Goal: Task Accomplishment & Management: Manage account settings

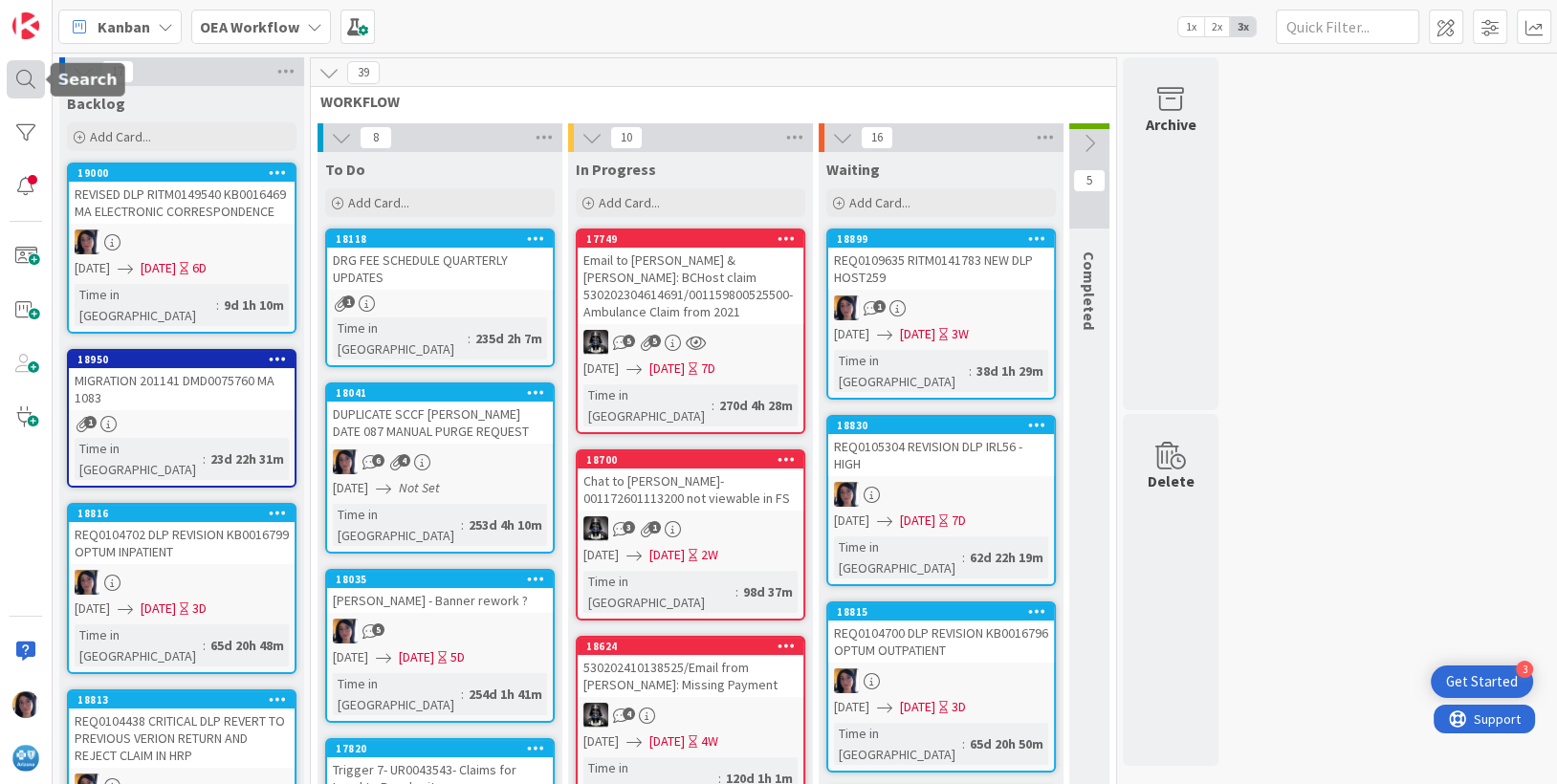
click at [16, 80] on div at bounding box center [25, 79] width 38 height 38
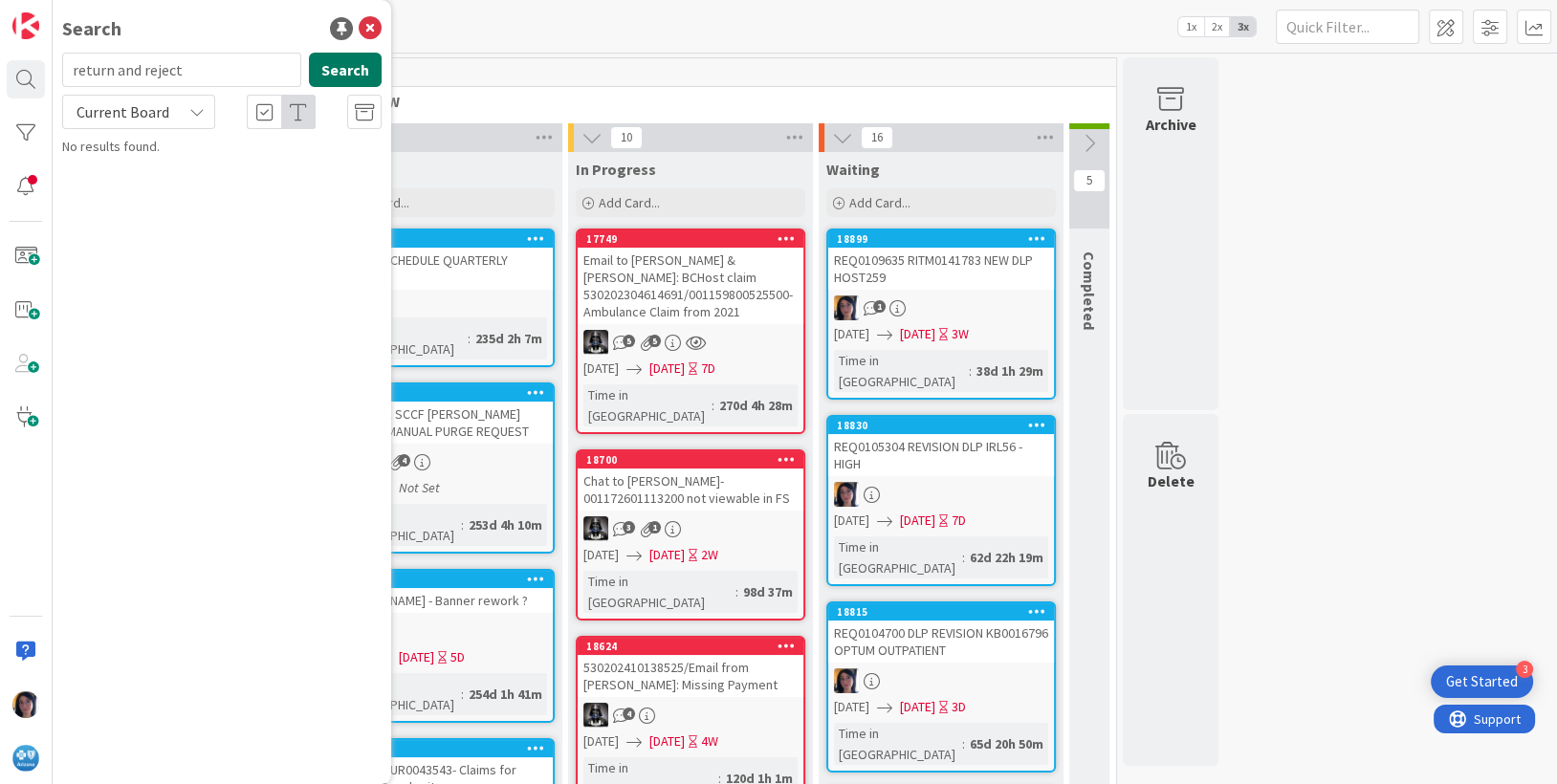
click at [326, 83] on button "Search" at bounding box center [345, 69] width 73 height 34
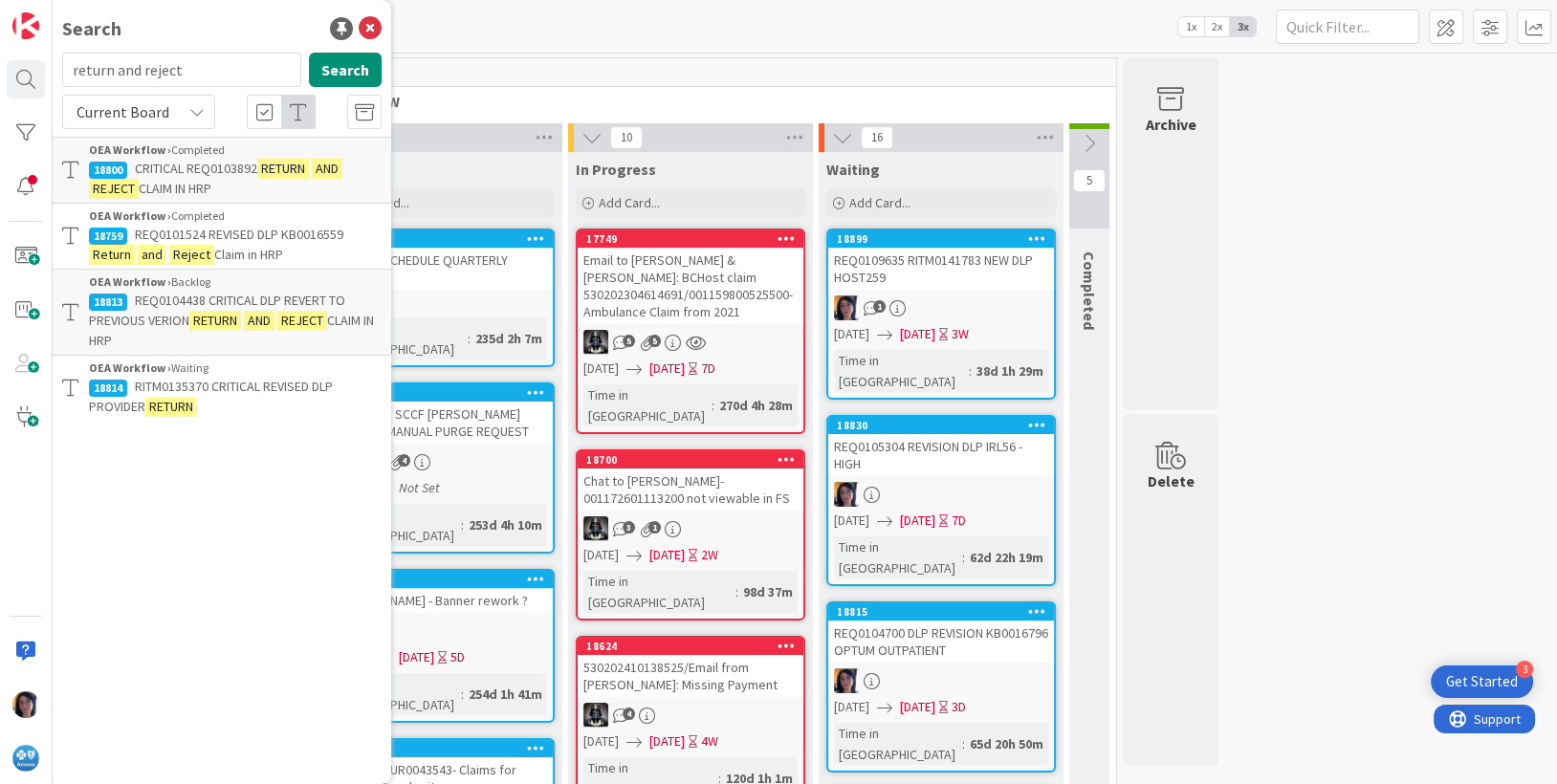
click at [154, 119] on span "Current Board" at bounding box center [122, 112] width 93 height 20
click at [148, 201] on span "All Boards" at bounding box center [173, 190] width 199 height 28
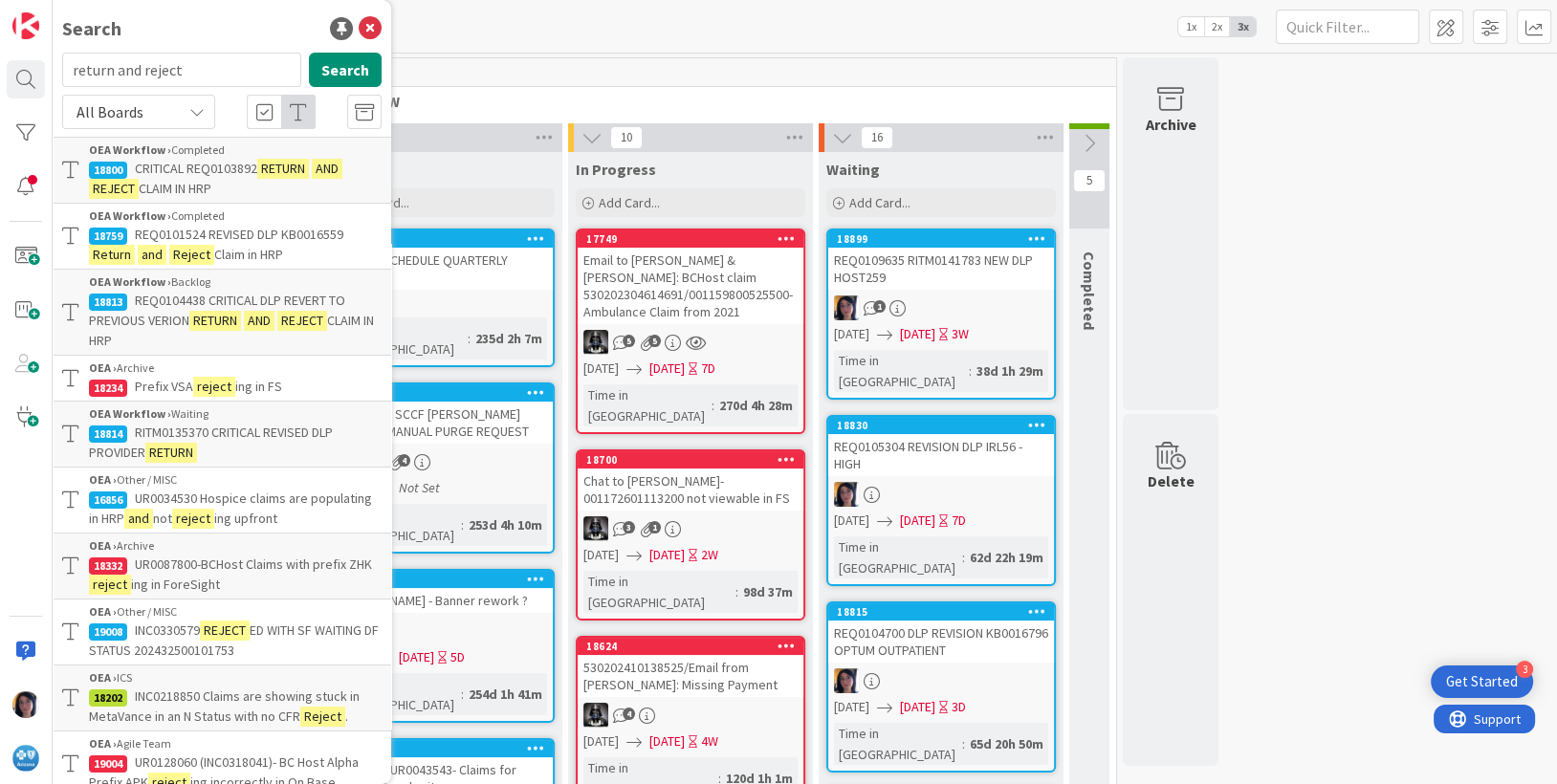
click at [156, 315] on span "REQ0104438 CRITICAL DLP REVERT TO PREVIOUS VERION" at bounding box center [217, 310] width 257 height 37
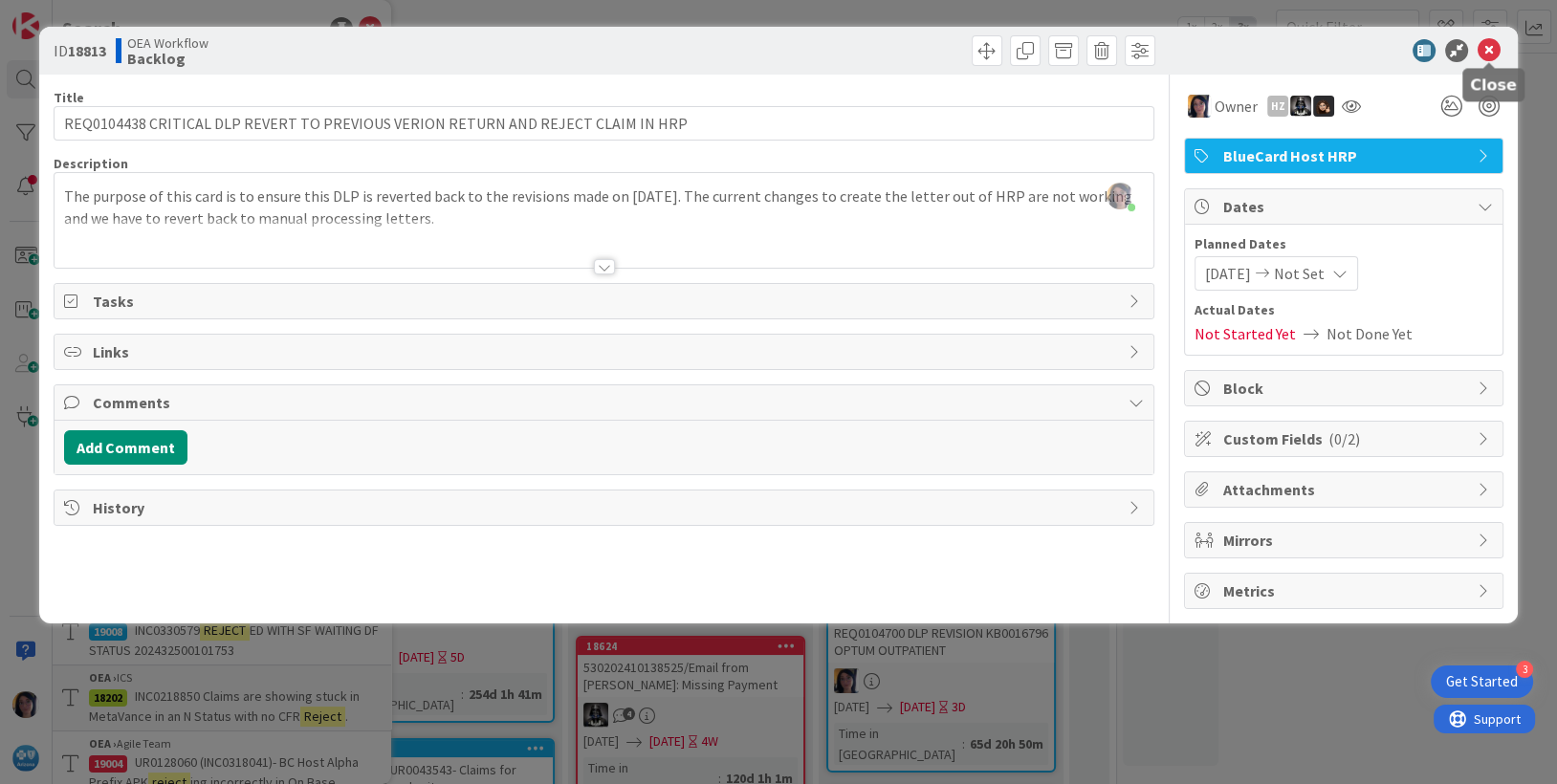
click at [1489, 49] on icon at bounding box center [1490, 51] width 23 height 23
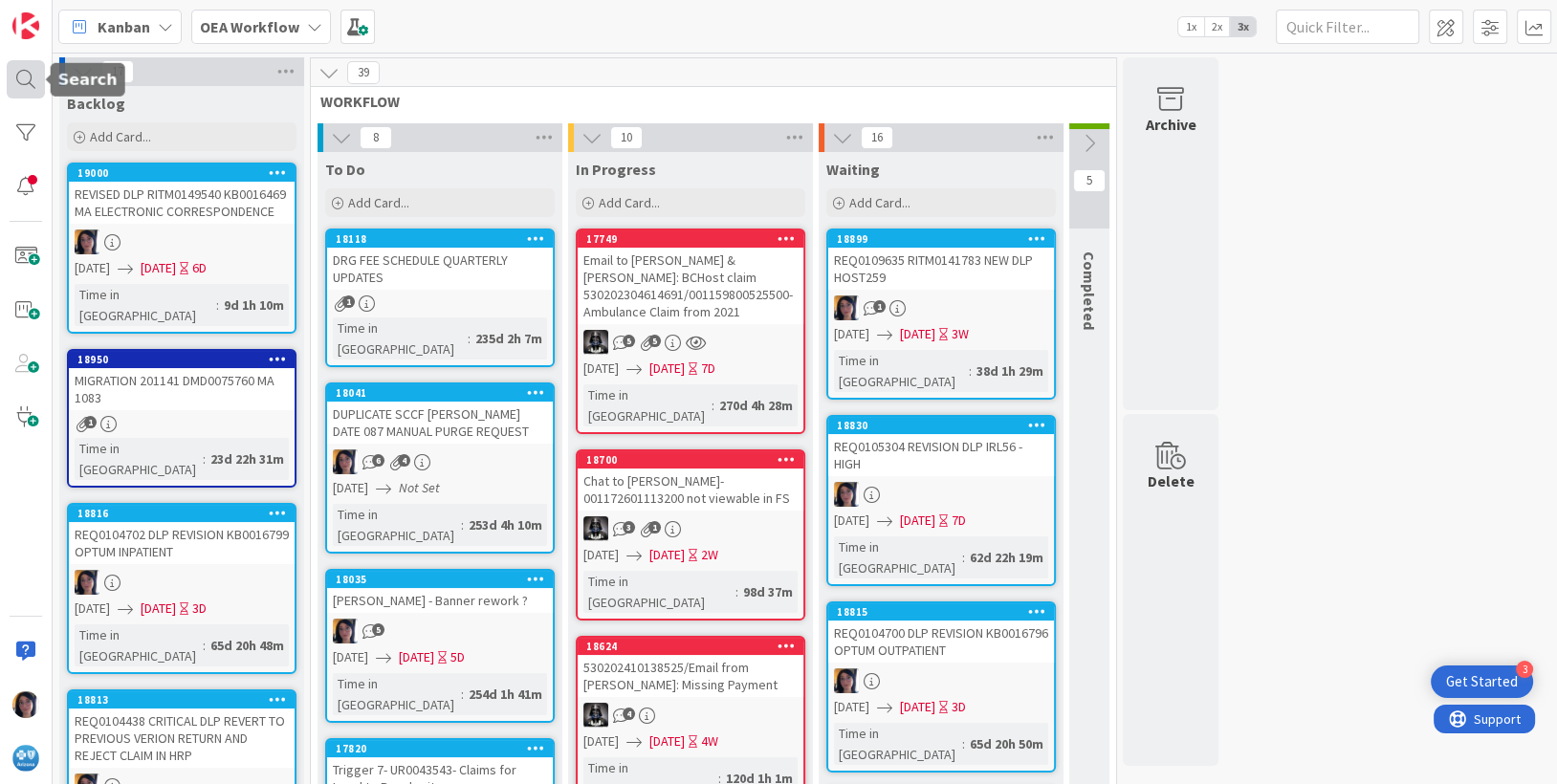
click at [22, 81] on div at bounding box center [25, 79] width 38 height 38
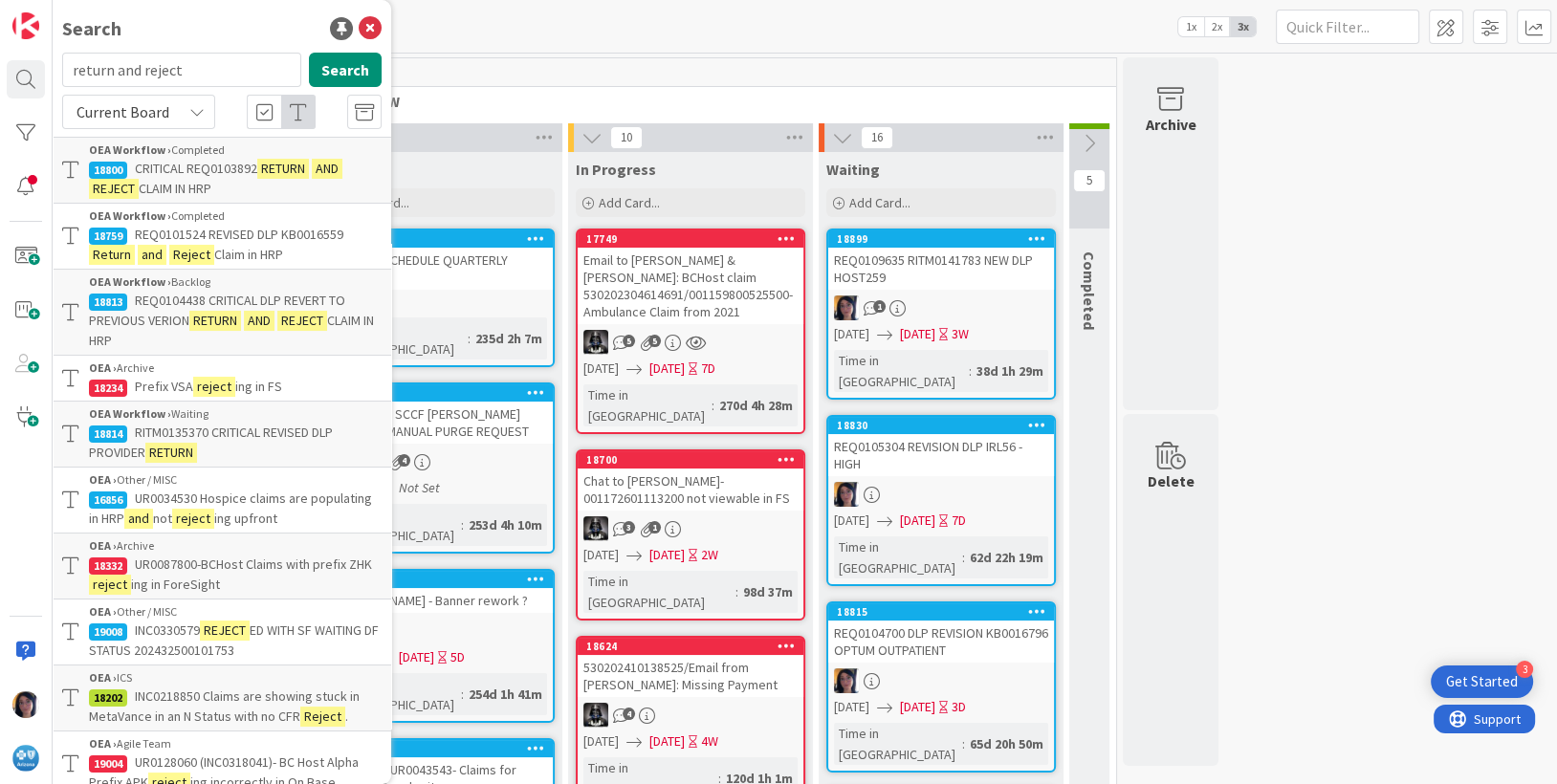
click at [177, 245] on mark "Reject" at bounding box center [192, 255] width 45 height 20
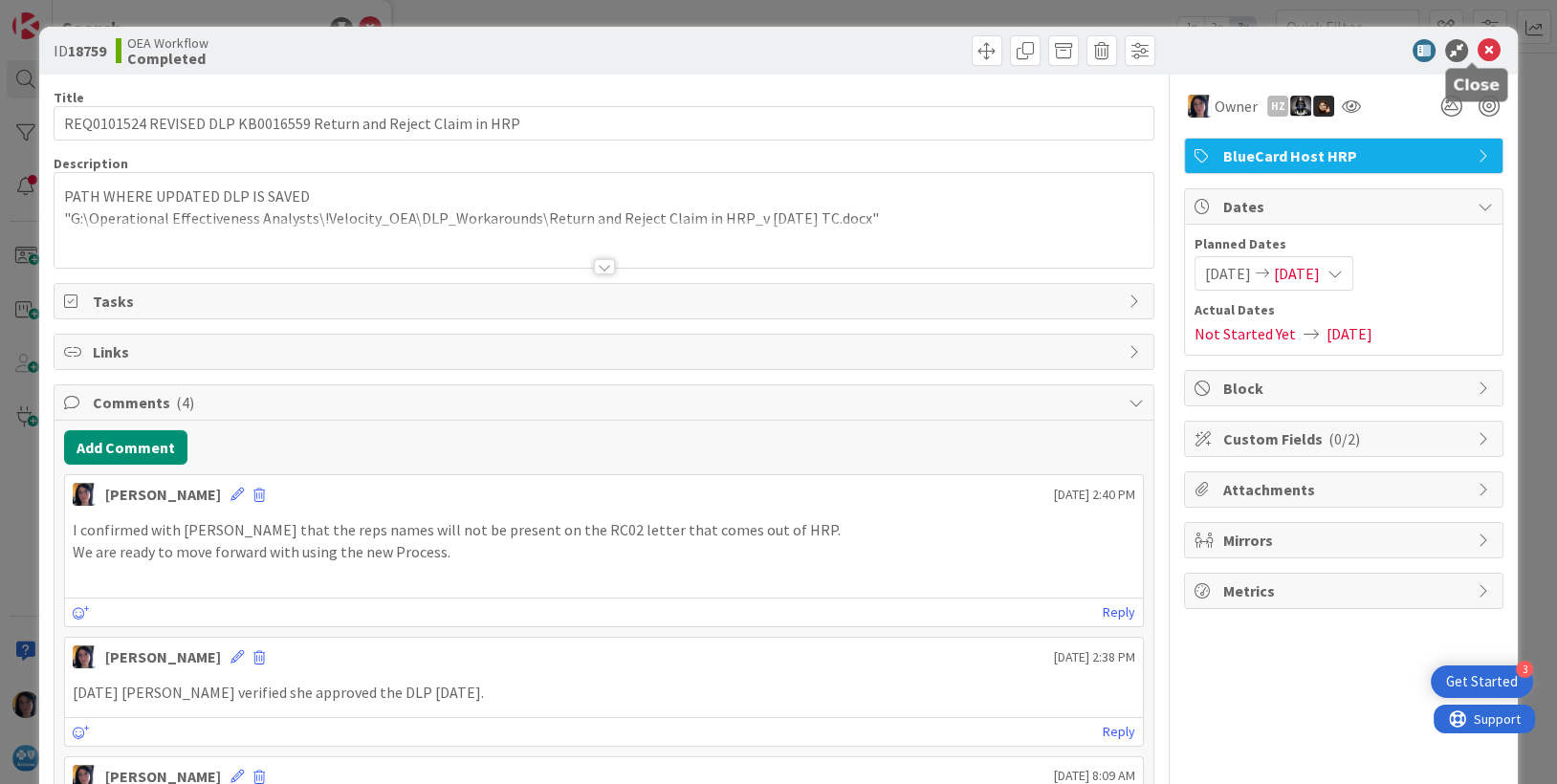
click at [1479, 39] on icon at bounding box center [1490, 51] width 23 height 23
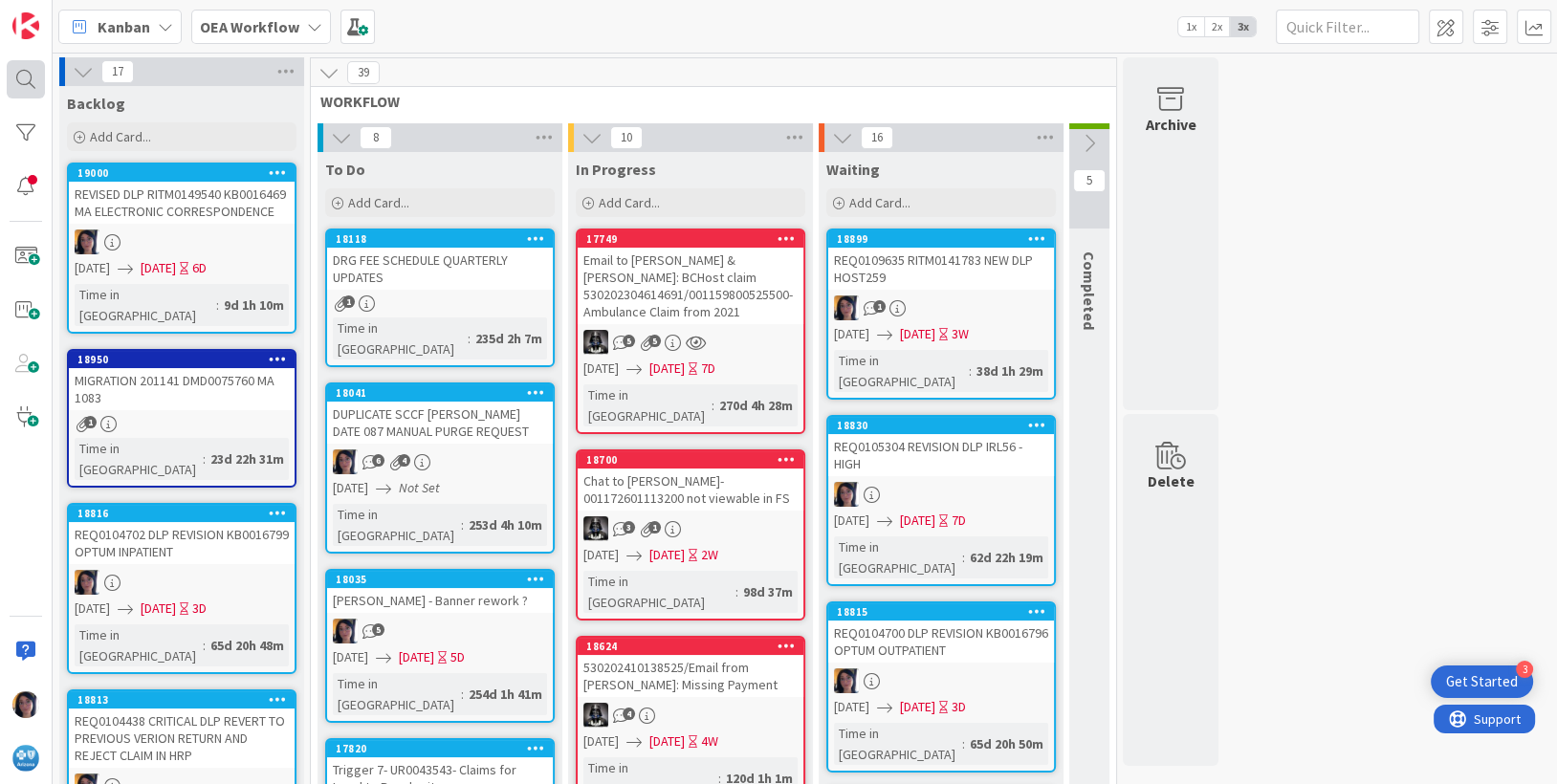
drag, startPoint x: 4, startPoint y: 70, endPoint x: 21, endPoint y: 75, distance: 17.7
click at [5, 72] on div at bounding box center [26, 392] width 53 height 784
click at [21, 75] on div at bounding box center [25, 79] width 38 height 38
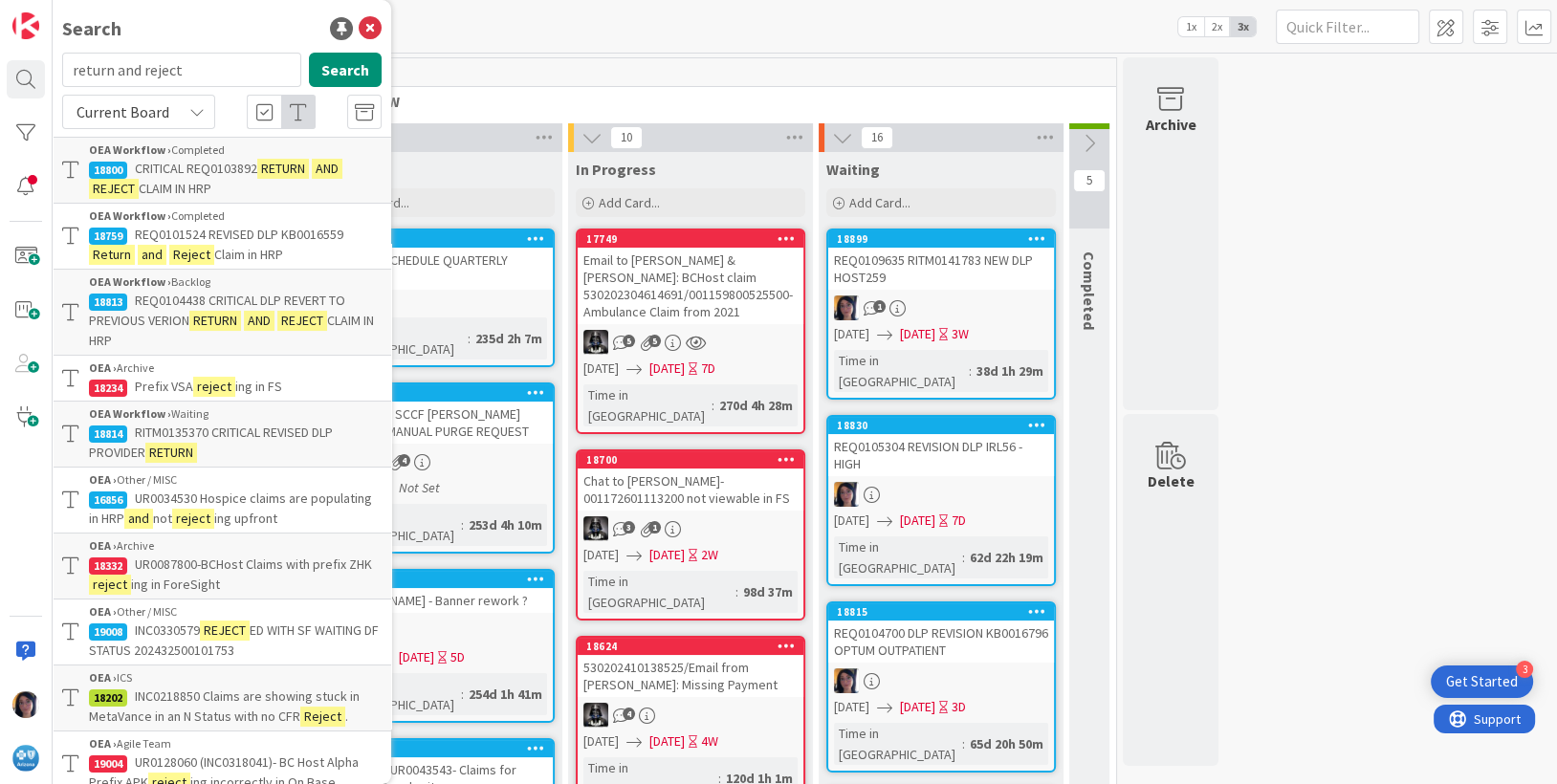
click at [174, 437] on span "RITM0135370 CRITICAL REVISED DLP PROVIDER" at bounding box center [211, 442] width 244 height 37
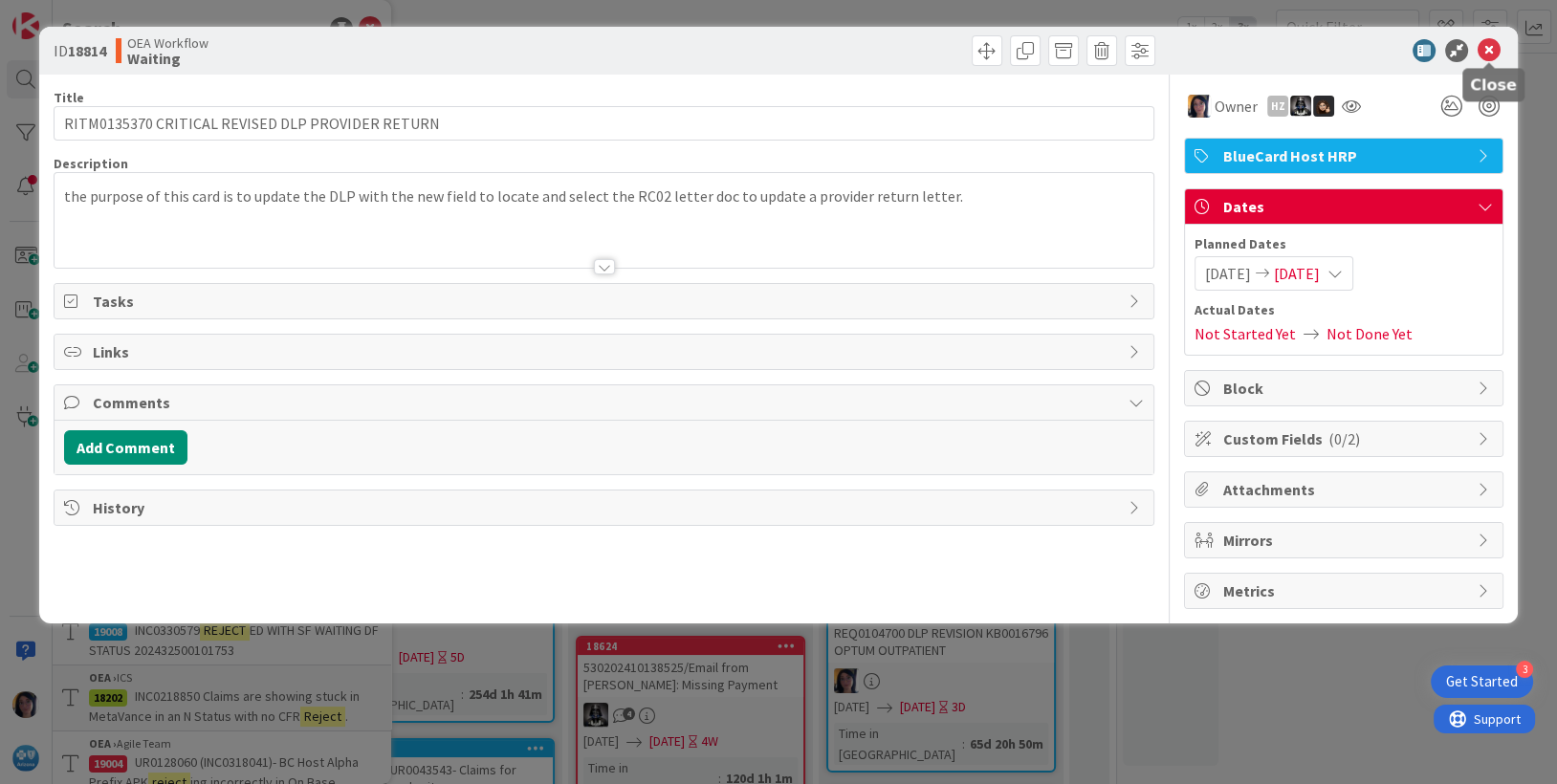
click at [1487, 52] on icon at bounding box center [1490, 51] width 23 height 23
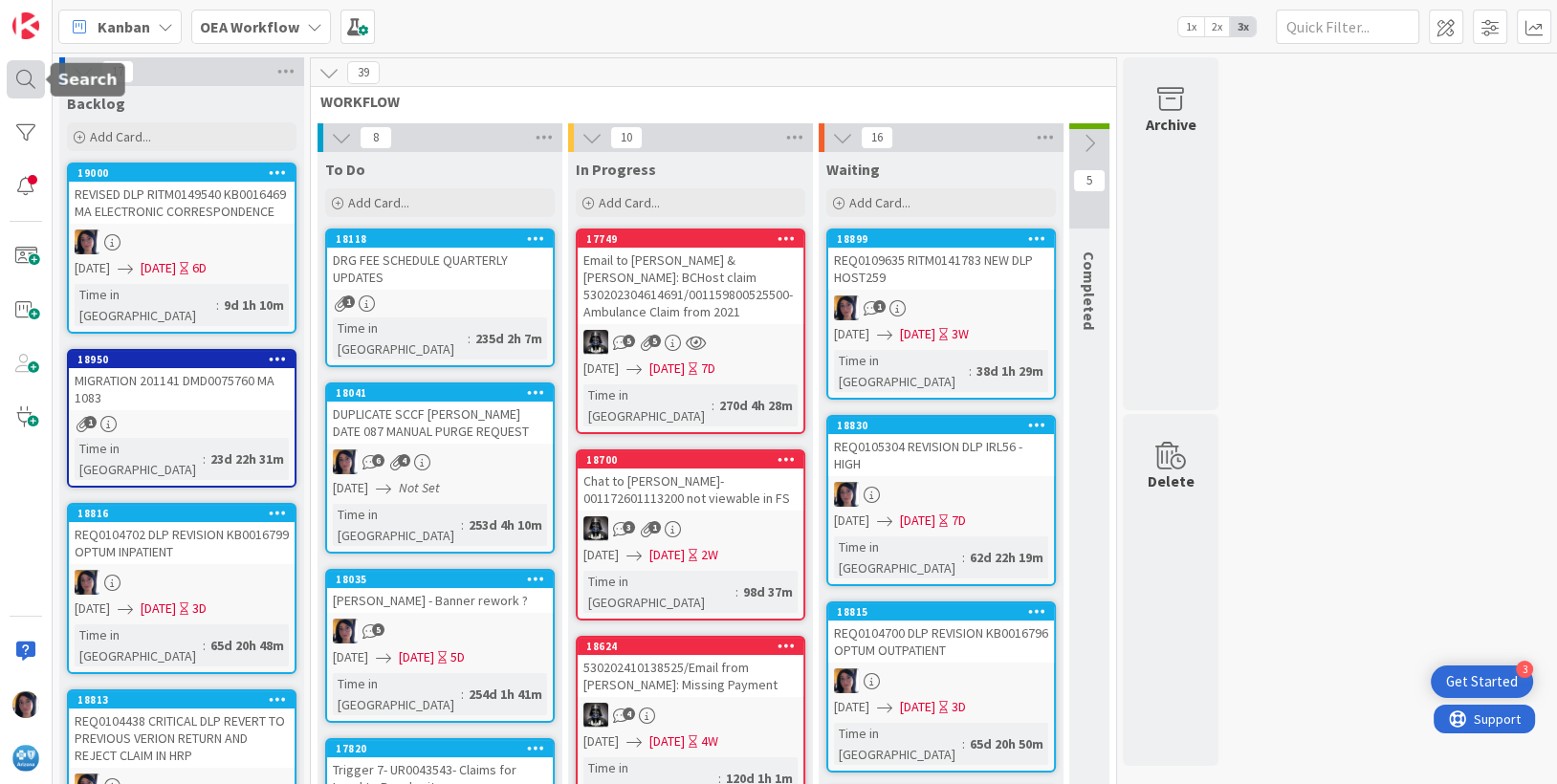
click at [24, 73] on div at bounding box center [25, 79] width 38 height 38
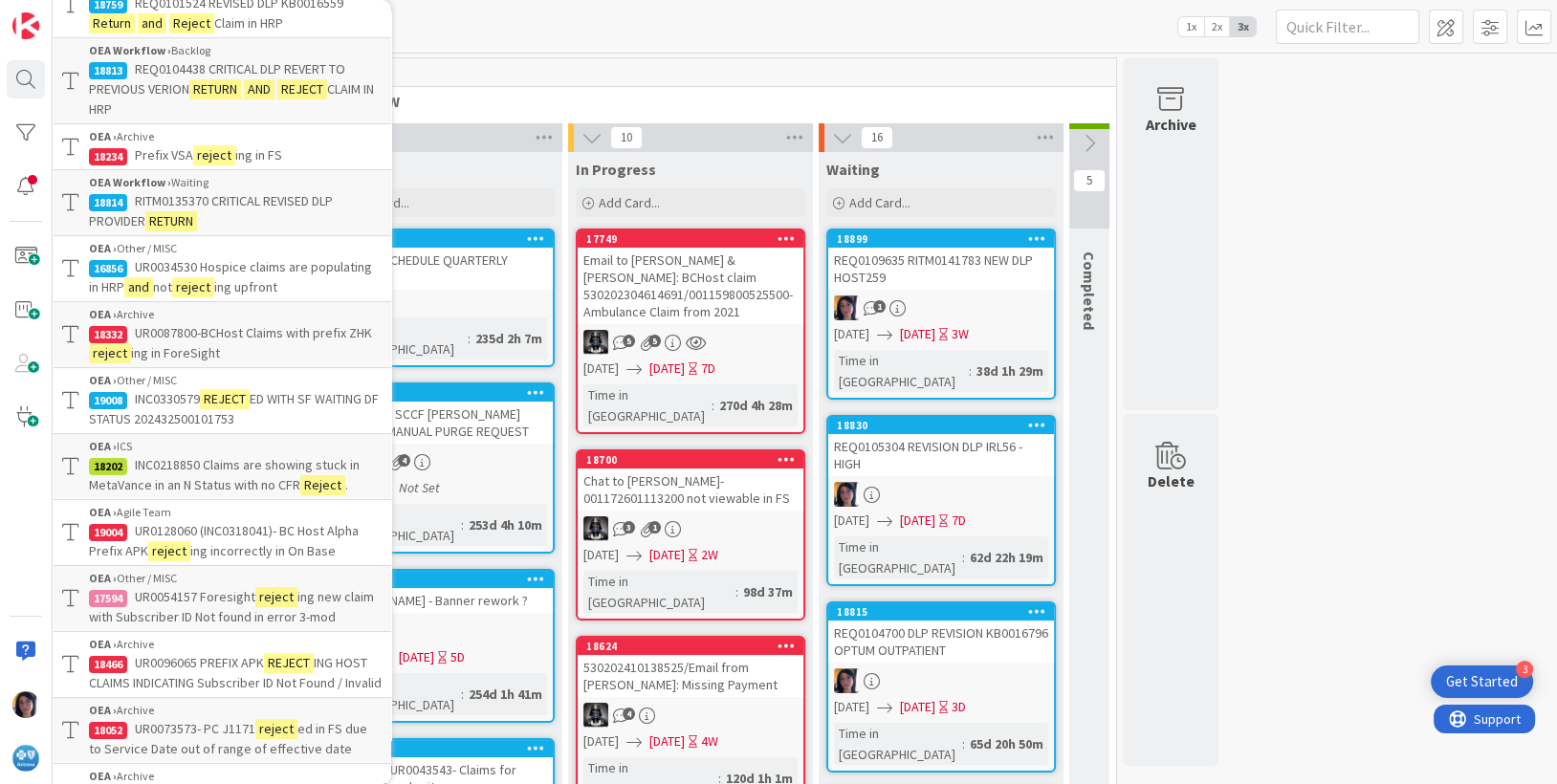
scroll to position [239, 0]
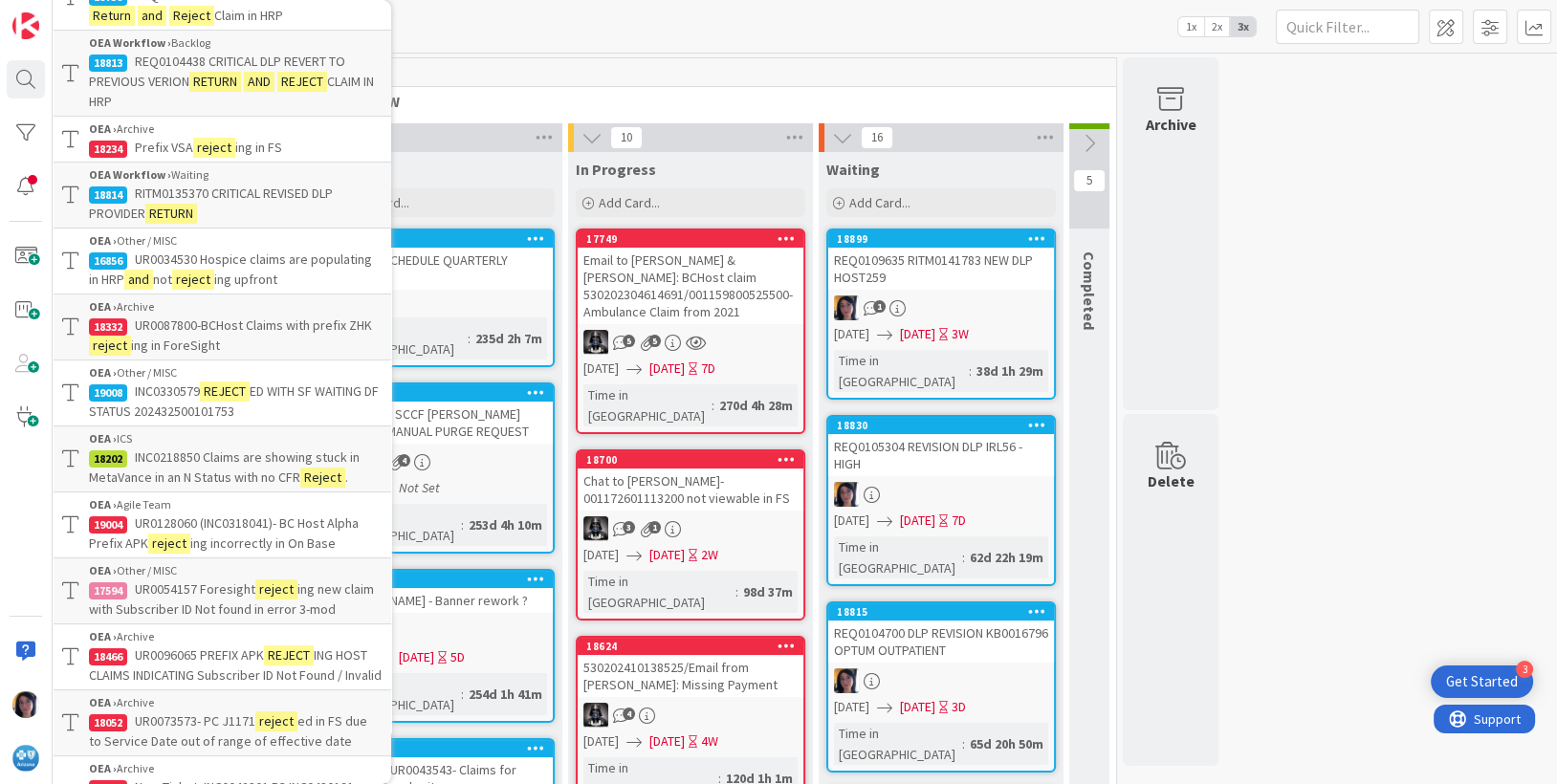
click at [204, 267] on p "UR0034530 Hospice claims are populating in HRP and not reject ing upfront" at bounding box center [235, 269] width 293 height 40
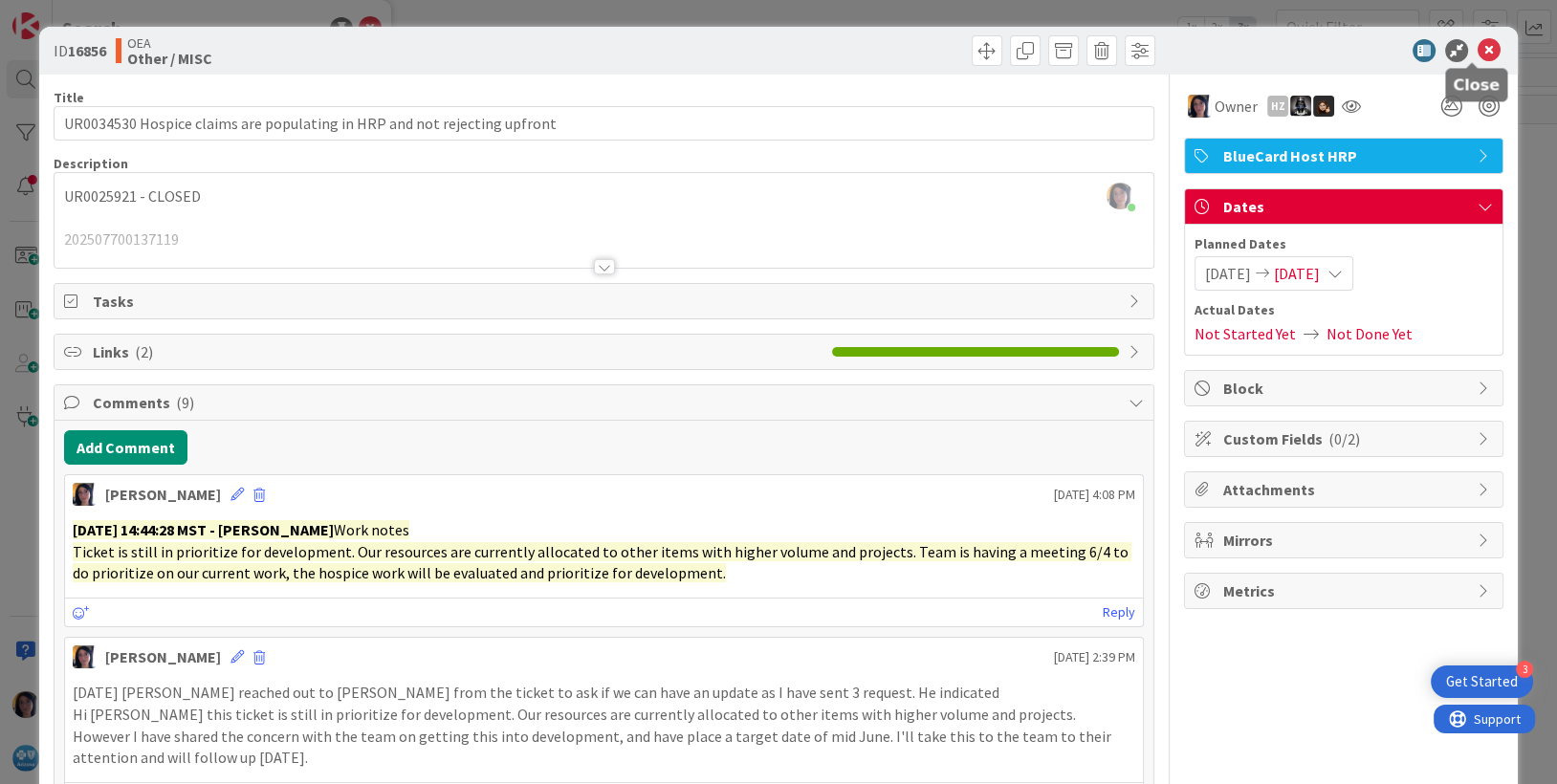
click at [1478, 45] on icon at bounding box center [1490, 51] width 23 height 23
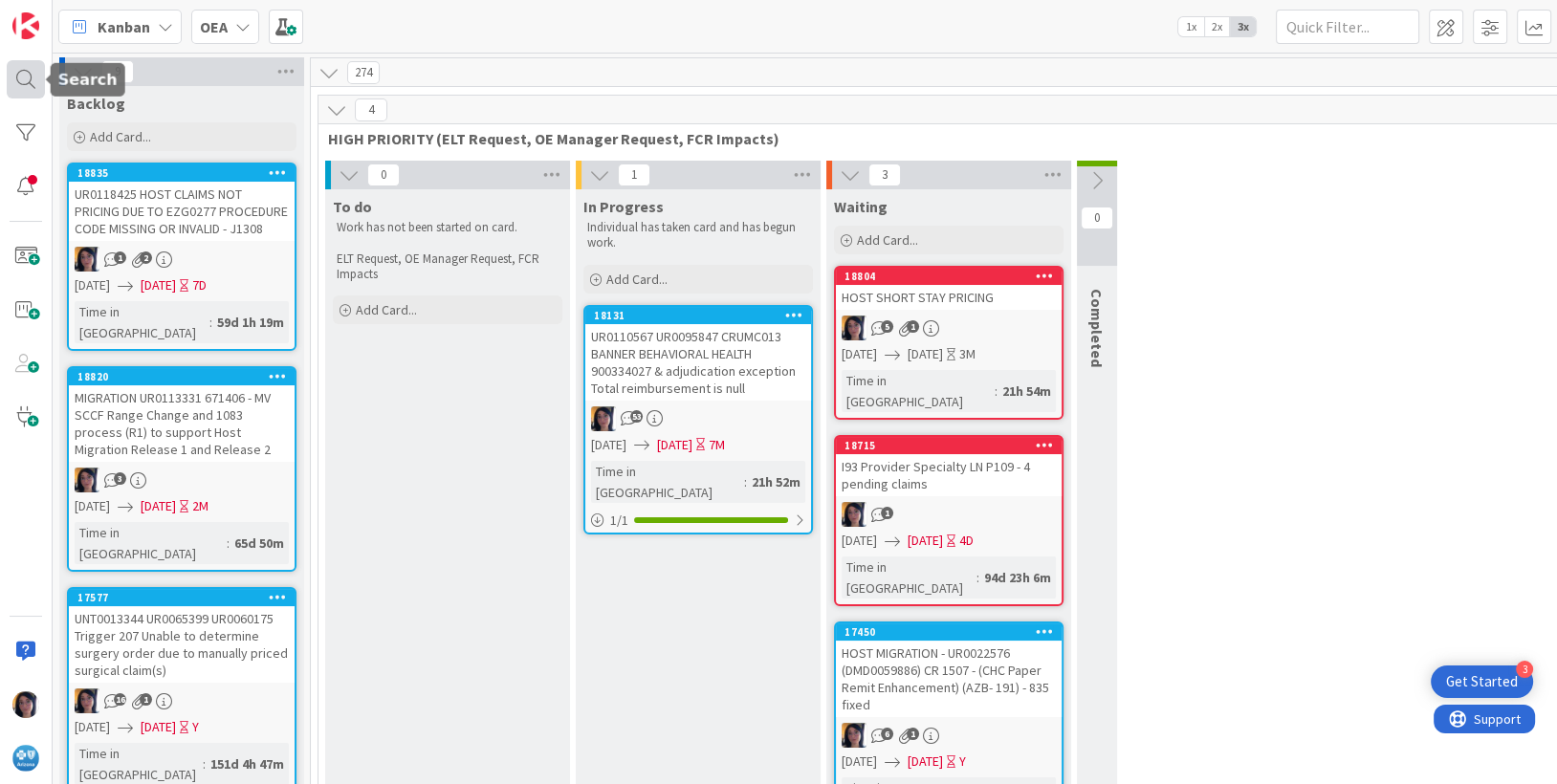
click at [25, 73] on div at bounding box center [25, 79] width 38 height 38
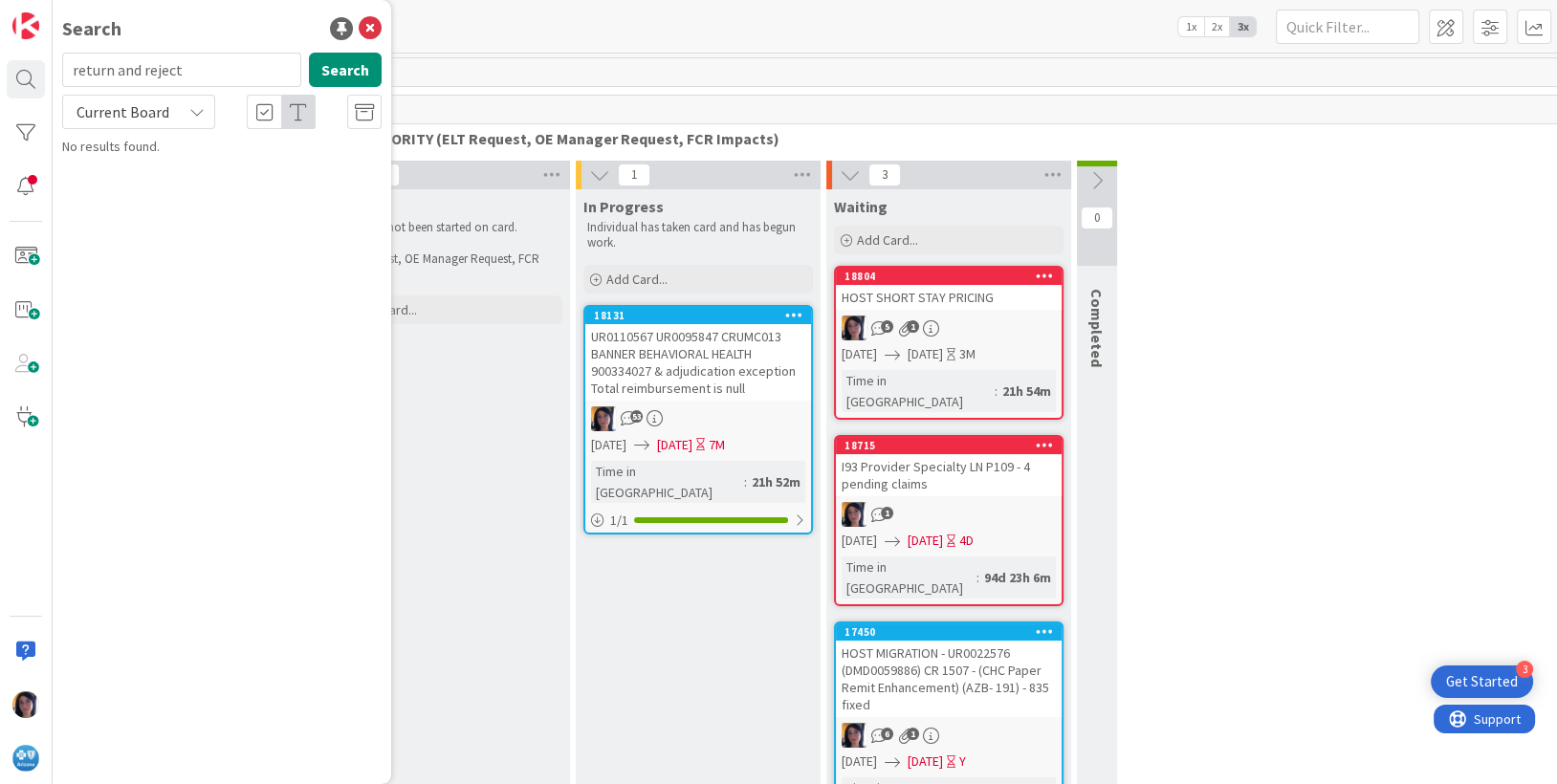
click at [123, 105] on span "Current Board" at bounding box center [122, 112] width 93 height 20
drag, startPoint x: 124, startPoint y: 192, endPoint x: 183, endPoint y: 168, distance: 63.7
click at [124, 193] on span "All Boards" at bounding box center [173, 190] width 199 height 28
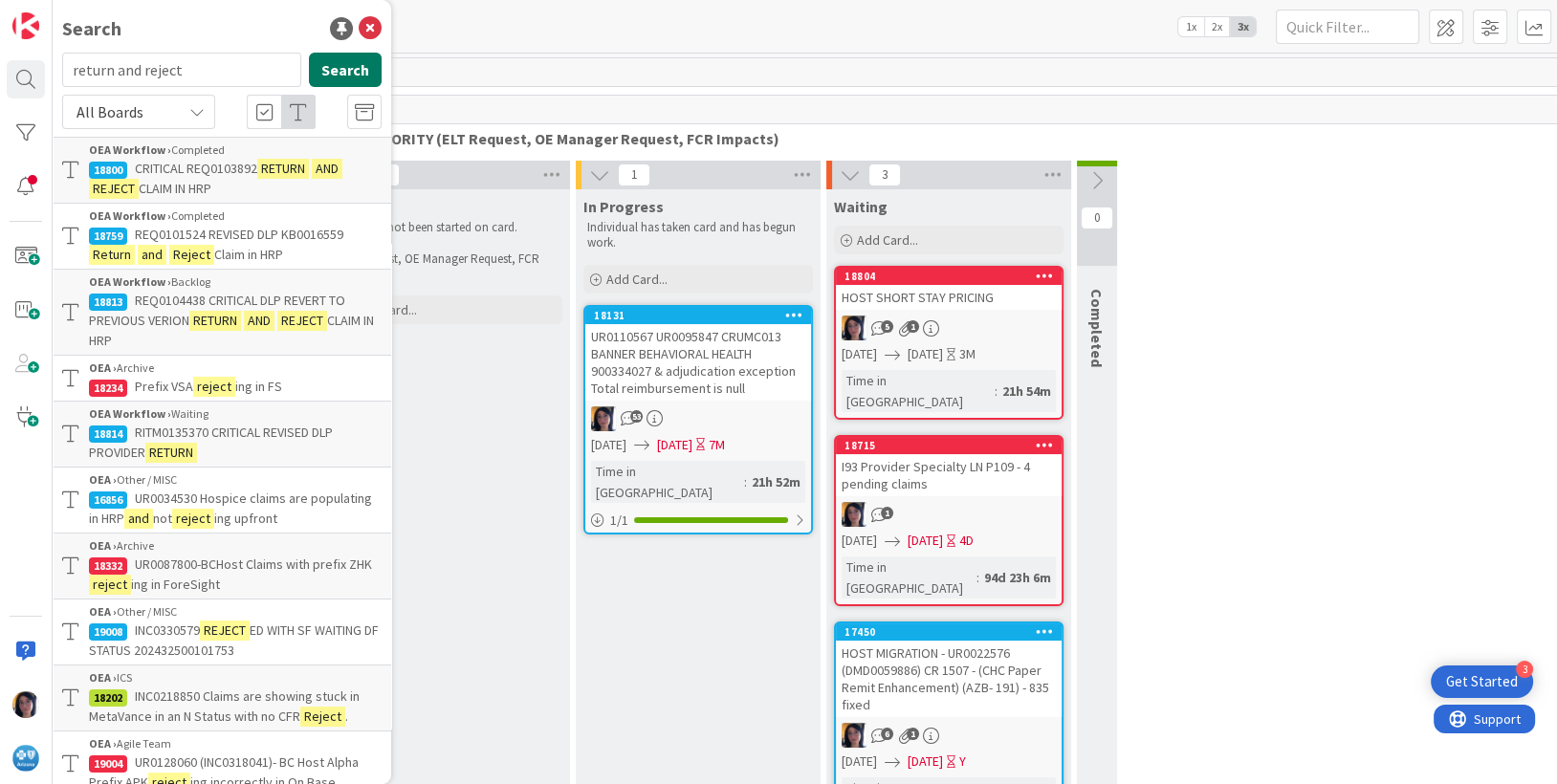
click at [334, 71] on button "Search" at bounding box center [345, 69] width 73 height 34
click at [355, 106] on icon at bounding box center [365, 113] width 20 height 20
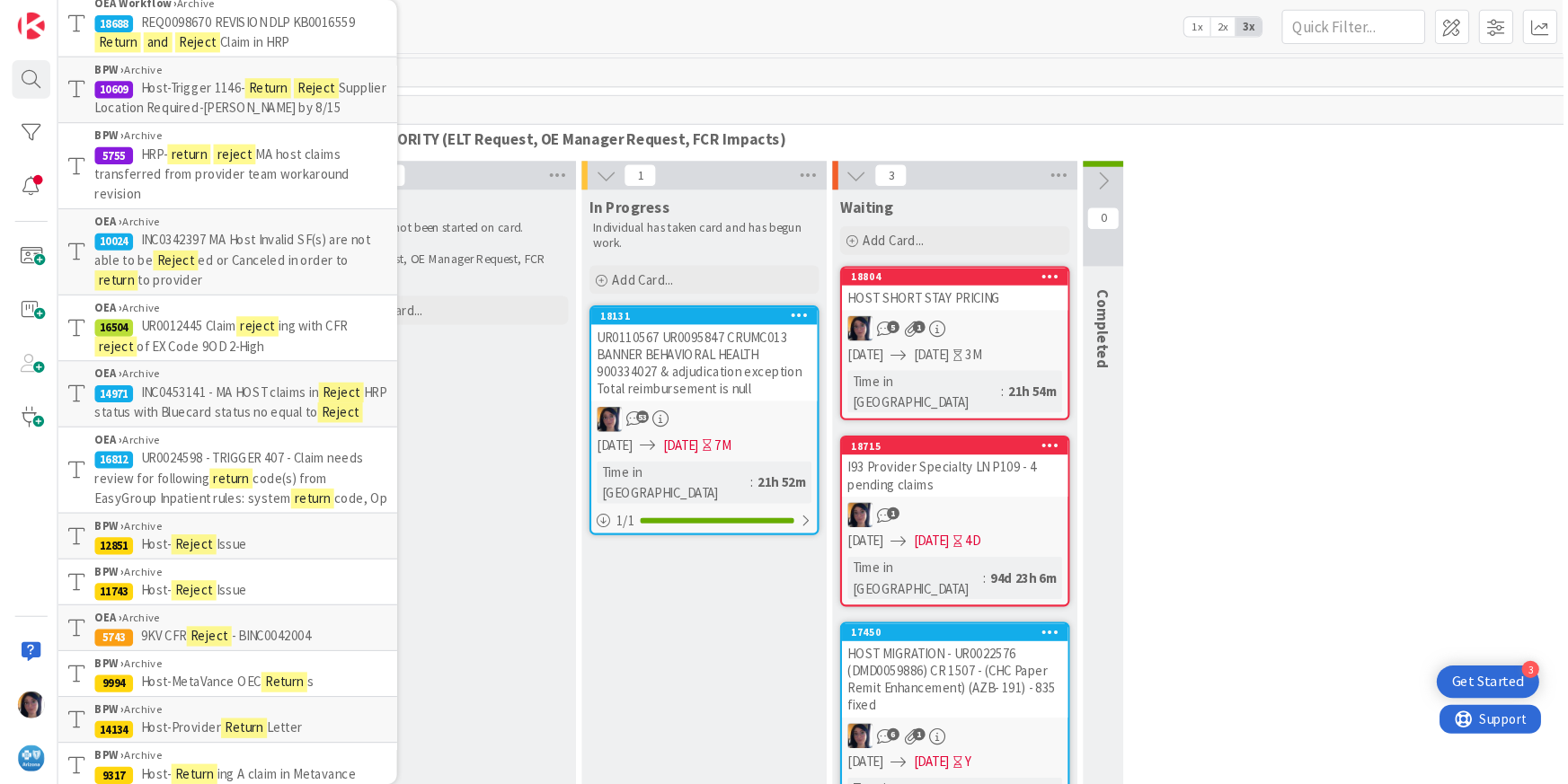
scroll to position [898, 0]
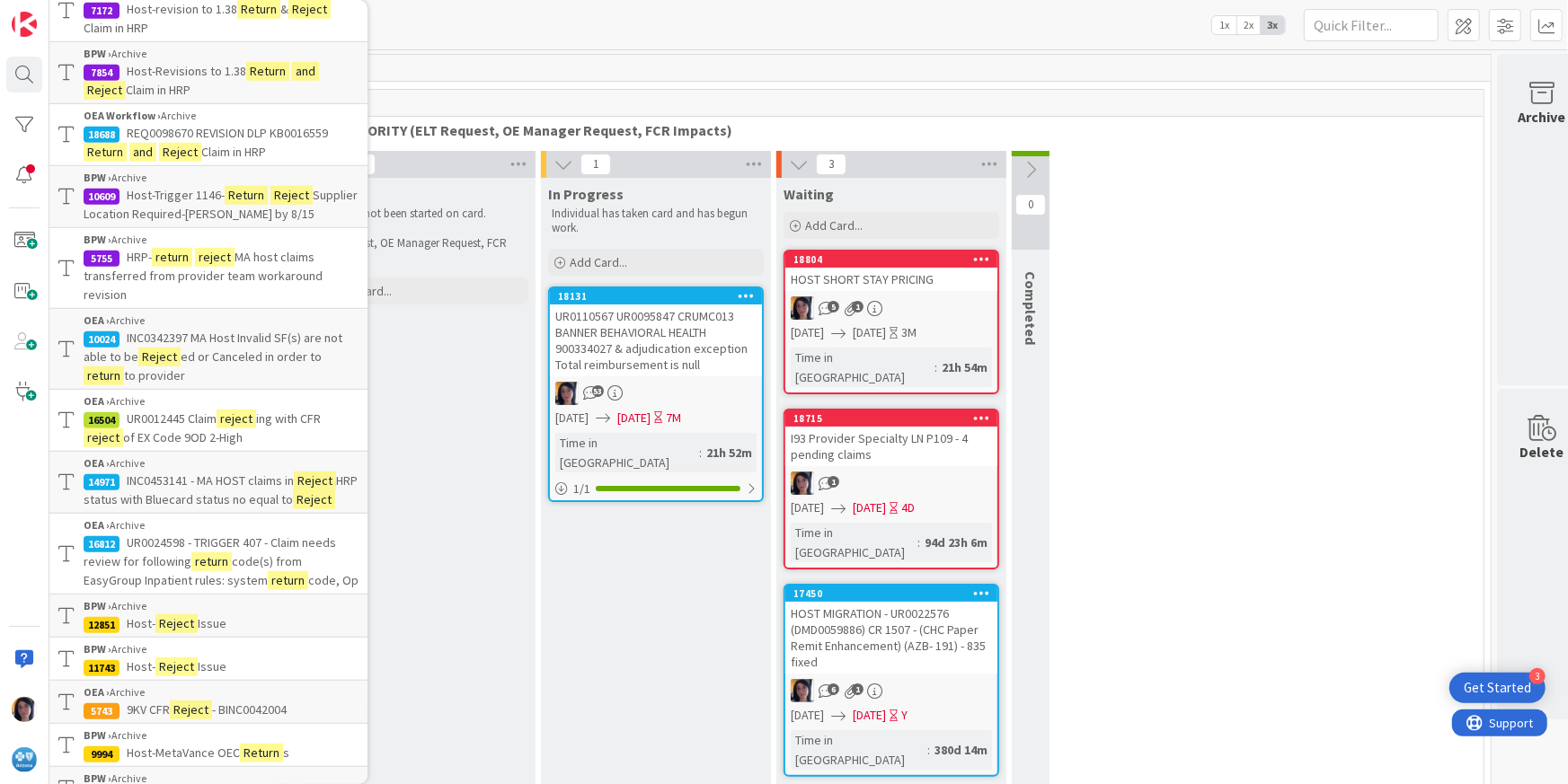
click at [173, 141] on span "REQ0098670 REVISION DLP KB0016559" at bounding box center [227, 133] width 202 height 16
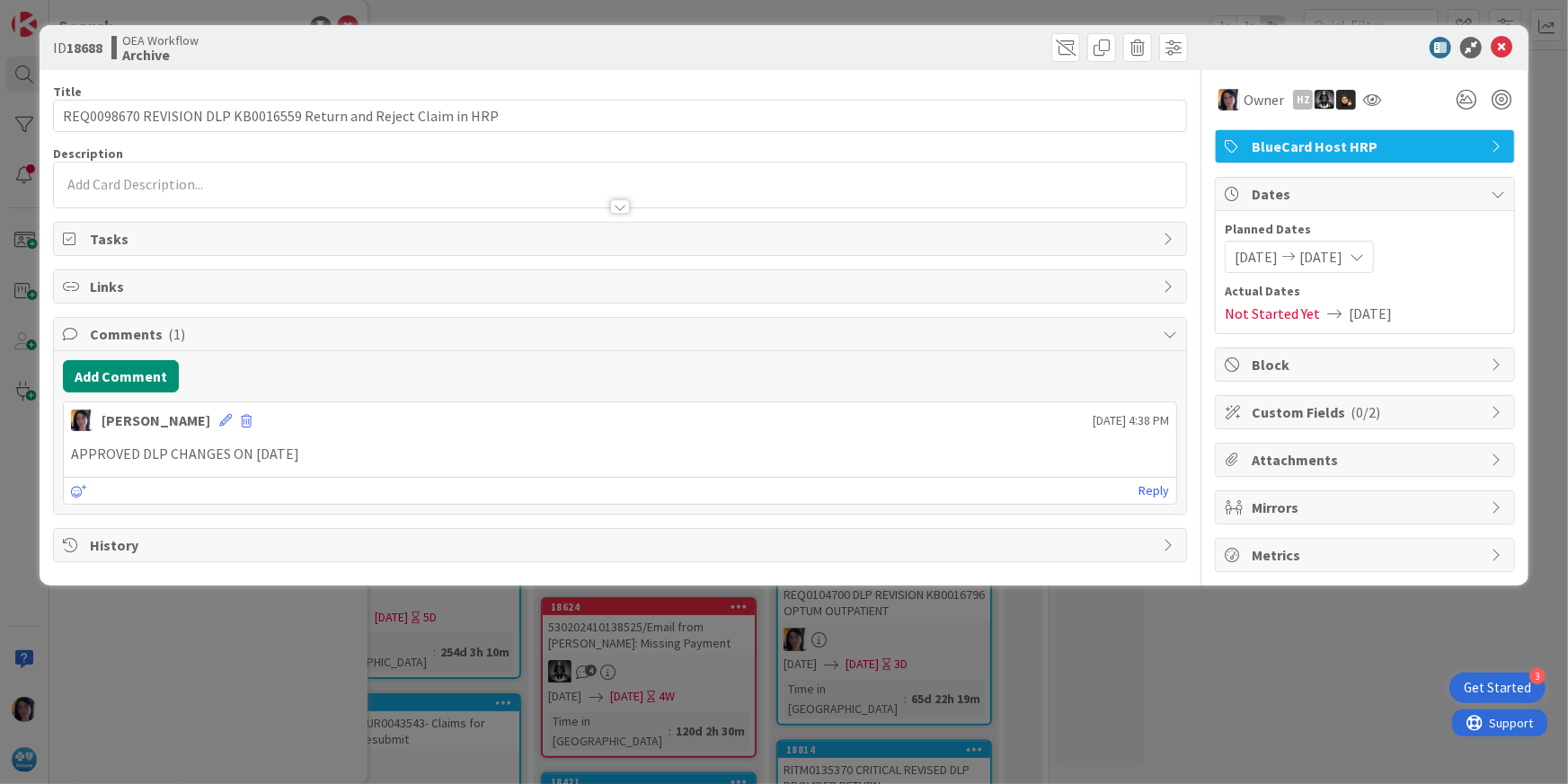
click at [313, 449] on p "APPROVED DLP CHANGES ON [DATE]" at bounding box center [620, 453] width 1099 height 21
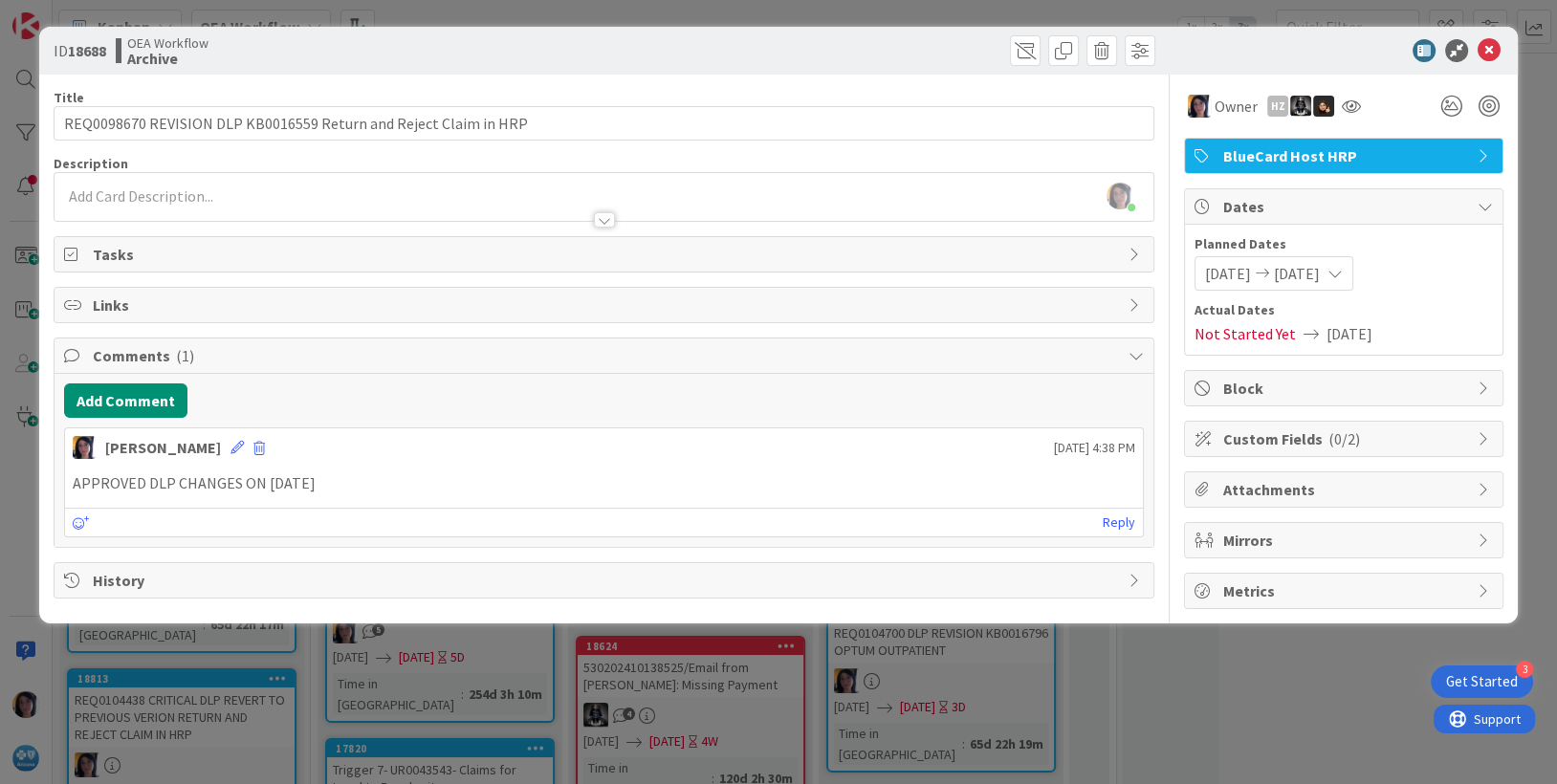
drag, startPoint x: 884, startPoint y: 48, endPoint x: 941, endPoint y: 68, distance: 60.4
click at [884, 48] on div at bounding box center [882, 50] width 546 height 30
click at [1489, 56] on icon at bounding box center [1490, 51] width 23 height 23
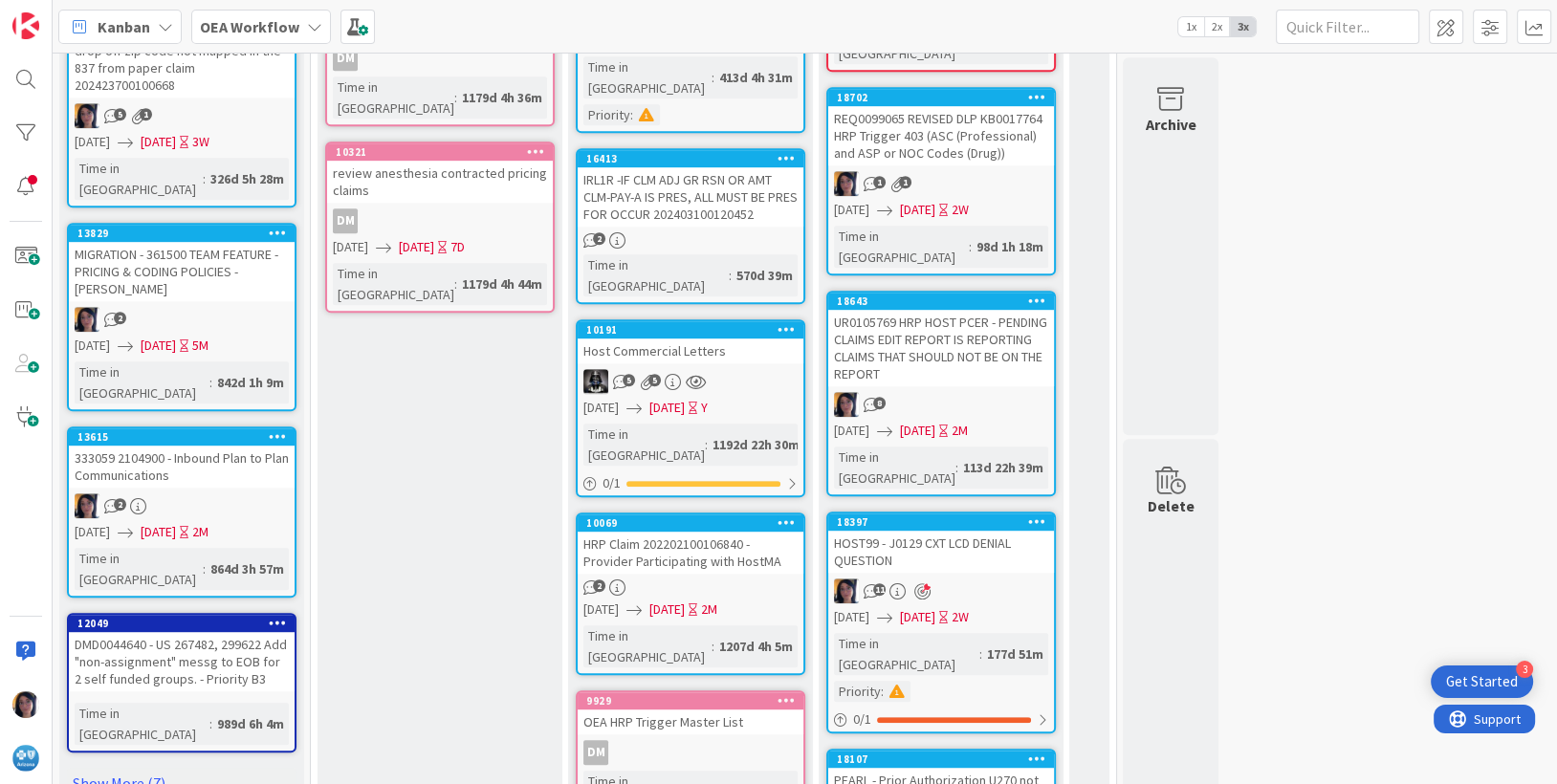
scroll to position [1195, 0]
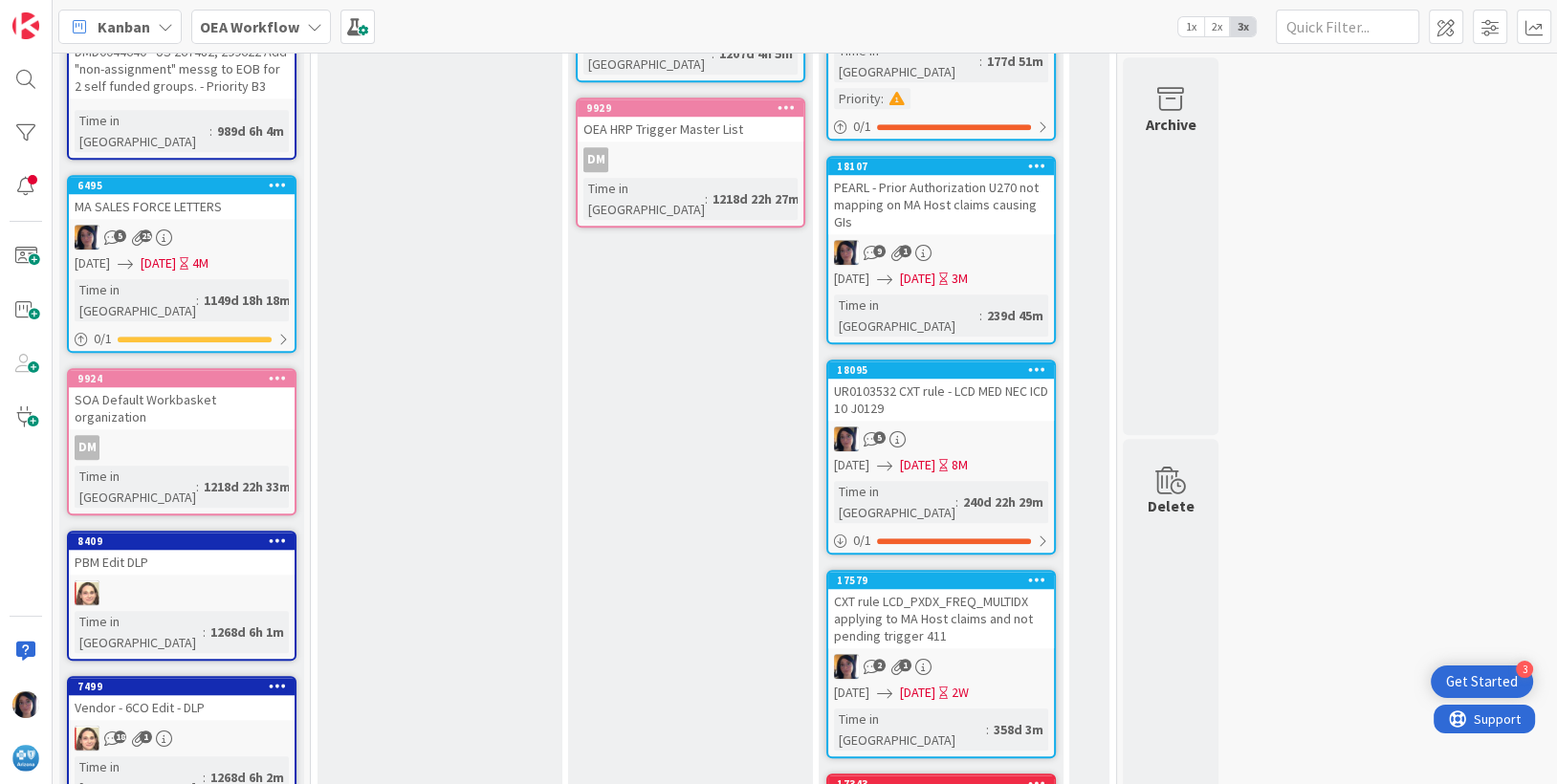
scroll to position [1912, 0]
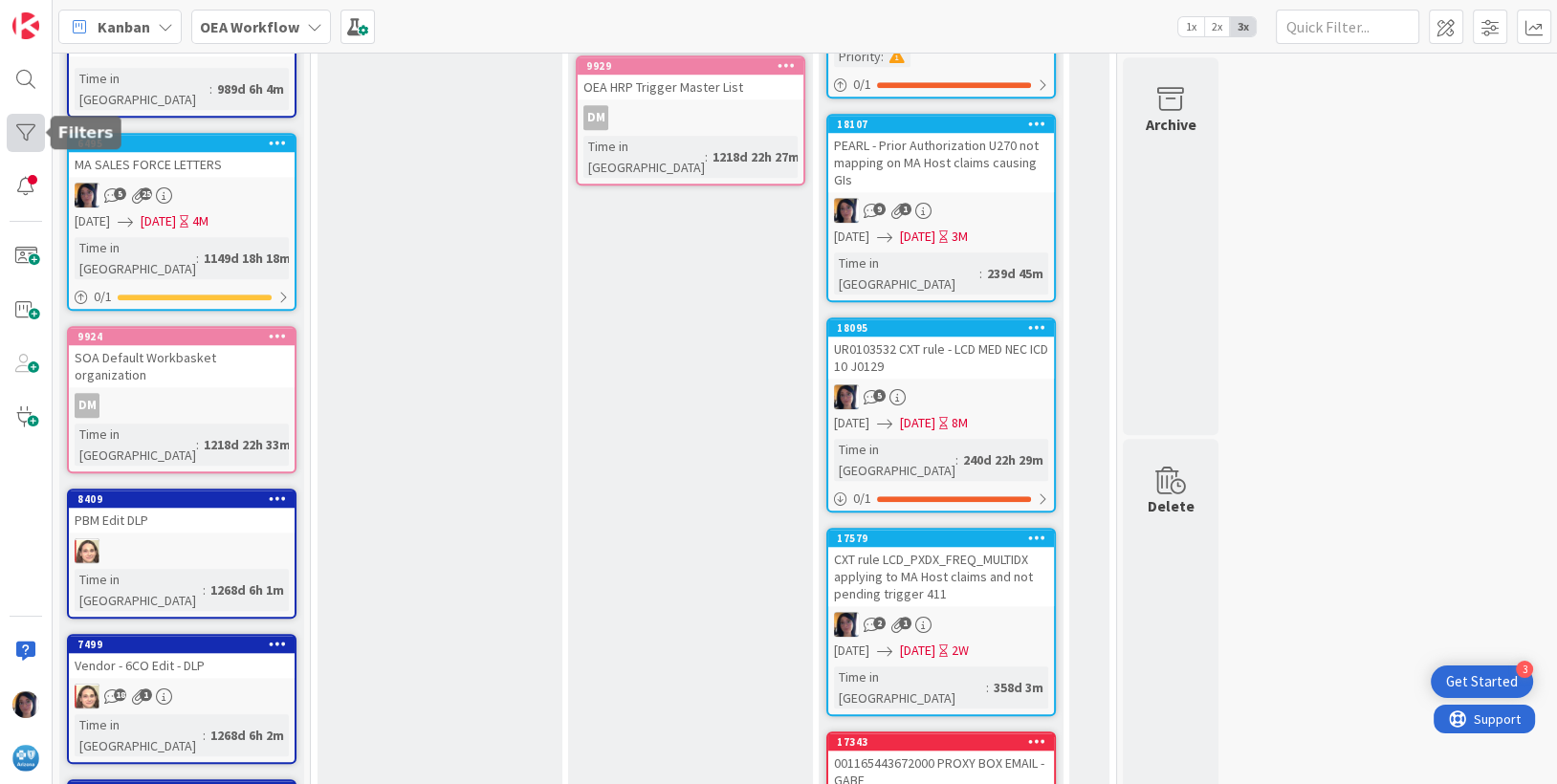
click at [25, 137] on div at bounding box center [25, 133] width 38 height 38
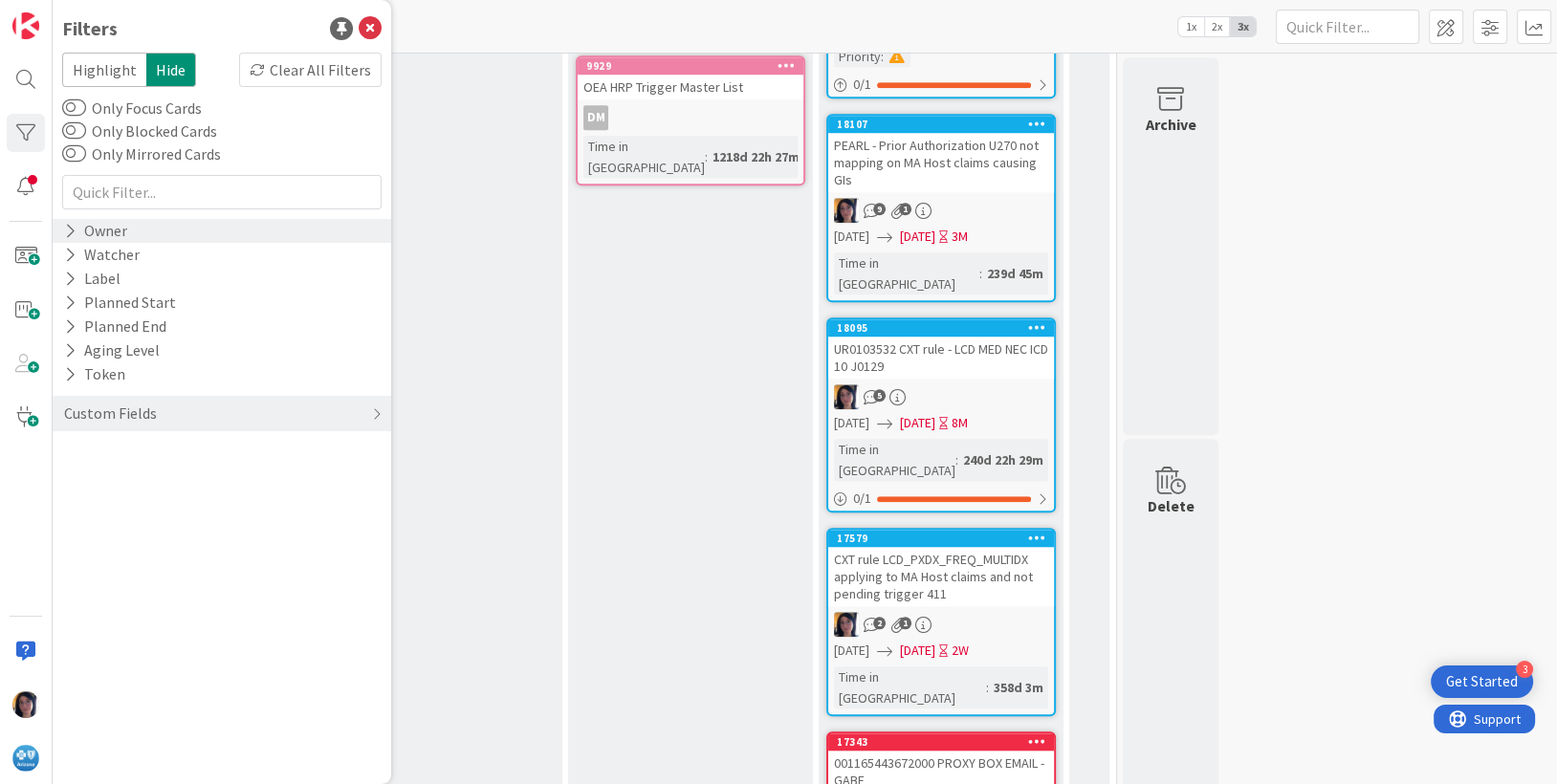
click at [82, 231] on div "Owner" at bounding box center [96, 230] width 67 height 24
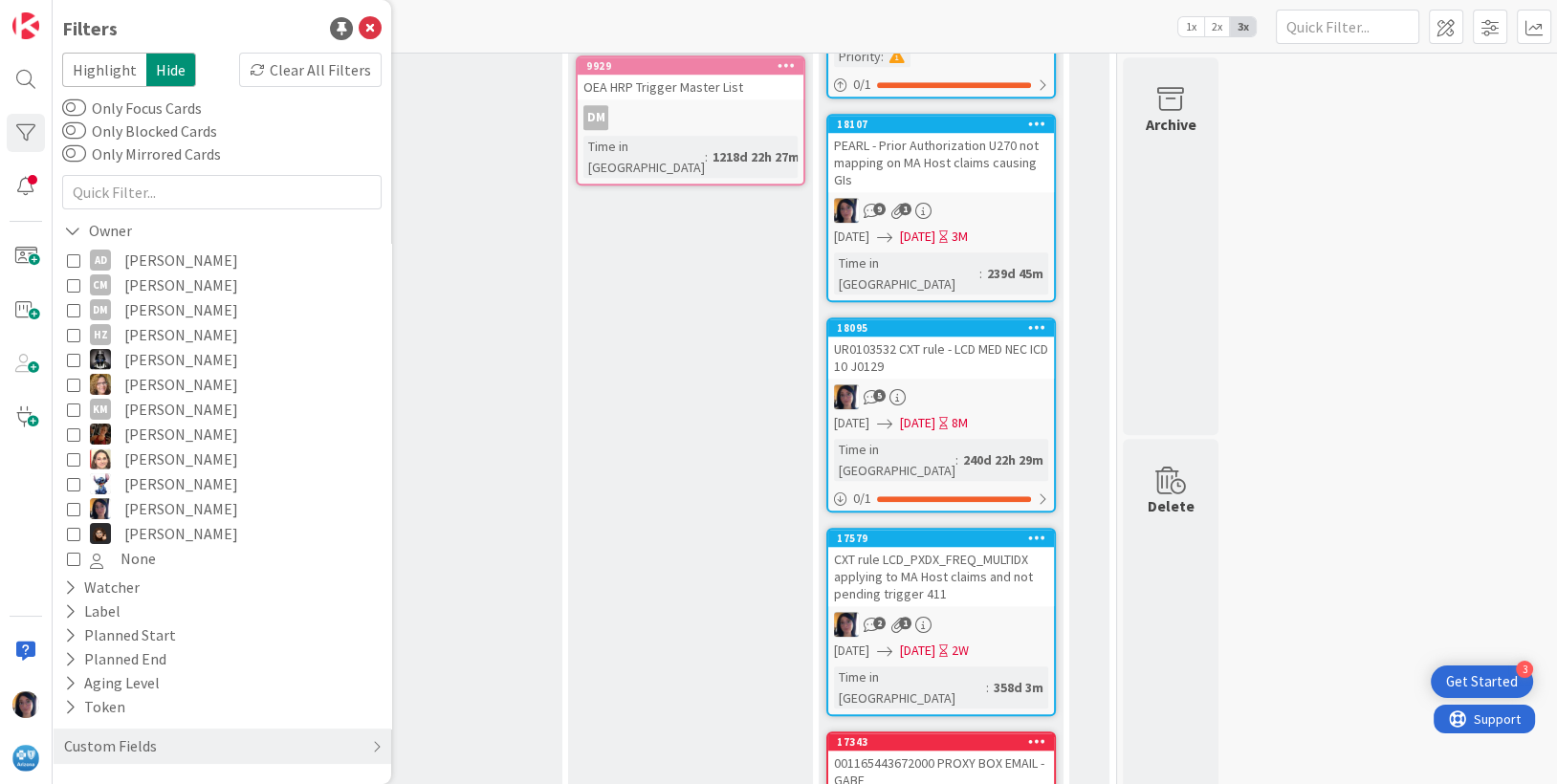
click at [121, 507] on button "[PERSON_NAME]" at bounding box center [222, 508] width 310 height 24
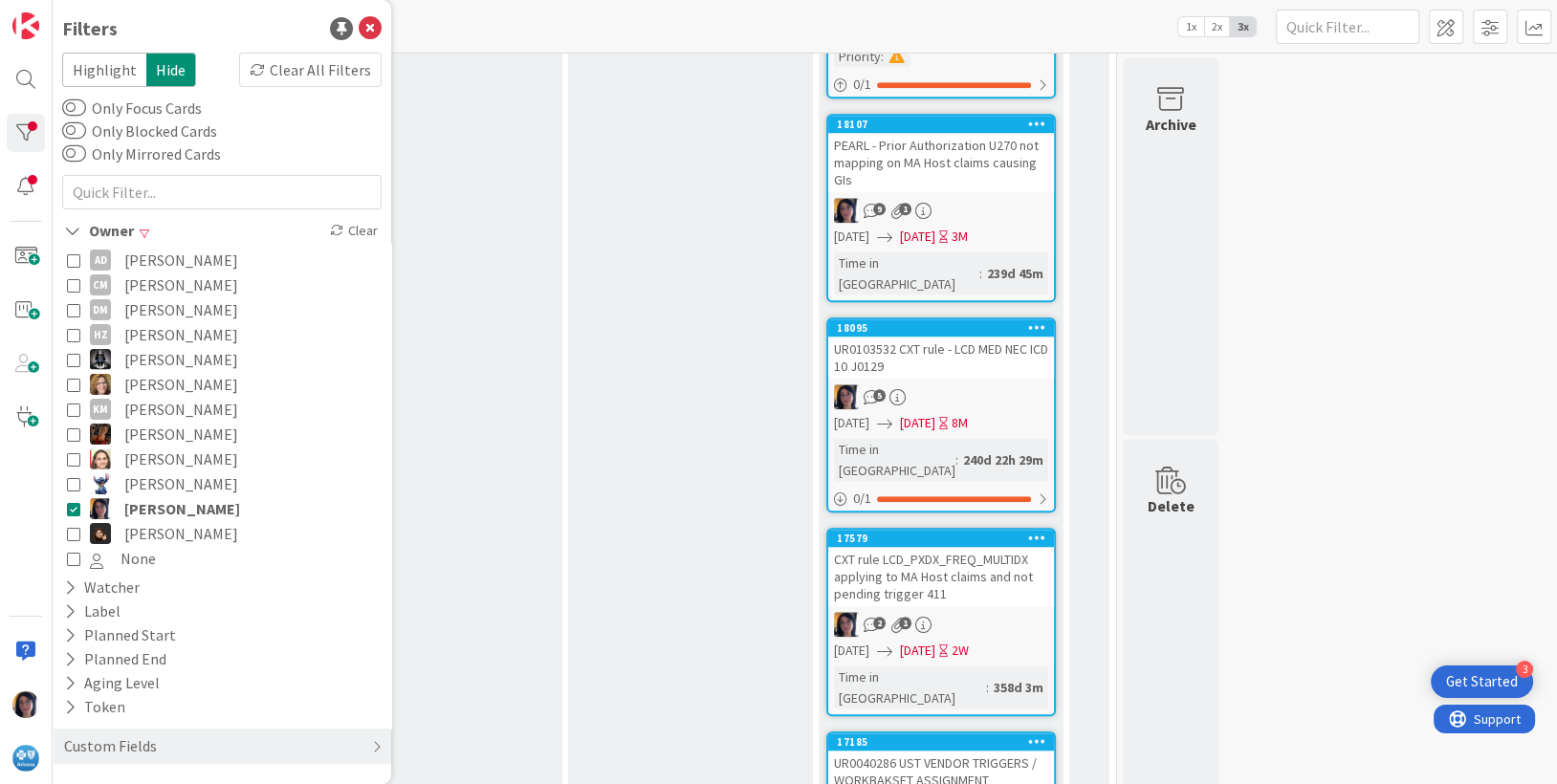
scroll to position [1644, 0]
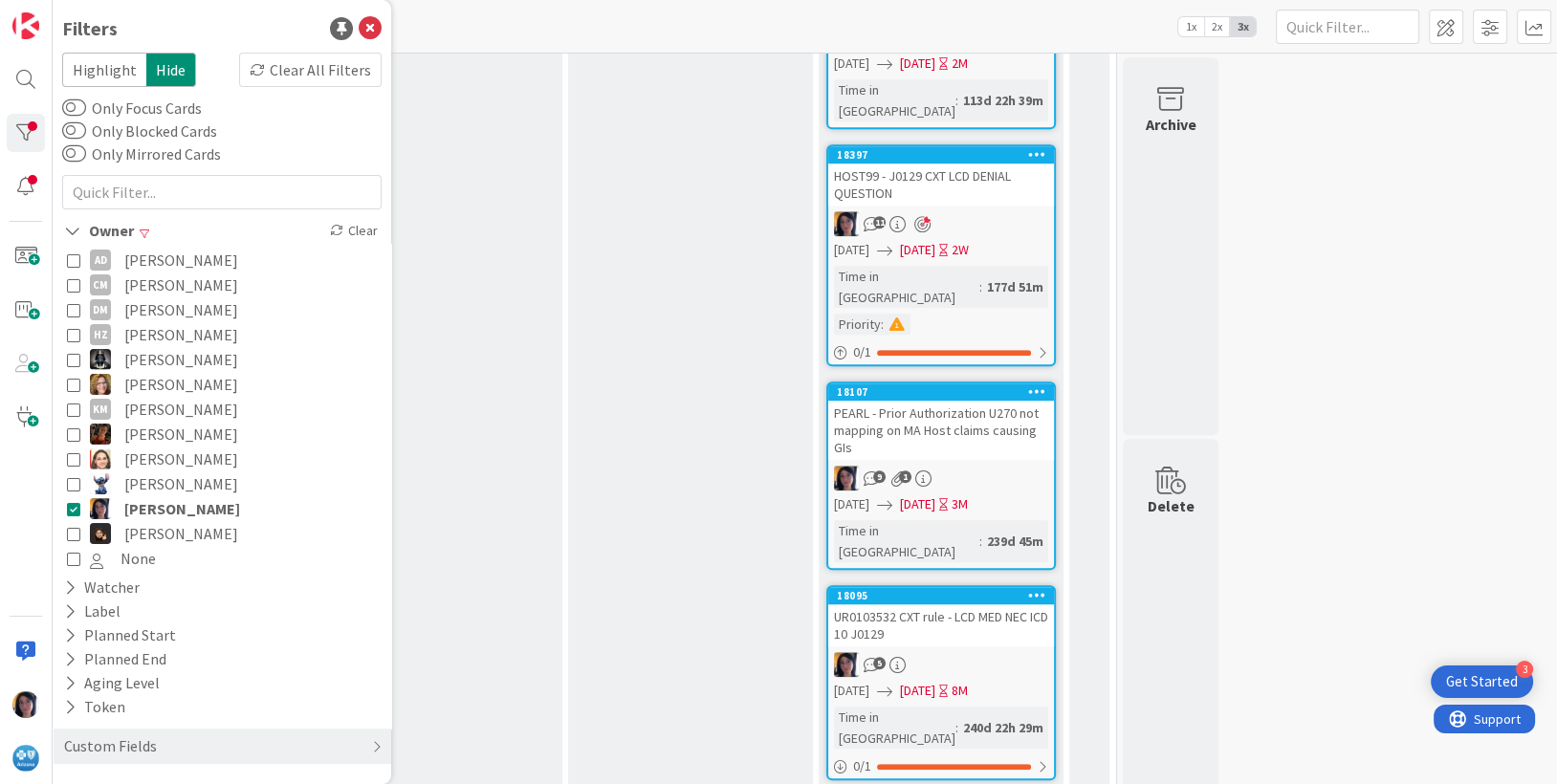
click at [638, 305] on div "In Progress Add Card... 18421 UR0092874 RITM0107756 has been approved - Potenti…" at bounding box center [690, 79] width 245 height 3143
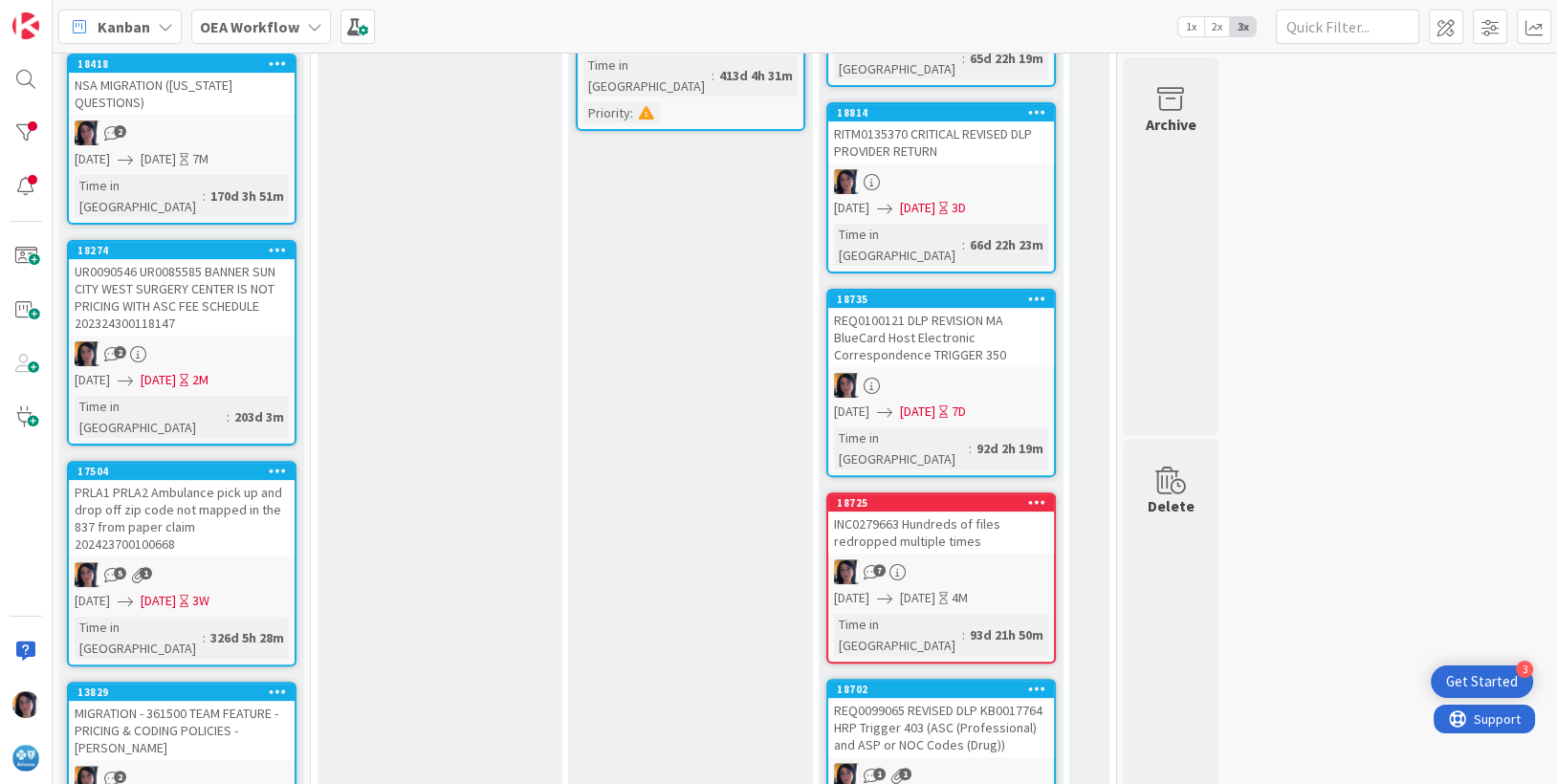
scroll to position [807, 0]
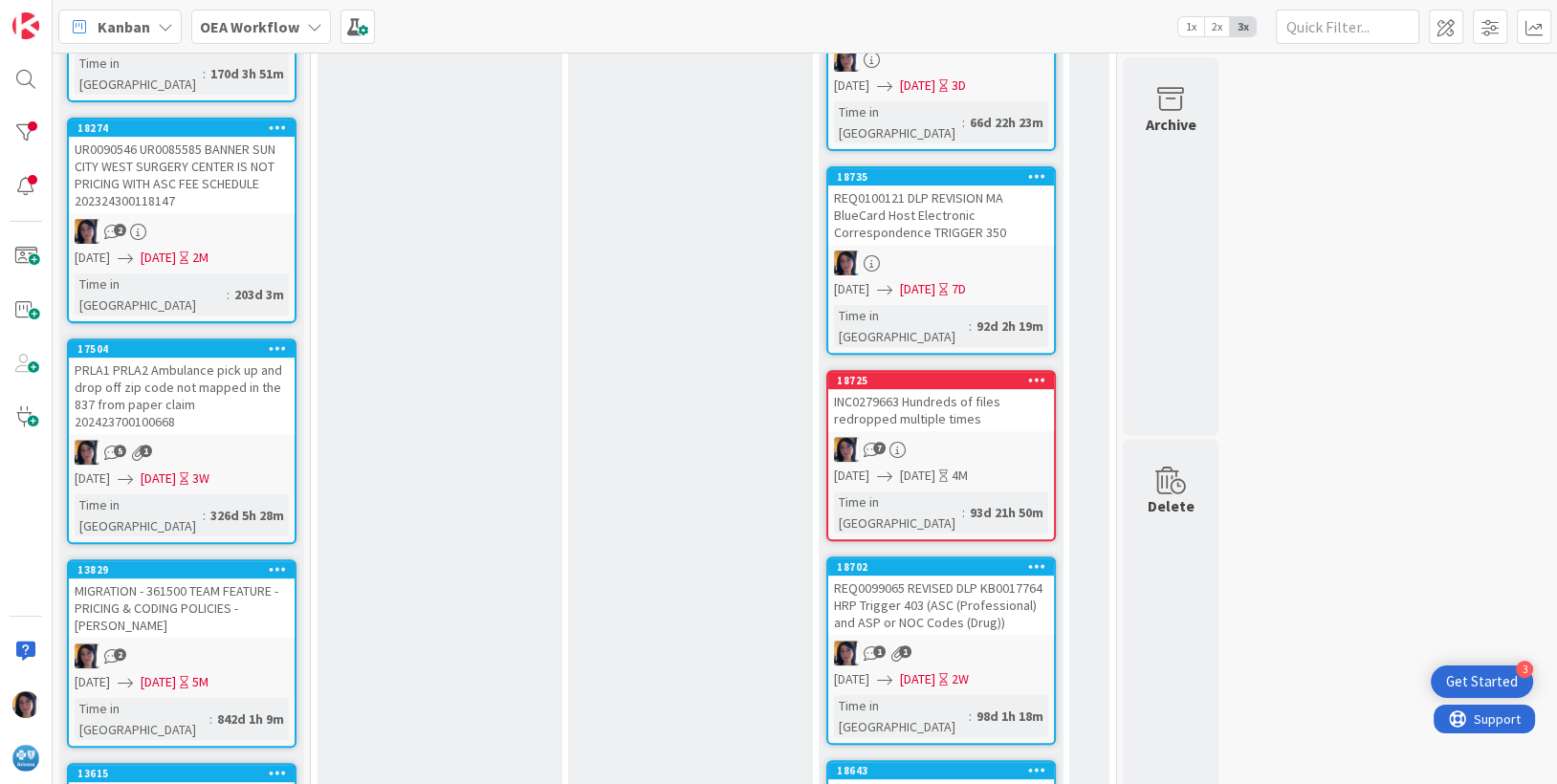
click at [199, 358] on div "PRLA1 PRLA2 Ambulance pick up and drop off zip code not mapped in the 837 from …" at bounding box center [181, 396] width 225 height 76
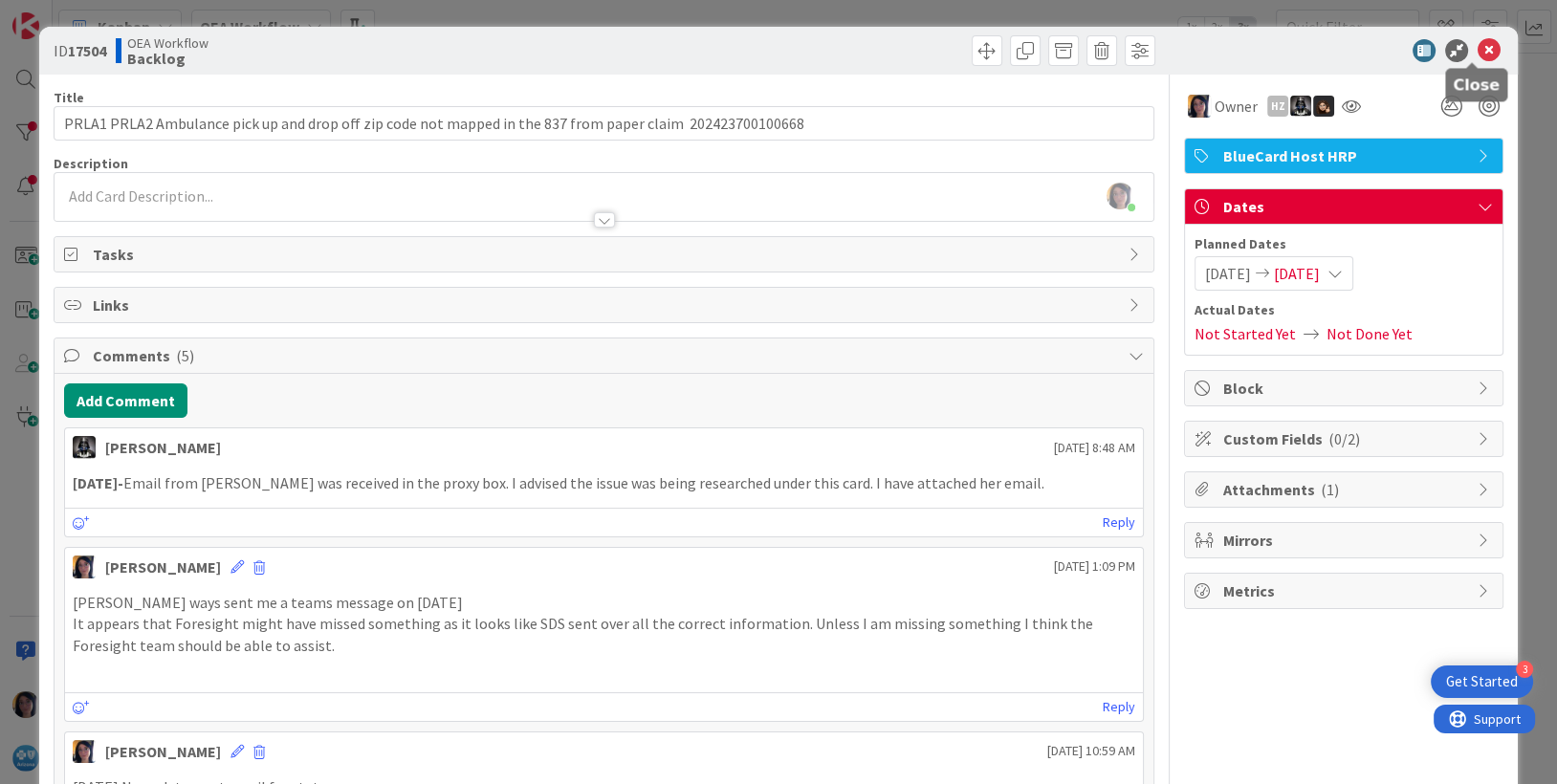
click at [1478, 53] on icon at bounding box center [1490, 51] width 23 height 23
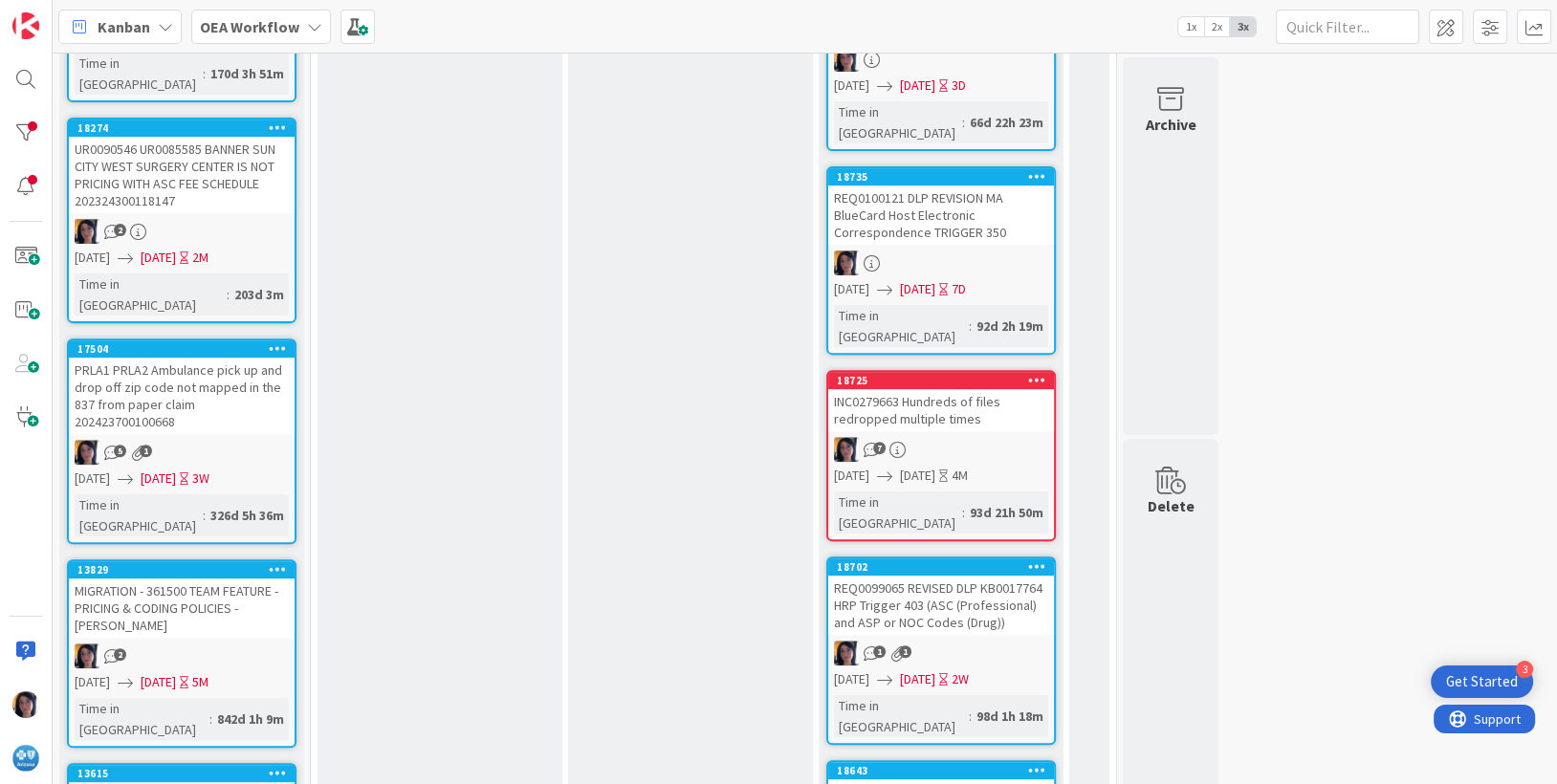
click at [964, 389] on div "INC0279663 Hundreds of files redropped multiple times" at bounding box center [940, 410] width 225 height 42
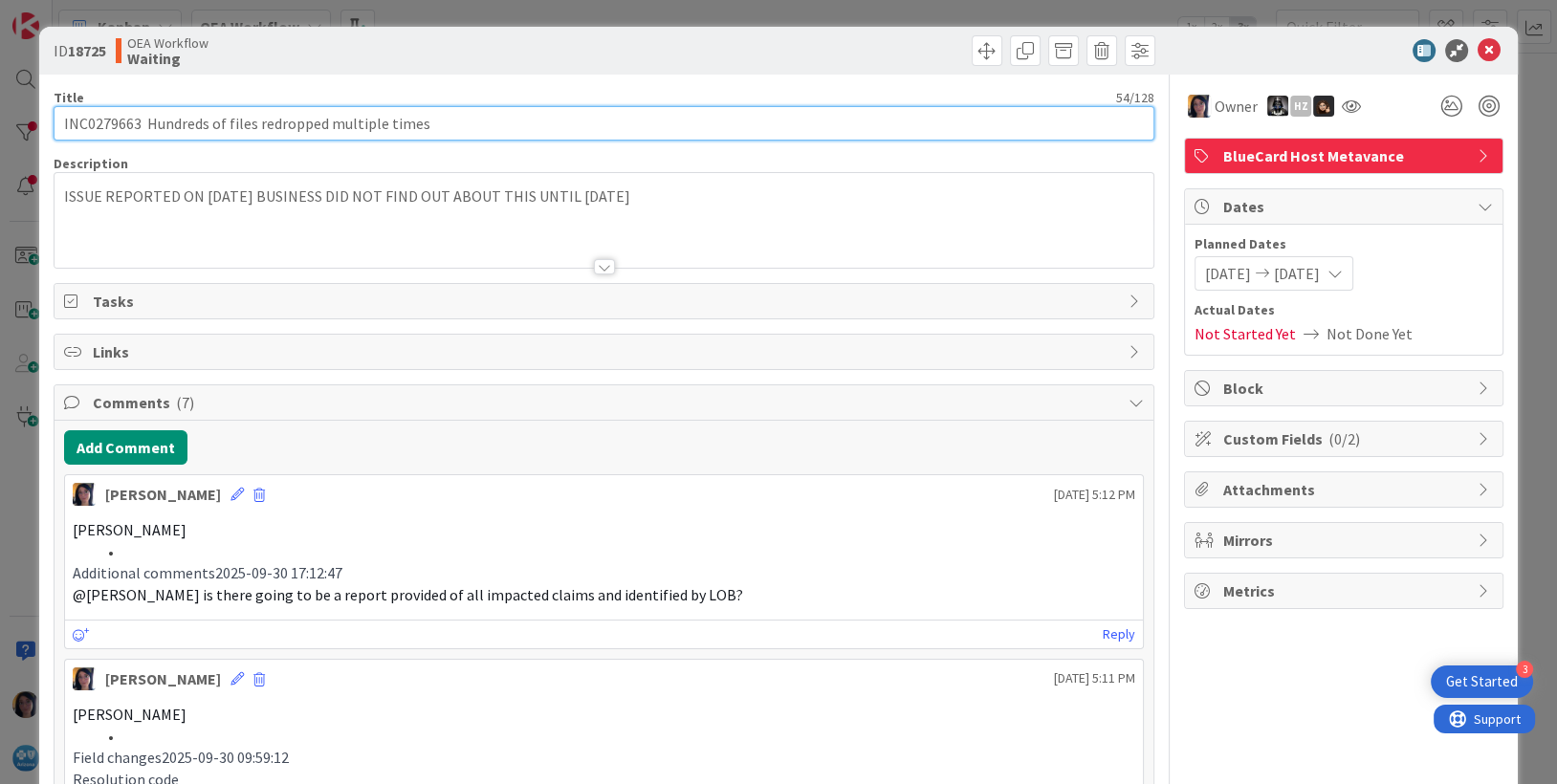
click at [109, 112] on input "INC0279663 Hundreds of files redropped multiple times" at bounding box center [604, 123] width 1101 height 34
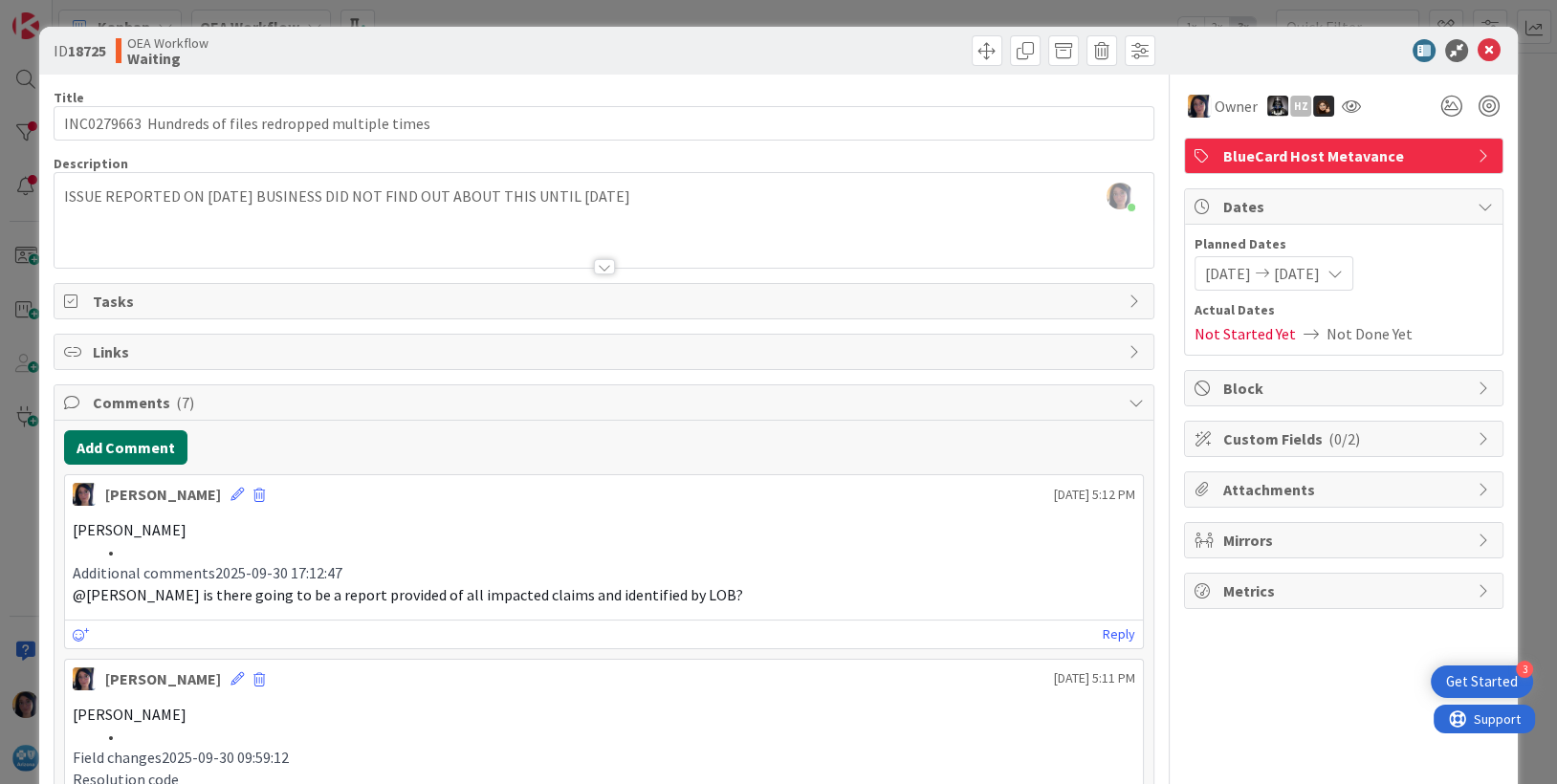
click at [92, 447] on button "Add Comment" at bounding box center [126, 447] width 123 height 34
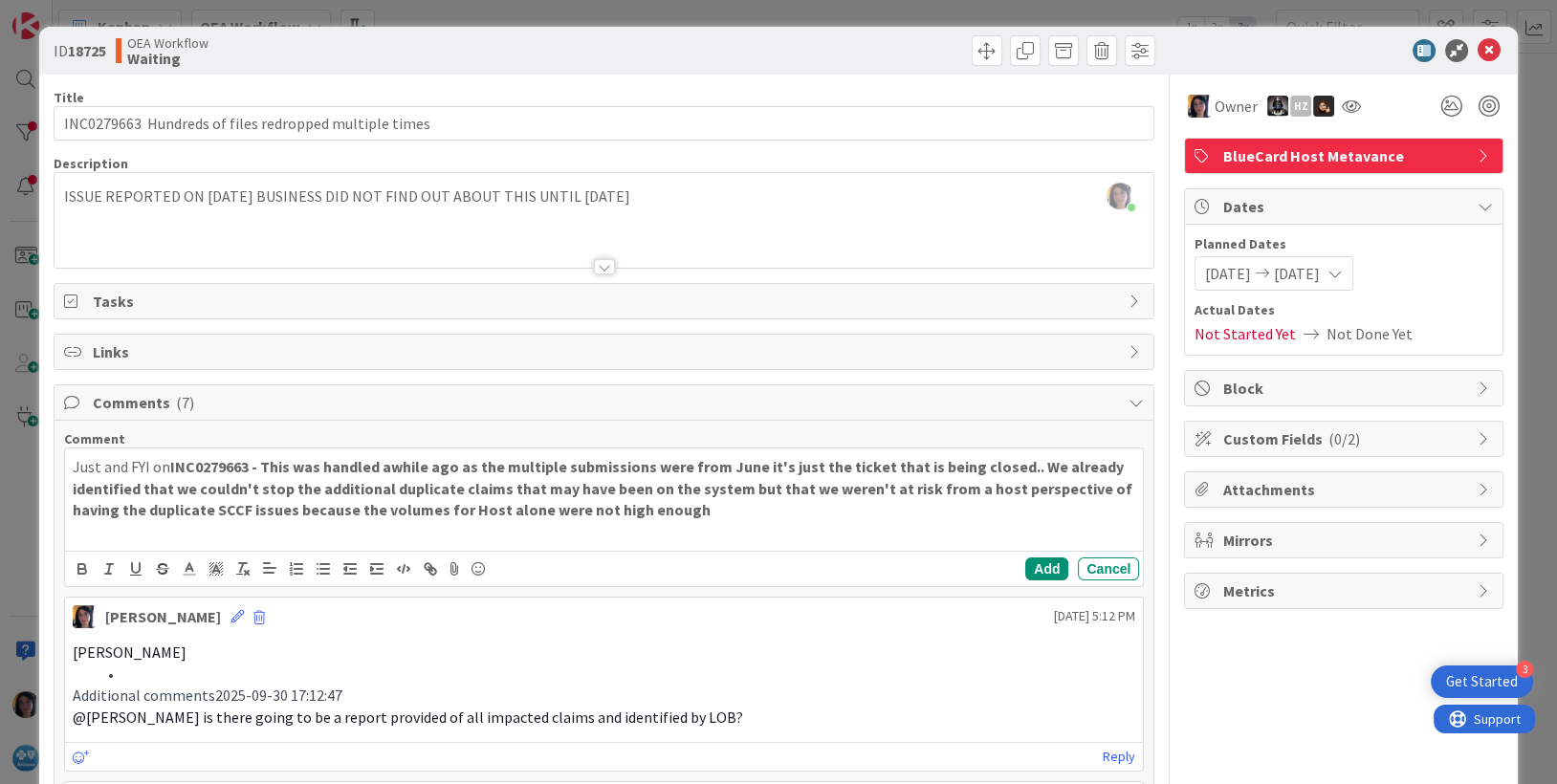
click at [73, 466] on p "Just and FYI on INC0279663 - This was handled awhile ago as the multiple submis…" at bounding box center [605, 489] width 1063 height 65
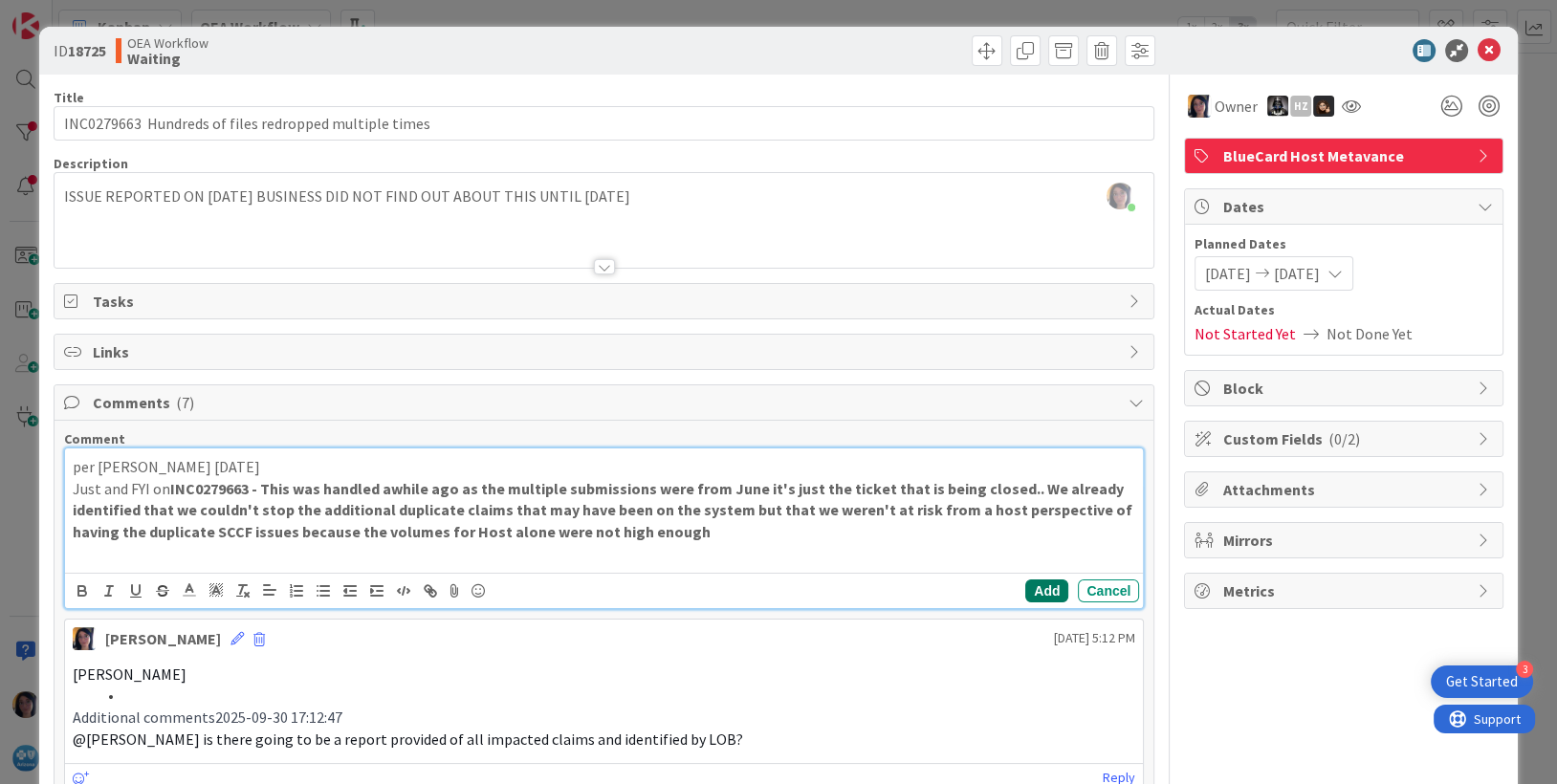
click at [1025, 591] on button "Add" at bounding box center [1047, 591] width 43 height 23
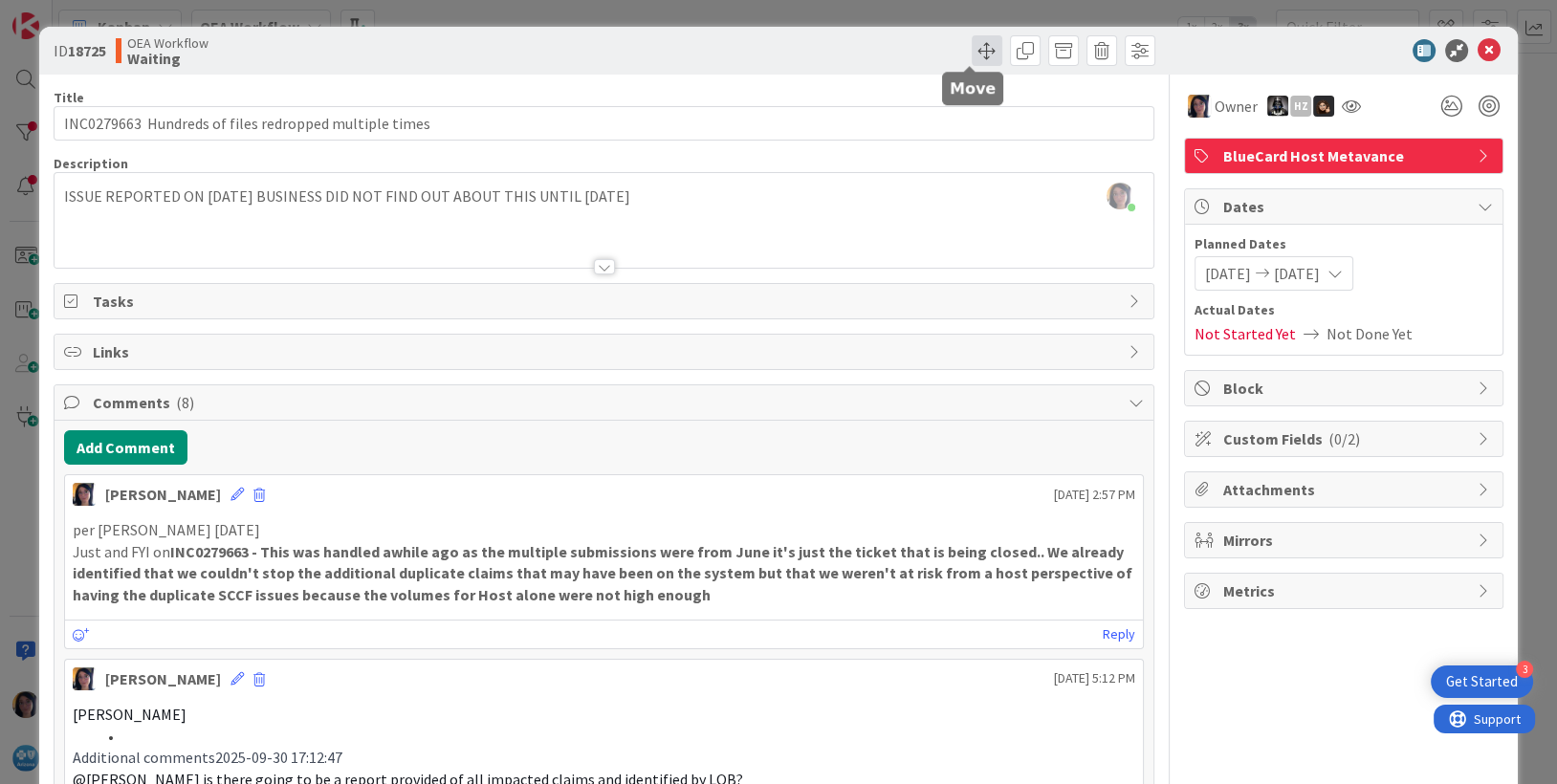
click at [972, 43] on span at bounding box center [986, 50] width 30 height 30
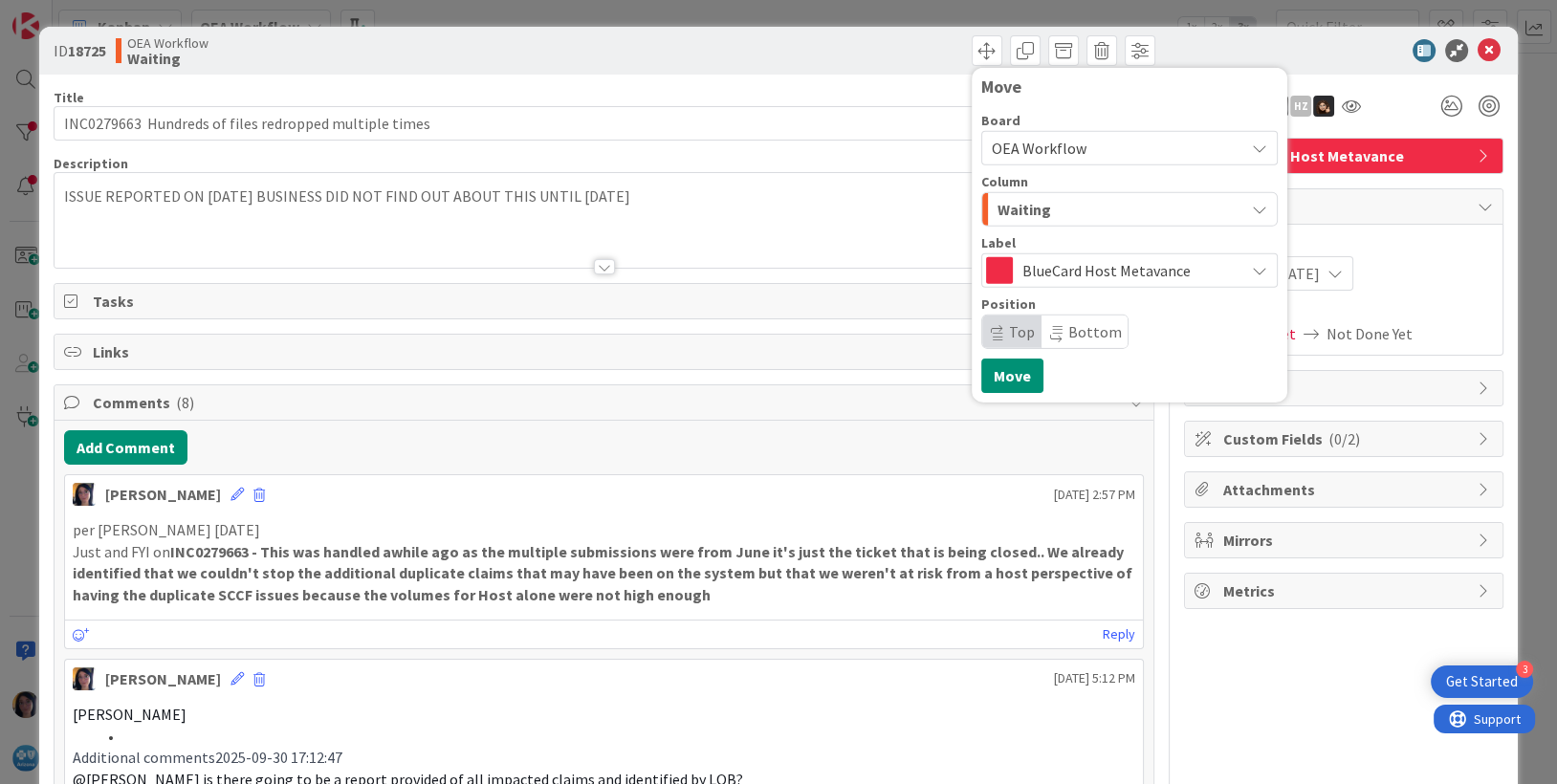
click at [1025, 149] on span "OEA Workflow" at bounding box center [1039, 148] width 95 height 20
click at [1056, 131] on div "OEA Workflow" at bounding box center [1130, 147] width 297 height 34
click at [1039, 218] on div "Waiting" at bounding box center [1119, 209] width 252 height 30
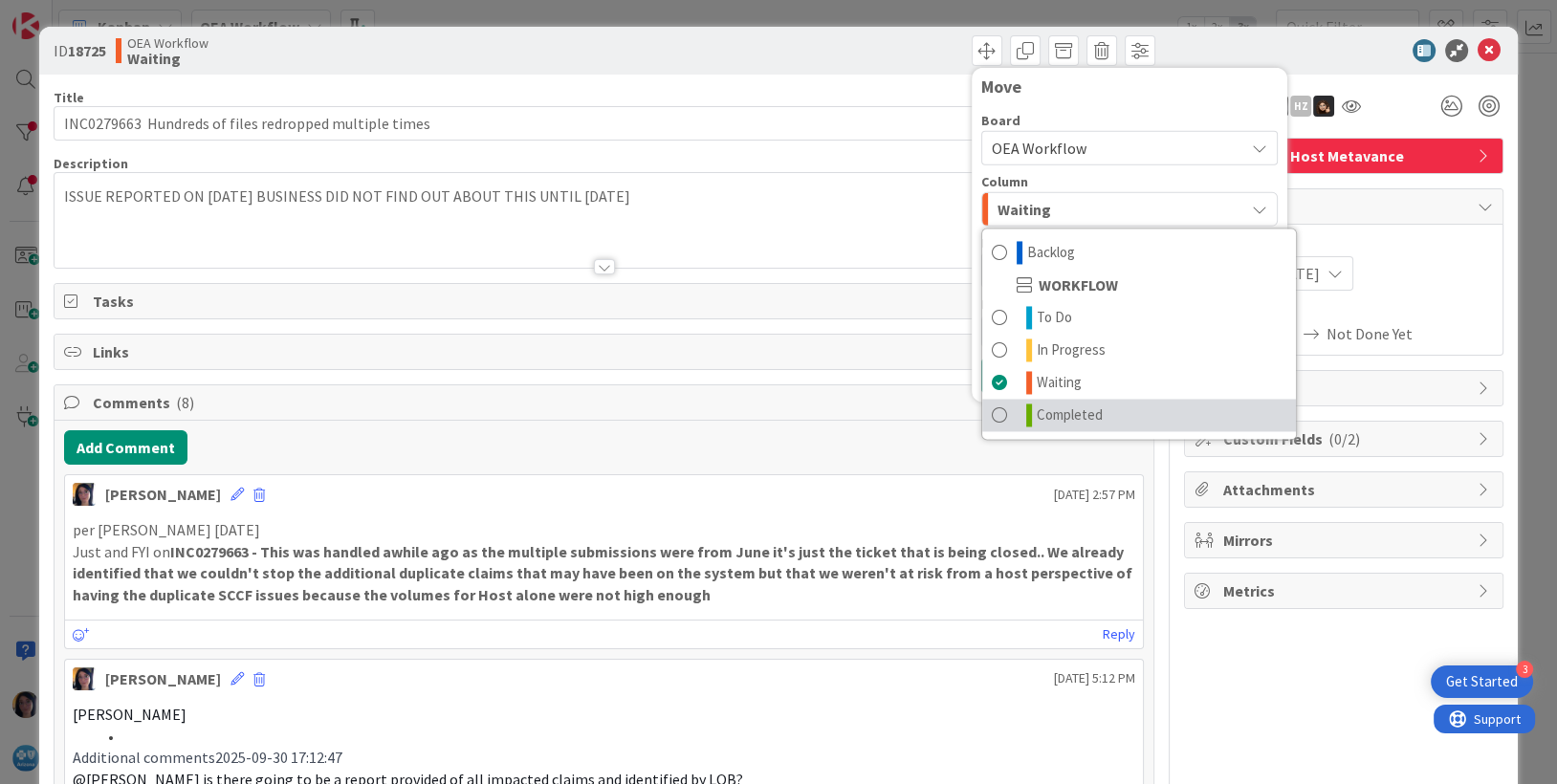
click at [1054, 408] on span "Completed" at bounding box center [1070, 415] width 66 height 23
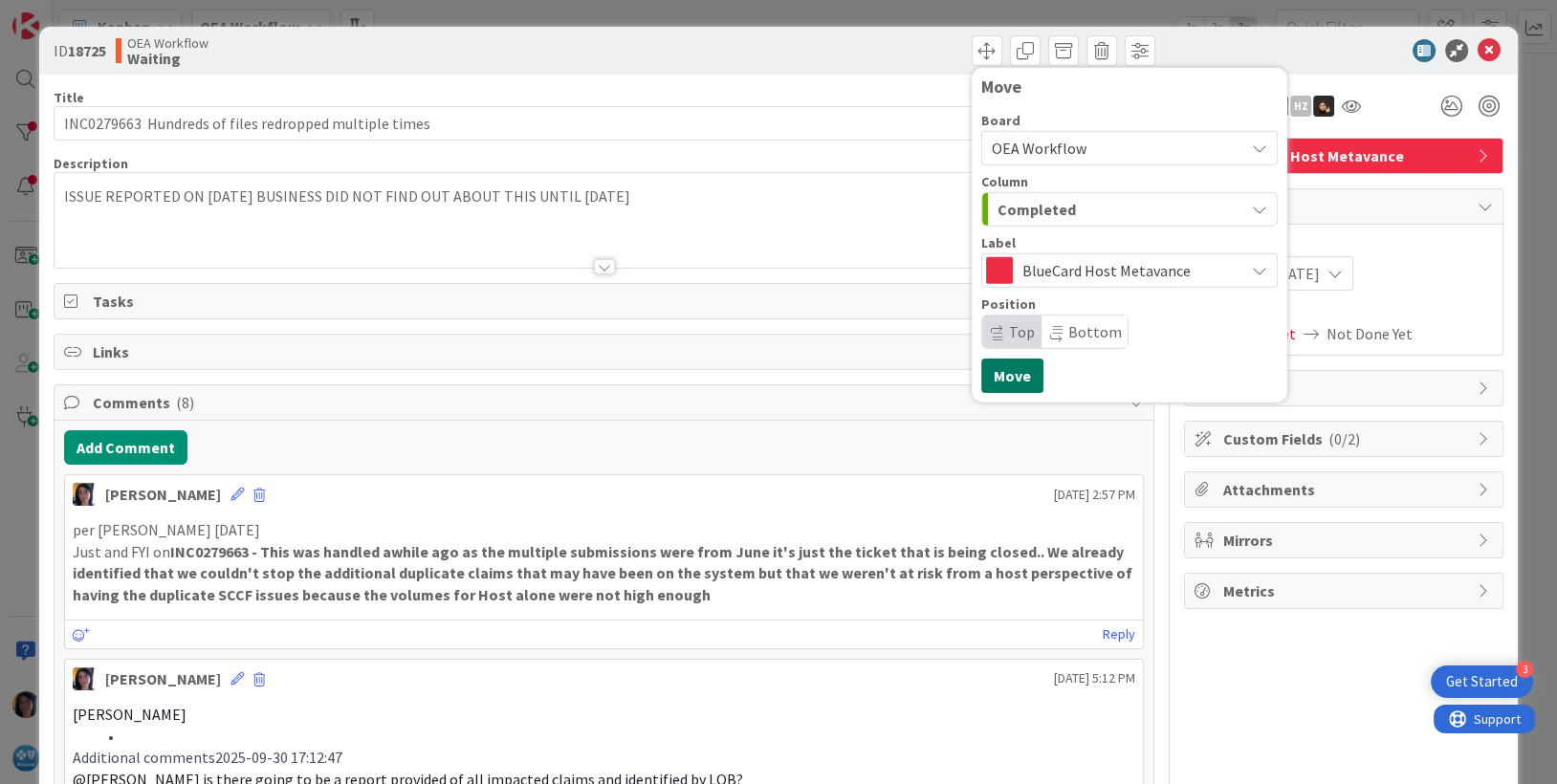
click at [995, 375] on button "Move" at bounding box center [1013, 375] width 62 height 34
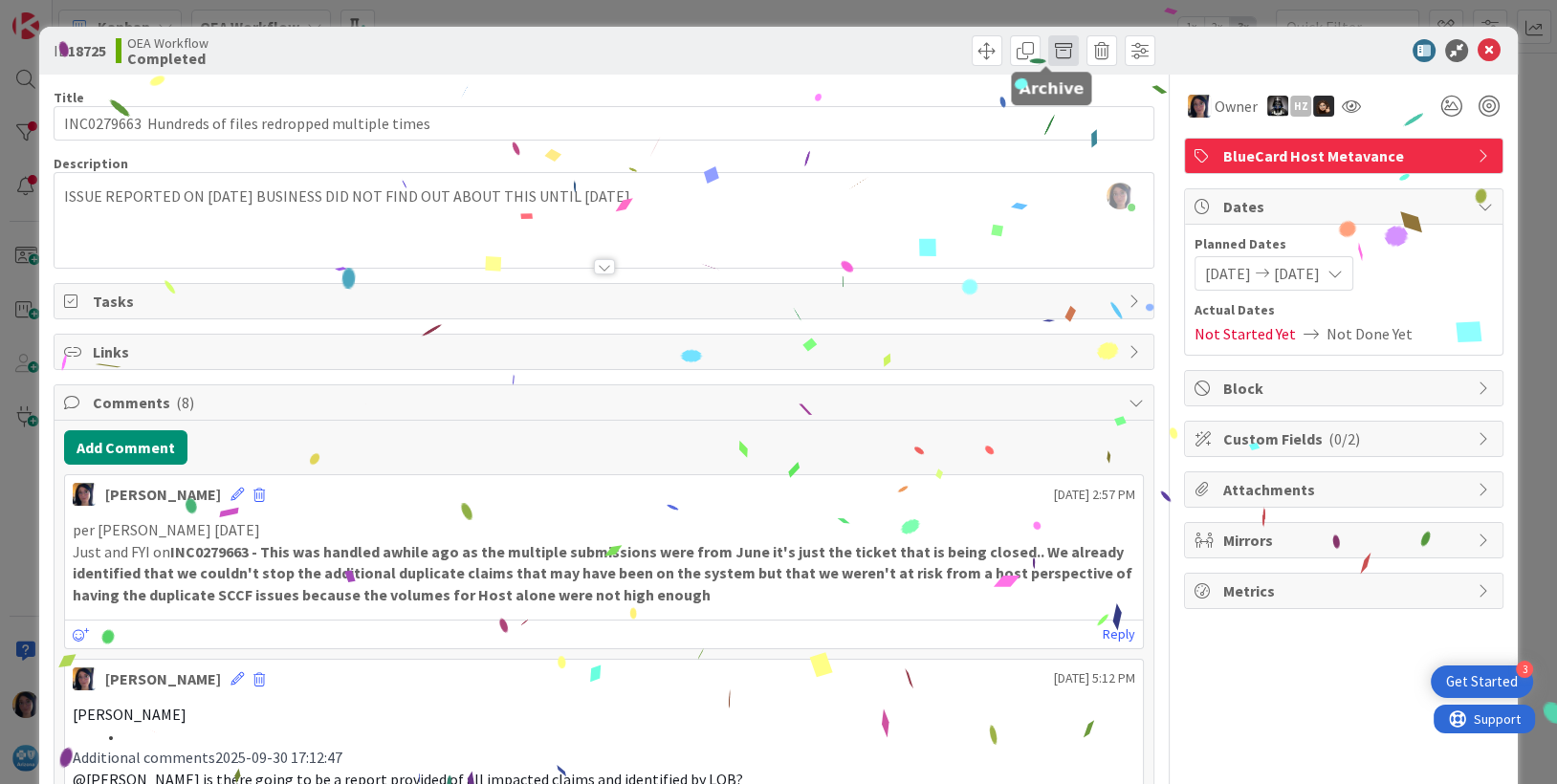
click at [1048, 48] on span at bounding box center [1062, 50] width 30 height 30
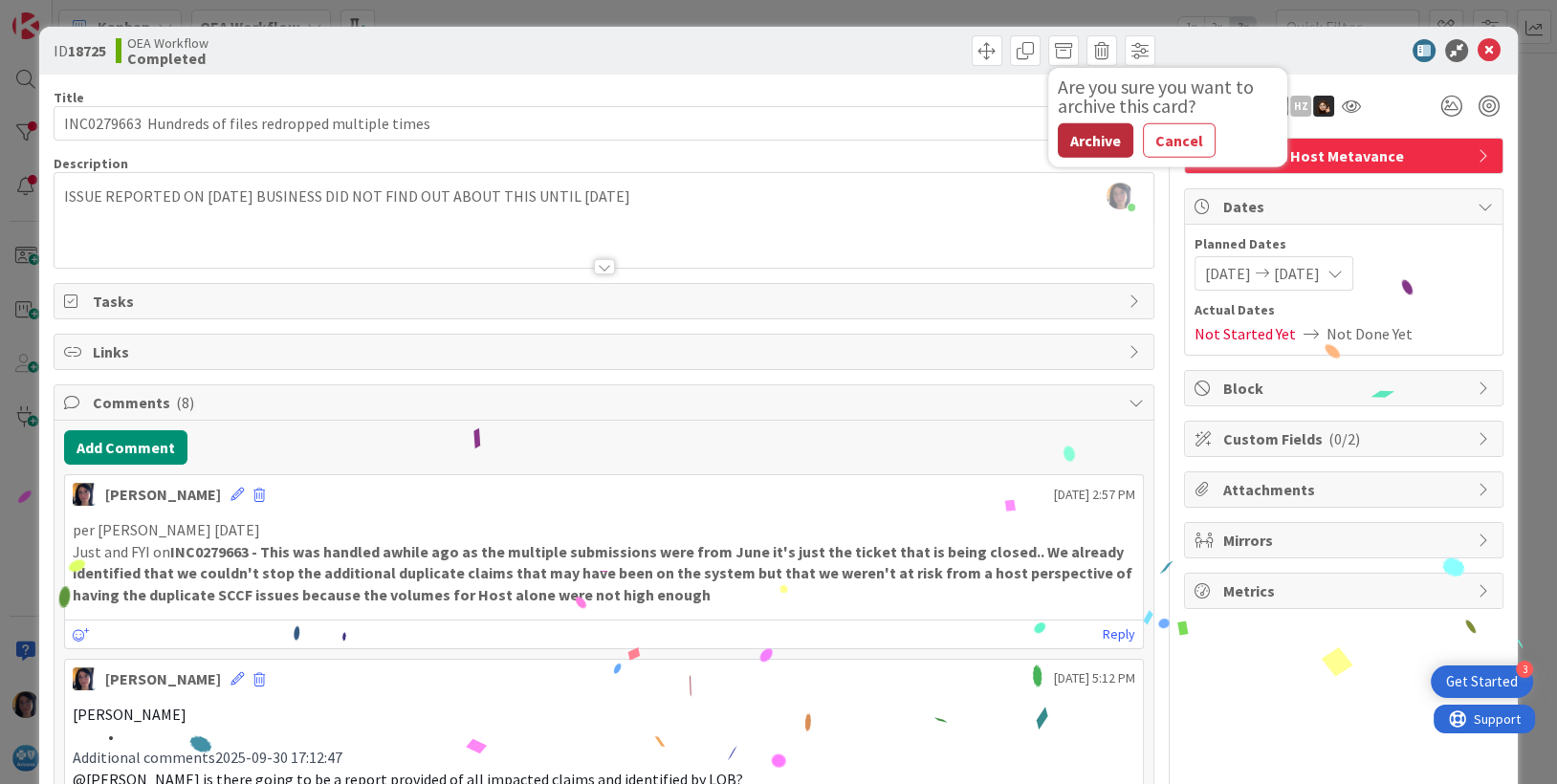
click at [1068, 133] on button "Archive" at bounding box center [1095, 139] width 75 height 34
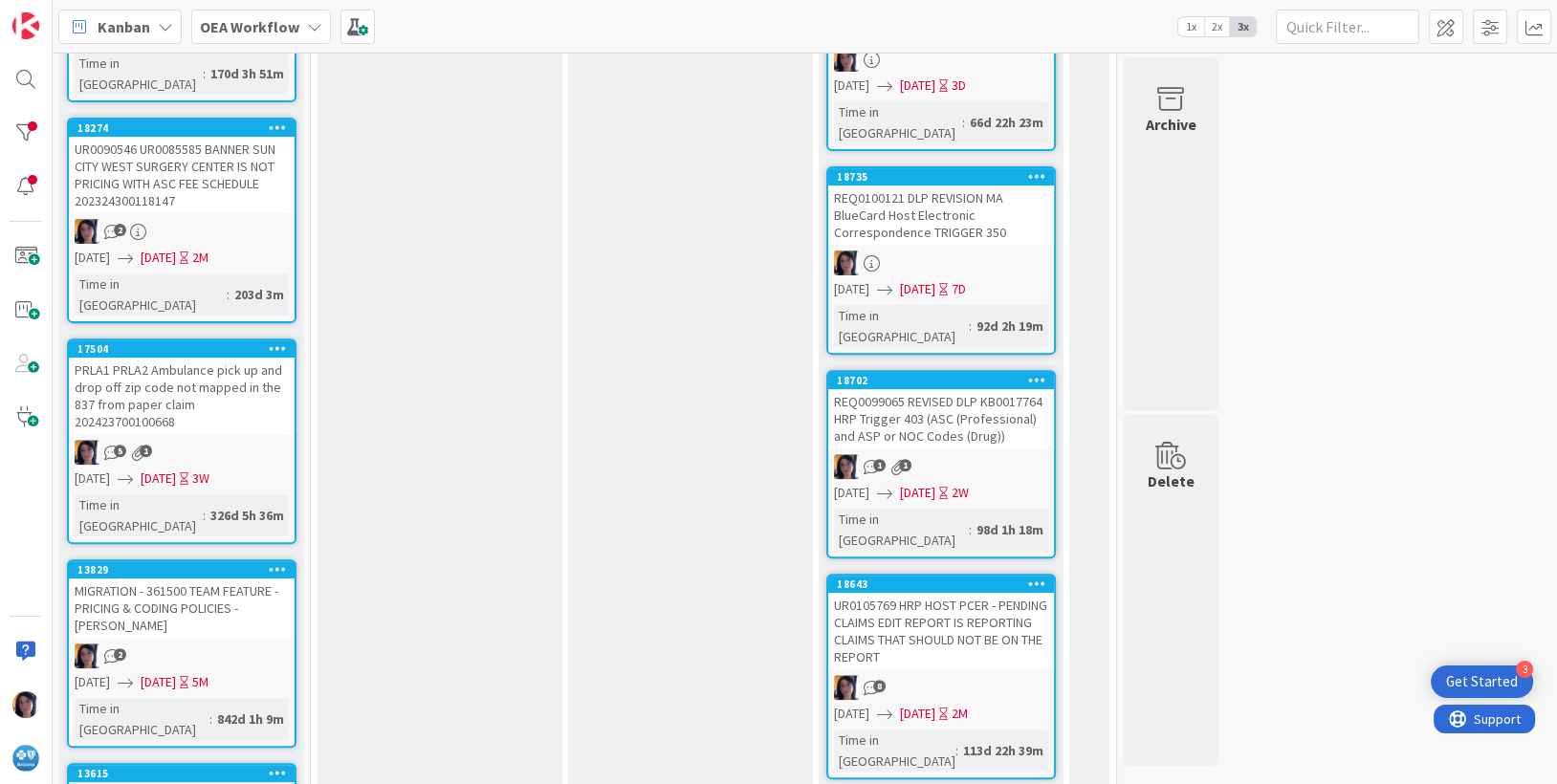
click at [941, 185] on div "REQ0100121 DLP REVISION MA BlueCard Host Electronic Correspondence TRIGGER 350" at bounding box center [940, 215] width 225 height 59
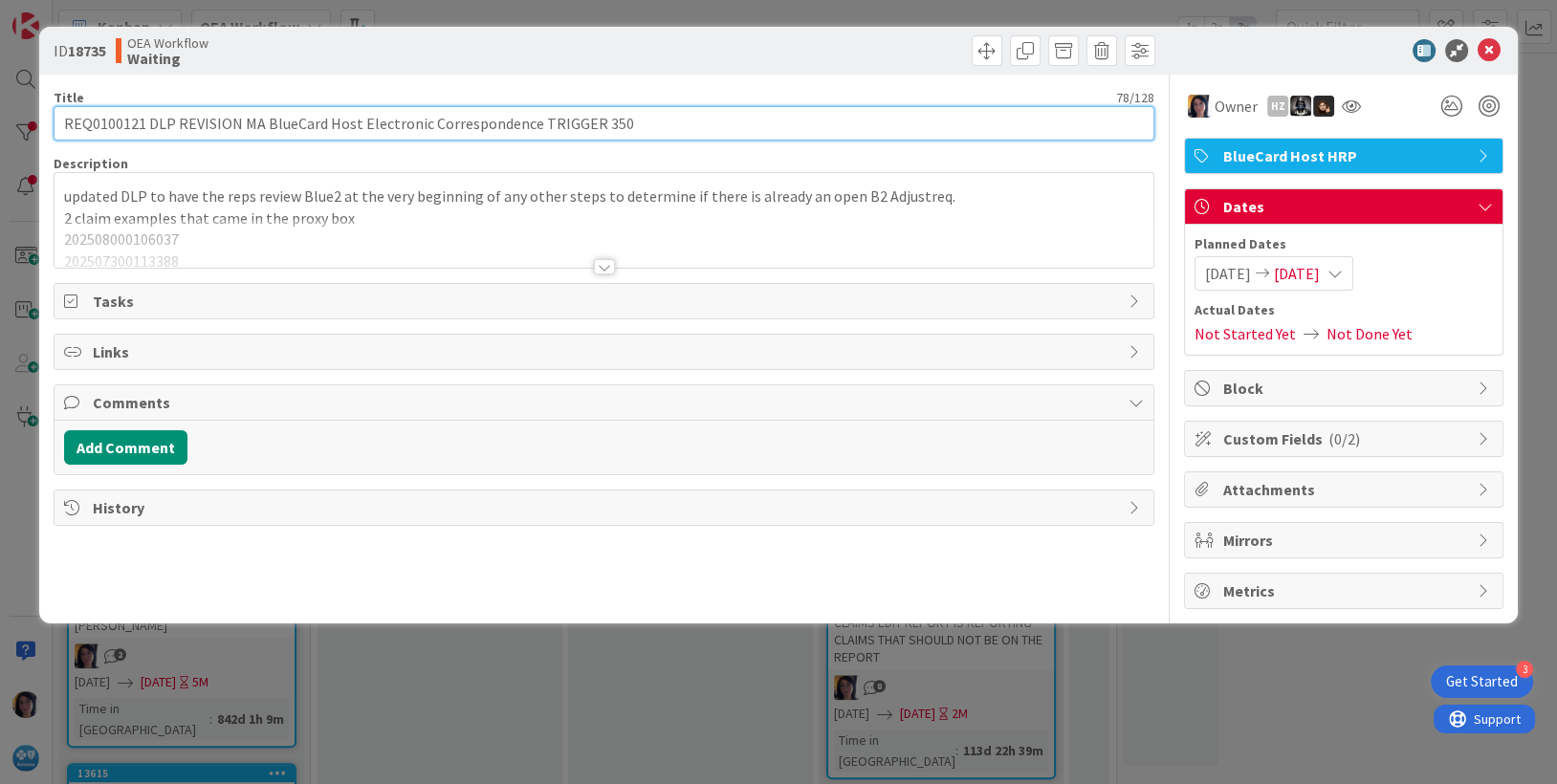
click at [99, 125] on input "REQ0100121 DLP REVISION MA BlueCard Host Electronic Correspondence TRIGGER 350" at bounding box center [604, 123] width 1101 height 34
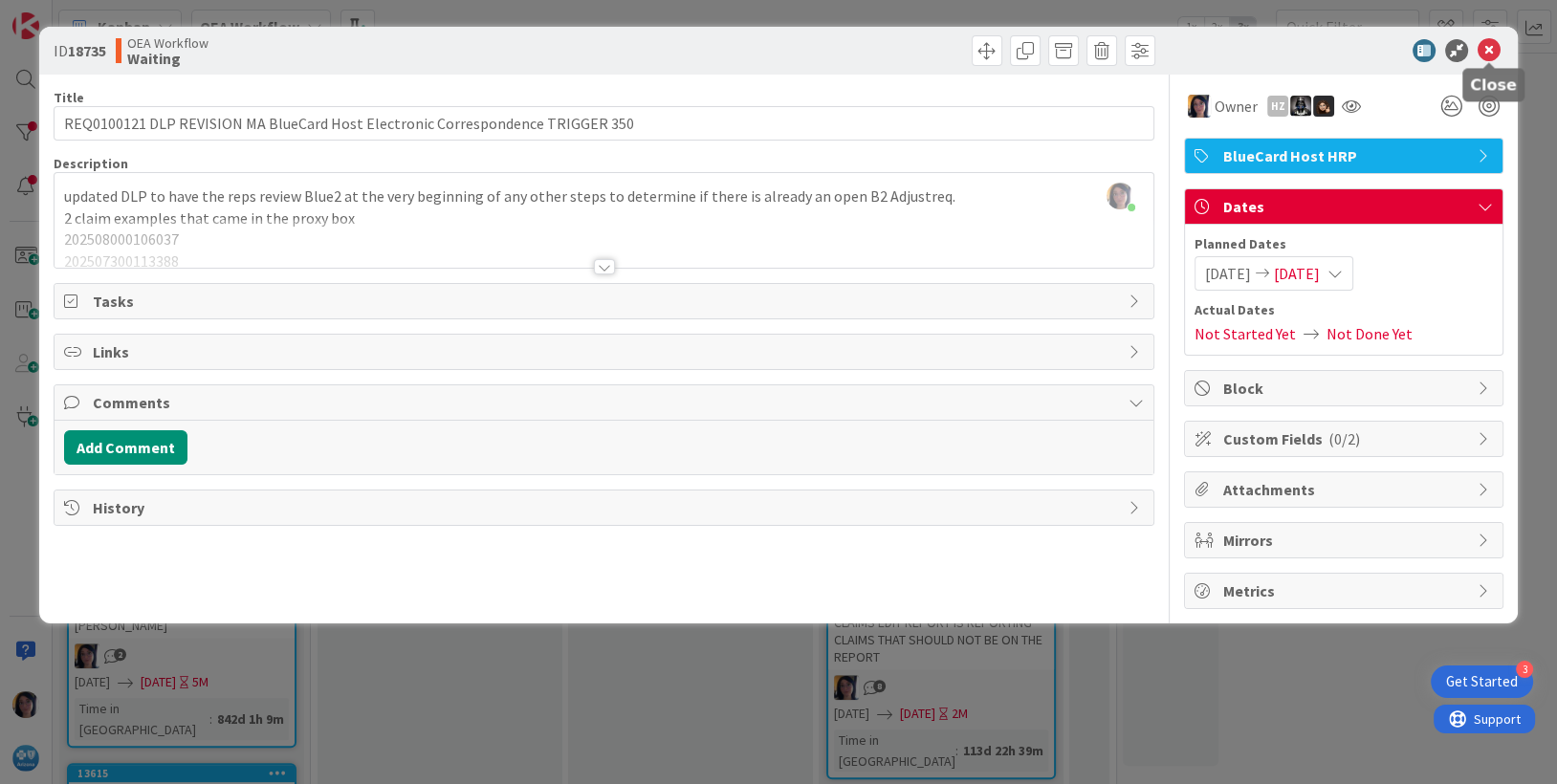
drag, startPoint x: 1481, startPoint y: 54, endPoint x: 1099, endPoint y: 87, distance: 383.4
click at [1480, 54] on icon at bounding box center [1490, 51] width 23 height 23
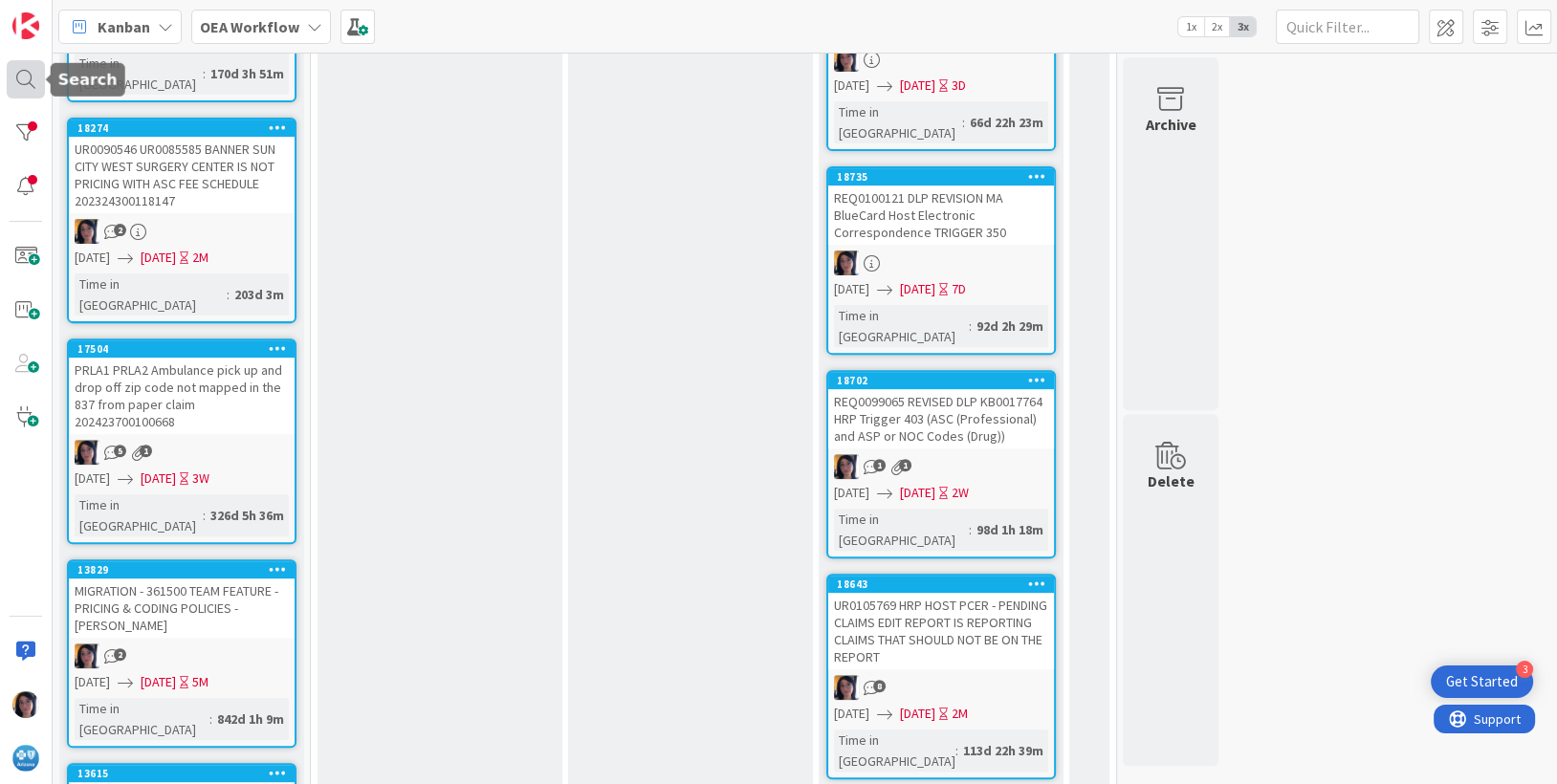
click at [26, 77] on div at bounding box center [25, 79] width 38 height 38
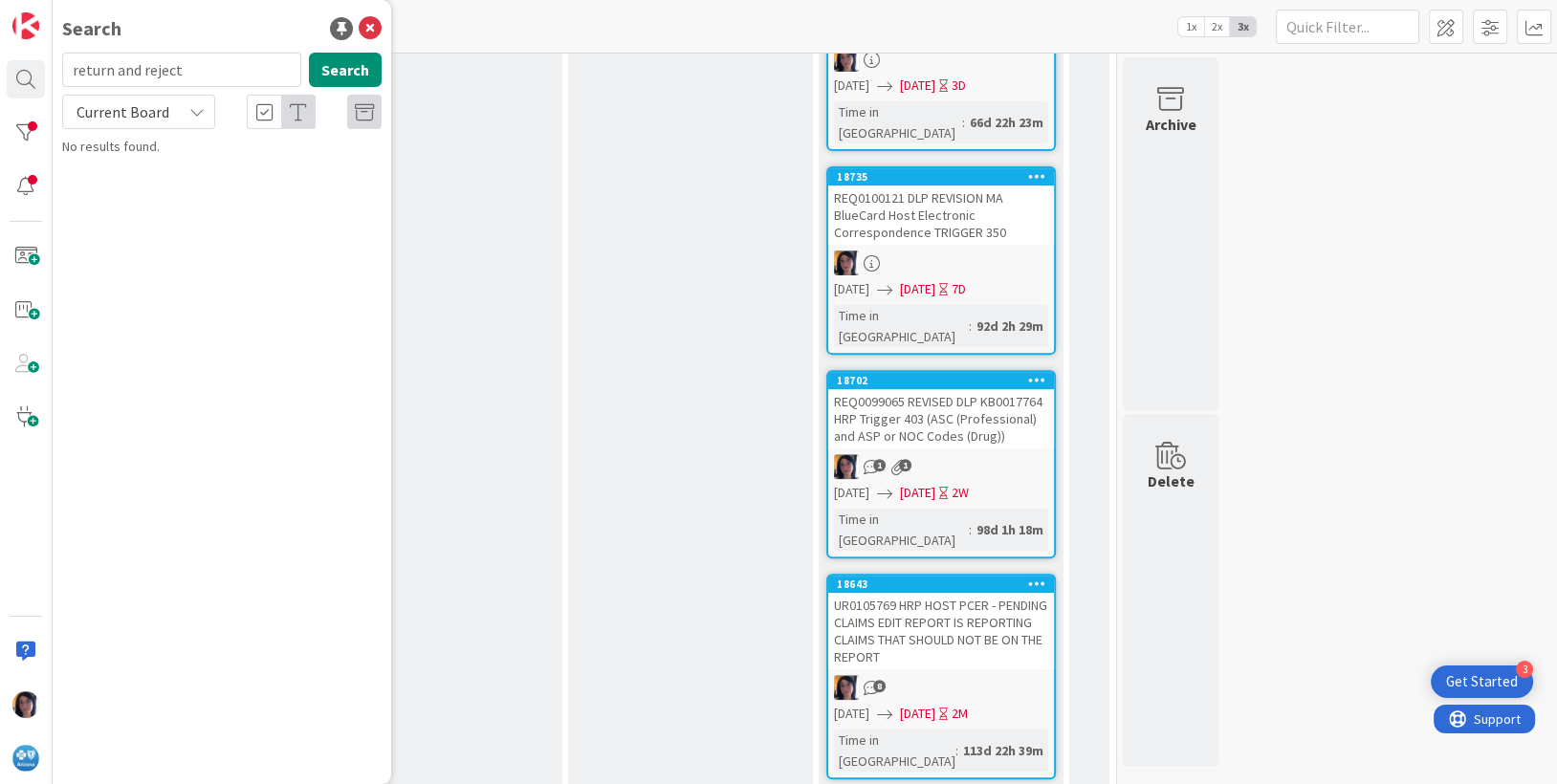
drag, startPoint x: 175, startPoint y: 72, endPoint x: 49, endPoint y: 66, distance: 126.1
click at [49, 66] on div "Search return and reject Search Current Board No results found." at bounding box center [26, 392] width 53 height 784
type input "t"
drag, startPoint x: 151, startPoint y: 66, endPoint x: 163, endPoint y: 71, distance: 13.0
click at [151, 67] on input "adjudicatin" at bounding box center [181, 69] width 239 height 34
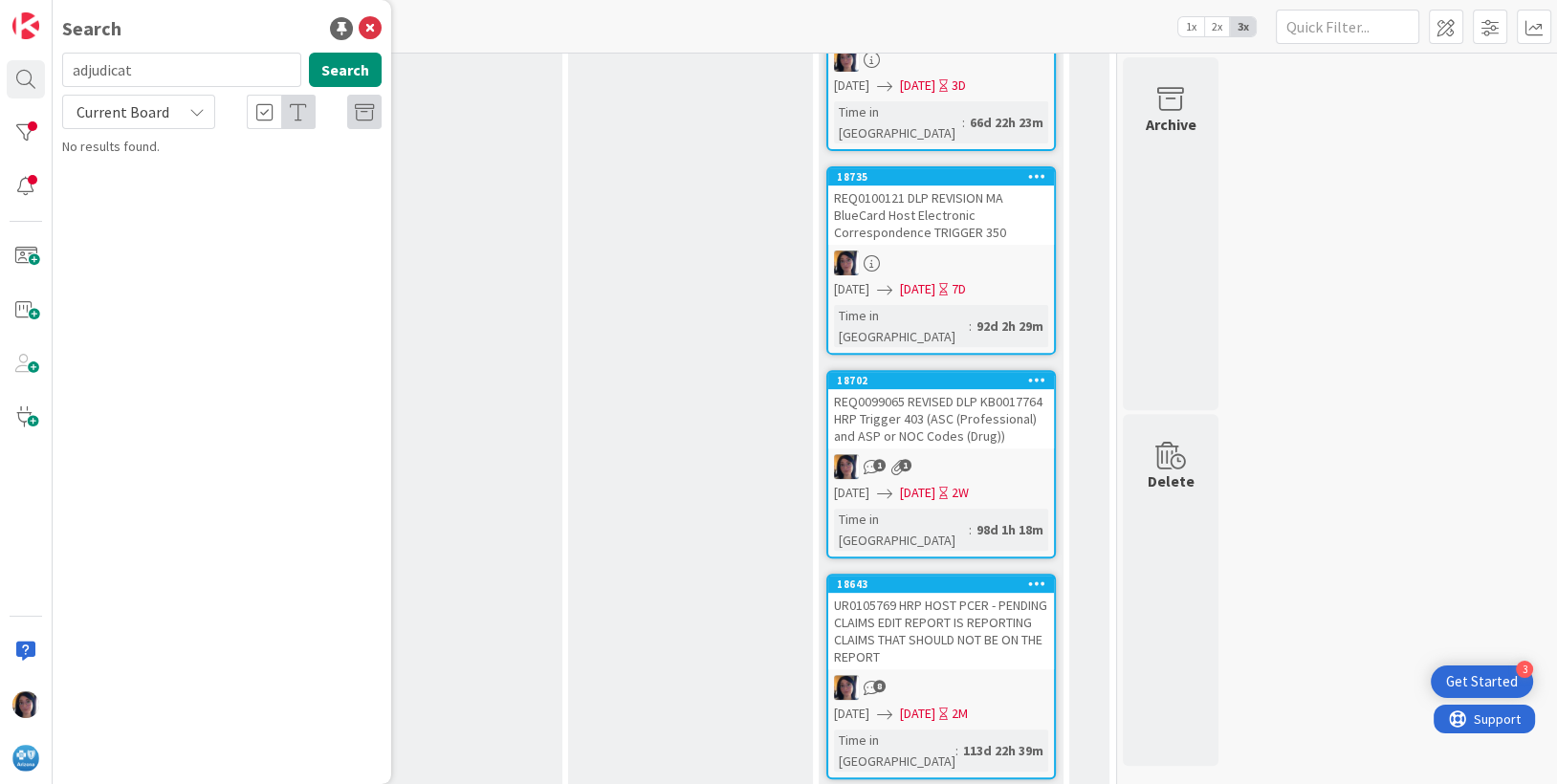
click at [102, 111] on span "Current Board" at bounding box center [122, 112] width 93 height 20
click at [120, 152] on span "Current Board" at bounding box center [173, 156] width 199 height 28
click at [120, 108] on span "Current Board" at bounding box center [122, 112] width 93 height 20
click at [123, 183] on span "All Boards" at bounding box center [173, 190] width 199 height 28
click at [339, 60] on button "Search" at bounding box center [345, 69] width 73 height 34
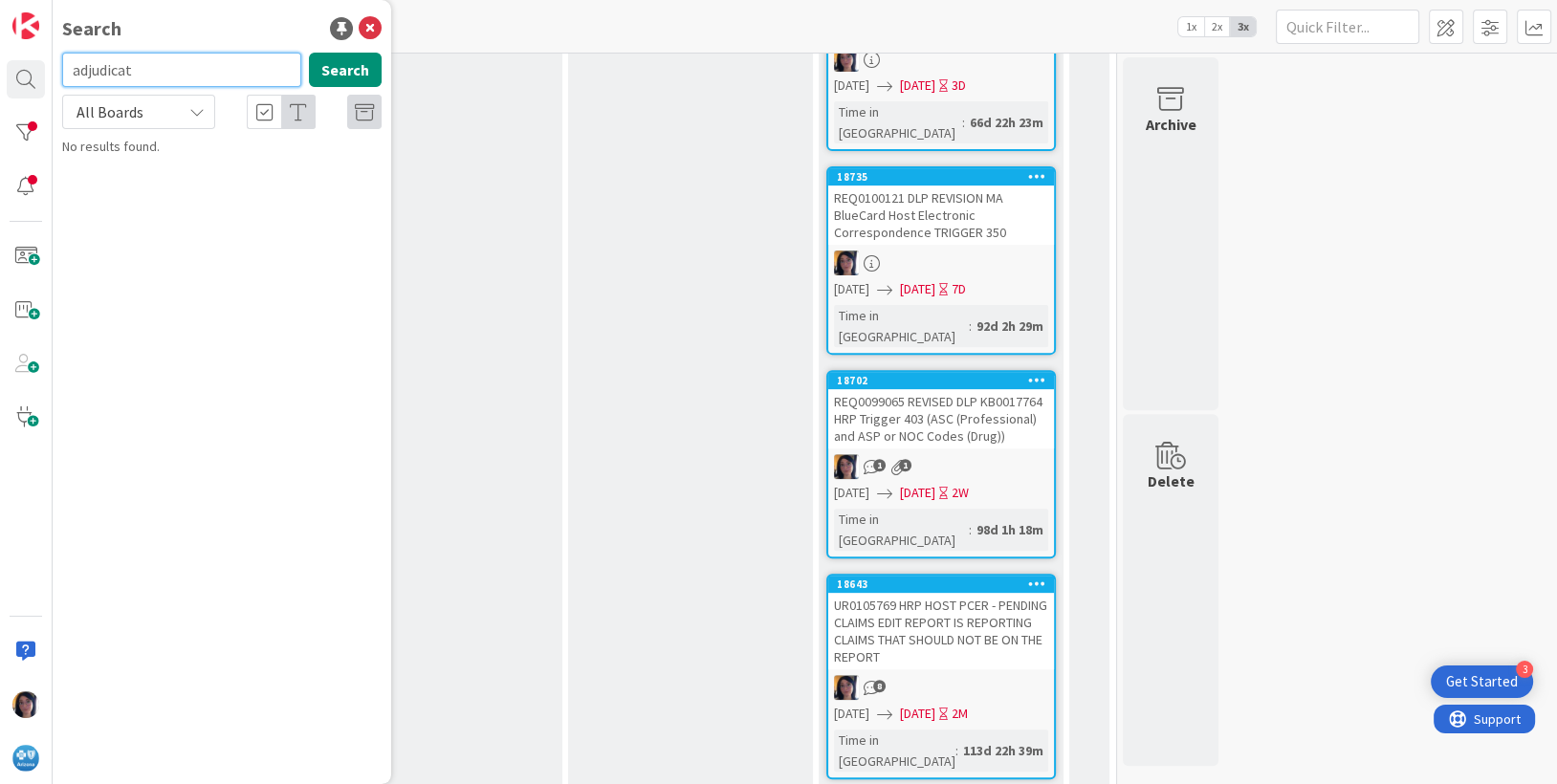
click at [129, 66] on input "adjudicat" at bounding box center [181, 69] width 239 height 34
type input "adjudication"
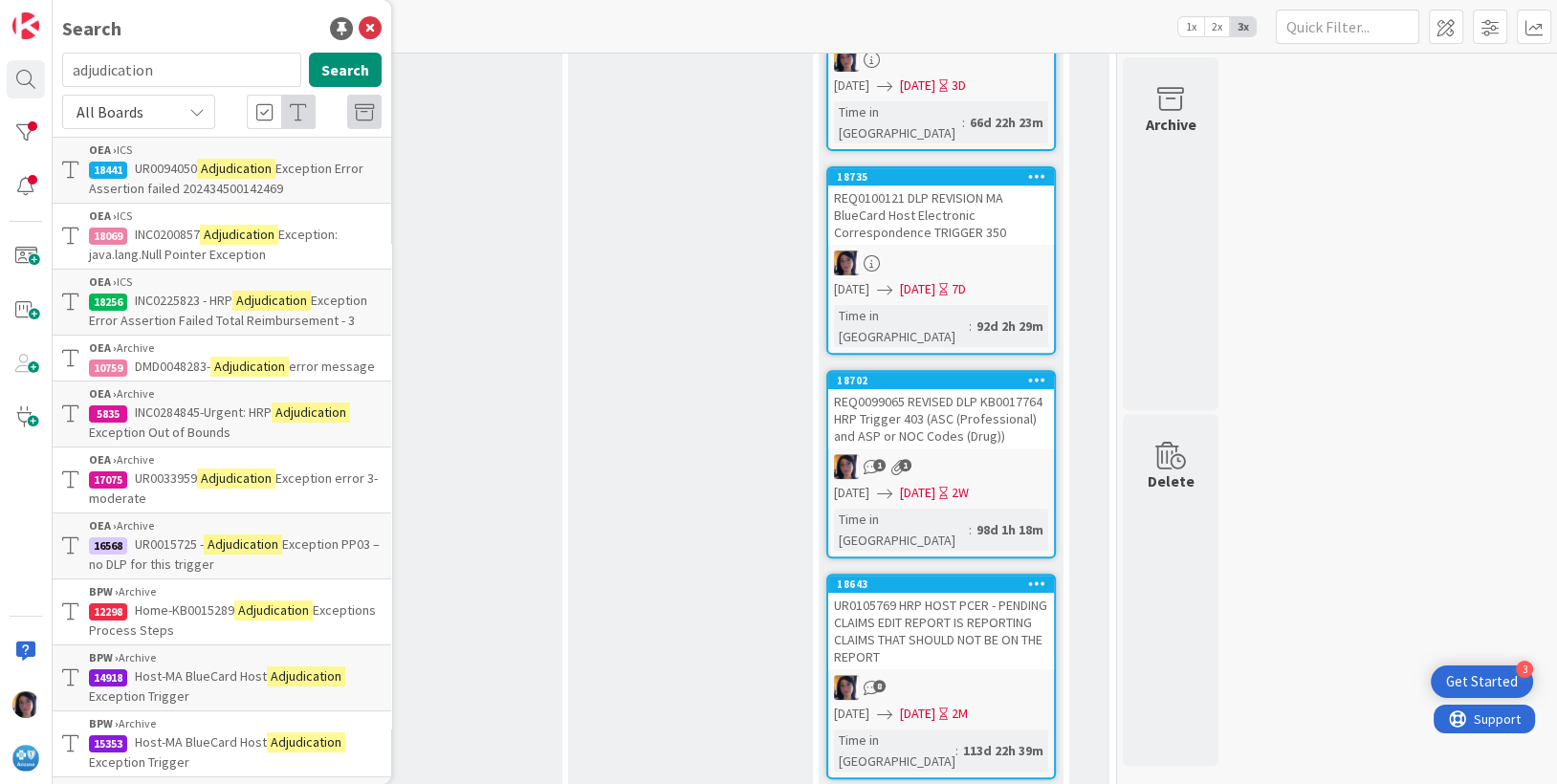
click at [176, 171] on span "UR0094050" at bounding box center [166, 169] width 62 height 18
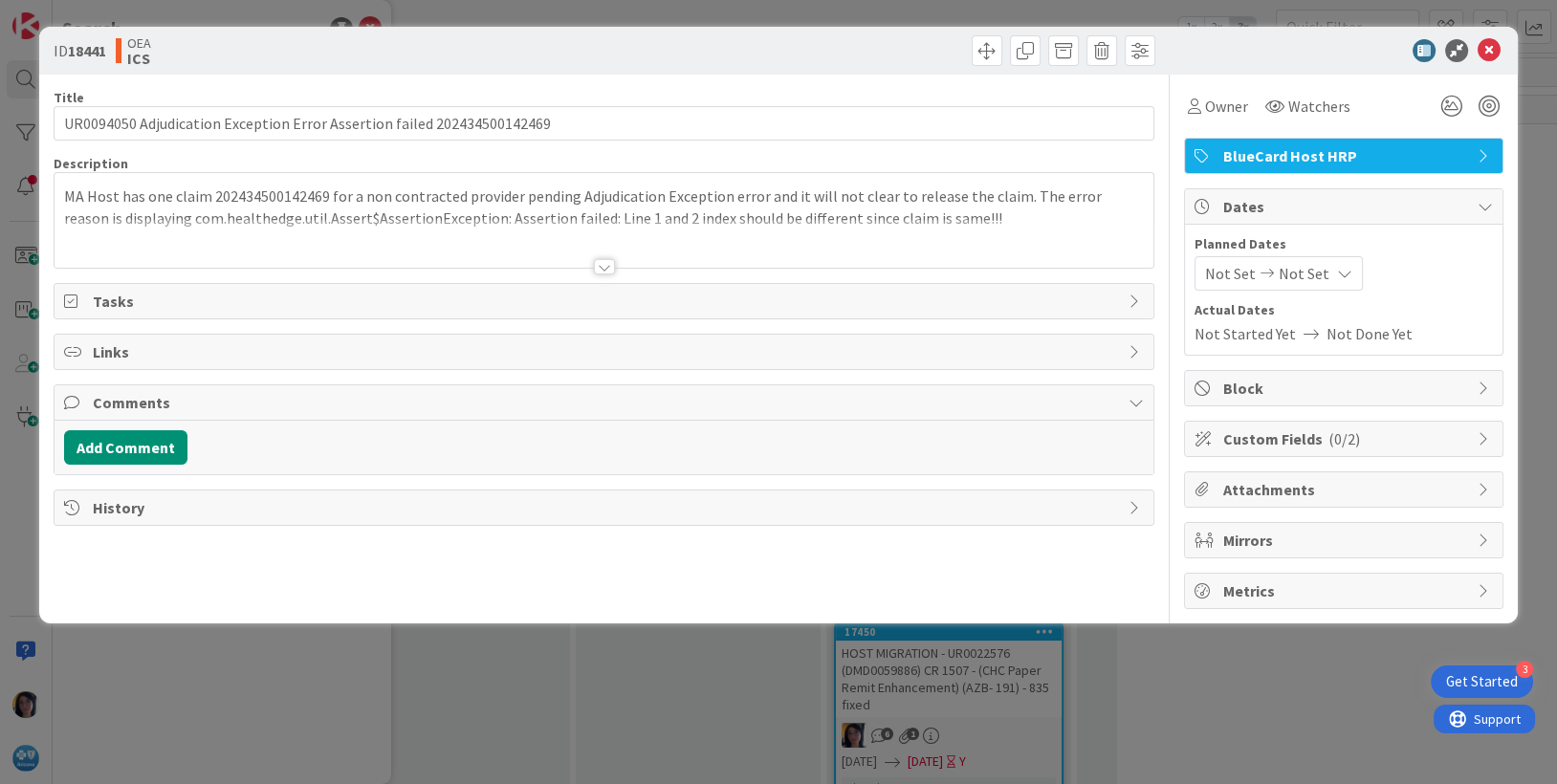
click at [449, 228] on div at bounding box center [604, 243] width 1099 height 49
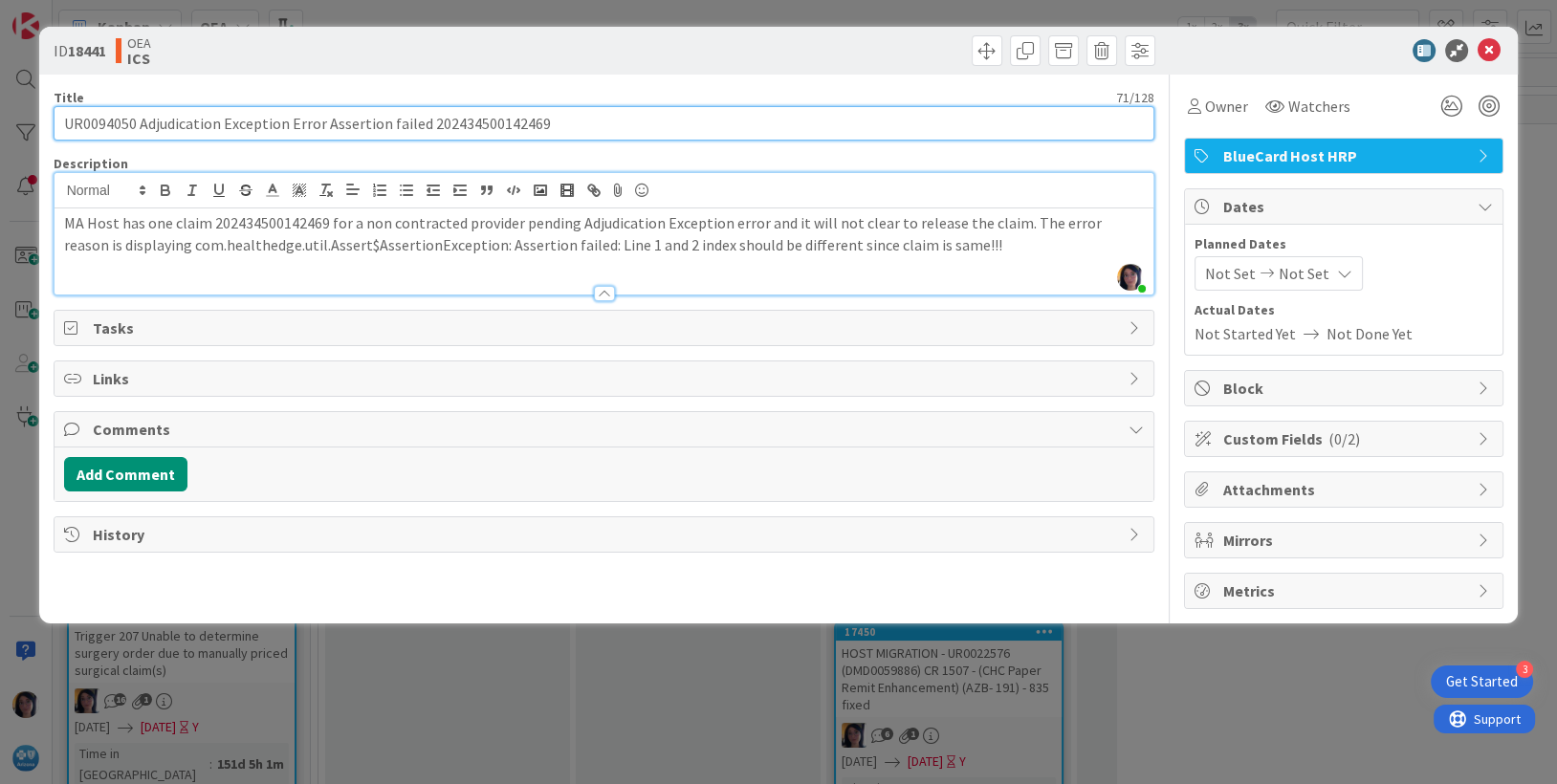
click at [104, 124] on input "UR0094050 Adjudication Exception Error Assertion failed 202434500142469" at bounding box center [604, 123] width 1101 height 34
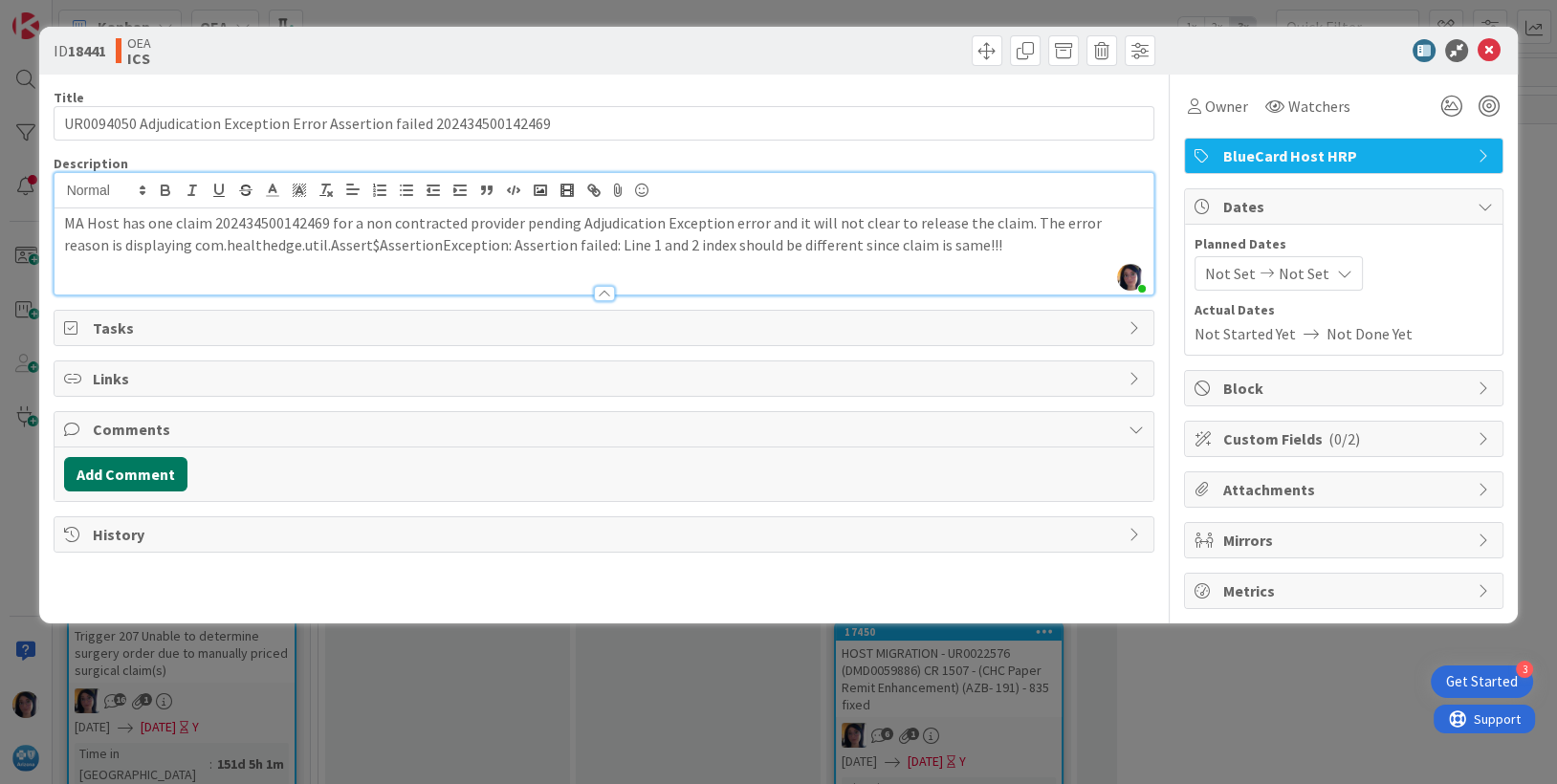
click at [129, 470] on button "Add Comment" at bounding box center [126, 474] width 123 height 34
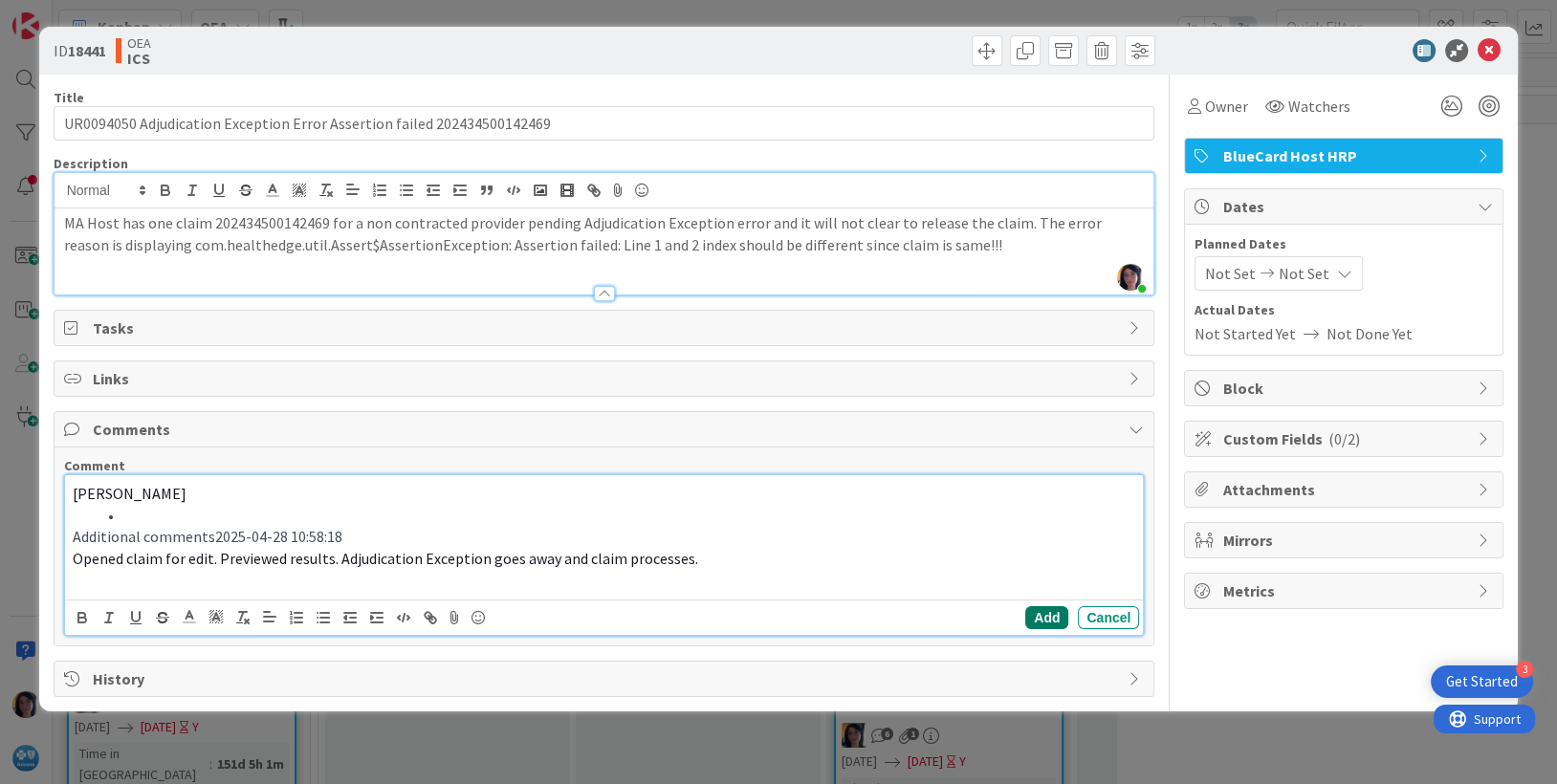
click at [1058, 615] on button "Add" at bounding box center [1047, 617] width 43 height 23
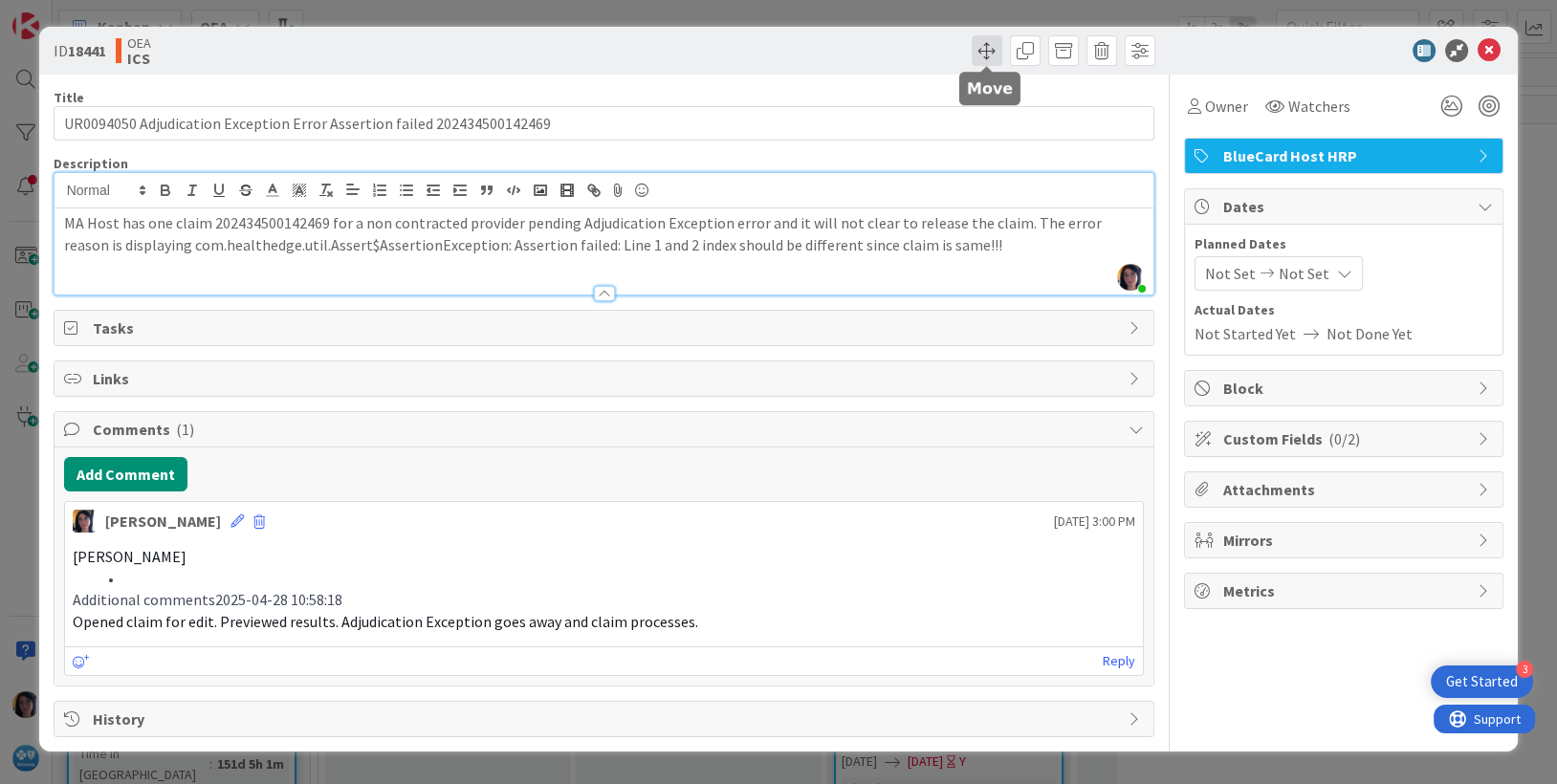
click at [977, 43] on span at bounding box center [986, 50] width 30 height 30
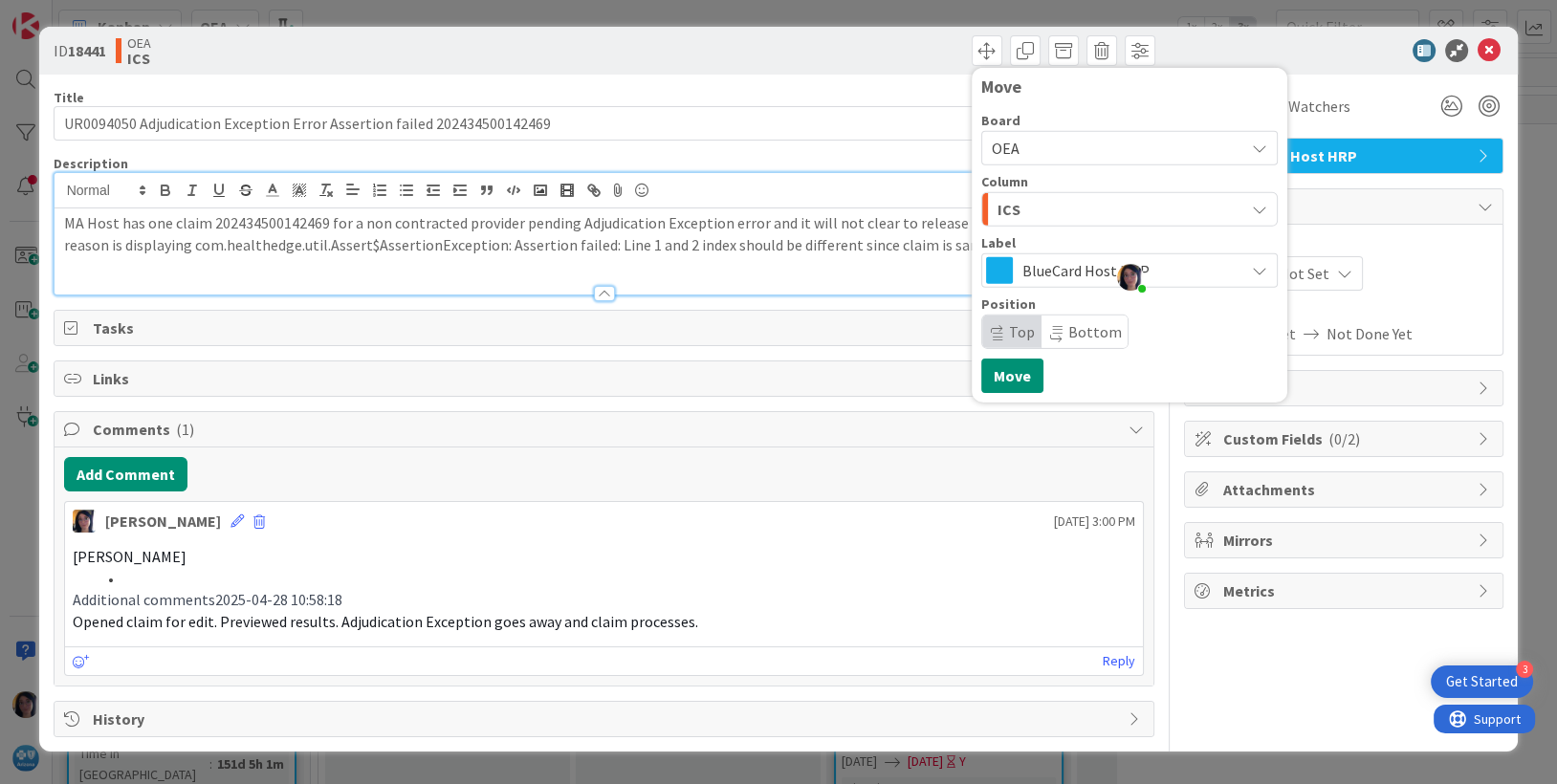
click at [1033, 278] on span "BlueCard Host HRP" at bounding box center [1129, 270] width 213 height 26
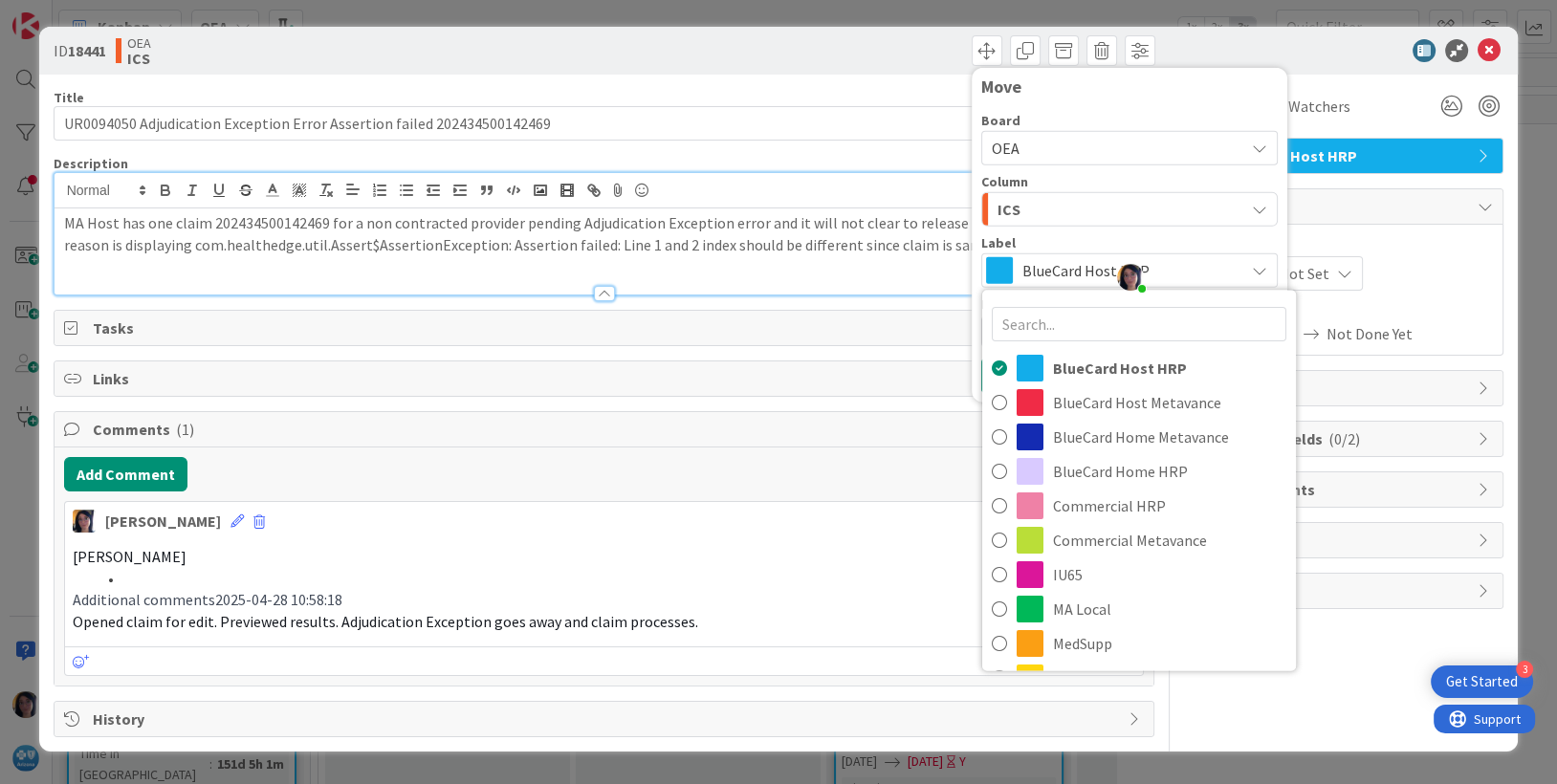
click at [1026, 194] on div "ICS" at bounding box center [1119, 209] width 252 height 30
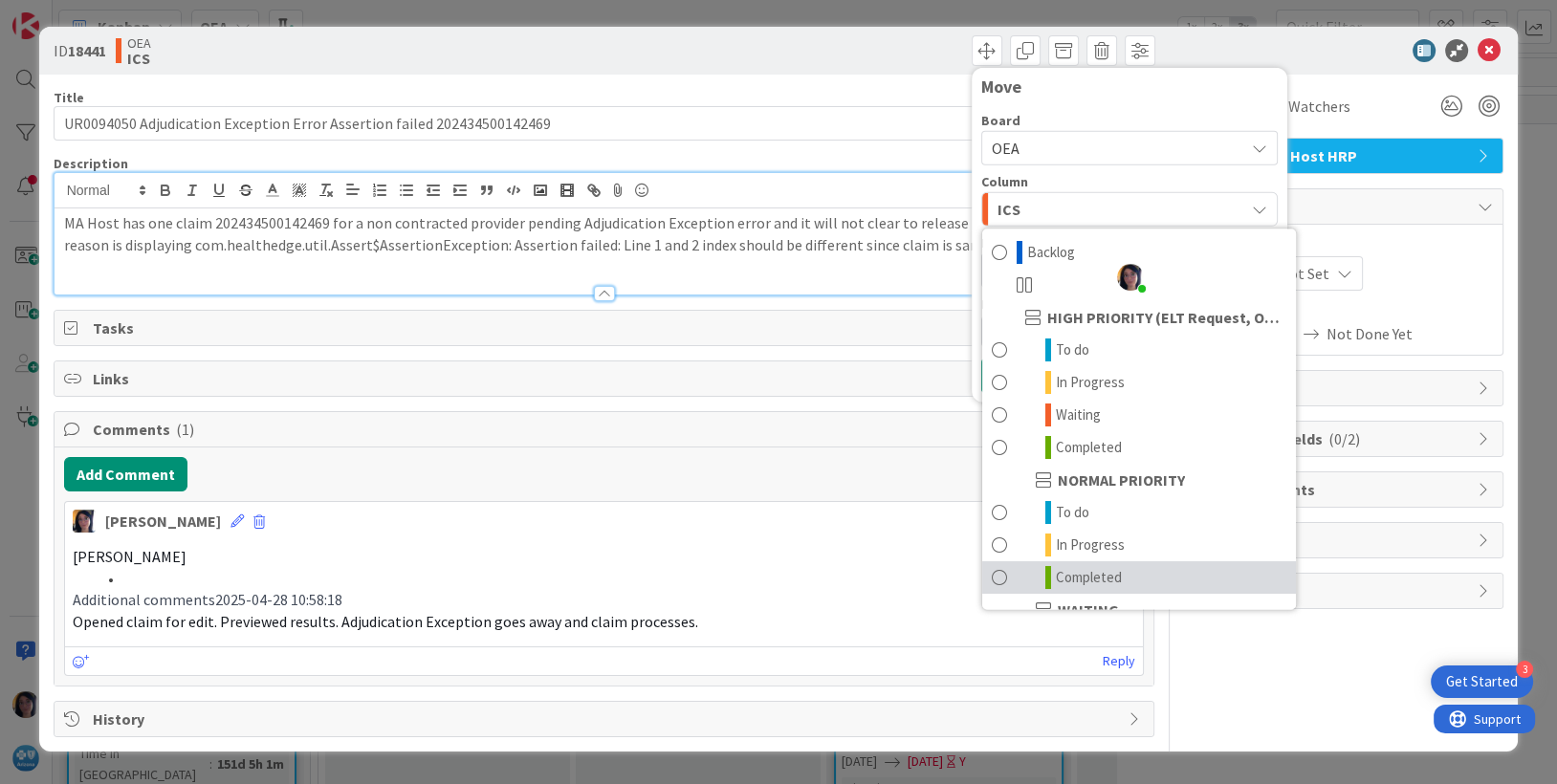
click at [1071, 582] on span "Completed" at bounding box center [1089, 577] width 66 height 23
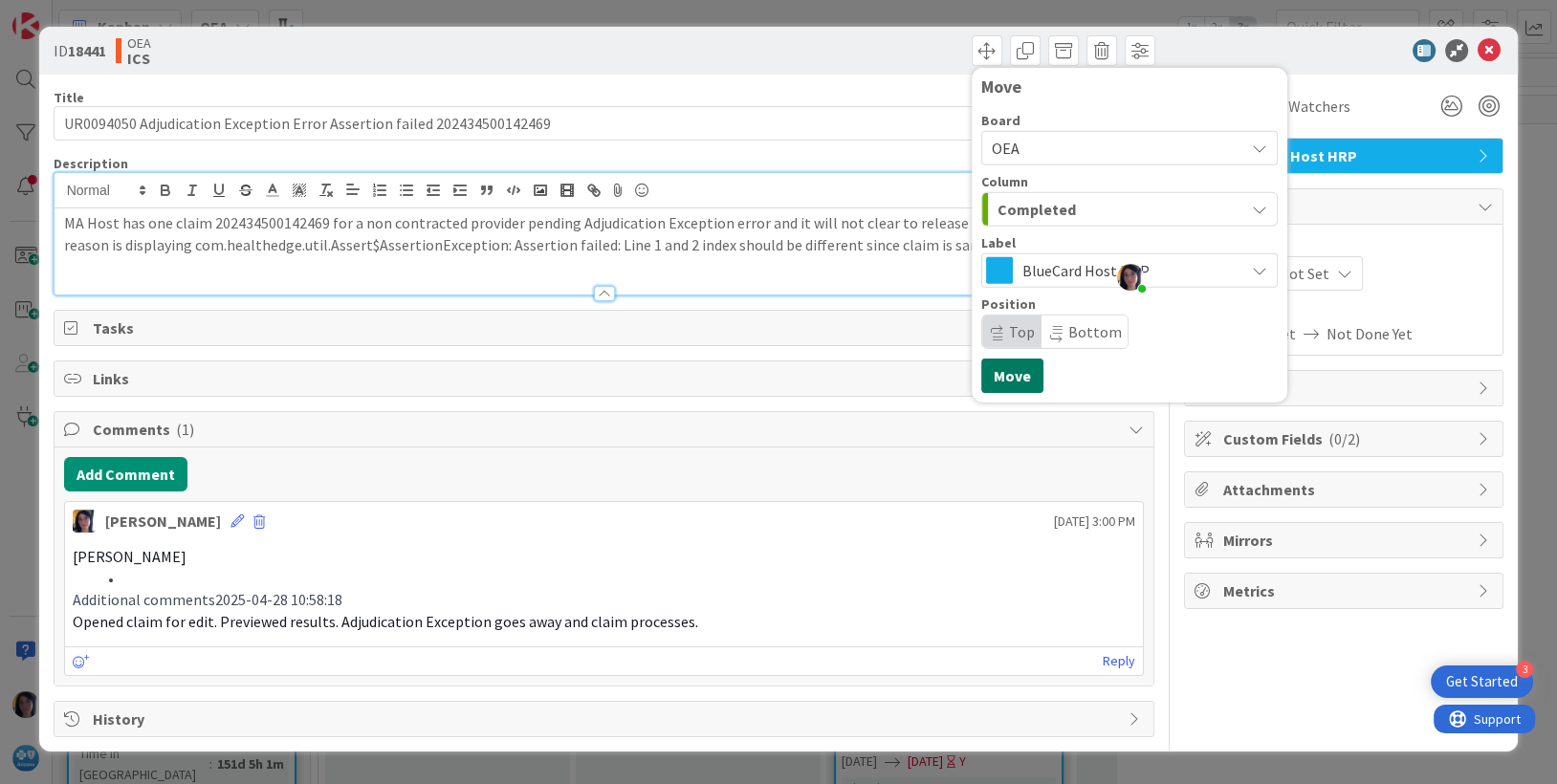
click at [1025, 376] on button "Move" at bounding box center [1013, 375] width 62 height 34
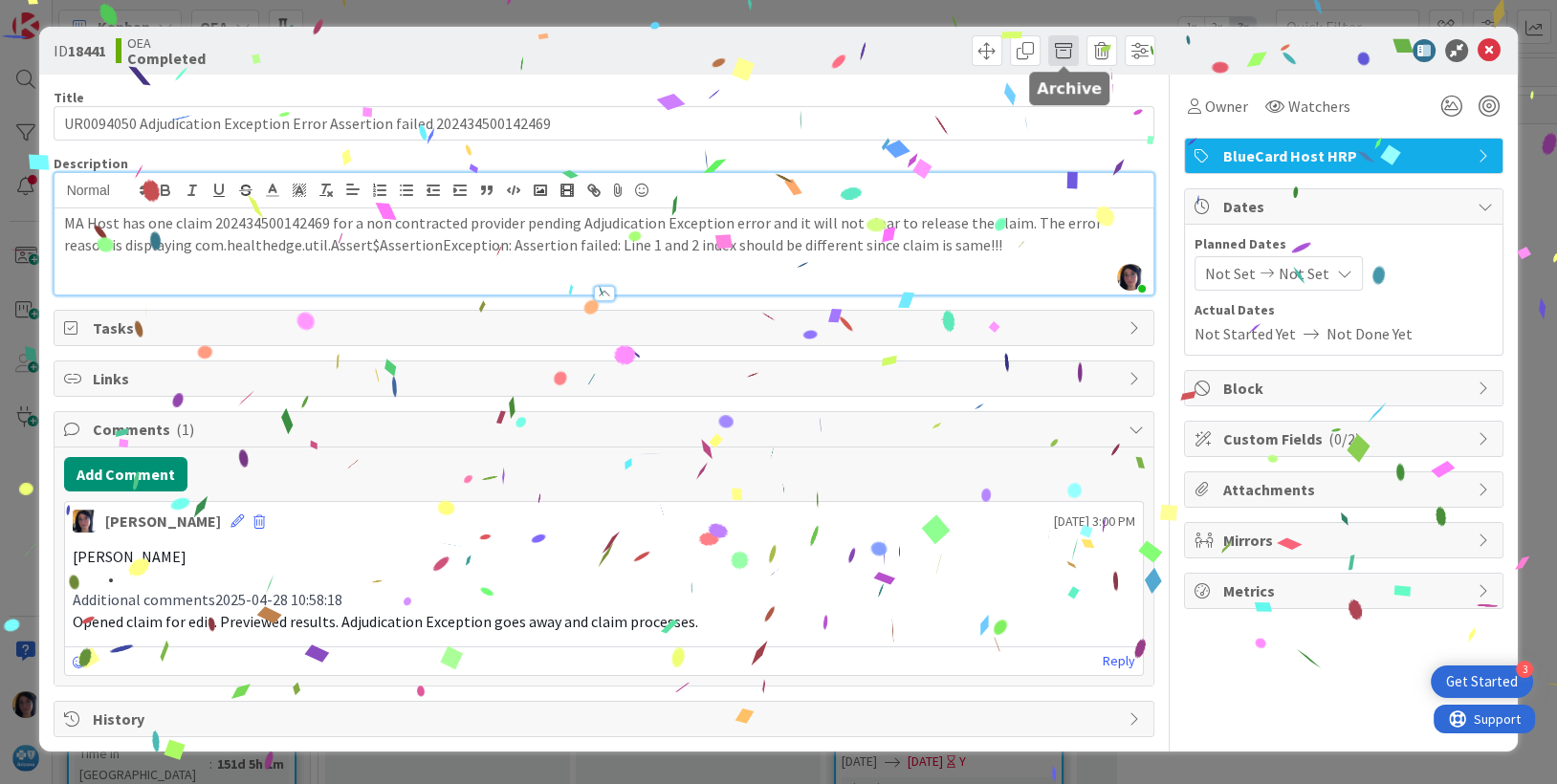
click at [1067, 51] on span at bounding box center [1062, 50] width 30 height 30
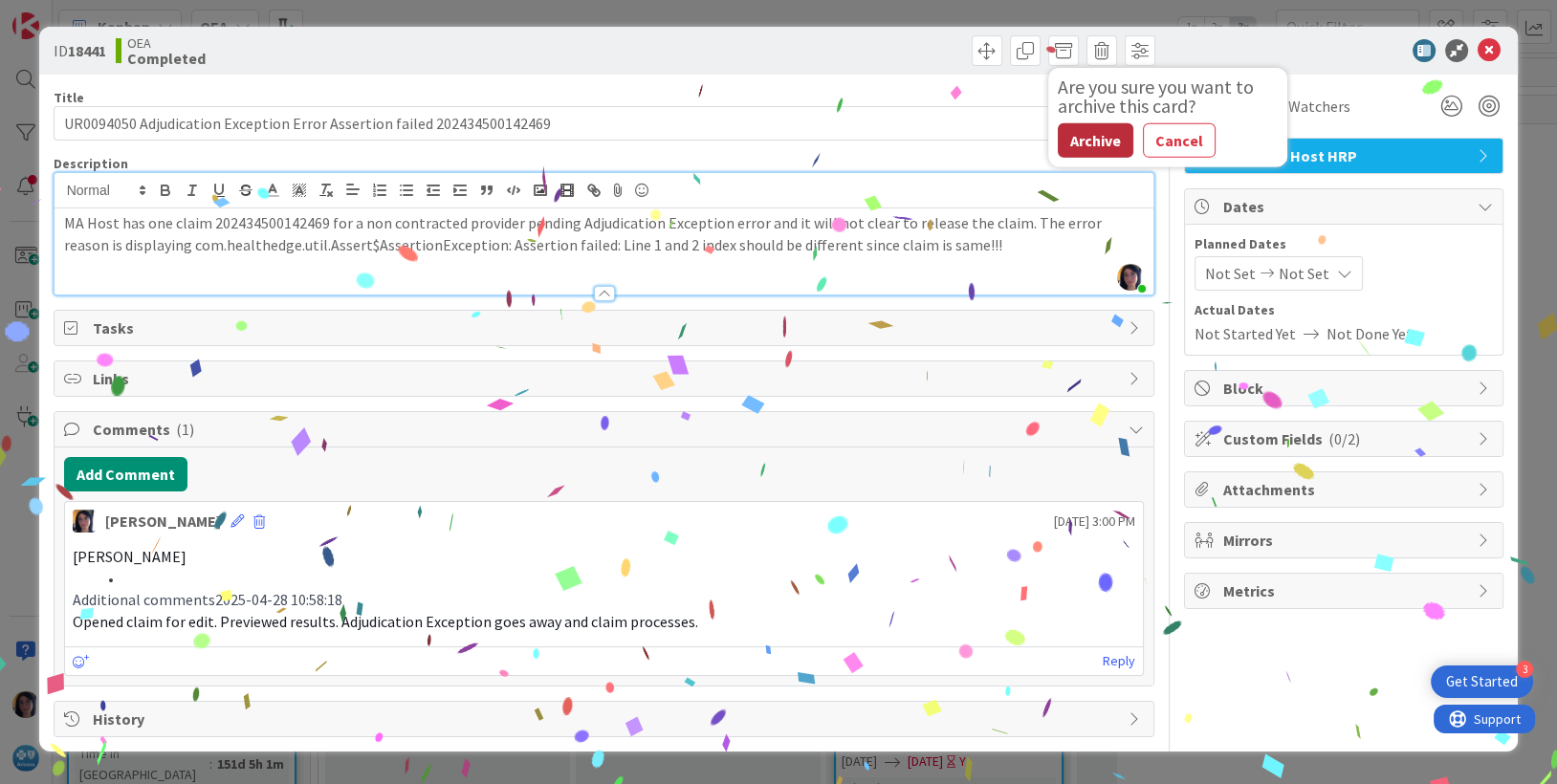
click at [1100, 144] on button "Archive" at bounding box center [1095, 139] width 75 height 34
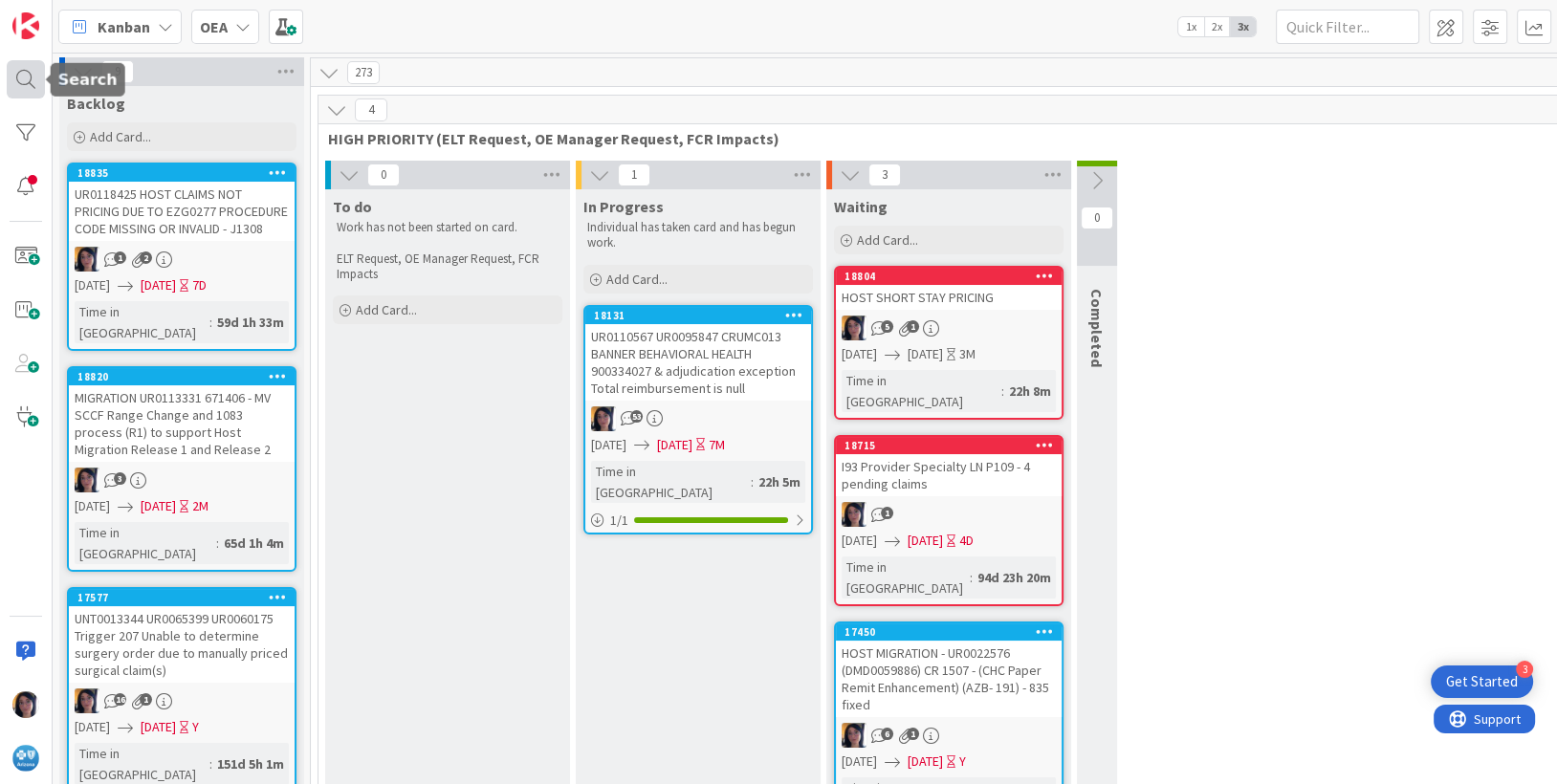
click at [18, 77] on div at bounding box center [25, 79] width 38 height 38
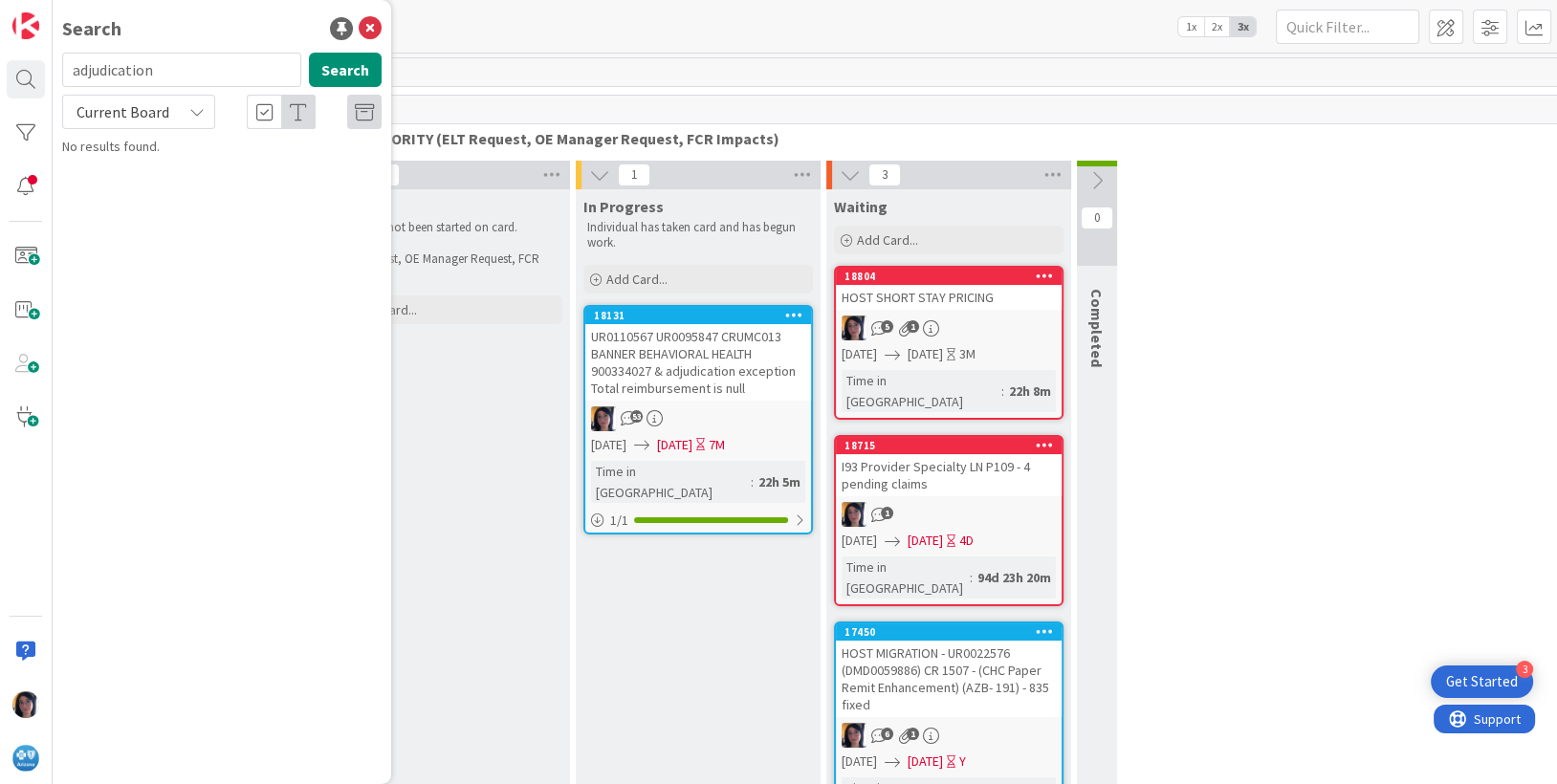
click at [124, 63] on input "adjudication" at bounding box center [181, 69] width 239 height 34
type input "UR0131625"
click at [168, 173] on mark "UR0131625" at bounding box center [170, 169] width 70 height 20
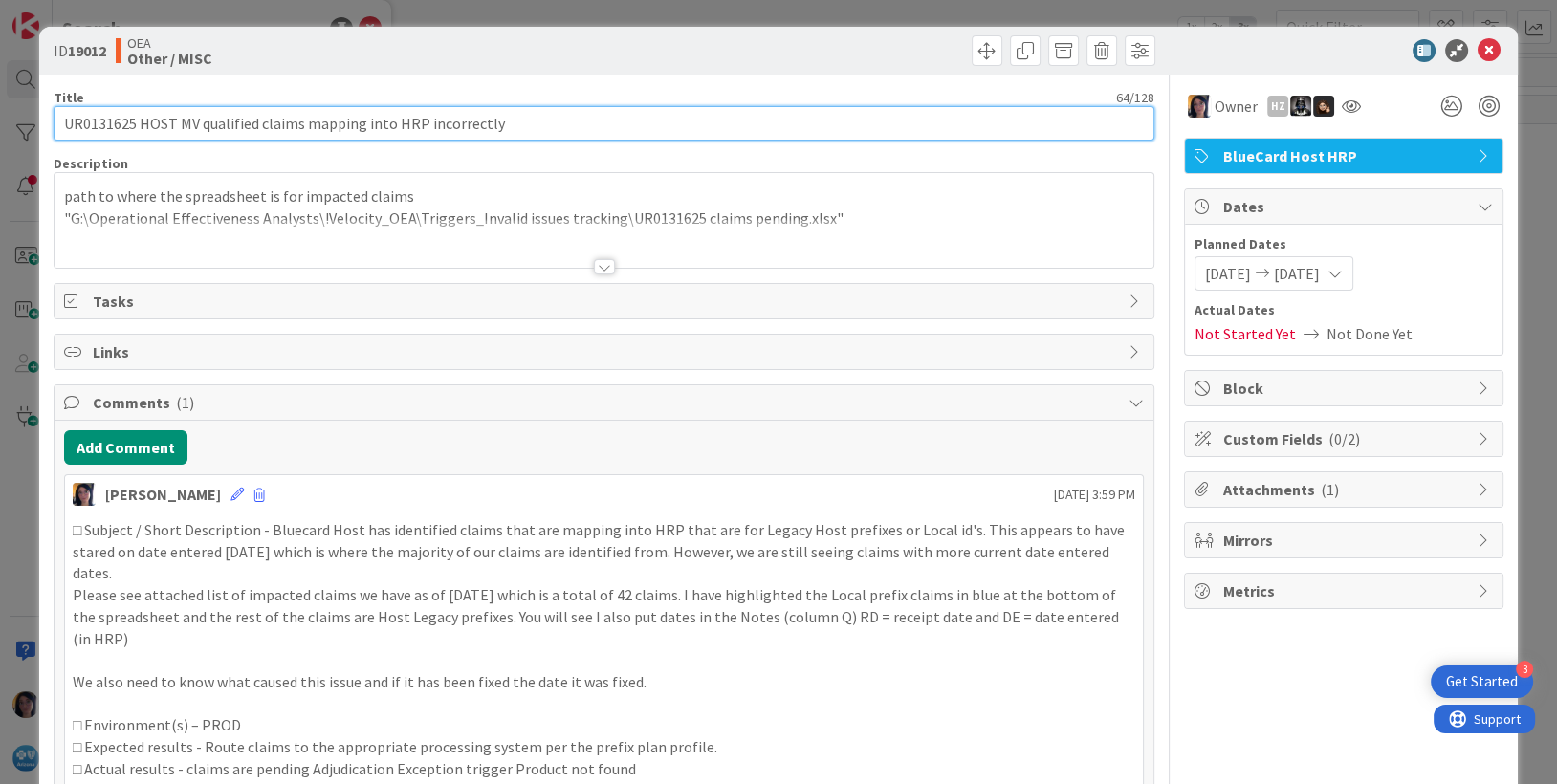
click at [533, 122] on input "UR0131625 HOST MV qualified claims mapping into HRP incorrectly" at bounding box center [604, 123] width 1101 height 34
click at [174, 120] on input "UR0131625 HOST MV qualified claims mapping into HRP incorrectly" at bounding box center [604, 123] width 1101 height 34
type input "UR0131625 HOST adjudication exception product not found MV qualified claims map…"
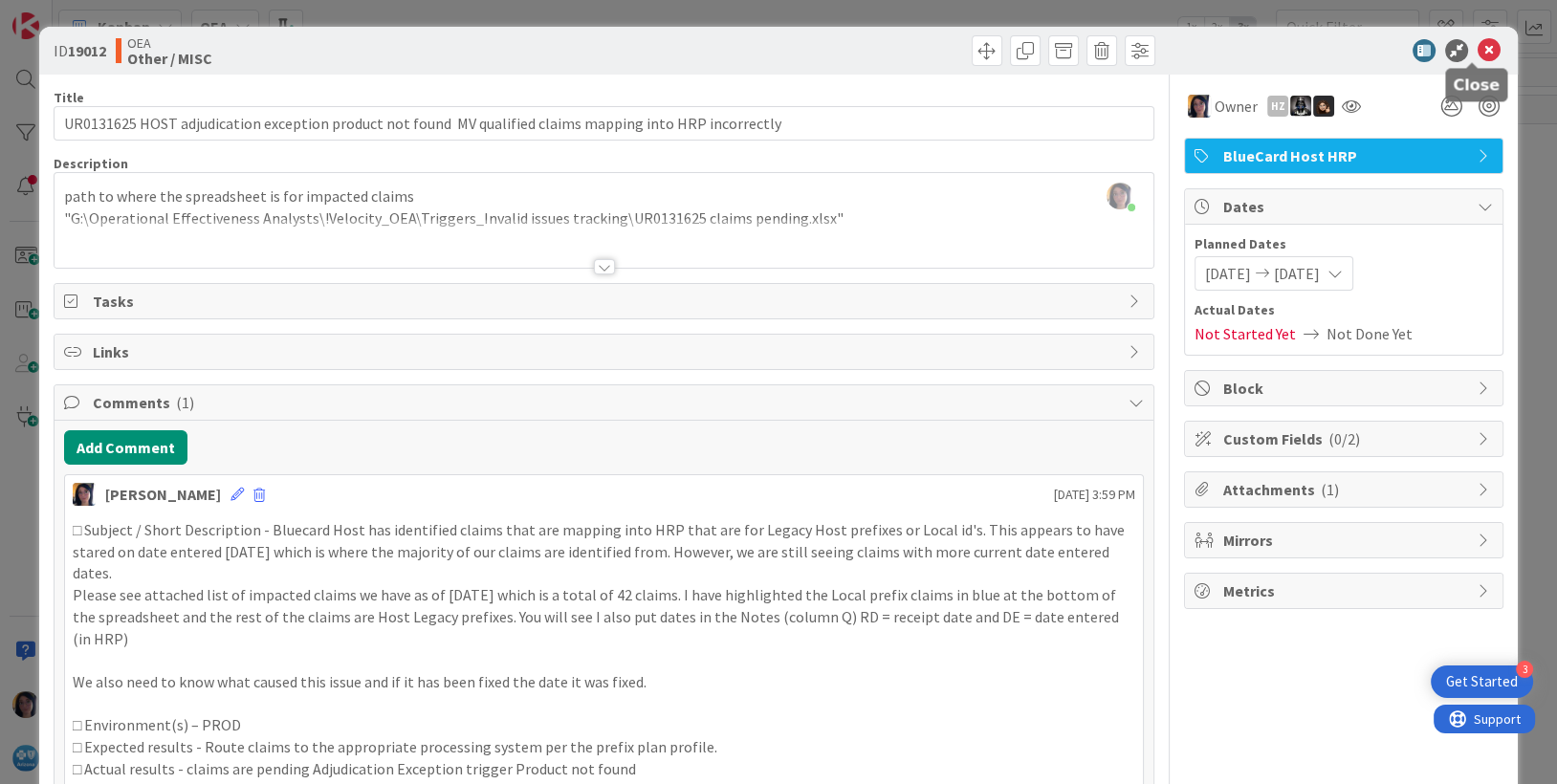
click at [1478, 52] on icon at bounding box center [1490, 51] width 23 height 23
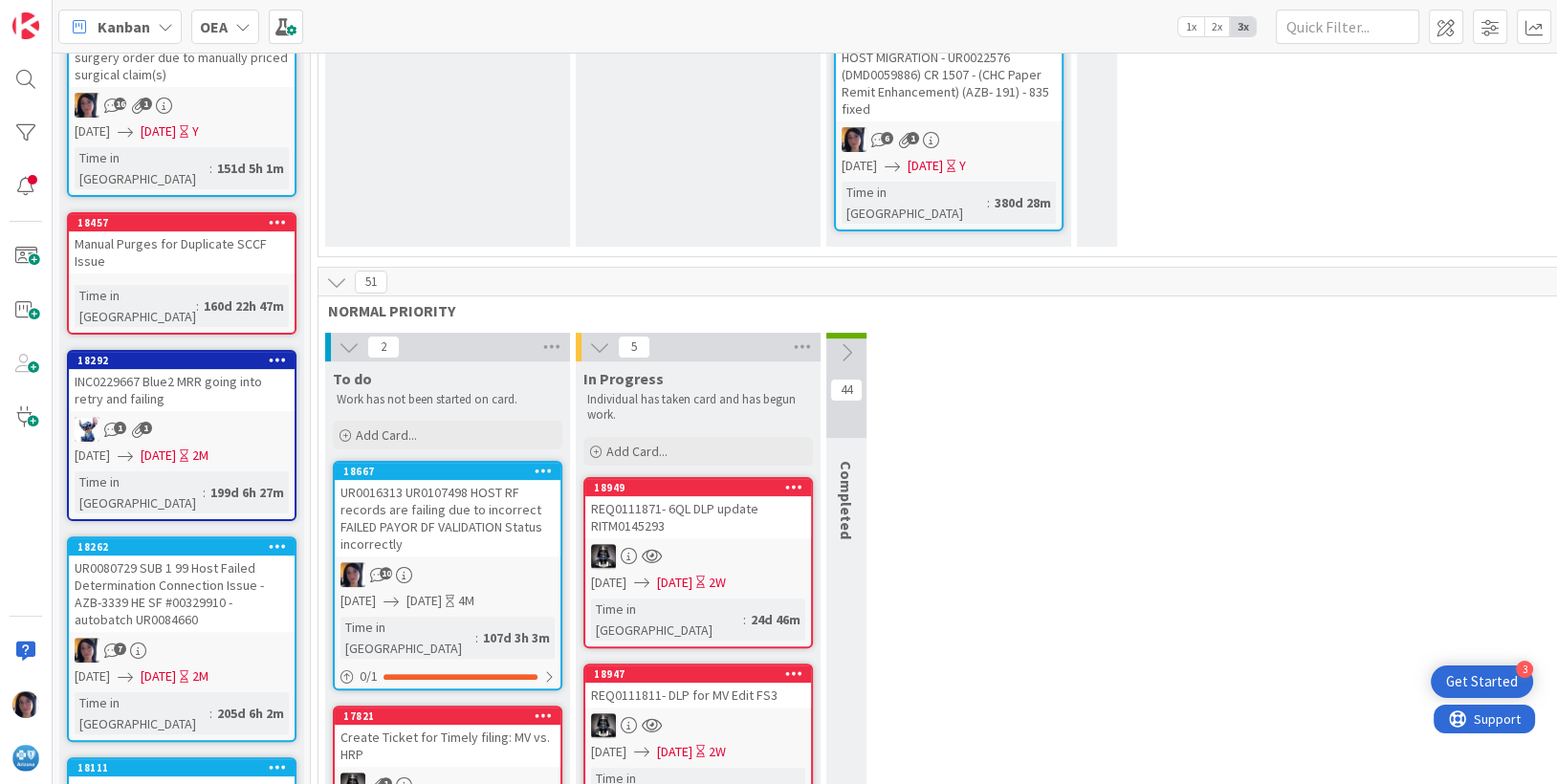
scroll to position [598, 0]
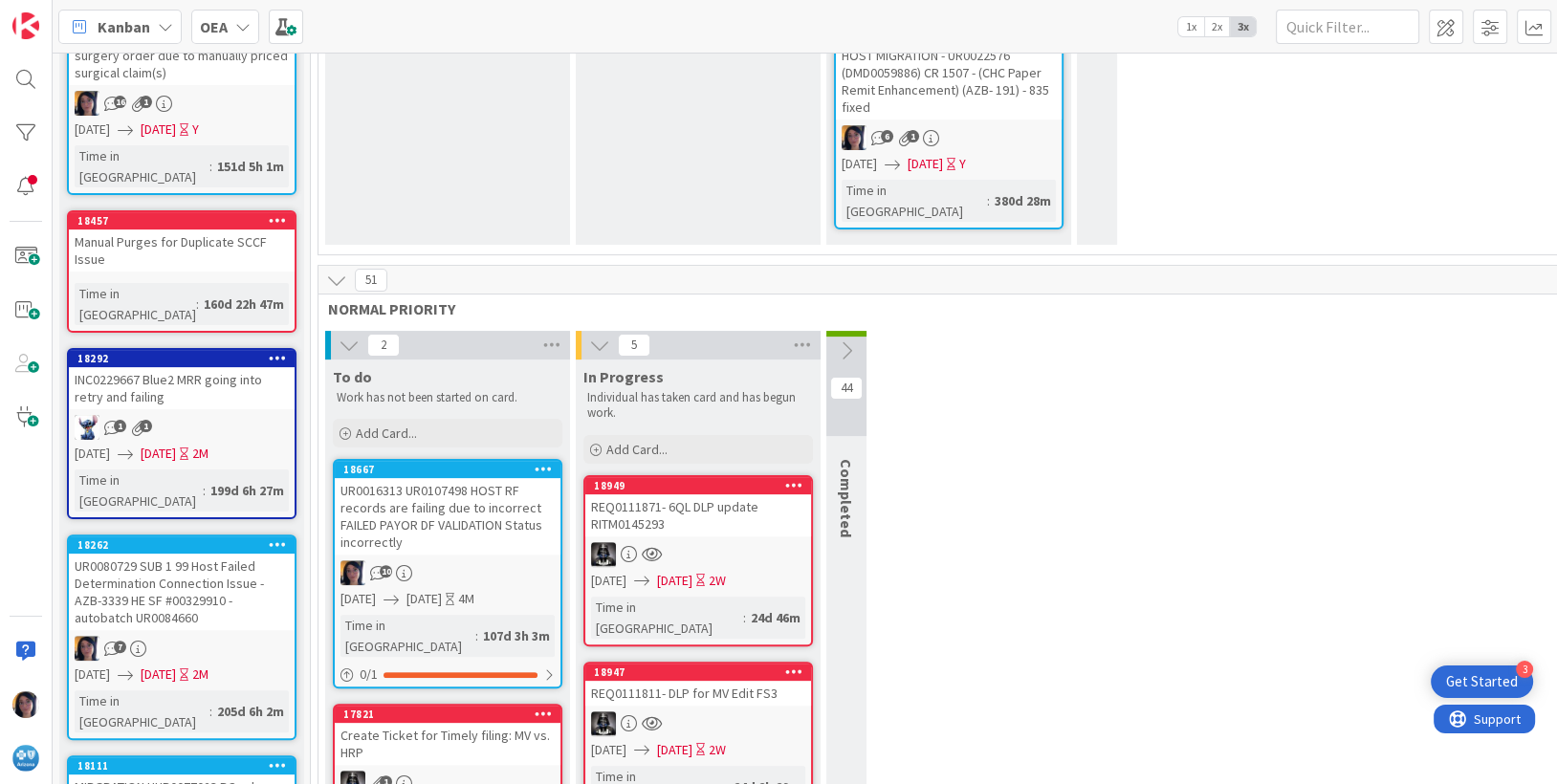
click at [224, 27] on b "OEA" at bounding box center [214, 27] width 27 height 20
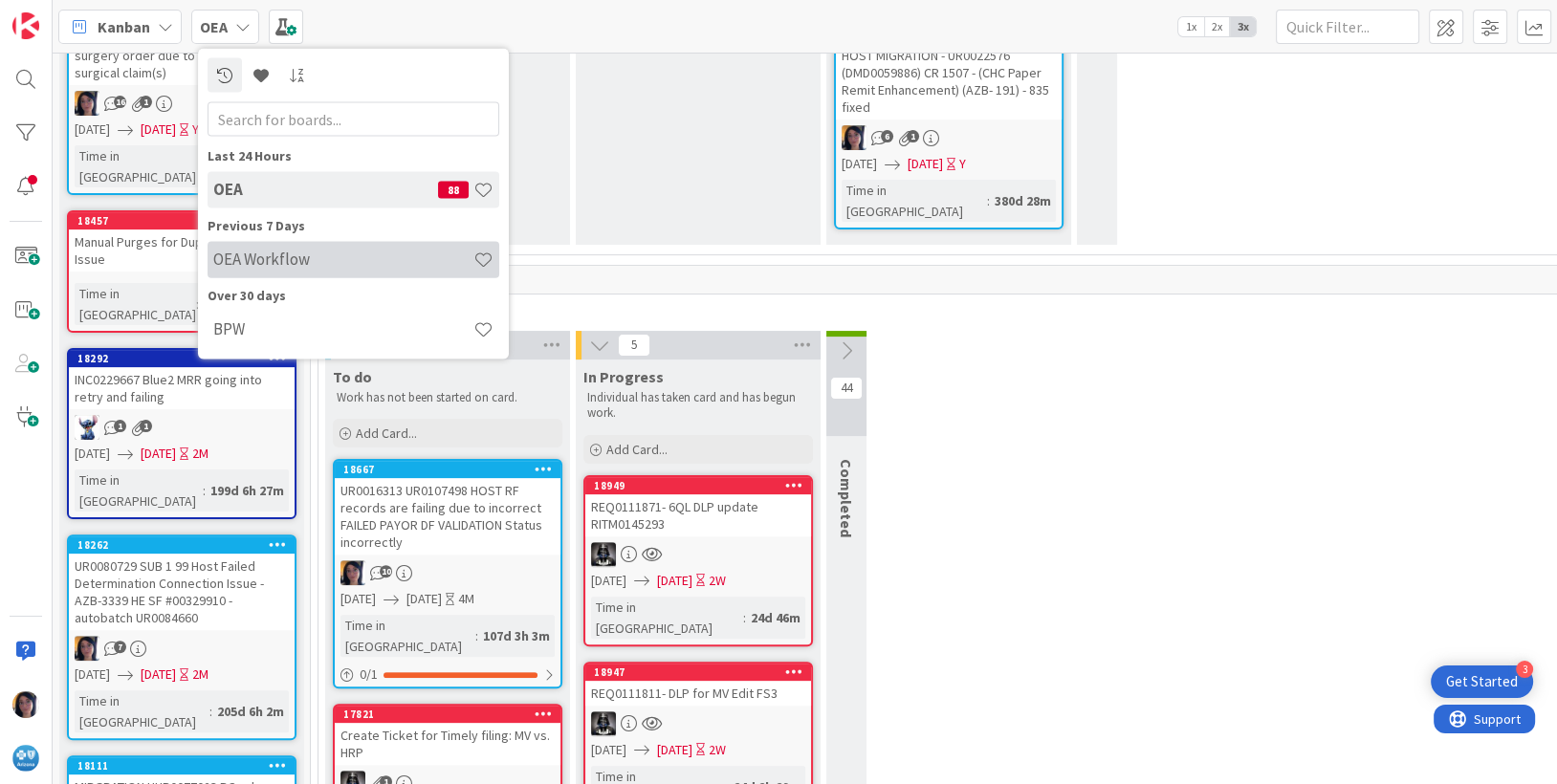
click at [249, 261] on h4 "OEA Workflow" at bounding box center [343, 259] width 260 height 20
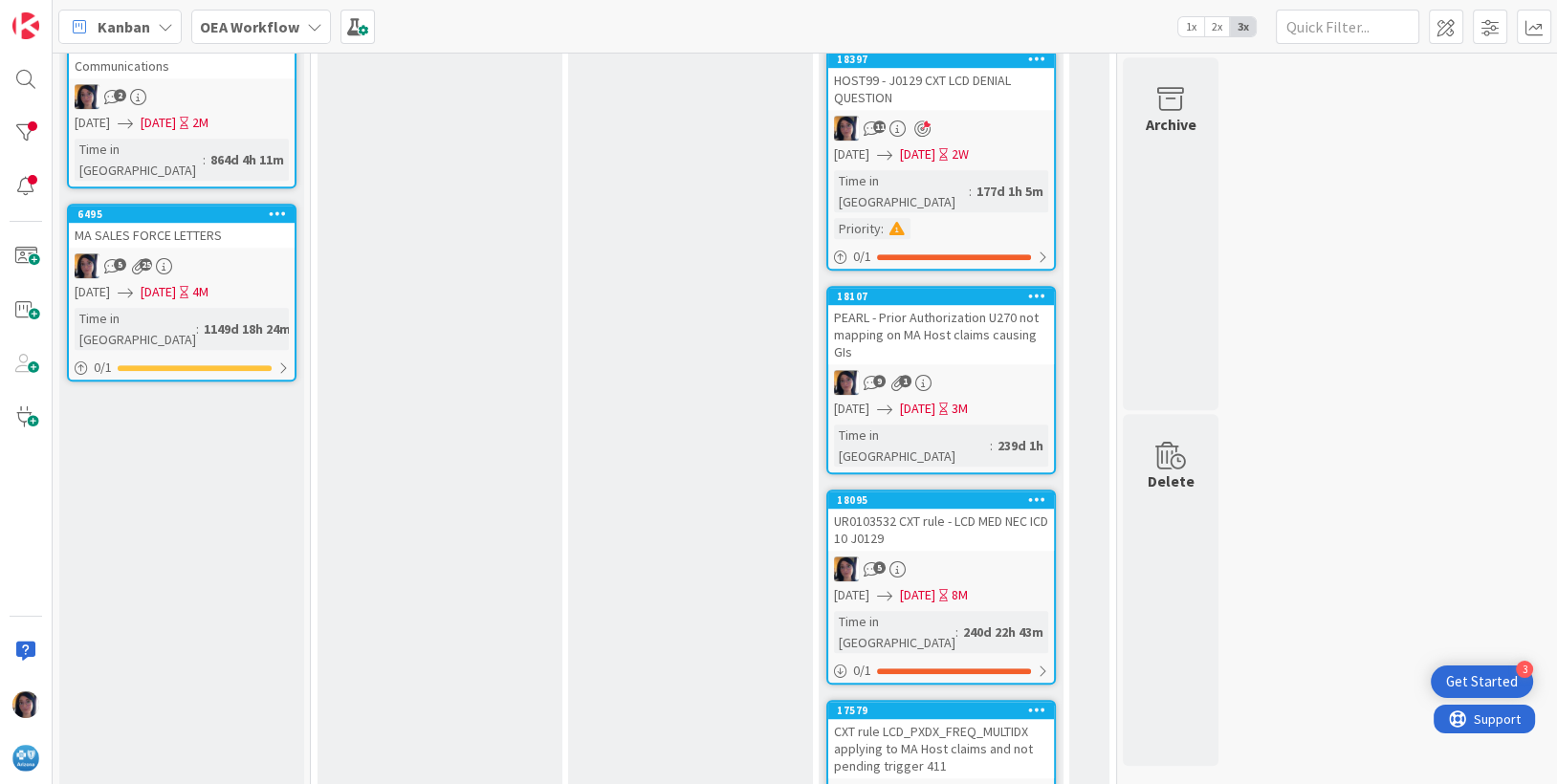
scroll to position [2046, 0]
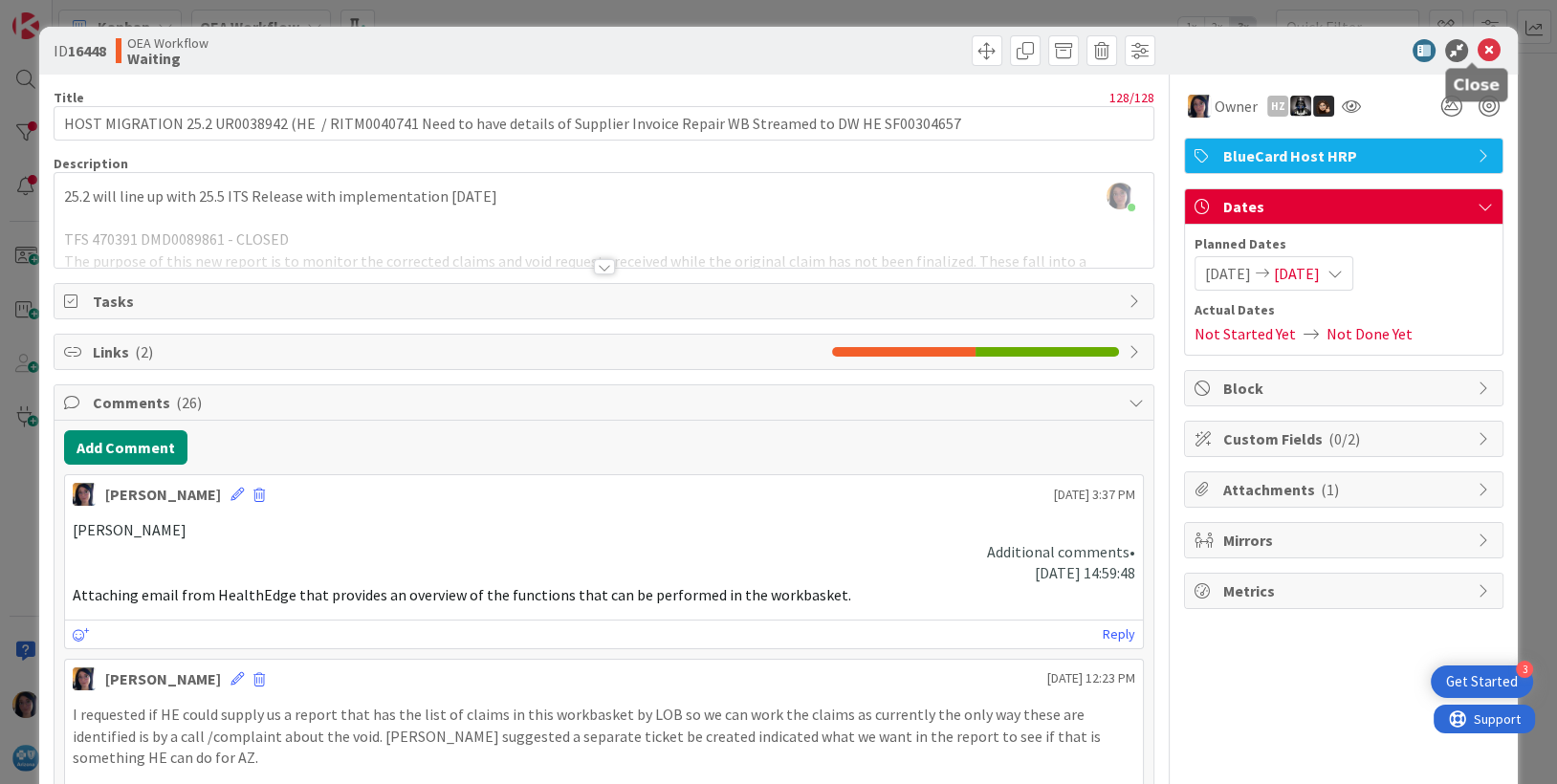
click at [1478, 48] on icon at bounding box center [1490, 51] width 23 height 23
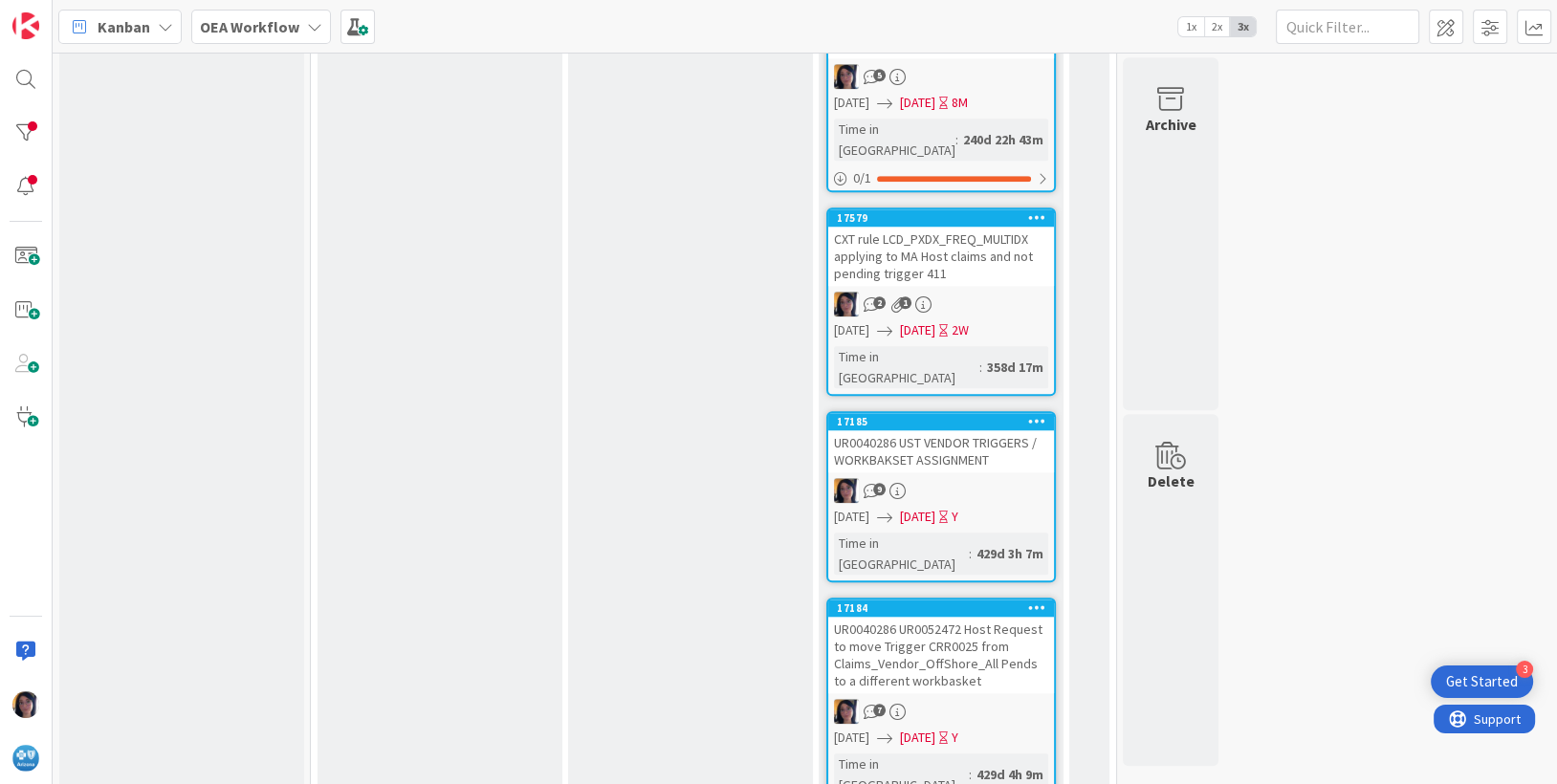
click at [875, 616] on div "UR0040286 UR0052472 Host Request to move Trigger CRR0025 from Claims_Vendor_Off…" at bounding box center [940, 654] width 225 height 76
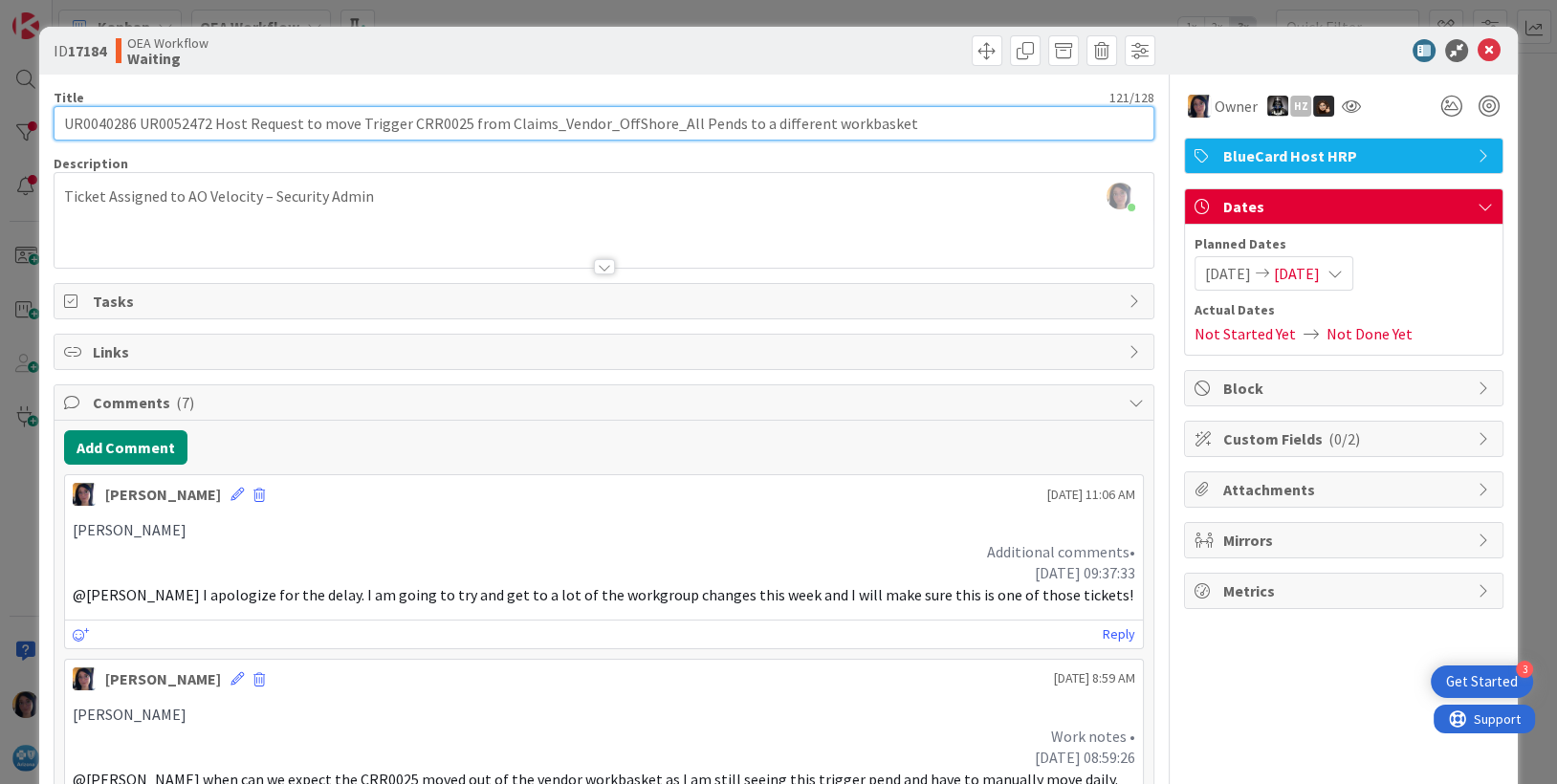
click at [96, 124] on input "UR0040286 UR0052472 Host Request to move Trigger CRR0025 from Claims_Vendor_Off…" at bounding box center [604, 123] width 1101 height 34
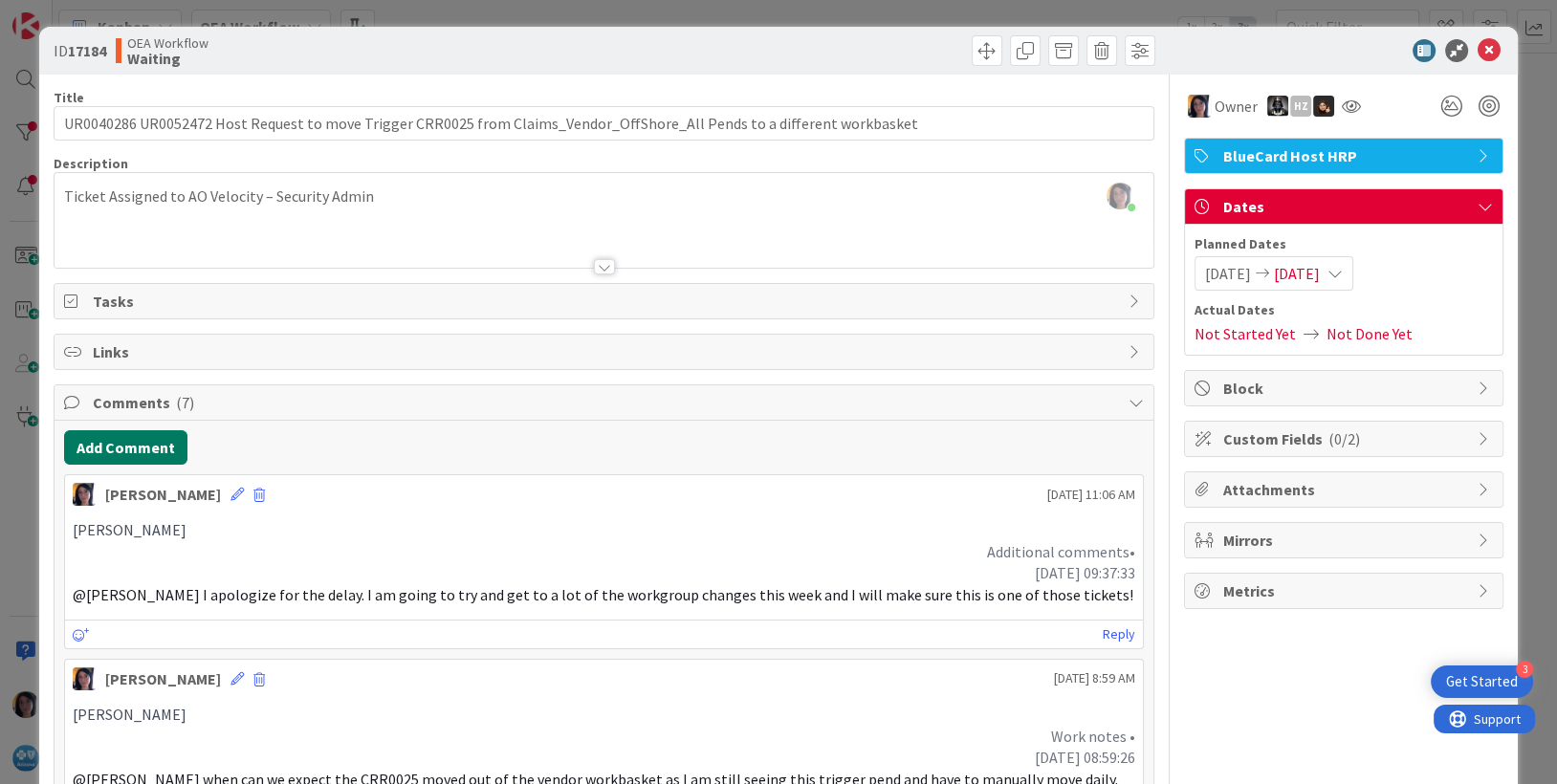
click at [114, 453] on button "Add Comment" at bounding box center [126, 447] width 123 height 34
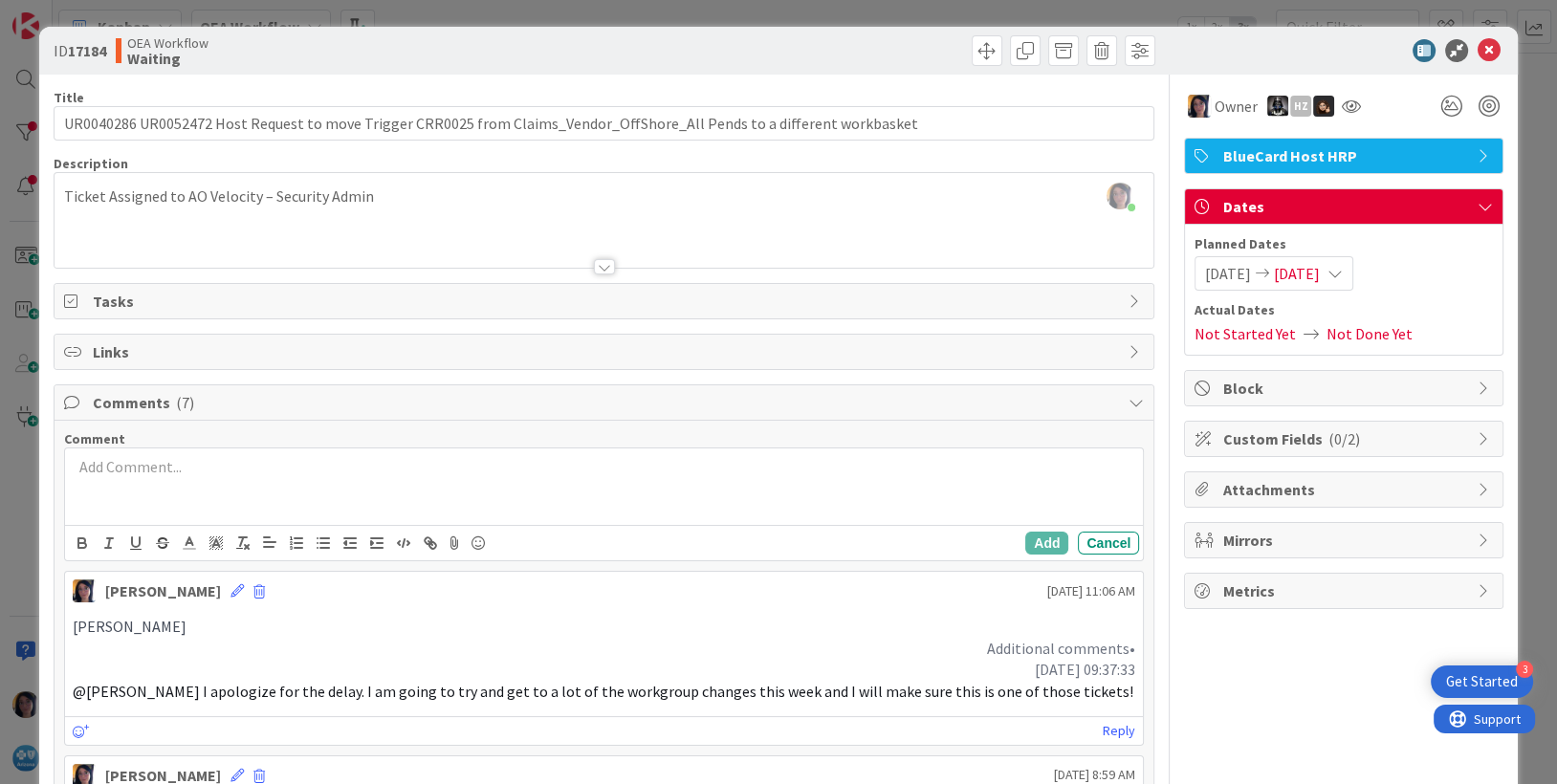
click at [129, 490] on div at bounding box center [605, 487] width 1079 height 76
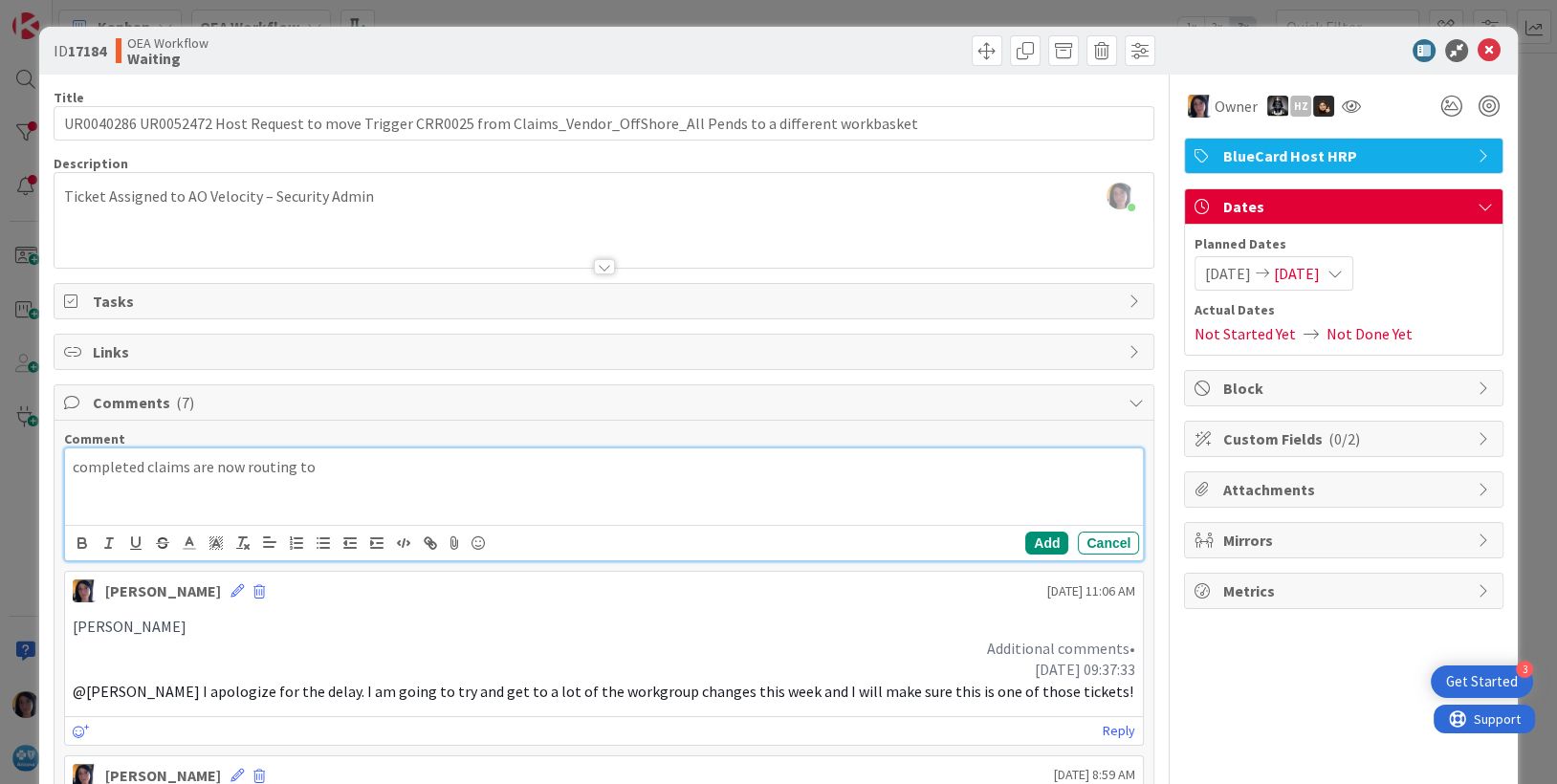
click at [433, 471] on p "completed claims are now routing to" at bounding box center [605, 467] width 1063 height 22
click at [1041, 550] on button "Add" at bounding box center [1047, 543] width 43 height 23
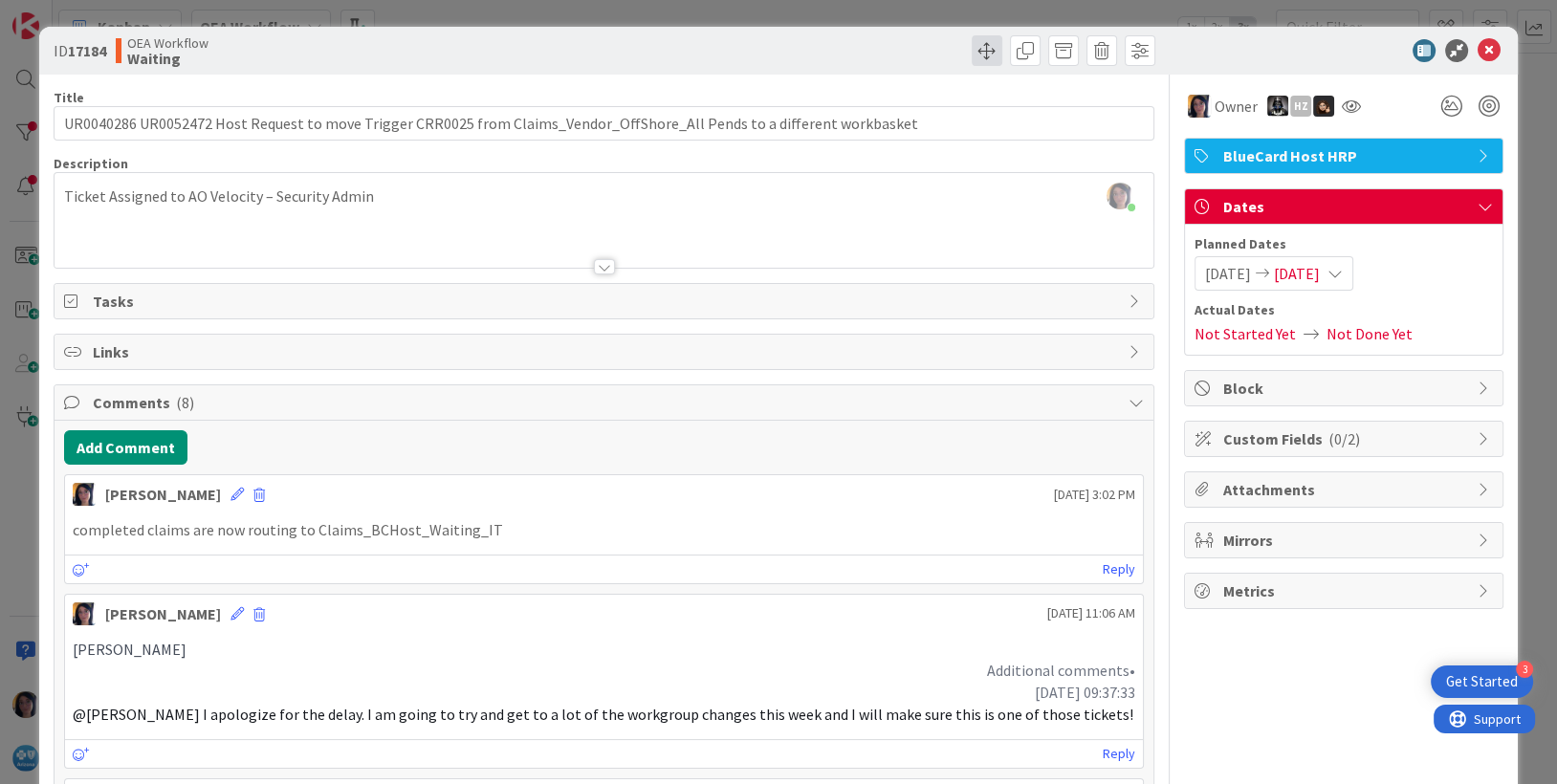
click at [972, 46] on span at bounding box center [986, 50] width 30 height 30
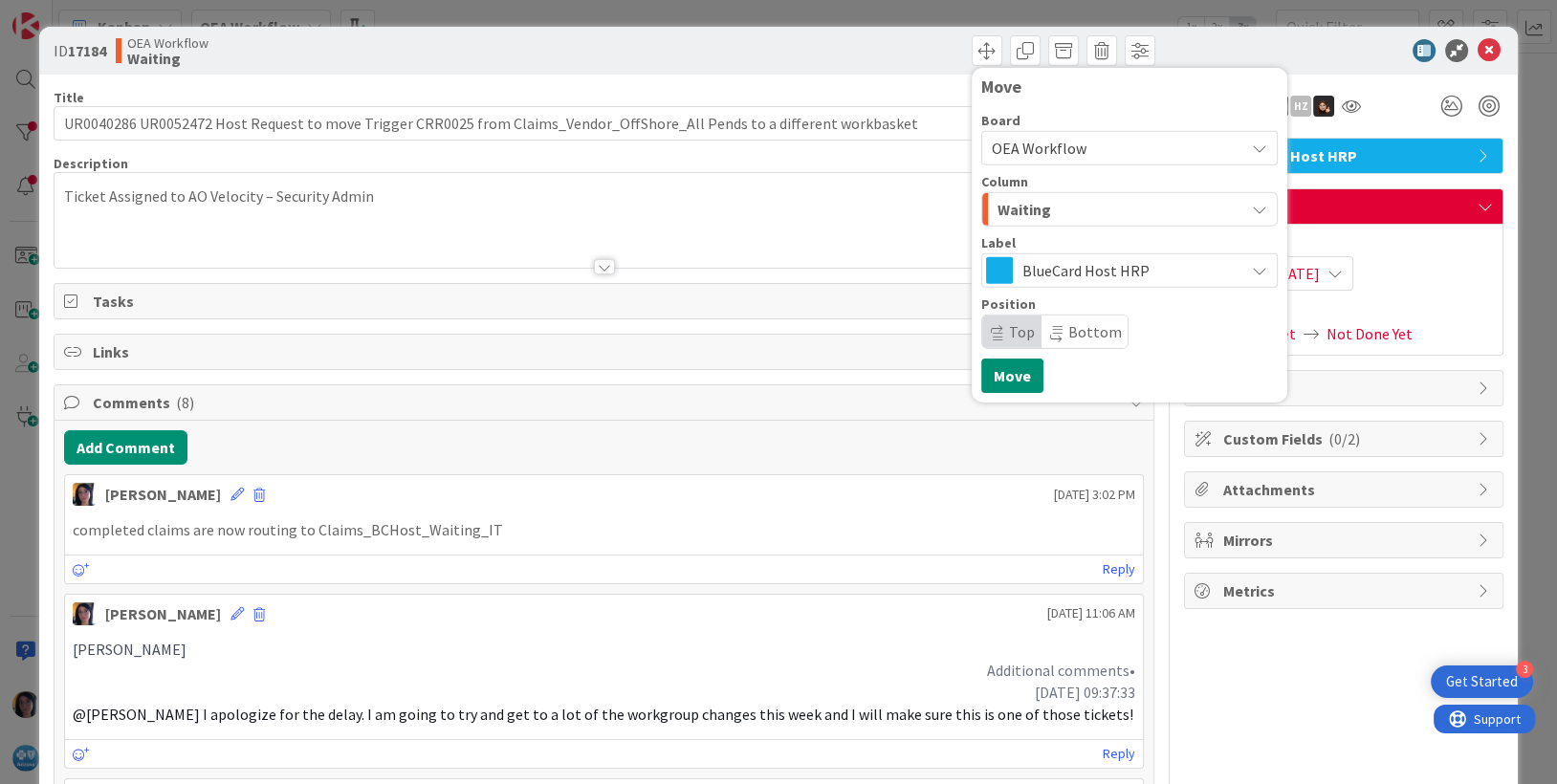
click at [1014, 214] on span "Waiting" at bounding box center [1023, 209] width 54 height 24
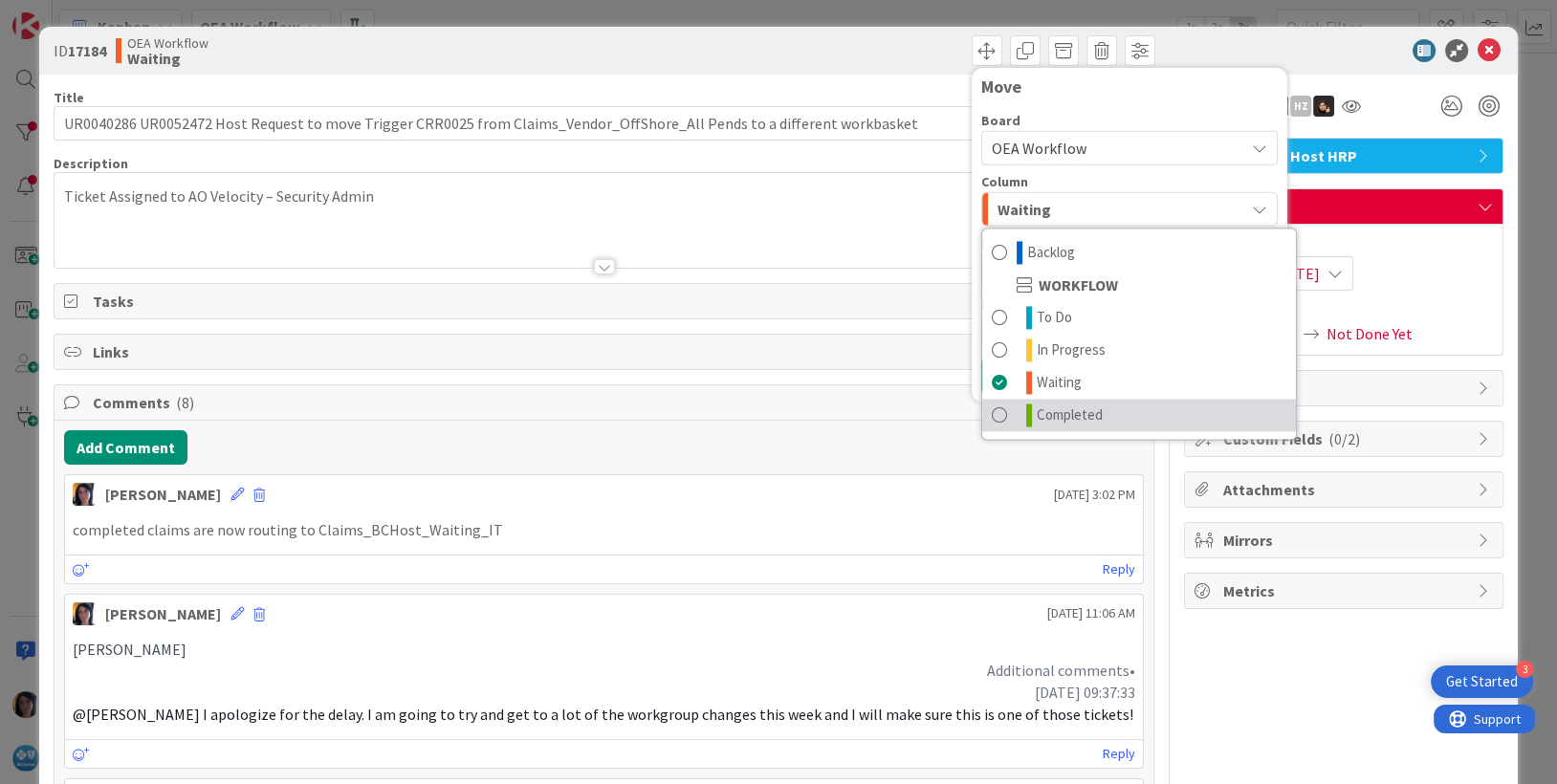
click at [1043, 412] on span "Completed" at bounding box center [1070, 415] width 66 height 23
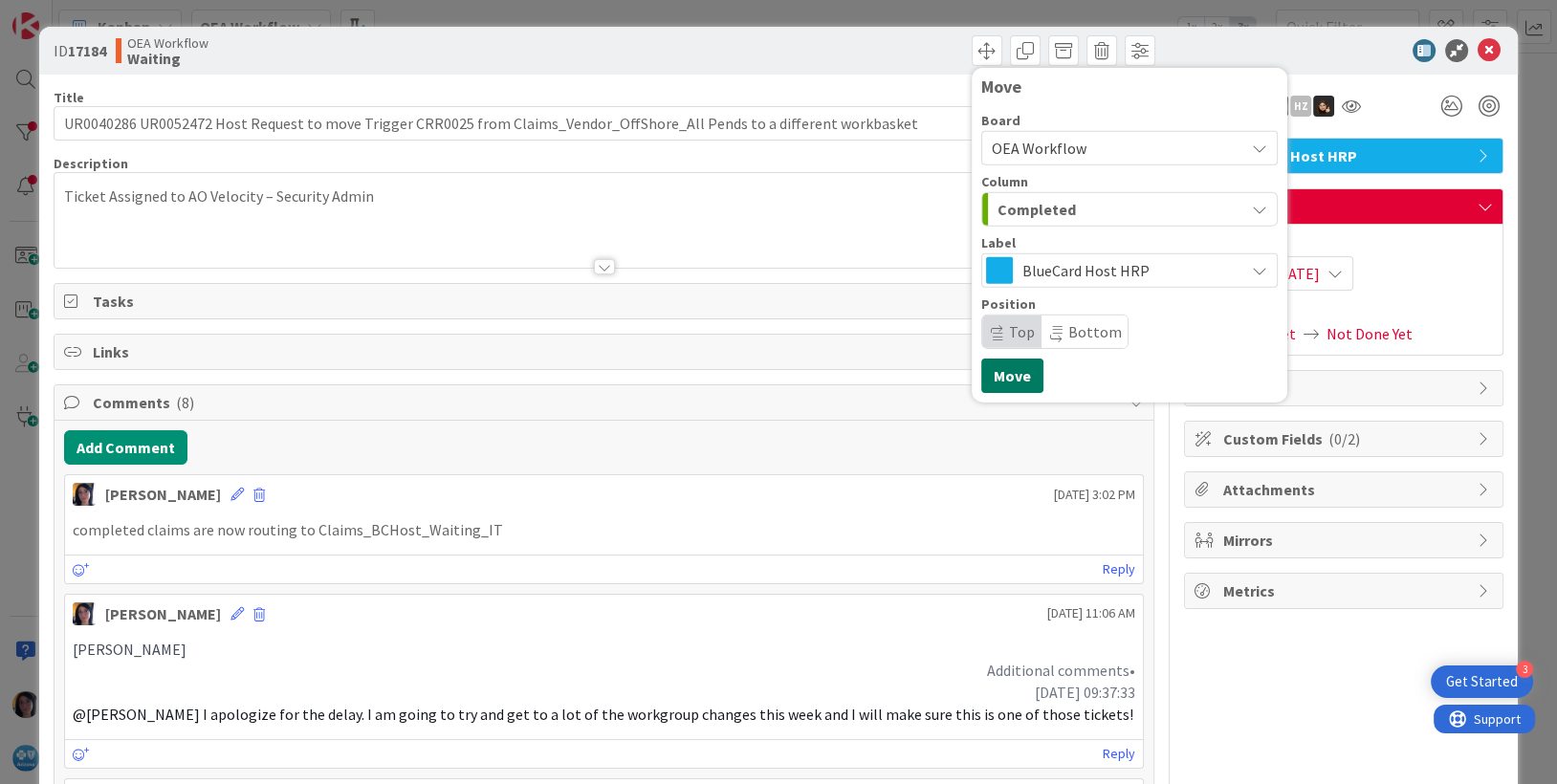
click at [995, 379] on button "Move" at bounding box center [1013, 375] width 62 height 34
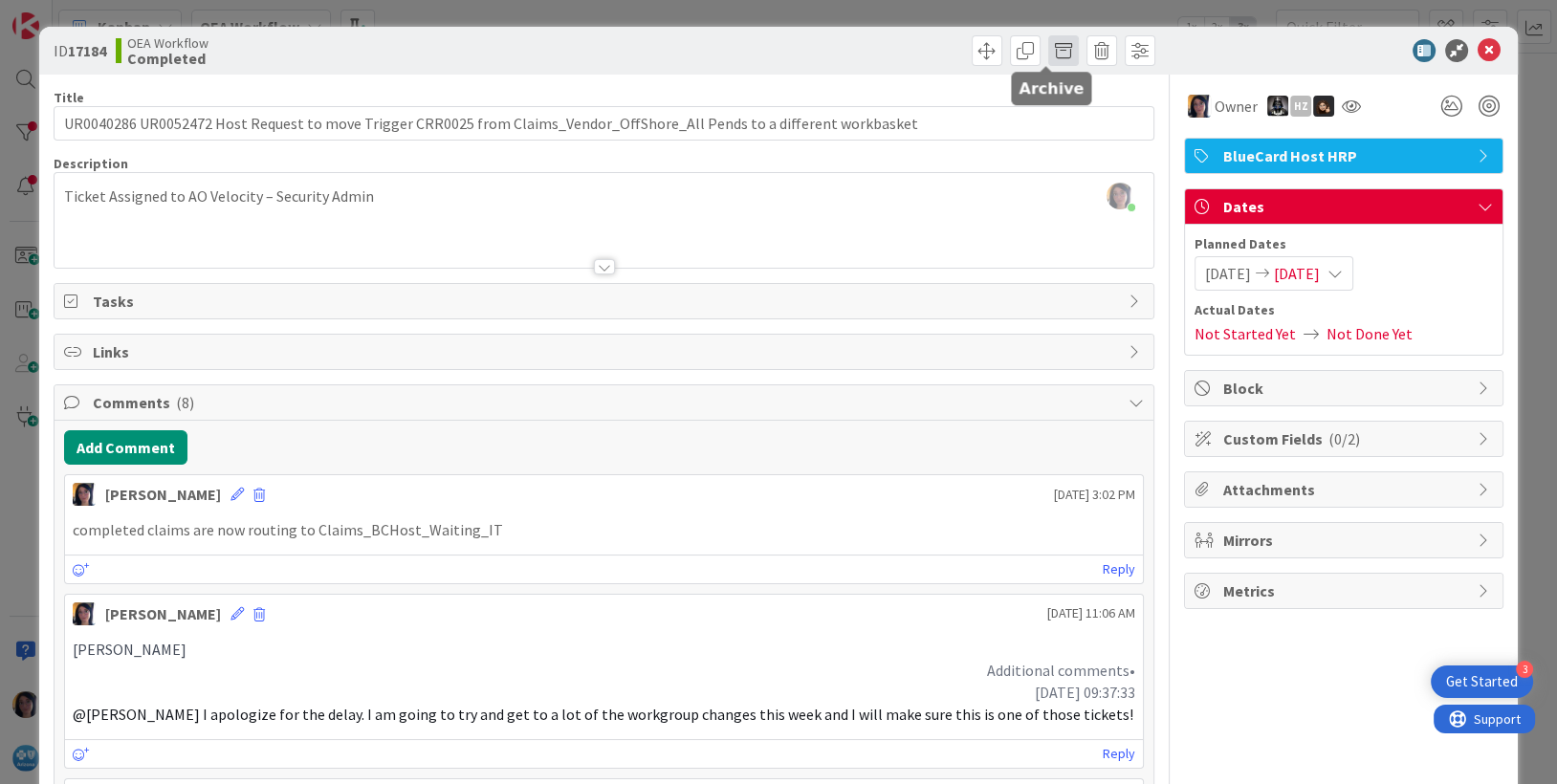
click at [1048, 46] on span at bounding box center [1062, 50] width 30 height 30
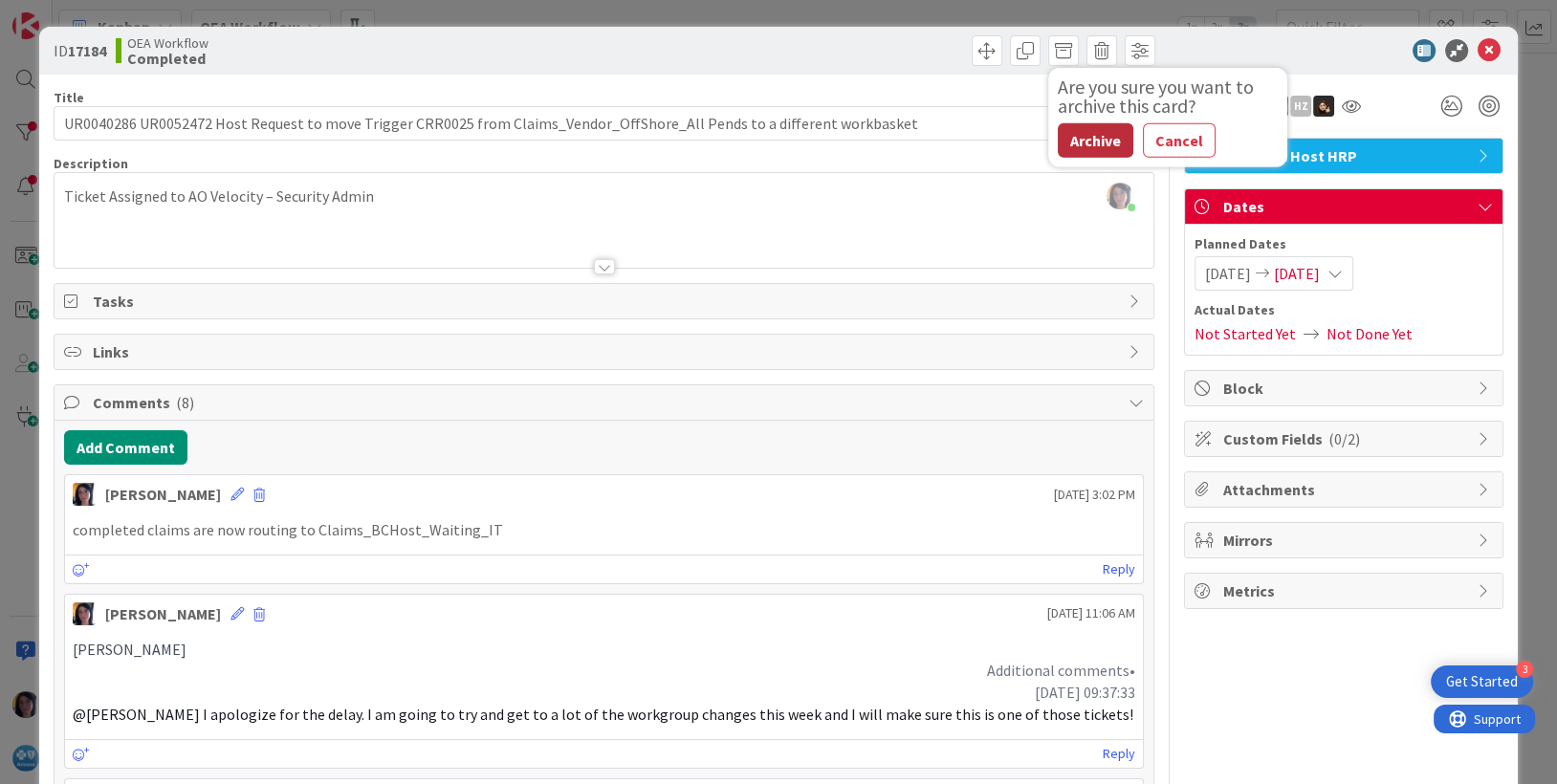
click at [1071, 128] on button "Archive" at bounding box center [1095, 139] width 75 height 34
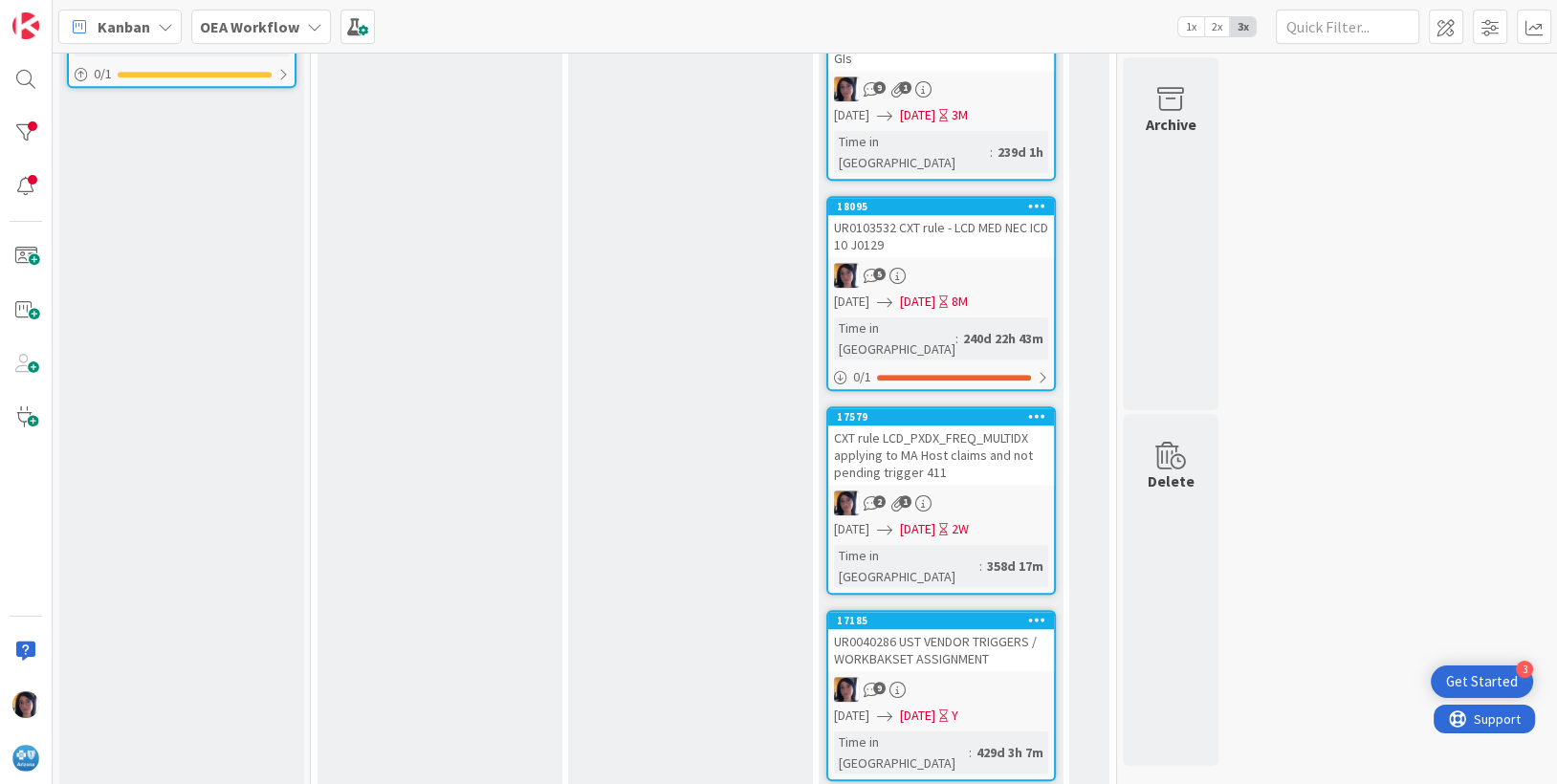
click at [912, 629] on div "UR0040286 UST VENDOR TRIGGERS / WORKBAKSET ASSIGNMENT" at bounding box center [940, 649] width 225 height 42
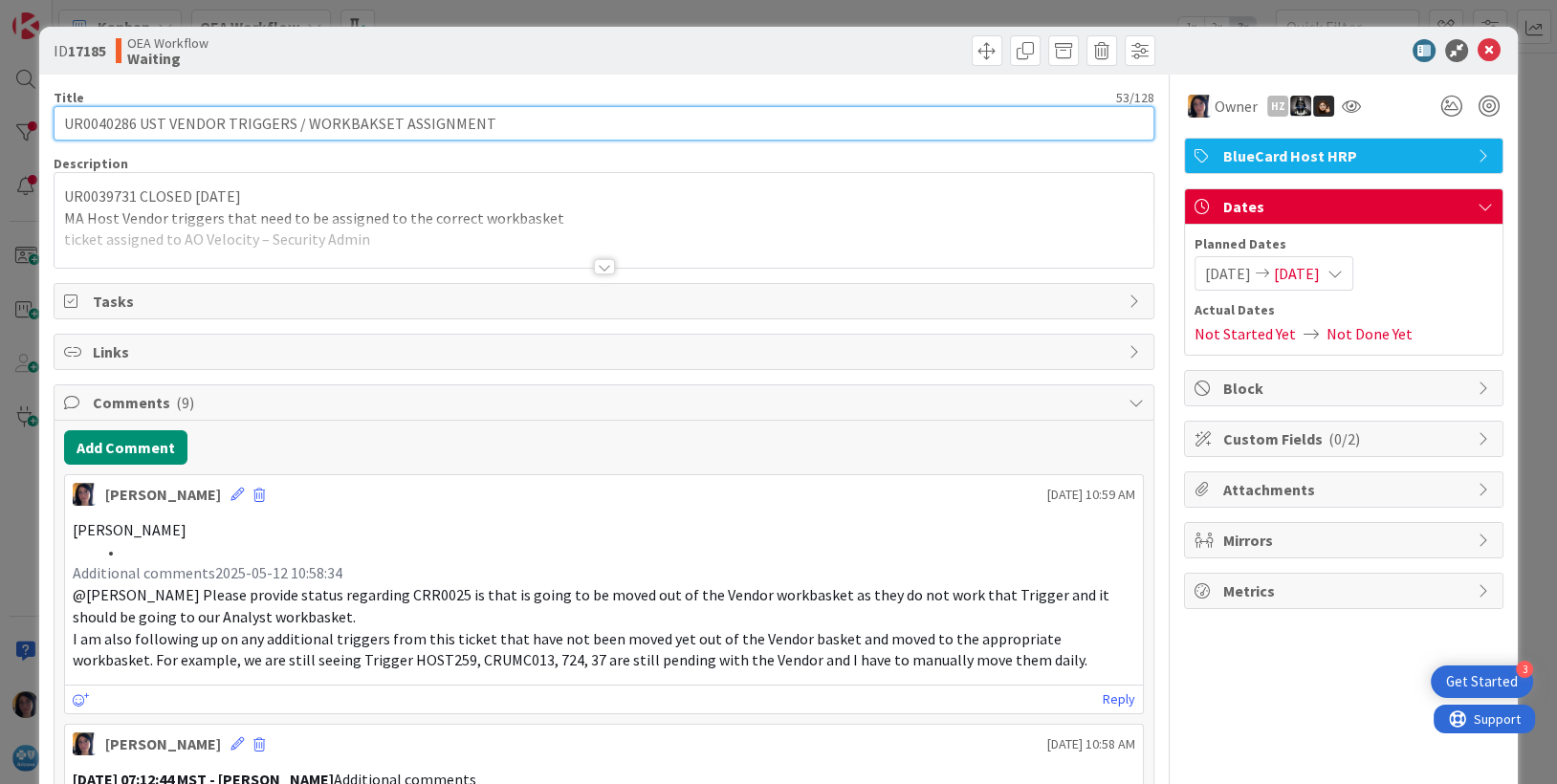
click at [79, 123] on input "UR0040286 UST VENDOR TRIGGERS / WORKBAKSET ASSIGNMENT" at bounding box center [604, 123] width 1101 height 34
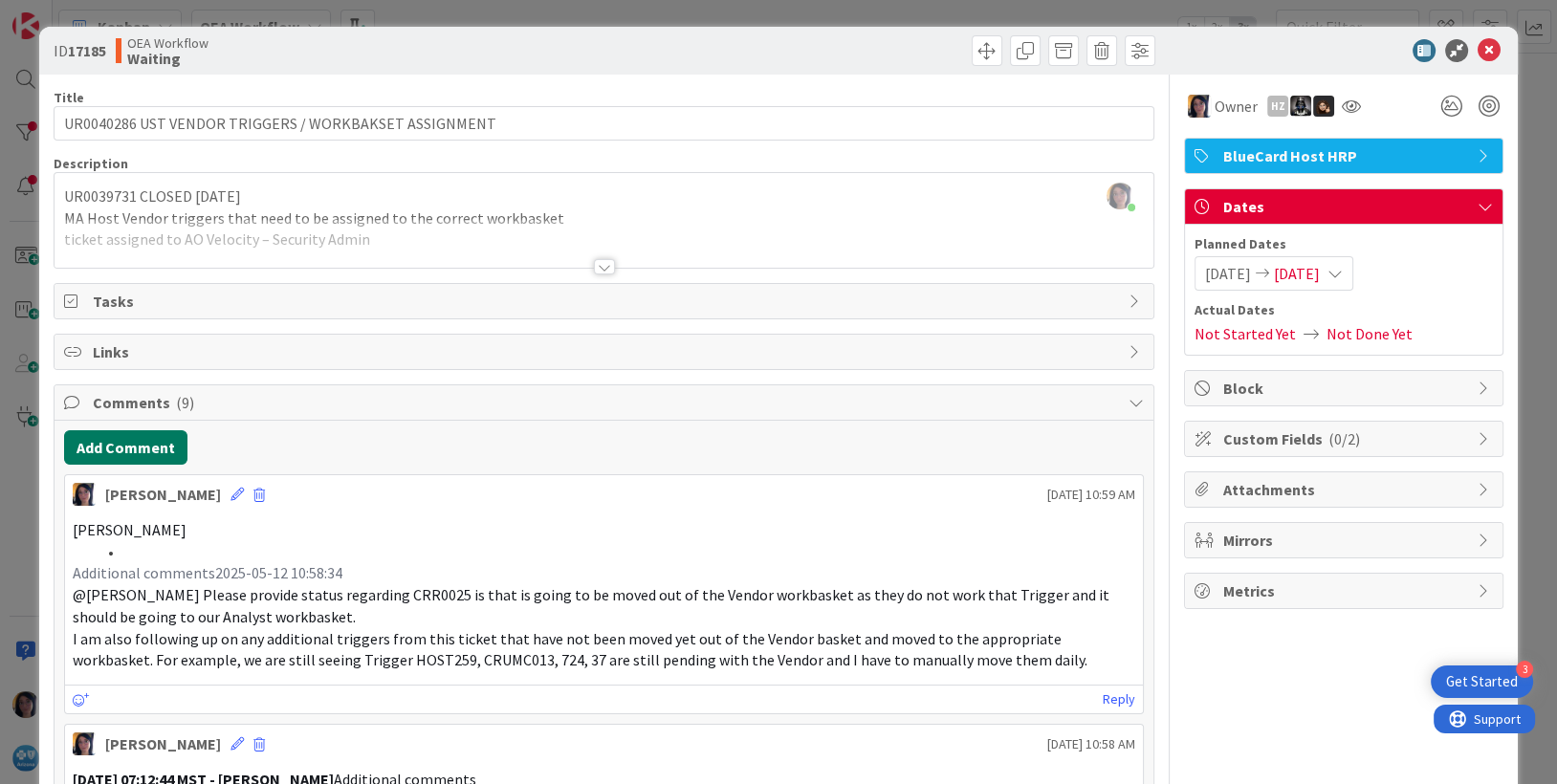
click at [146, 440] on button "Add Comment" at bounding box center [126, 447] width 123 height 34
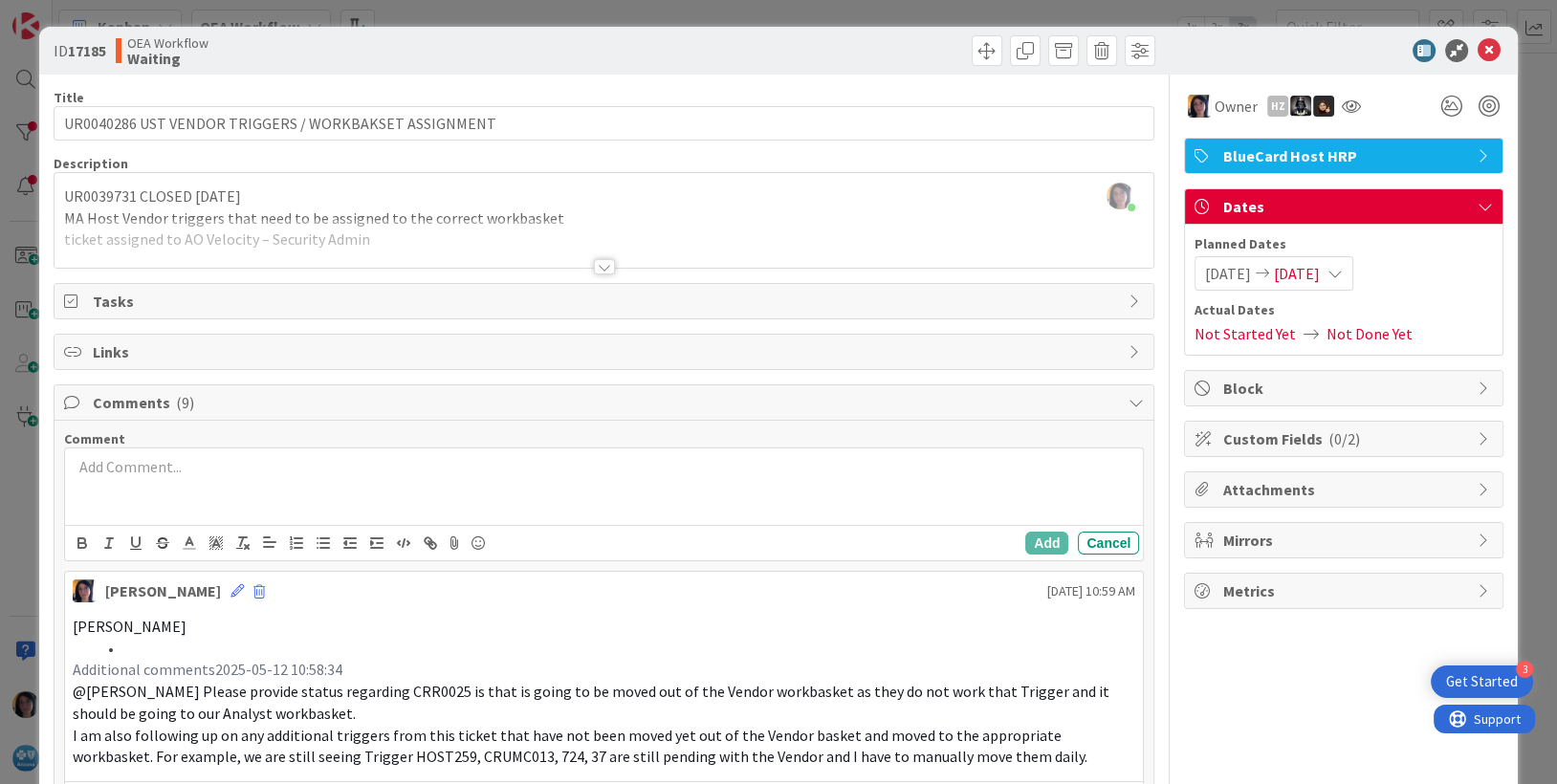
click at [210, 482] on div at bounding box center [605, 487] width 1079 height 76
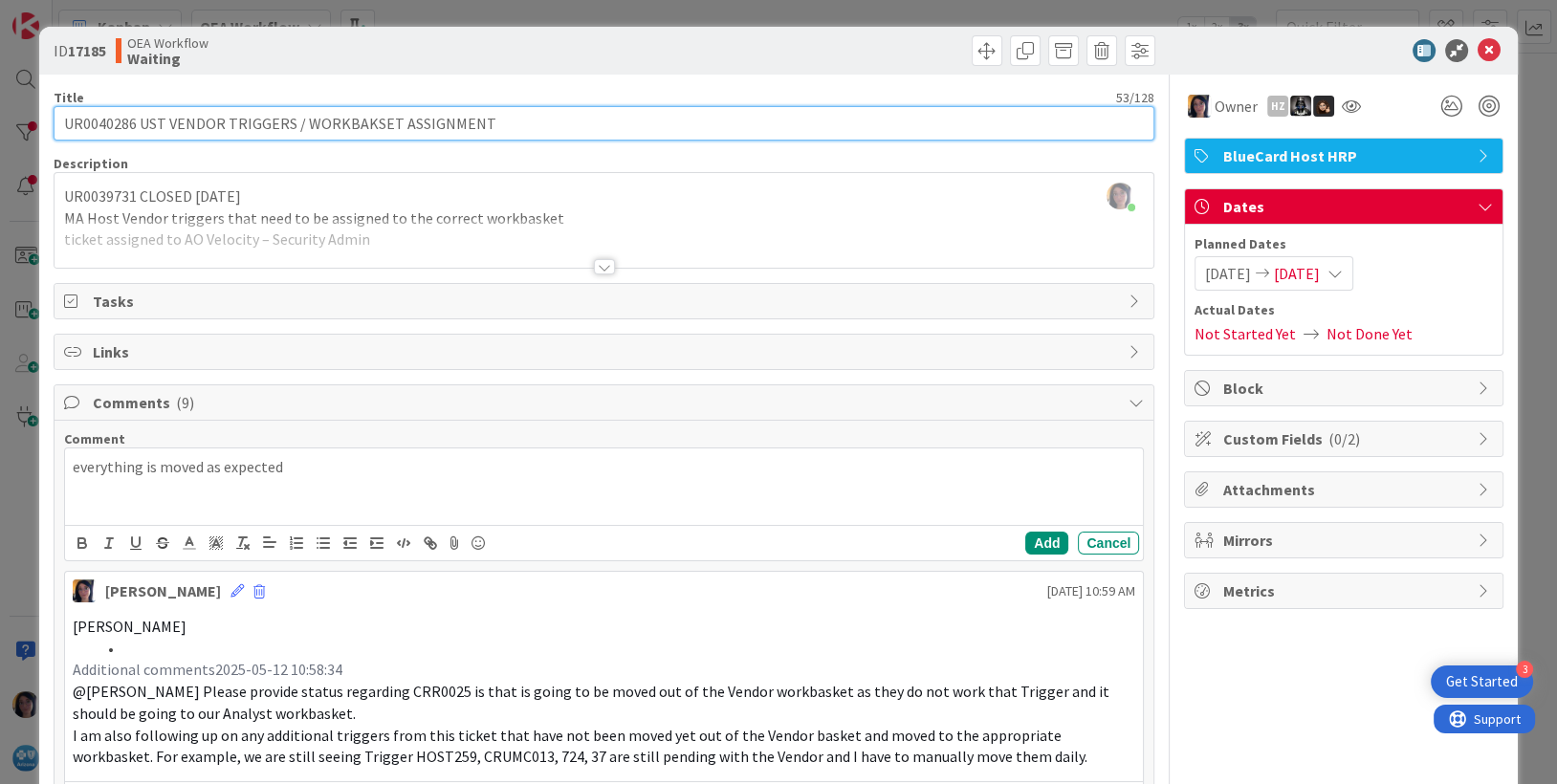
click at [108, 123] on input "UR0040286 UST VENDOR TRIGGERS / WORKBAKSET ASSIGNMENT" at bounding box center [604, 123] width 1101 height 34
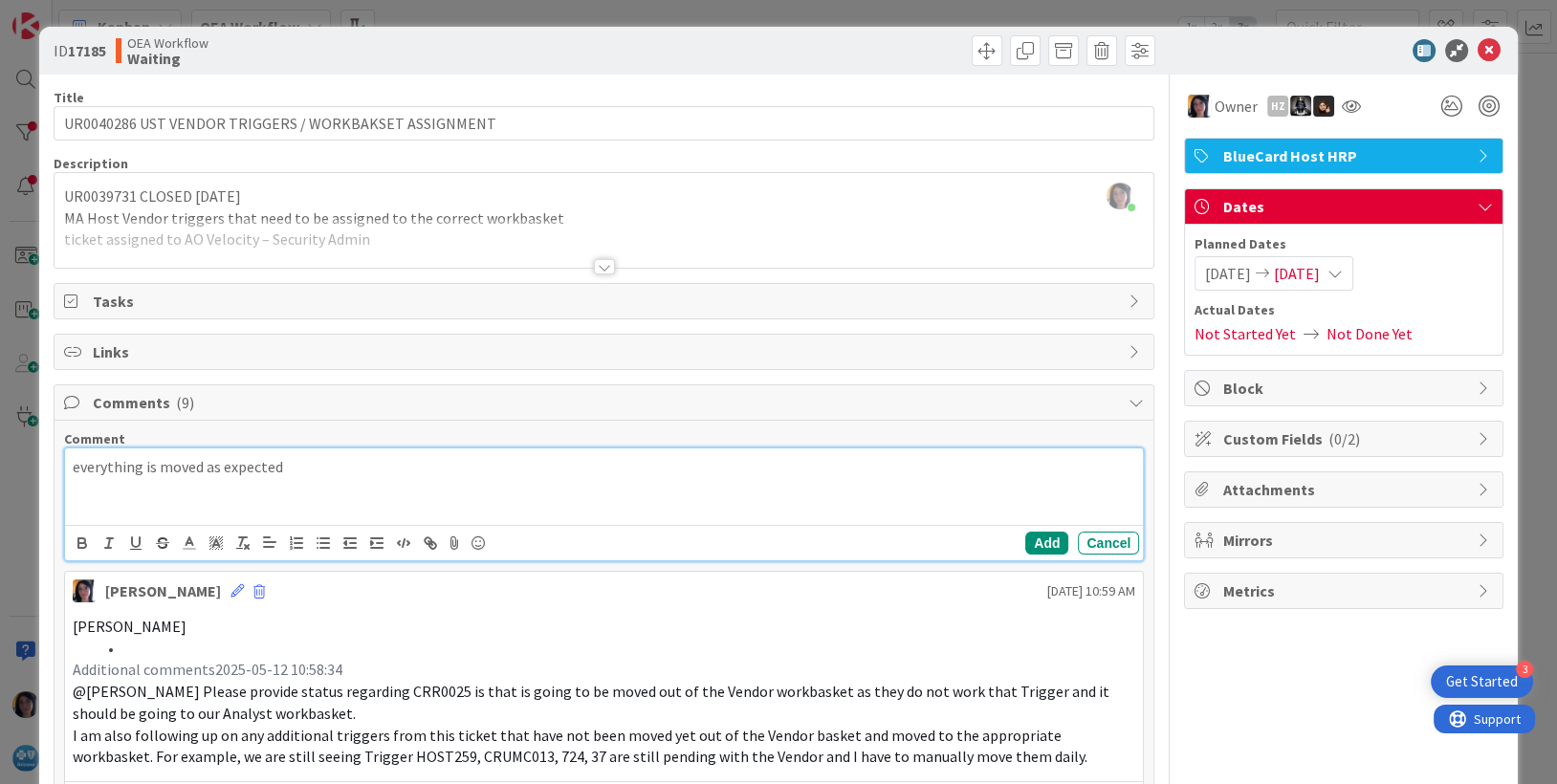
click at [143, 490] on div "everything is moved as expected" at bounding box center [605, 487] width 1079 height 76
drag, startPoint x: 411, startPoint y: 481, endPoint x: 460, endPoint y: 496, distance: 51.2
click at [460, 496] on div "everything is moved as expected" at bounding box center [605, 487] width 1079 height 76
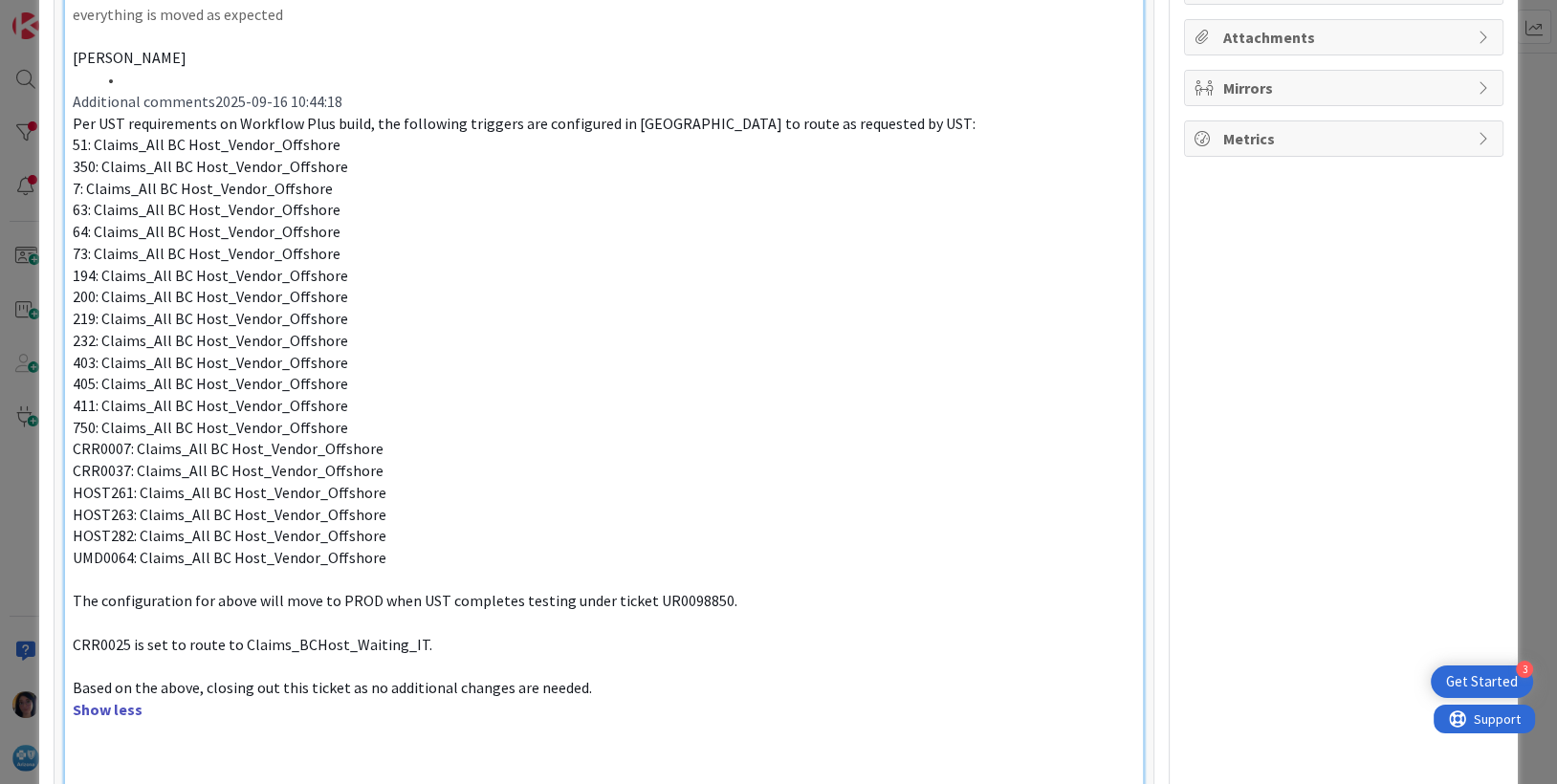
scroll to position [930, 0]
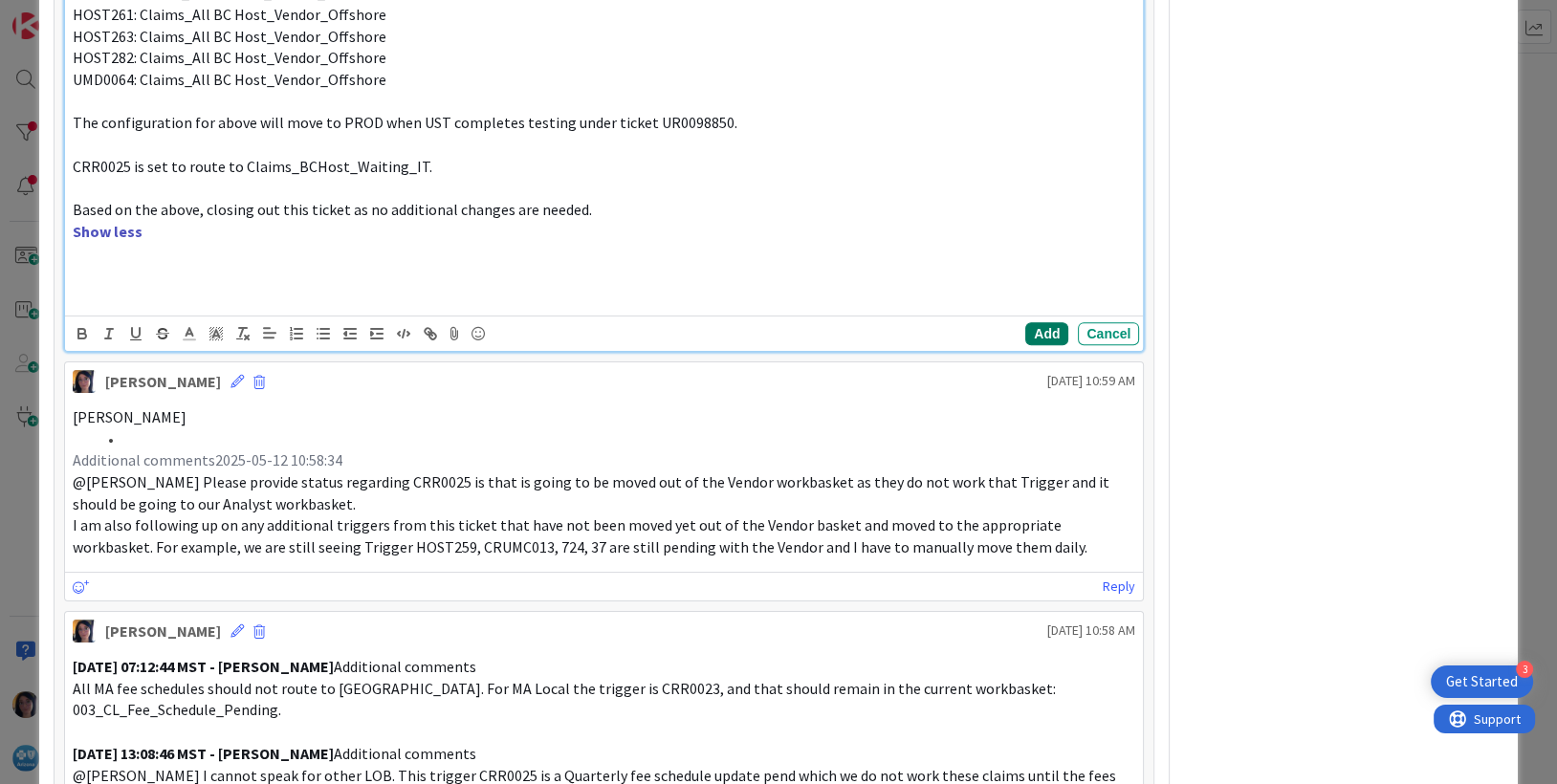
click at [1038, 324] on button "Add" at bounding box center [1047, 333] width 43 height 23
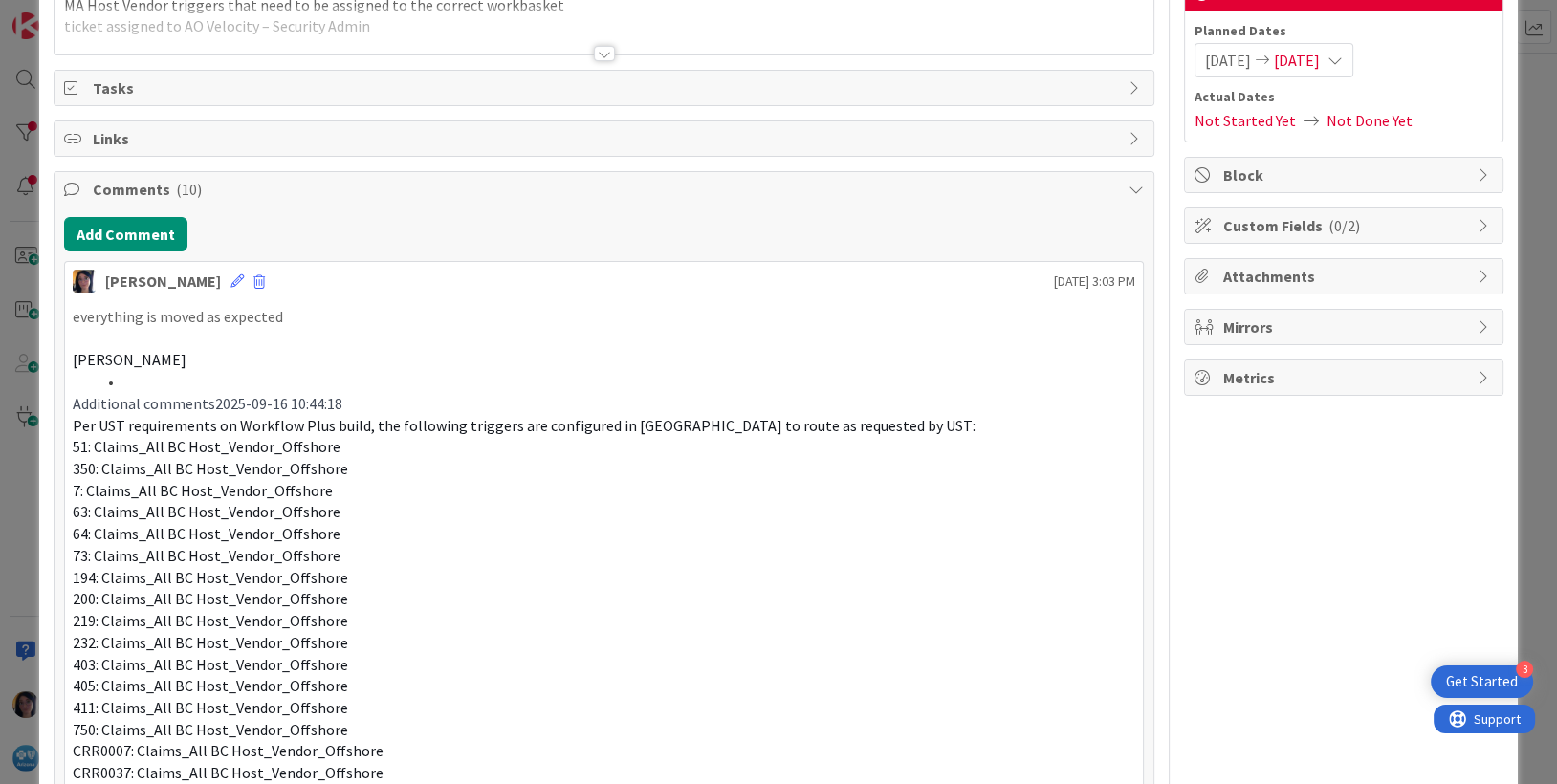
scroll to position [0, 0]
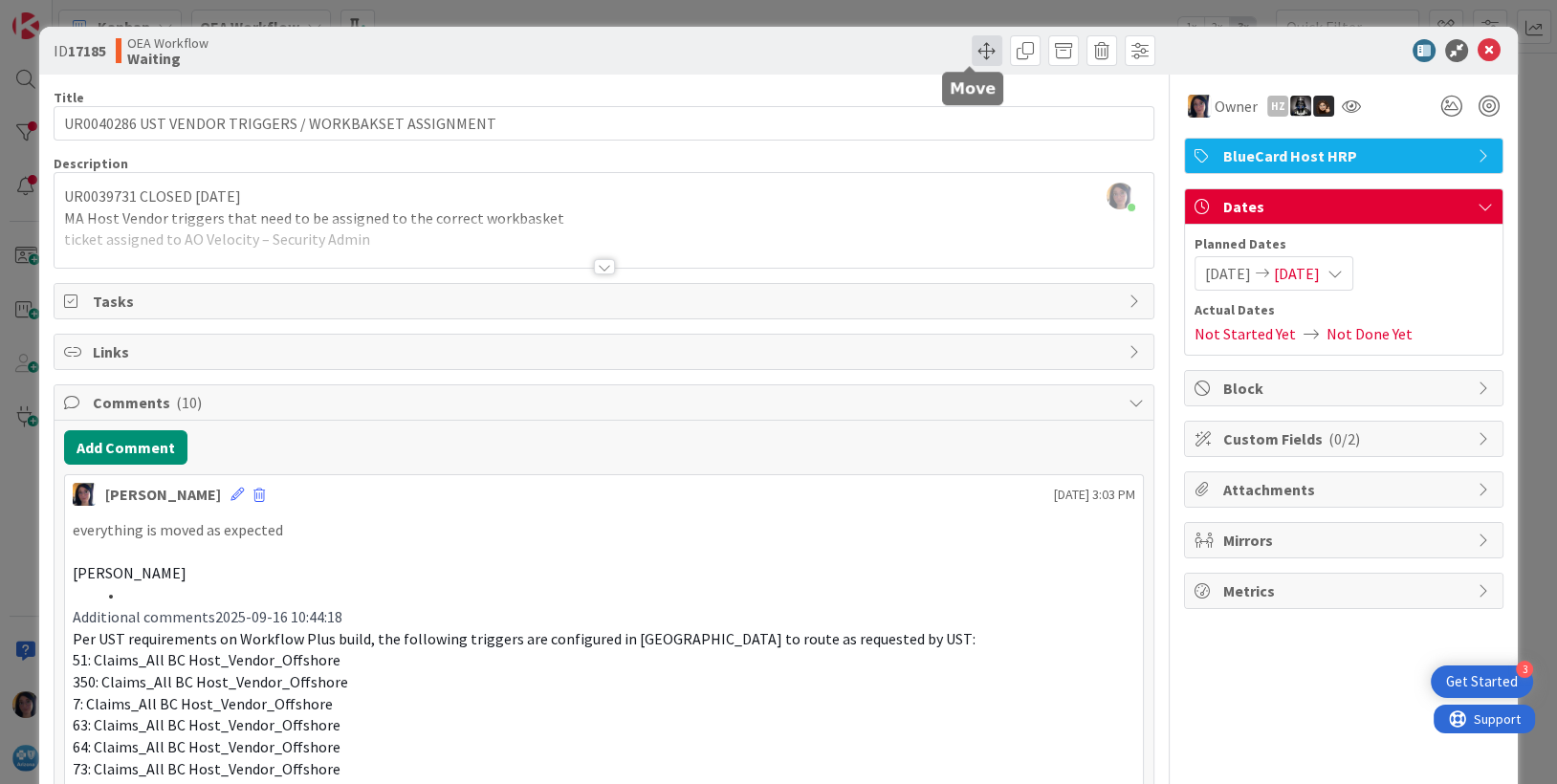
click at [972, 52] on span at bounding box center [986, 50] width 30 height 30
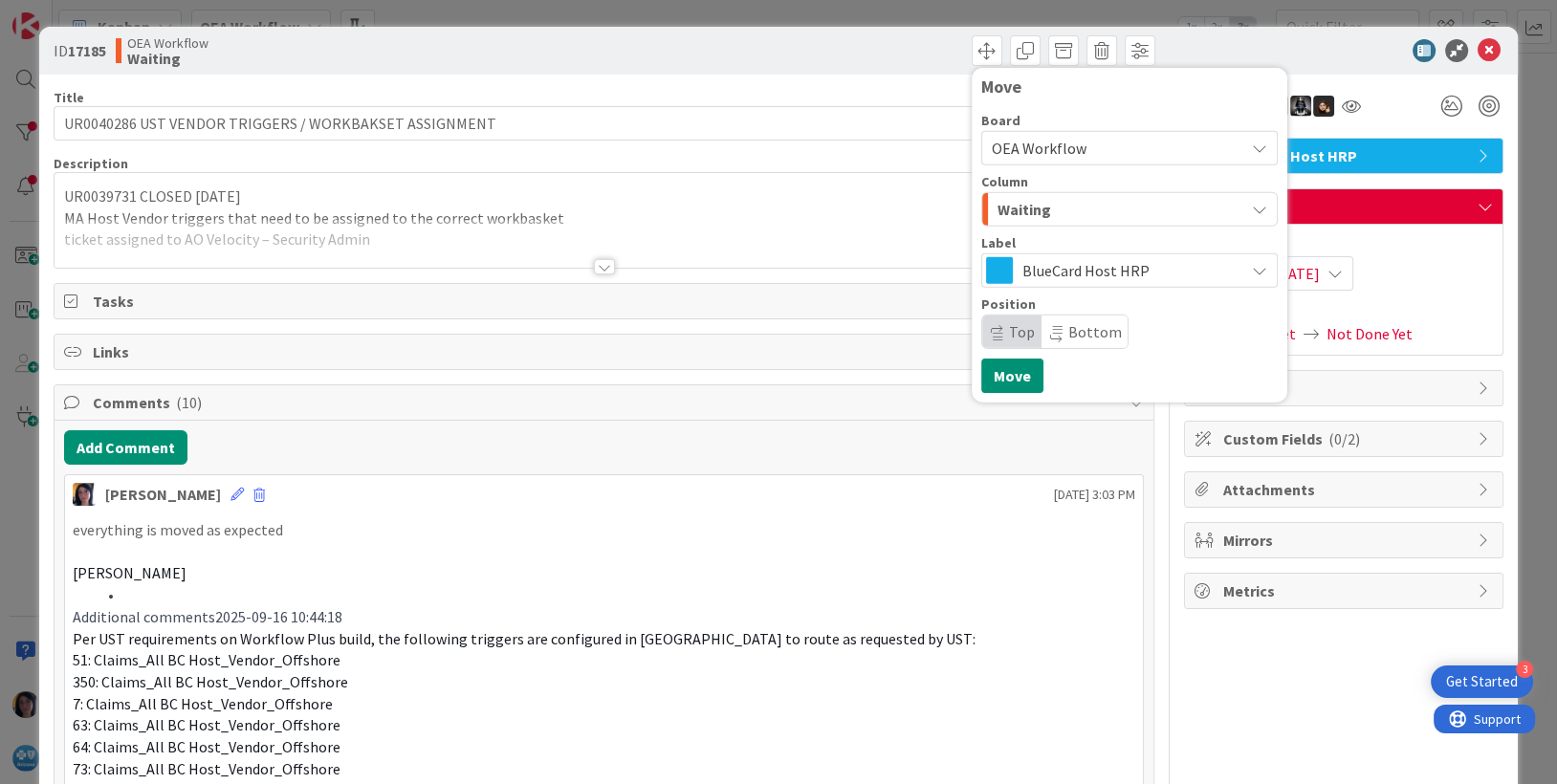
click at [1018, 206] on span "Waiting" at bounding box center [1023, 209] width 54 height 24
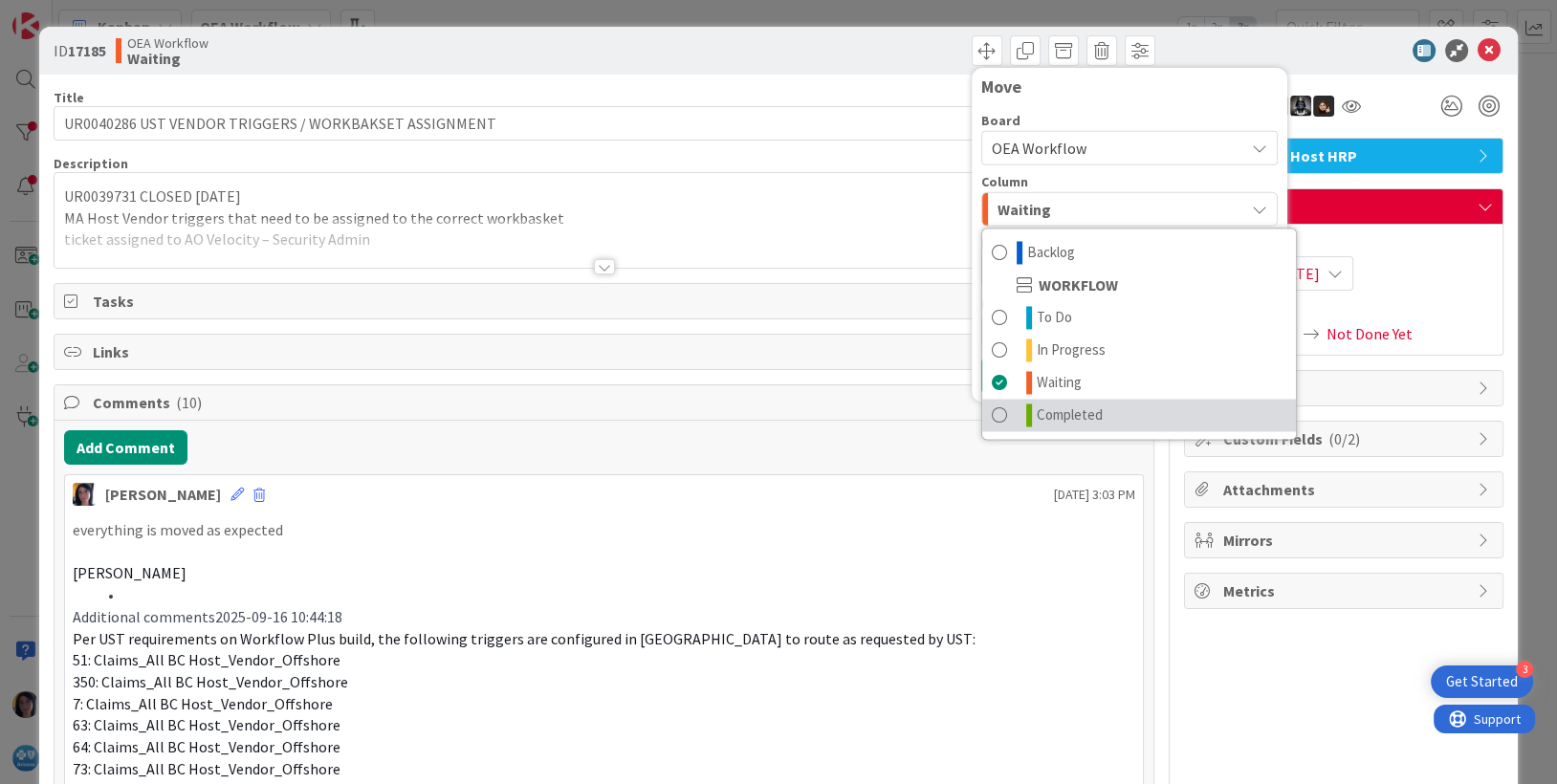
click at [1057, 417] on span "Completed" at bounding box center [1070, 415] width 66 height 23
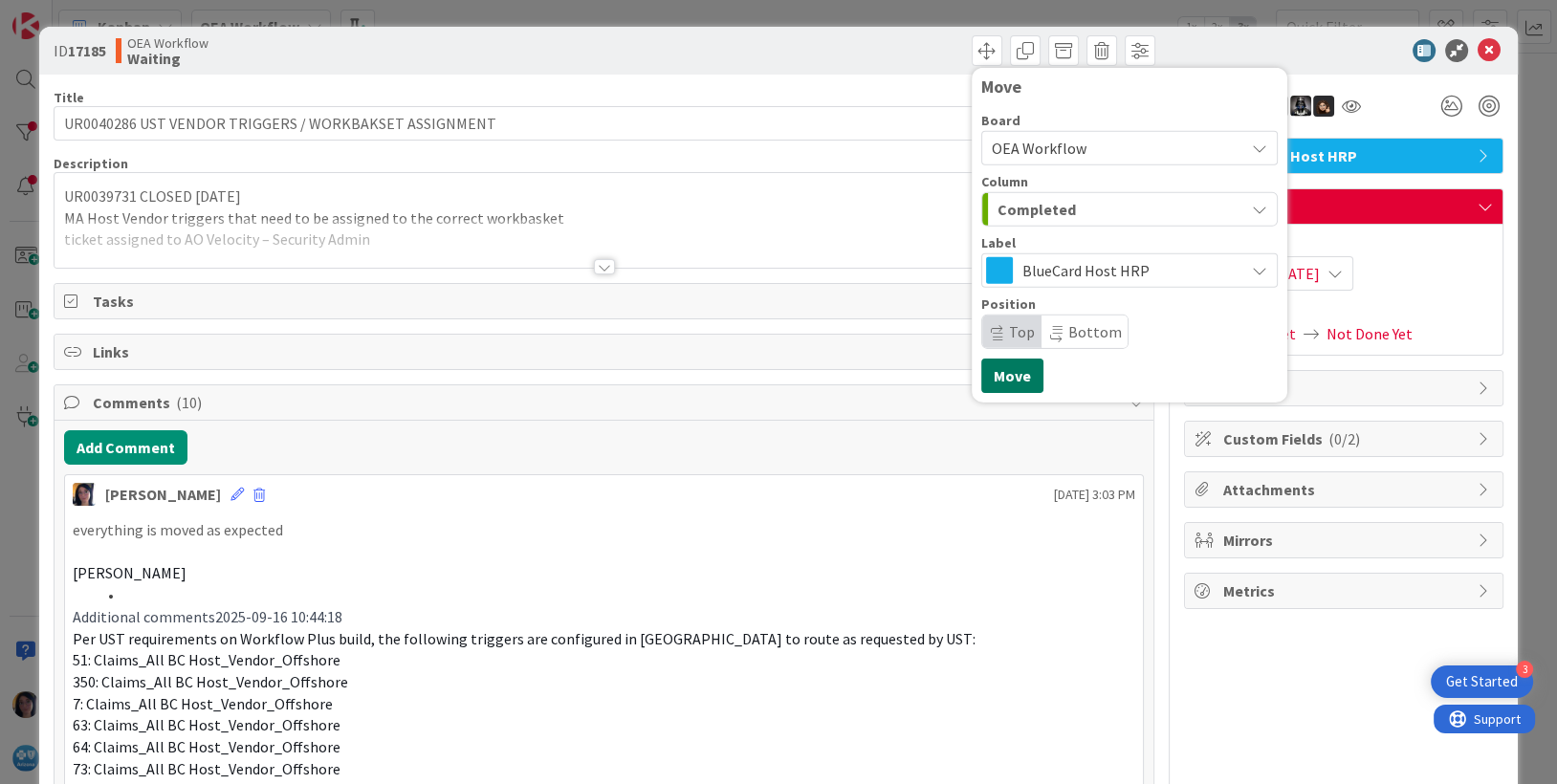
click at [996, 390] on button "Move" at bounding box center [1013, 375] width 62 height 34
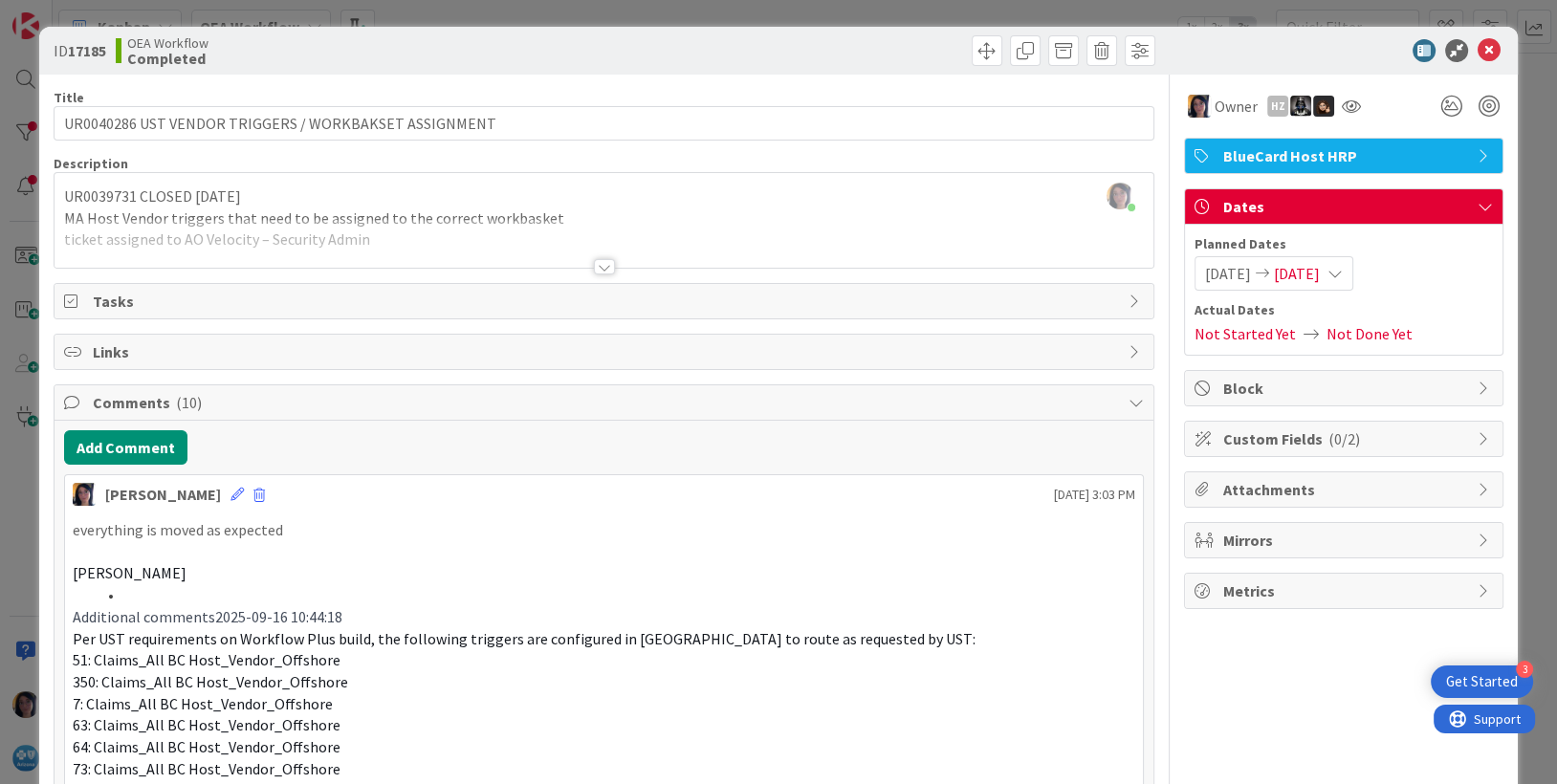
scroll to position [1681, 0]
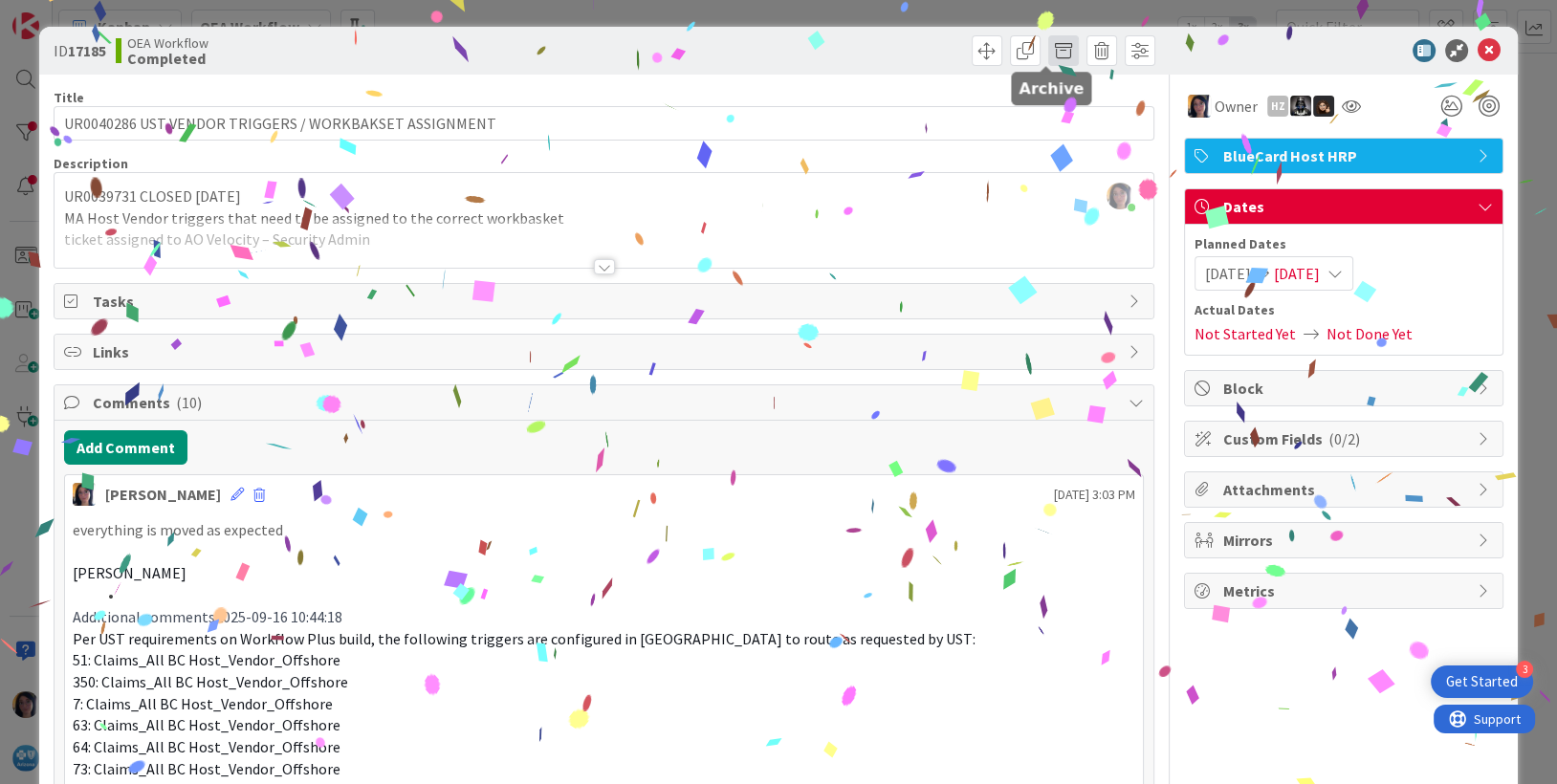
click at [1048, 51] on span at bounding box center [1062, 50] width 30 height 30
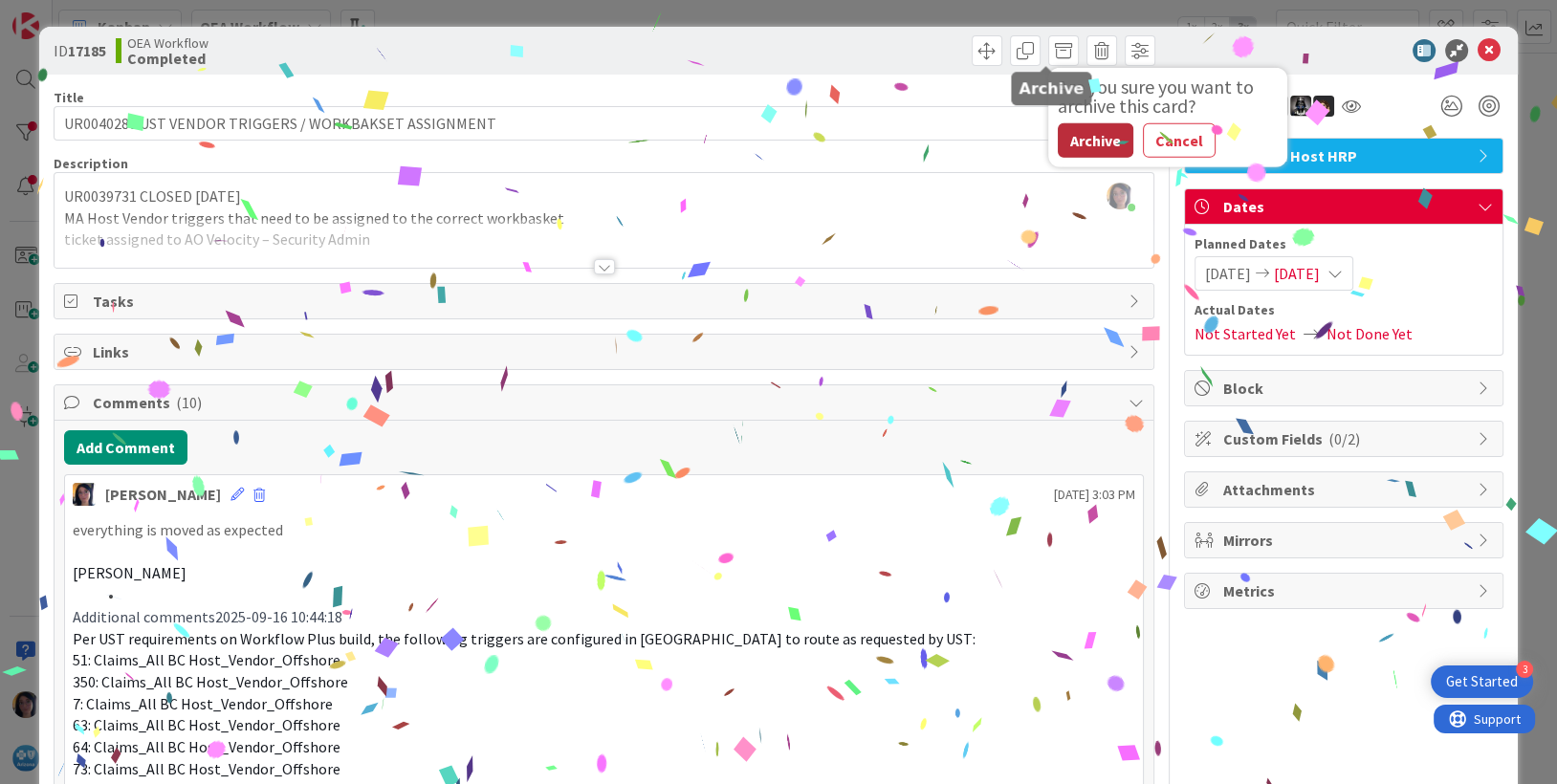
click at [1063, 123] on button "Archive" at bounding box center [1095, 139] width 75 height 34
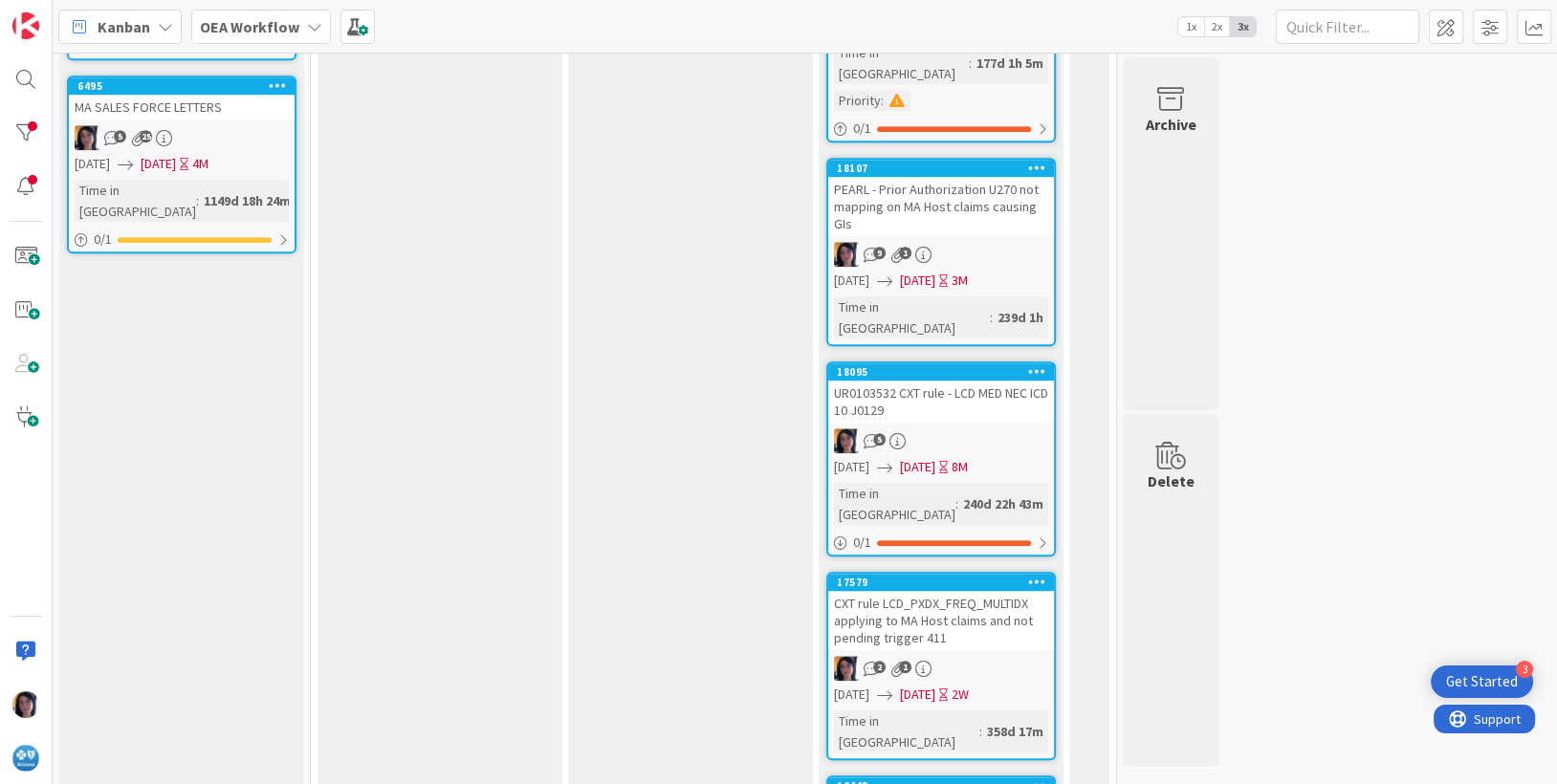
click at [976, 428] on div "5" at bounding box center [940, 440] width 225 height 24
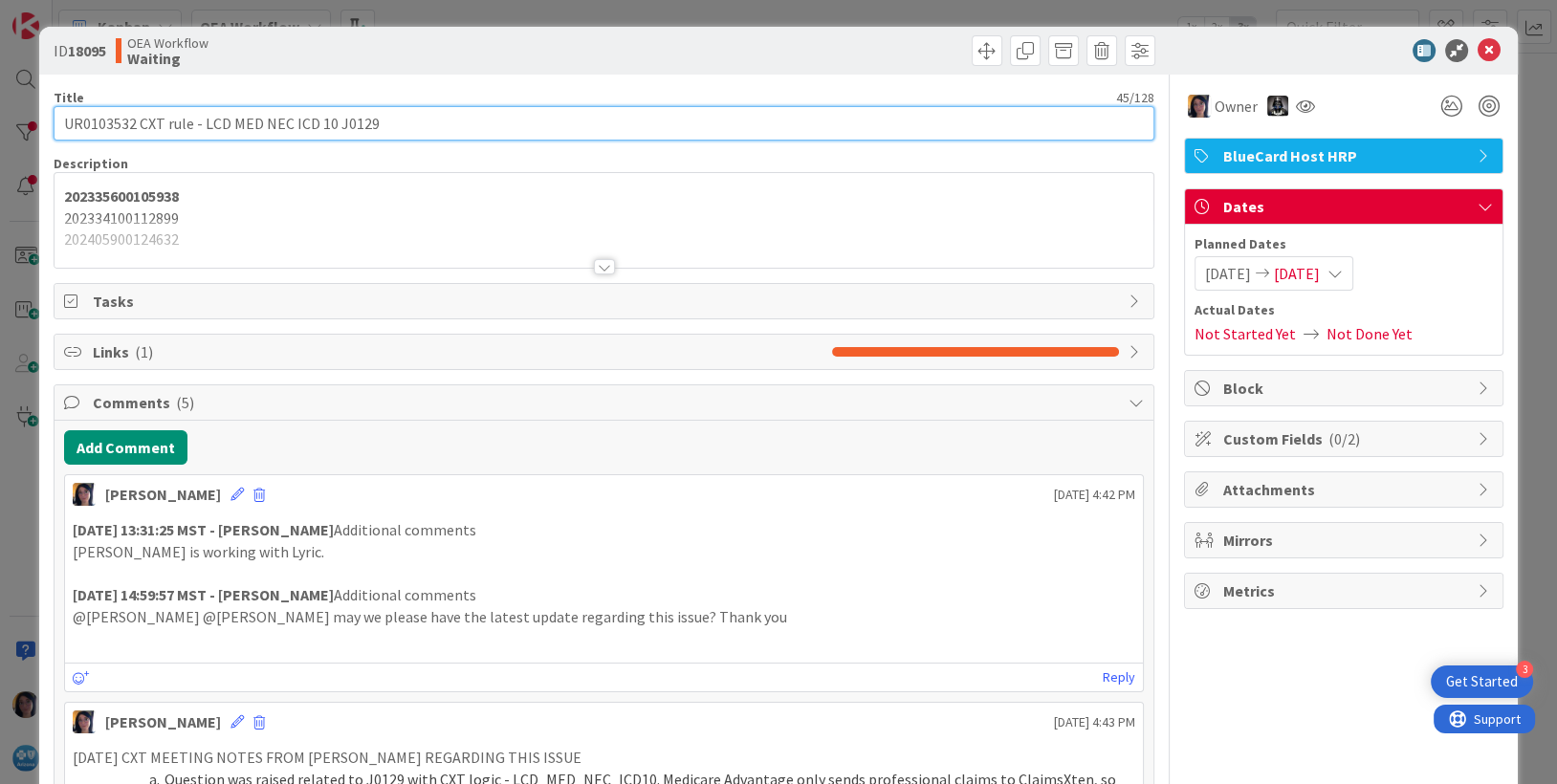
click at [99, 115] on input "UR0103532 CXT rule - LCD MED NEC ICD 10 J0129" at bounding box center [604, 123] width 1101 height 34
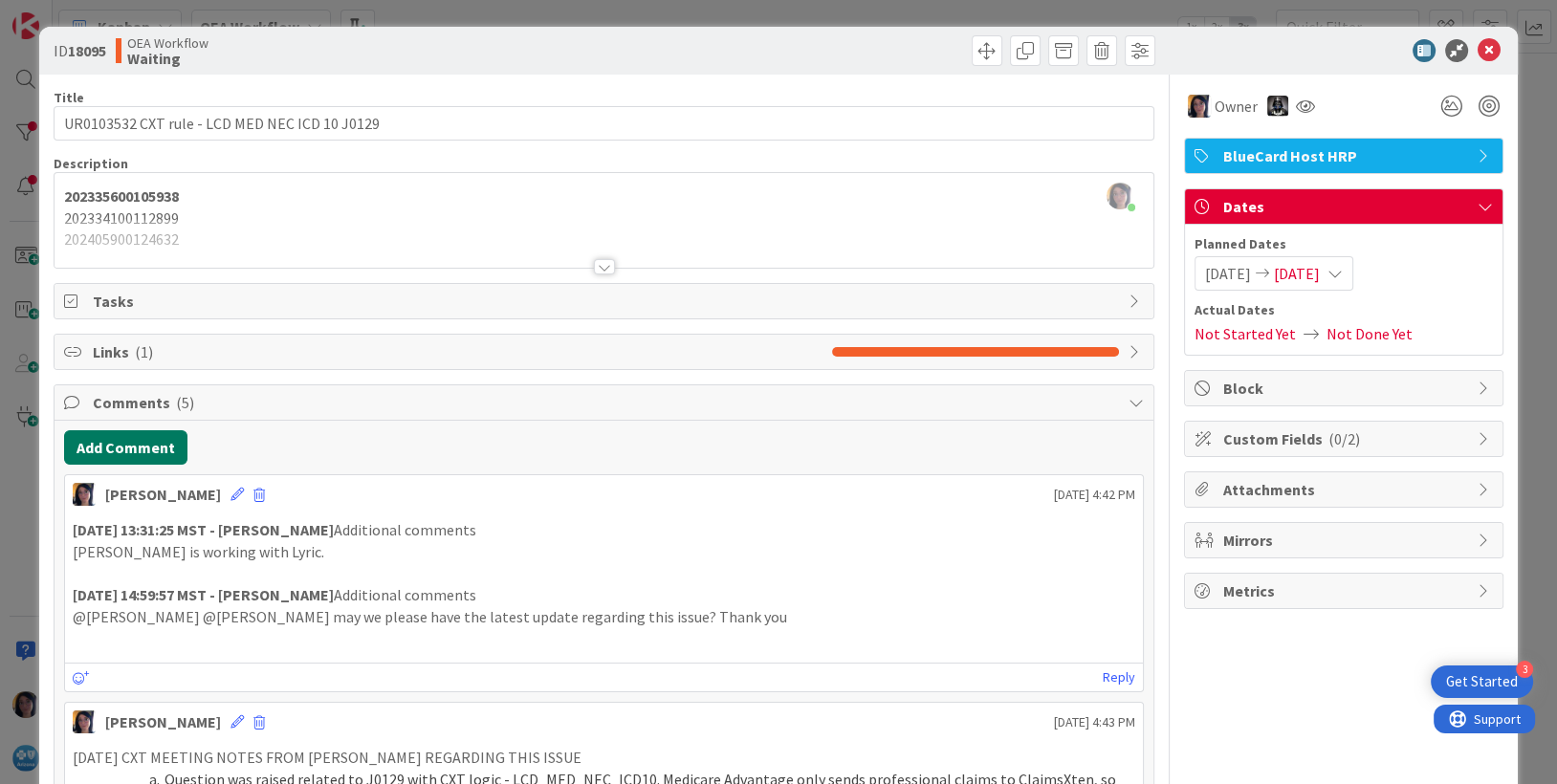
click at [118, 451] on button "Add Comment" at bounding box center [126, 447] width 123 height 34
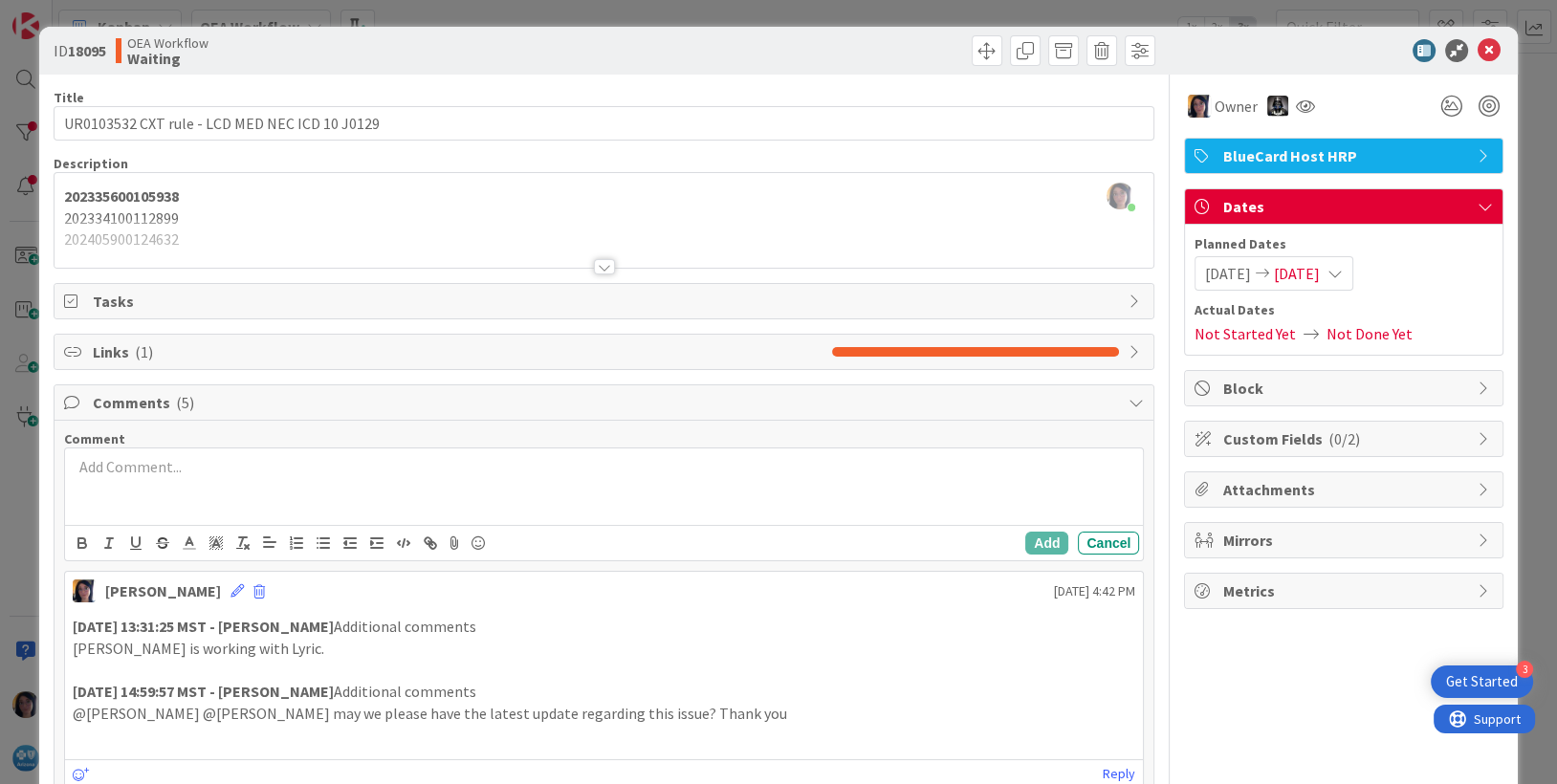
click at [129, 512] on div at bounding box center [605, 487] width 1079 height 76
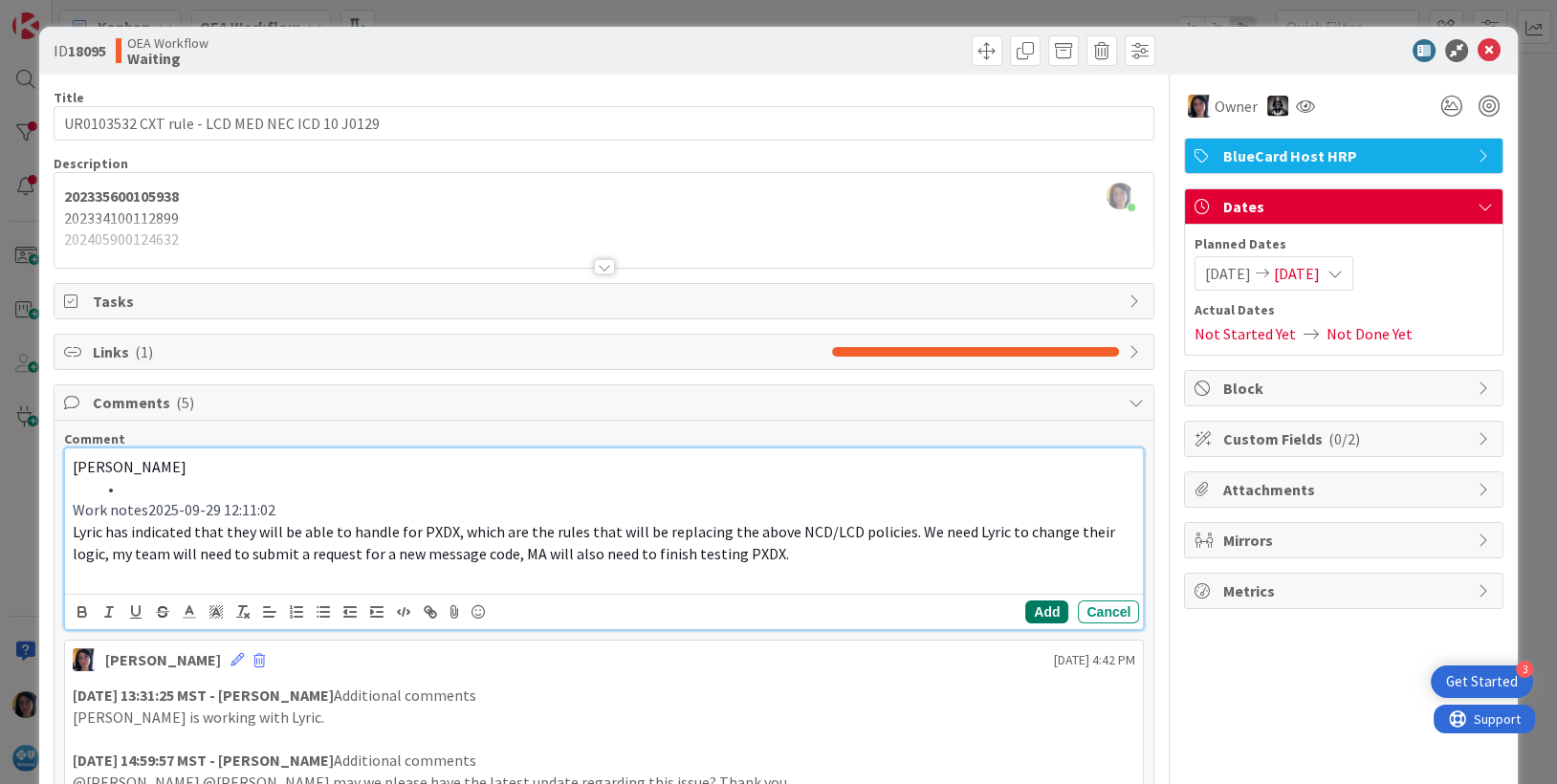
click at [1025, 620] on button "Add" at bounding box center [1047, 612] width 43 height 23
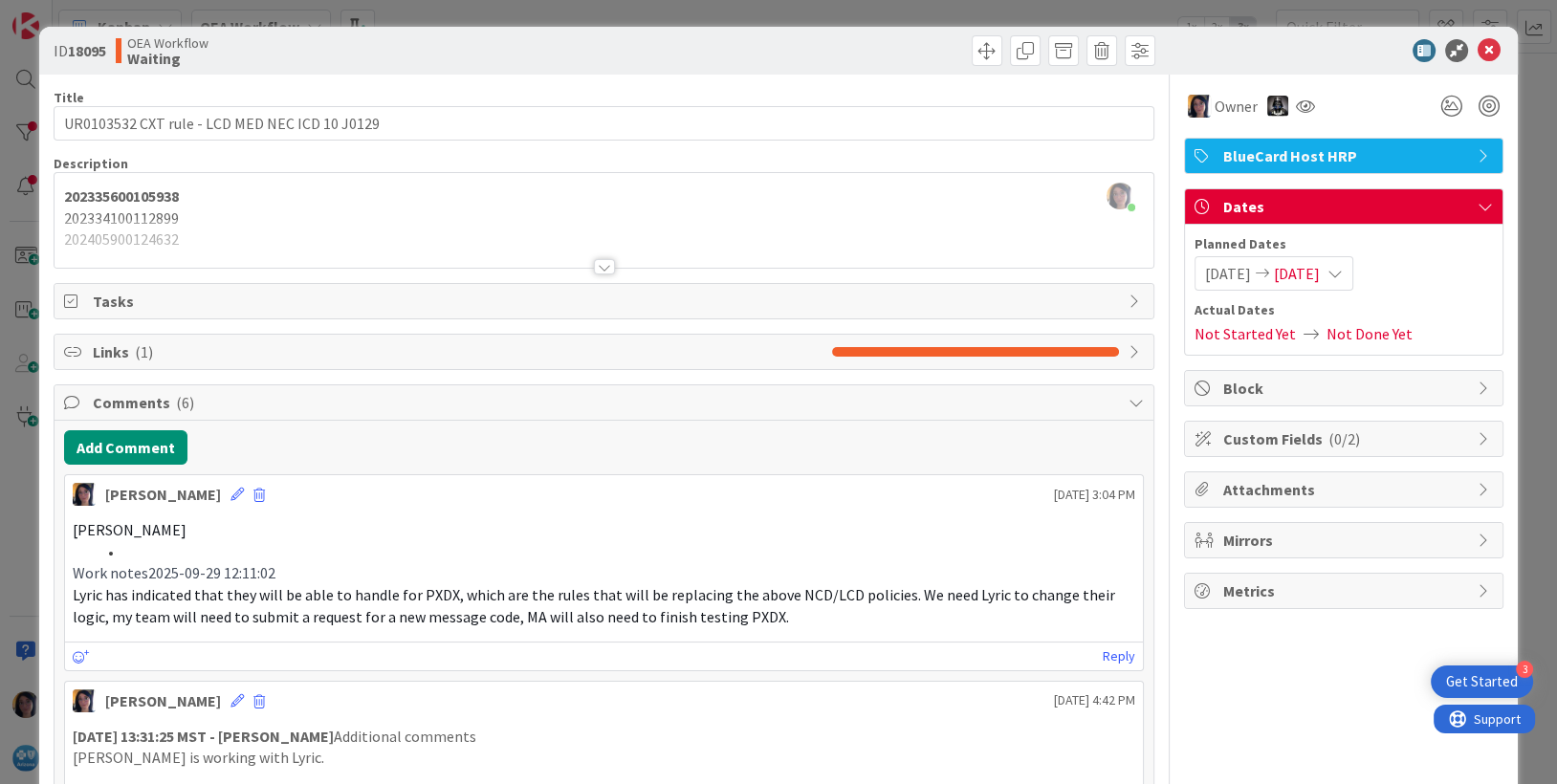
click at [1325, 256] on div "[DATE] [DATE]" at bounding box center [1273, 273] width 159 height 34
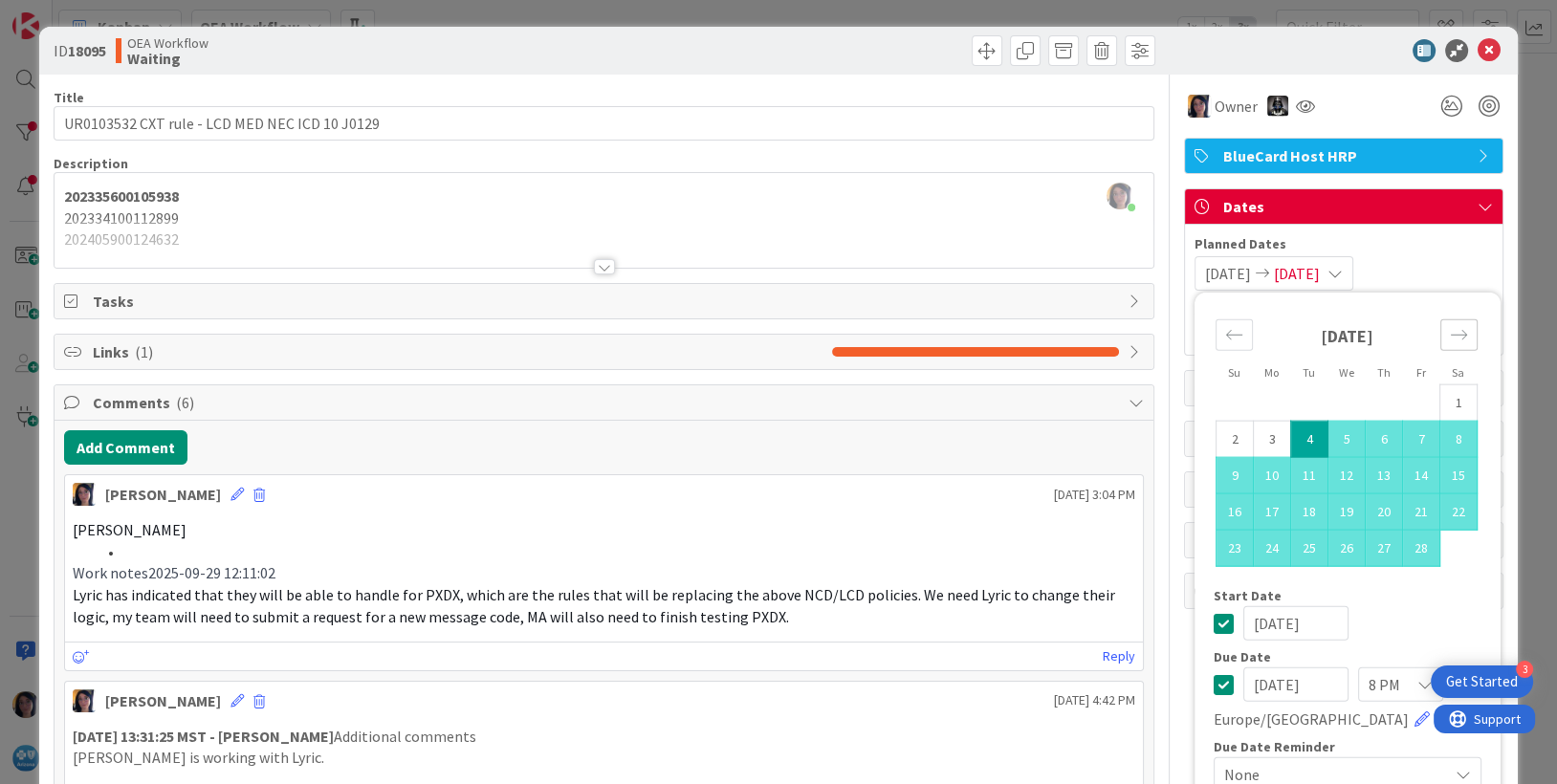
click at [1450, 333] on icon "Move forward to switch to the next month." at bounding box center [1458, 334] width 19 height 19
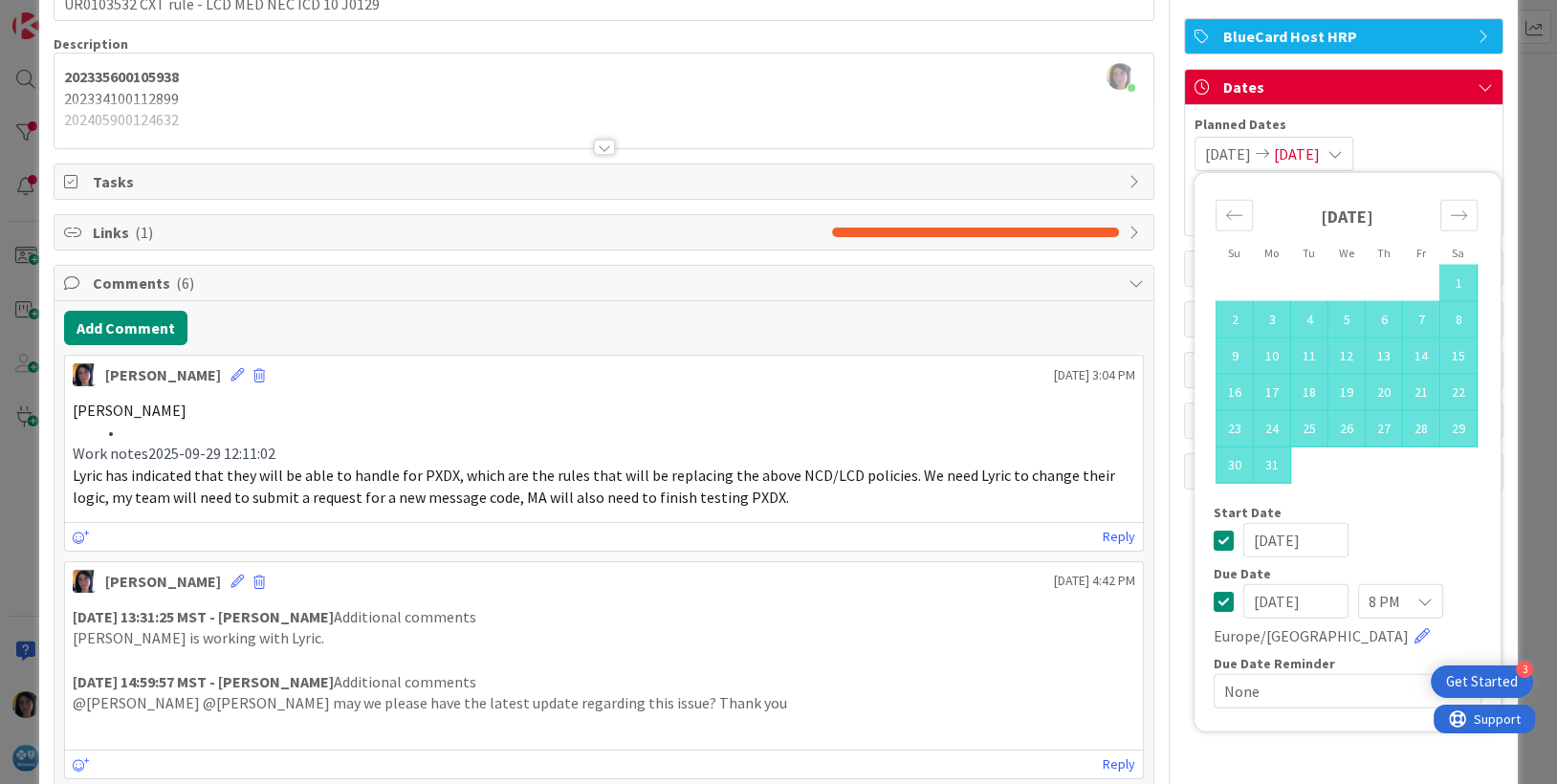
scroll to position [239, 0]
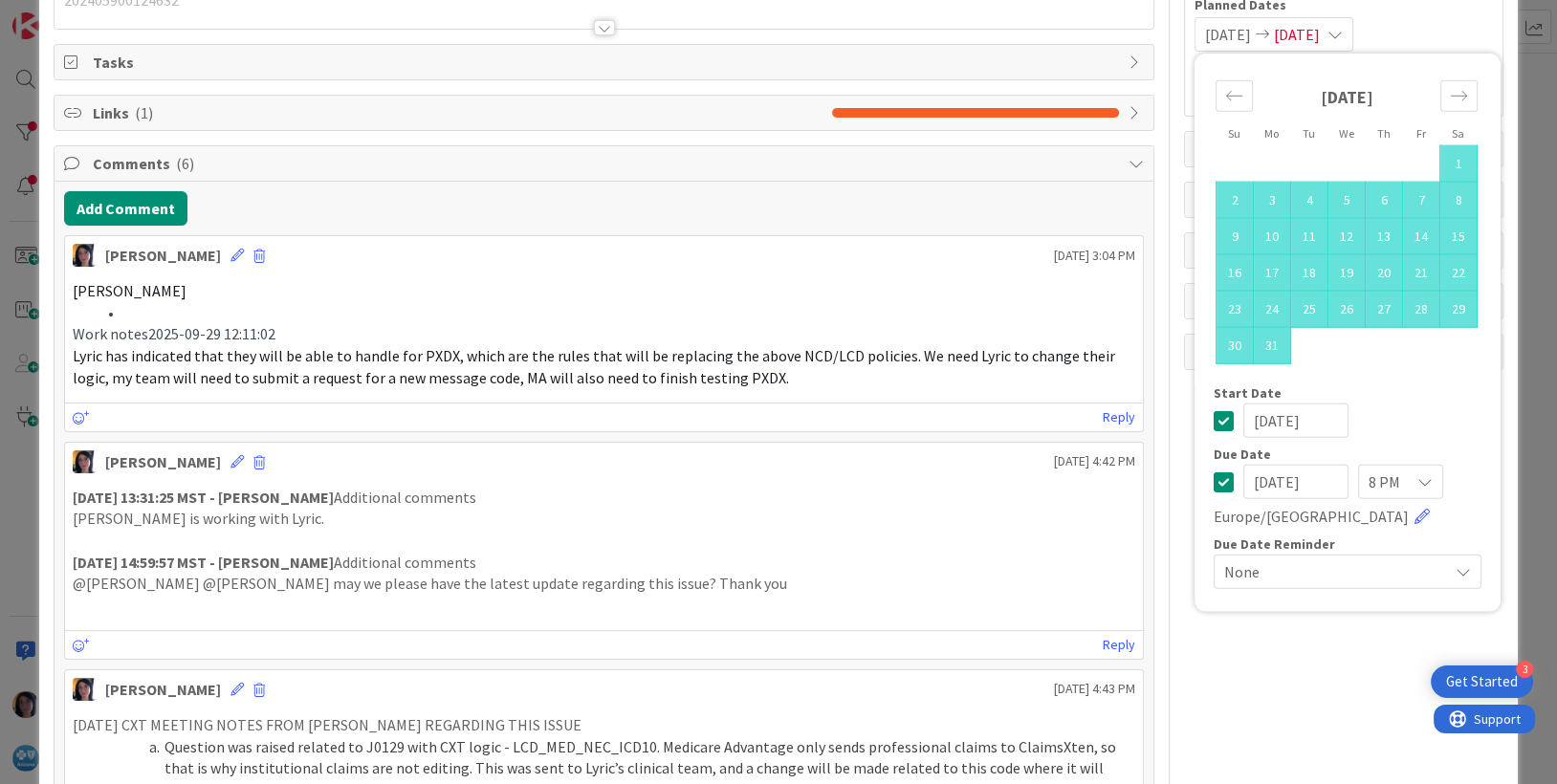
click at [1244, 480] on input "[DATE]" at bounding box center [1296, 481] width 105 height 34
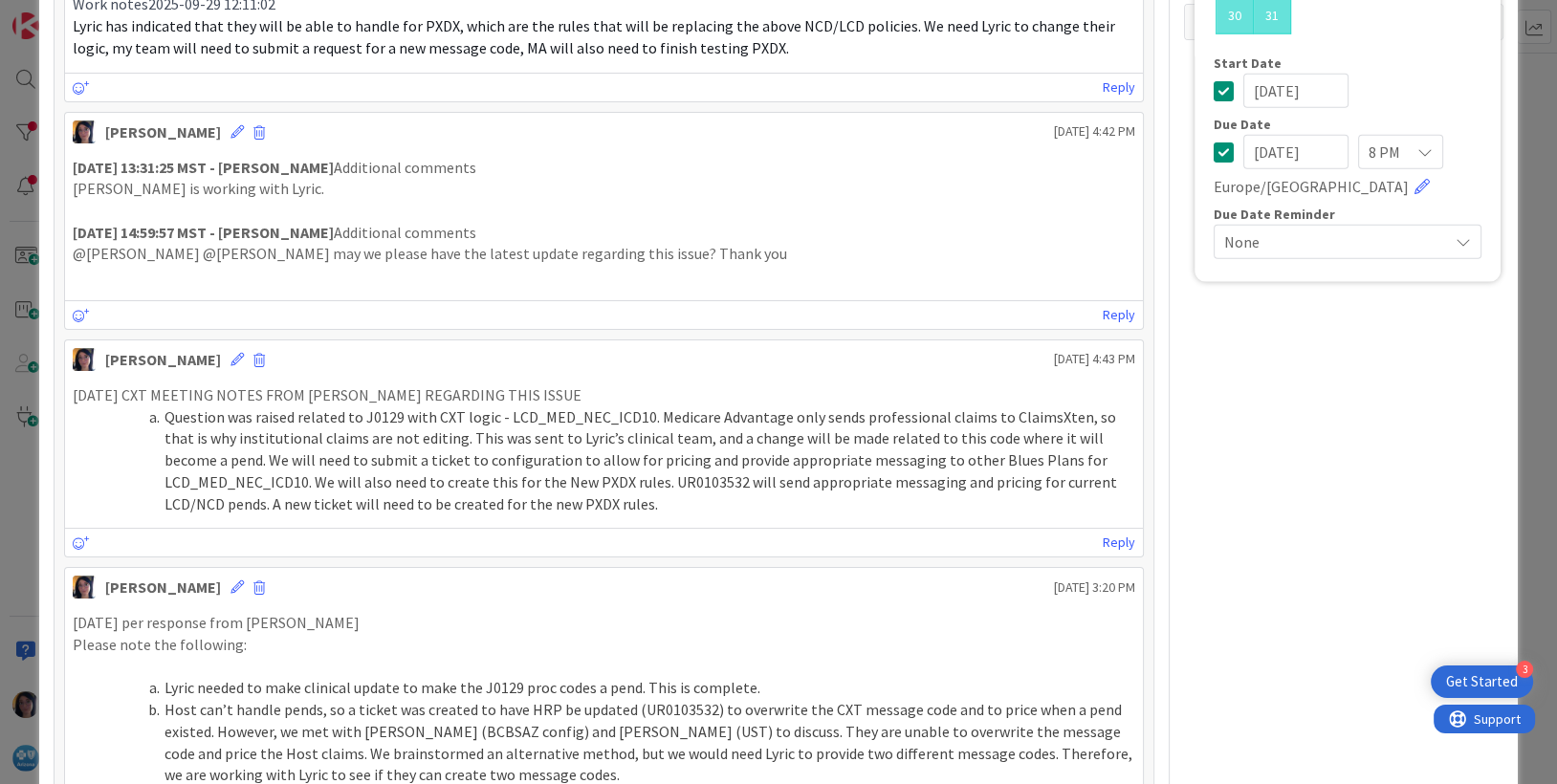
scroll to position [598, 0]
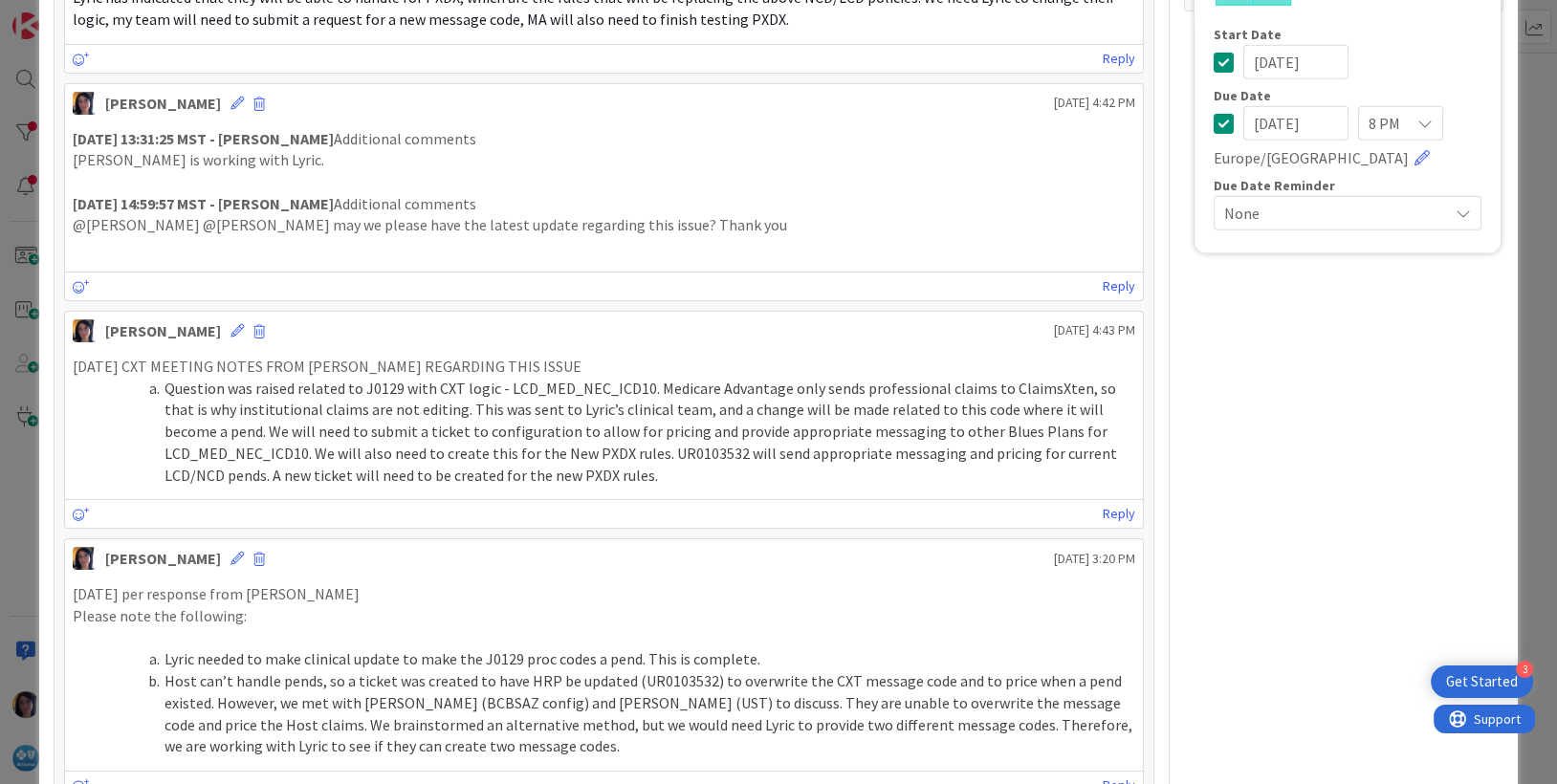
type input "[DATE]"
click at [1354, 432] on div "Owner BlueCard Host HRP Dates Planned Dates [DATE] [DATE] Su Mo Tu We Th Fr Sa …" at bounding box center [1343, 418] width 319 height 1883
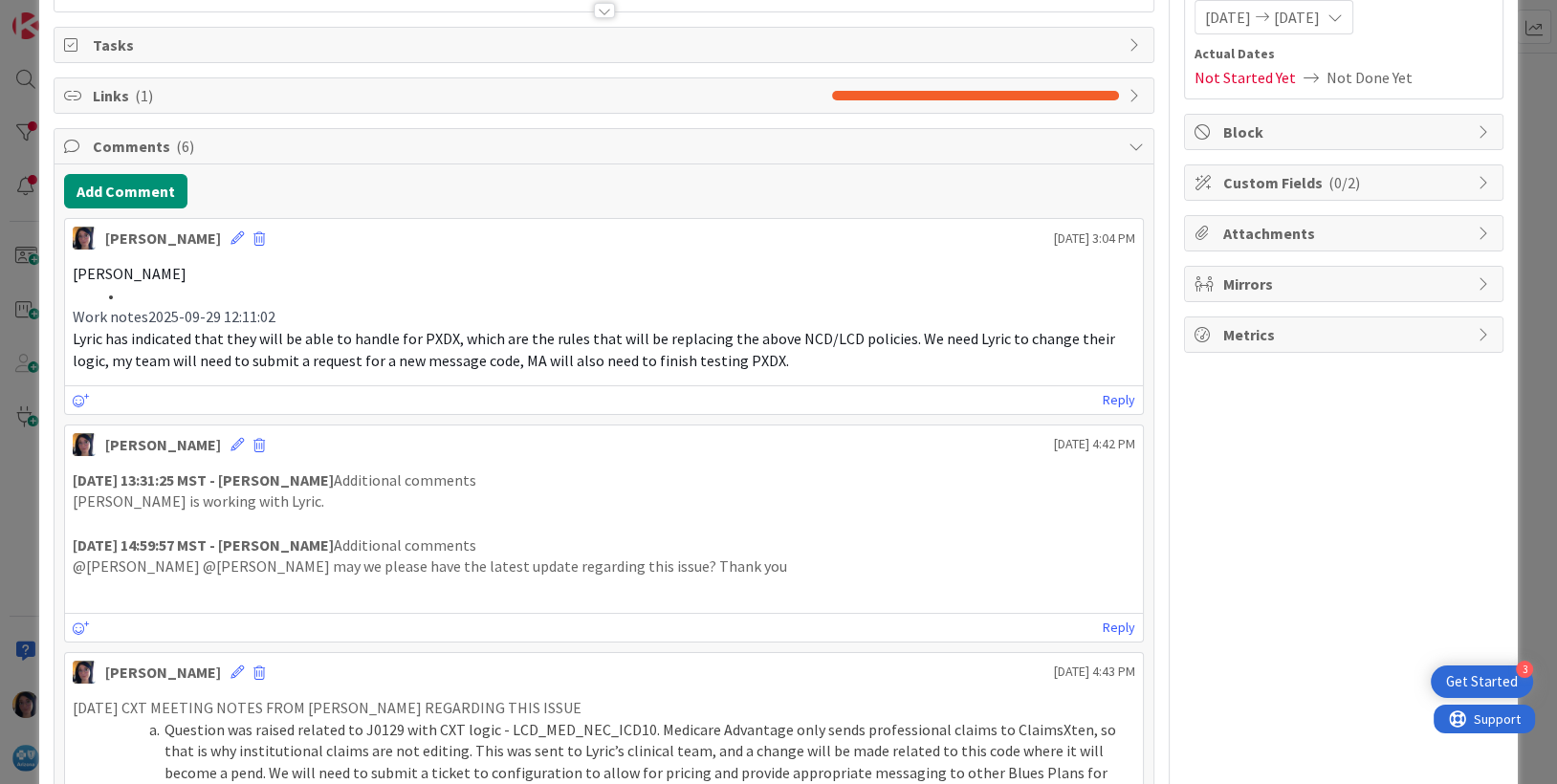
scroll to position [0, 0]
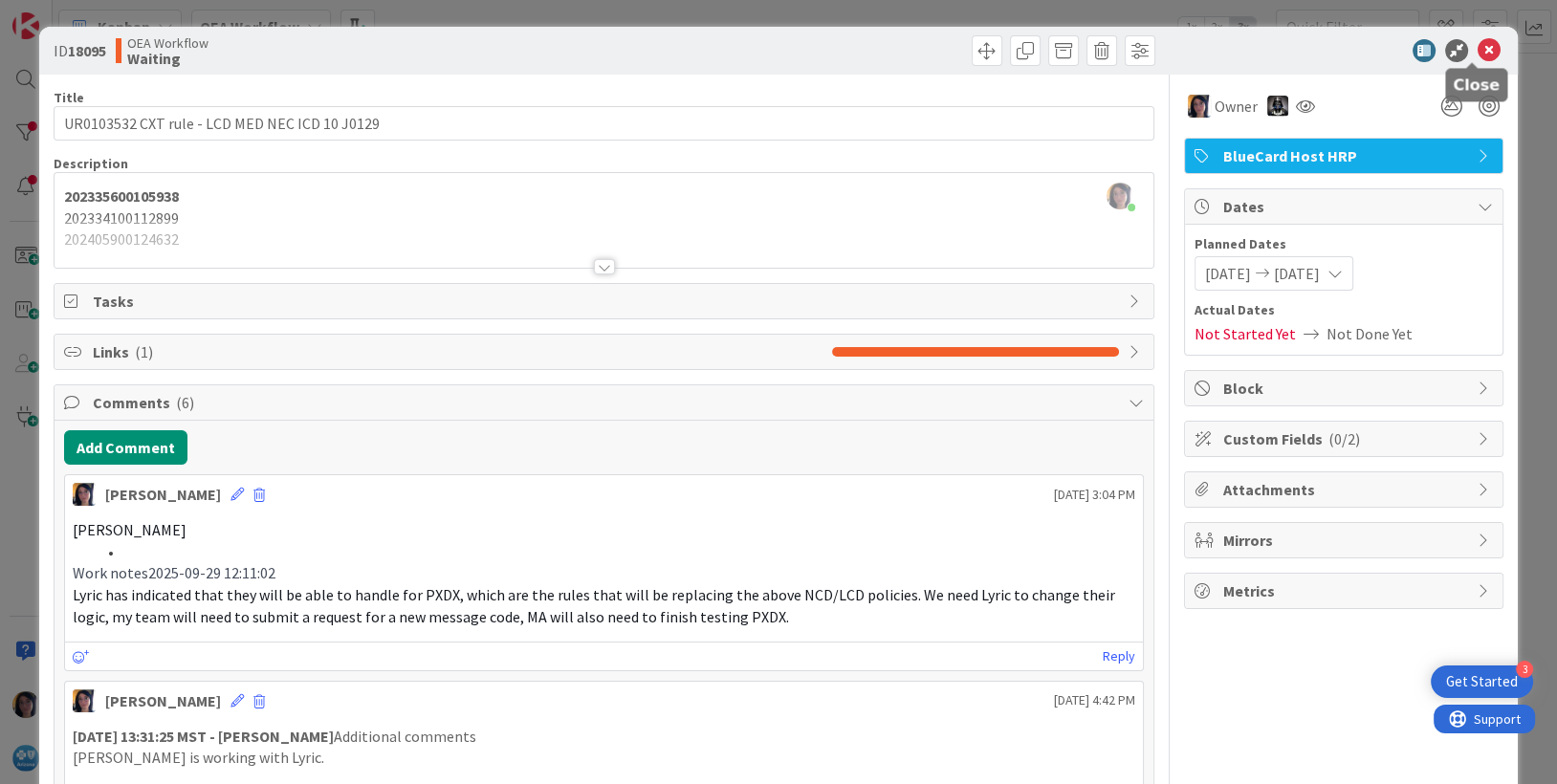
click at [1478, 52] on icon at bounding box center [1490, 51] width 23 height 23
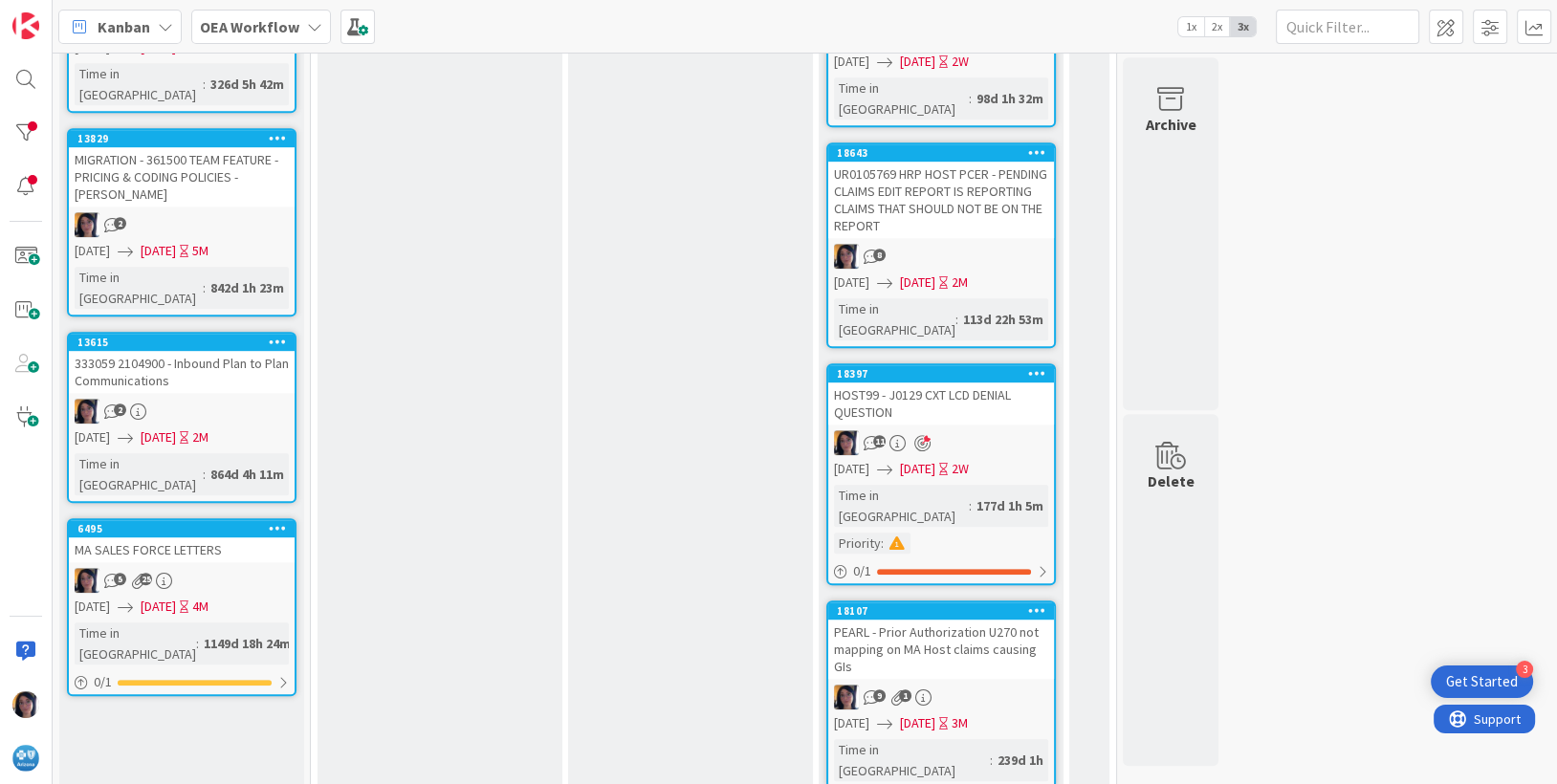
scroll to position [1203, 0]
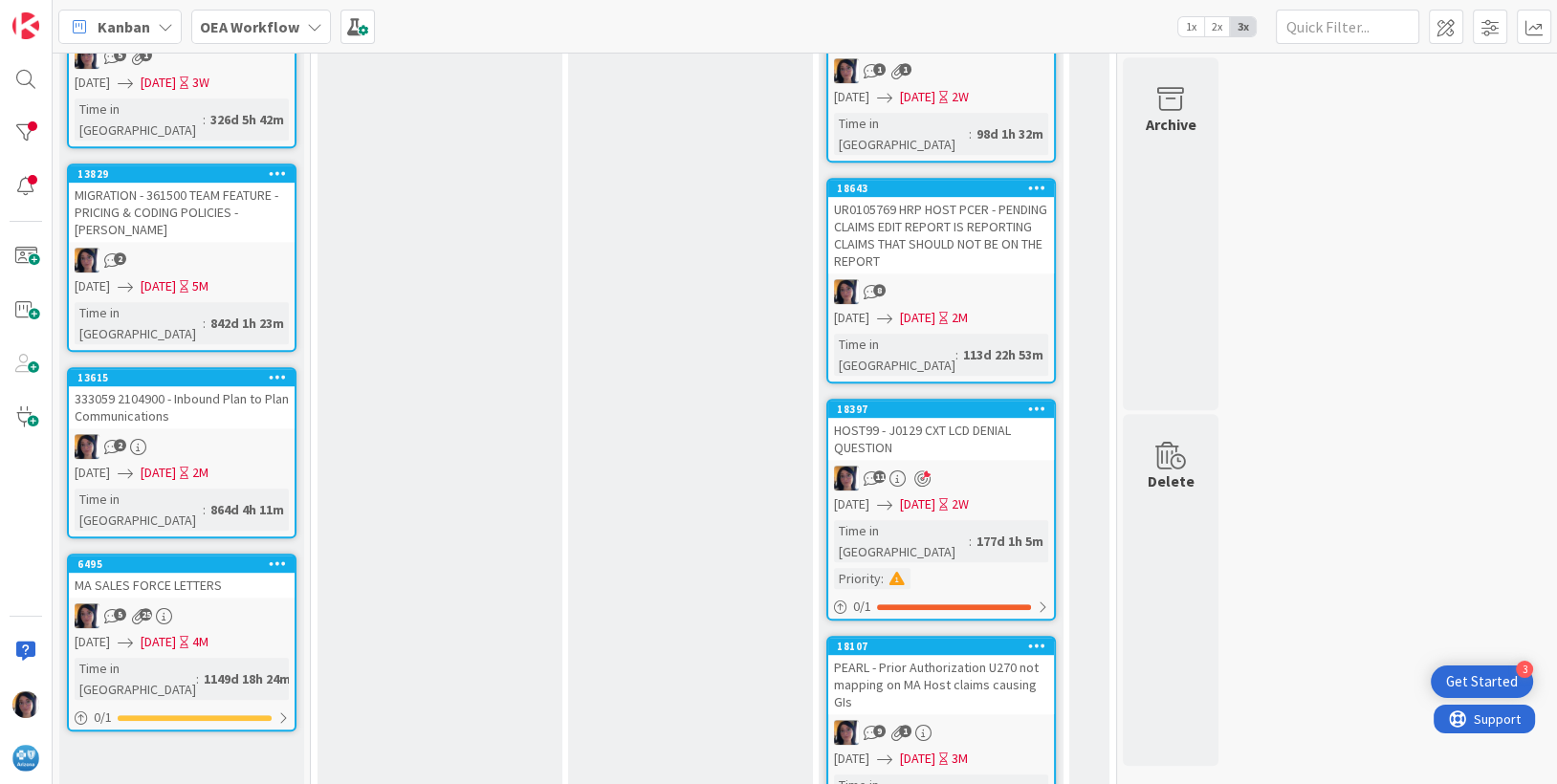
click at [971, 417] on div "HOST99 - J0129 CXT LCD DENIAL QUESTION" at bounding box center [940, 438] width 225 height 42
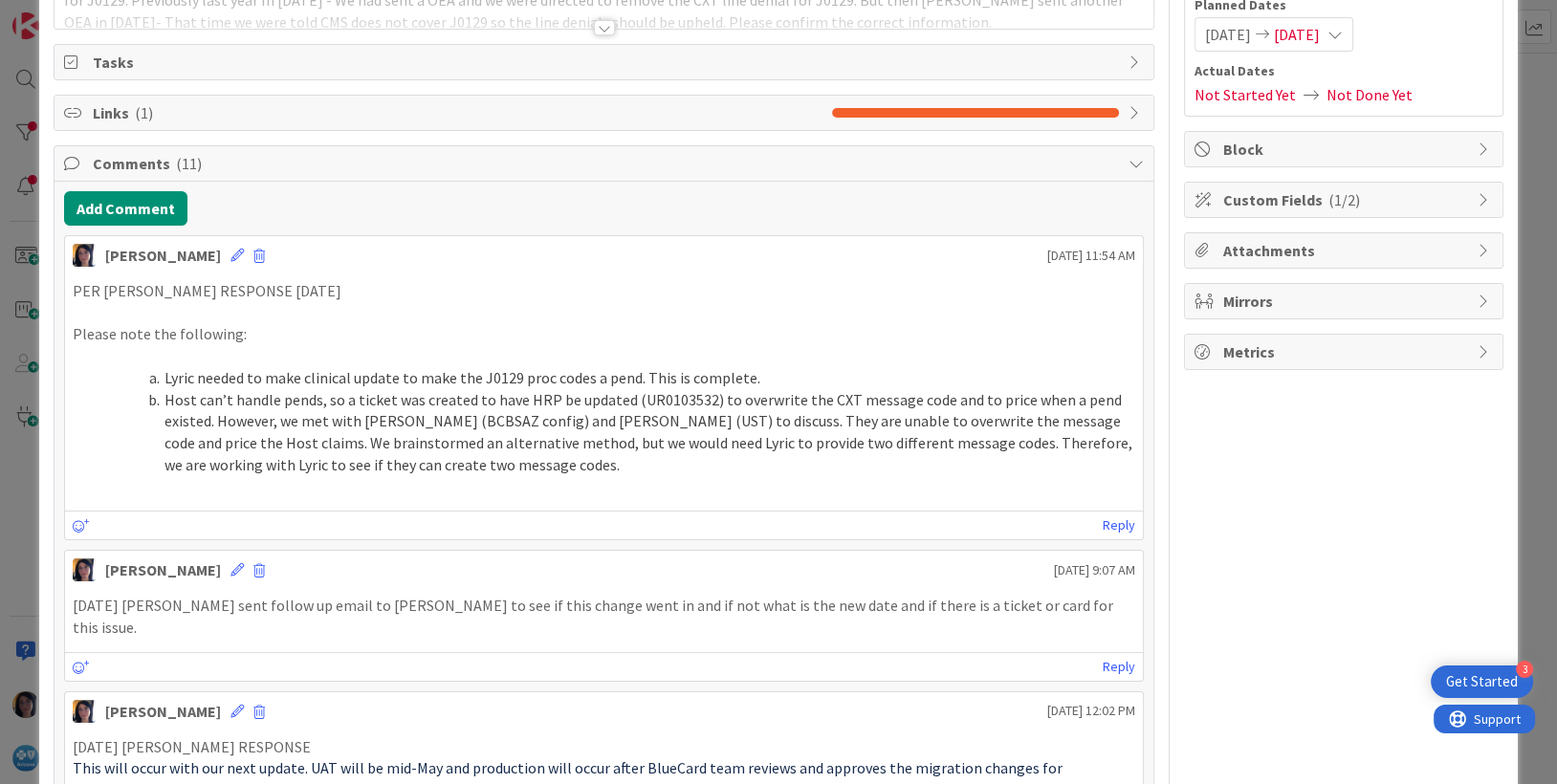
scroll to position [120, 0]
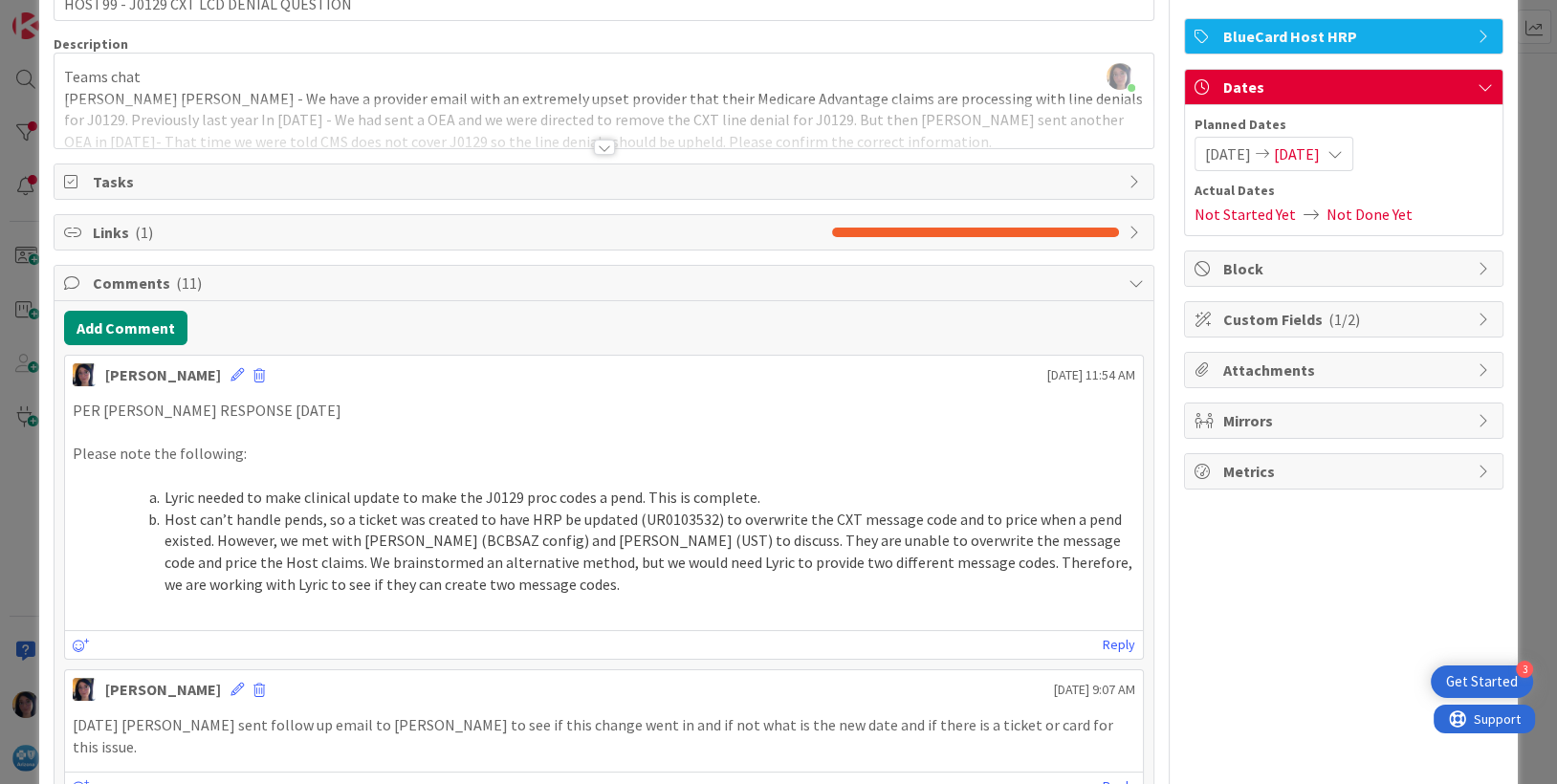
click at [111, 223] on span "Links ( 1 )" at bounding box center [458, 232] width 731 height 23
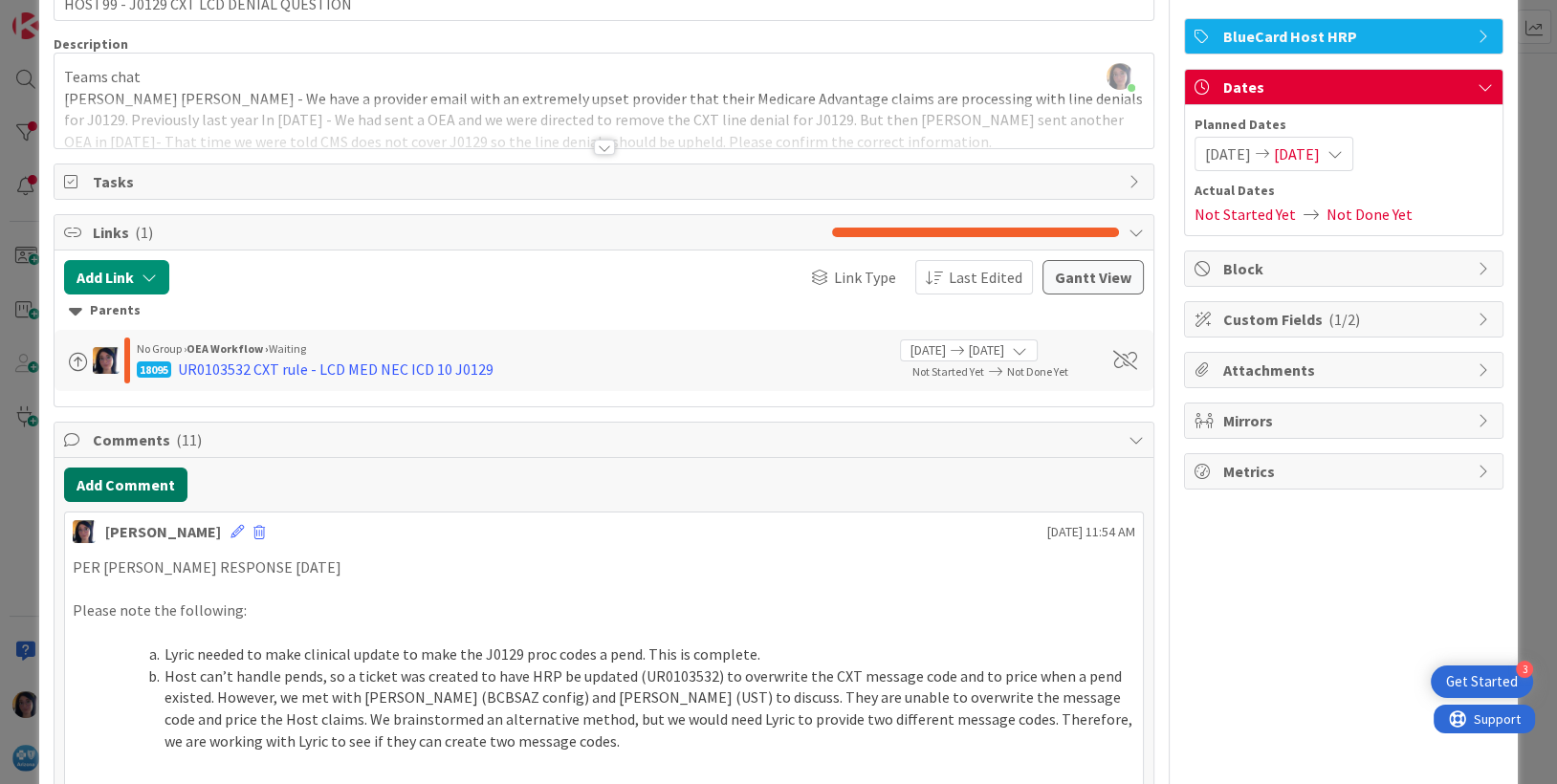
click at [91, 481] on button "Add Comment" at bounding box center [126, 484] width 123 height 34
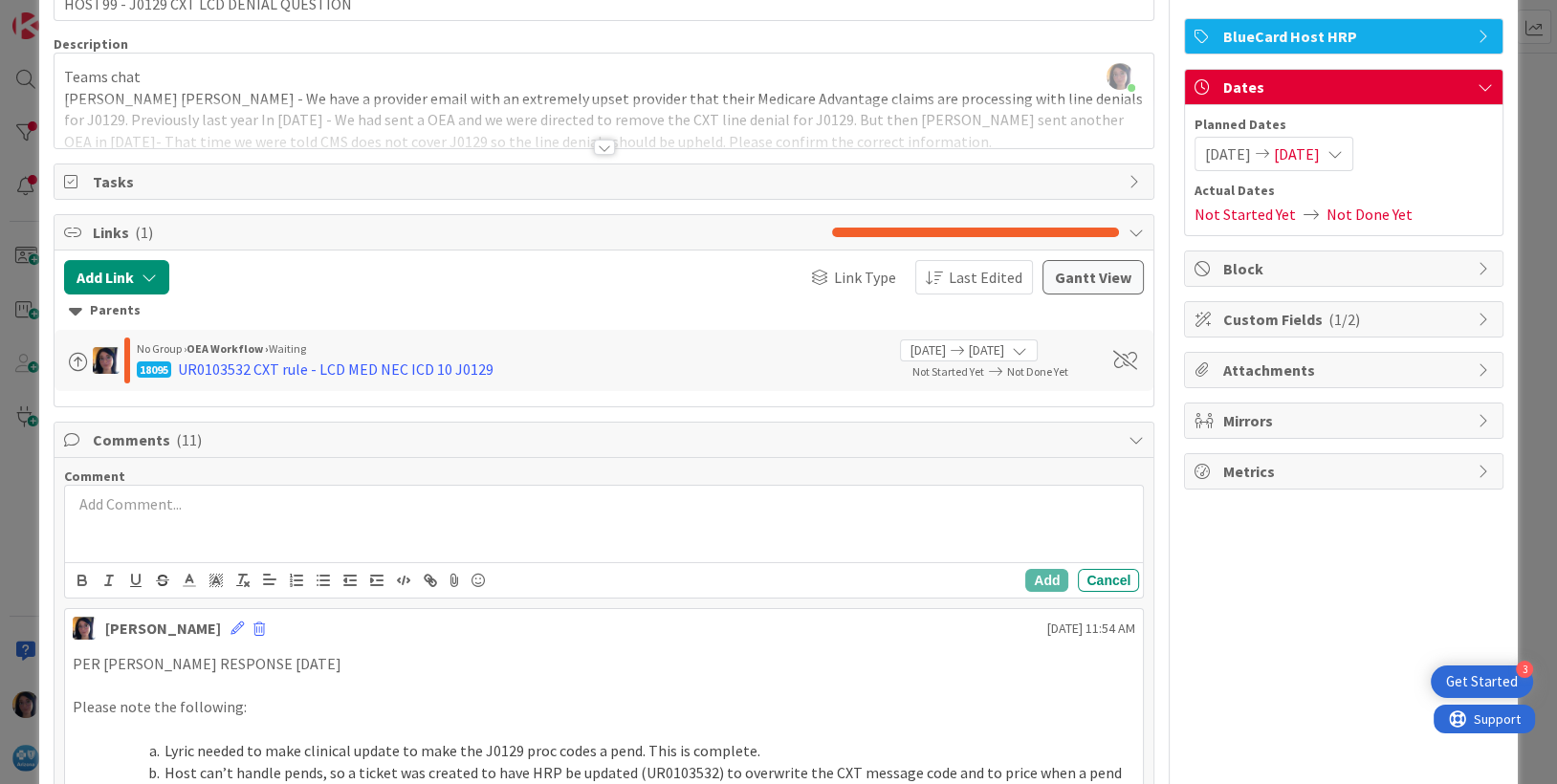
click at [148, 514] on div at bounding box center [605, 524] width 1079 height 76
click at [326, 498] on p "closing as this is being monitored under 18095" at bounding box center [605, 504] width 1063 height 22
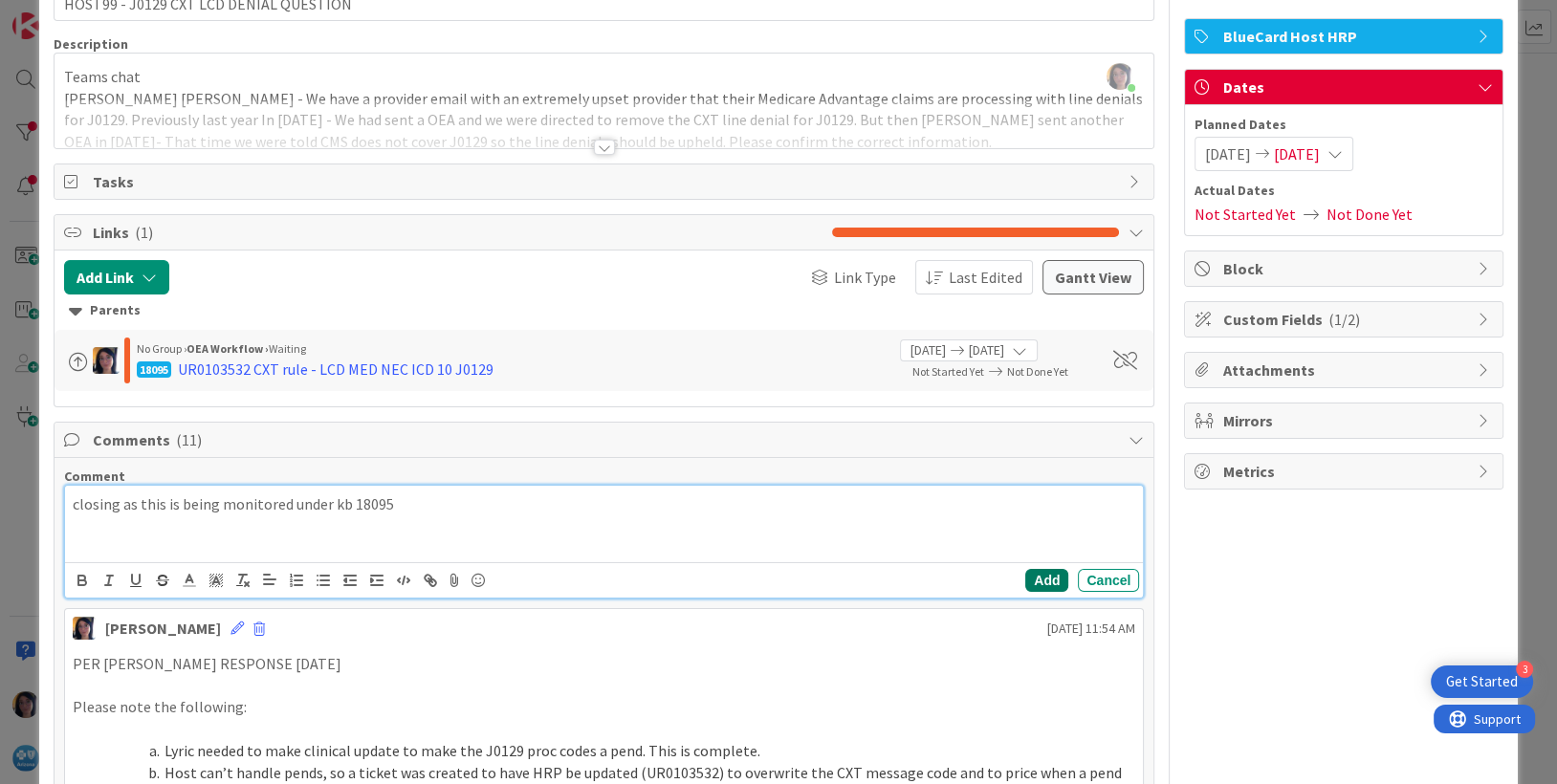
click at [1029, 583] on button "Add" at bounding box center [1047, 580] width 43 height 23
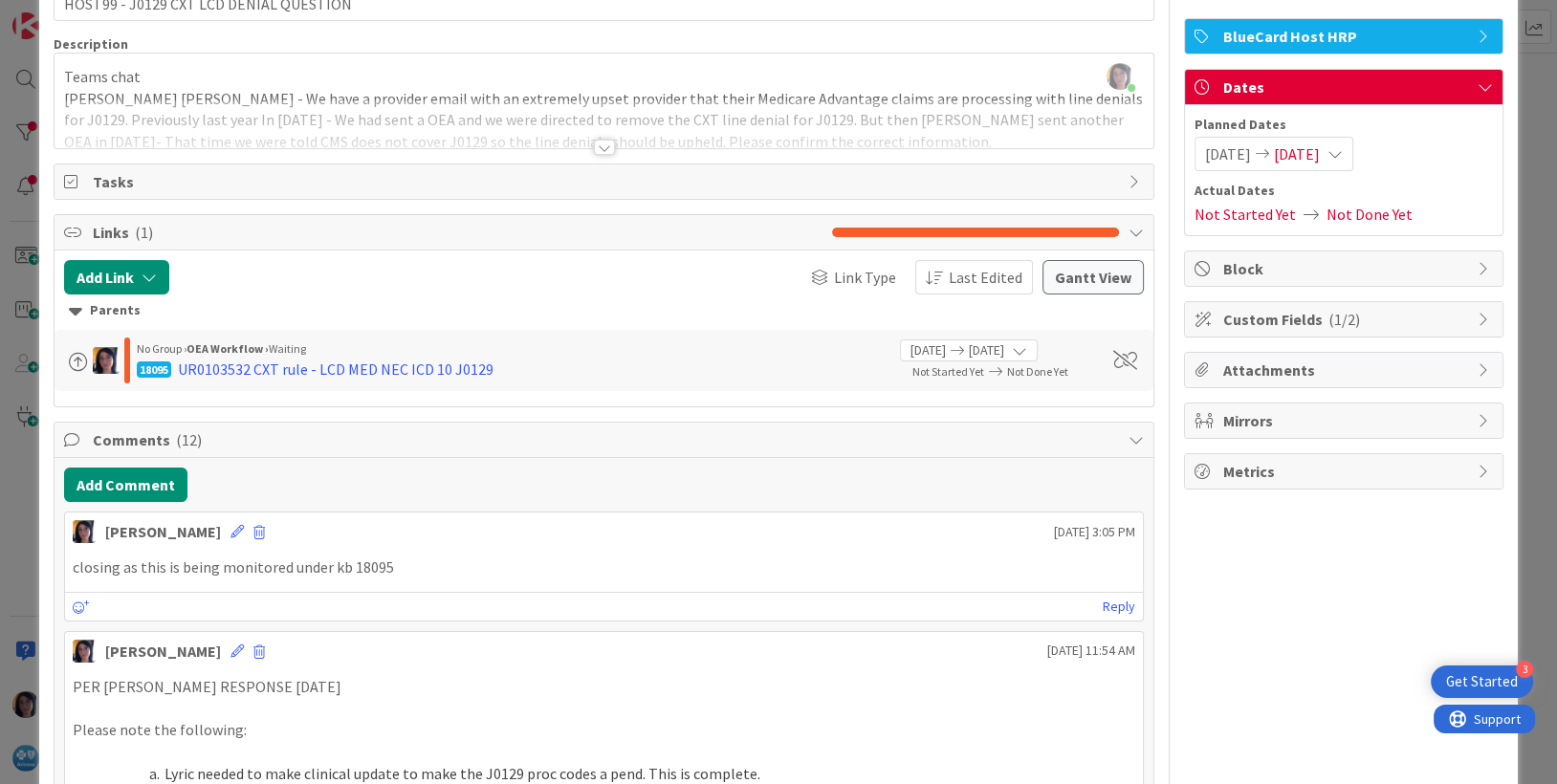
click at [716, 370] on div "18095 UR0103532 CXT rule - LCD MED NEC ICD 10 J0129" at bounding box center [511, 370] width 750 height 23
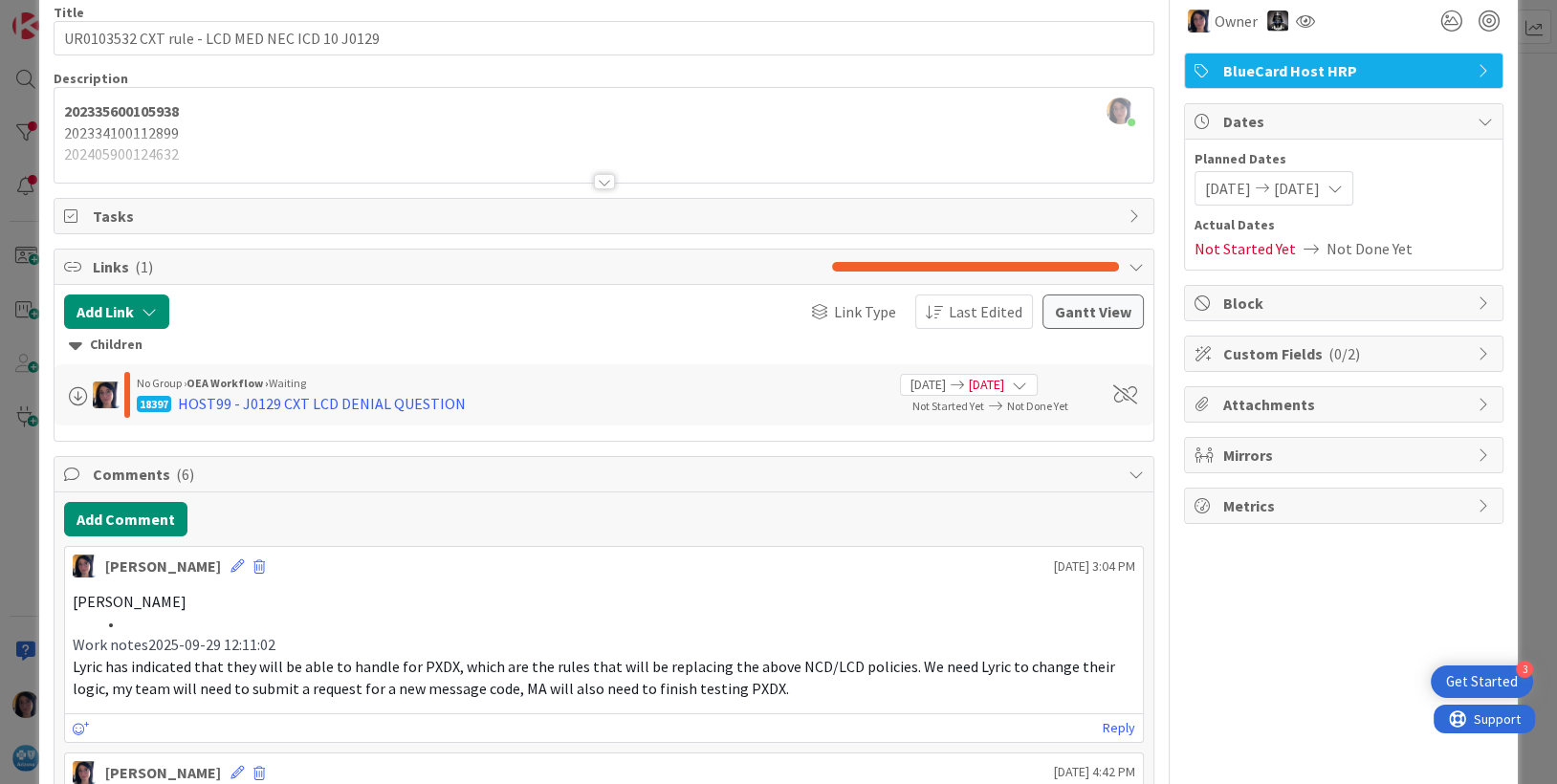
scroll to position [120, 0]
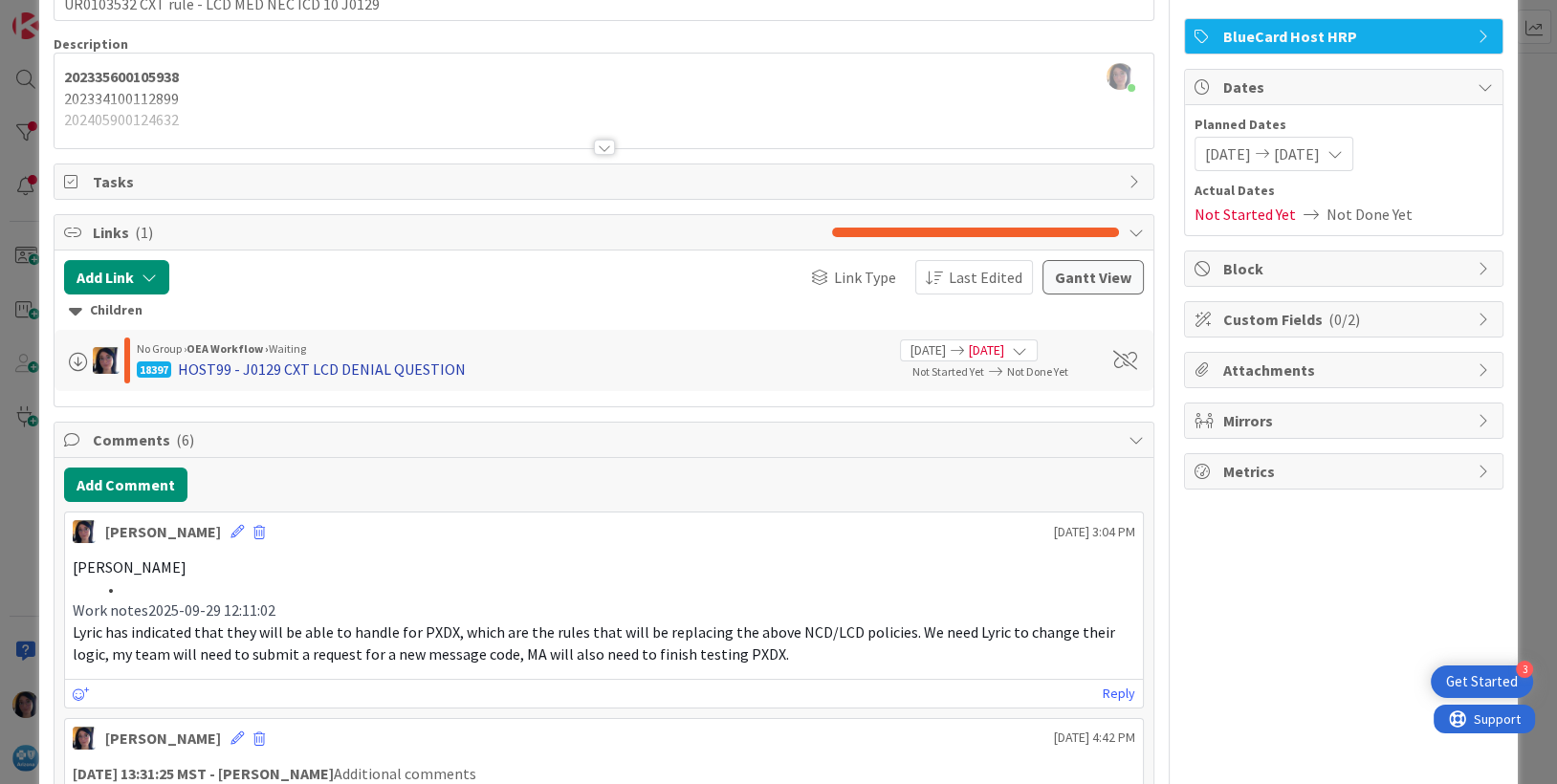
click at [233, 369] on div "HOST99 - J0129 CXT LCD DENIAL QUESTION" at bounding box center [321, 370] width 288 height 23
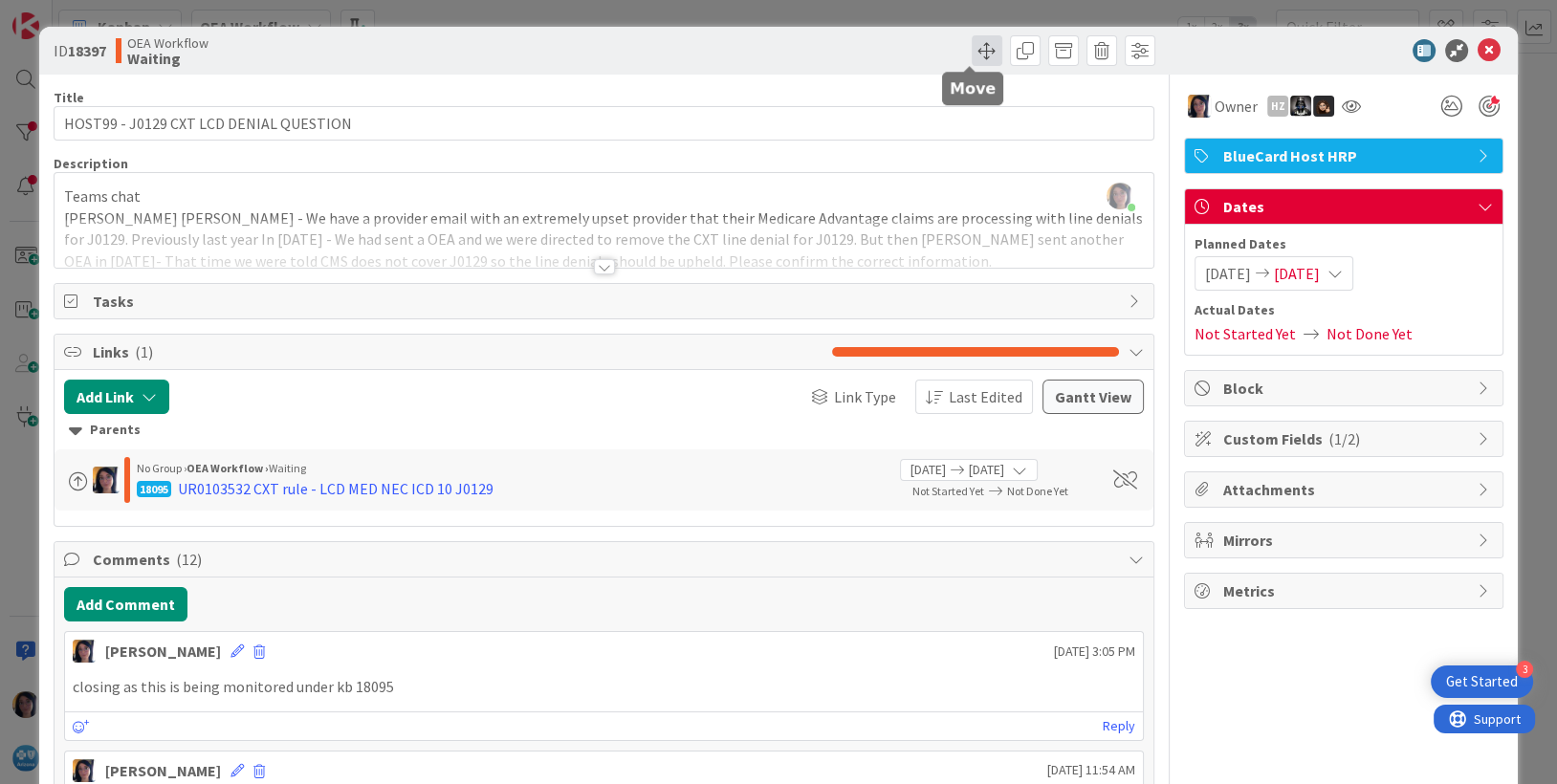
click at [972, 52] on span at bounding box center [986, 50] width 30 height 30
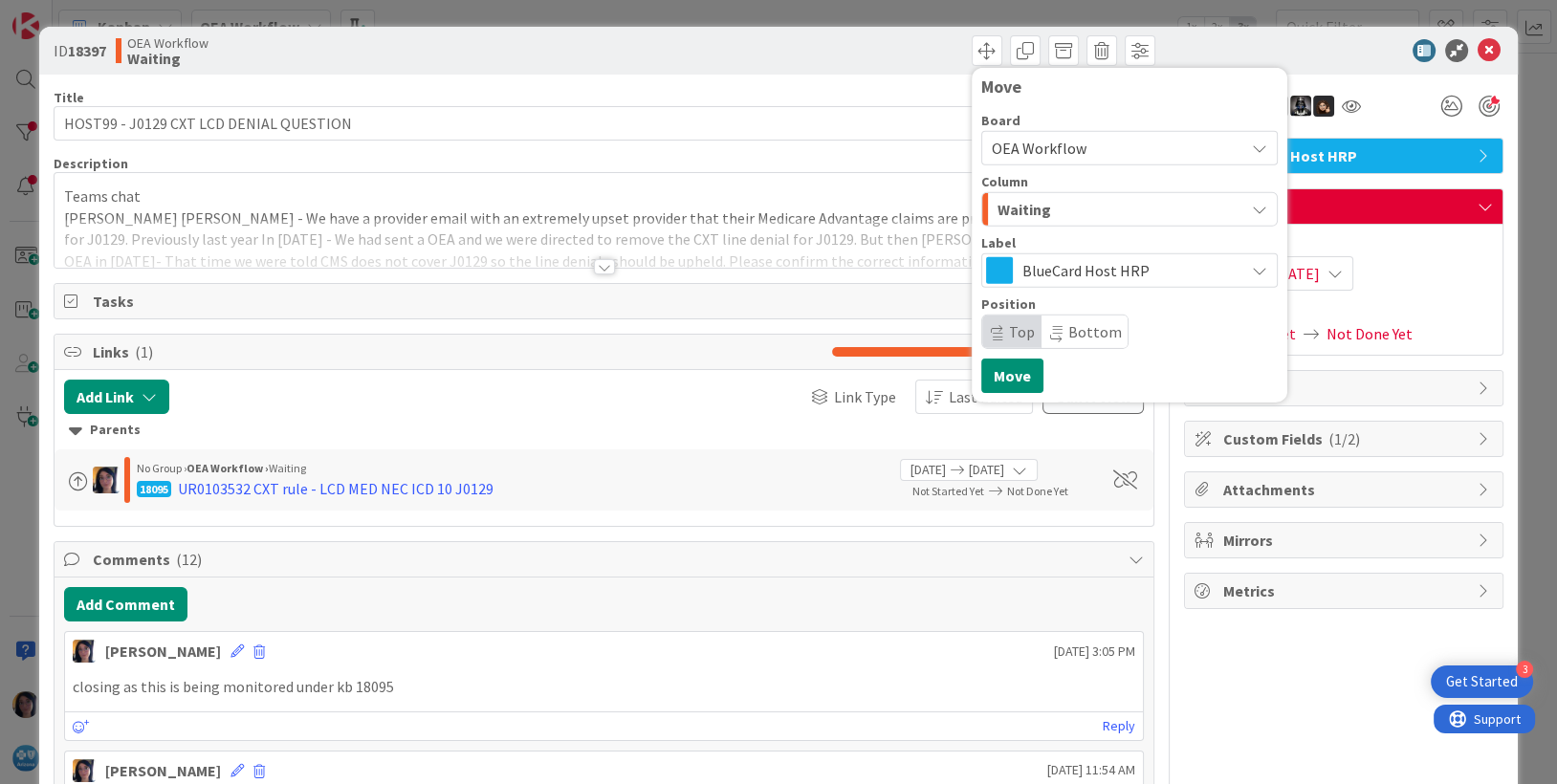
click at [1031, 201] on span "Waiting" at bounding box center [1023, 209] width 54 height 24
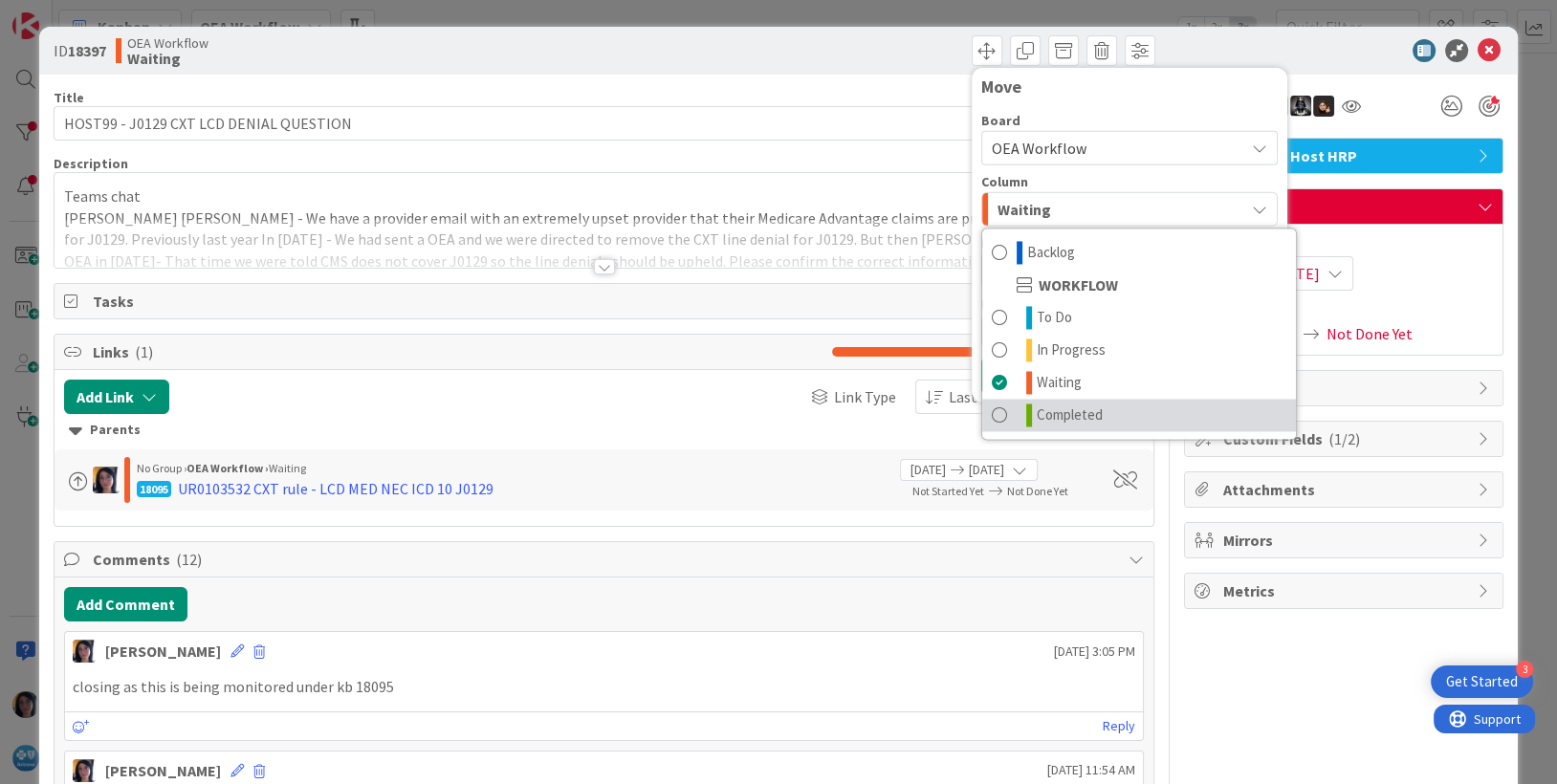
click at [1054, 410] on span "Completed" at bounding box center [1070, 415] width 66 height 23
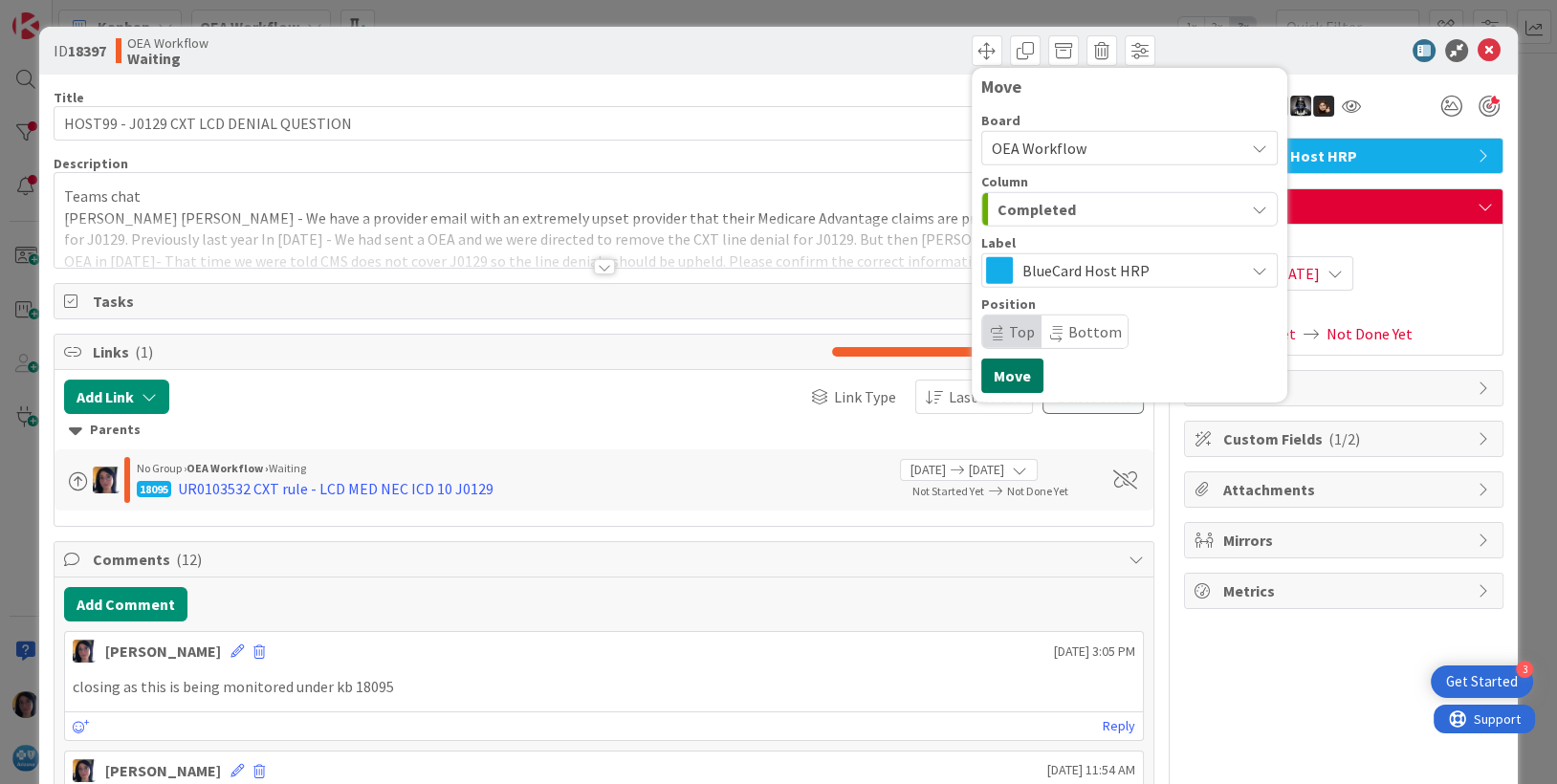
click at [994, 367] on button "Move" at bounding box center [1013, 375] width 62 height 34
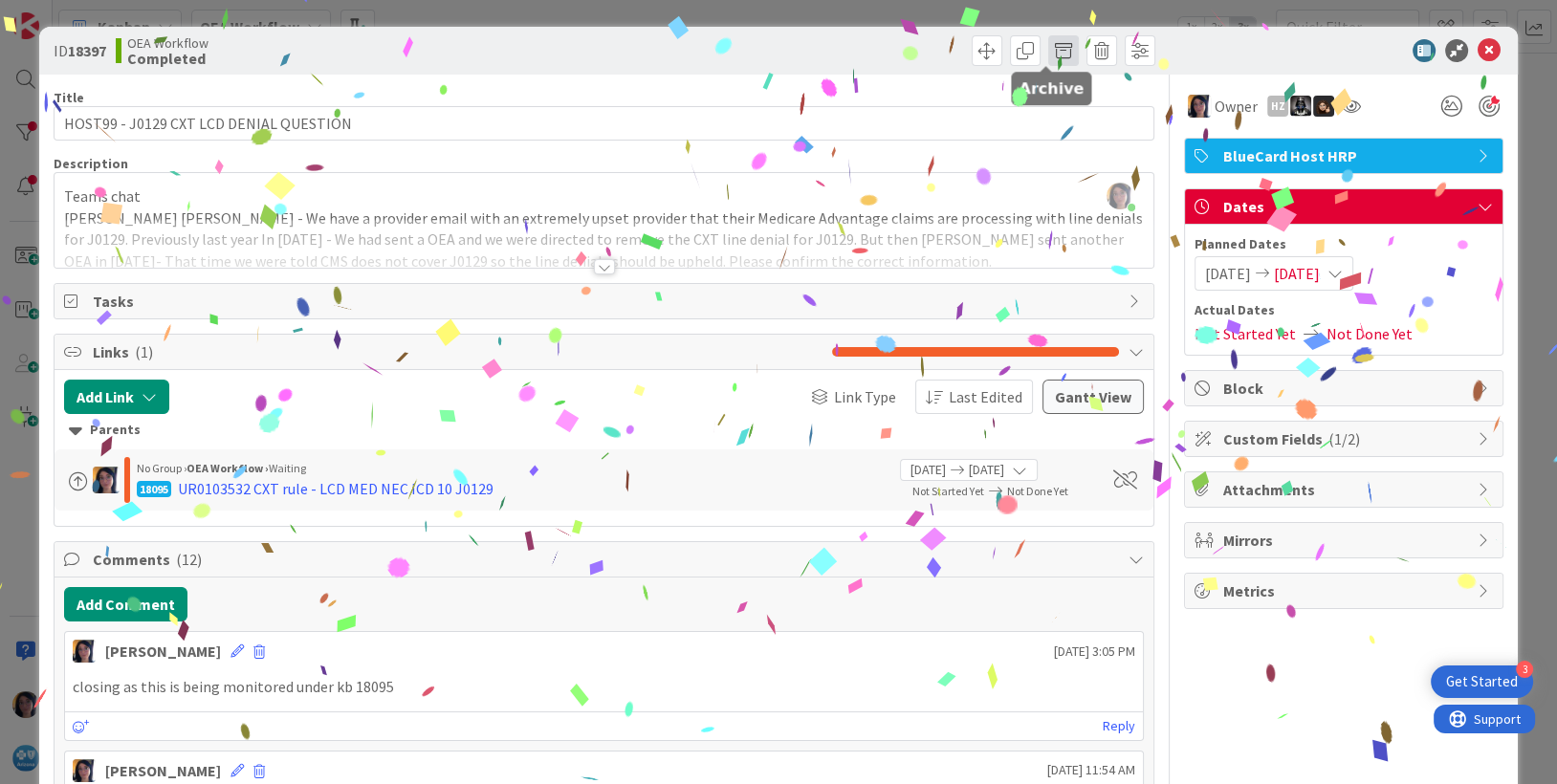
click at [1048, 44] on span at bounding box center [1062, 50] width 30 height 30
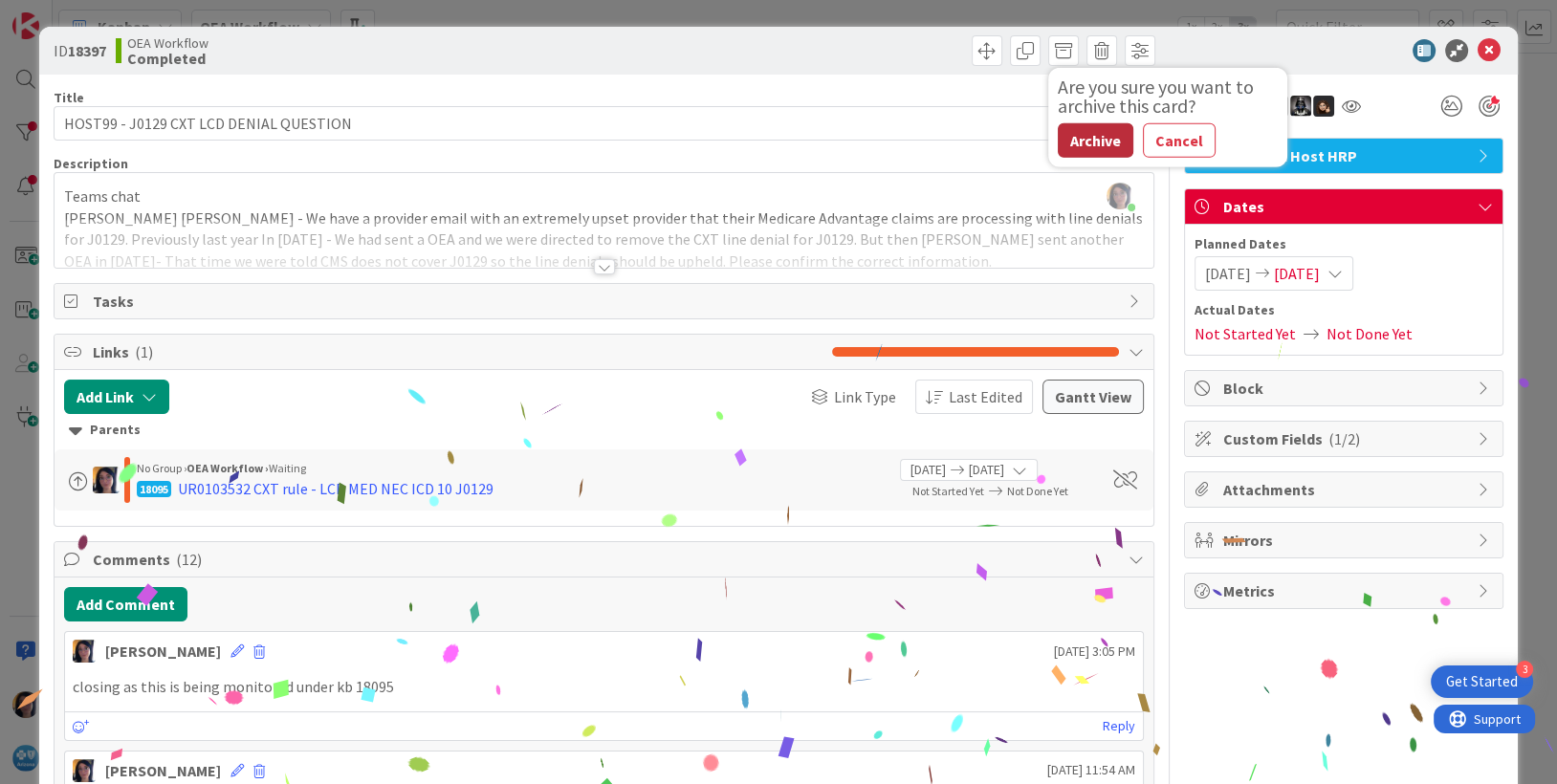
click at [1068, 143] on button "Archive" at bounding box center [1095, 139] width 75 height 34
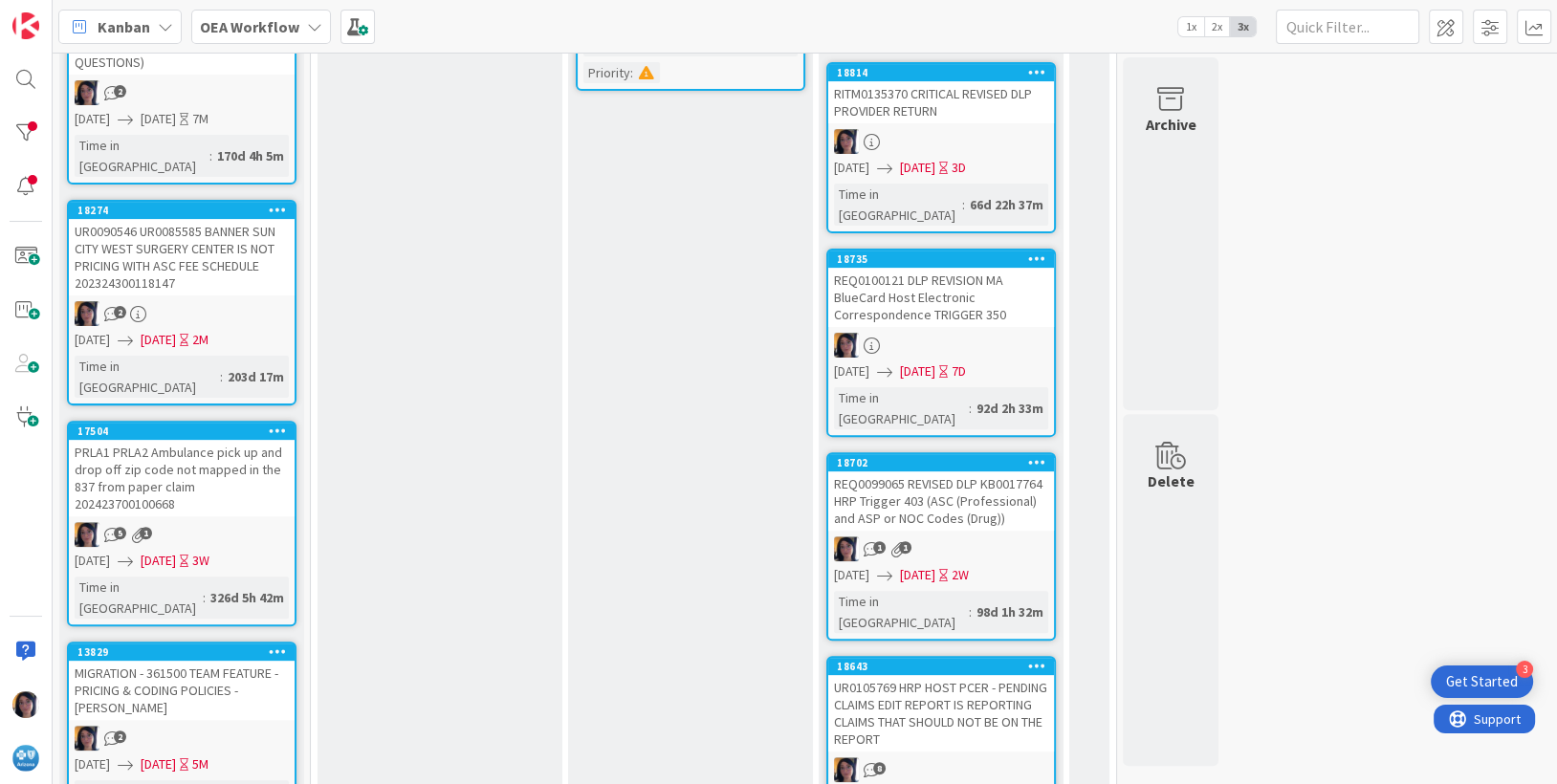
click at [899, 267] on div "REQ0100121 DLP REVISION MA BlueCard Host Electronic Correspondence TRIGGER 350" at bounding box center [940, 296] width 225 height 59
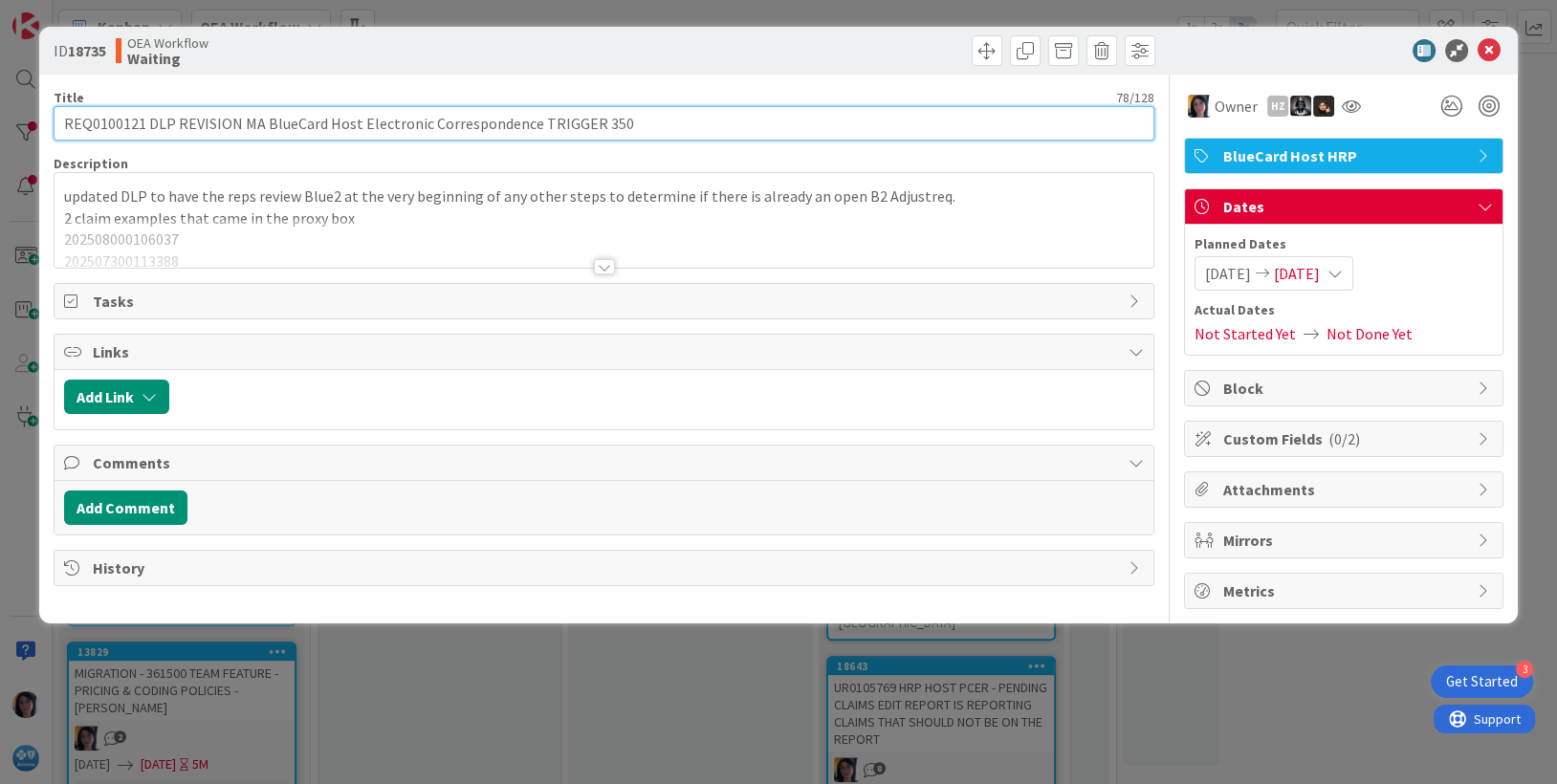
click at [105, 120] on input "REQ0100121 DLP REVISION MA BlueCard Host Electronic Correspondence TRIGGER 350" at bounding box center [604, 123] width 1101 height 34
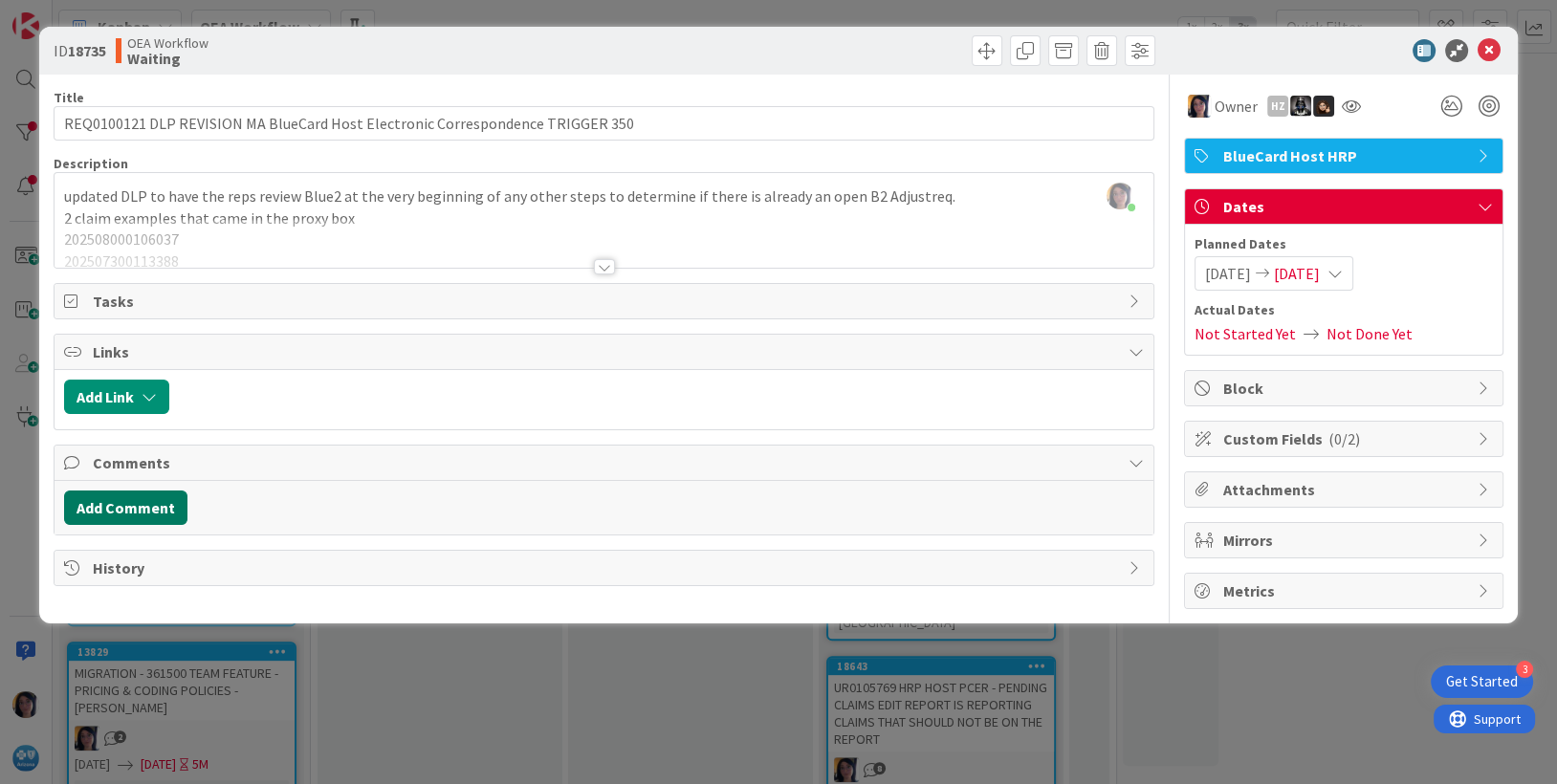
click at [109, 516] on button "Add Comment" at bounding box center [126, 507] width 123 height 34
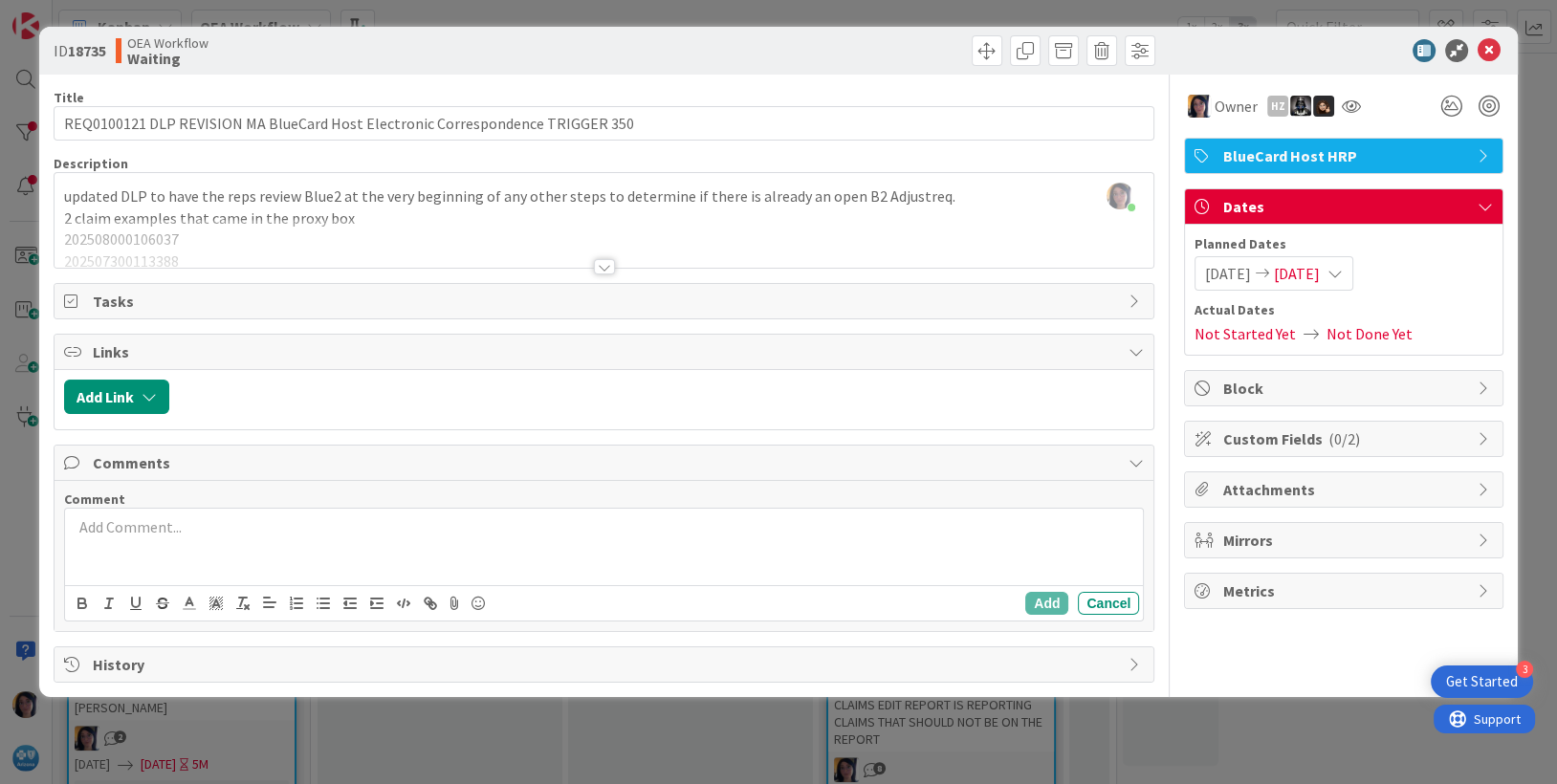
click at [204, 513] on div at bounding box center [605, 547] width 1079 height 76
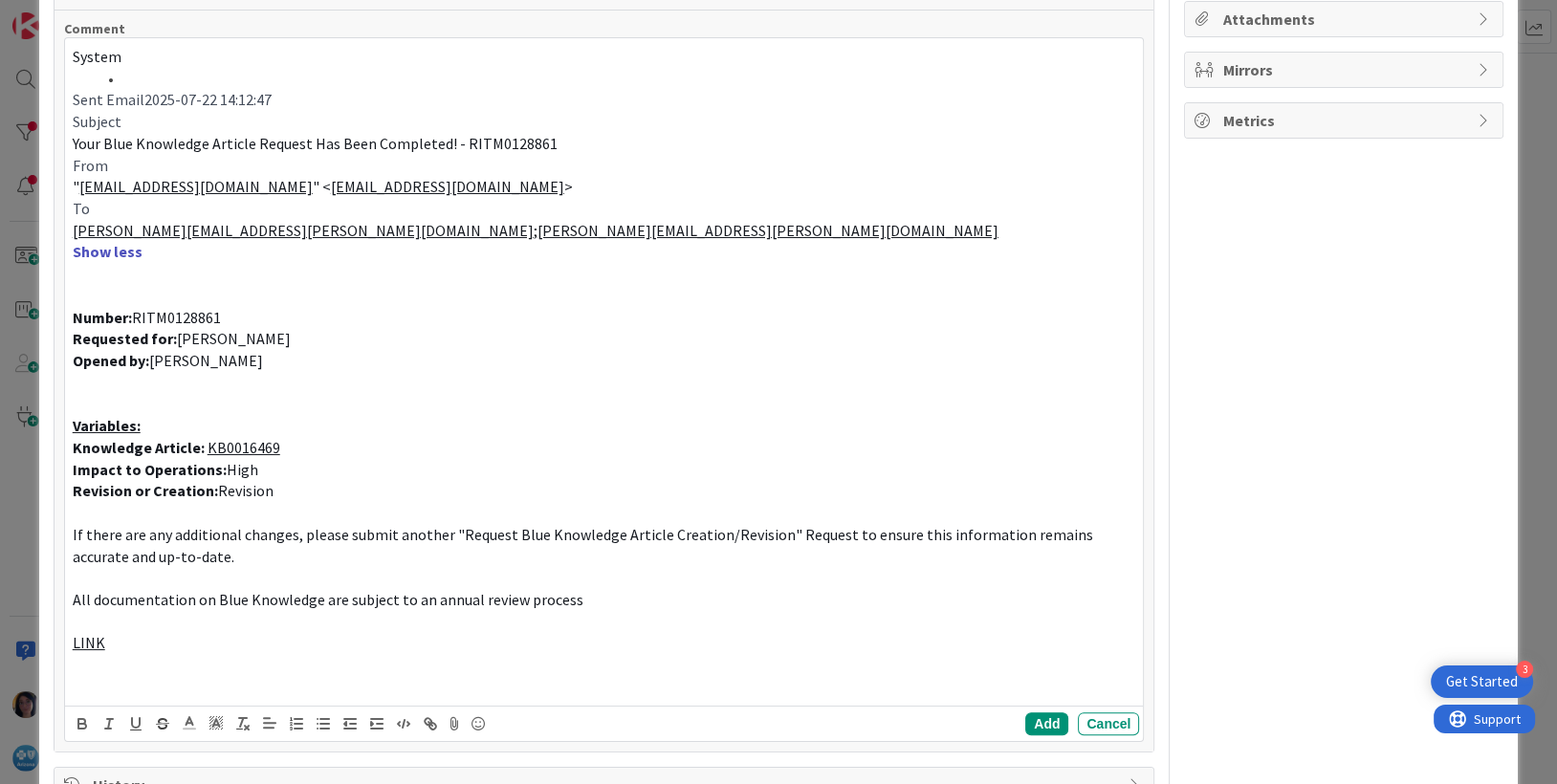
scroll to position [529, 0]
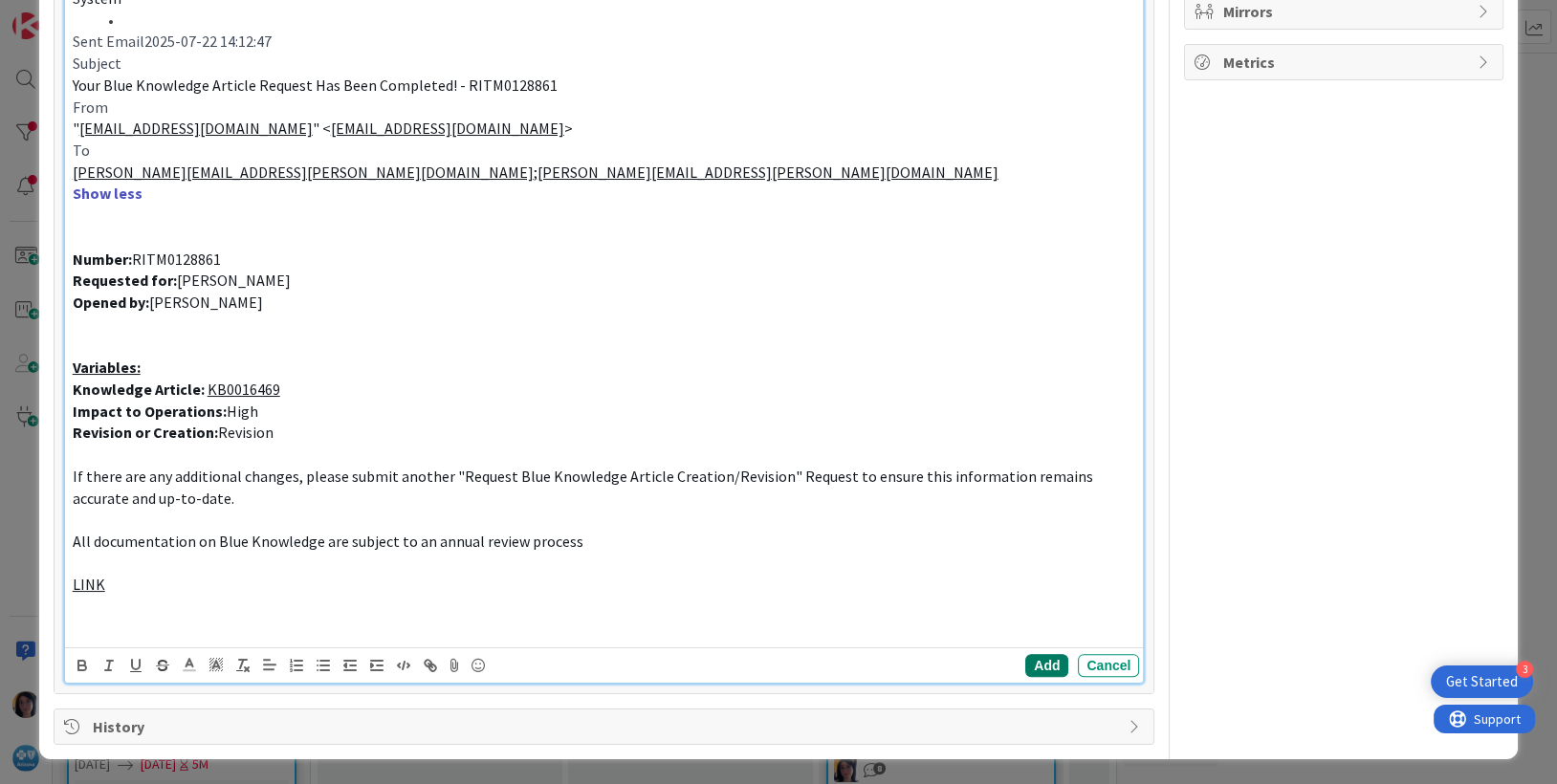
click at [1031, 669] on button "Add" at bounding box center [1047, 666] width 43 height 23
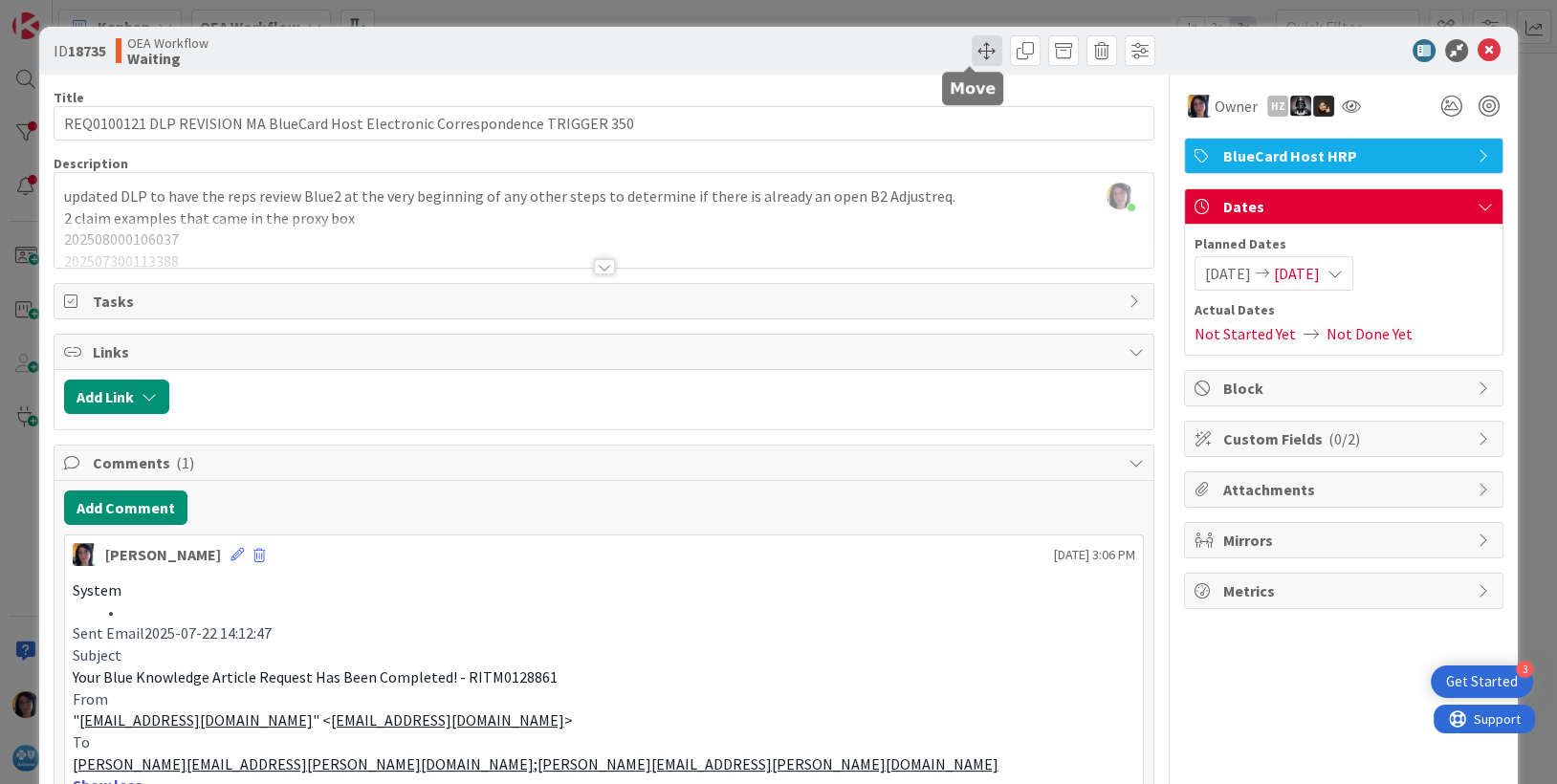
click at [972, 58] on span at bounding box center [986, 50] width 30 height 30
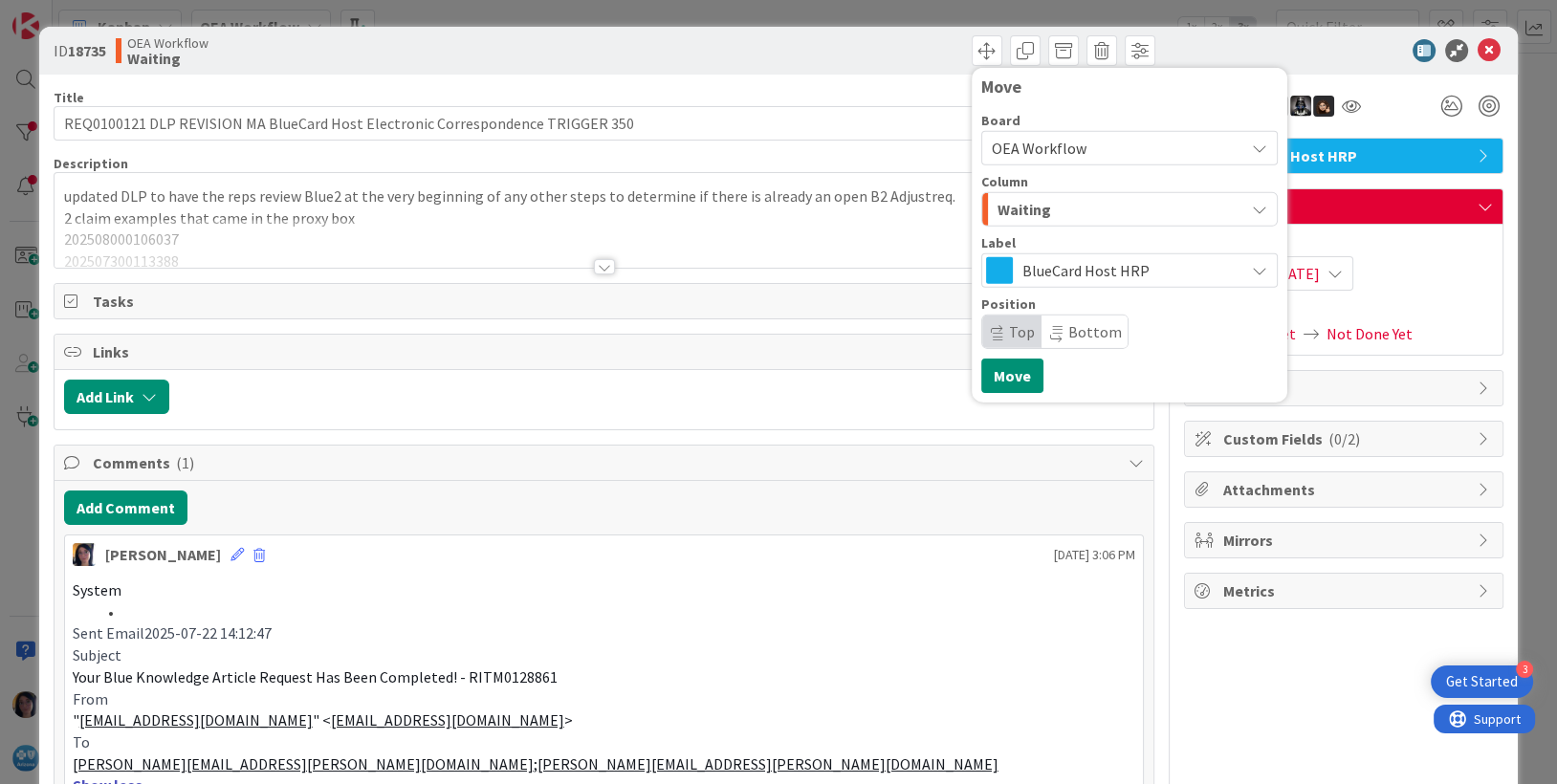
click at [1015, 199] on span "Waiting" at bounding box center [1023, 209] width 54 height 24
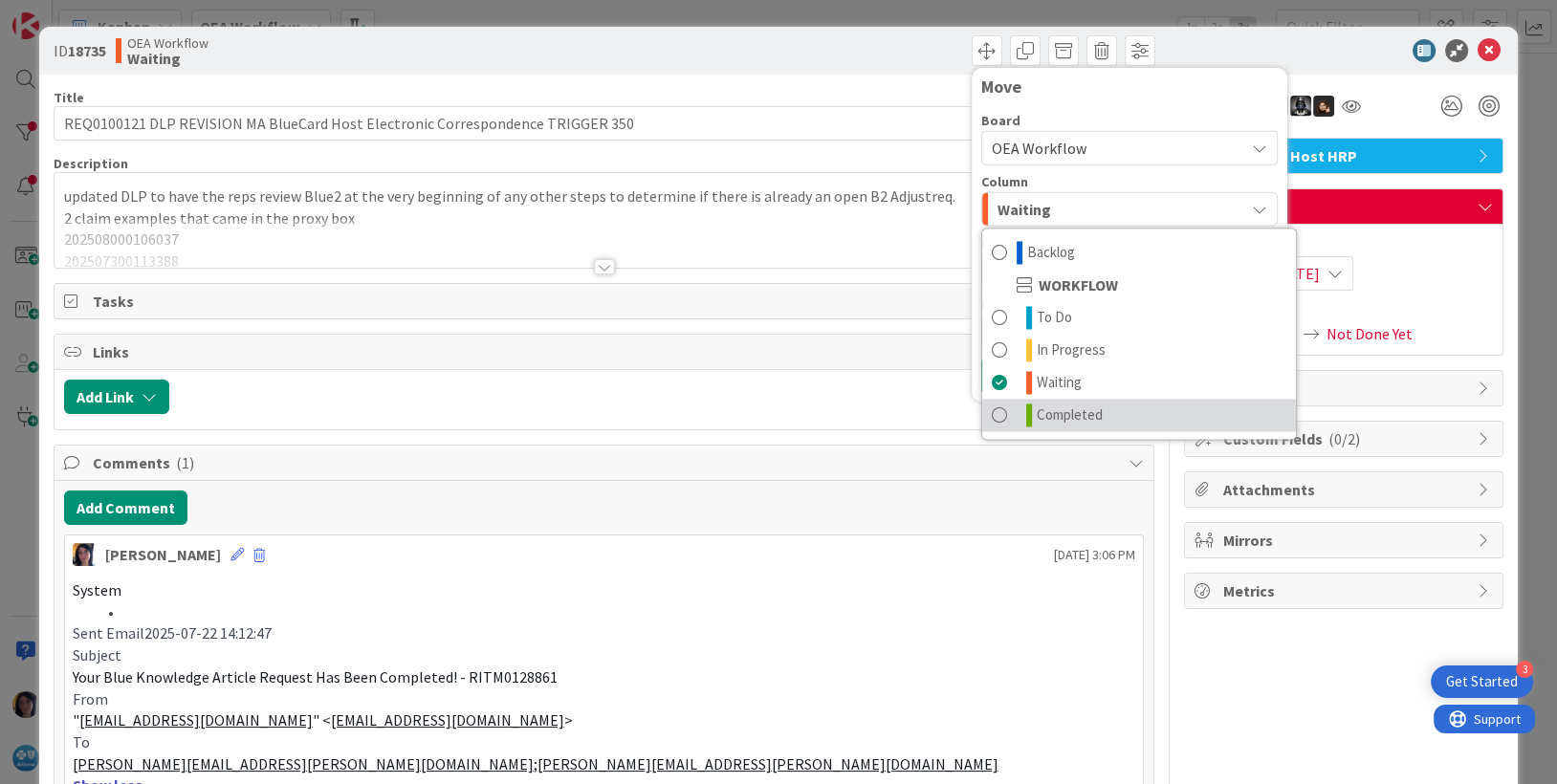
click at [1037, 408] on span "Completed" at bounding box center [1070, 415] width 66 height 23
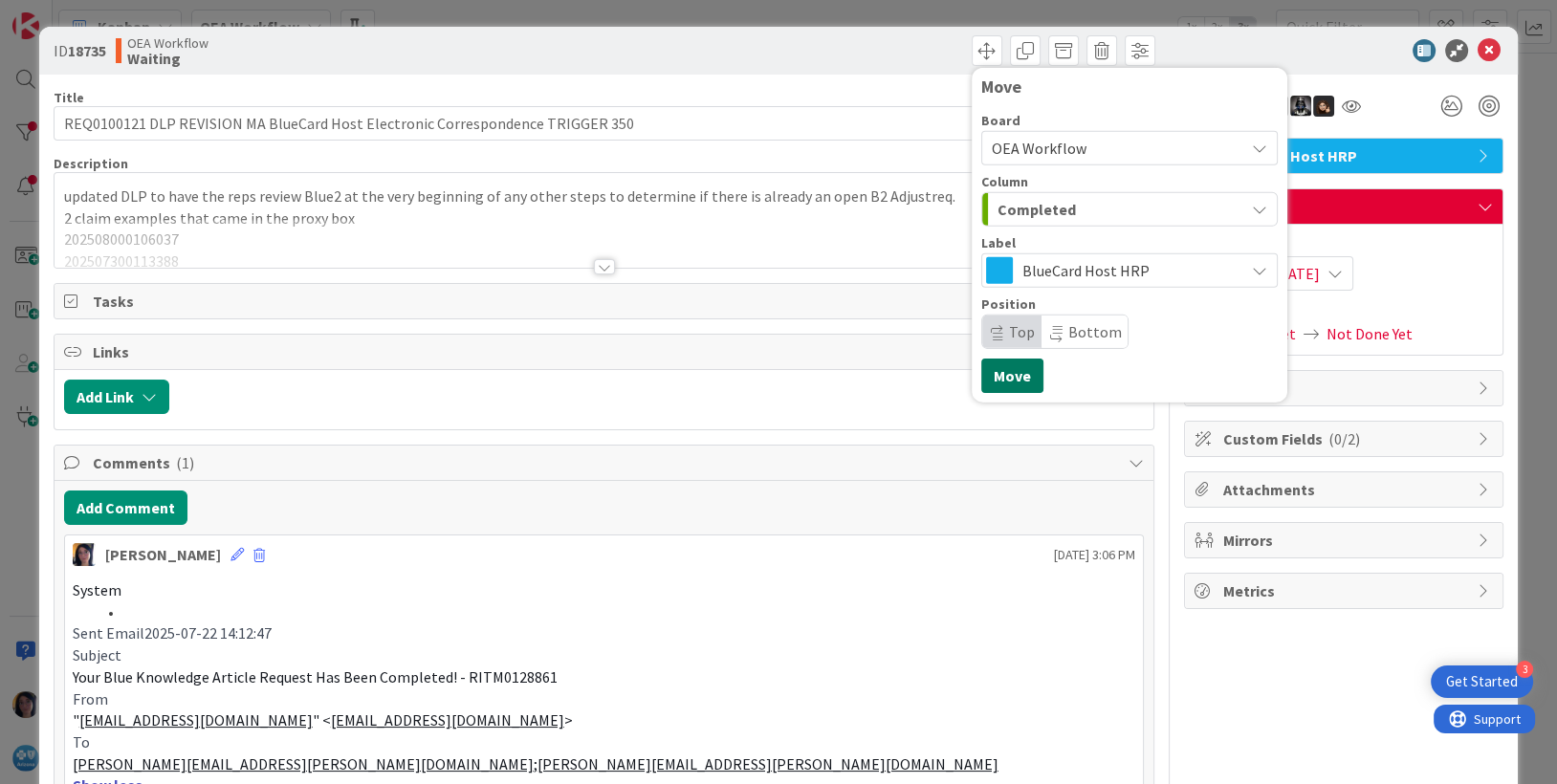
click at [988, 375] on button "Move" at bounding box center [1013, 375] width 62 height 34
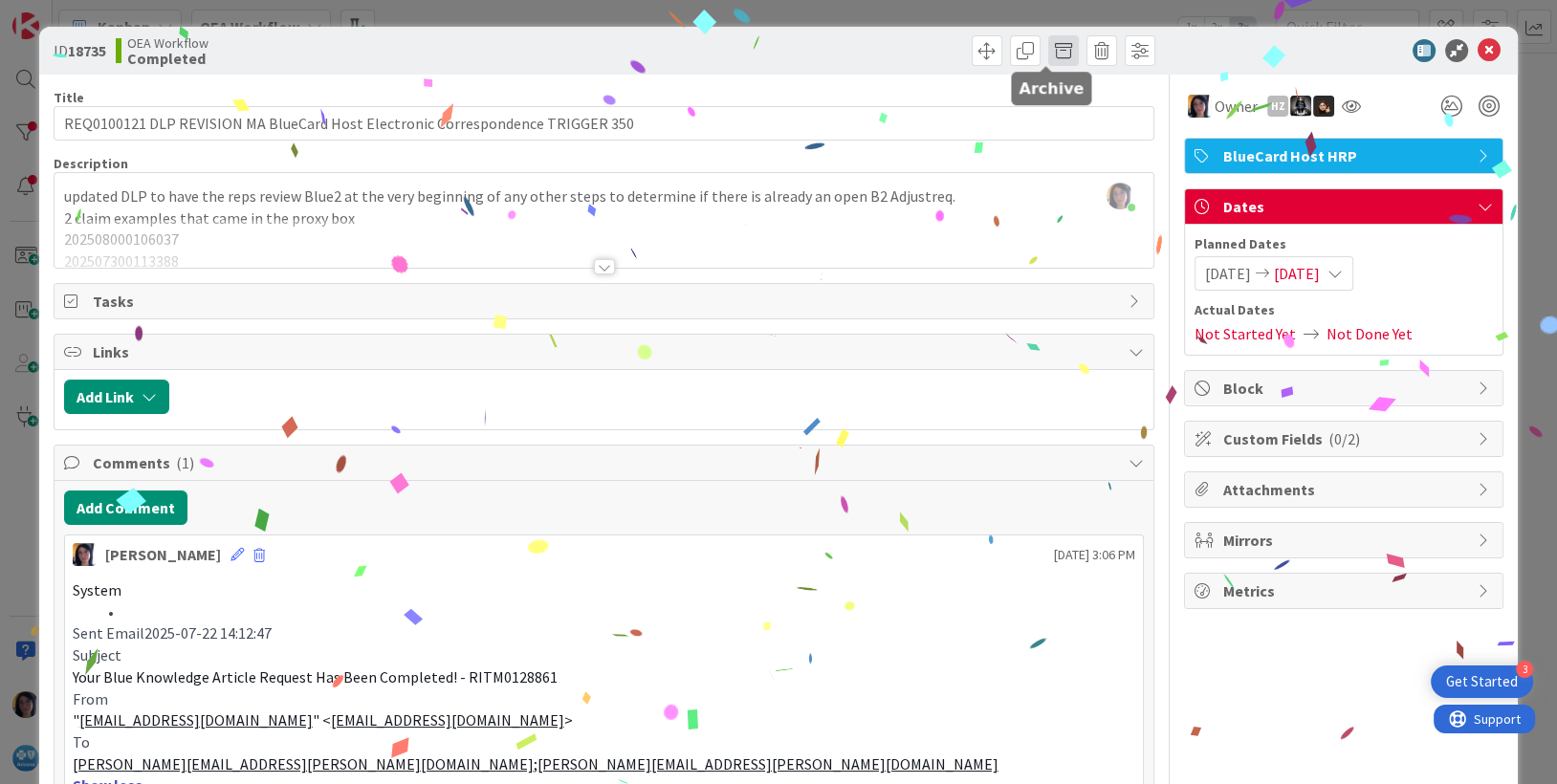
click at [1049, 54] on span at bounding box center [1062, 50] width 30 height 30
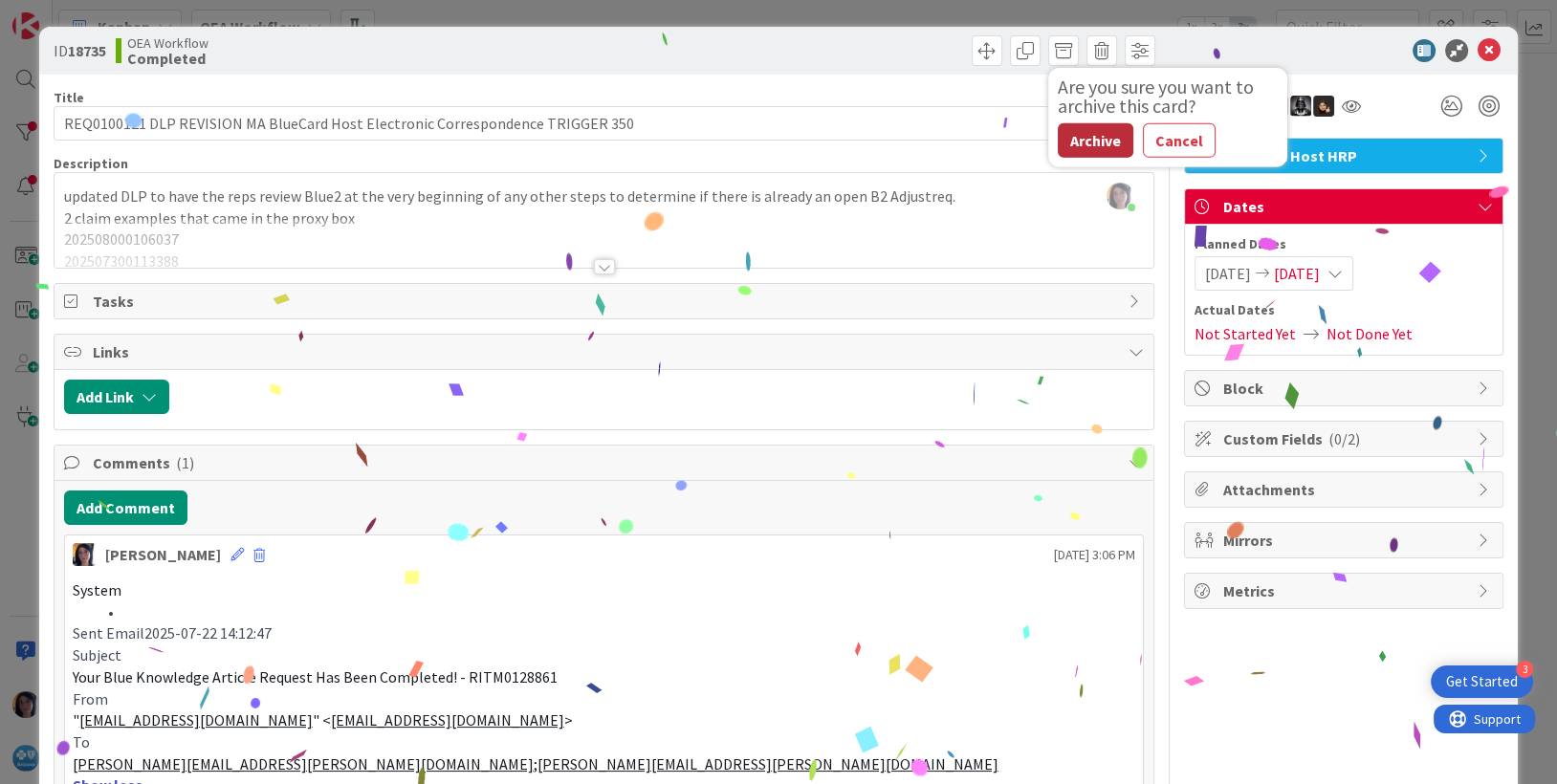
click at [1060, 144] on button "Archive" at bounding box center [1095, 139] width 75 height 34
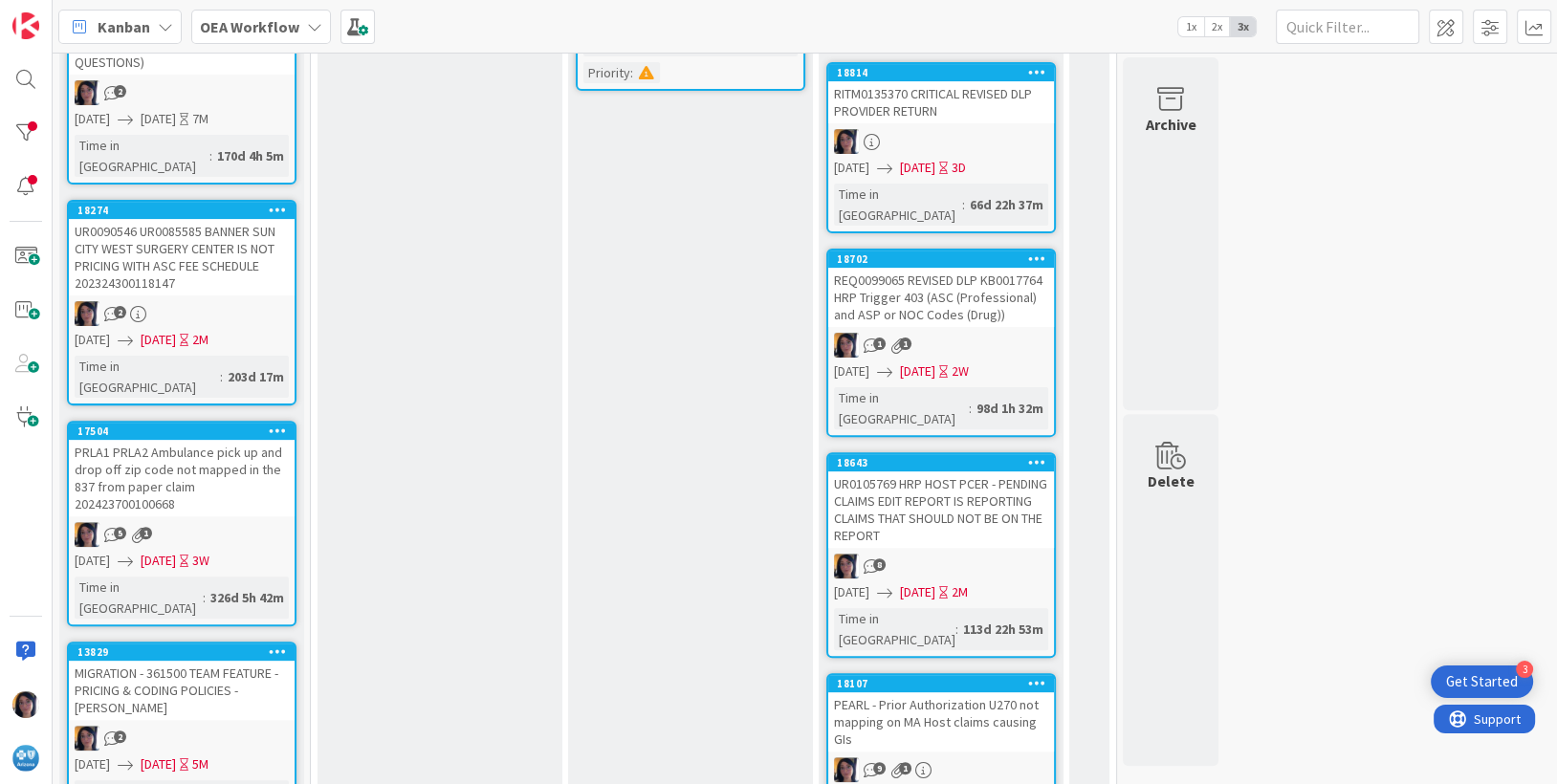
click at [950, 267] on div "REQ0099065 REVISED DLP KB0017764 HRP Trigger 403 (ASC (Professional) and ASP or…" at bounding box center [940, 296] width 225 height 59
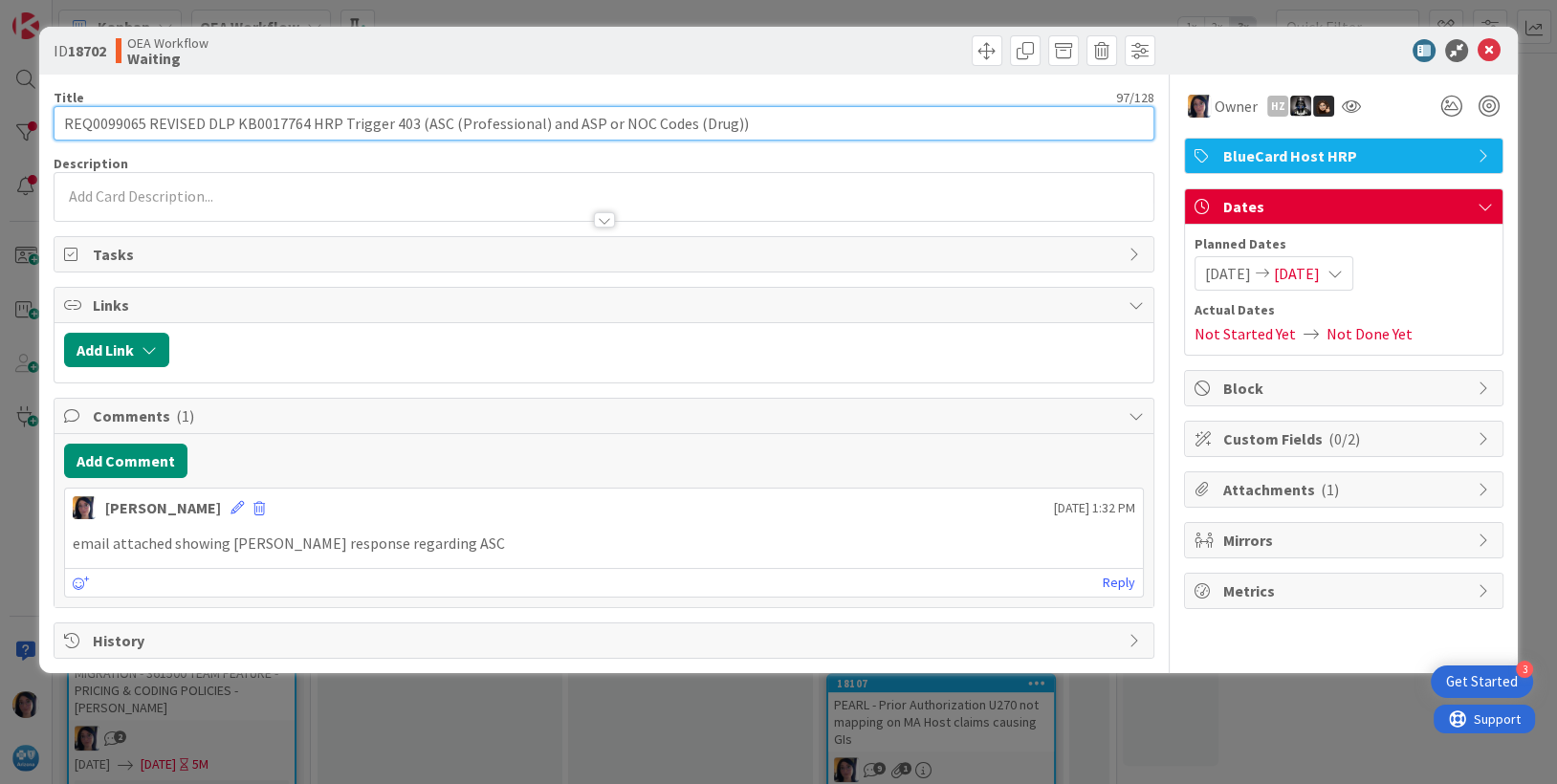
click at [120, 116] on input "REQ0099065 REVISED DLP KB0017764 HRP Trigger 403 (ASC (Professional) and ASP or…" at bounding box center [604, 123] width 1101 height 34
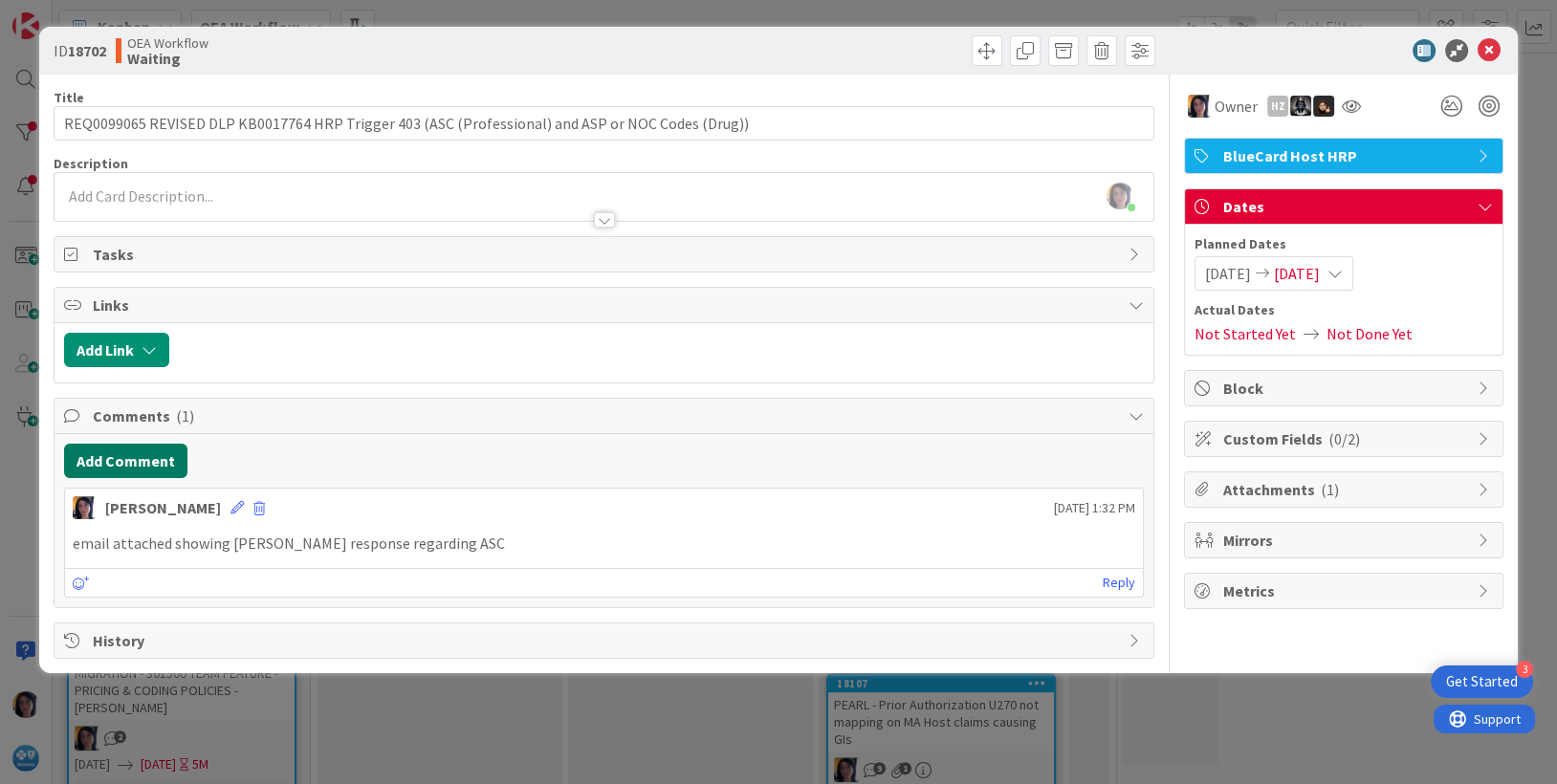
click at [114, 464] on button "Add Comment" at bounding box center [126, 460] width 123 height 34
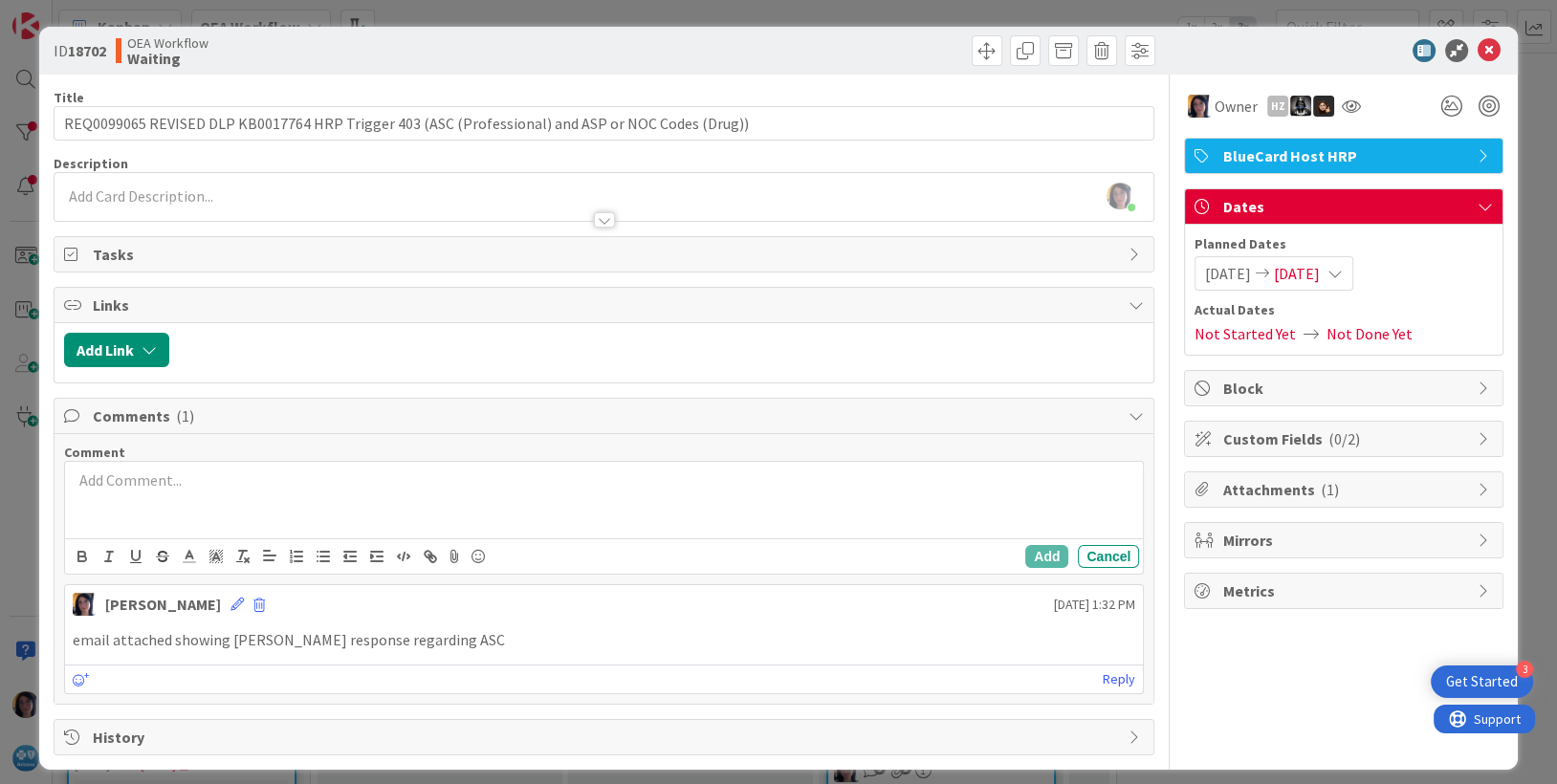
click at [129, 502] on div at bounding box center [605, 499] width 1079 height 76
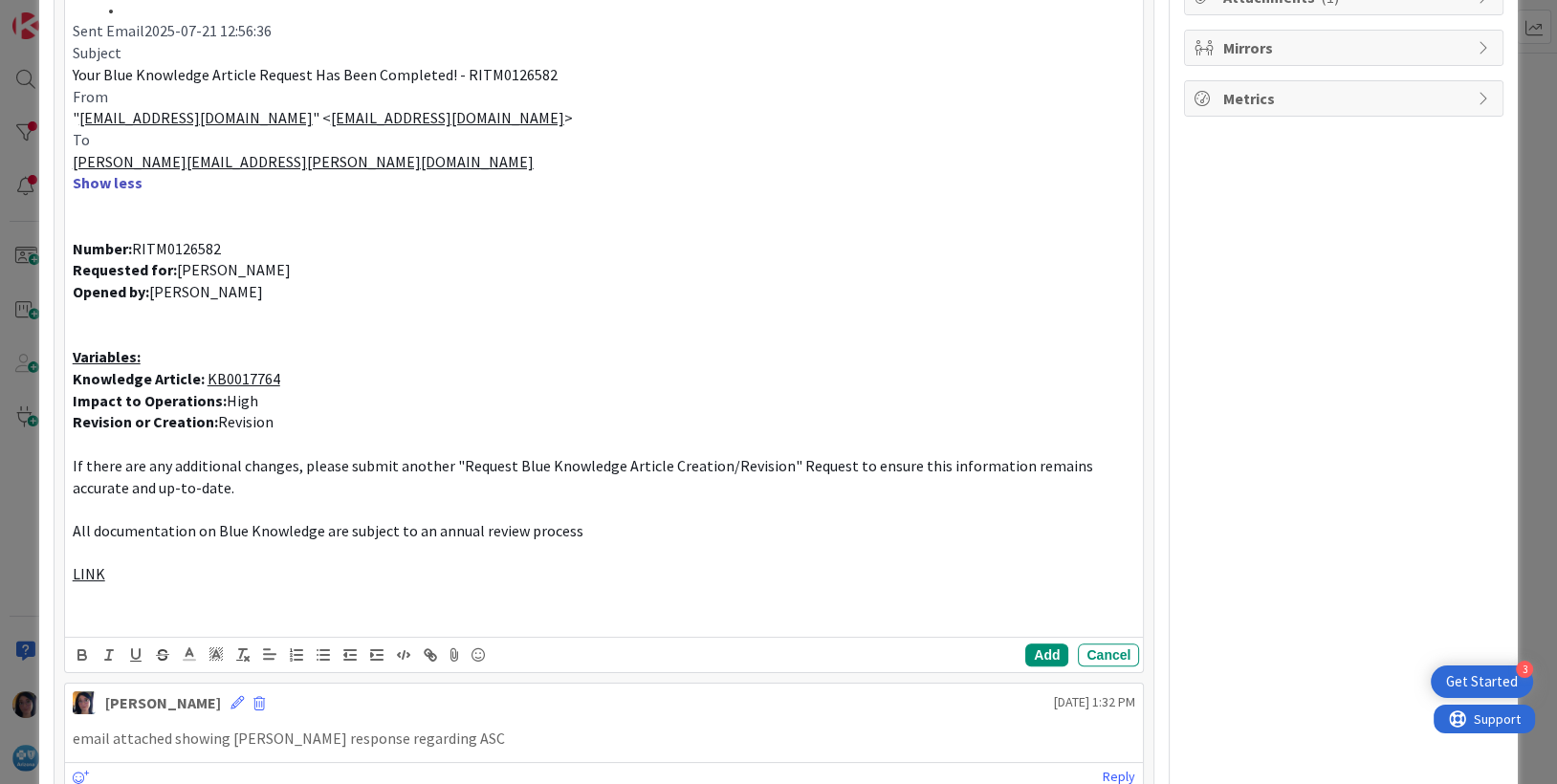
scroll to position [601, 0]
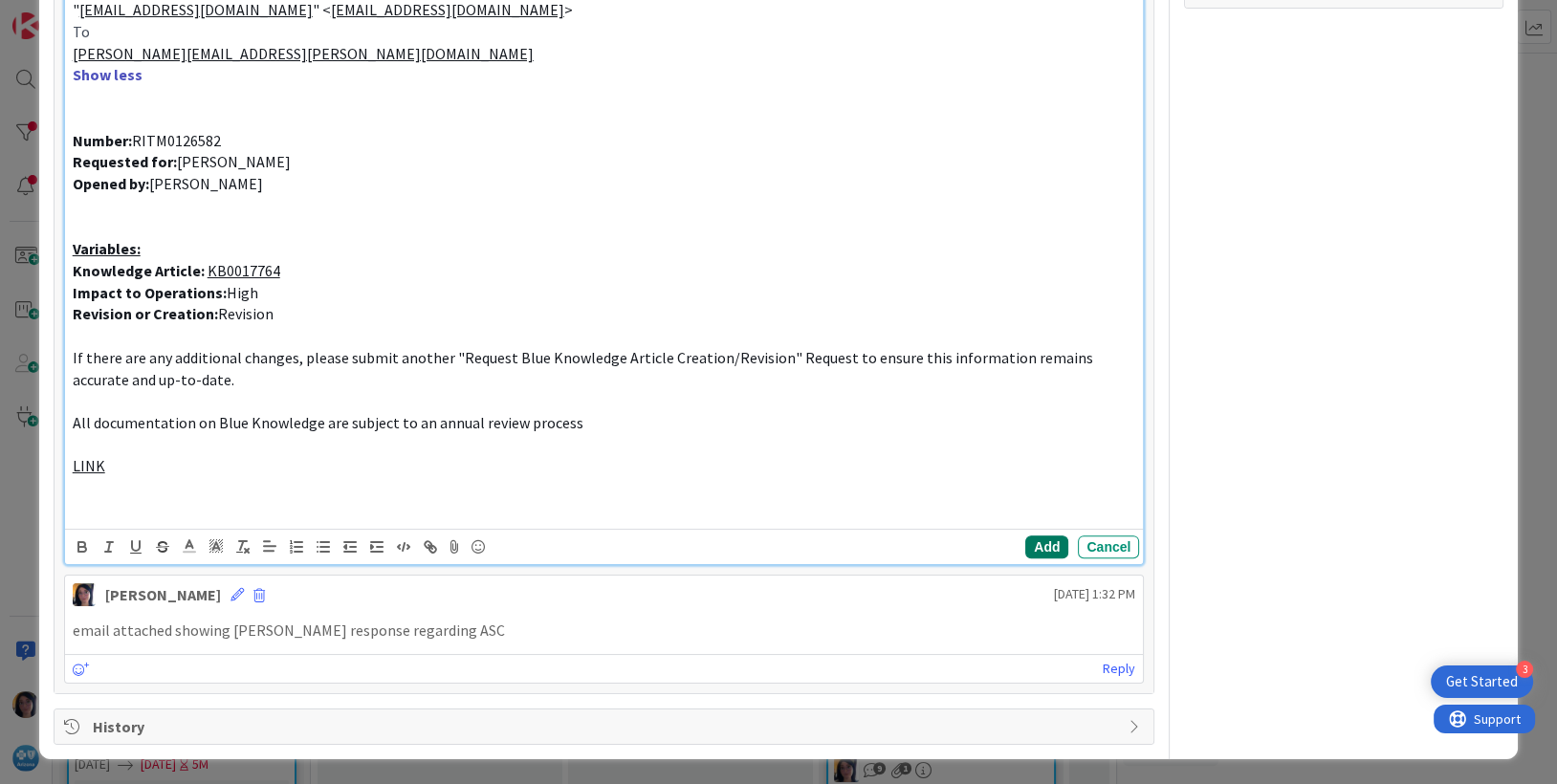
click at [1025, 542] on button "Add" at bounding box center [1047, 547] width 43 height 23
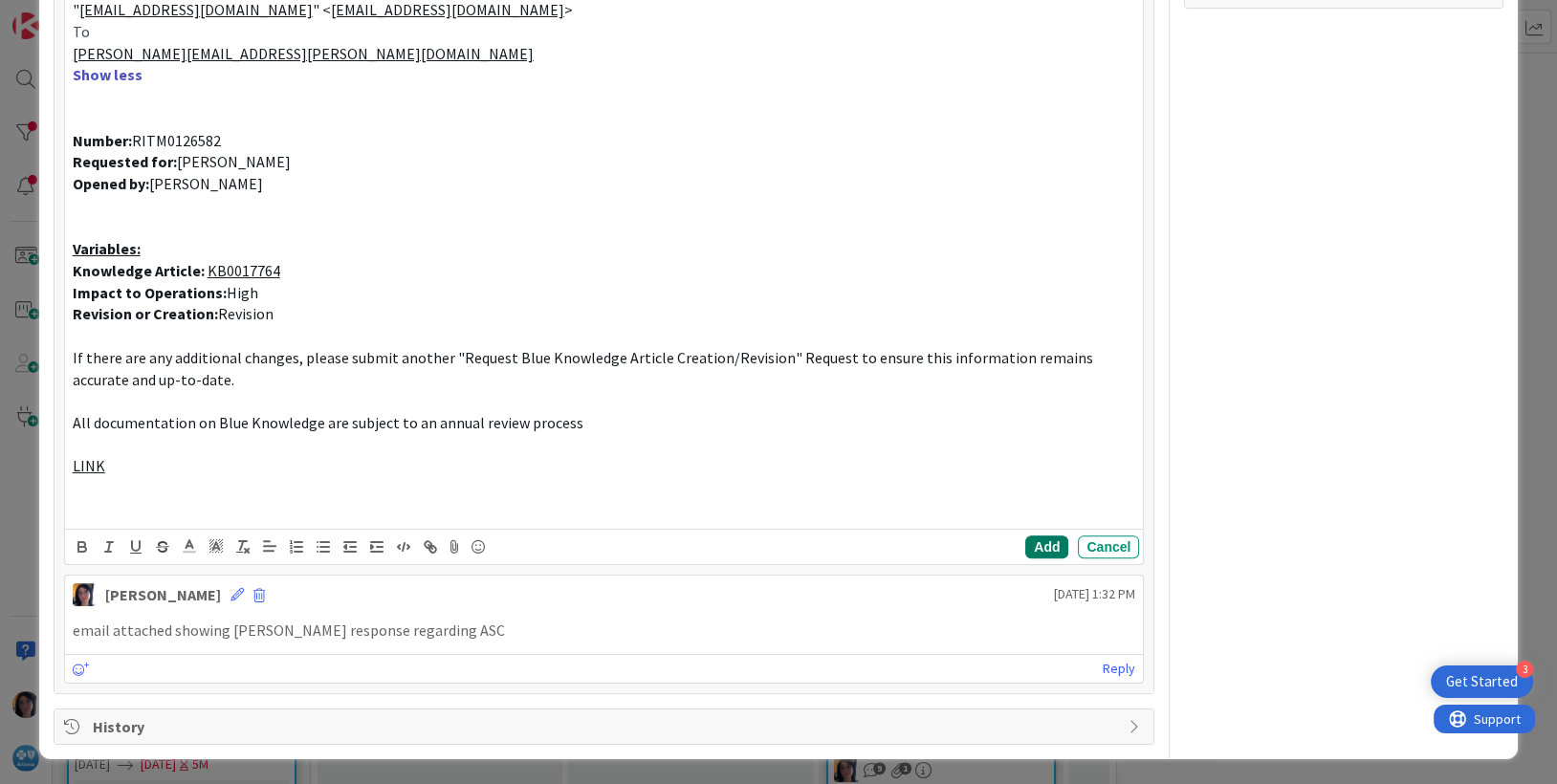
scroll to position [0, 0]
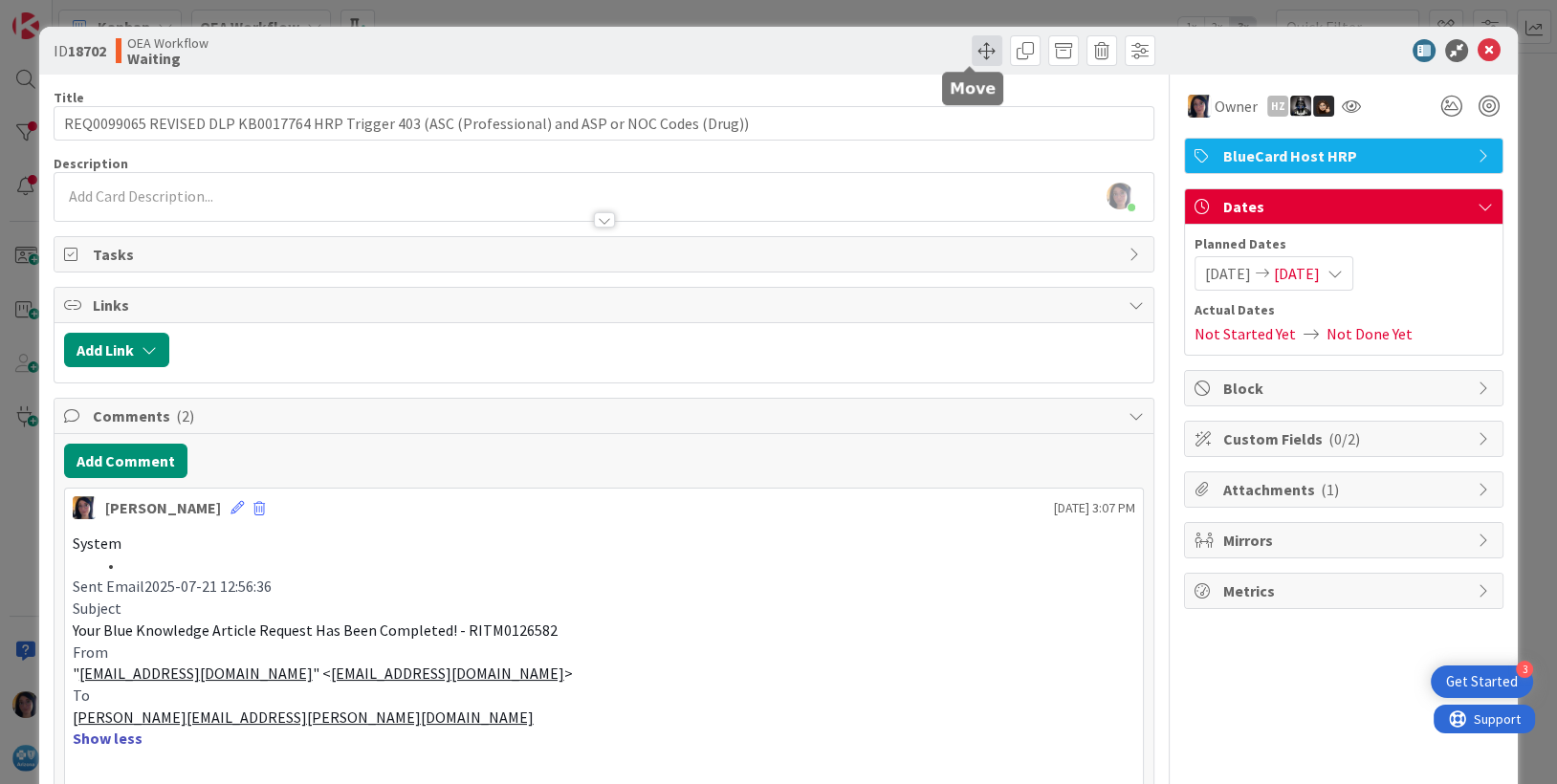
click at [972, 49] on span at bounding box center [986, 50] width 30 height 30
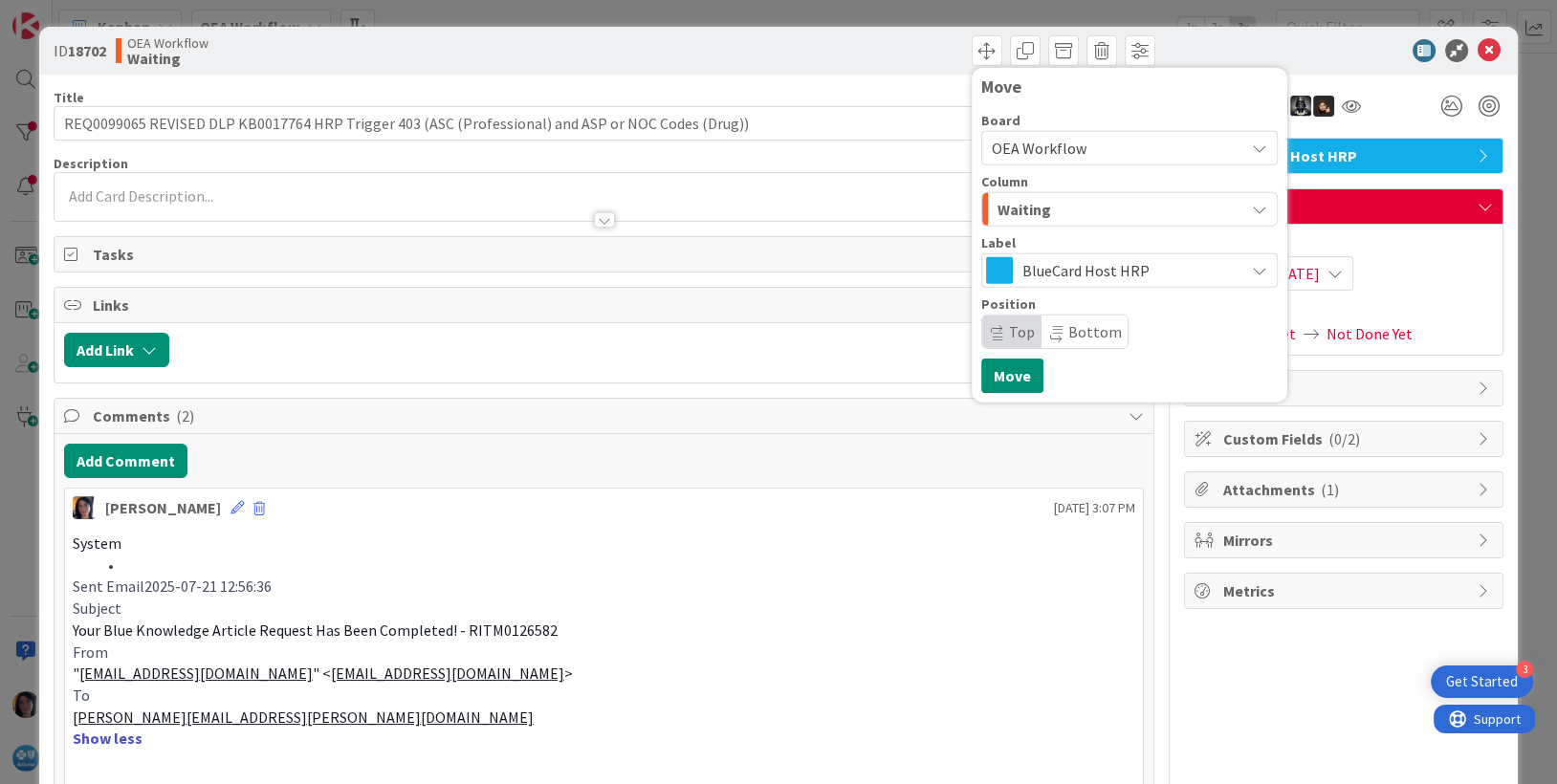
click at [1001, 210] on span "Waiting" at bounding box center [1023, 209] width 54 height 24
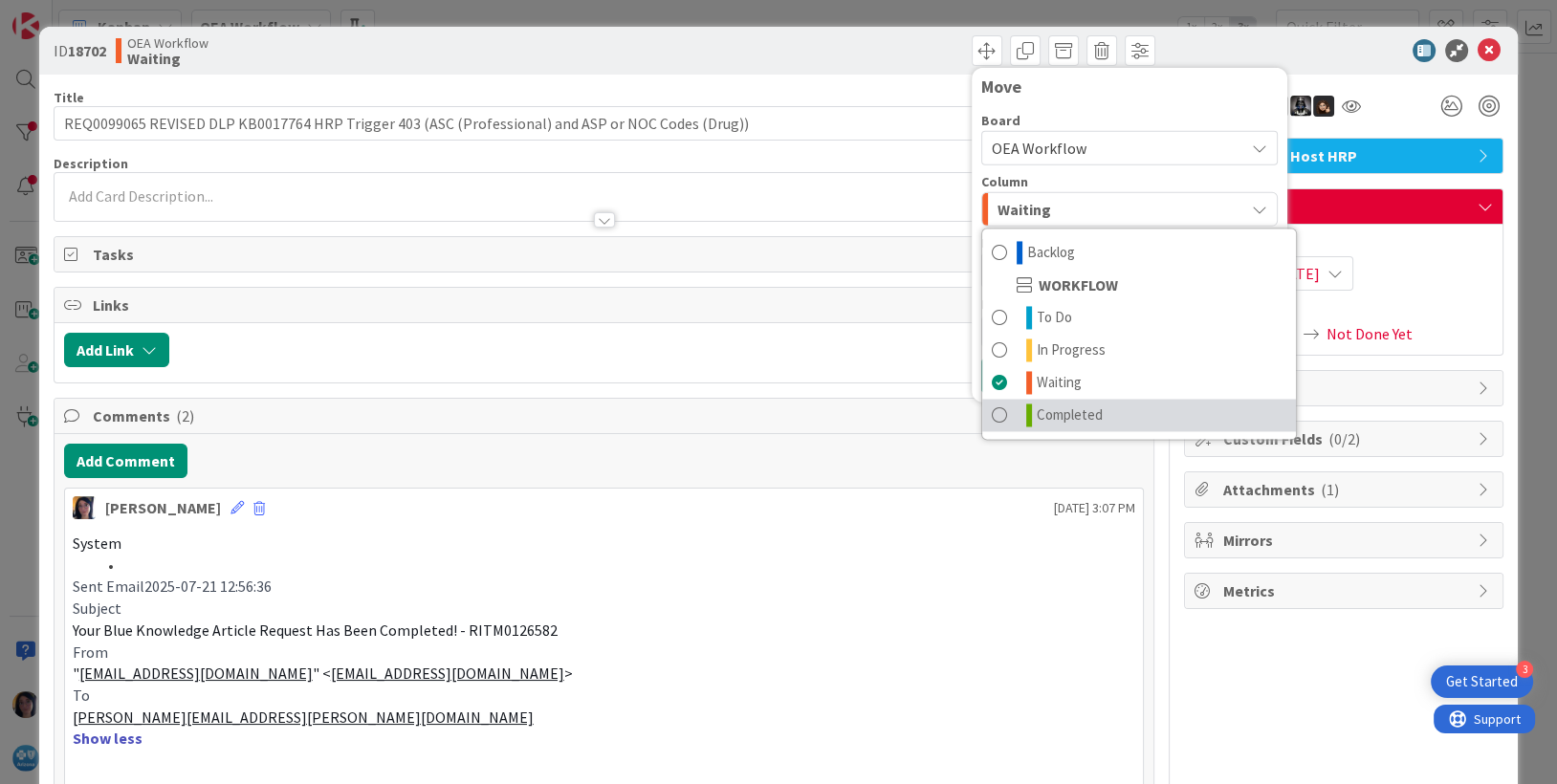
click at [1037, 412] on span "Completed" at bounding box center [1070, 415] width 66 height 23
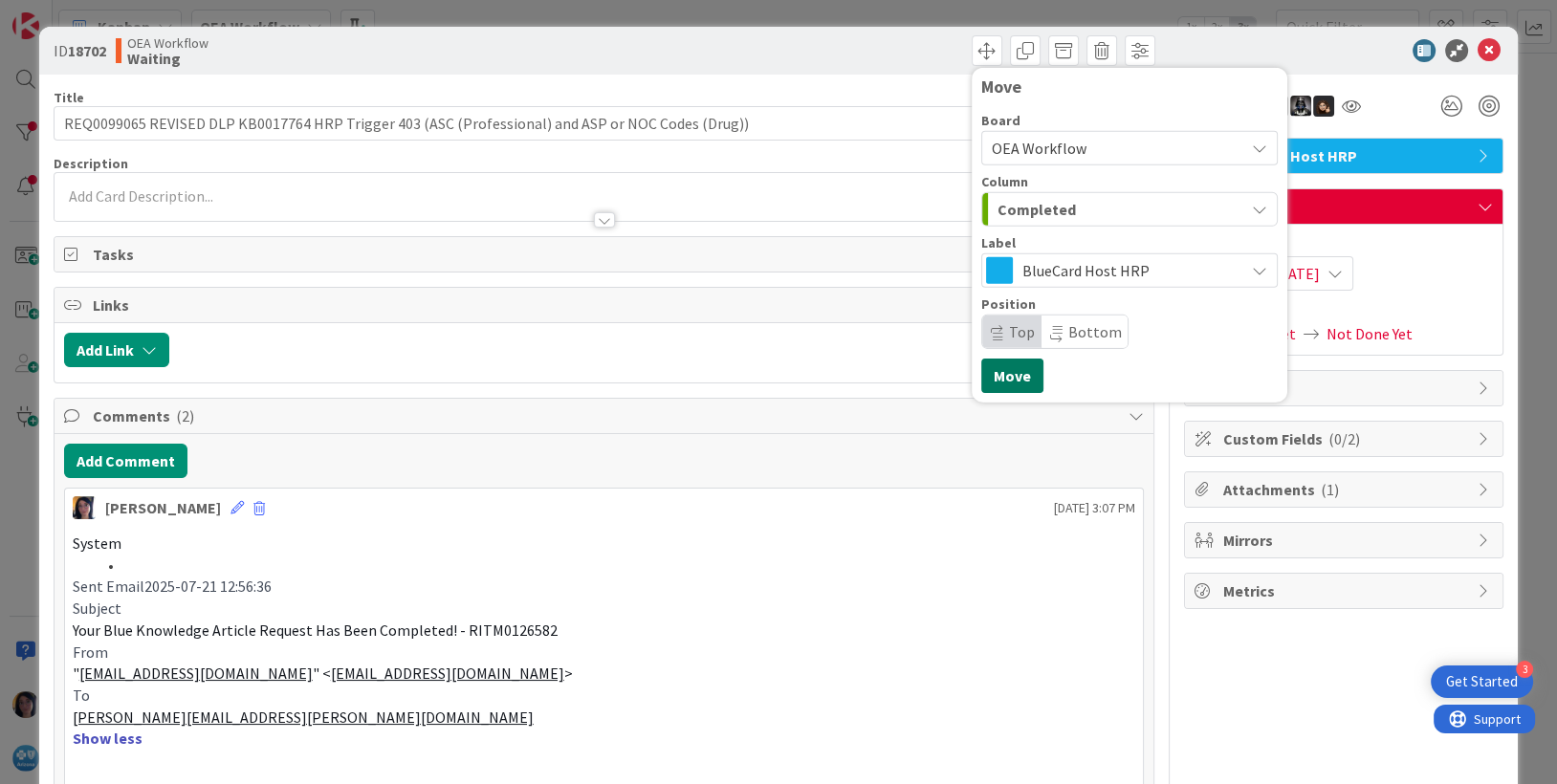
click at [995, 371] on button "Move" at bounding box center [1013, 375] width 62 height 34
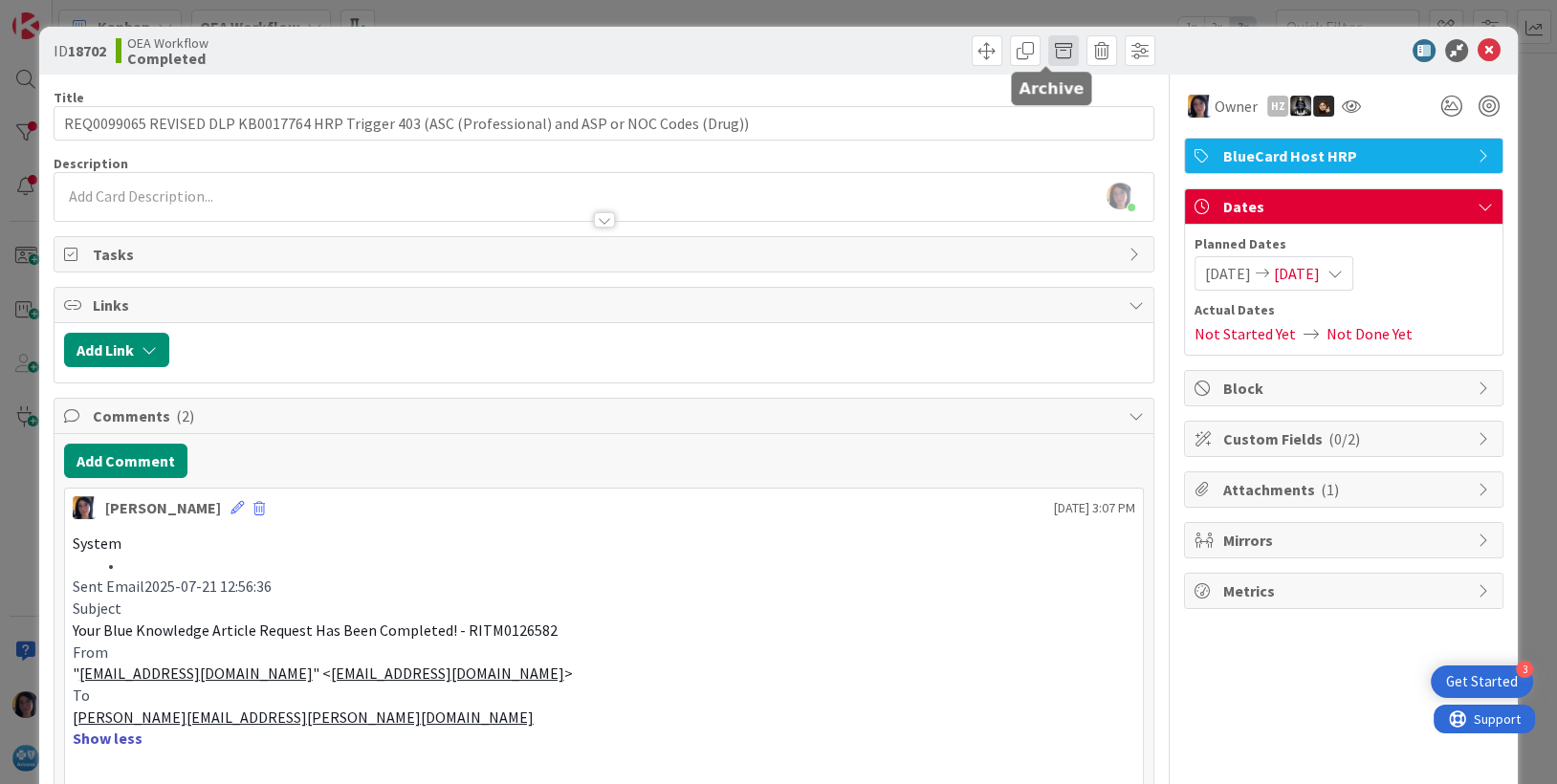
click at [1048, 45] on span at bounding box center [1062, 50] width 30 height 30
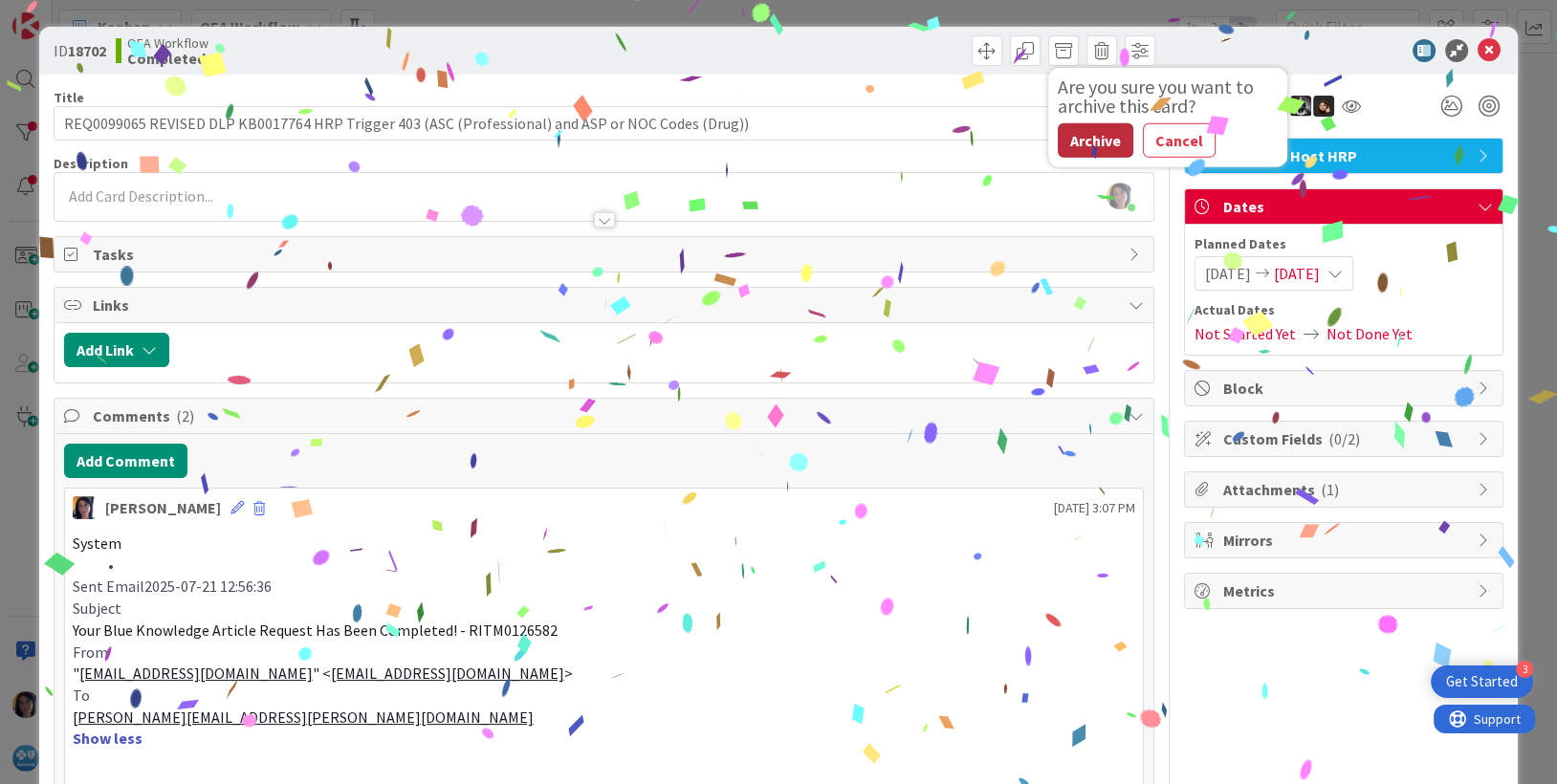
click at [1069, 137] on button "Archive" at bounding box center [1095, 139] width 75 height 34
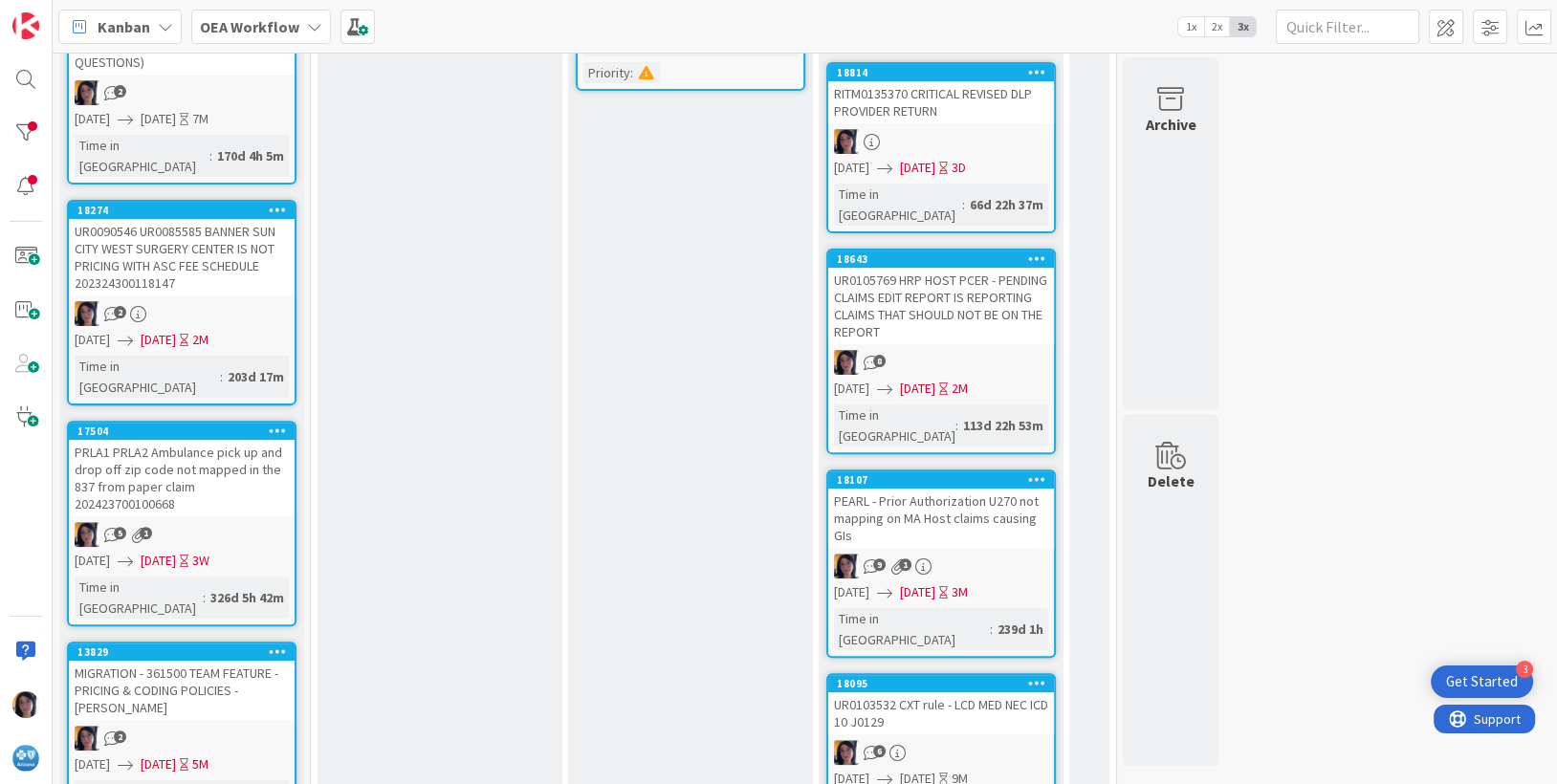
click at [927, 267] on div "UR0105769 HRP HOST PCER - PENDING CLAIMS EDIT REPORT IS REPORTING CLAIMS THAT S…" at bounding box center [940, 305] width 225 height 76
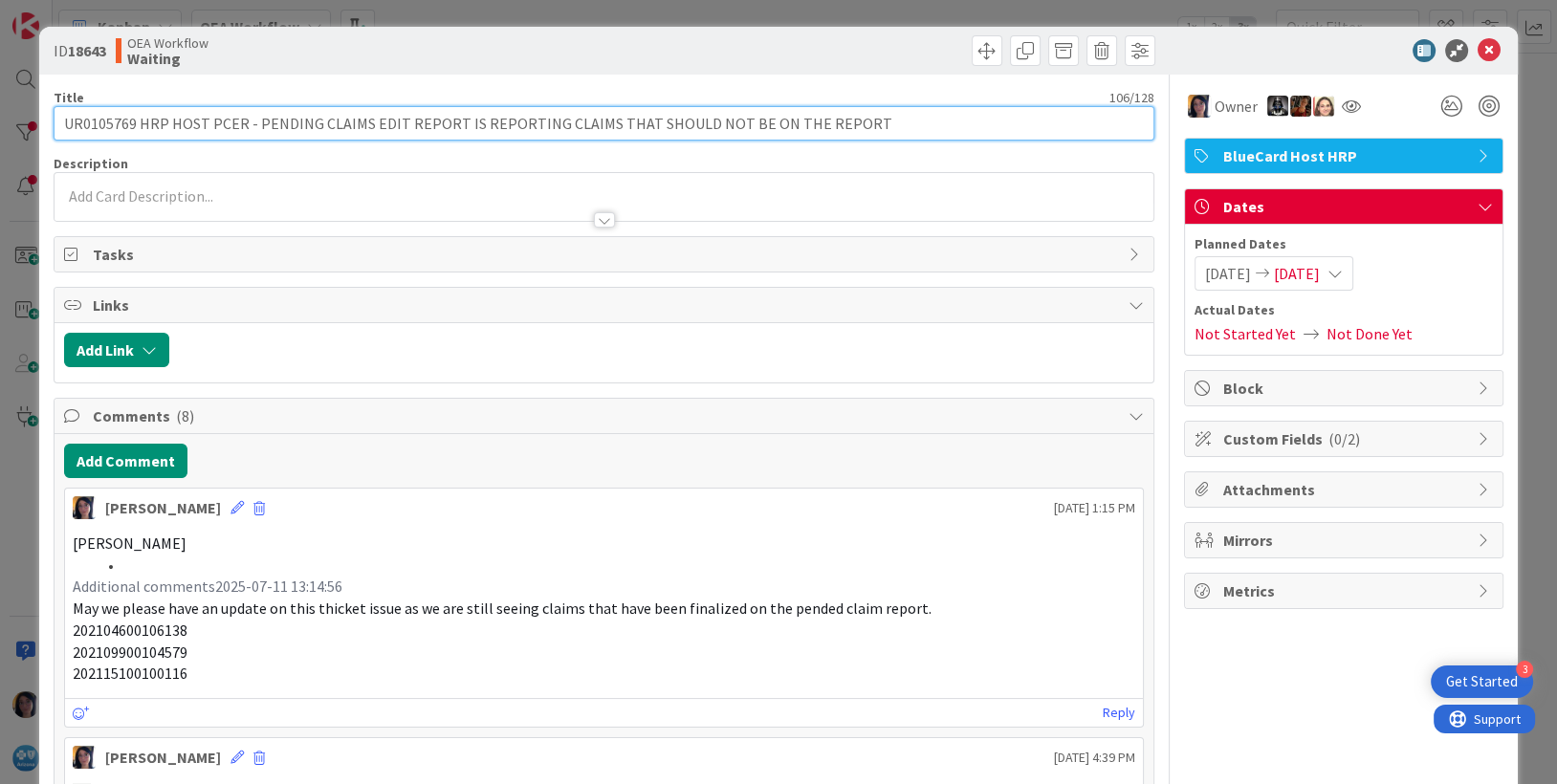
click at [90, 118] on input "UR0105769 HRP HOST PCER - PENDING CLAIMS EDIT REPORT IS REPORTING CLAIMS THAT S…" at bounding box center [604, 123] width 1101 height 34
click at [90, 119] on input "UR0105769 HRP HOST PCER - PENDING CLAIMS EDIT REPORT IS REPORTING CLAIMS THAT S…" at bounding box center [604, 123] width 1101 height 34
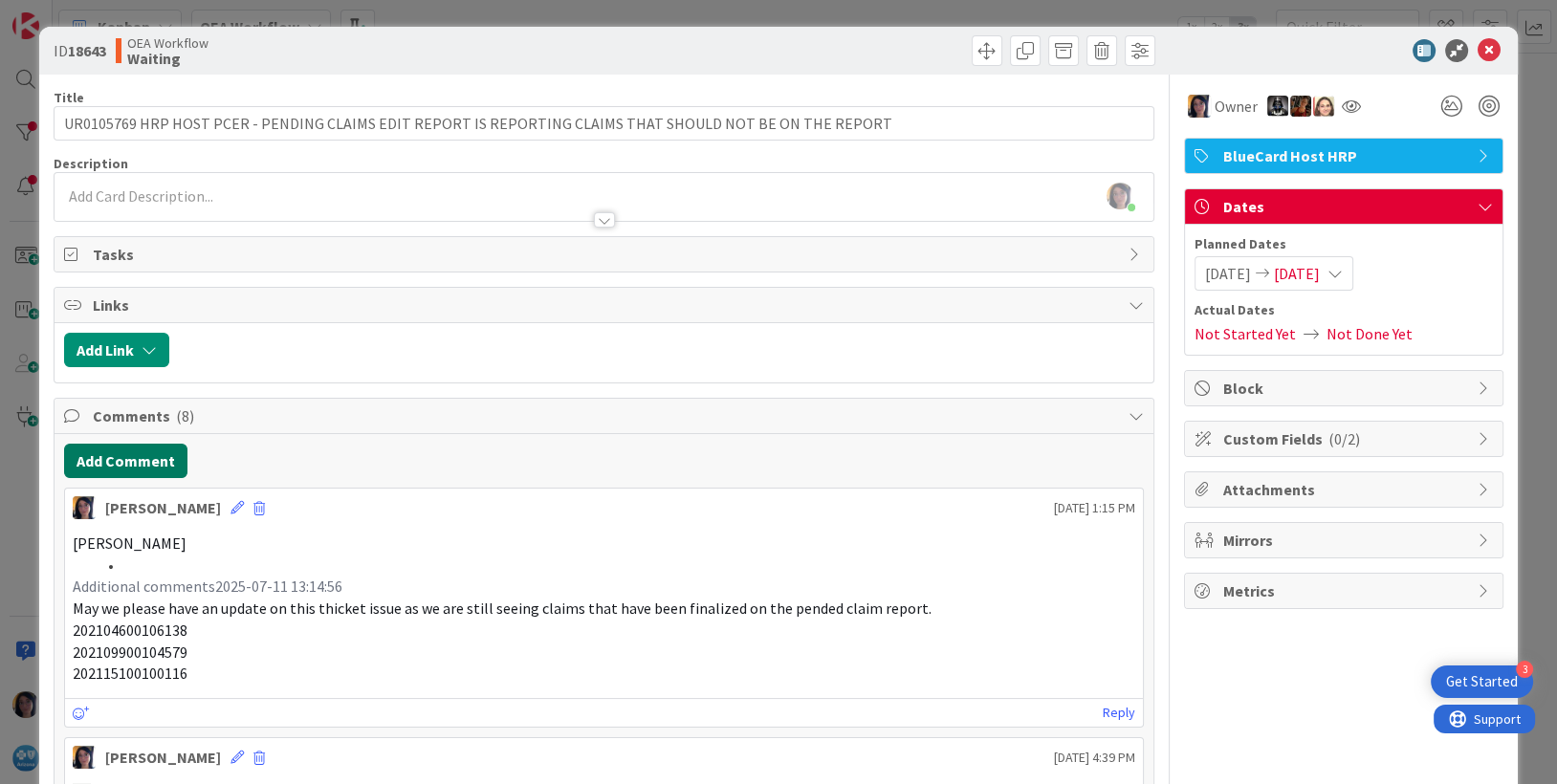
click at [118, 451] on button "Add Comment" at bounding box center [126, 460] width 123 height 34
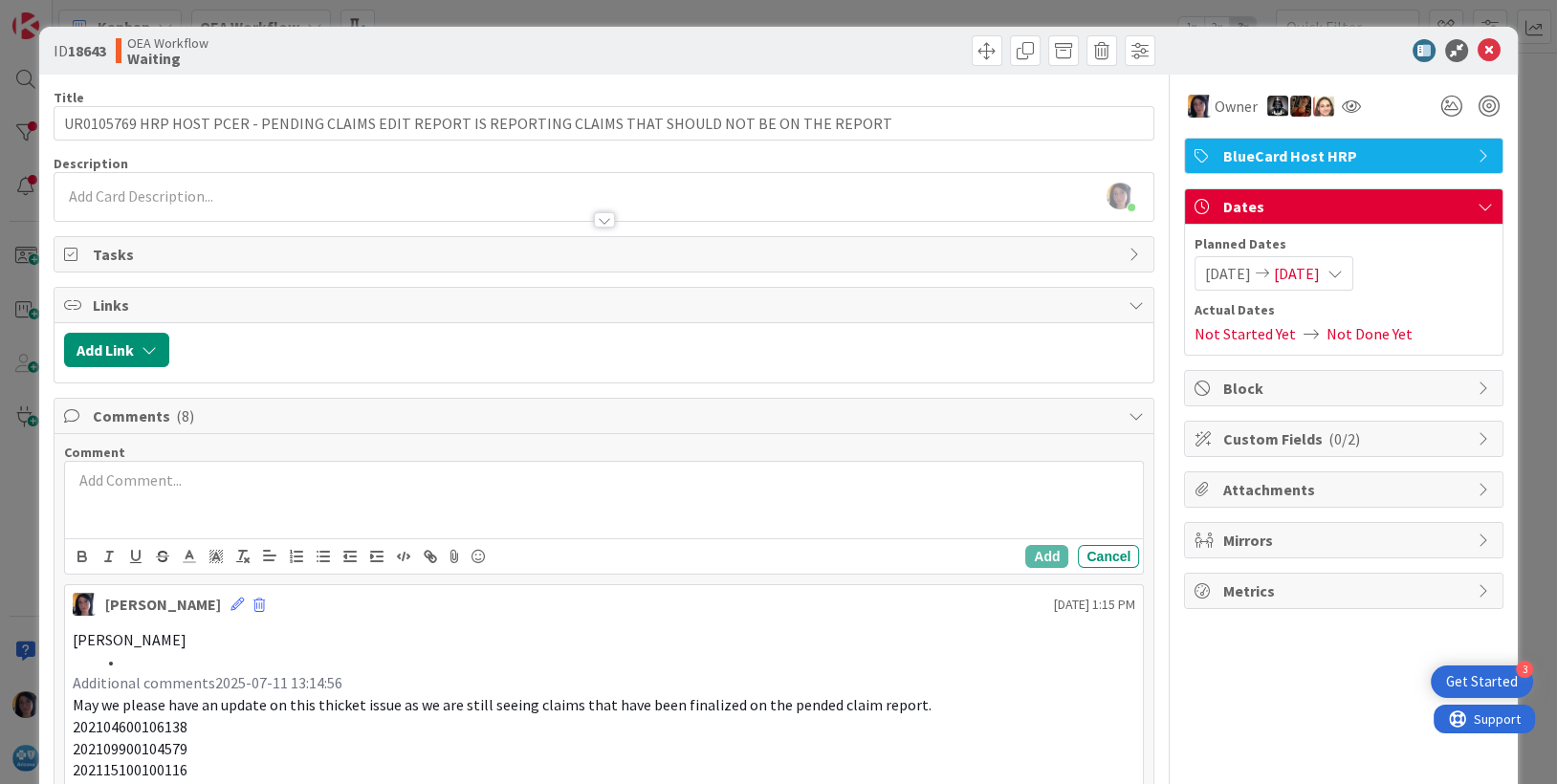
click at [178, 493] on div at bounding box center [605, 499] width 1079 height 76
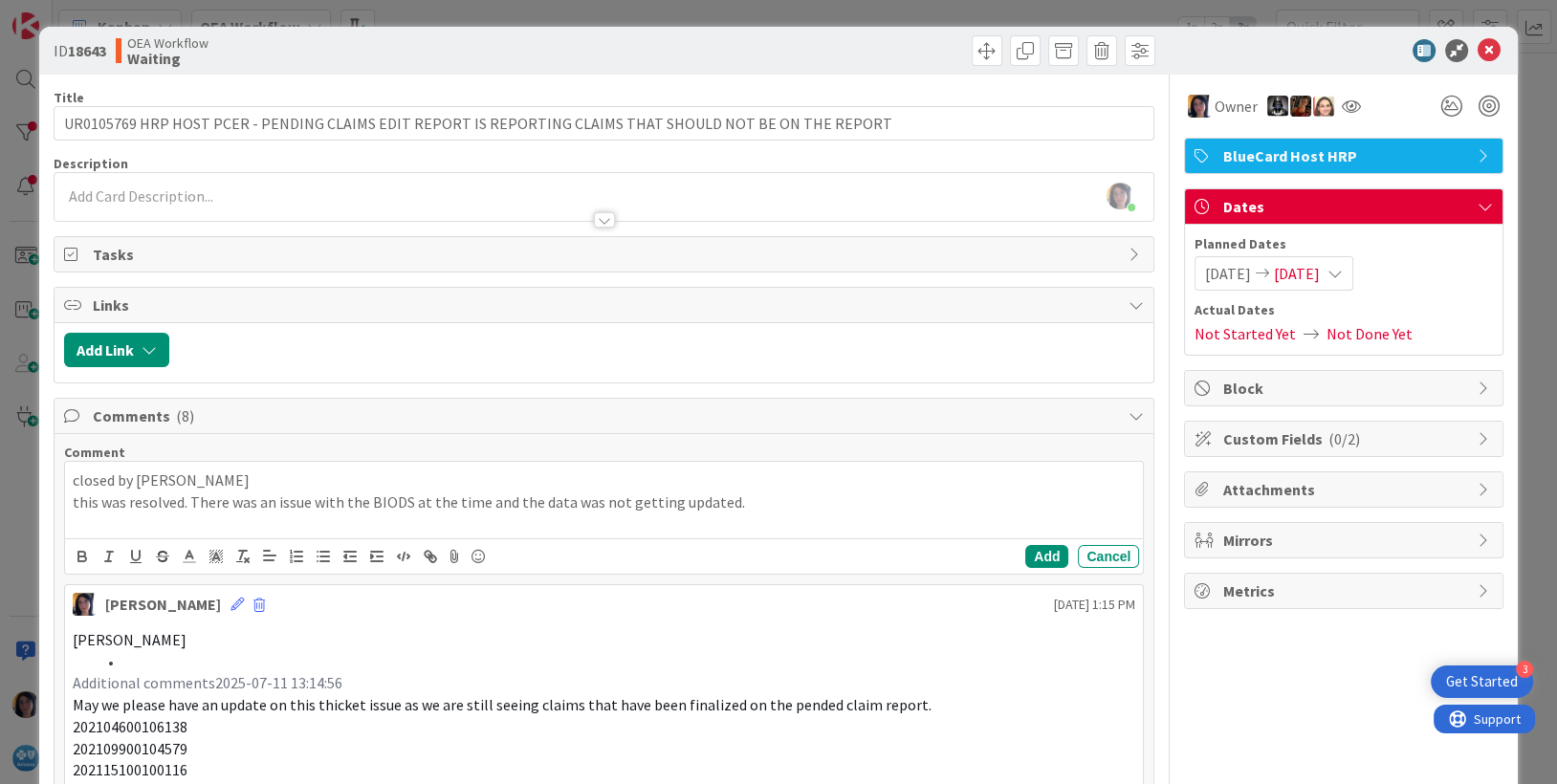
click at [278, 491] on p "this was resolved. There was an issue with the BIODS at the time and the data w…" at bounding box center [605, 502] width 1063 height 22
click at [274, 481] on p "closed by [PERSON_NAME]" at bounding box center [605, 480] width 1063 height 22
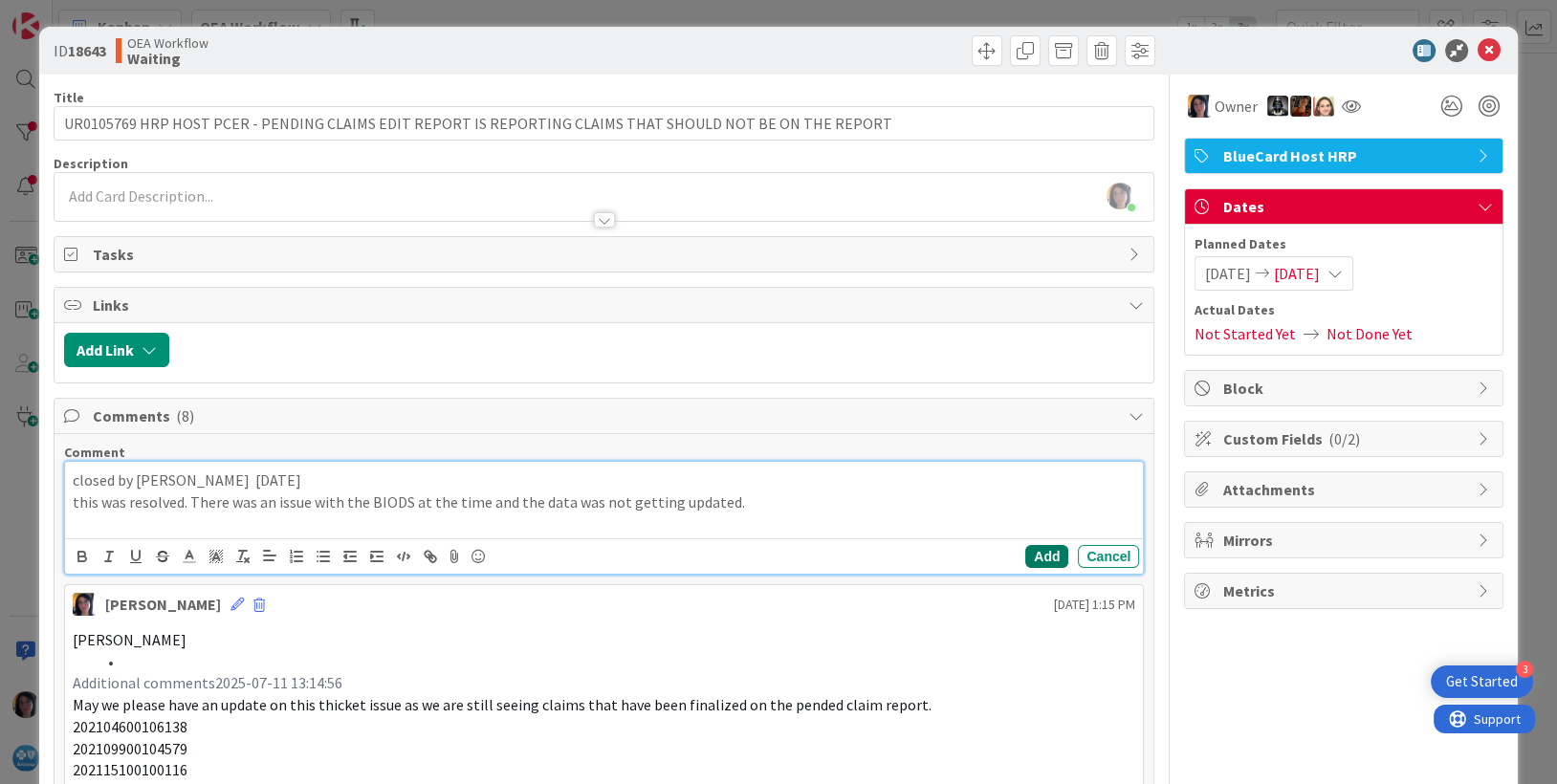
click at [1025, 545] on button "Add" at bounding box center [1047, 557] width 43 height 23
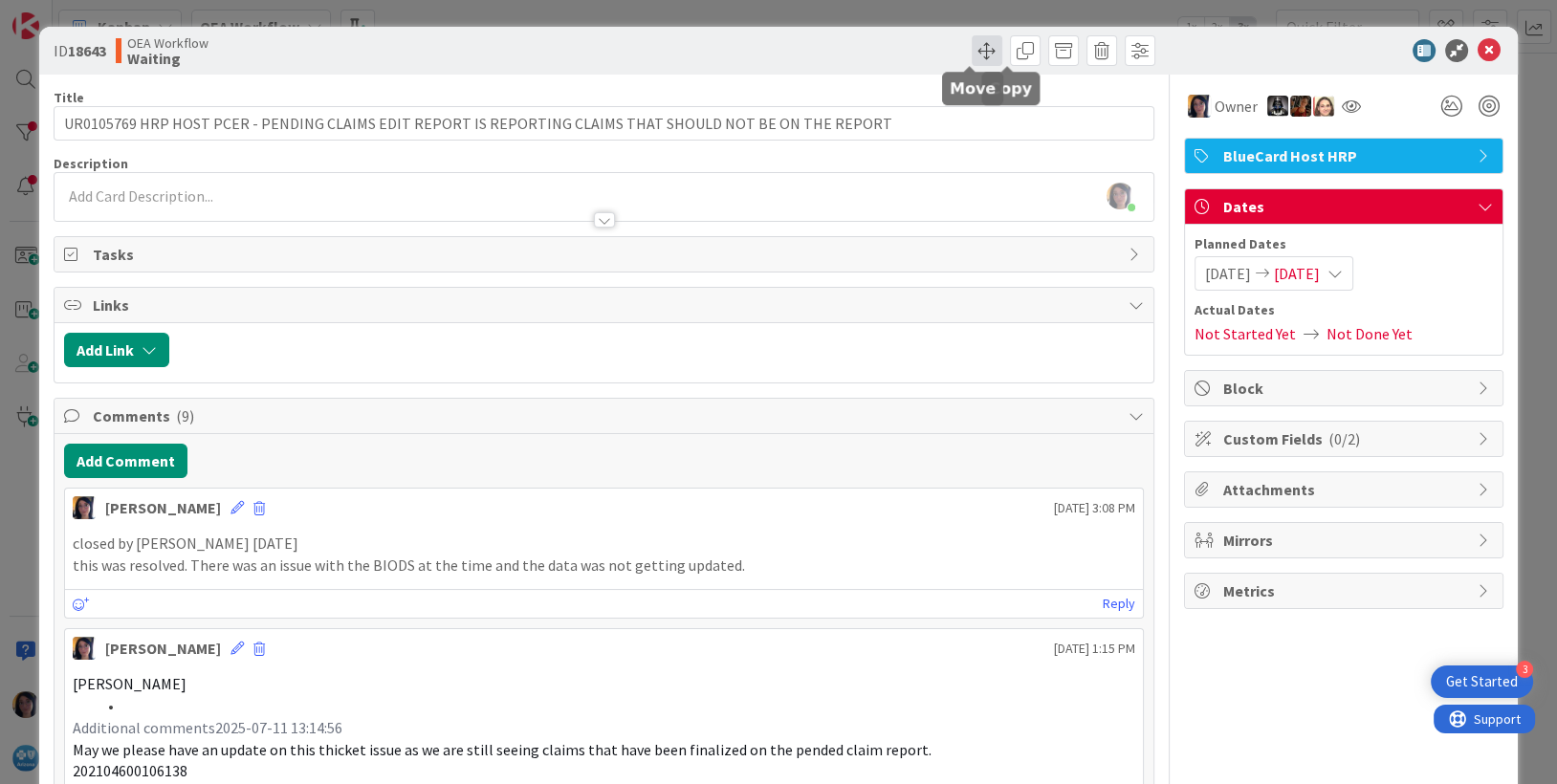
click at [972, 51] on span at bounding box center [986, 50] width 30 height 30
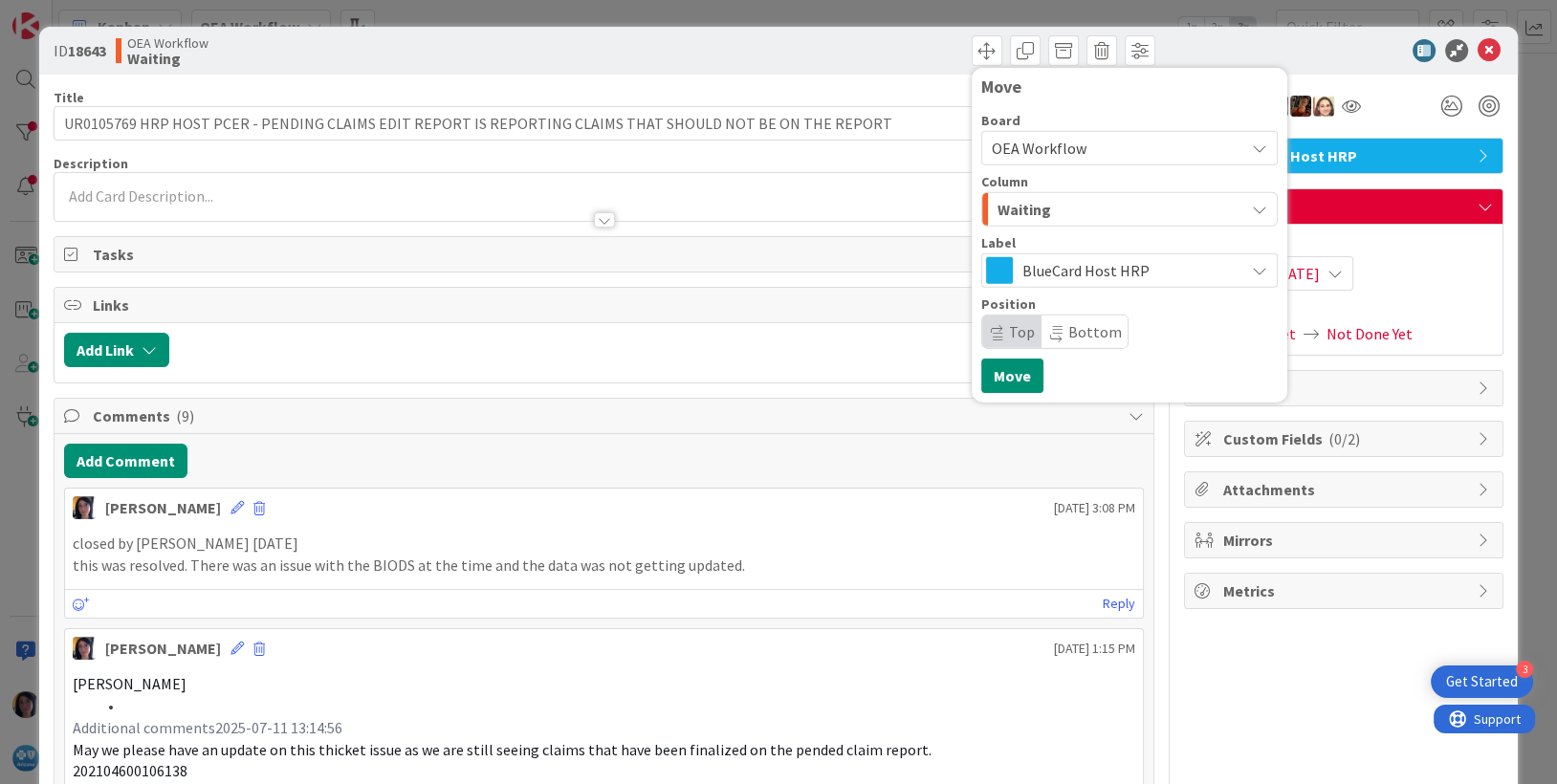
click at [1010, 208] on span "Waiting" at bounding box center [1023, 209] width 54 height 24
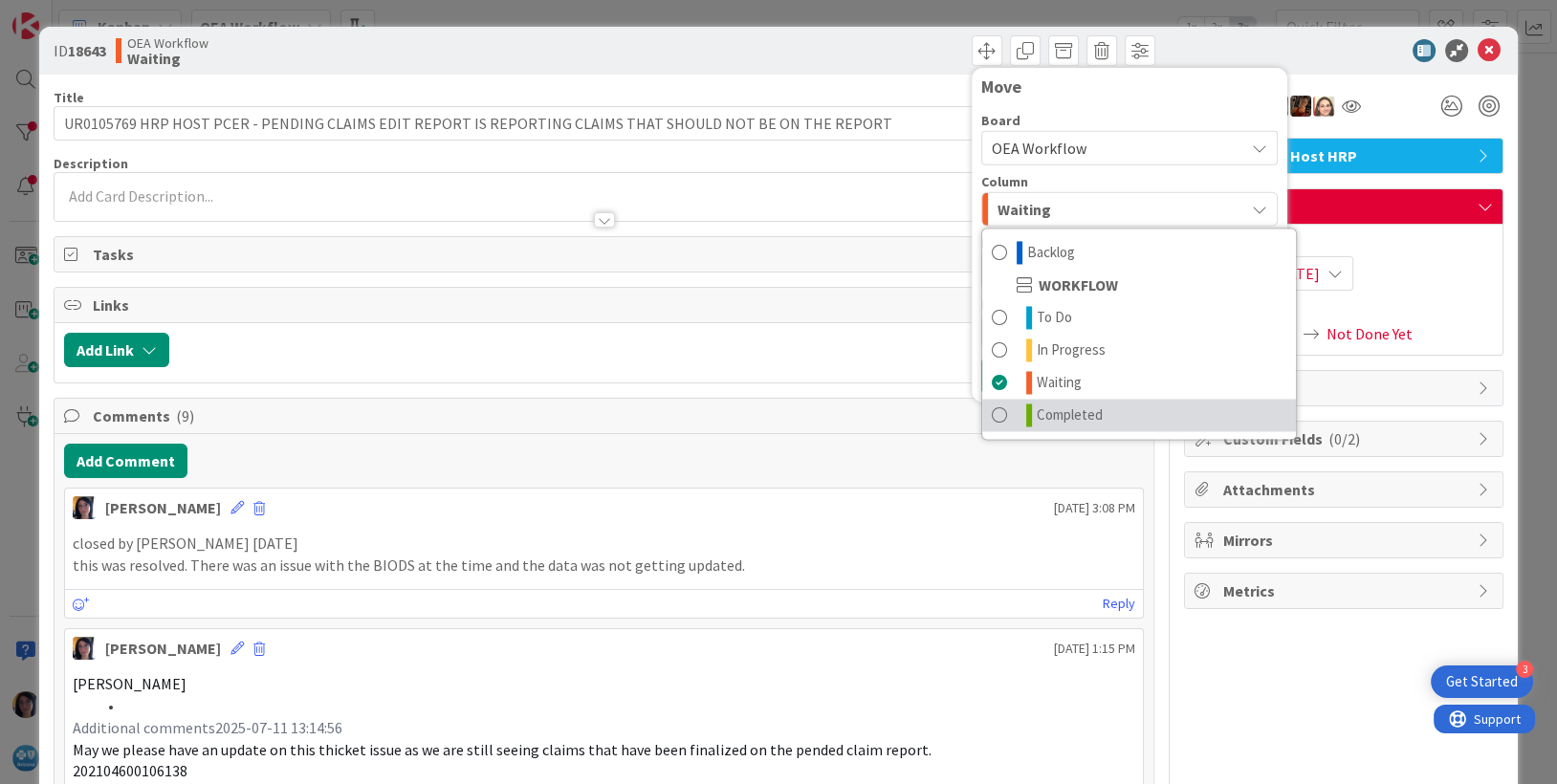
click at [1038, 412] on span "Completed" at bounding box center [1070, 415] width 66 height 23
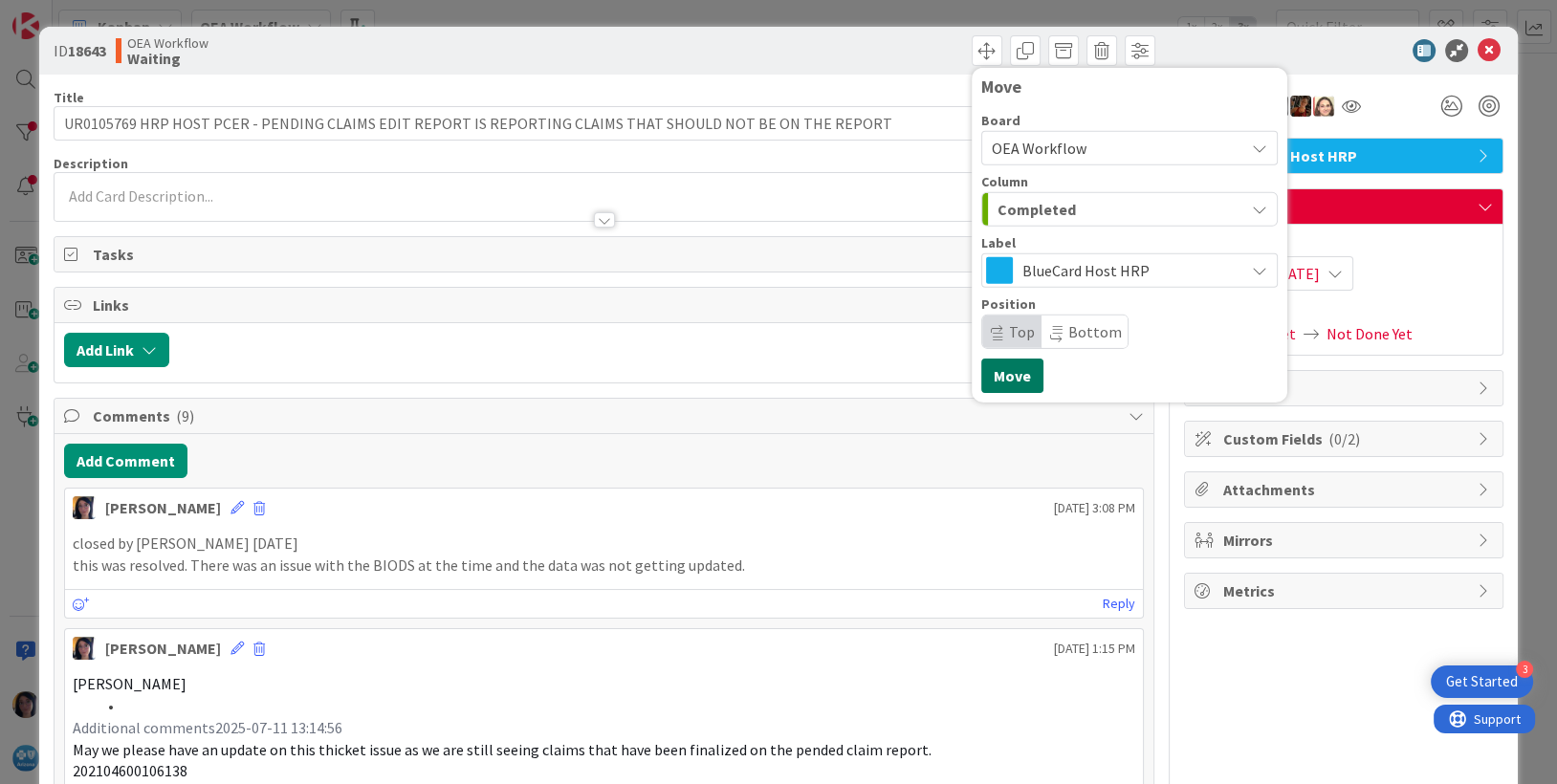
click at [1001, 368] on button "Move" at bounding box center [1013, 375] width 62 height 34
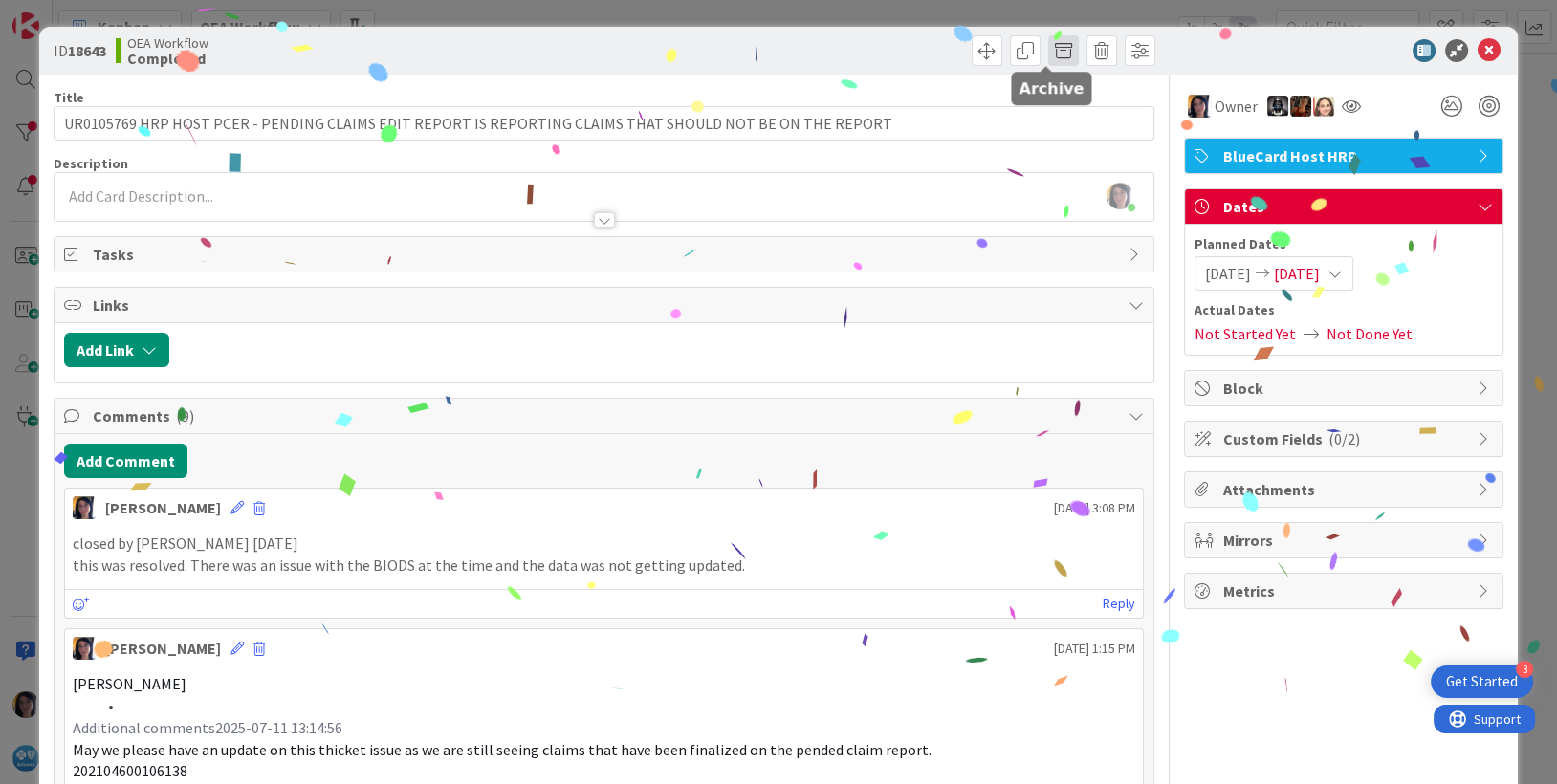
click at [1048, 55] on span at bounding box center [1062, 50] width 30 height 30
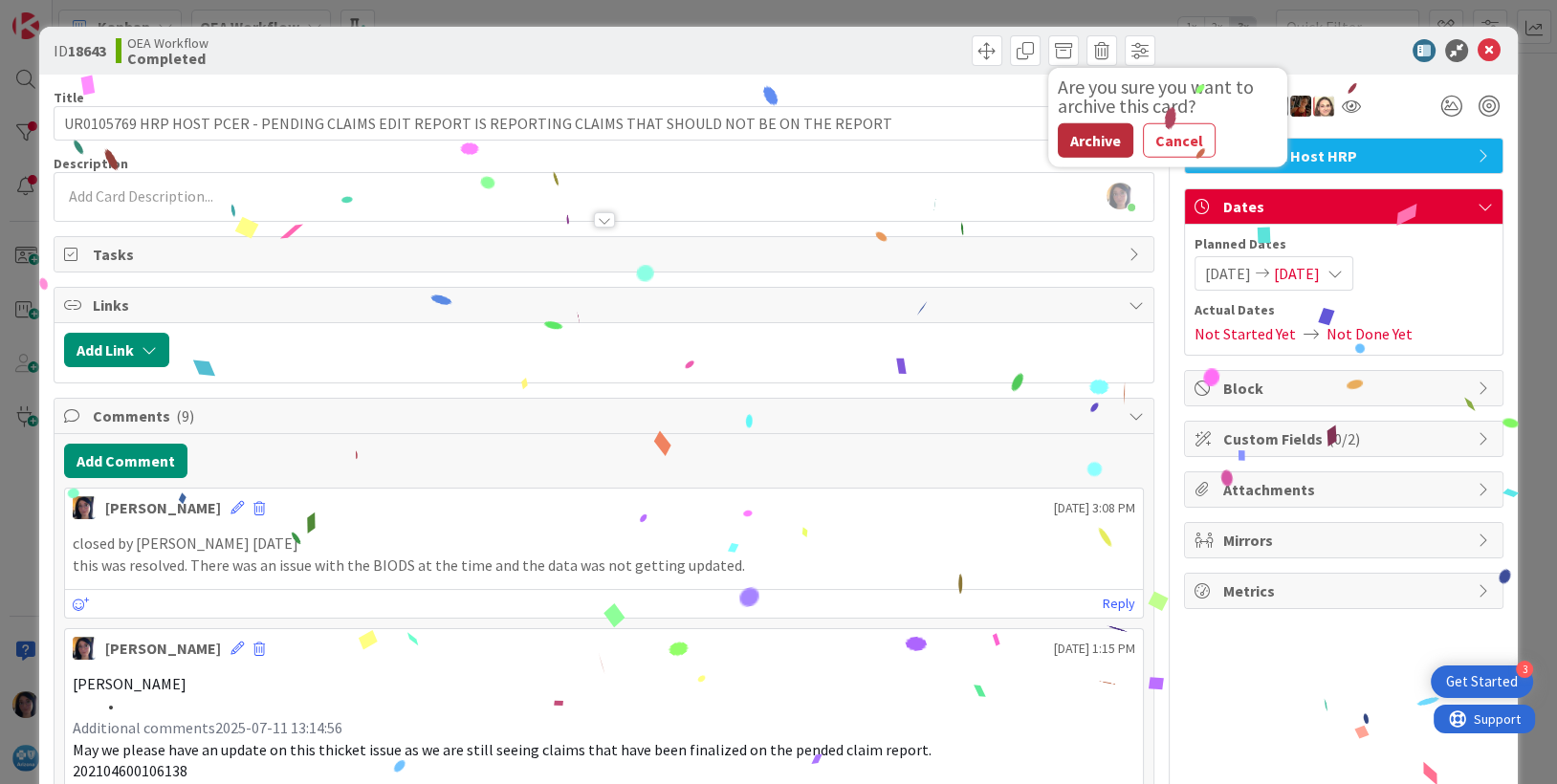
click at [1061, 135] on button "Archive" at bounding box center [1095, 139] width 75 height 34
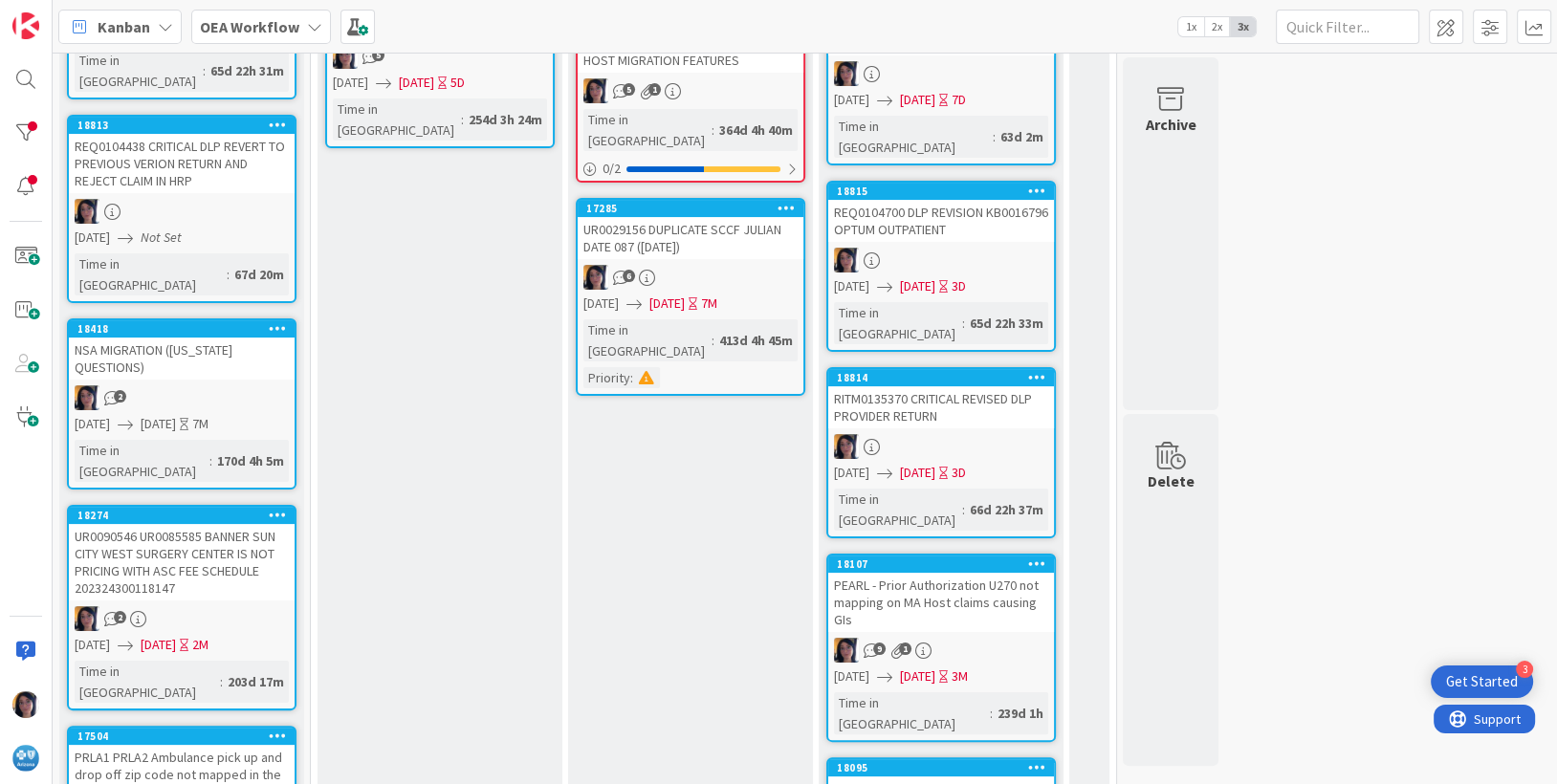
scroll to position [367, 0]
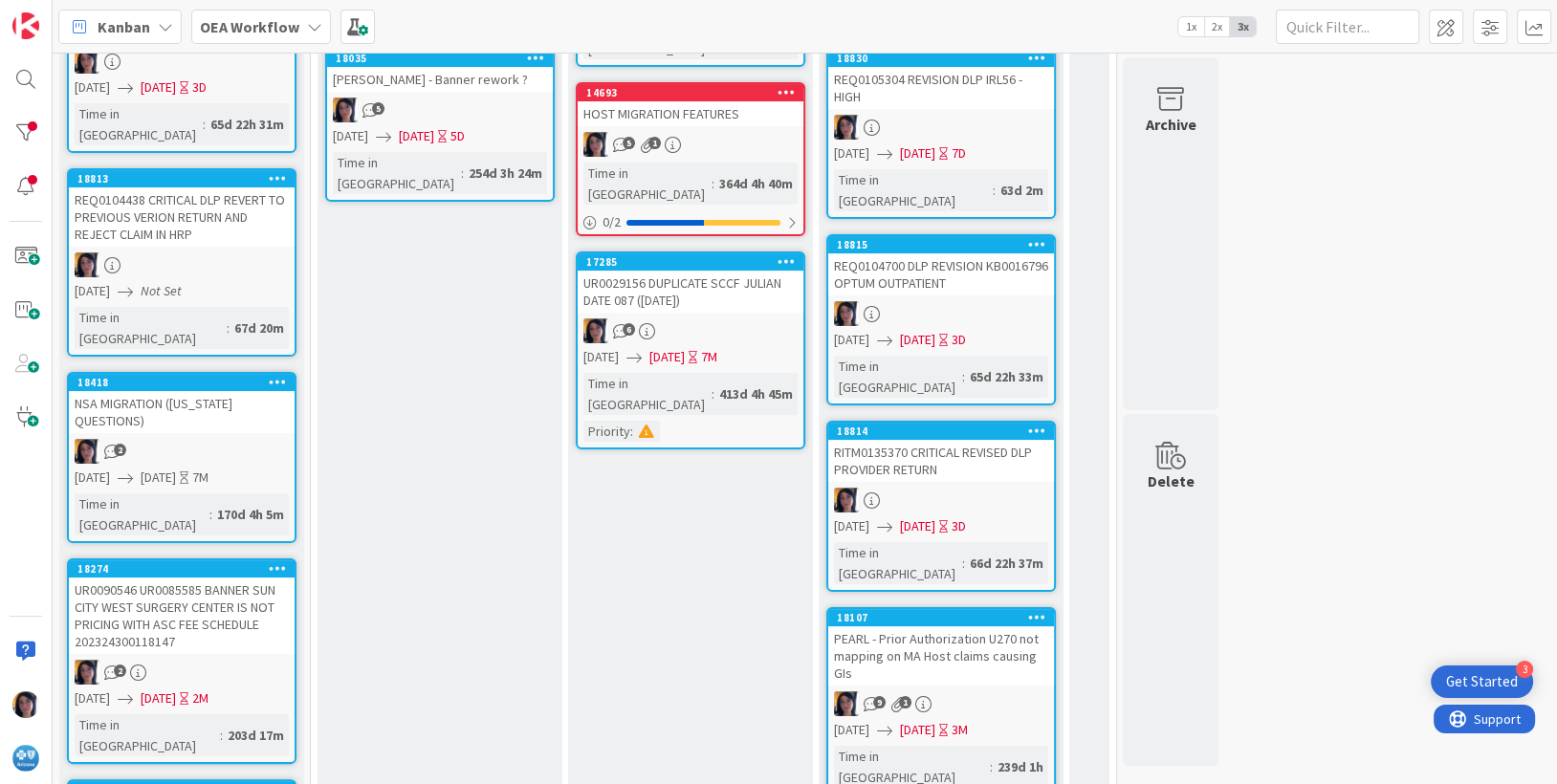
click at [936, 440] on div "RITM0135370 CRITICAL REVISED DLP PROVIDER RETURN" at bounding box center [940, 460] width 225 height 42
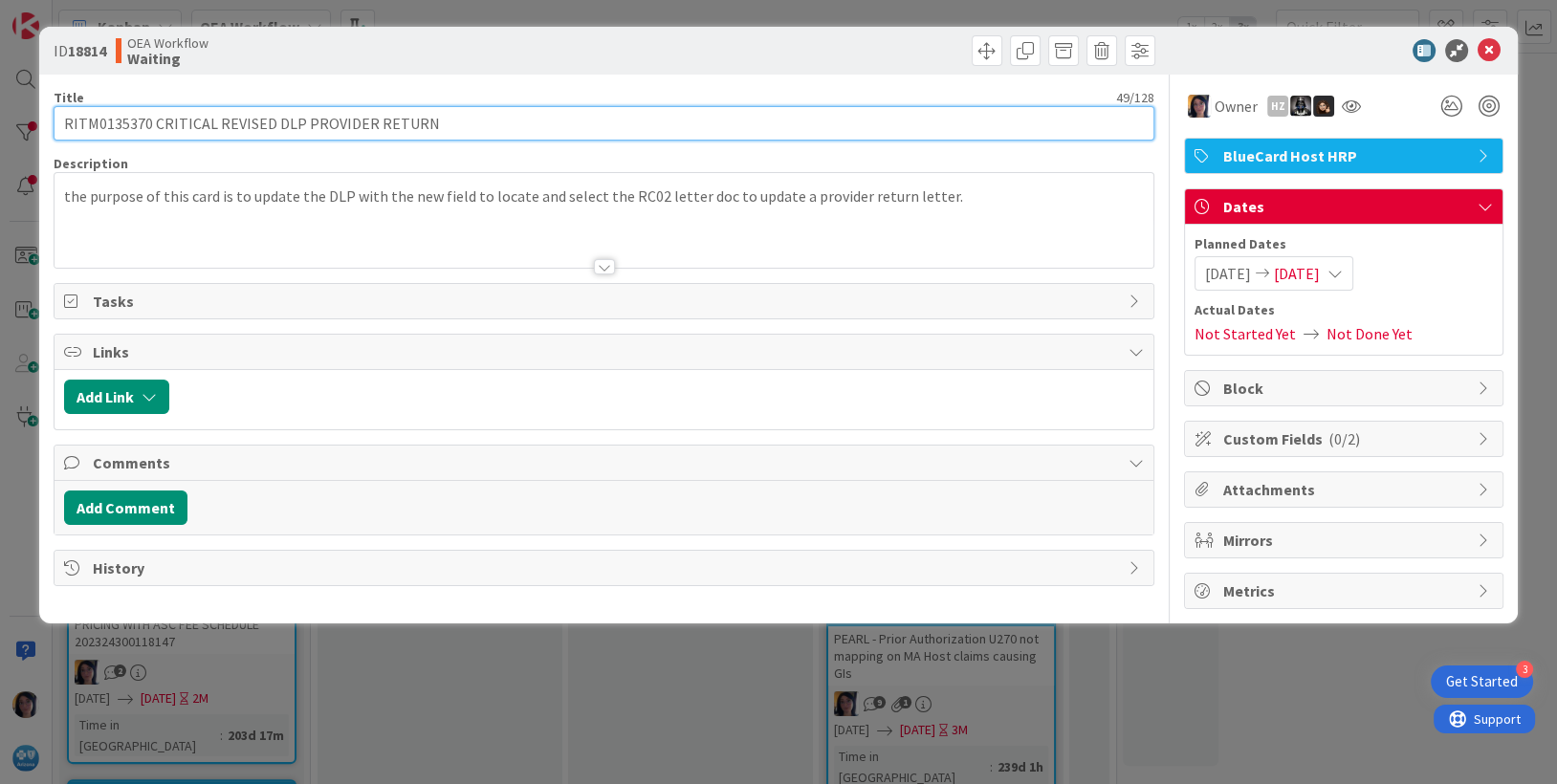
click at [121, 118] on input "RITM0135370 CRITICAL REVISED DLP PROVIDER RETURN" at bounding box center [604, 123] width 1101 height 34
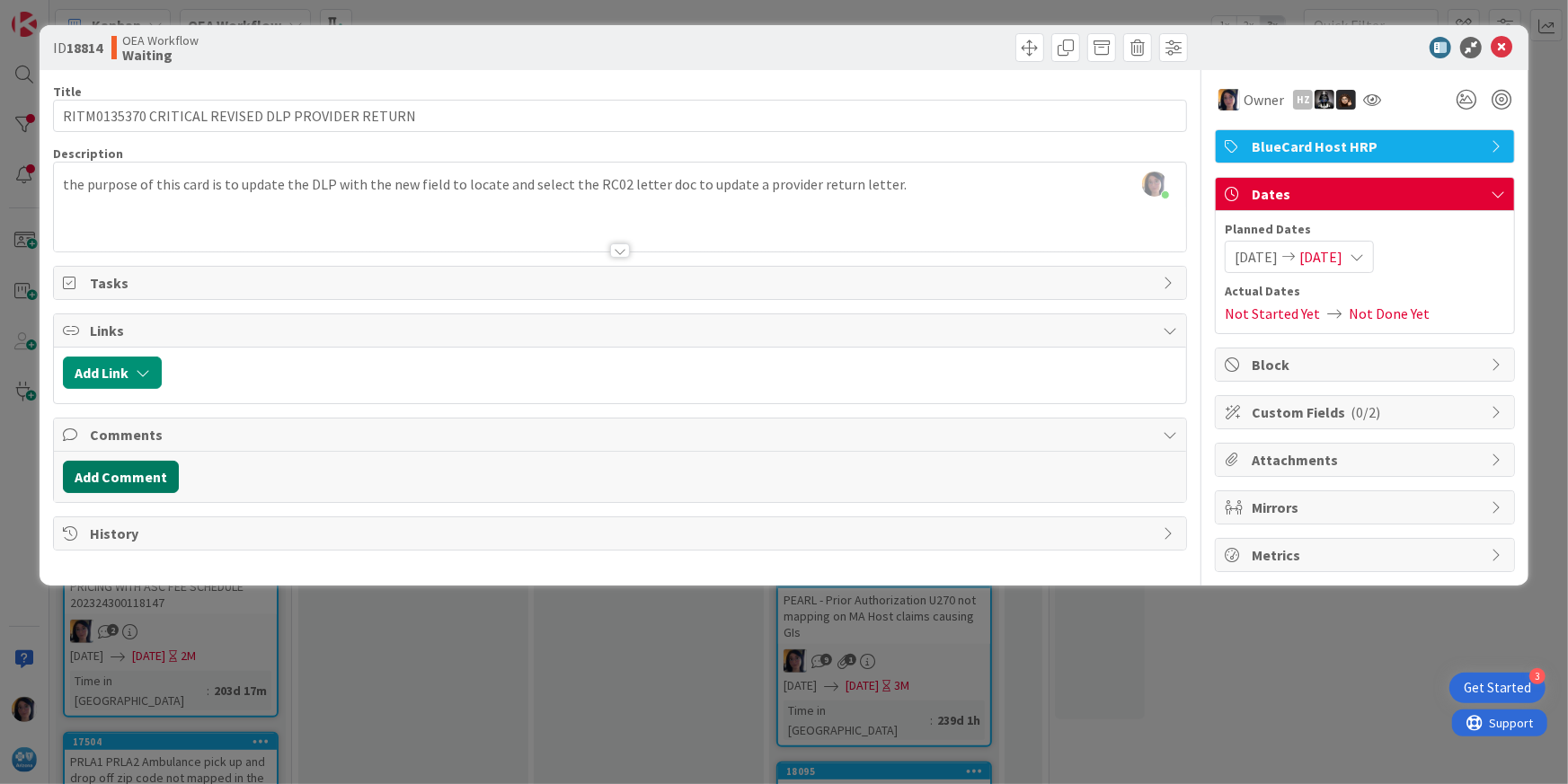
click at [129, 475] on button "Add Comment" at bounding box center [121, 476] width 115 height 32
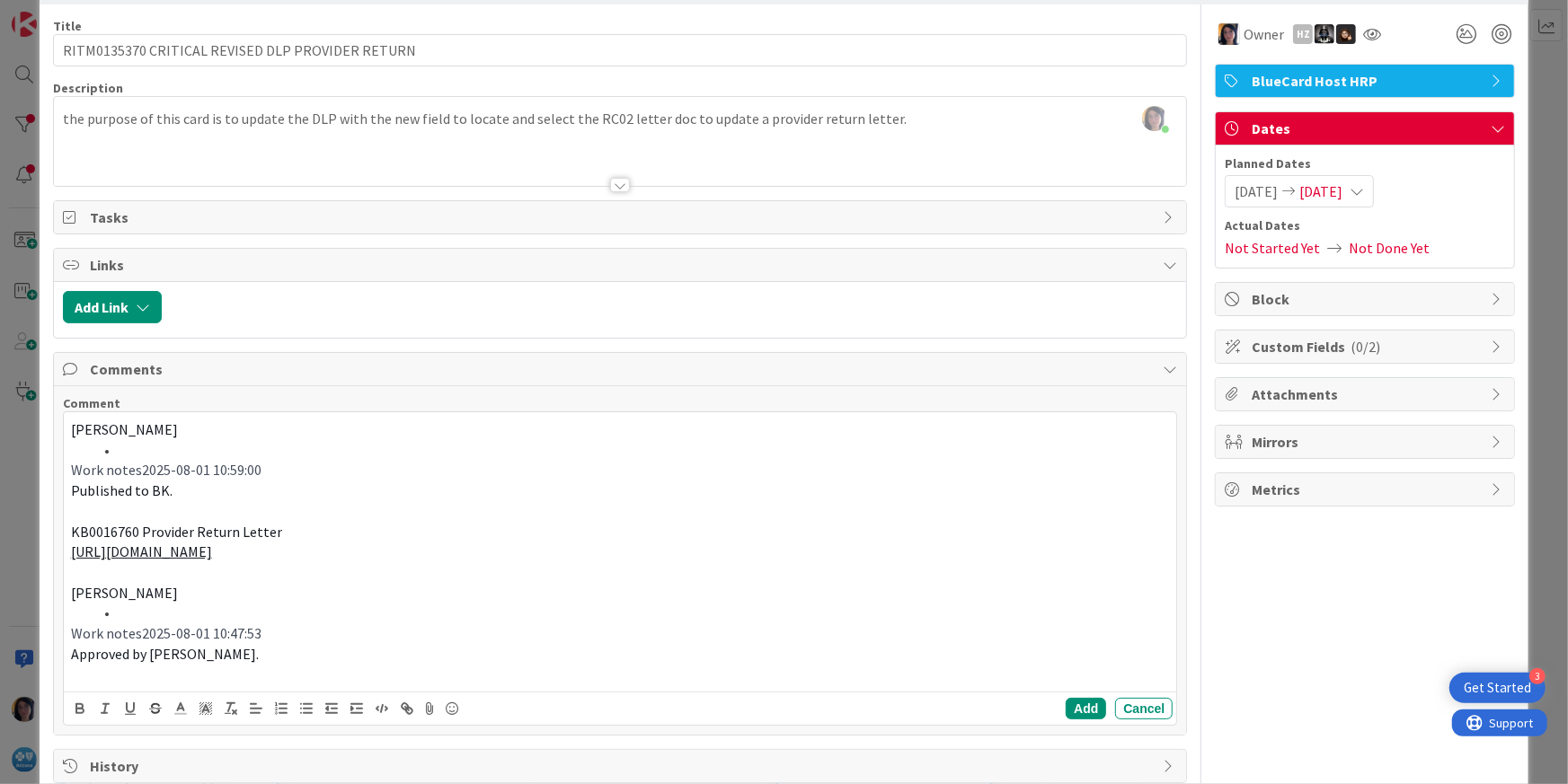
scroll to position [102, 0]
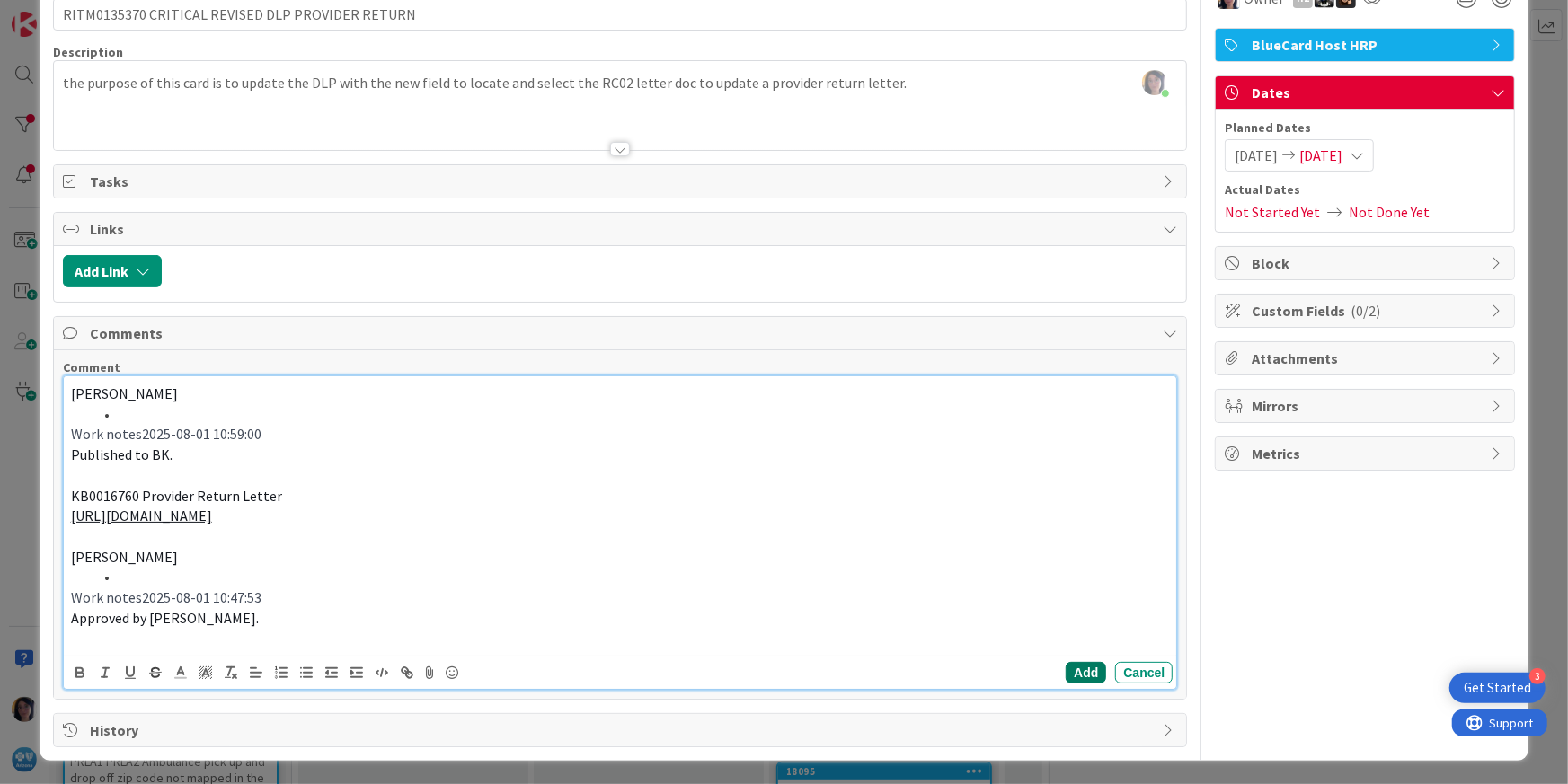
click at [1066, 665] on button "Add" at bounding box center [1086, 672] width 40 height 22
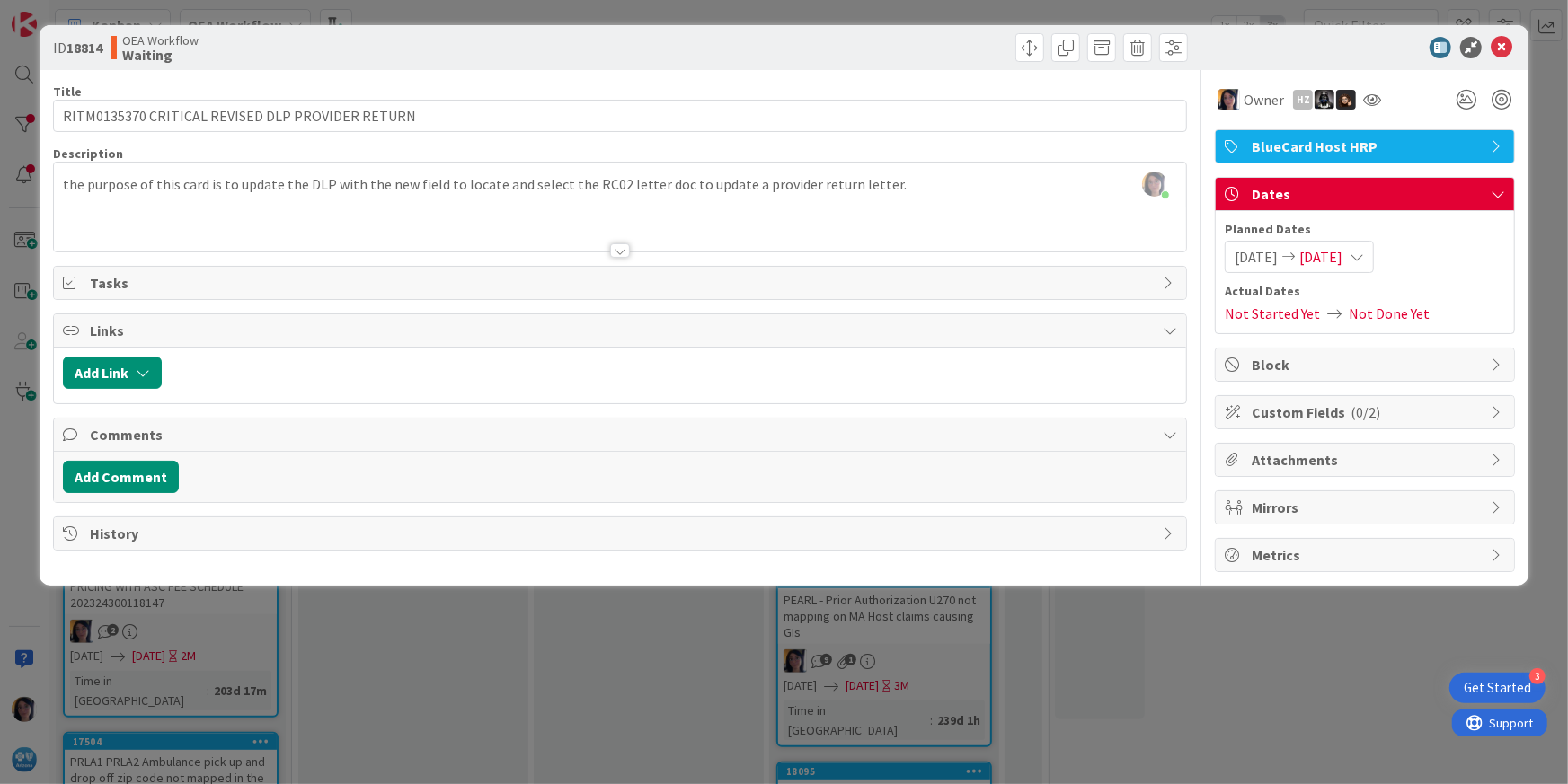
scroll to position [0, 0]
click at [1027, 52] on div at bounding box center [906, 47] width 564 height 28
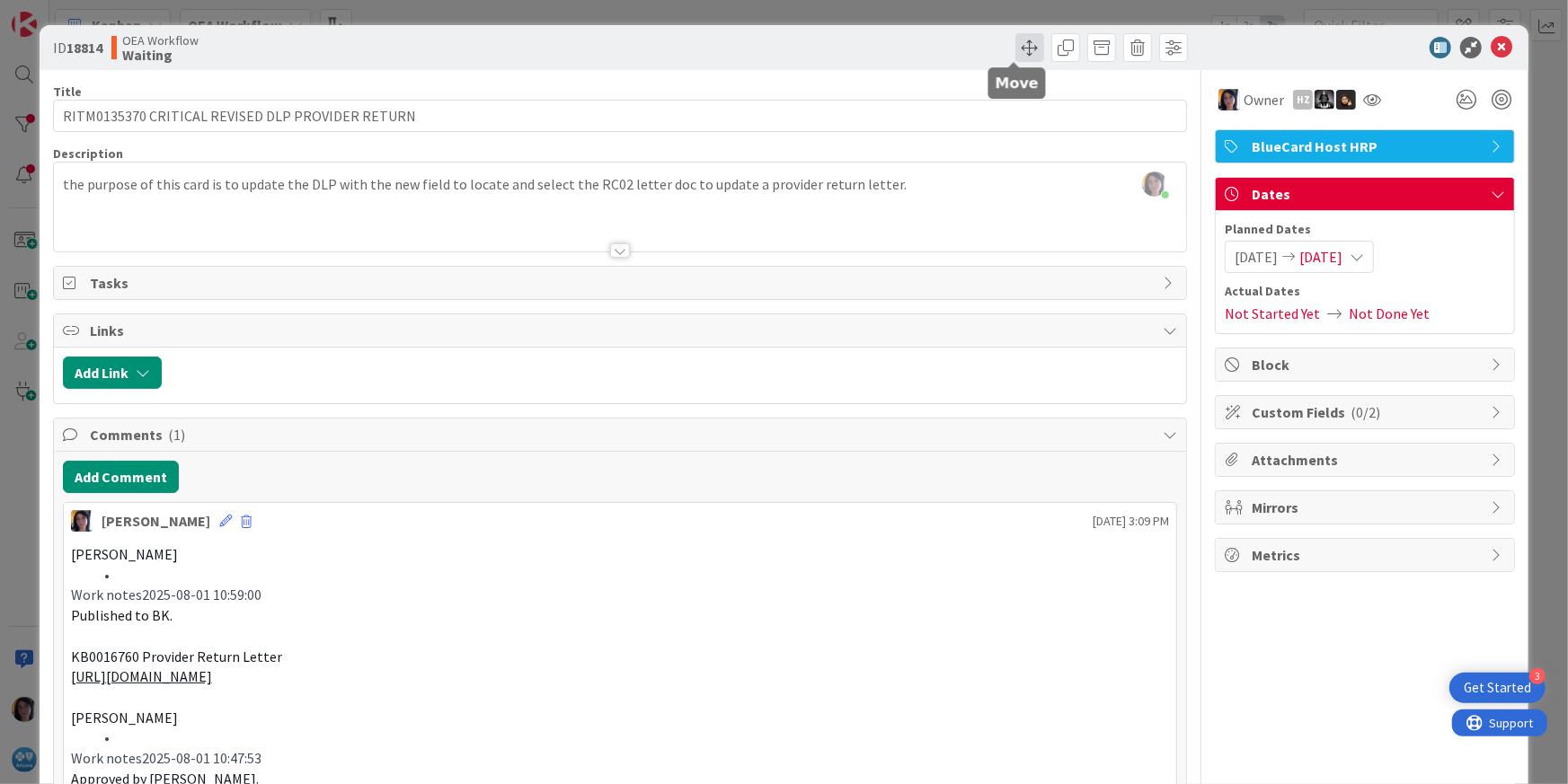
click at [1015, 49] on span at bounding box center [1029, 47] width 28 height 28
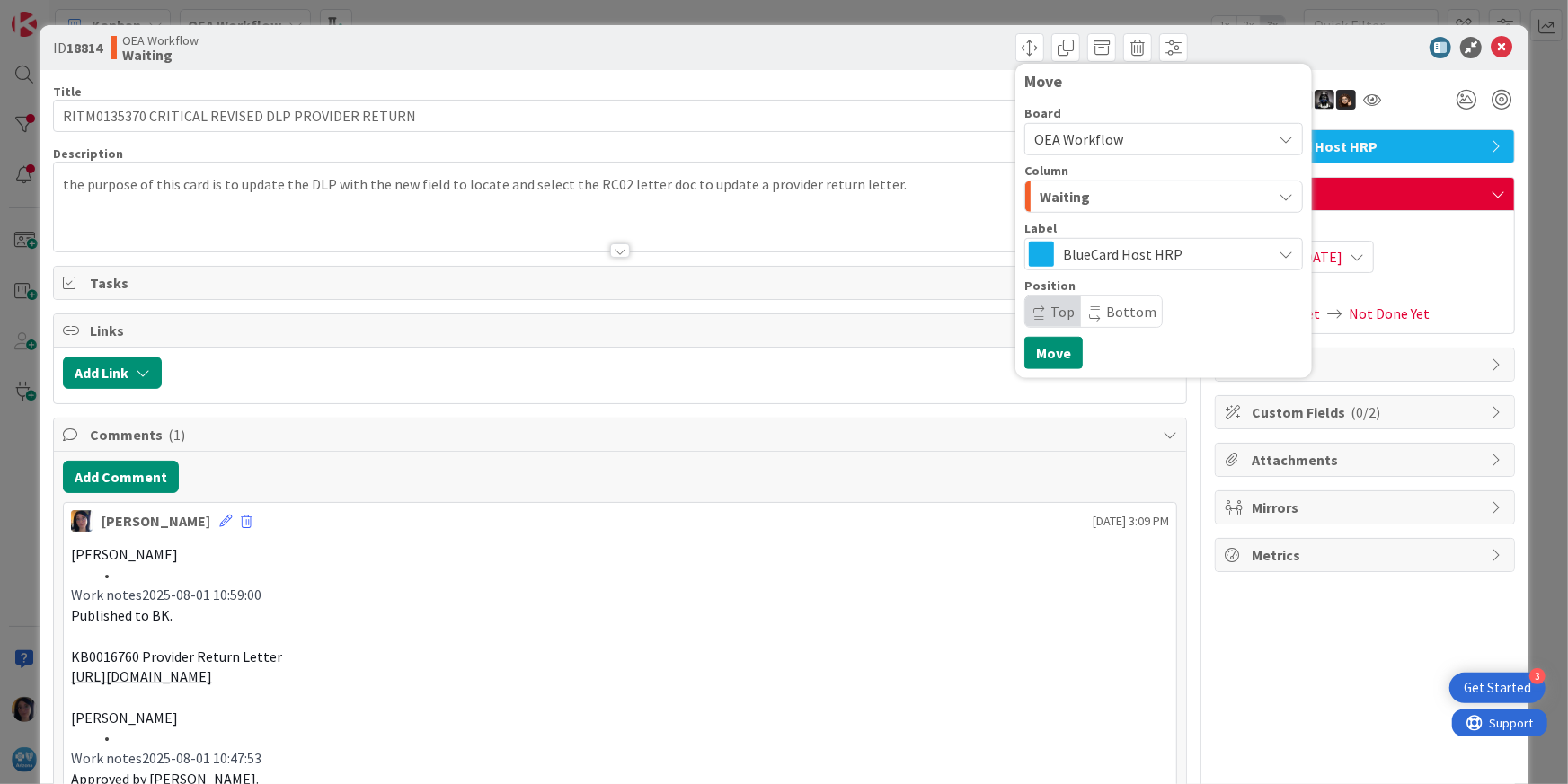
click at [1060, 197] on span "Waiting" at bounding box center [1064, 196] width 50 height 23
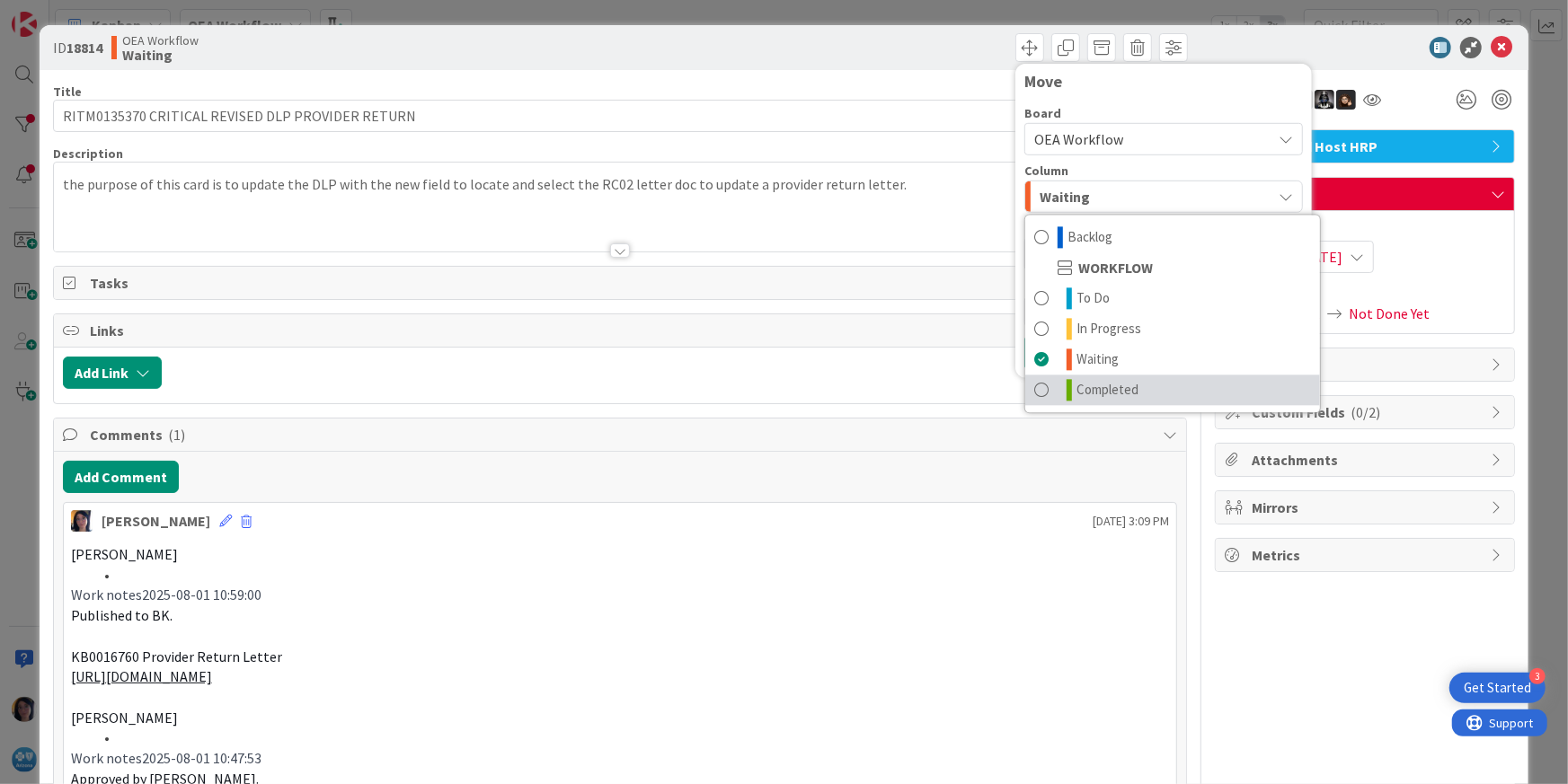
click at [1080, 379] on link "Completed" at bounding box center [1172, 389] width 295 height 30
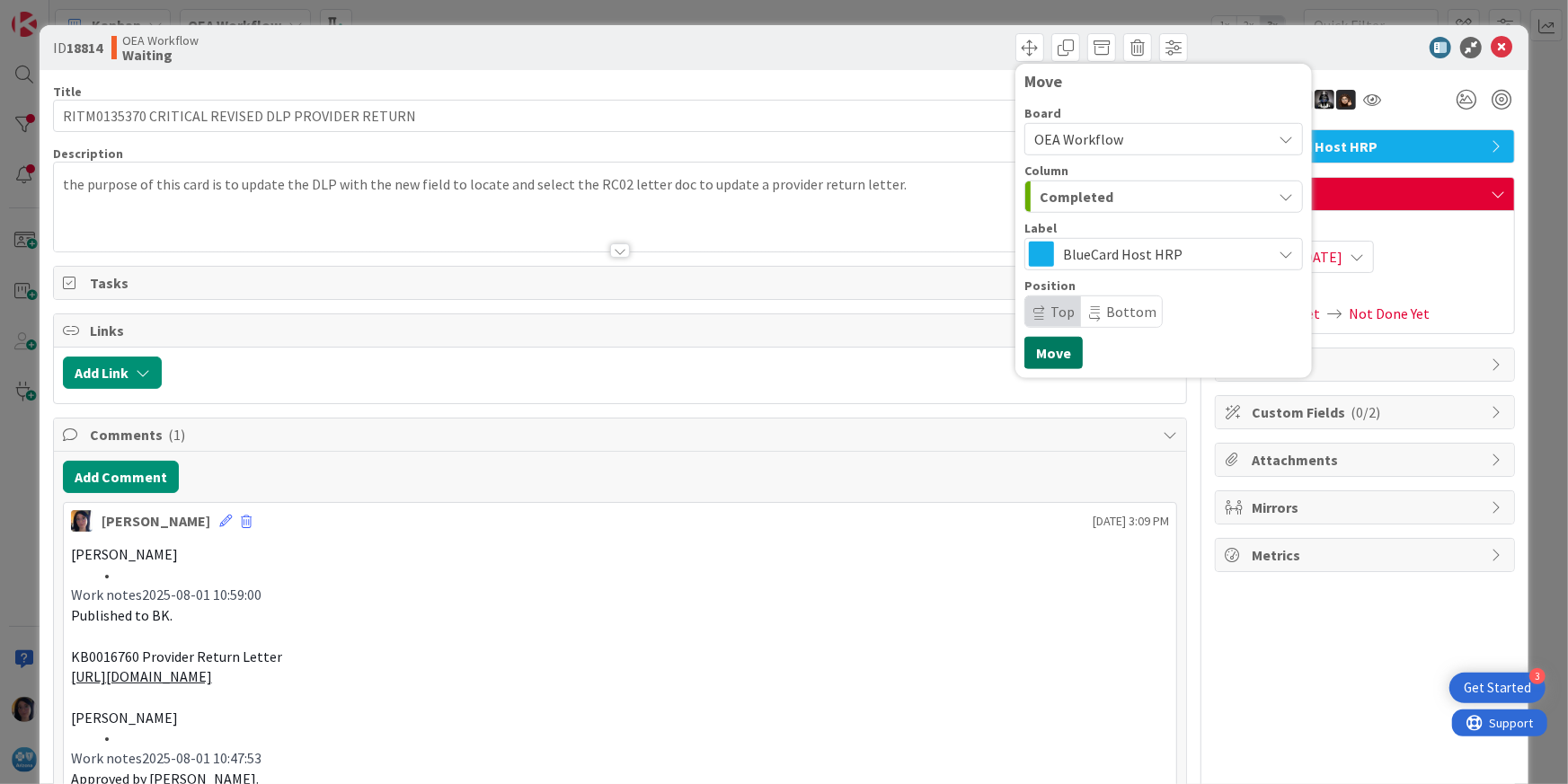
drag, startPoint x: 1027, startPoint y: 339, endPoint x: 1043, endPoint y: 322, distance: 23.3
click at [1027, 338] on button "Move" at bounding box center [1054, 353] width 59 height 32
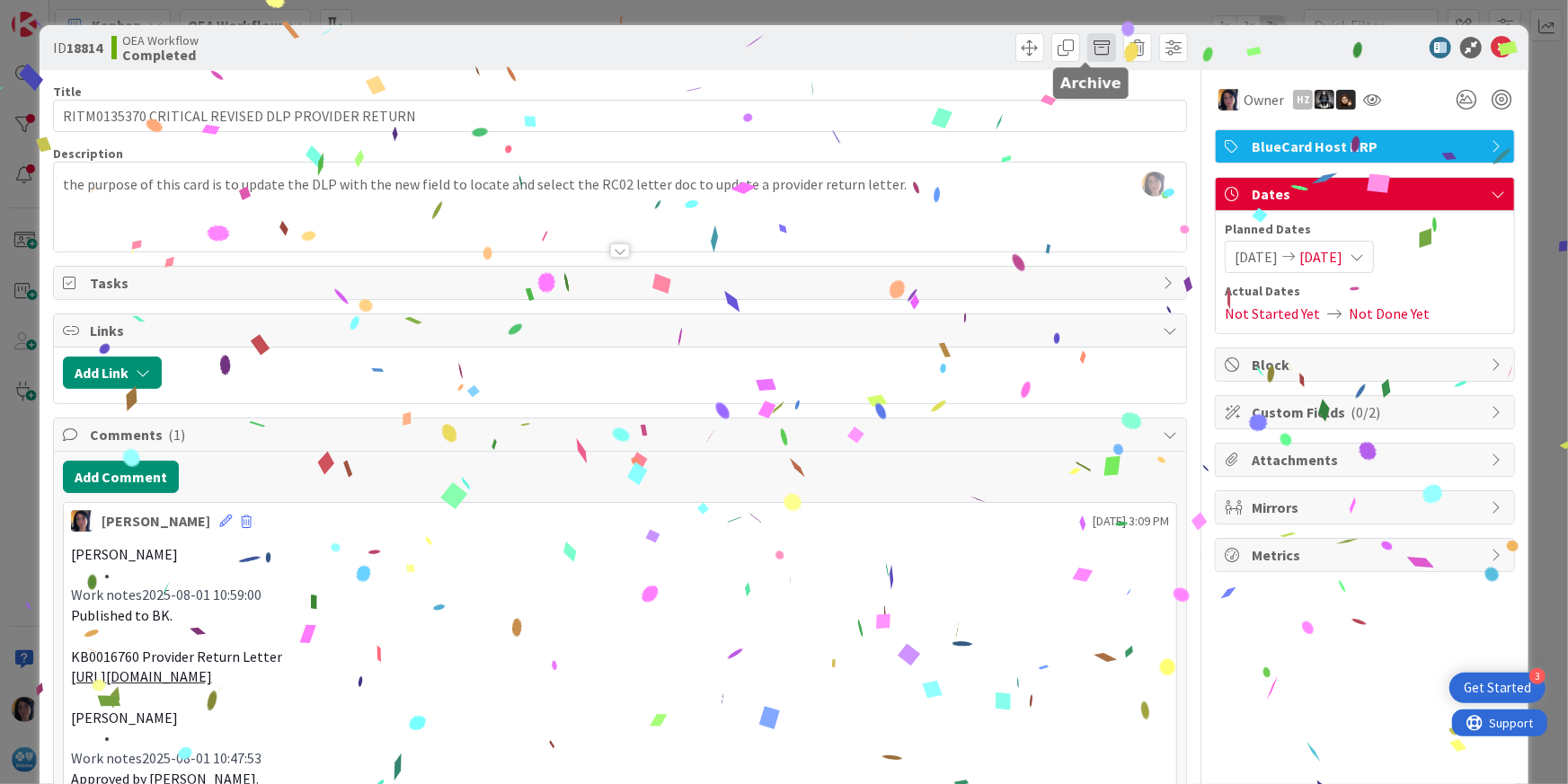
click at [1087, 46] on span at bounding box center [1101, 47] width 28 height 28
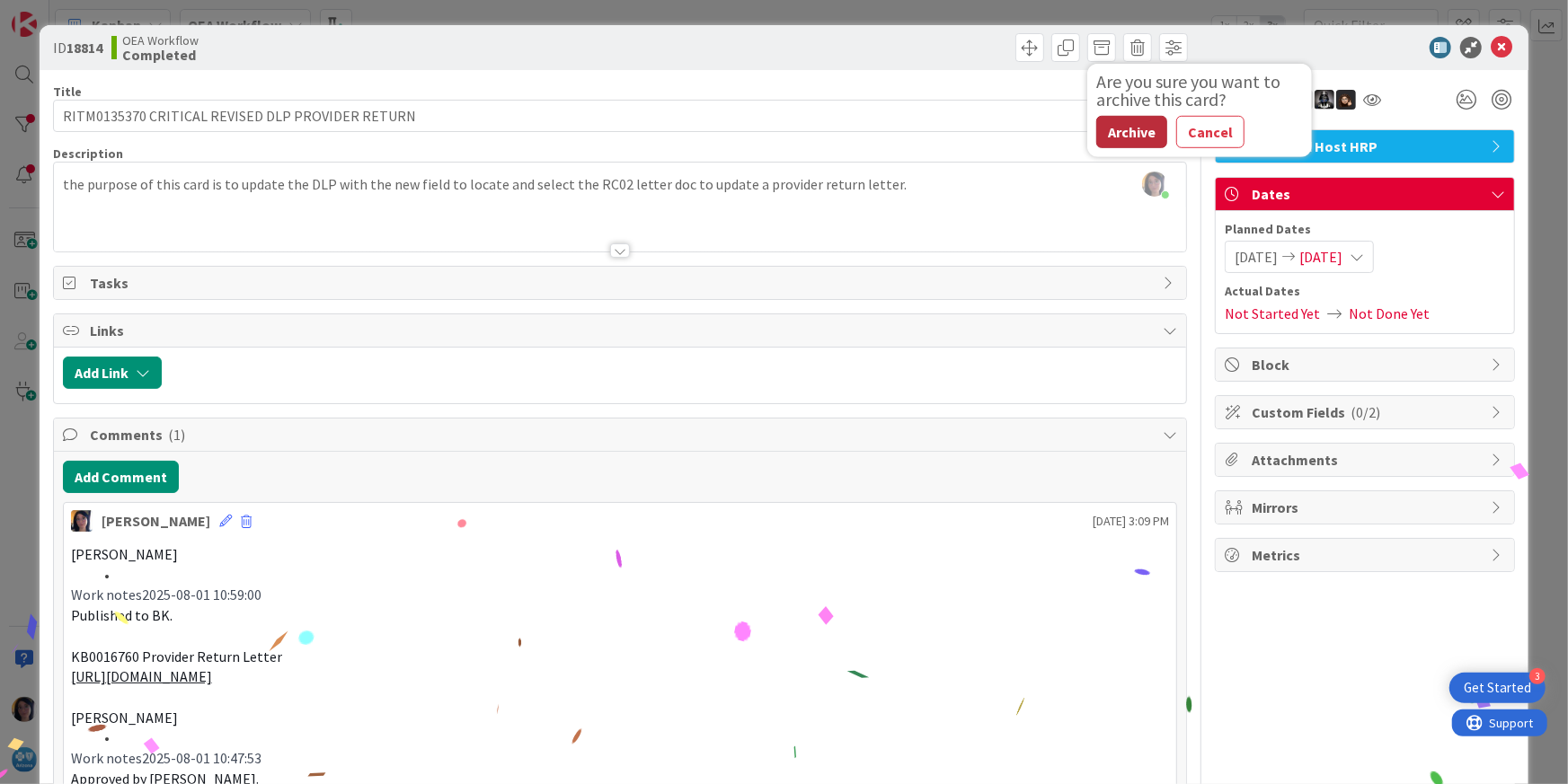
drag, startPoint x: 1108, startPoint y: 110, endPoint x: 1113, endPoint y: 128, distance: 18.7
click at [1113, 128] on div "Are you sure you want to archive this card? Archive Cancel" at bounding box center [1199, 110] width 225 height 75
click at [1113, 129] on button "Archive" at bounding box center [1131, 131] width 71 height 32
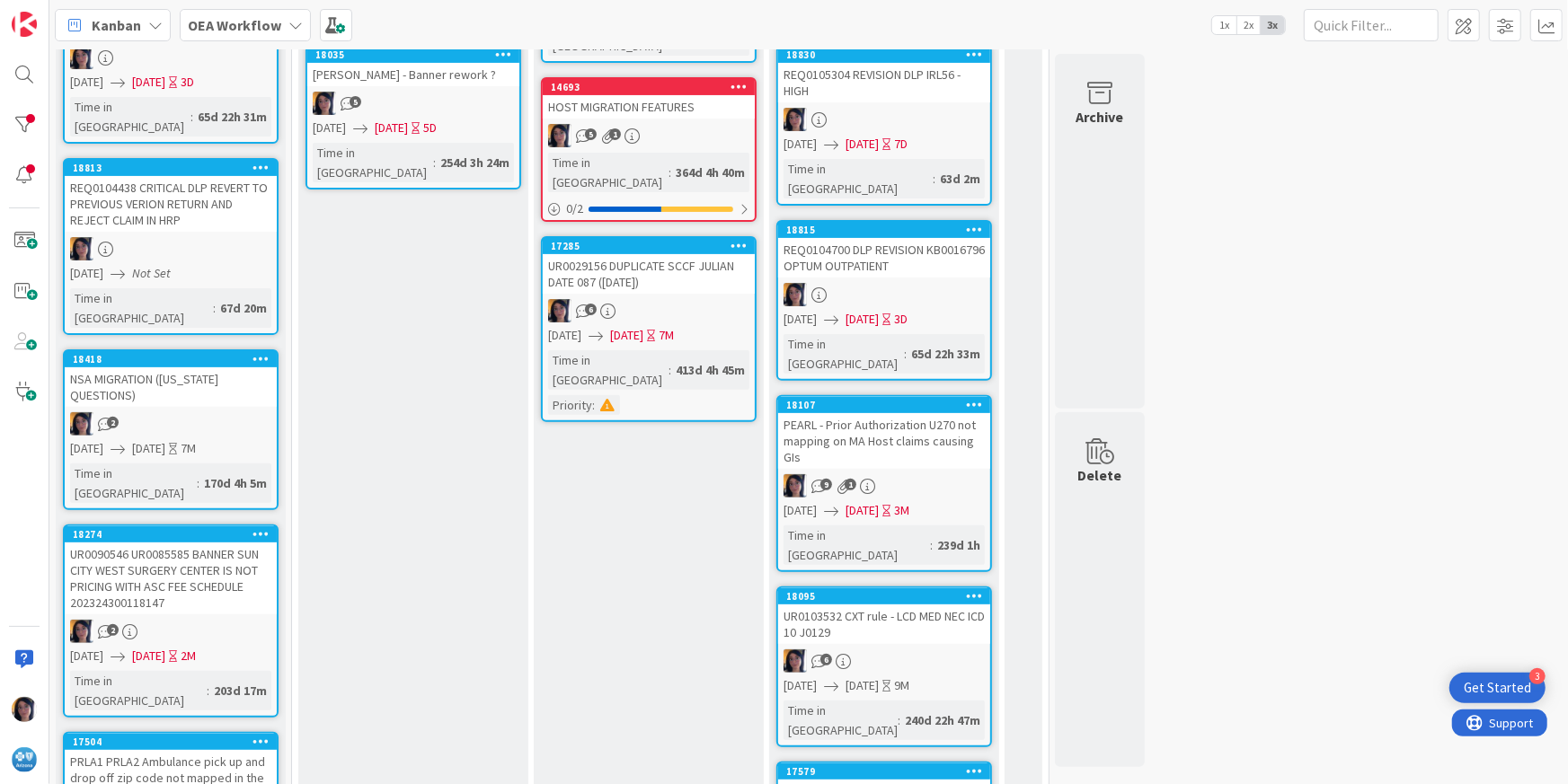
scroll to position [120, 0]
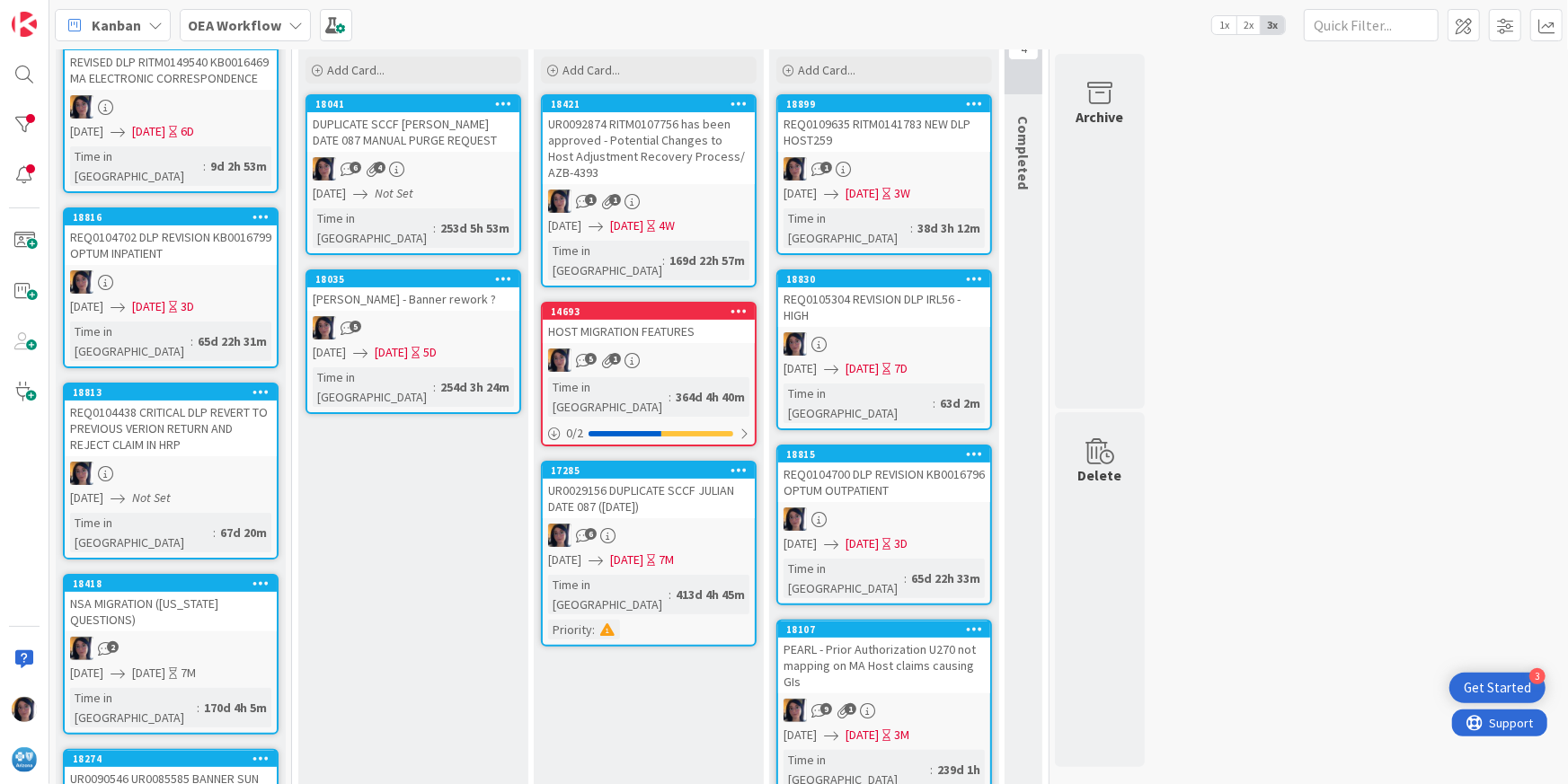
click at [875, 463] on div "REQ0104700 DLP REVISION KB0016796 OPTUM OUTPATIENT" at bounding box center [883, 482] width 212 height 39
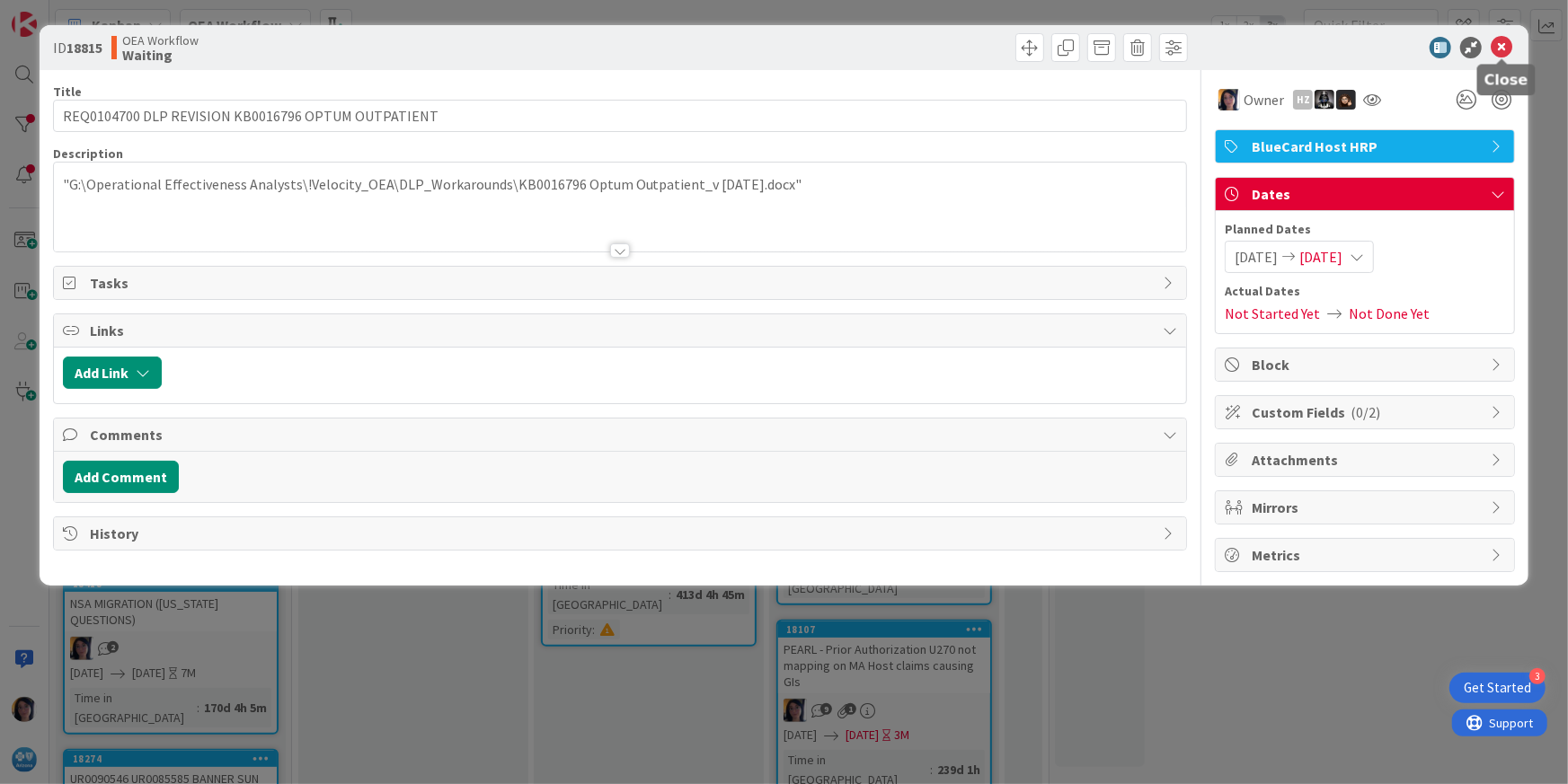
click at [1462, 49] on icon at bounding box center [1501, 48] width 22 height 22
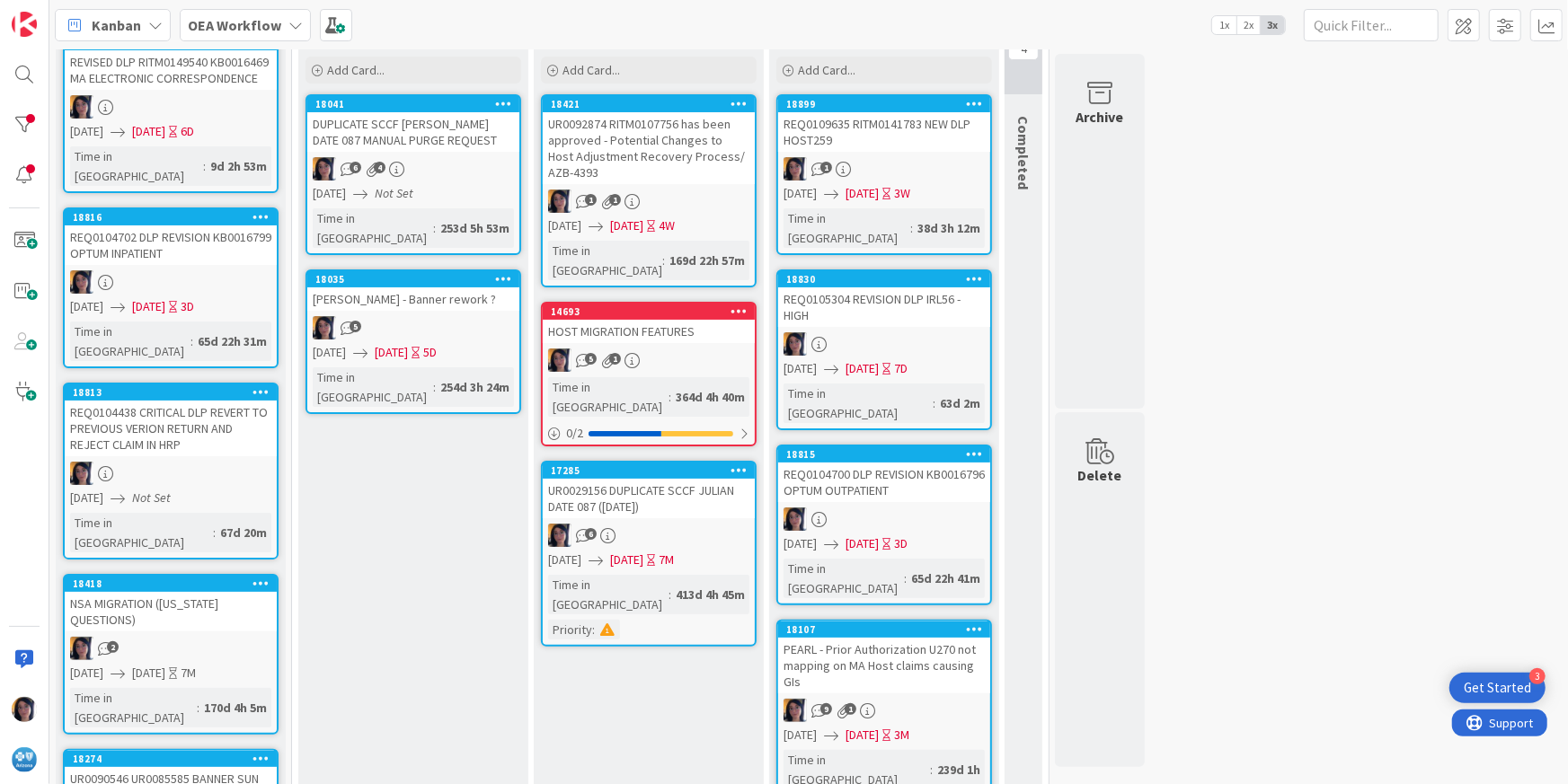
click at [844, 300] on div "REQ0105304 REVISION DLP IRL56 - HIGH" at bounding box center [883, 307] width 212 height 39
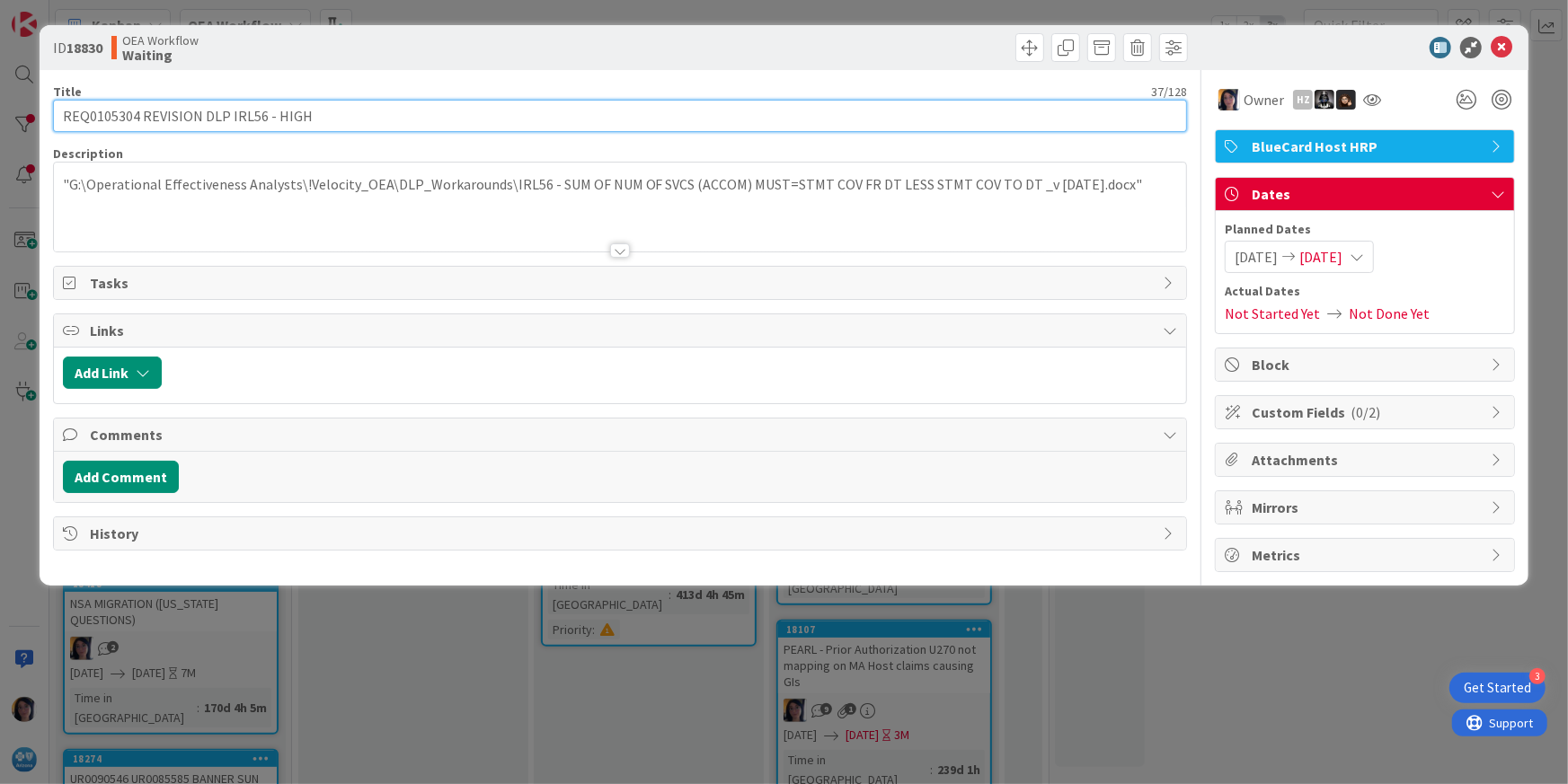
click at [80, 101] on input "REQ0105304 REVISION DLP IRL56 - HIGH" at bounding box center [620, 115] width 1135 height 32
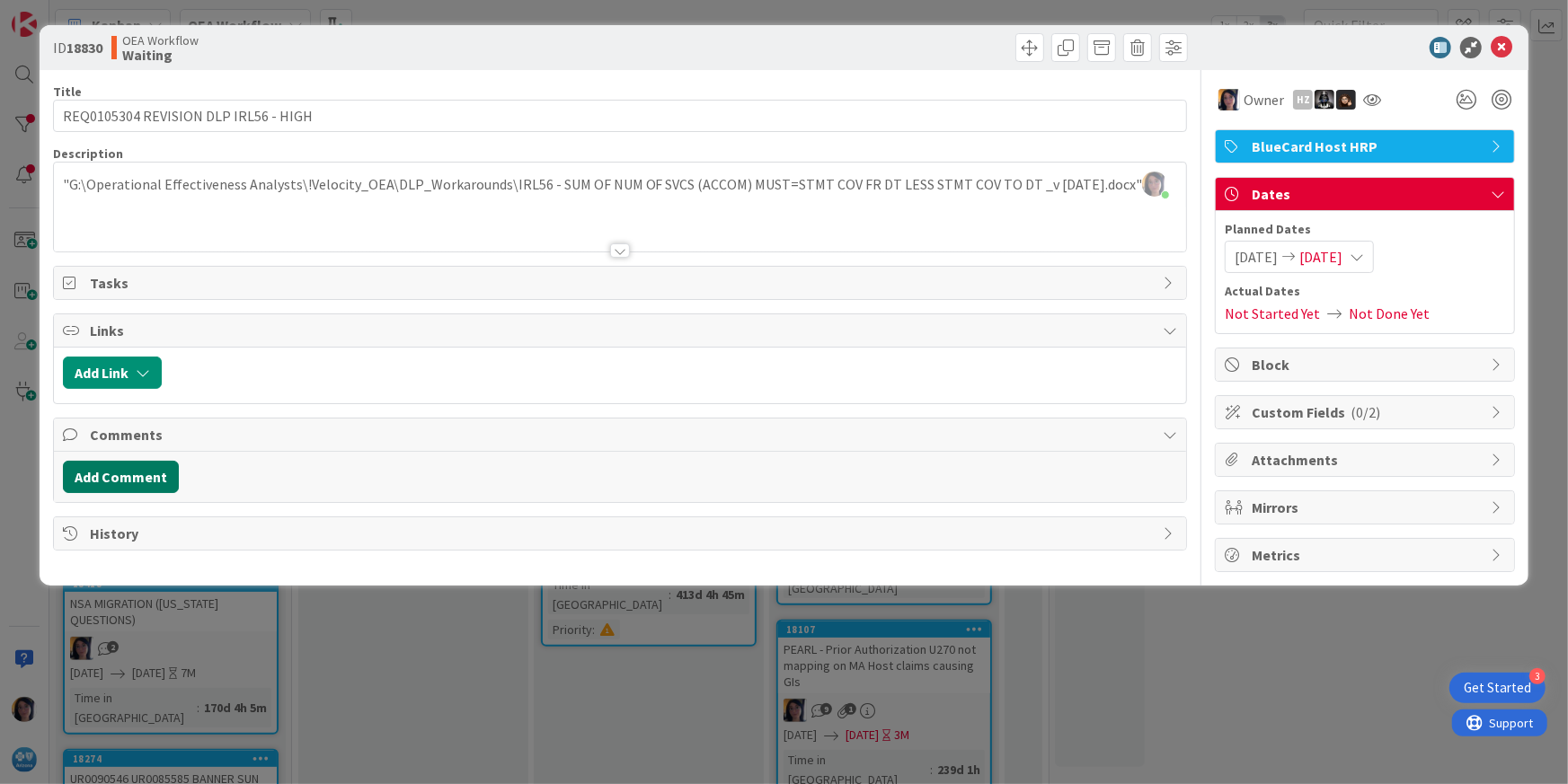
click at [123, 491] on button "Add Comment" at bounding box center [121, 476] width 115 height 32
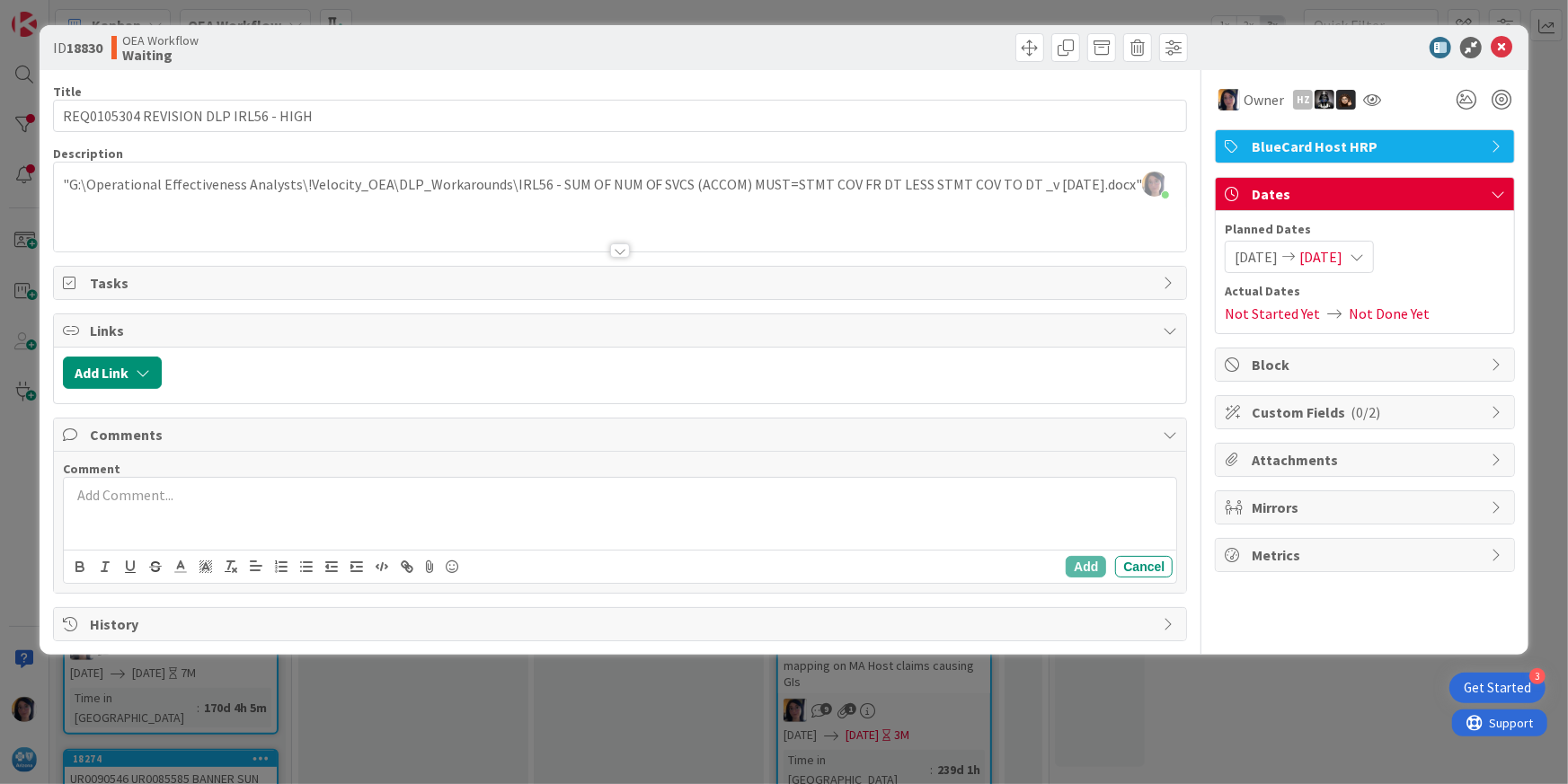
click at [137, 503] on p at bounding box center [620, 495] width 1099 height 21
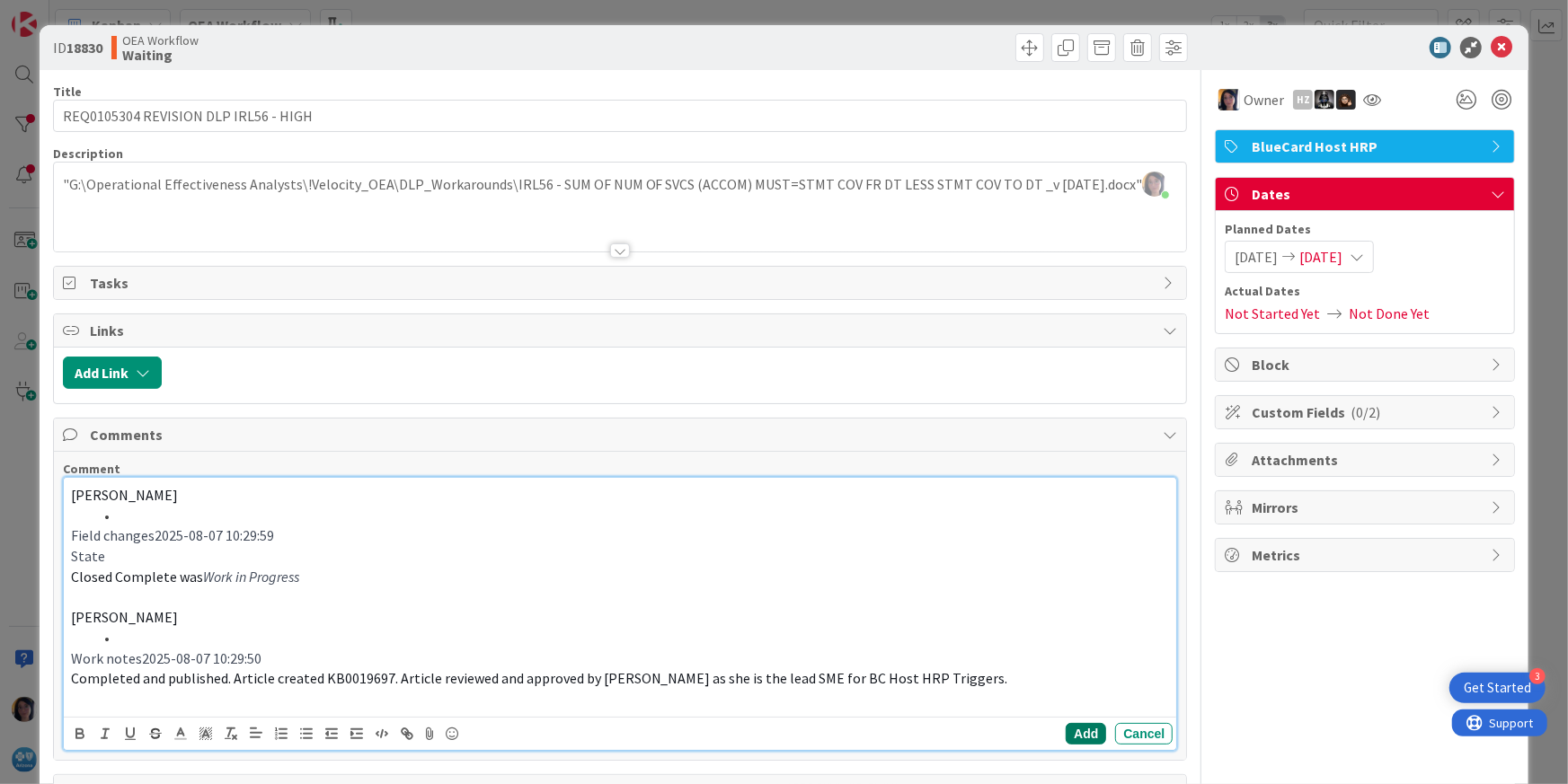
click at [1069, 724] on button "Add" at bounding box center [1086, 734] width 40 height 22
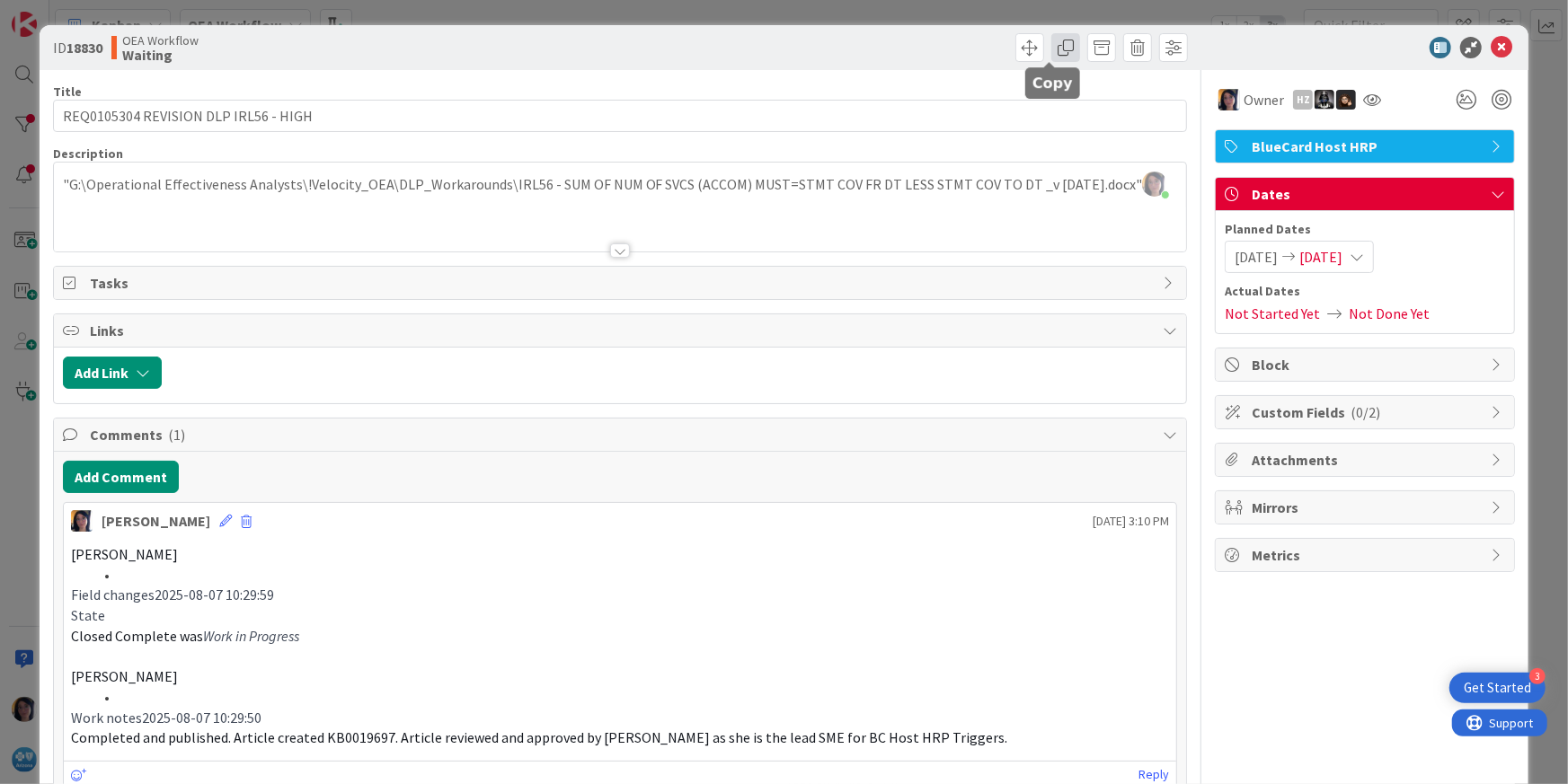
click at [1051, 45] on span at bounding box center [1065, 47] width 28 height 28
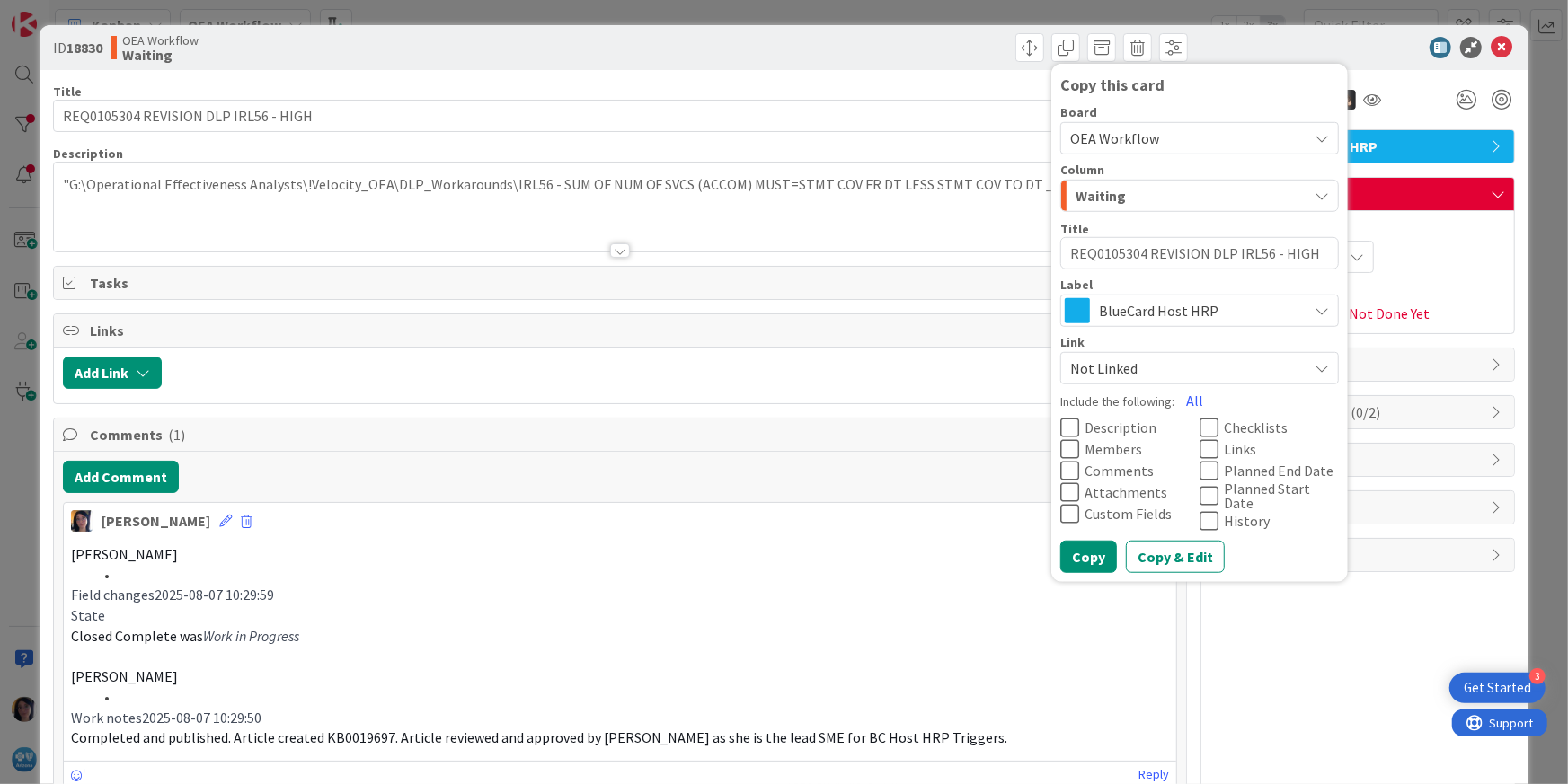
click at [1105, 189] on span "Waiting" at bounding box center [1100, 195] width 50 height 23
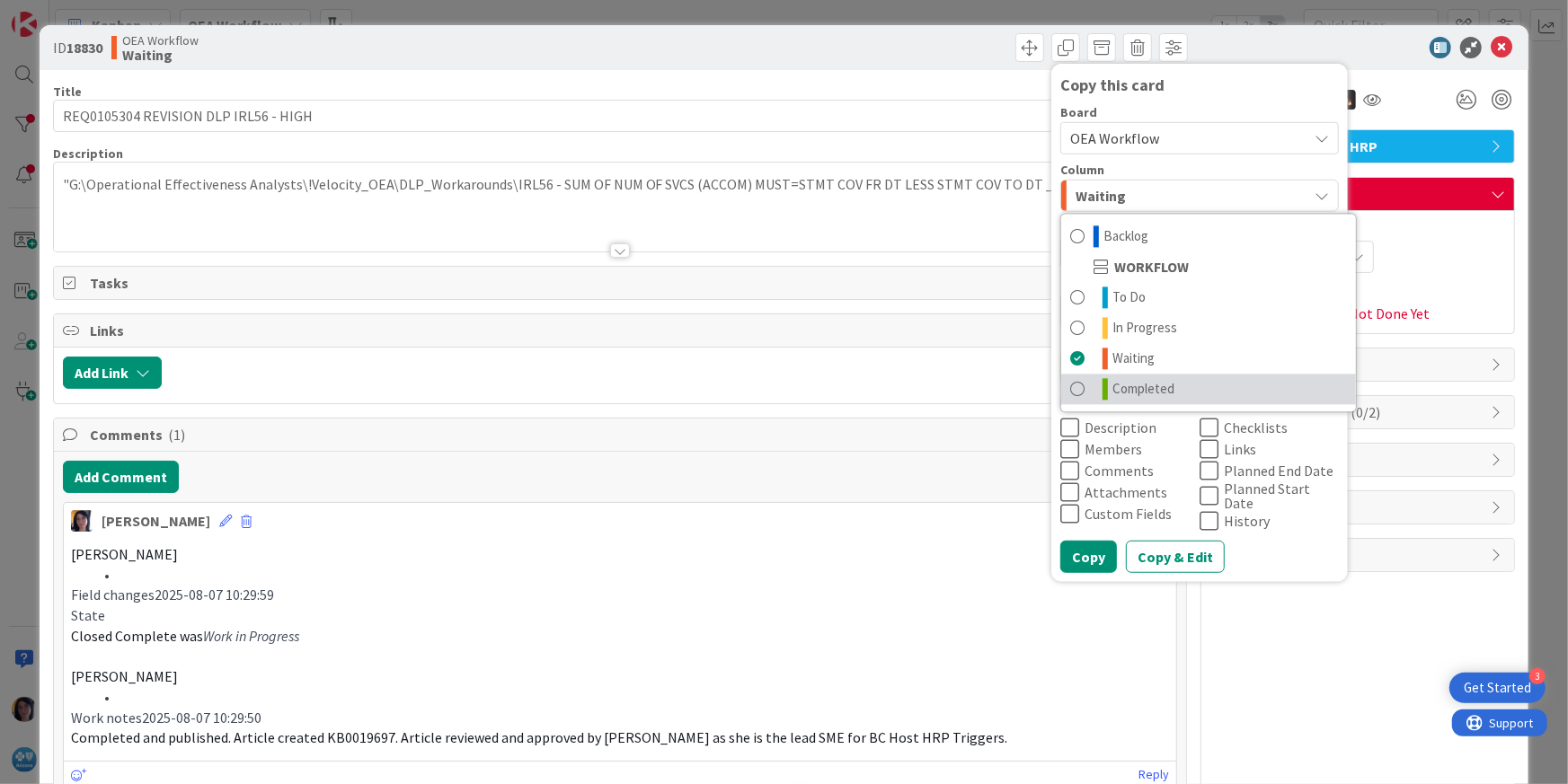
click at [1118, 387] on span "Completed" at bounding box center [1144, 389] width 62 height 22
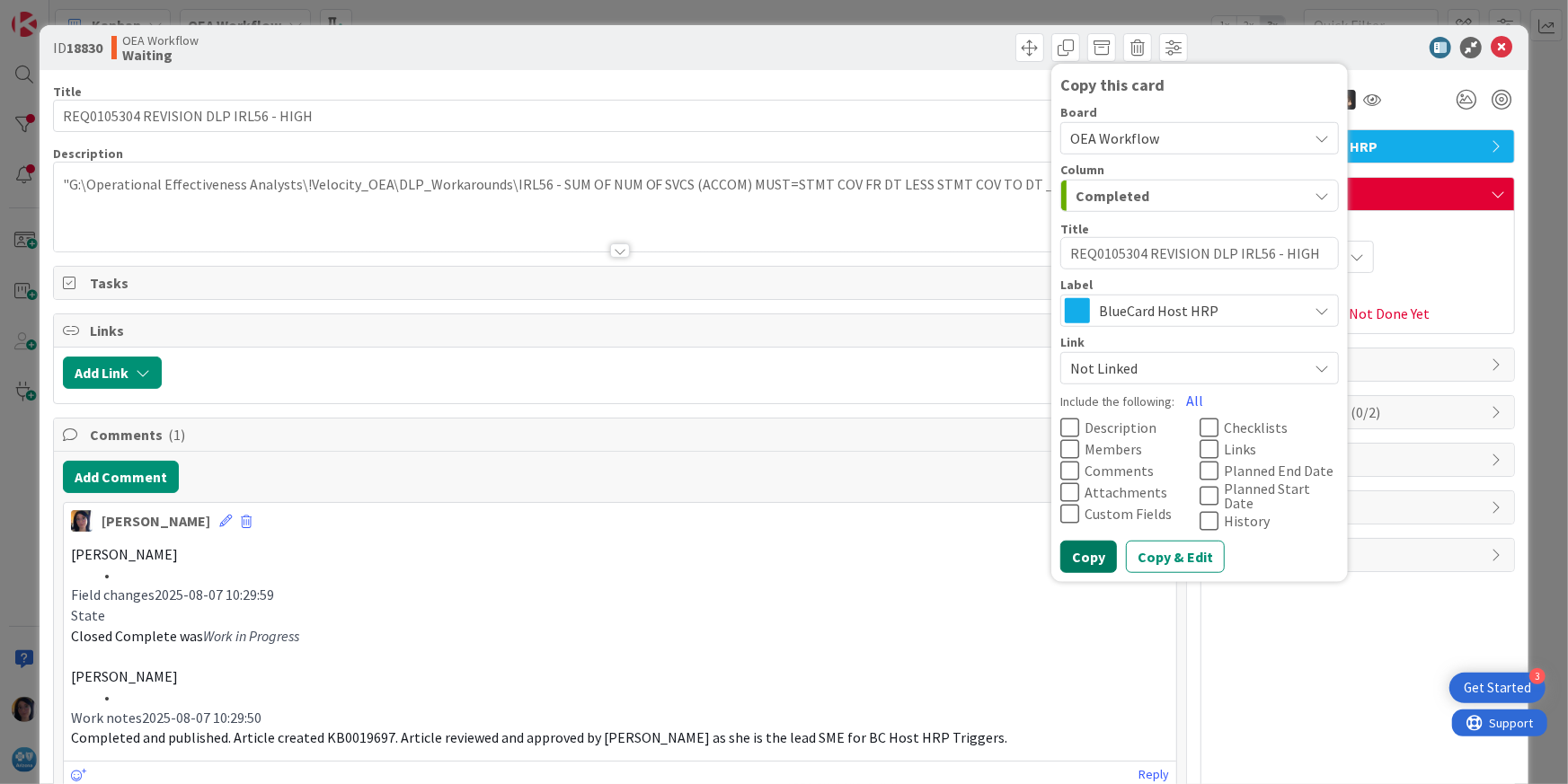
click at [1064, 548] on button "Copy" at bounding box center [1089, 556] width 57 height 32
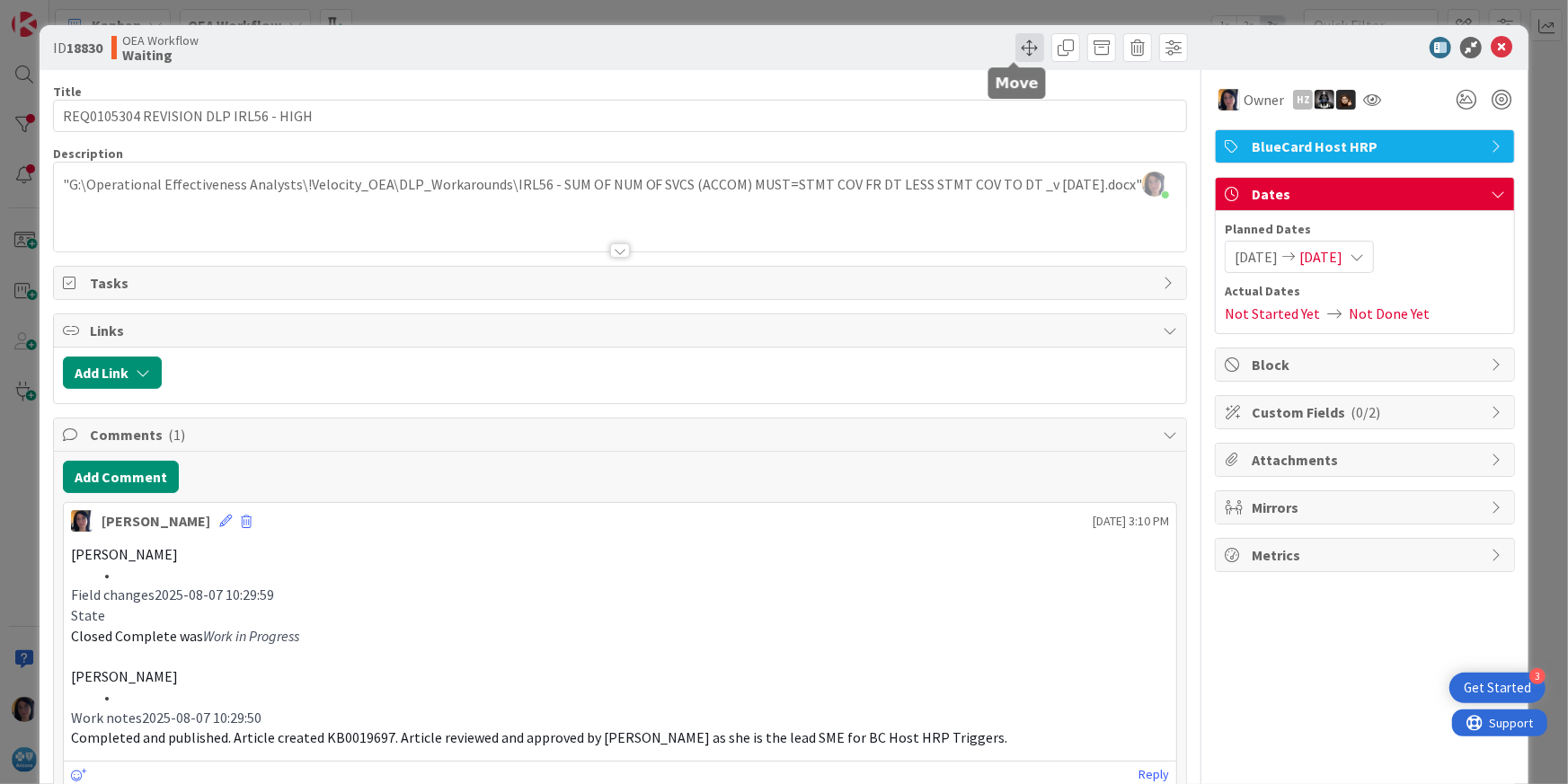
click at [1019, 44] on span at bounding box center [1029, 47] width 28 height 28
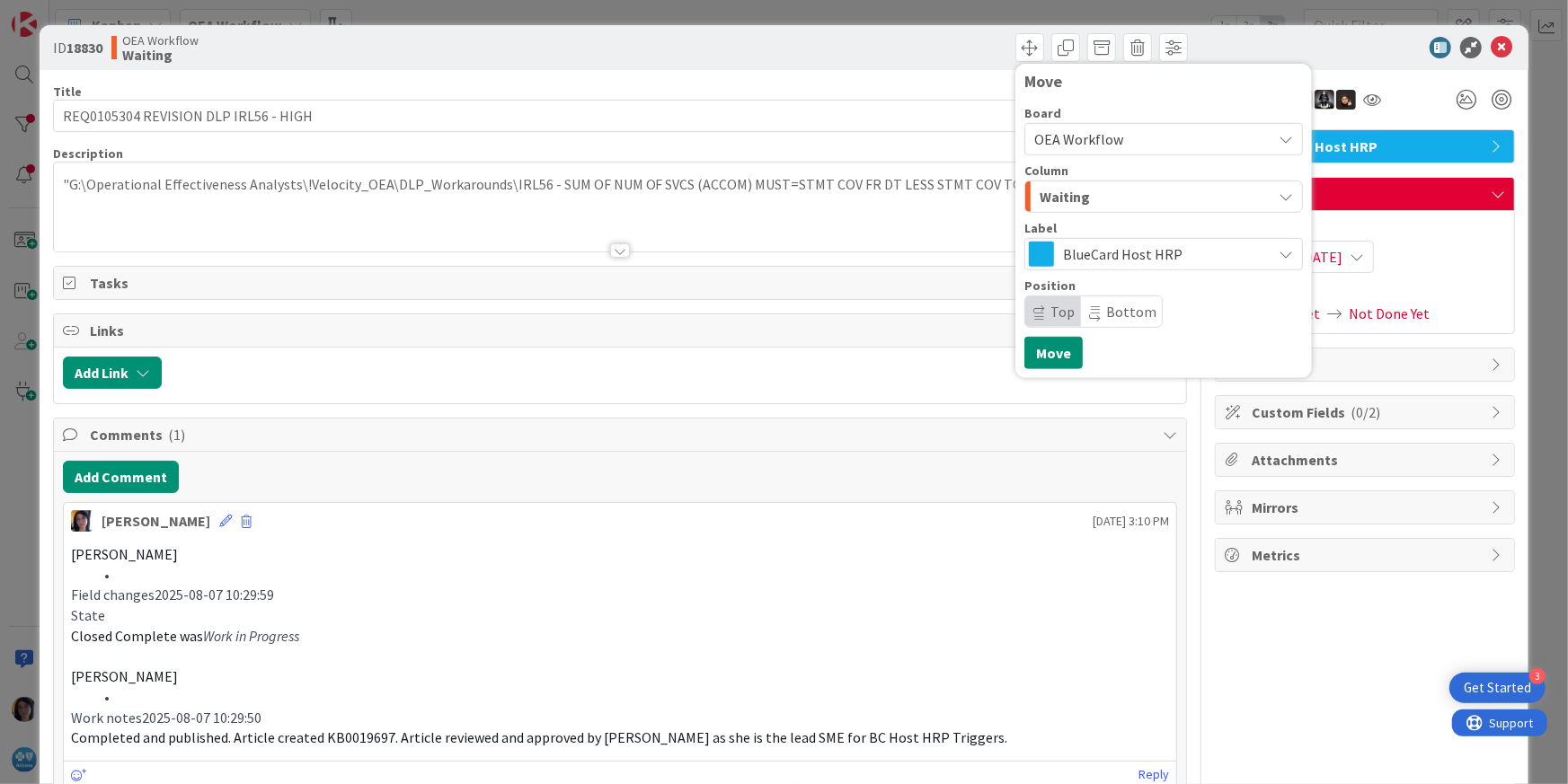
click at [1055, 200] on span "Waiting" at bounding box center [1064, 196] width 50 height 23
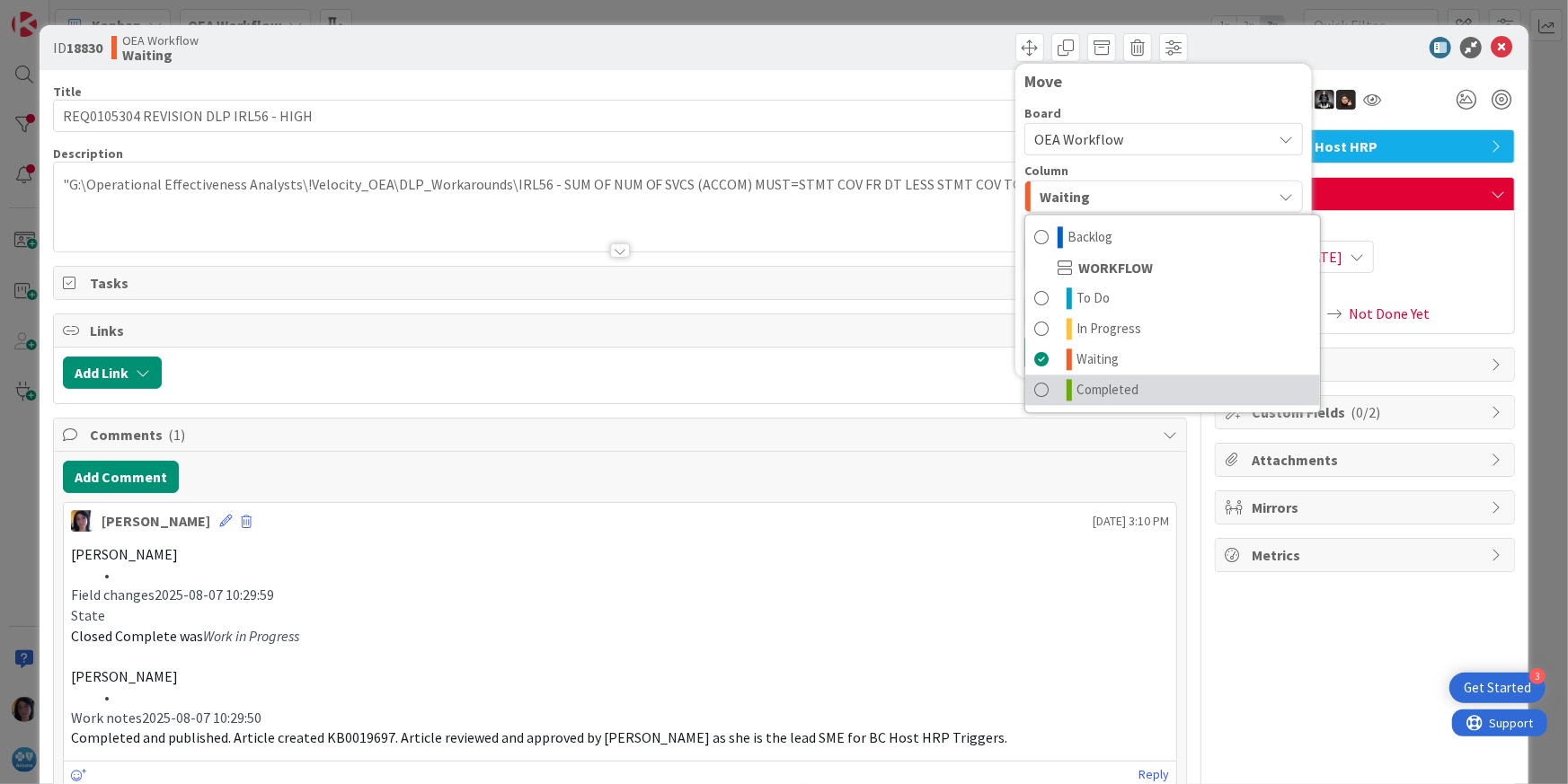
click at [1080, 391] on span "Completed" at bounding box center [1107, 390] width 62 height 22
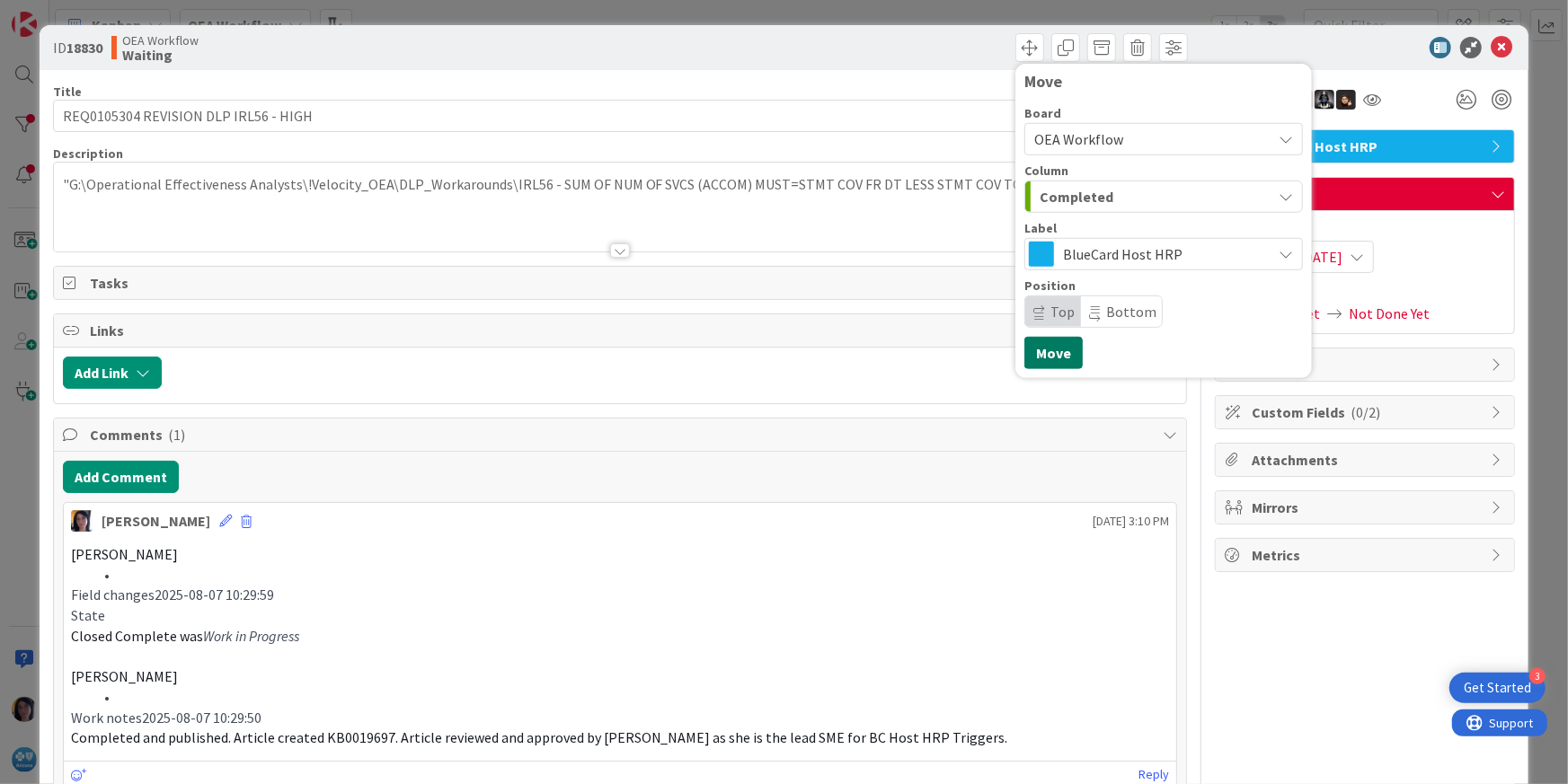
click at [1041, 352] on button "Move" at bounding box center [1054, 353] width 59 height 32
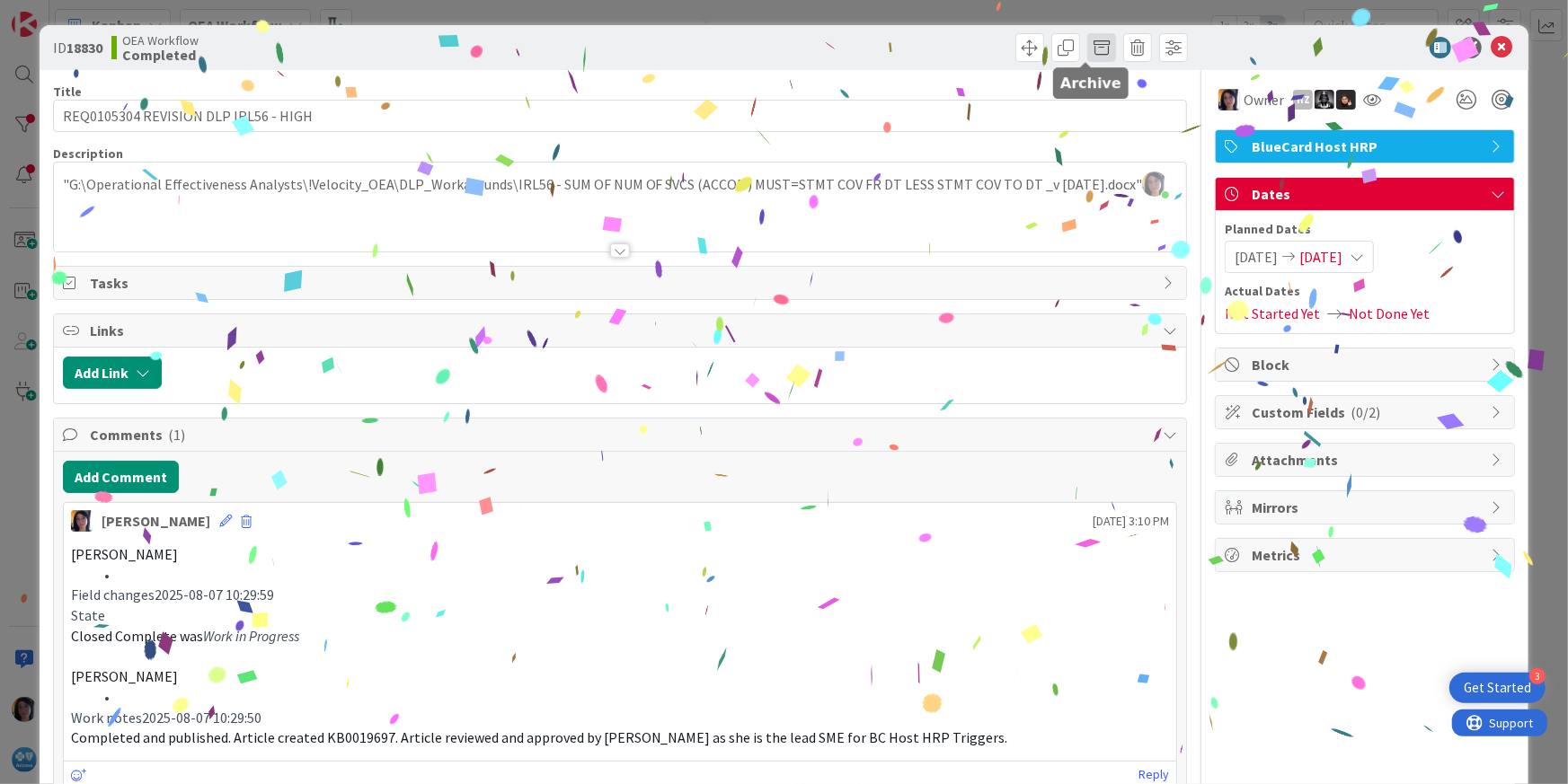
click at [1087, 38] on span at bounding box center [1101, 47] width 28 height 28
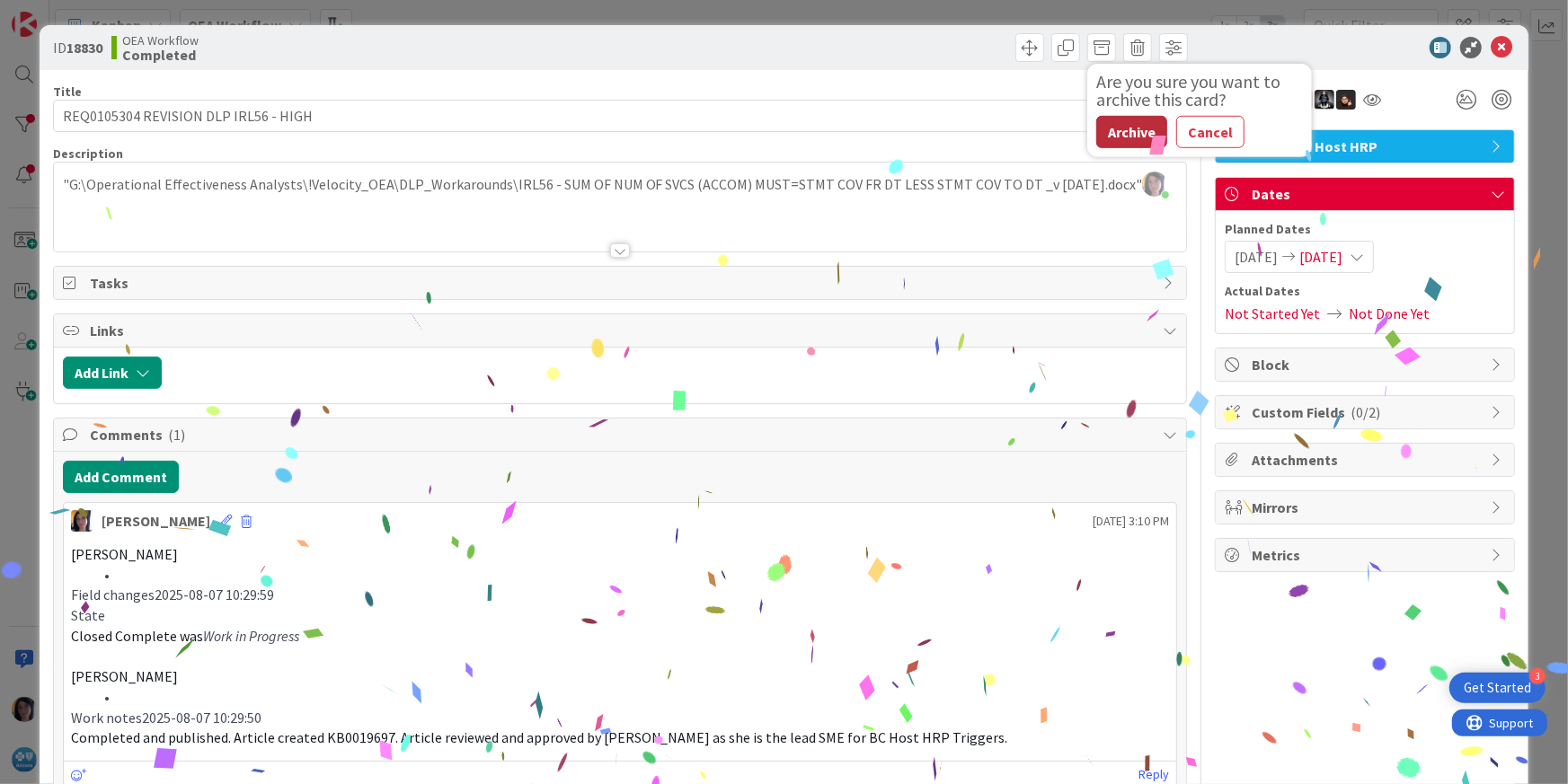
click at [1108, 142] on button "Archive" at bounding box center [1131, 131] width 71 height 32
type textarea "x"
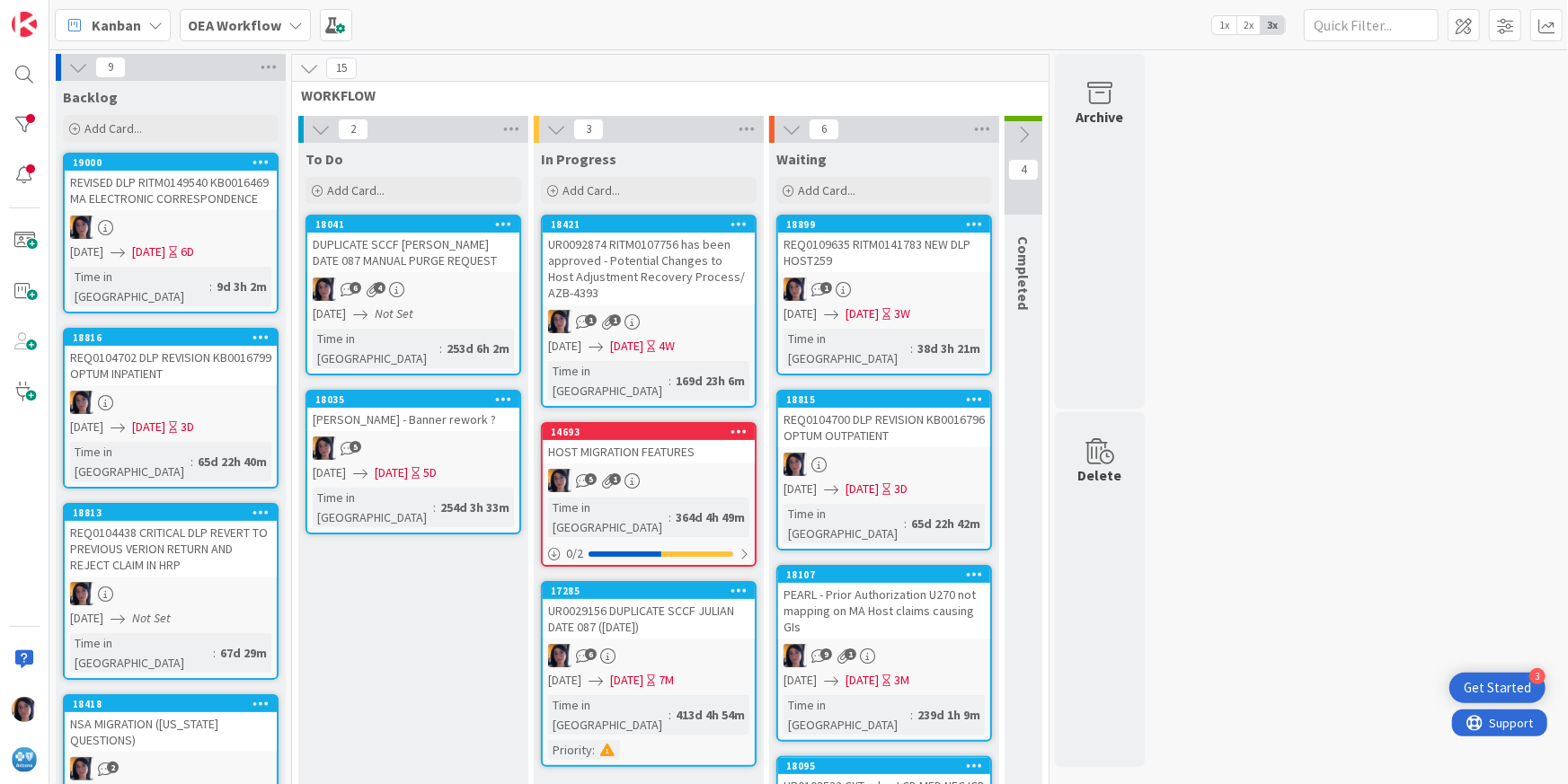
click at [860, 250] on div "REQ0109635 RITM0141783 NEW DLP HOST259" at bounding box center [883, 252] width 212 height 39
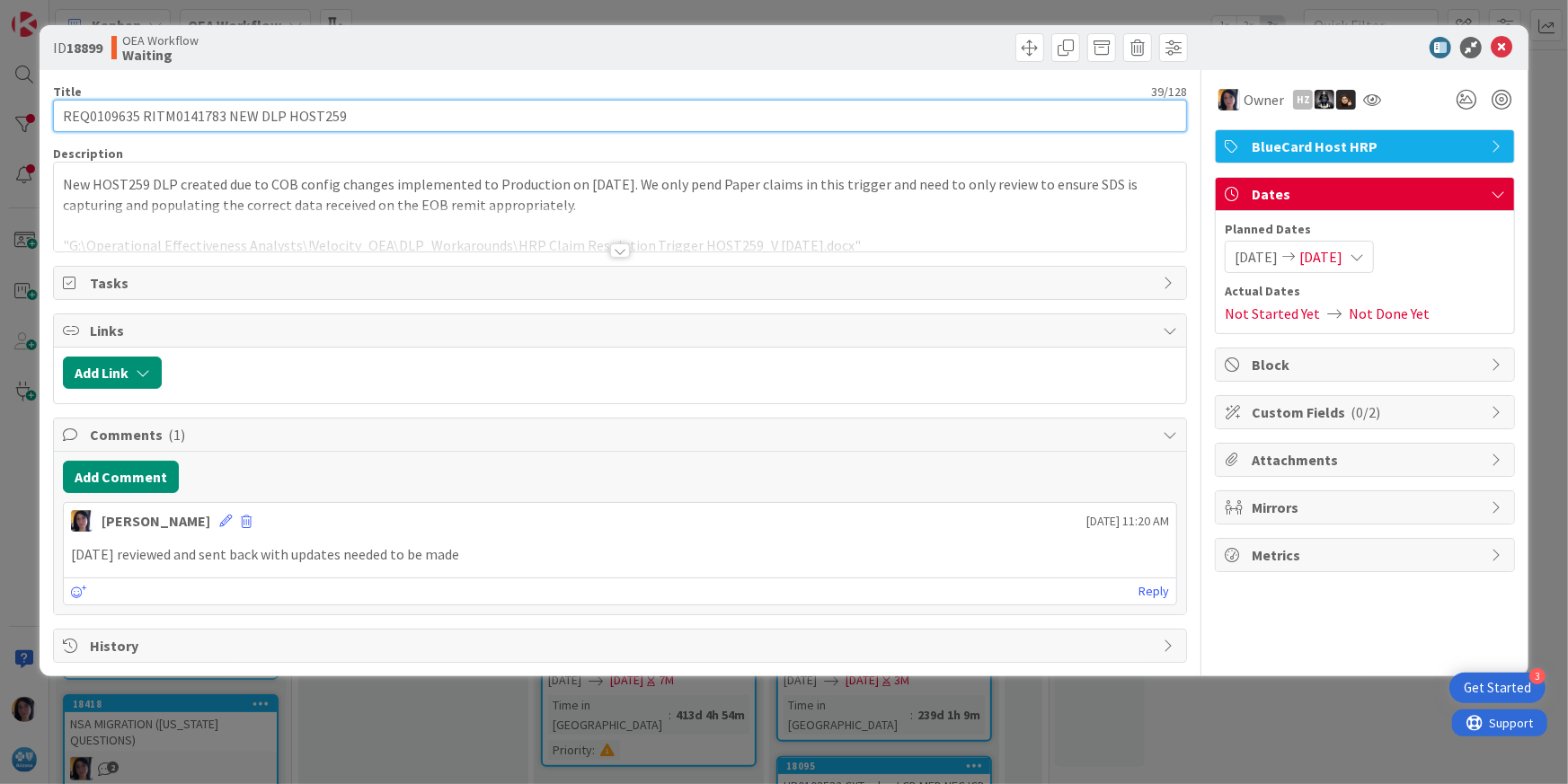
click at [97, 113] on input "REQ0109635 RITM0141783 NEW DLP HOST259" at bounding box center [620, 115] width 1135 height 32
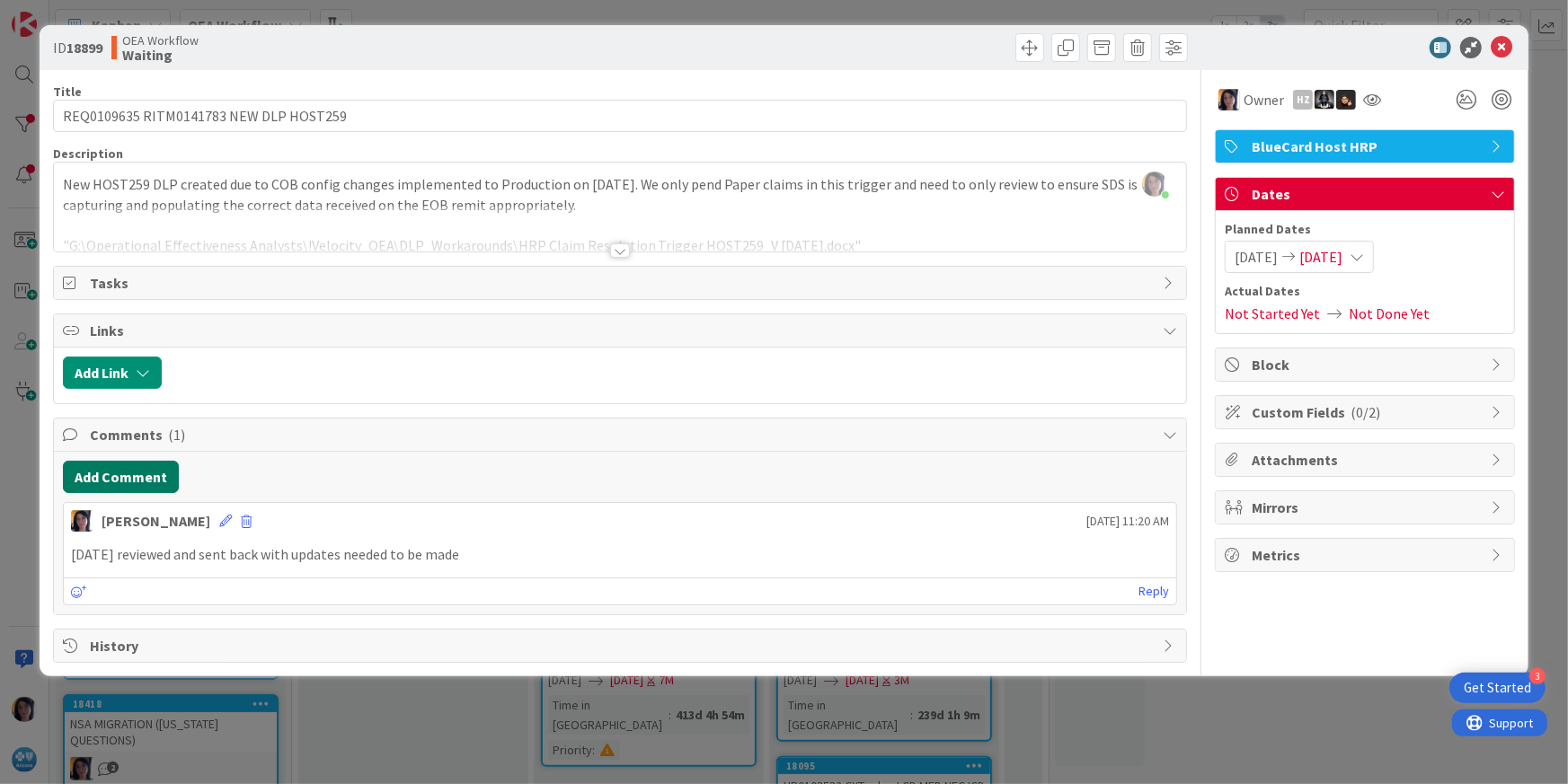
click at [127, 474] on button "Add Comment" at bounding box center [121, 476] width 115 height 32
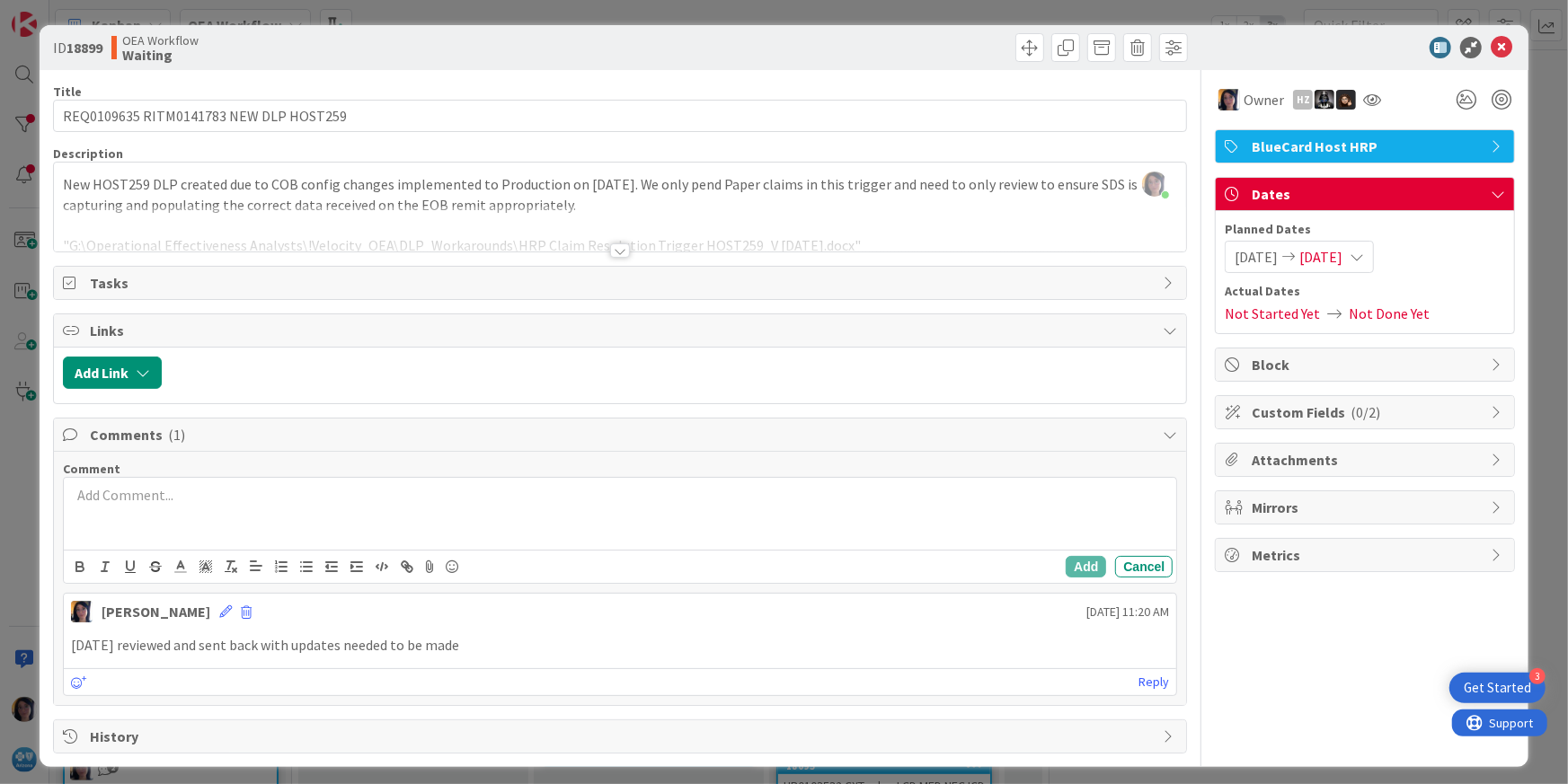
click at [147, 527] on div at bounding box center [620, 514] width 1113 height 71
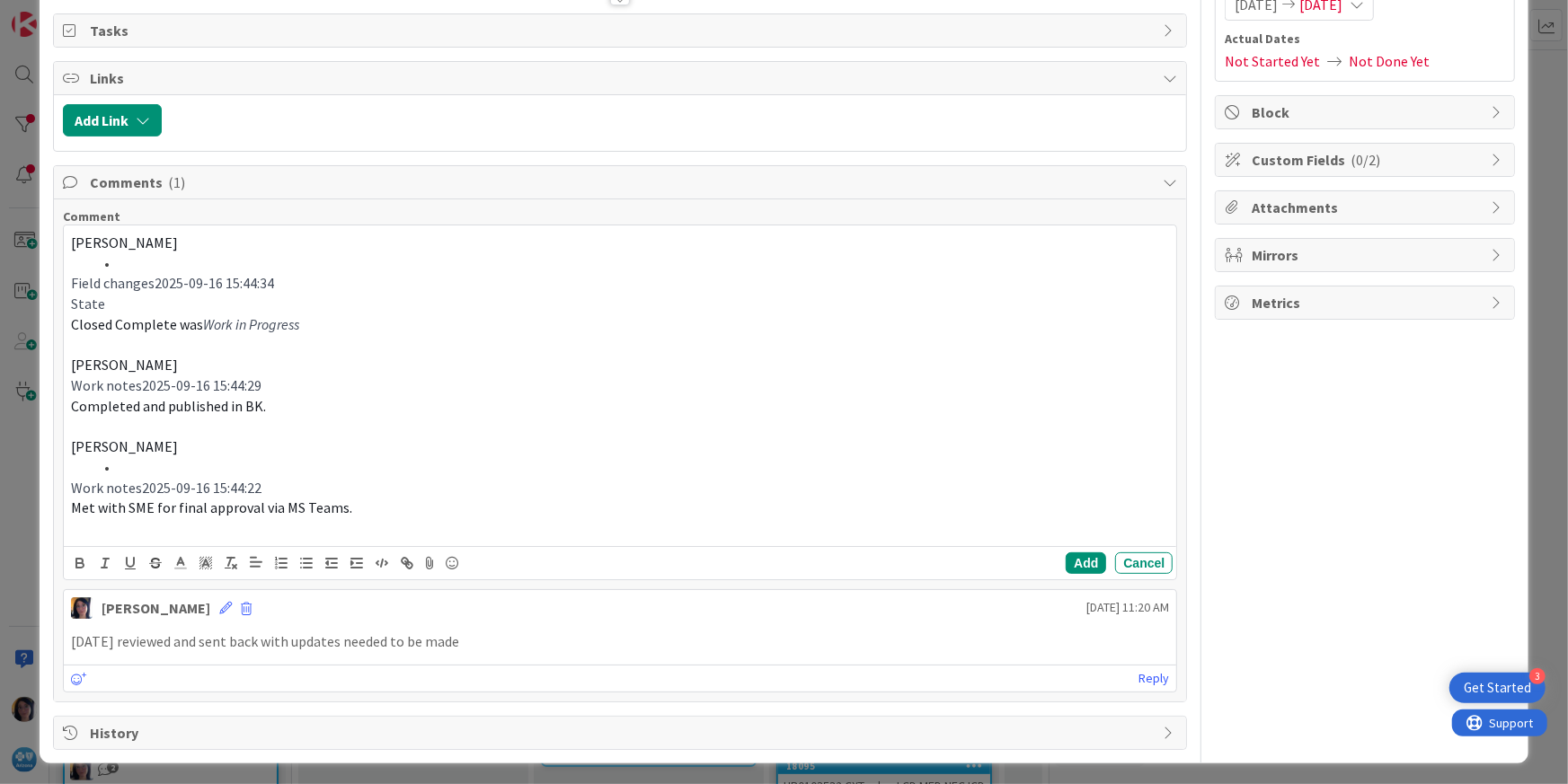
scroll to position [254, 0]
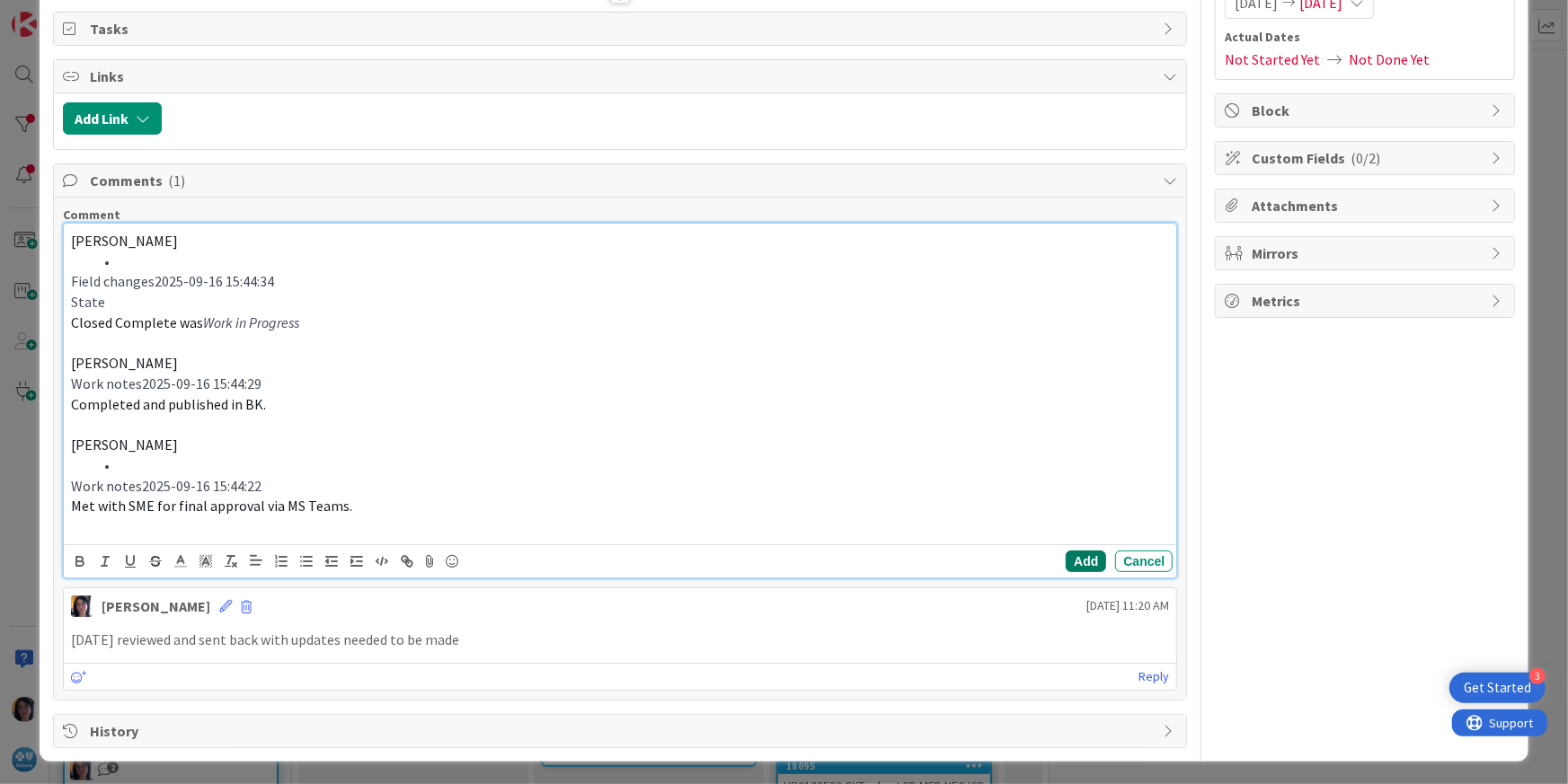
click at [1066, 552] on button "Add" at bounding box center [1086, 561] width 40 height 22
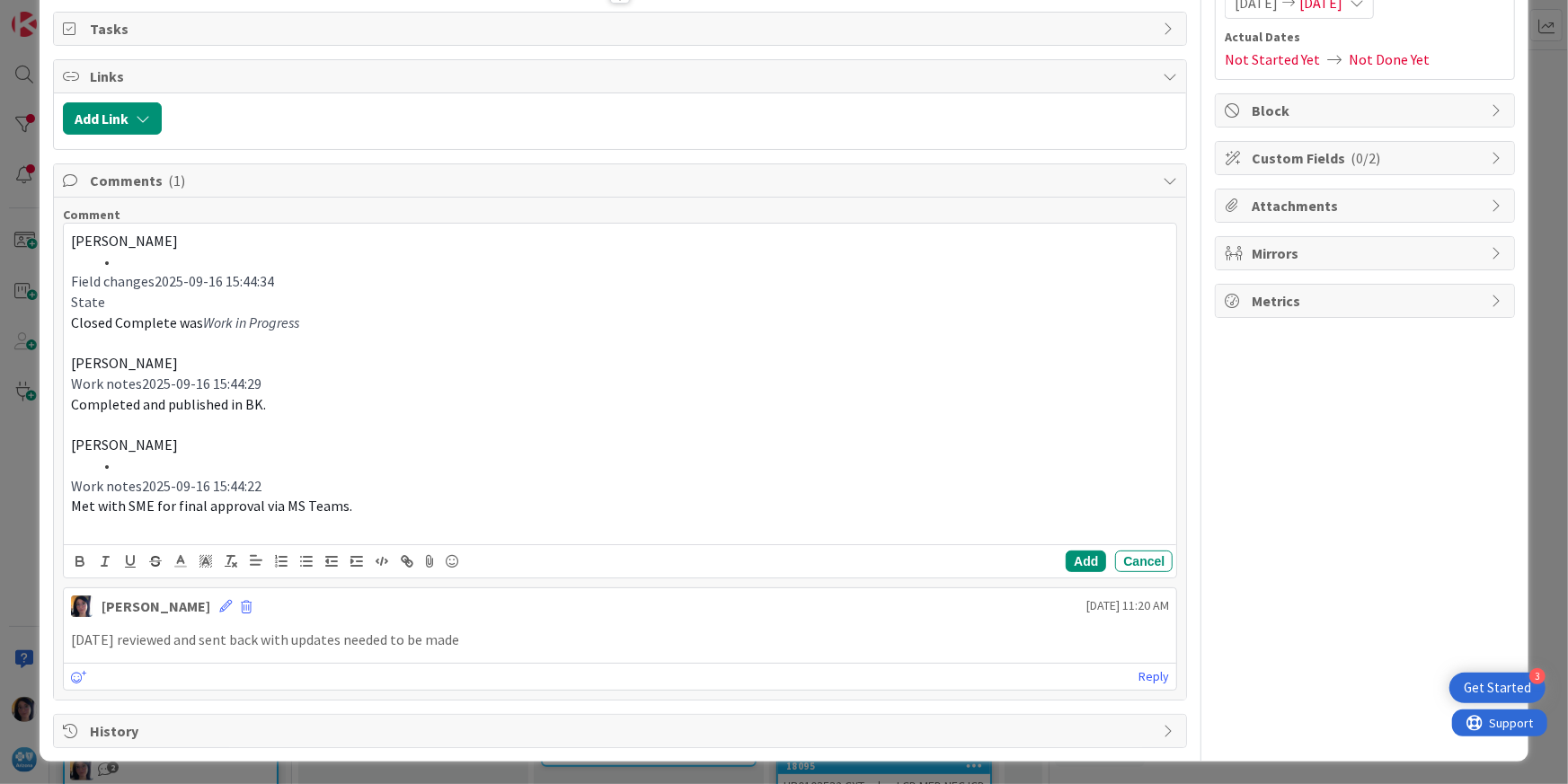
scroll to position [0, 0]
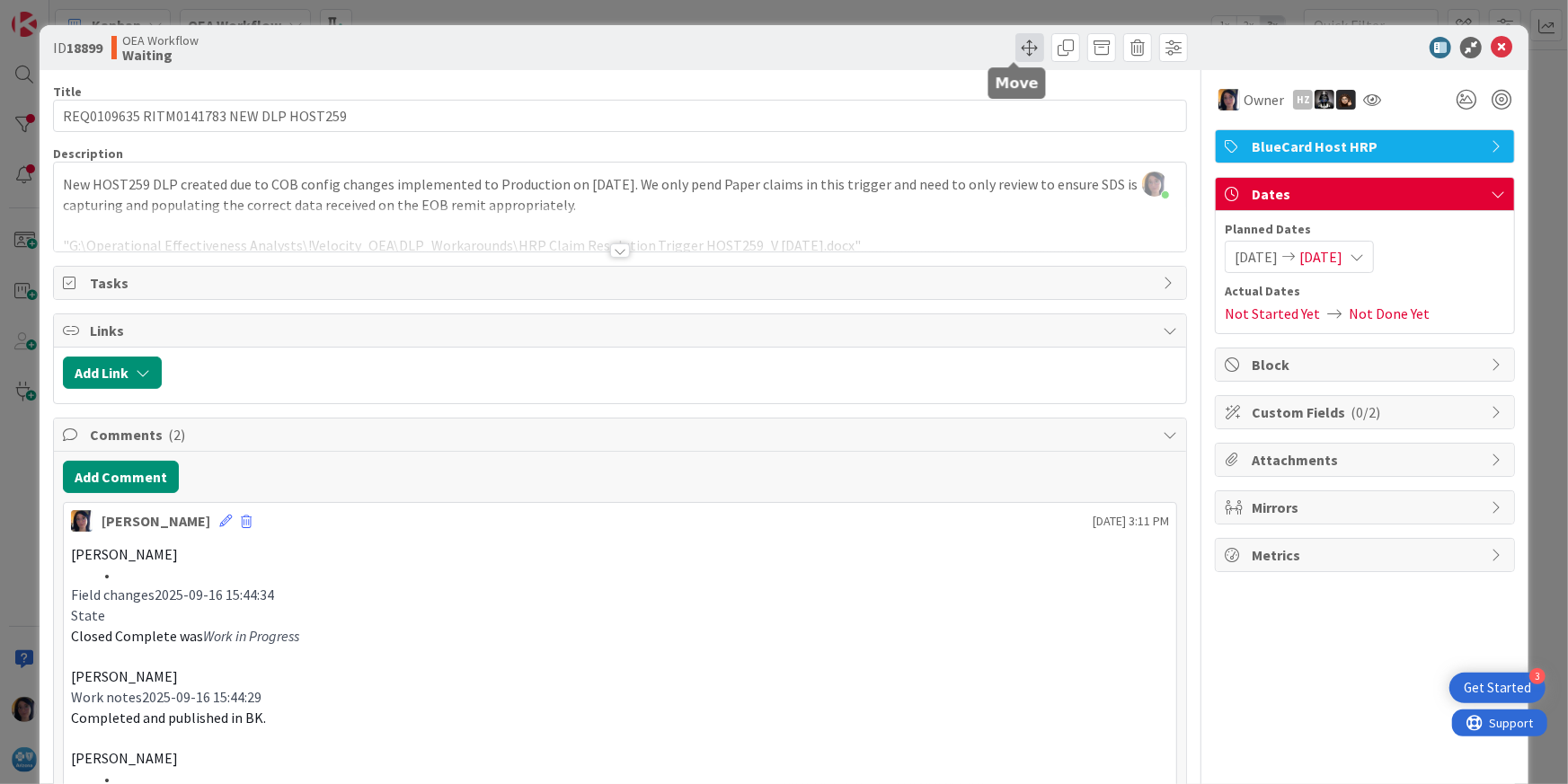
click at [1015, 49] on span at bounding box center [1029, 47] width 28 height 28
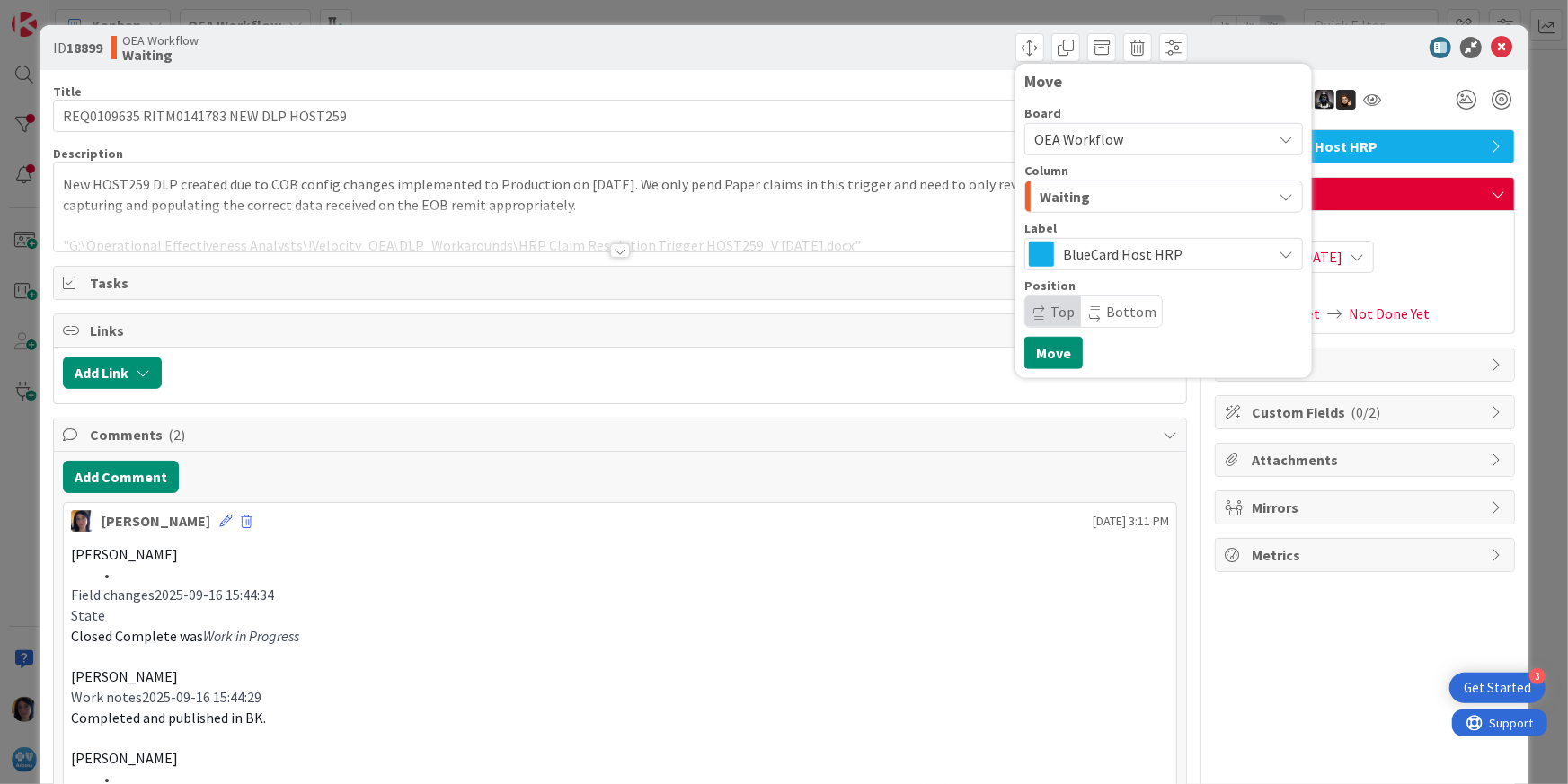
click at [1058, 196] on span "Waiting" at bounding box center [1064, 196] width 50 height 23
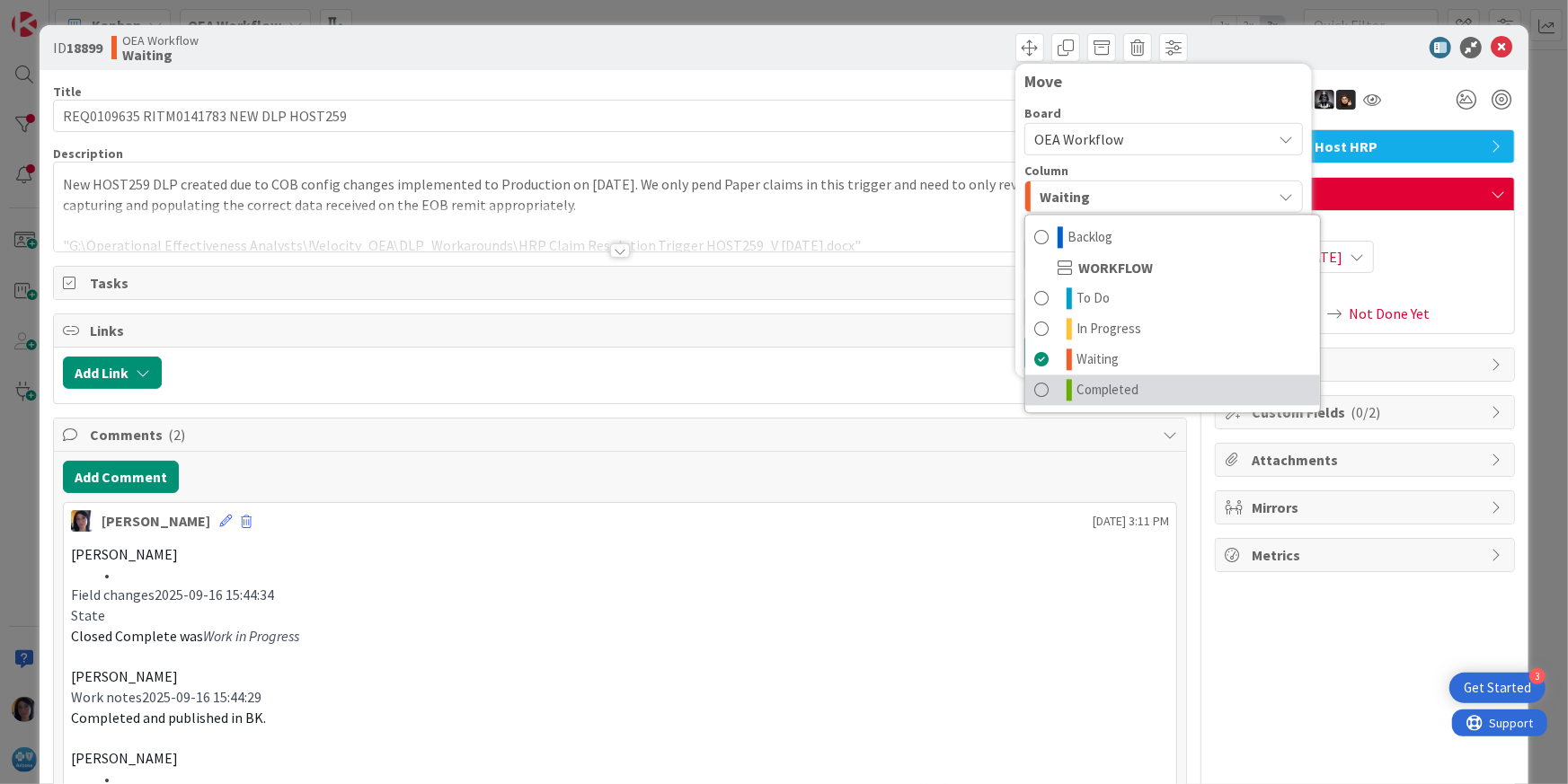
click at [1079, 384] on span "Completed" at bounding box center [1107, 390] width 62 height 22
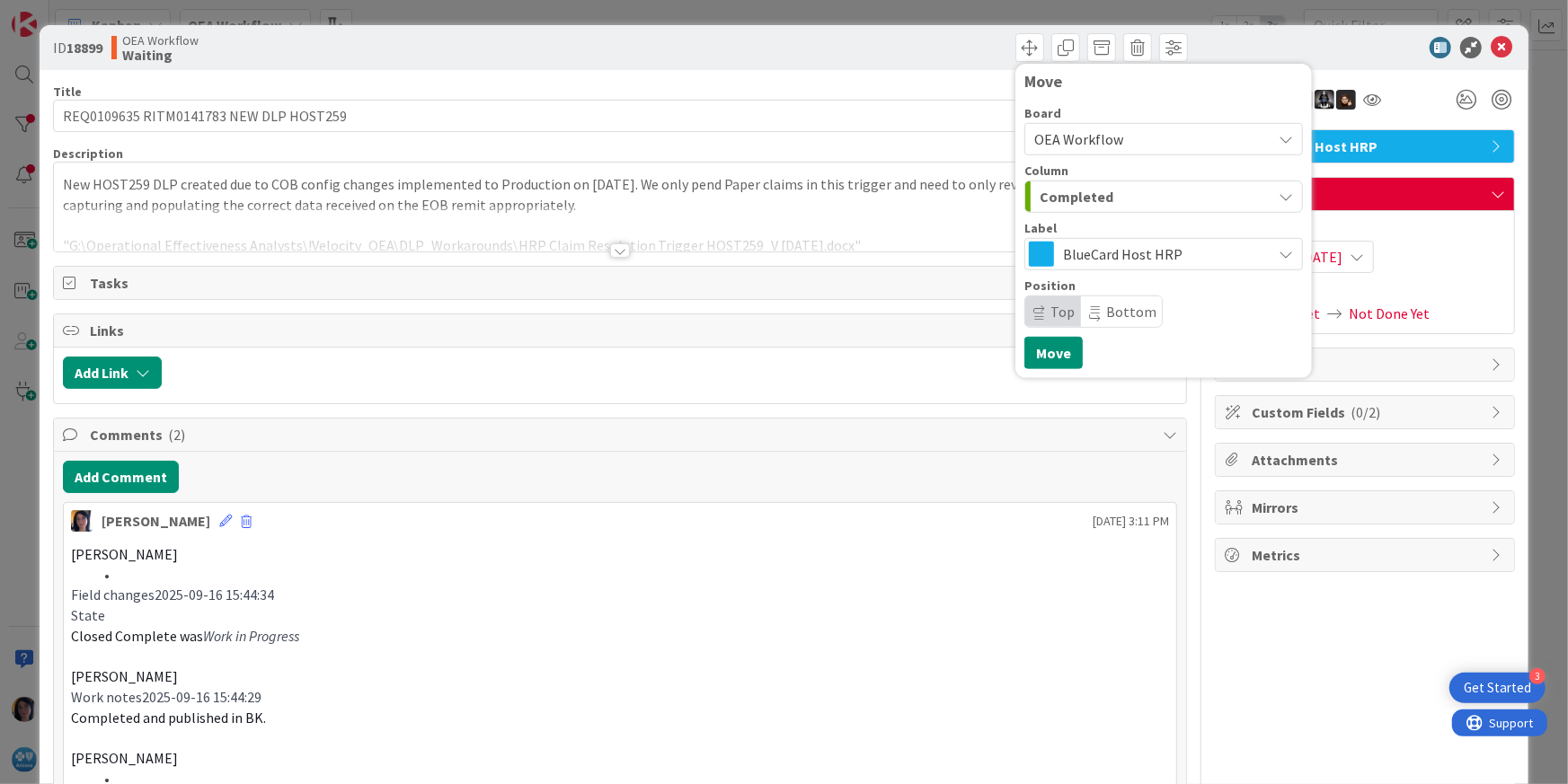
click at [1032, 333] on div "Move Board OEA Workflow Column Completed Backlog WORKFLOW To Do In Progress Wai…" at bounding box center [1164, 220] width 279 height 296
click at [1033, 348] on button "Move" at bounding box center [1054, 353] width 59 height 32
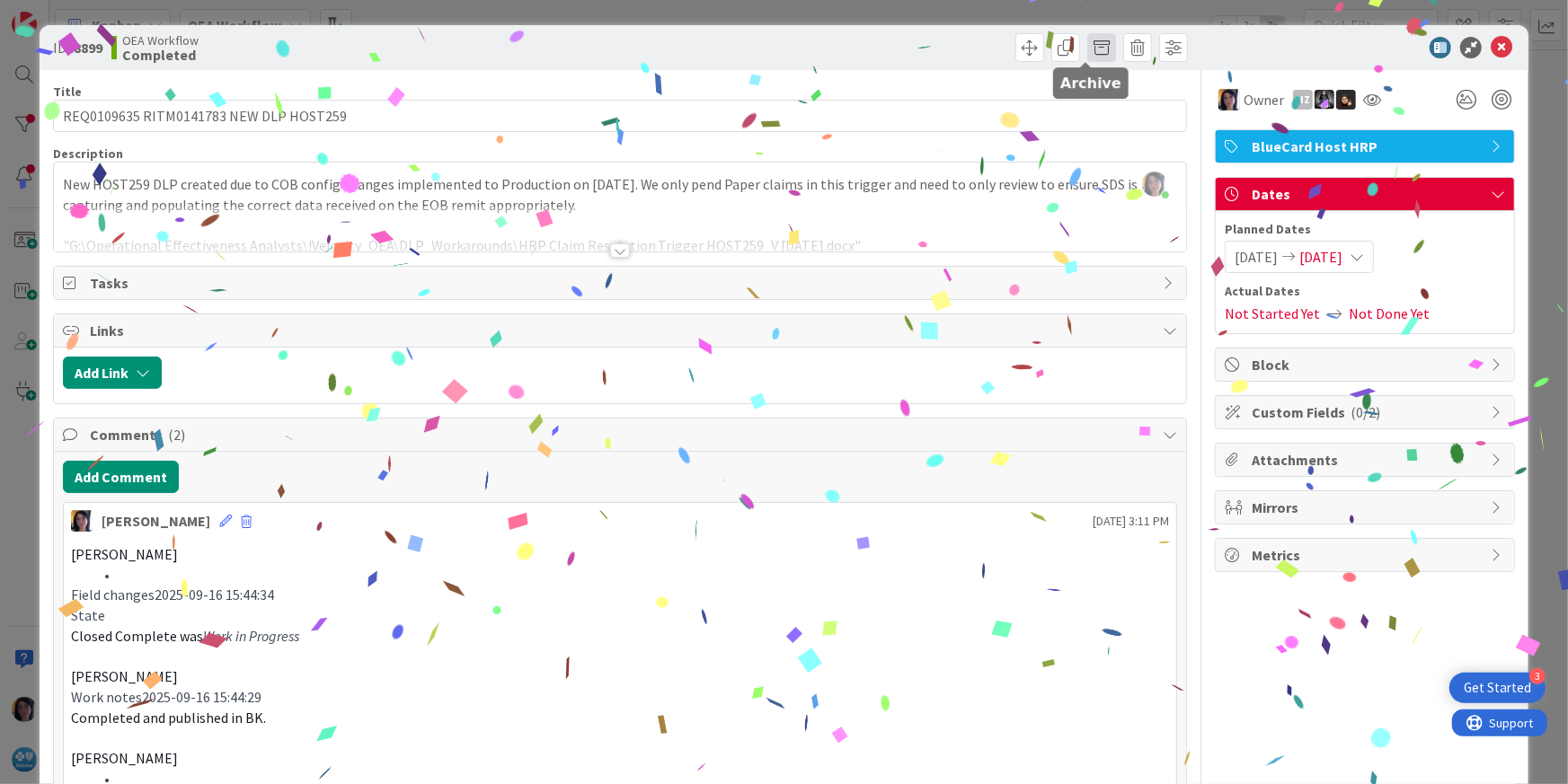
click at [1087, 47] on span at bounding box center [1101, 47] width 28 height 28
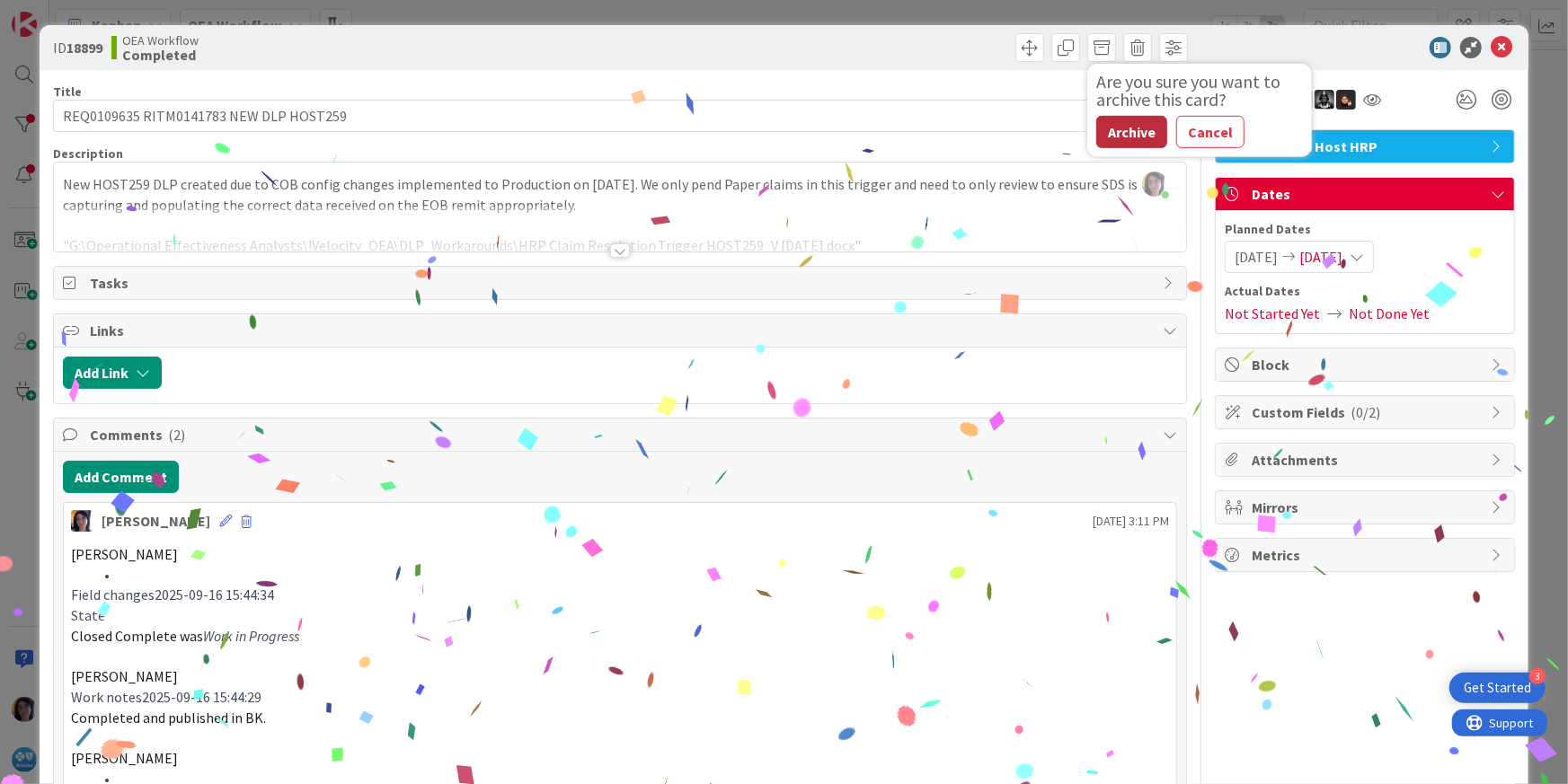
click at [1106, 134] on button "Archive" at bounding box center [1131, 131] width 71 height 32
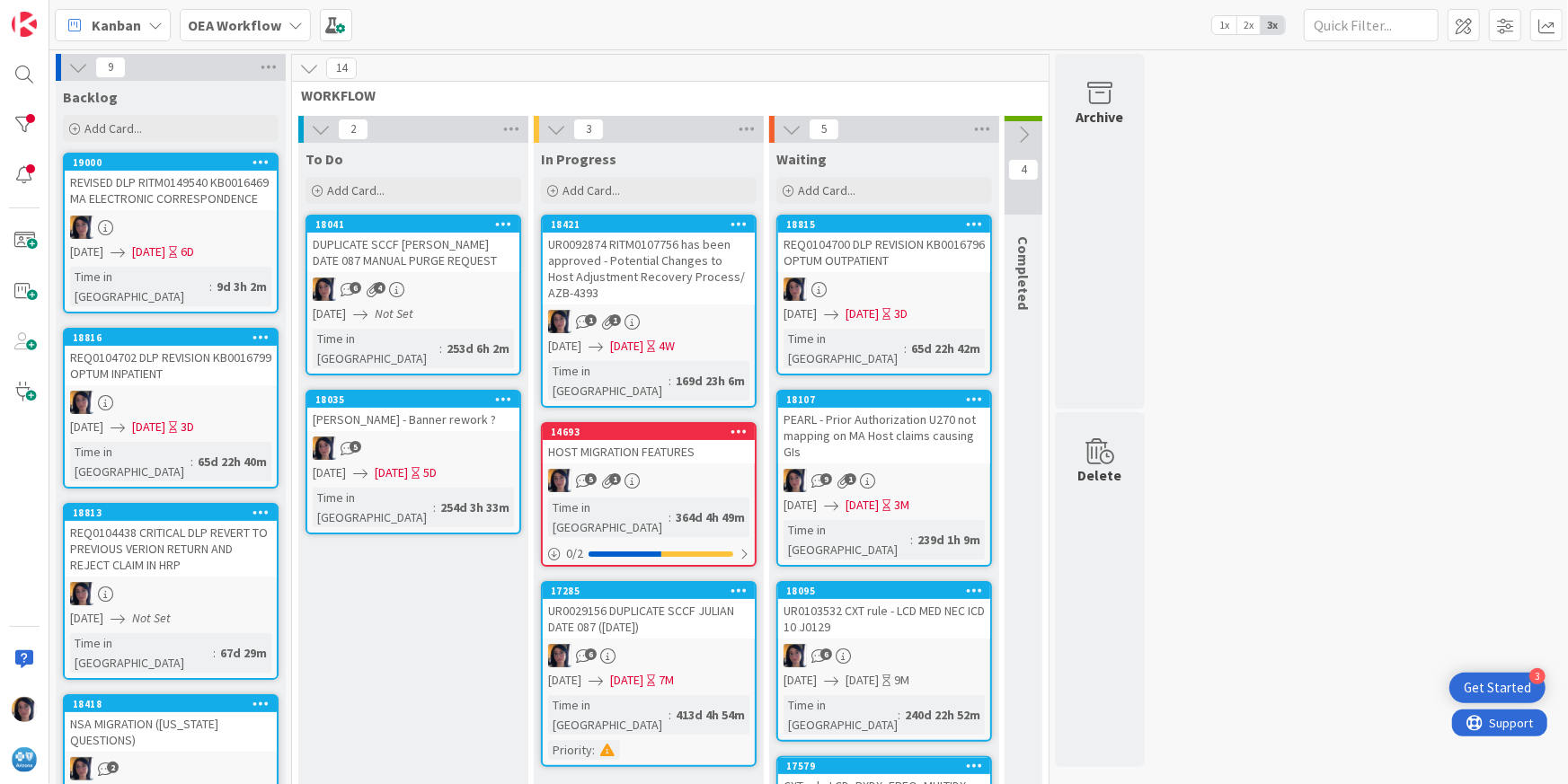
click at [194, 23] on b "OEA Workflow" at bounding box center [235, 26] width 93 height 18
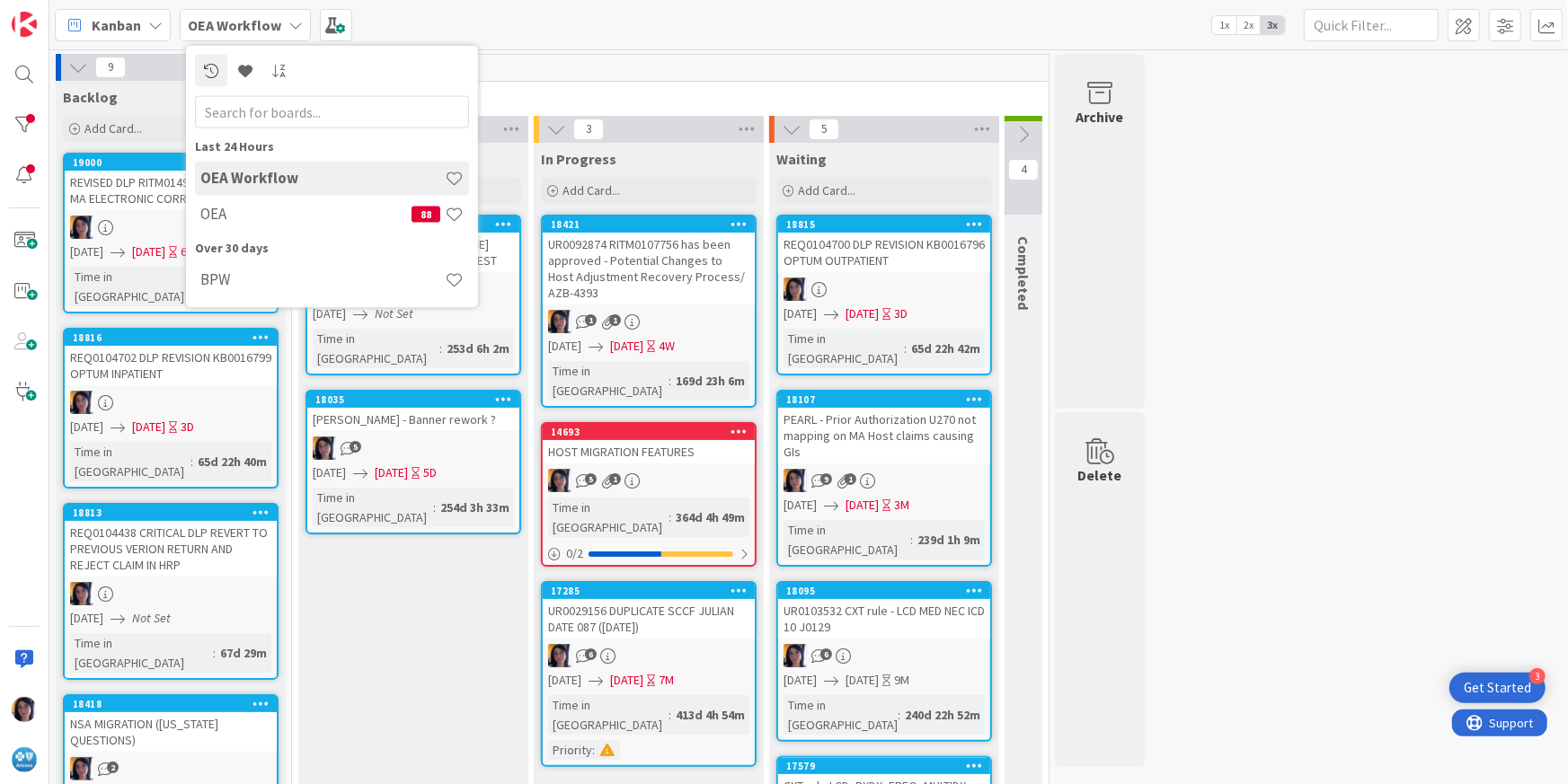
click at [121, 210] on div "REVISED DLP RITM0149540 KB0016469 MA ELECTRONIC CORRESPONDENCE" at bounding box center [170, 190] width 212 height 39
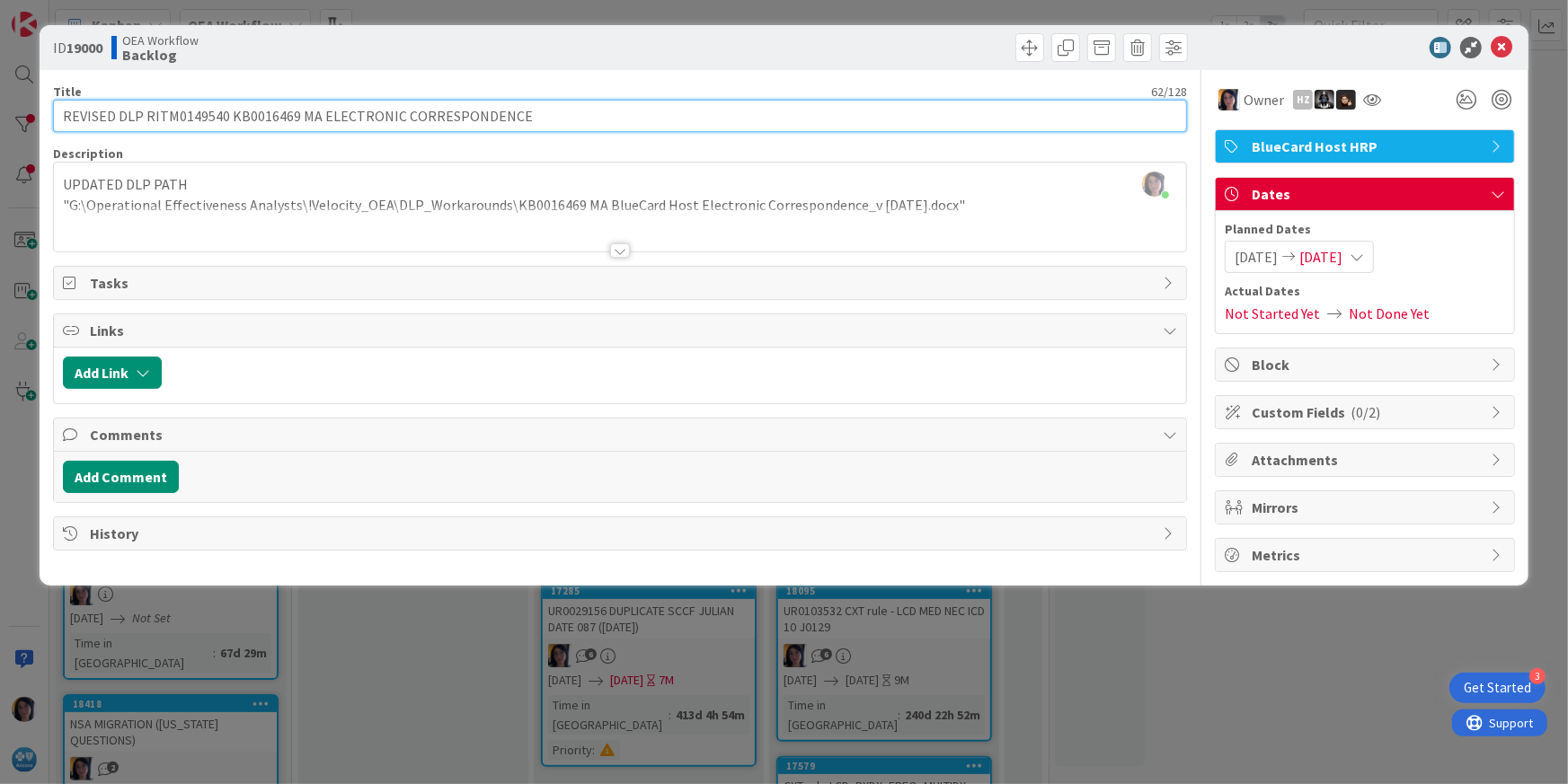
click at [194, 114] on input "REVISED DLP RITM0149540 KB0016469 MA ELECTRONIC CORRESPONDENCE" at bounding box center [620, 115] width 1135 height 32
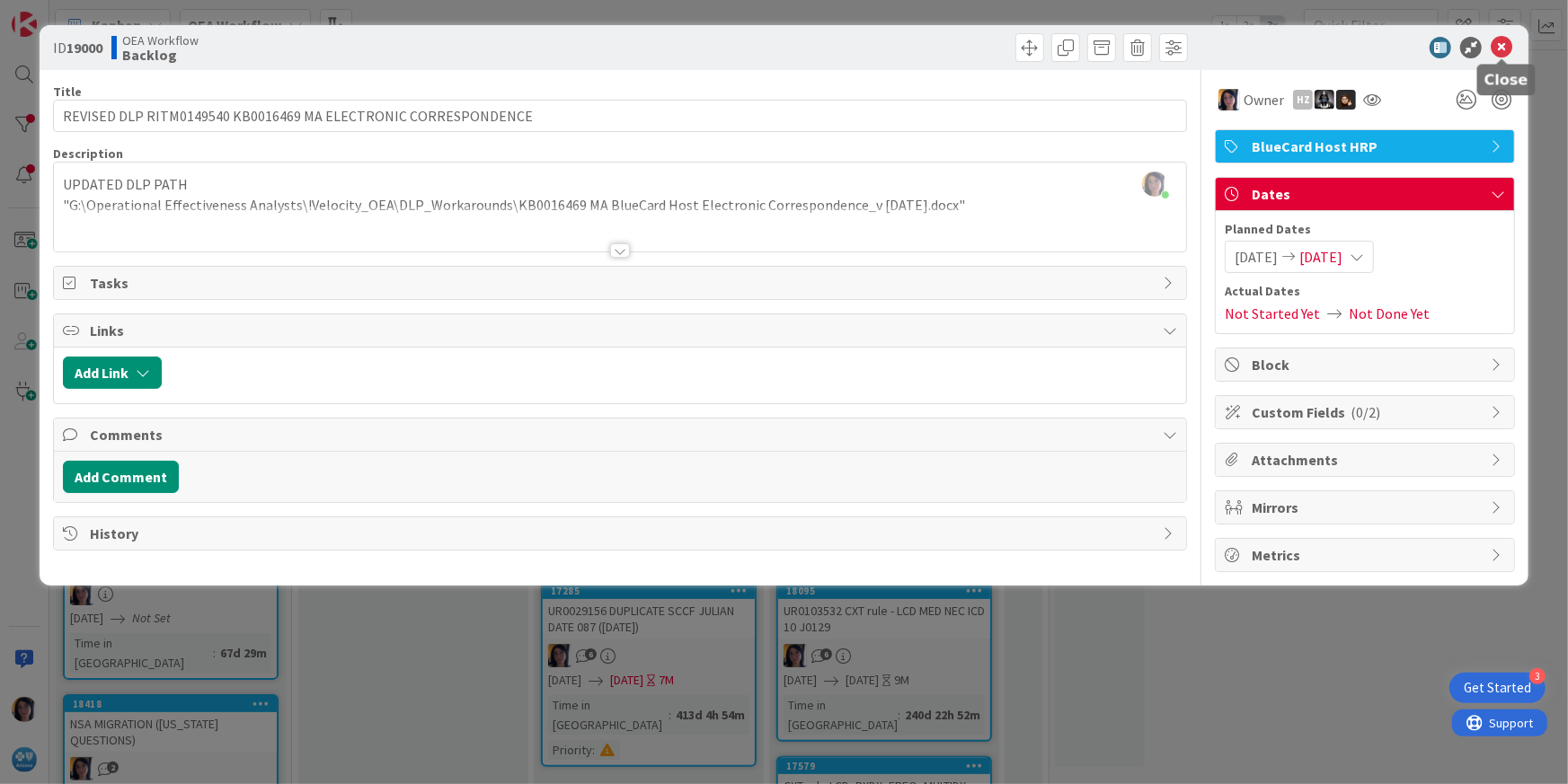
click at [1497, 48] on icon at bounding box center [1501, 48] width 22 height 22
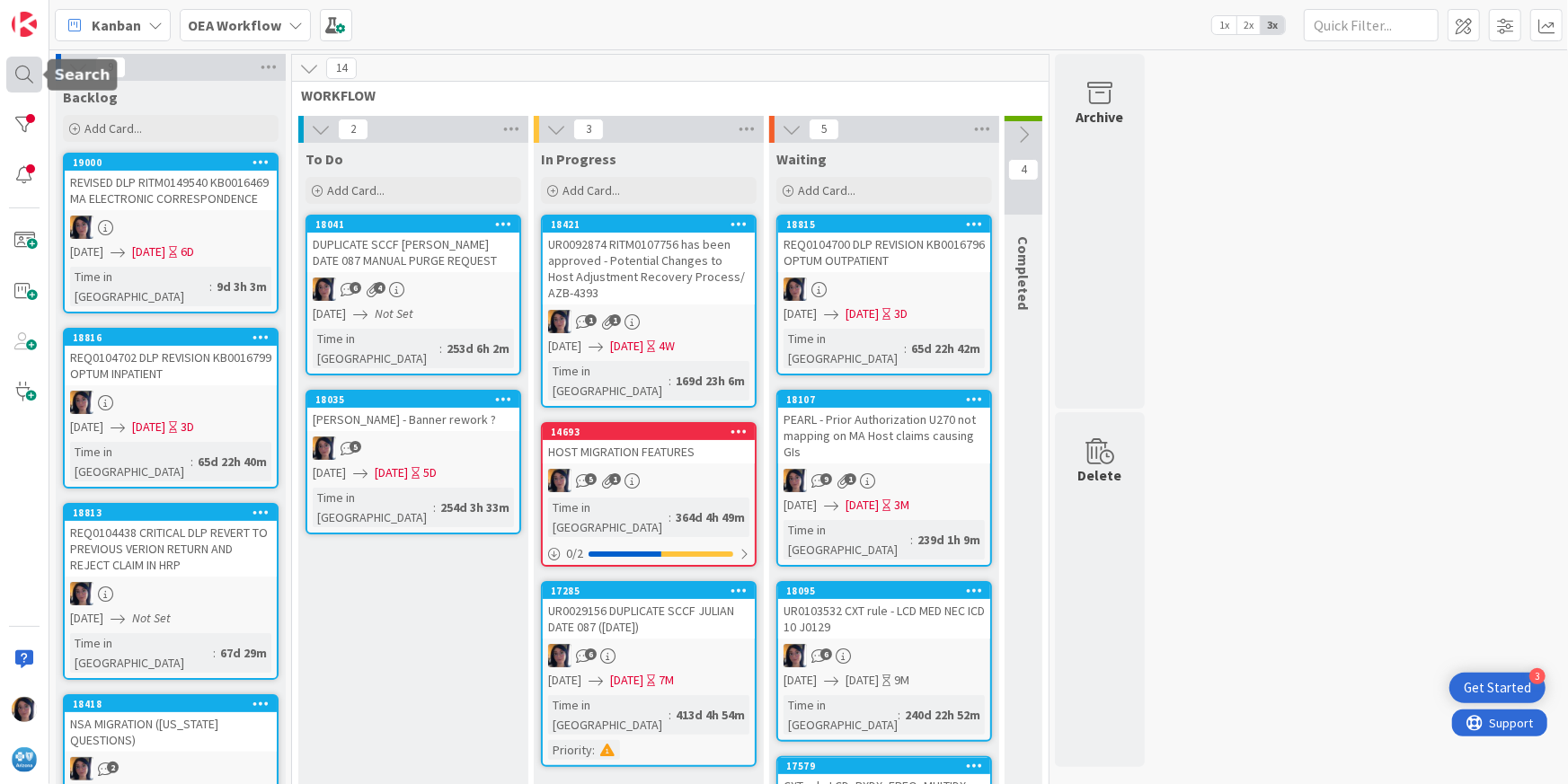
click at [24, 69] on div at bounding box center [24, 74] width 36 height 36
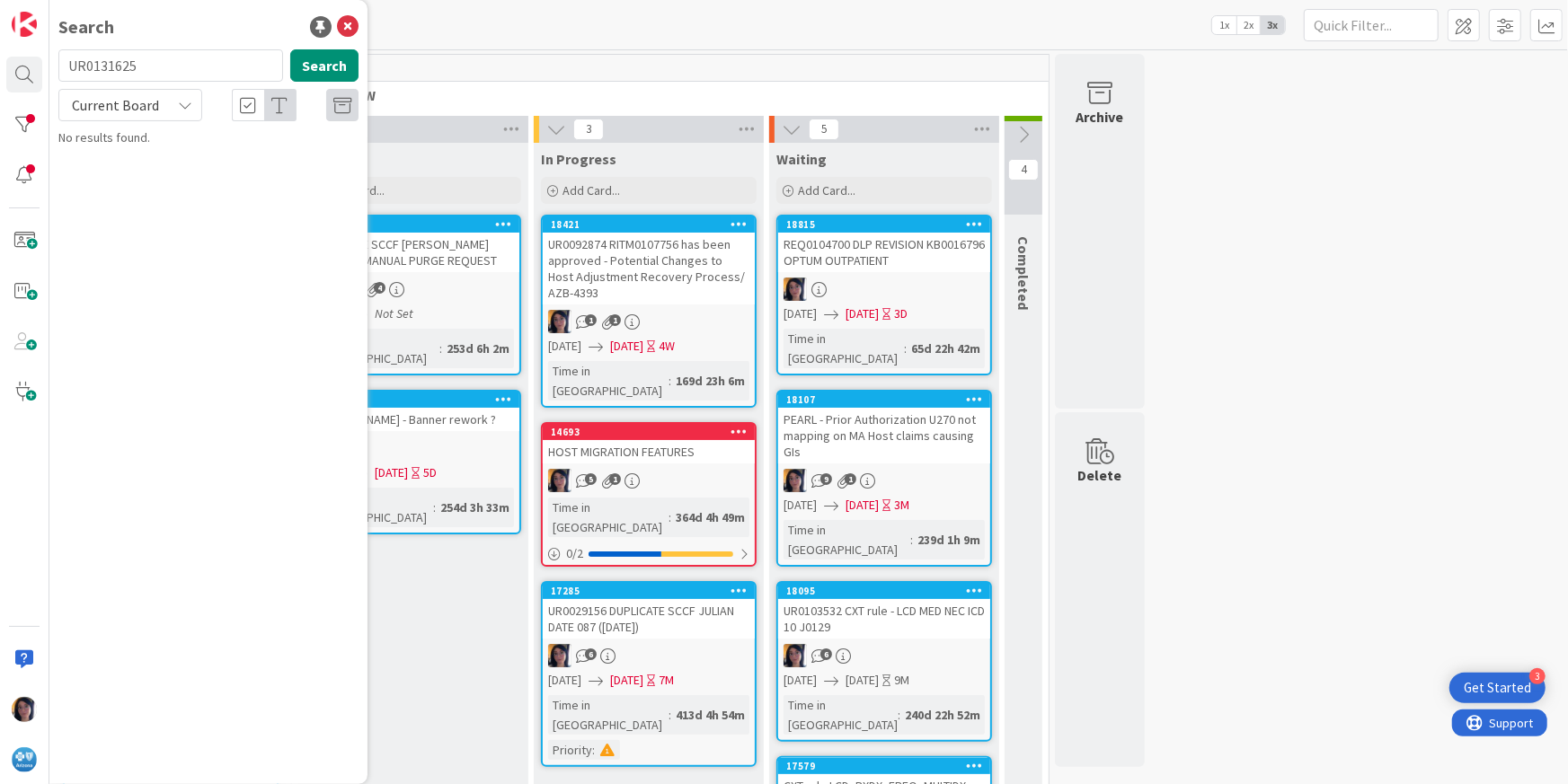
click at [77, 69] on input "UR0131625" at bounding box center [170, 65] width 225 height 32
type input "UR0122693"
click at [106, 103] on span "Current Board" at bounding box center [115, 105] width 87 height 18
drag, startPoint x: 119, startPoint y: 178, endPoint x: 139, endPoint y: 171, distance: 21.2
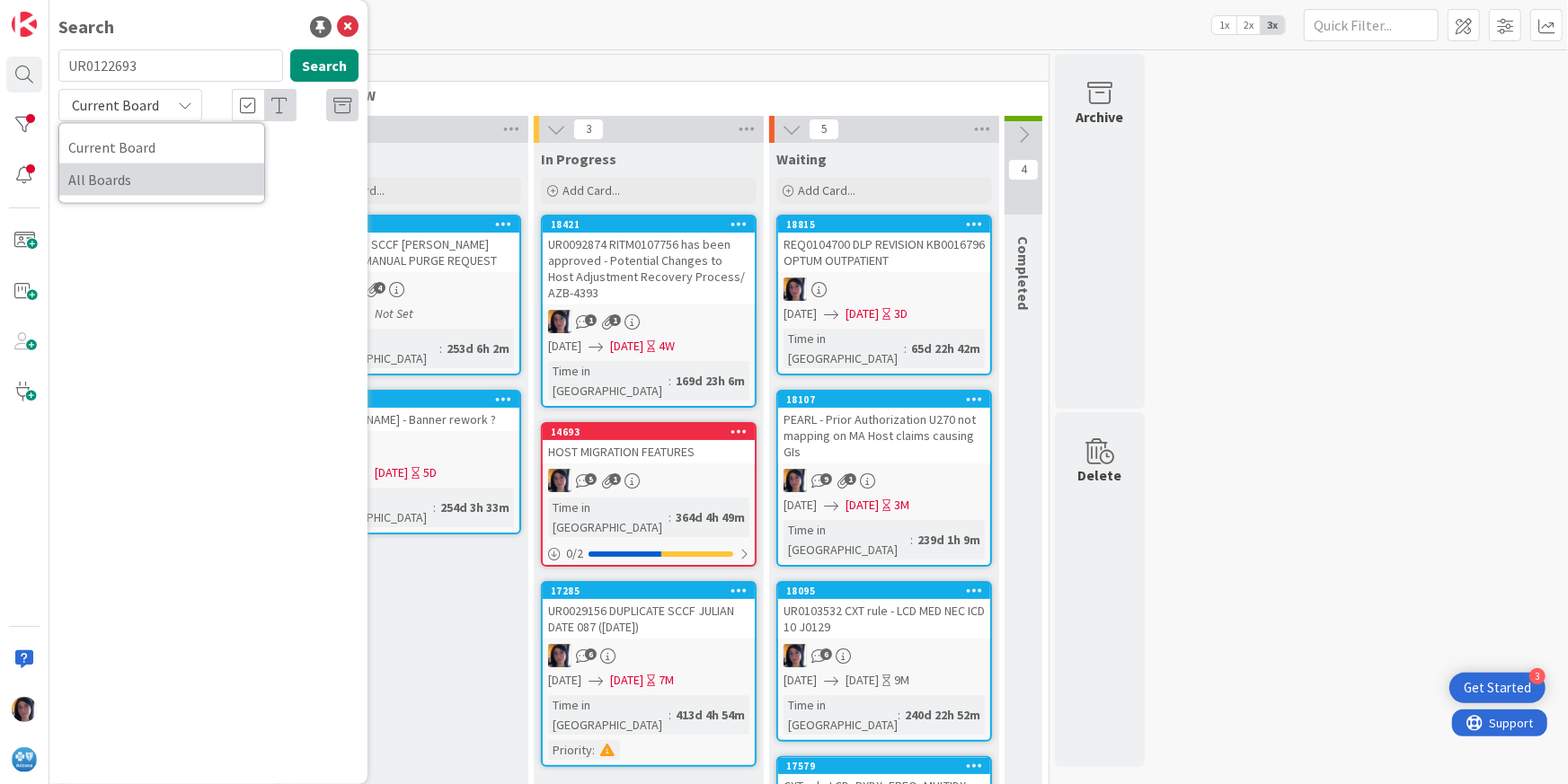
click at [120, 178] on span "All Boards" at bounding box center [162, 179] width 187 height 27
click at [248, 162] on mark "UR0122693" at bounding box center [218, 158] width 66 height 19
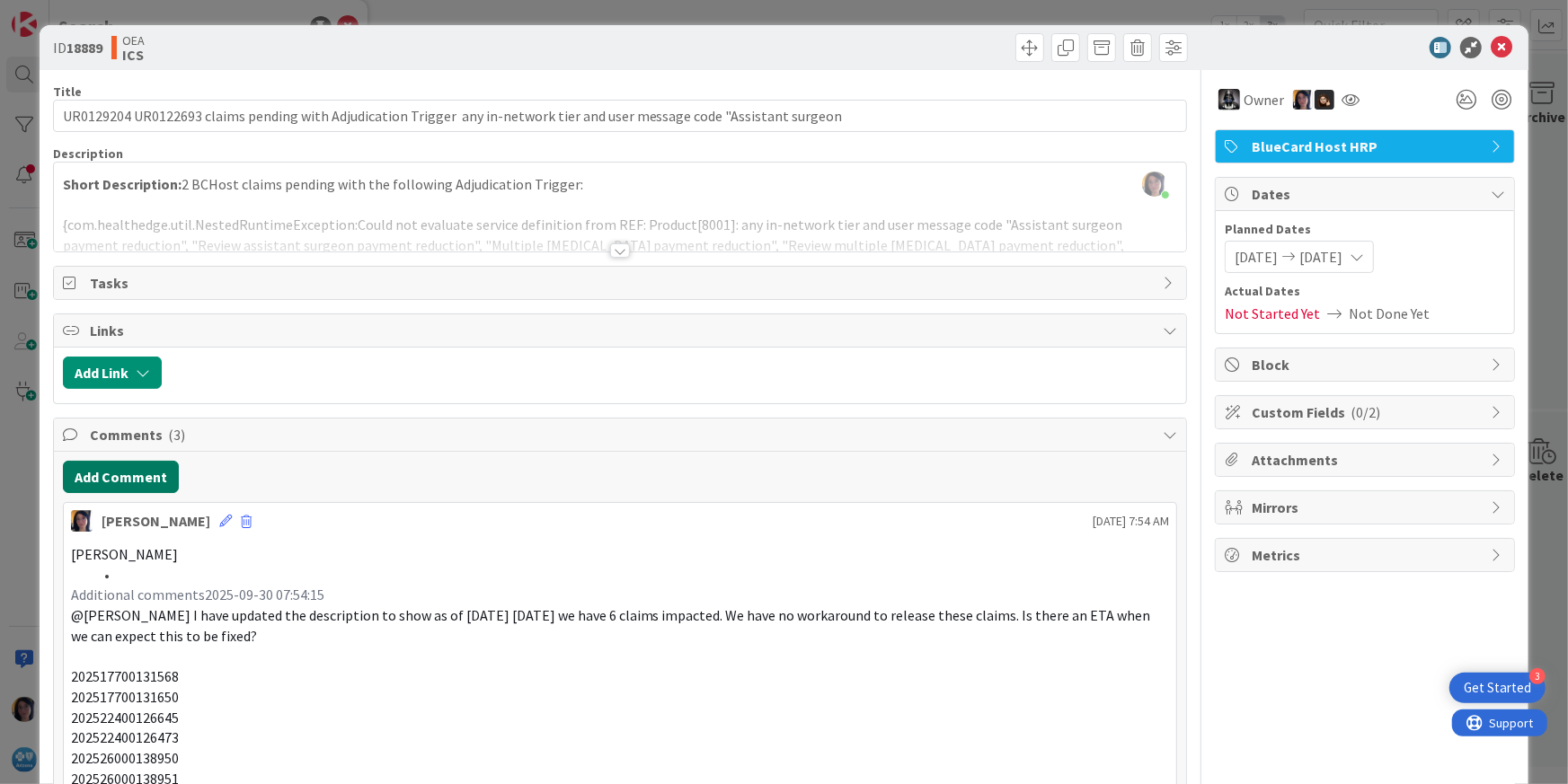
click at [119, 470] on button "Add Comment" at bounding box center [121, 476] width 115 height 32
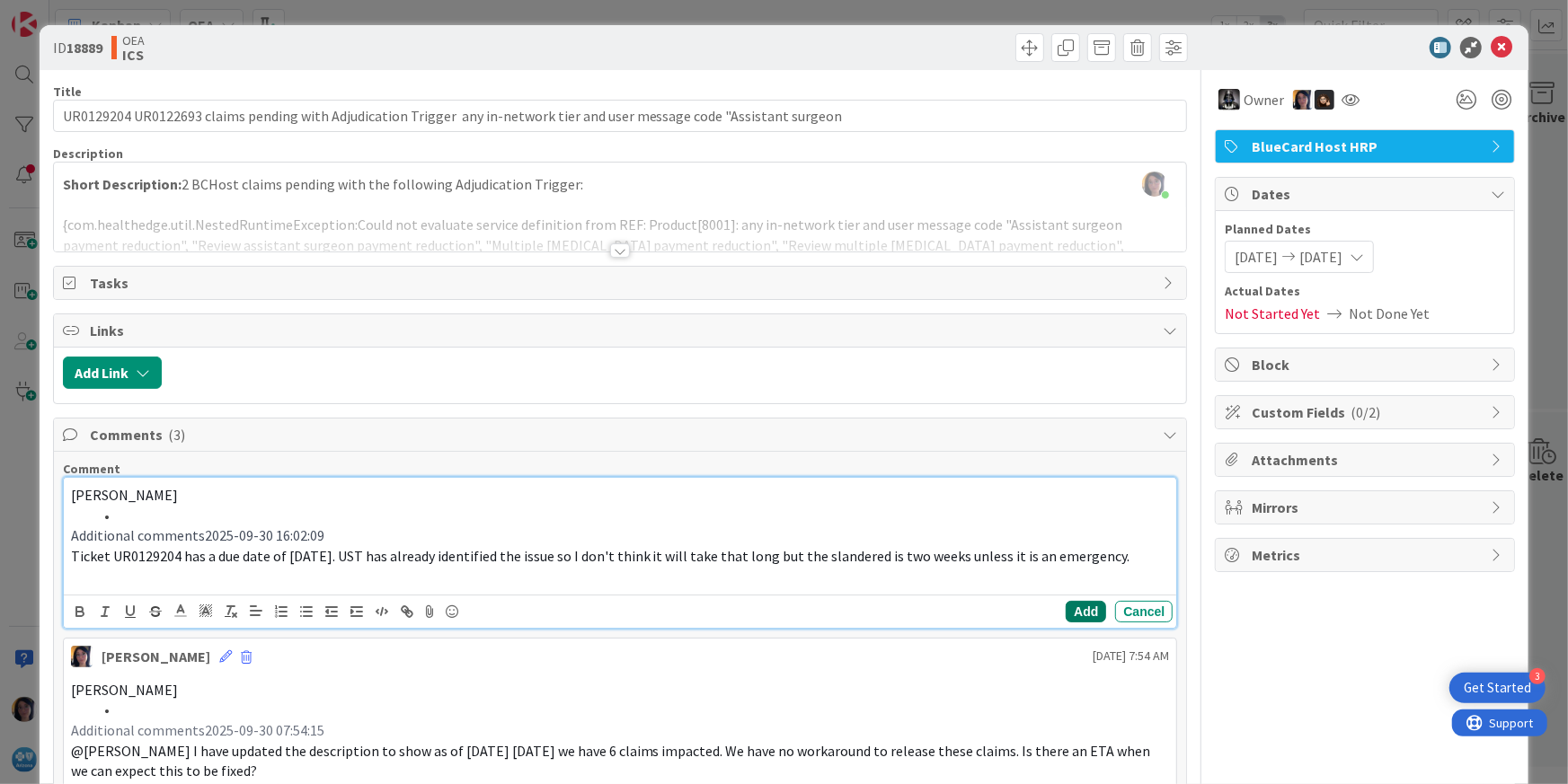
click at [1069, 606] on button "Add" at bounding box center [1086, 612] width 40 height 22
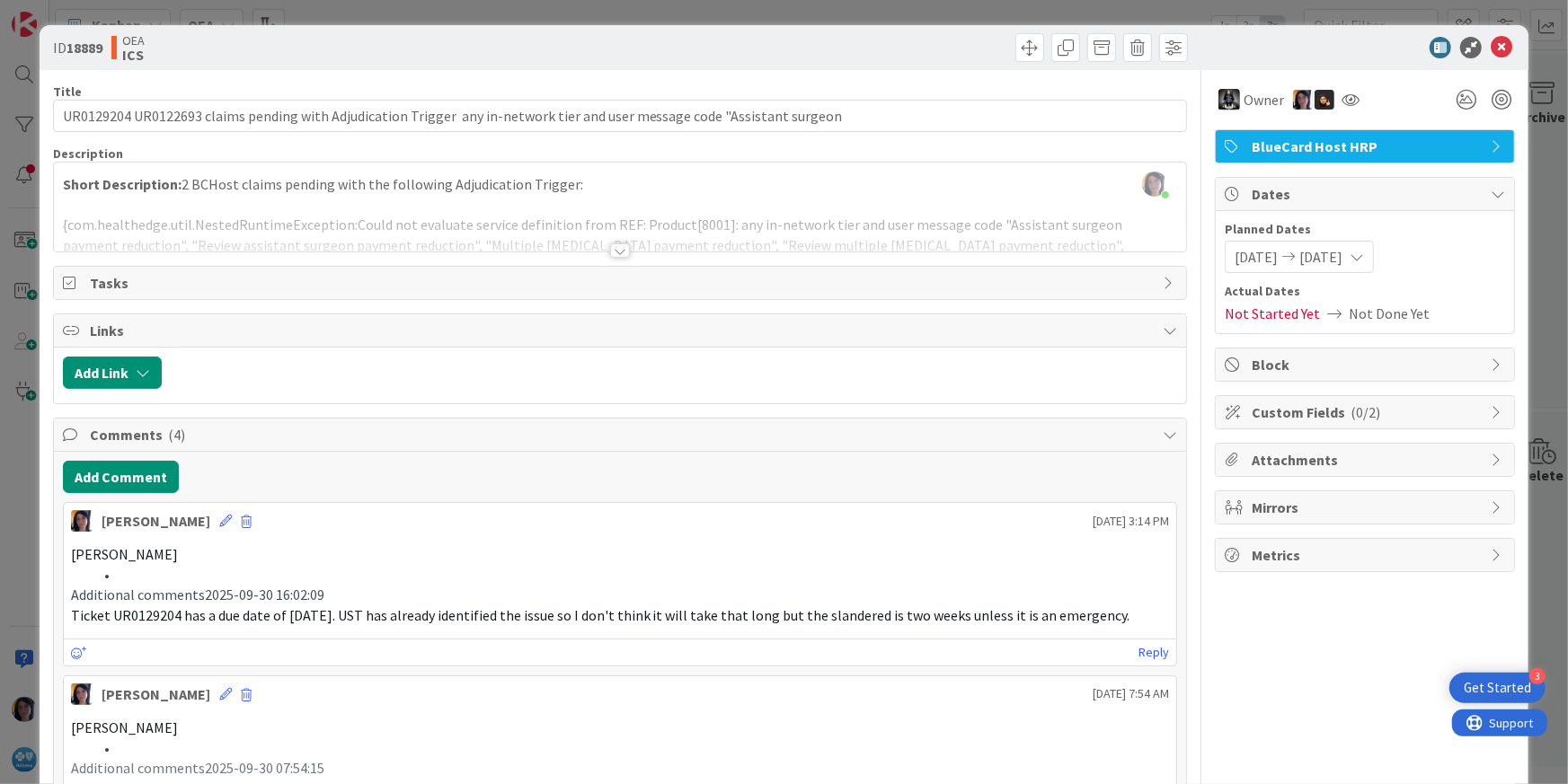
click at [775, 370] on div at bounding box center [674, 372] width 1007 height 32
drag, startPoint x: 77, startPoint y: 59, endPoint x: 132, endPoint y: 85, distance: 60.8
click at [79, 60] on div "ID 18889 OEA ICS" at bounding box center [334, 47] width 564 height 28
click at [1490, 42] on icon at bounding box center [1501, 48] width 22 height 22
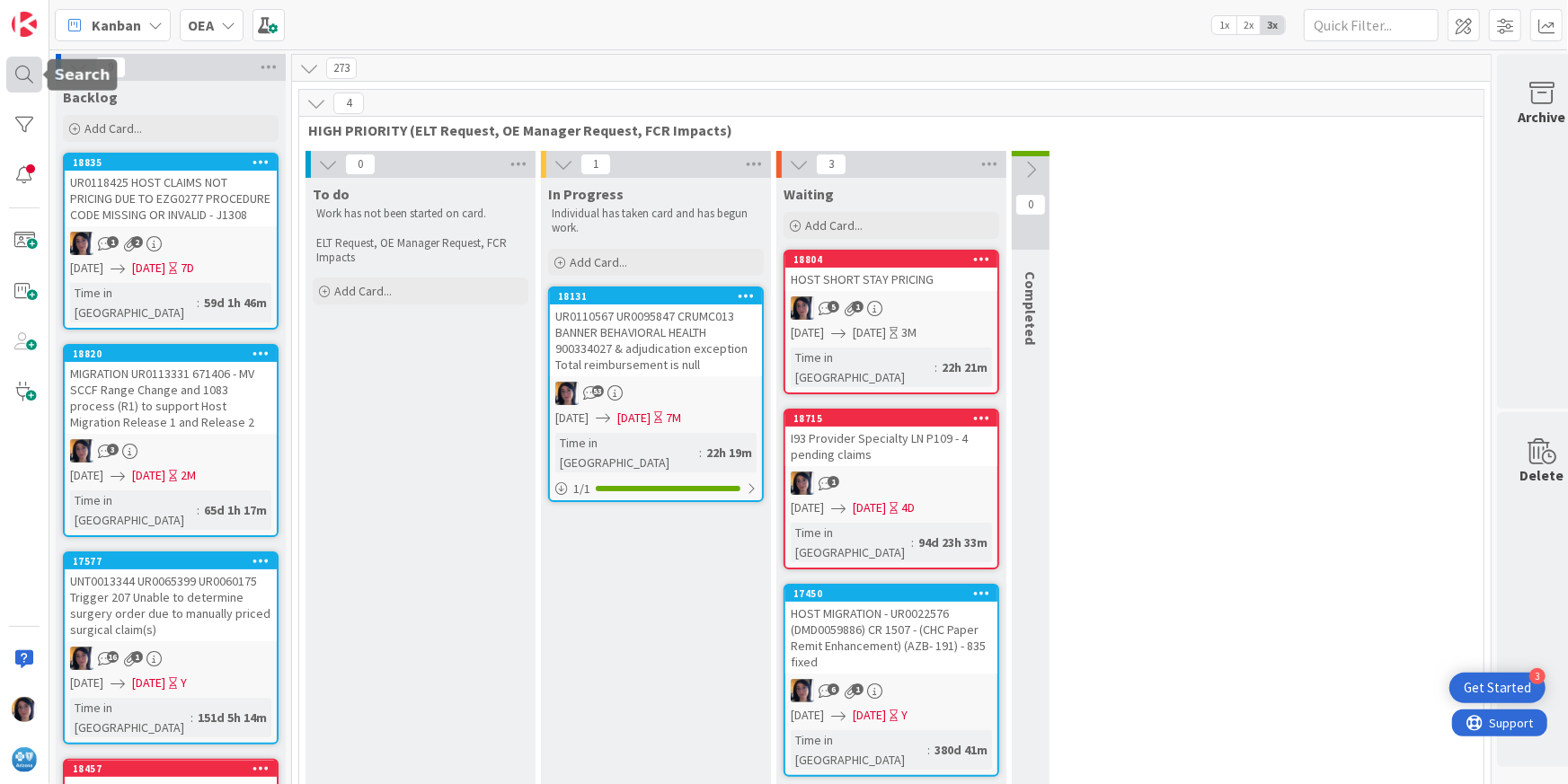
click at [16, 71] on div at bounding box center [24, 74] width 36 height 36
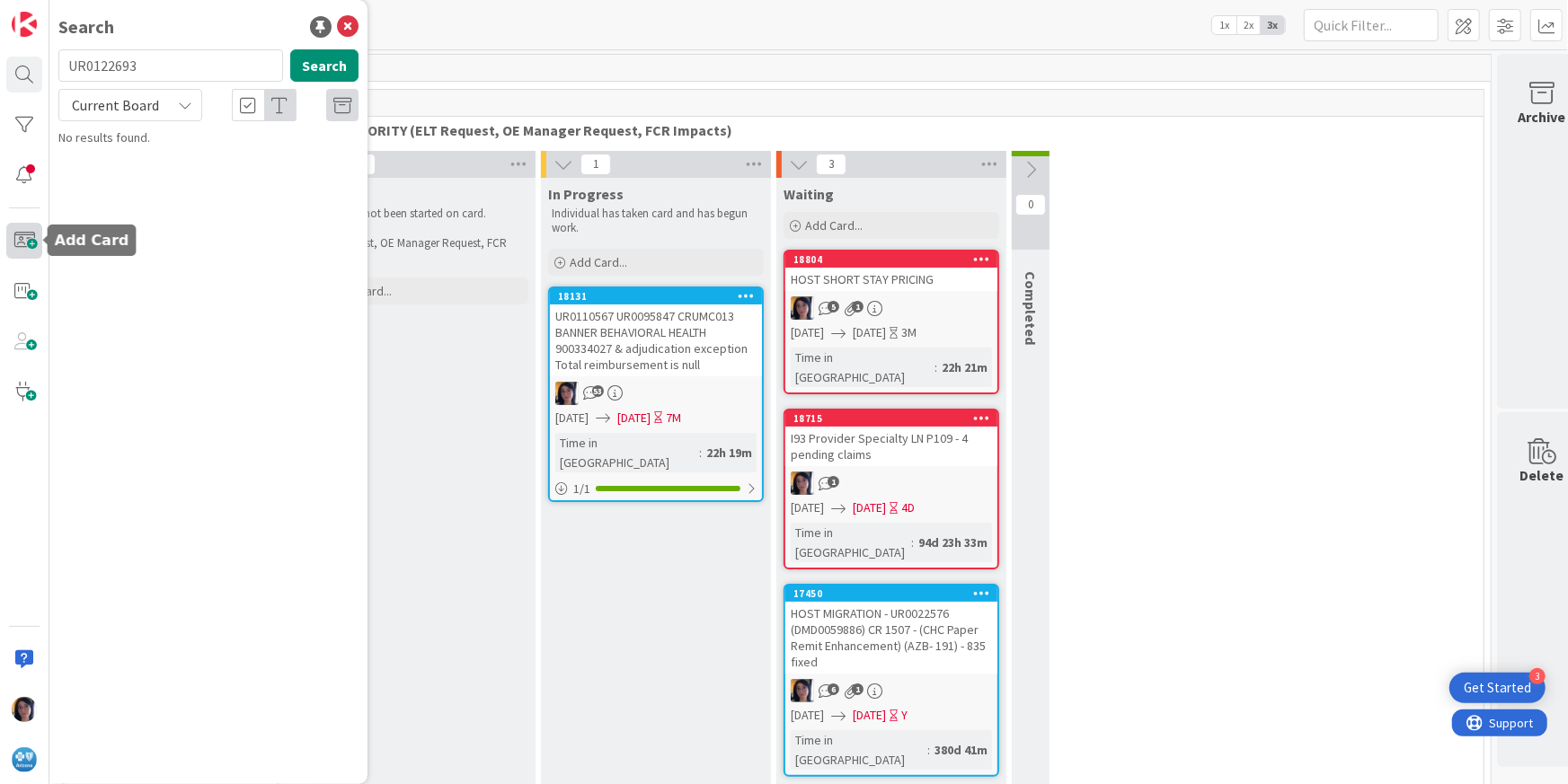
click at [31, 246] on span at bounding box center [24, 240] width 36 height 36
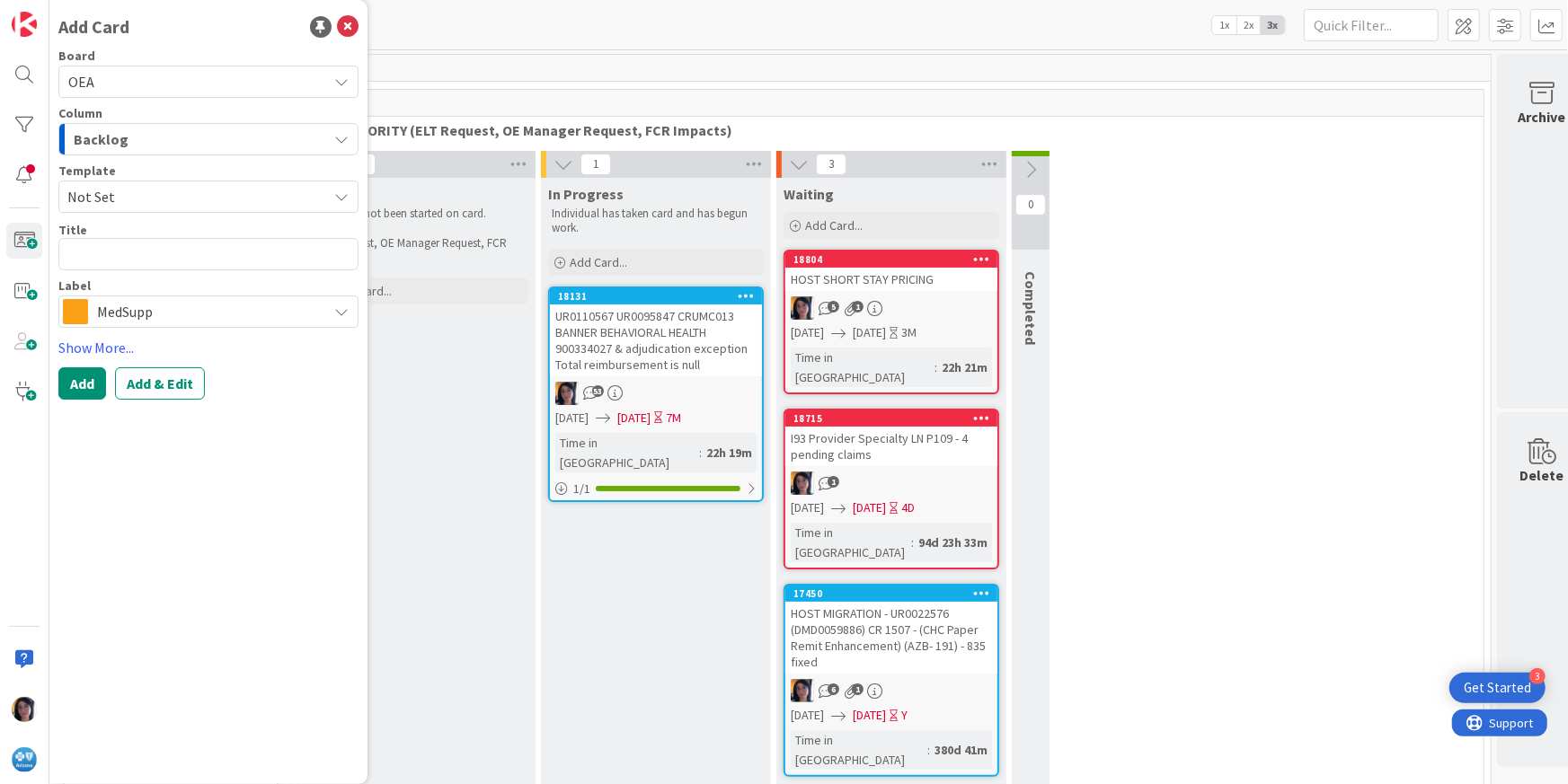
click at [121, 135] on span "Backlog" at bounding box center [101, 138] width 55 height 23
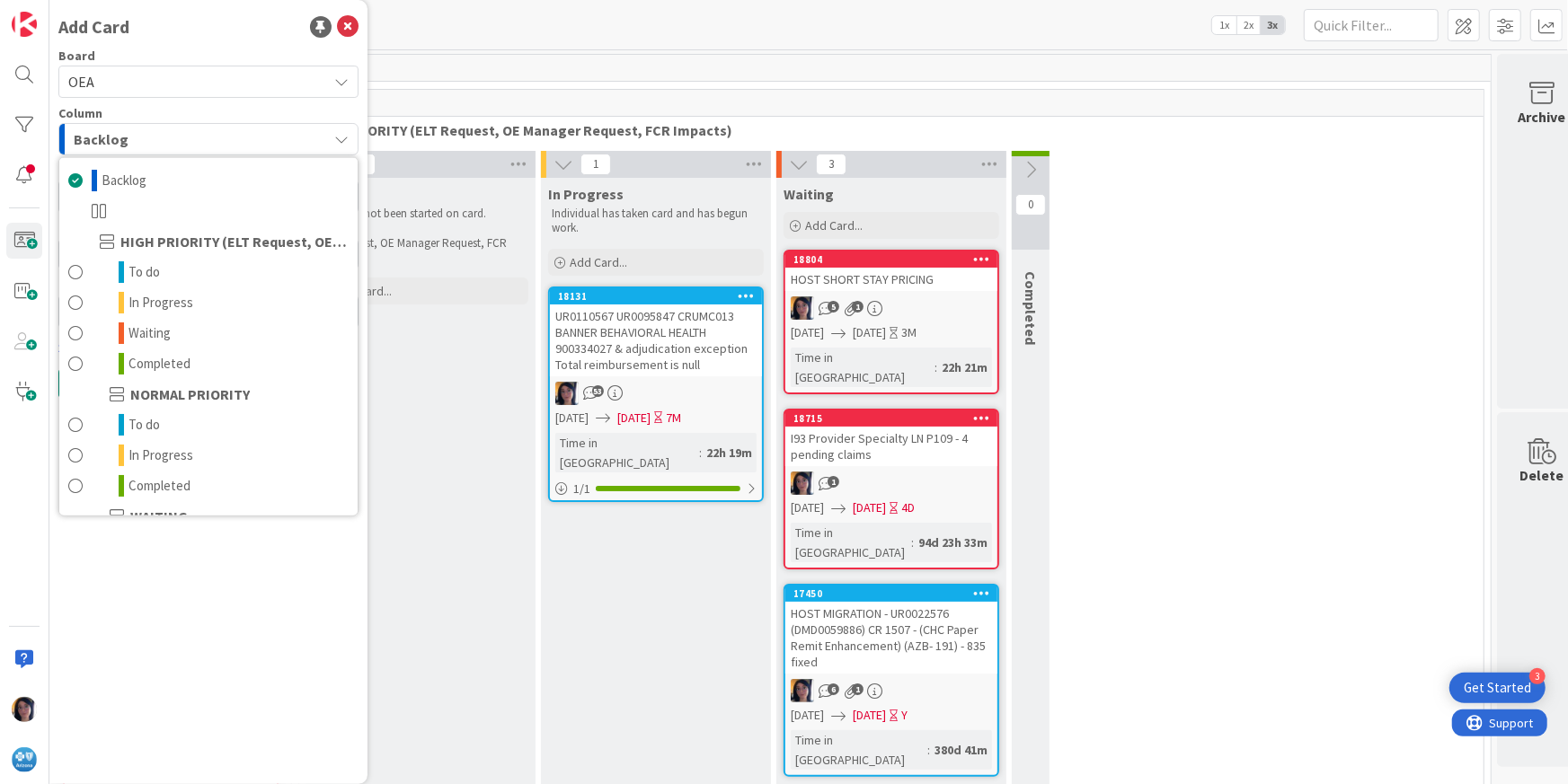
click at [94, 73] on span "OEA" at bounding box center [193, 81] width 250 height 25
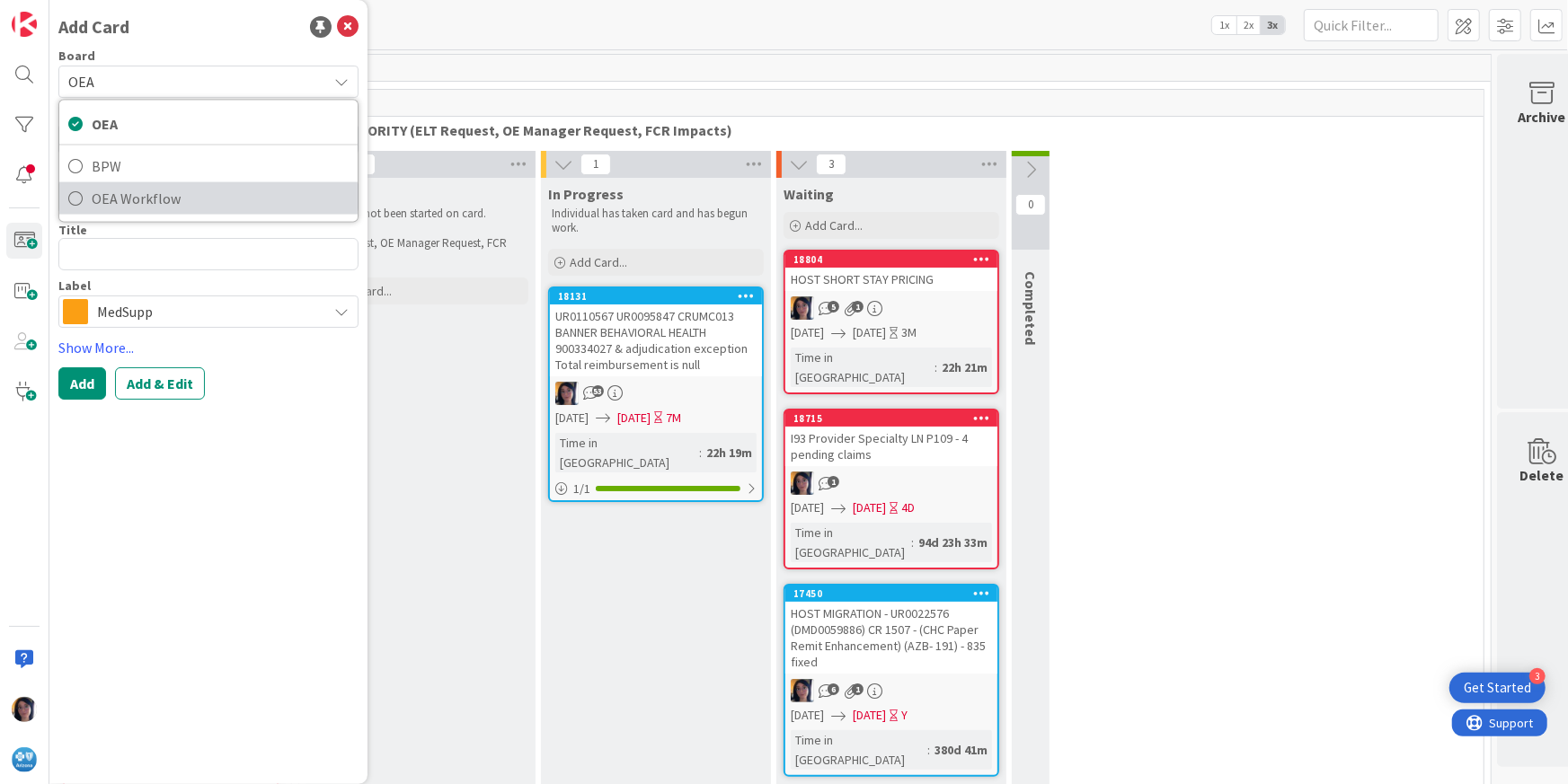
click at [115, 194] on span "OEA Workflow" at bounding box center [220, 198] width 257 height 27
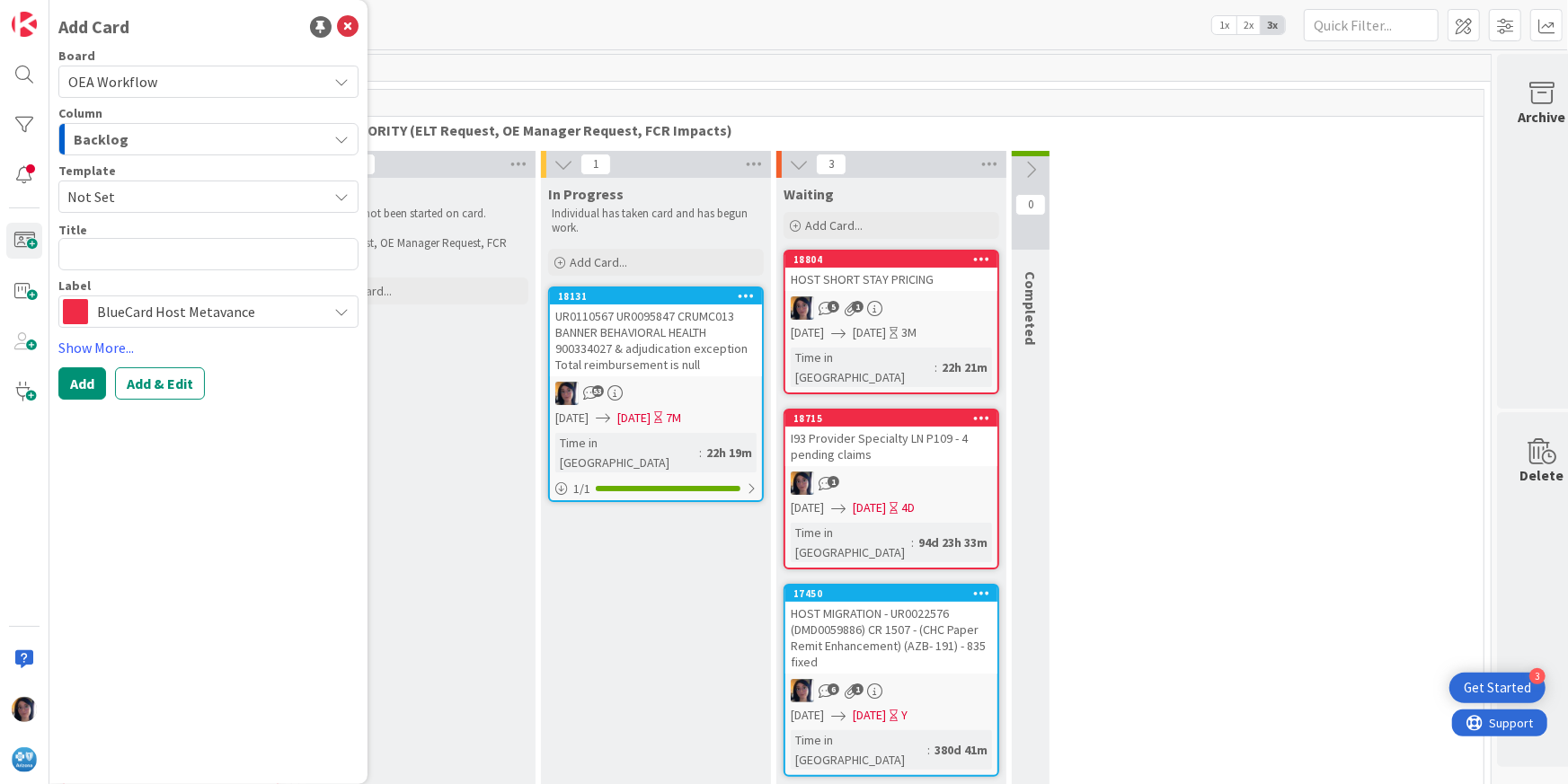
click at [108, 142] on span "Backlog" at bounding box center [101, 138] width 55 height 23
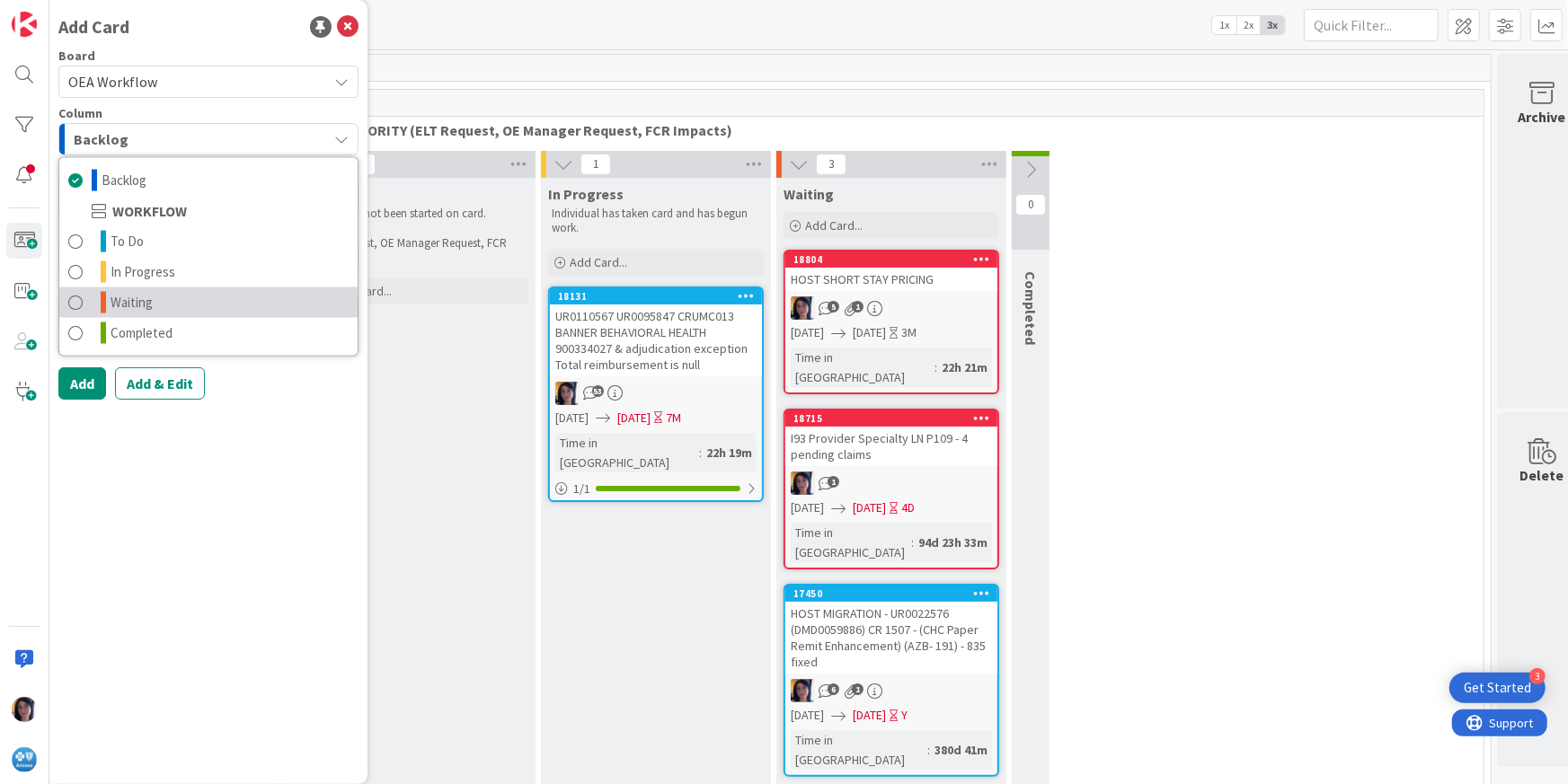
click at [120, 296] on span "Waiting" at bounding box center [132, 303] width 42 height 22
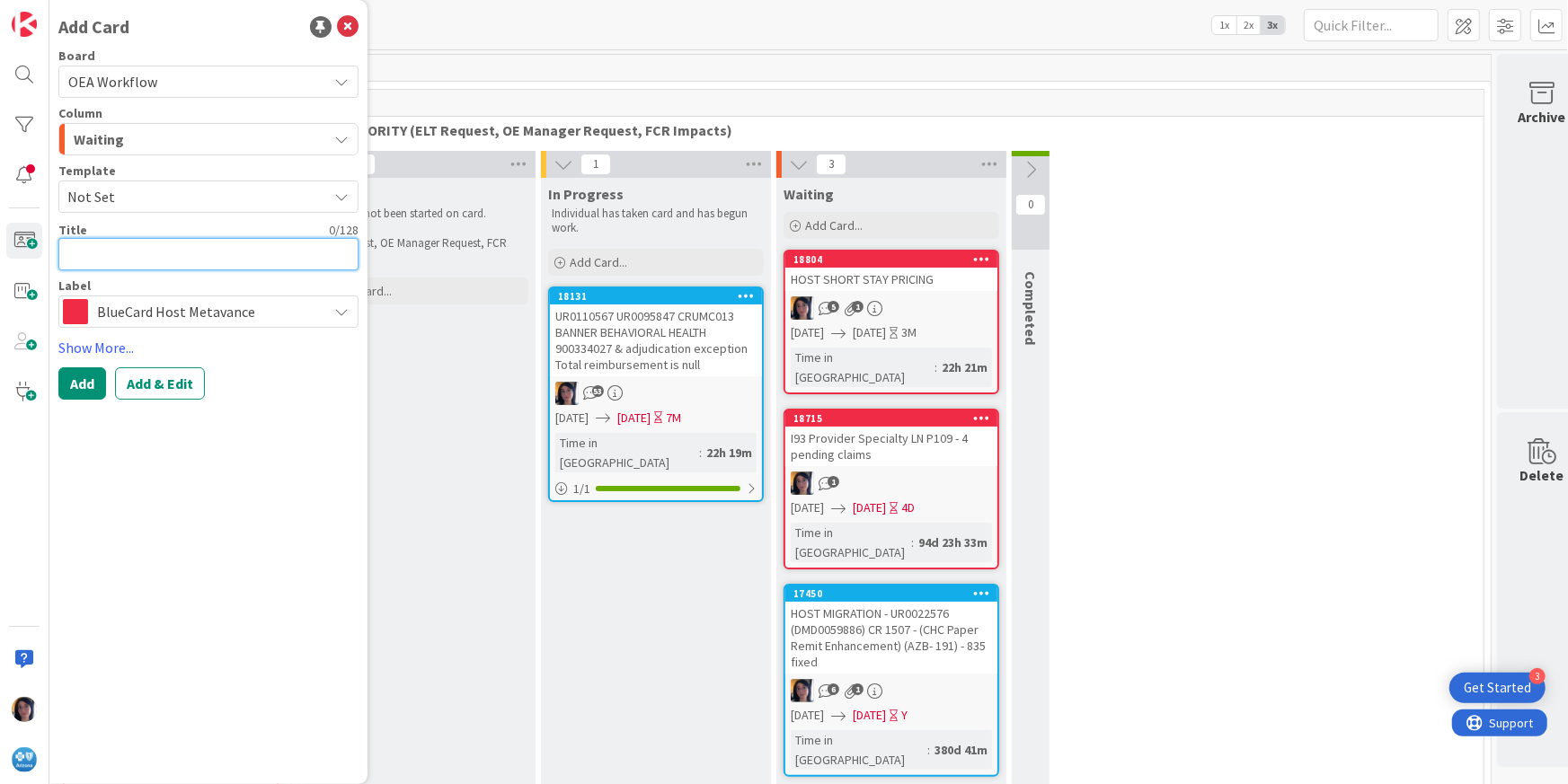
click at [108, 256] on textarea at bounding box center [208, 254] width 300 height 32
type textarea "x"
type textarea "HO"
type textarea "x"
type textarea "HOS"
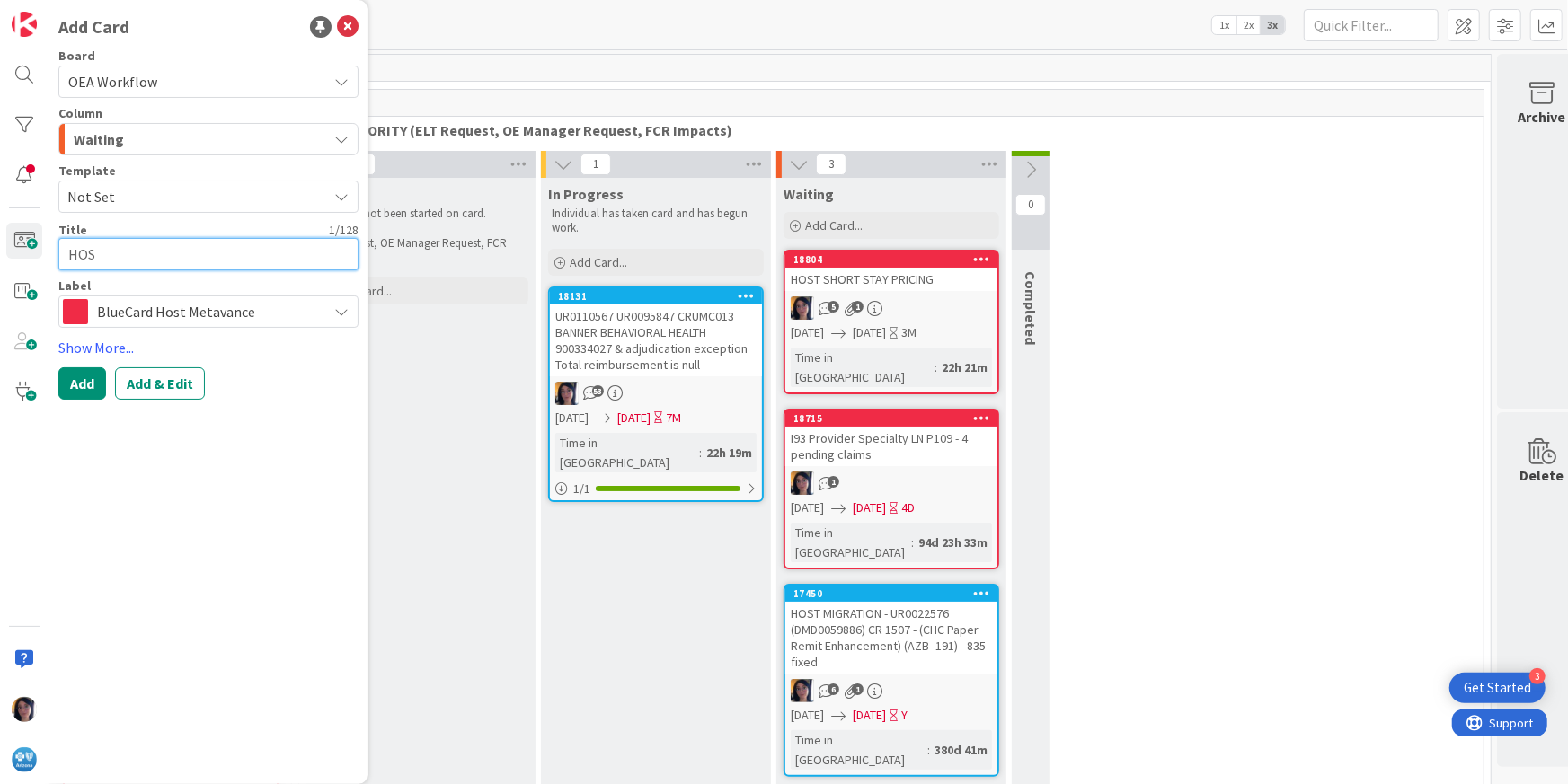
type textarea "x"
type textarea "HOST"
type textarea "x"
type textarea "HOST"
type textarea "x"
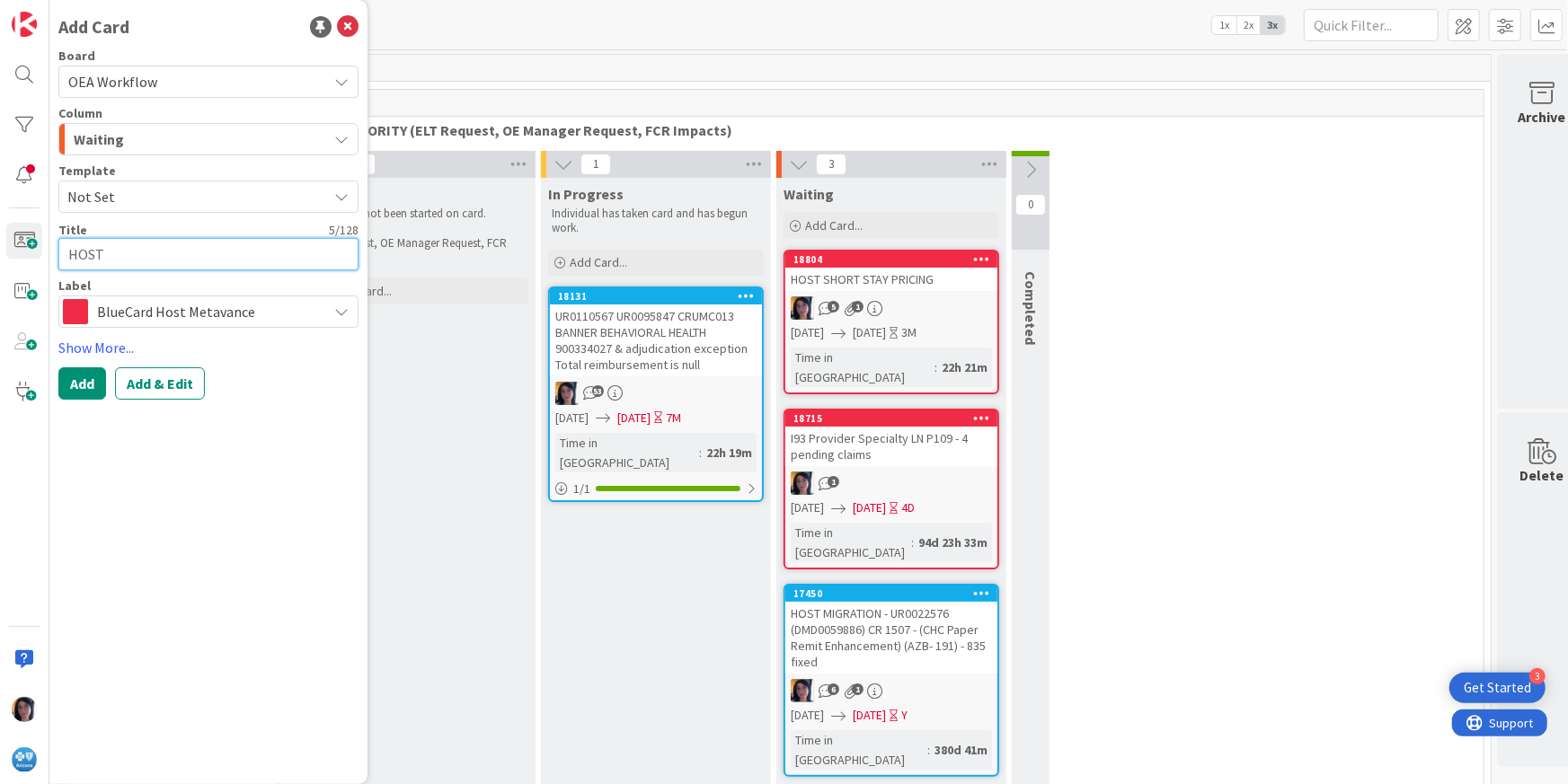
type textarea "HOST H"
type textarea "x"
type textarea "HOST HR"
type textarea "x"
type textarea "HOST HRP"
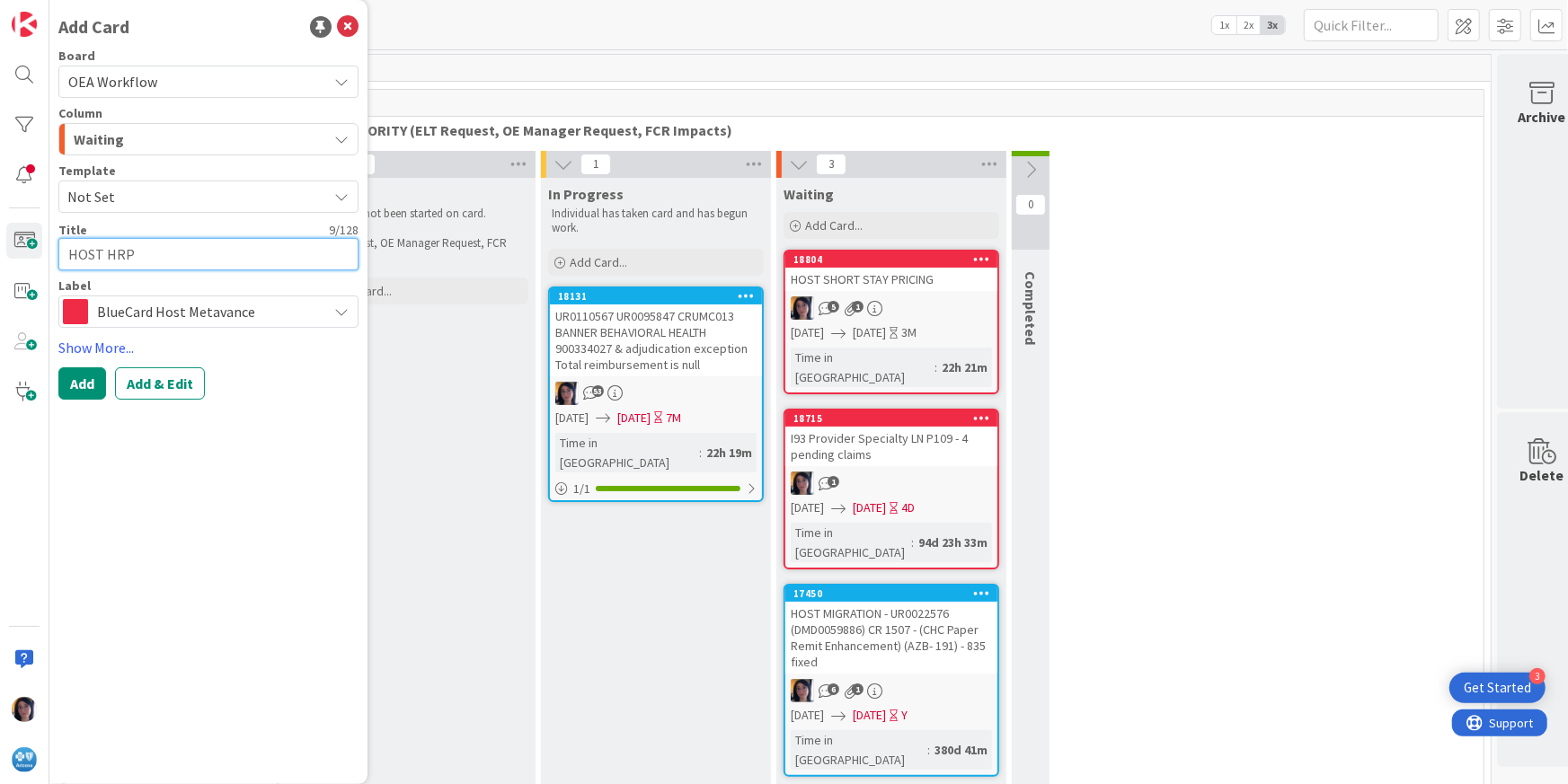
type textarea "x"
type textarea "HOST HRP C"
type textarea "x"
type textarea "HOST HRP CAN"
type textarea "x"
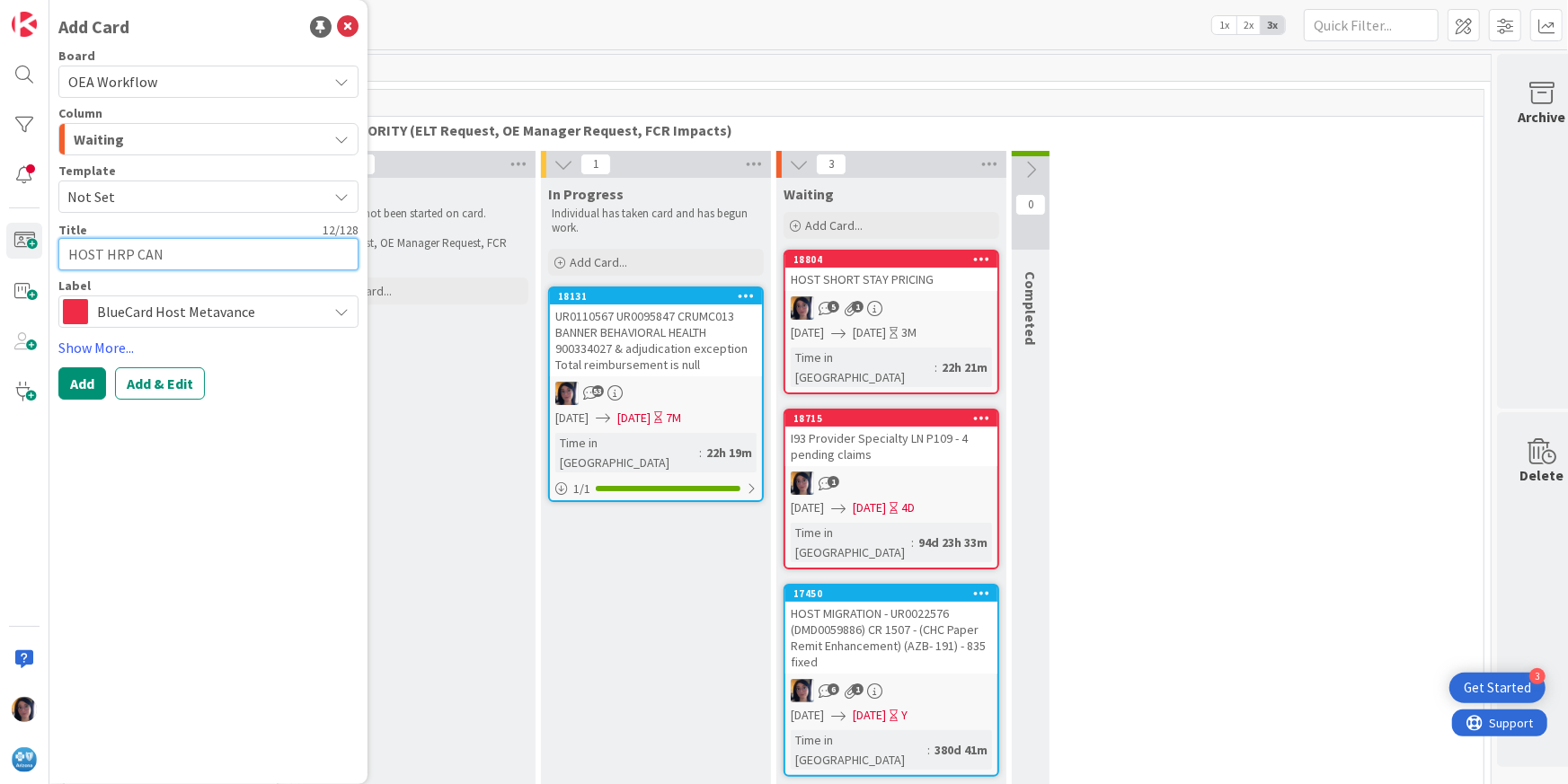
type textarea "HOST HRP CANE"
type textarea "x"
type textarea "HOST HRP CAN"
type textarea "x"
type textarea "HOST HRP CANC"
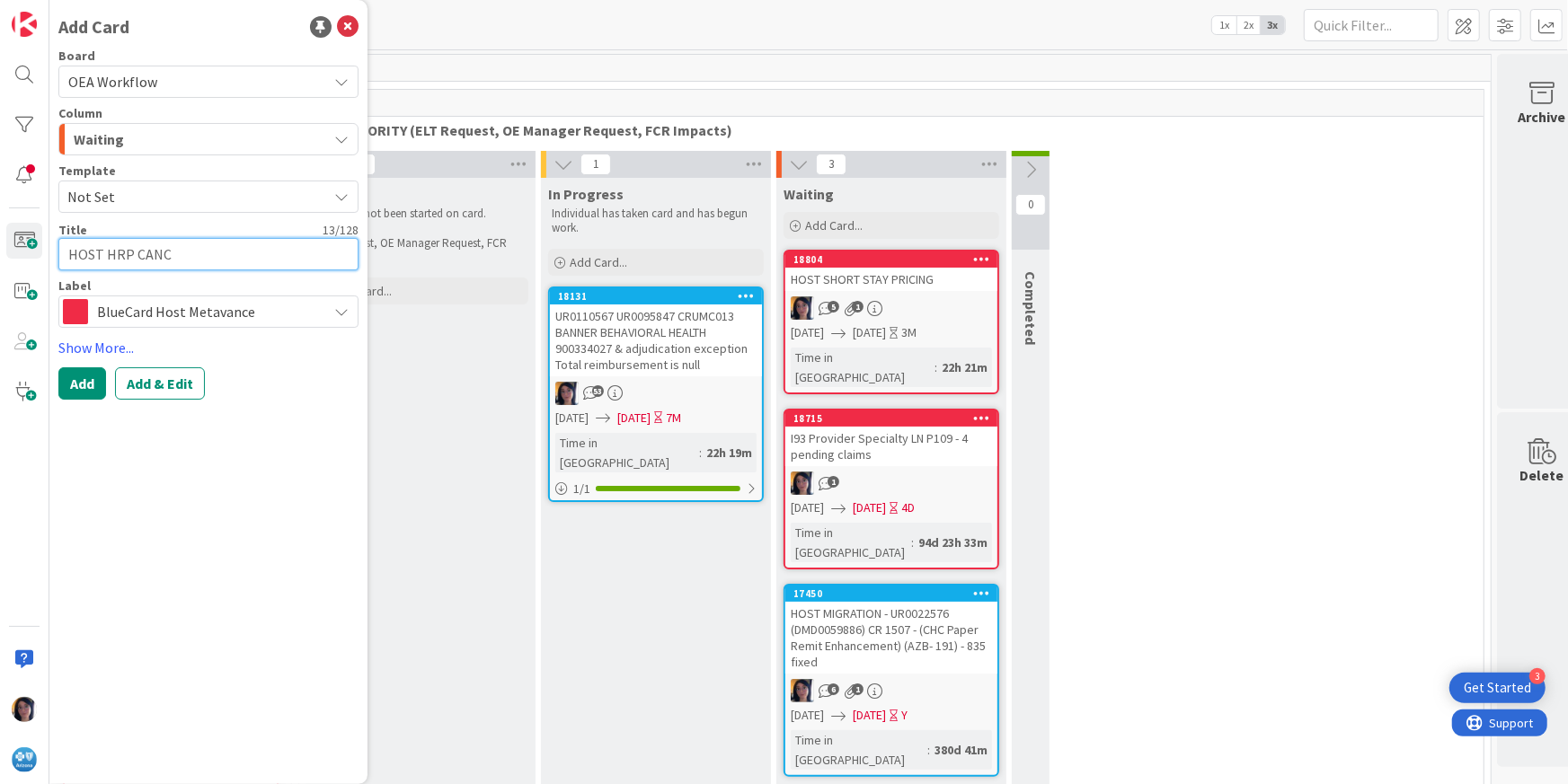
type textarea "x"
type textarea "HOST HRP CANCE"
type textarea "x"
type textarea "HOST HRP CANCEL"
type textarea "x"
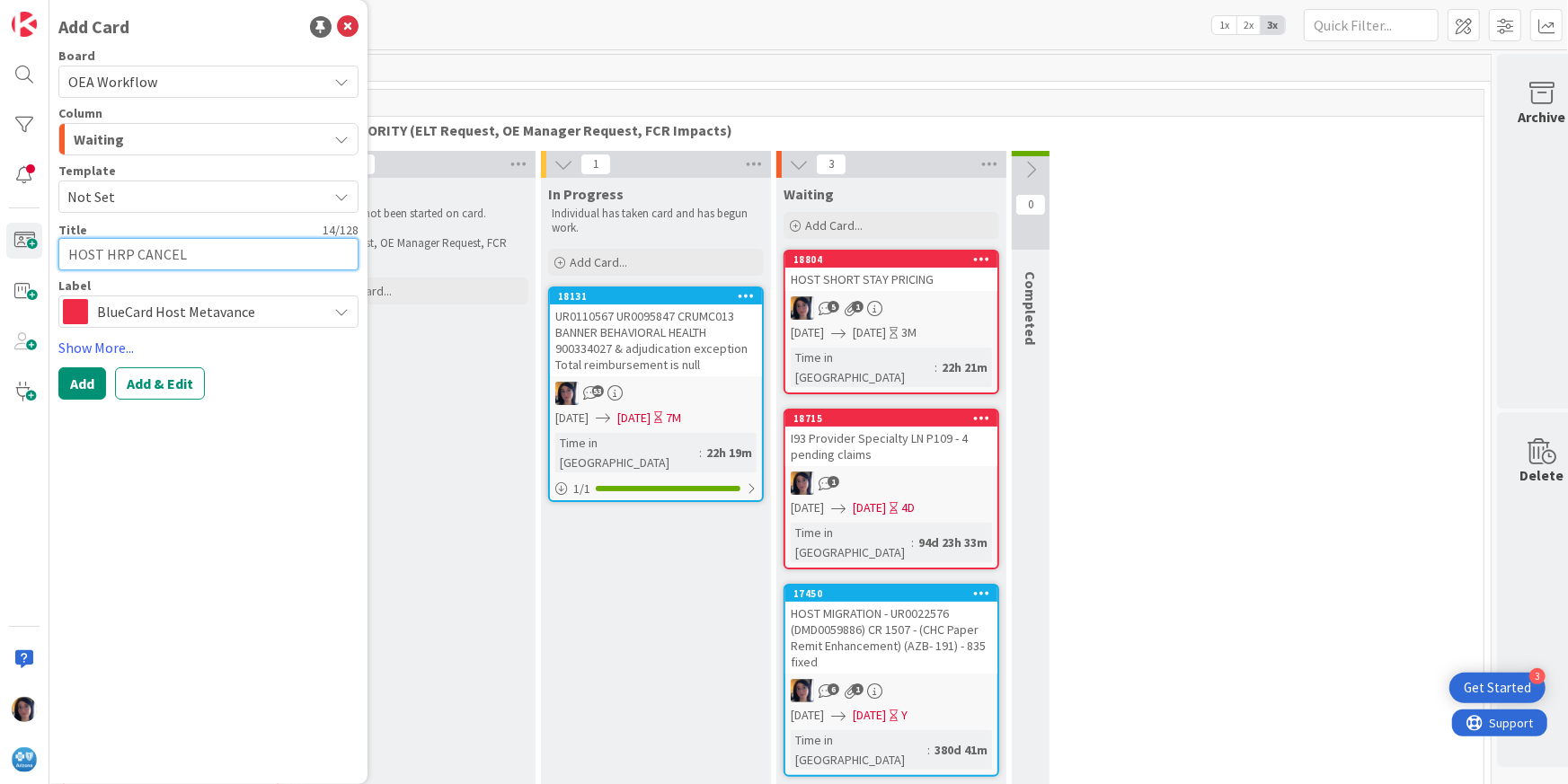
type textarea "HOST HRP CANCEL"
type textarea "x"
type textarea "HOST HRP CANCEL RE"
type textarea "x"
type textarea "HOST HRP CANCEL REQ"
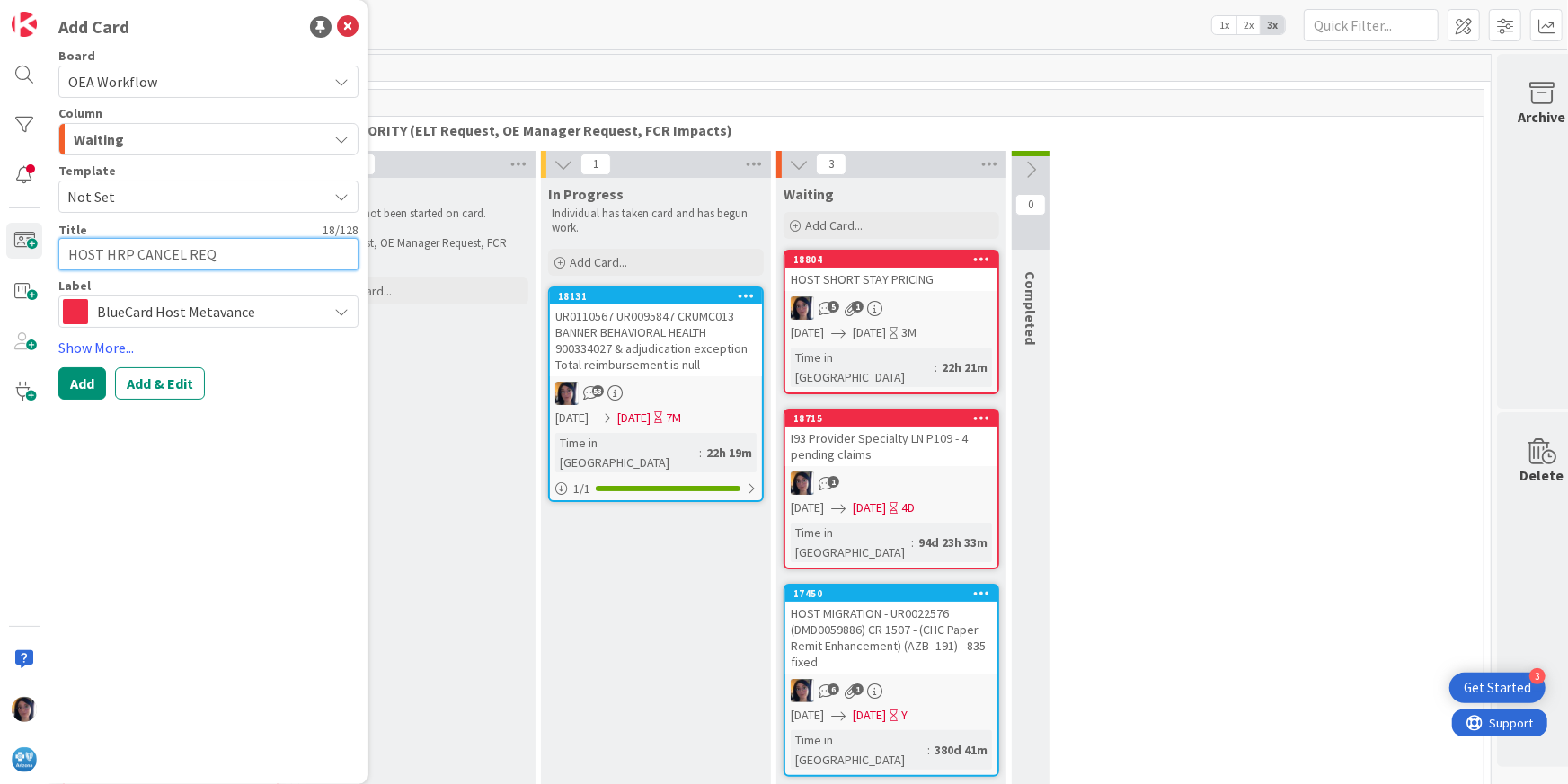
type textarea "x"
type textarea "HOST HRP CANCEL REQU"
type textarea "x"
type textarea "HOST HRP CANCEL REQUE"
type textarea "x"
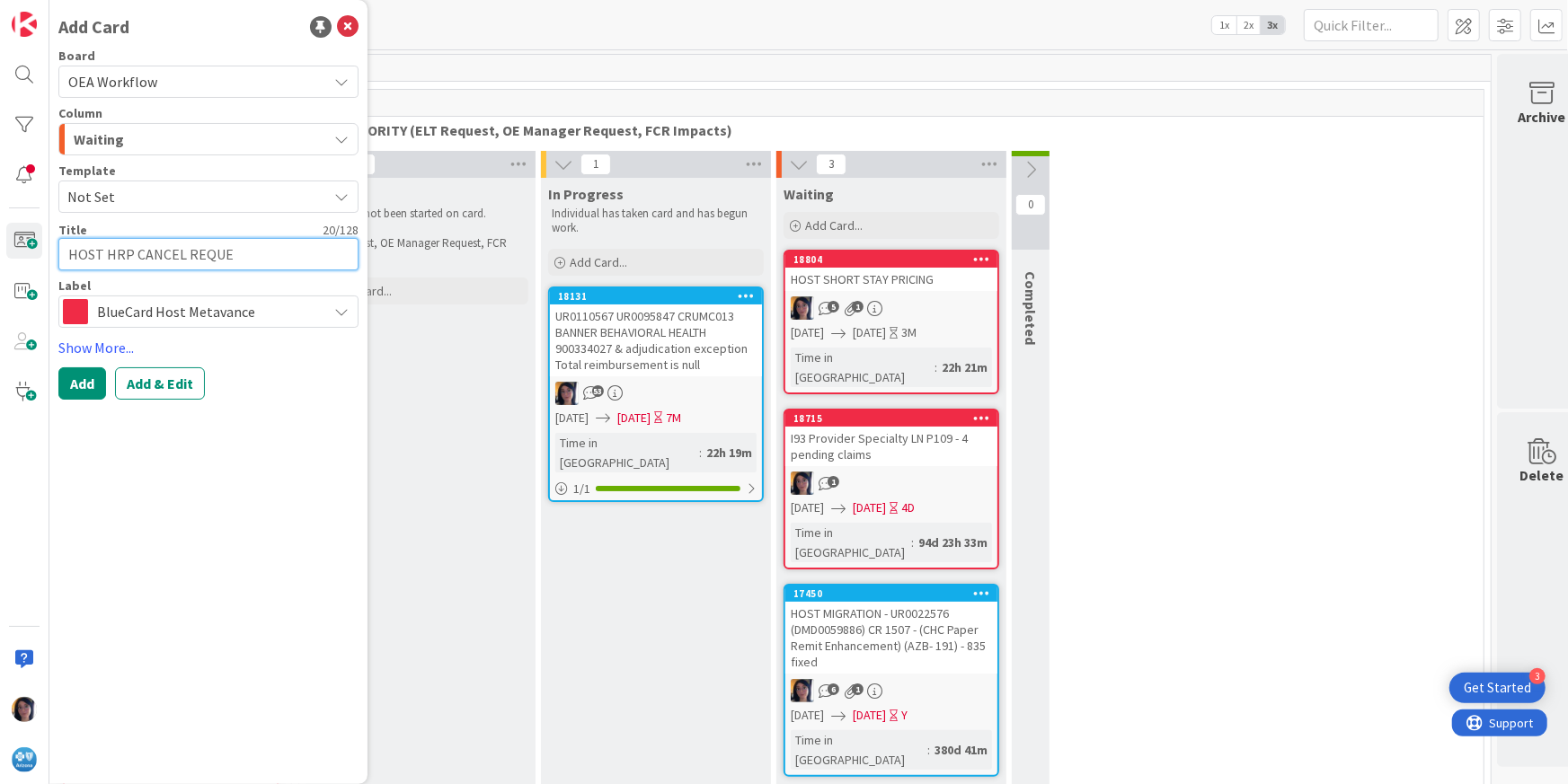
type textarea "HOST HRP CANCEL REQUES"
type textarea "x"
type textarea "HOST HRP CANCEL REQUEST"
type textarea "x"
type textarea "HOST HRP CANCEL REQUEST"
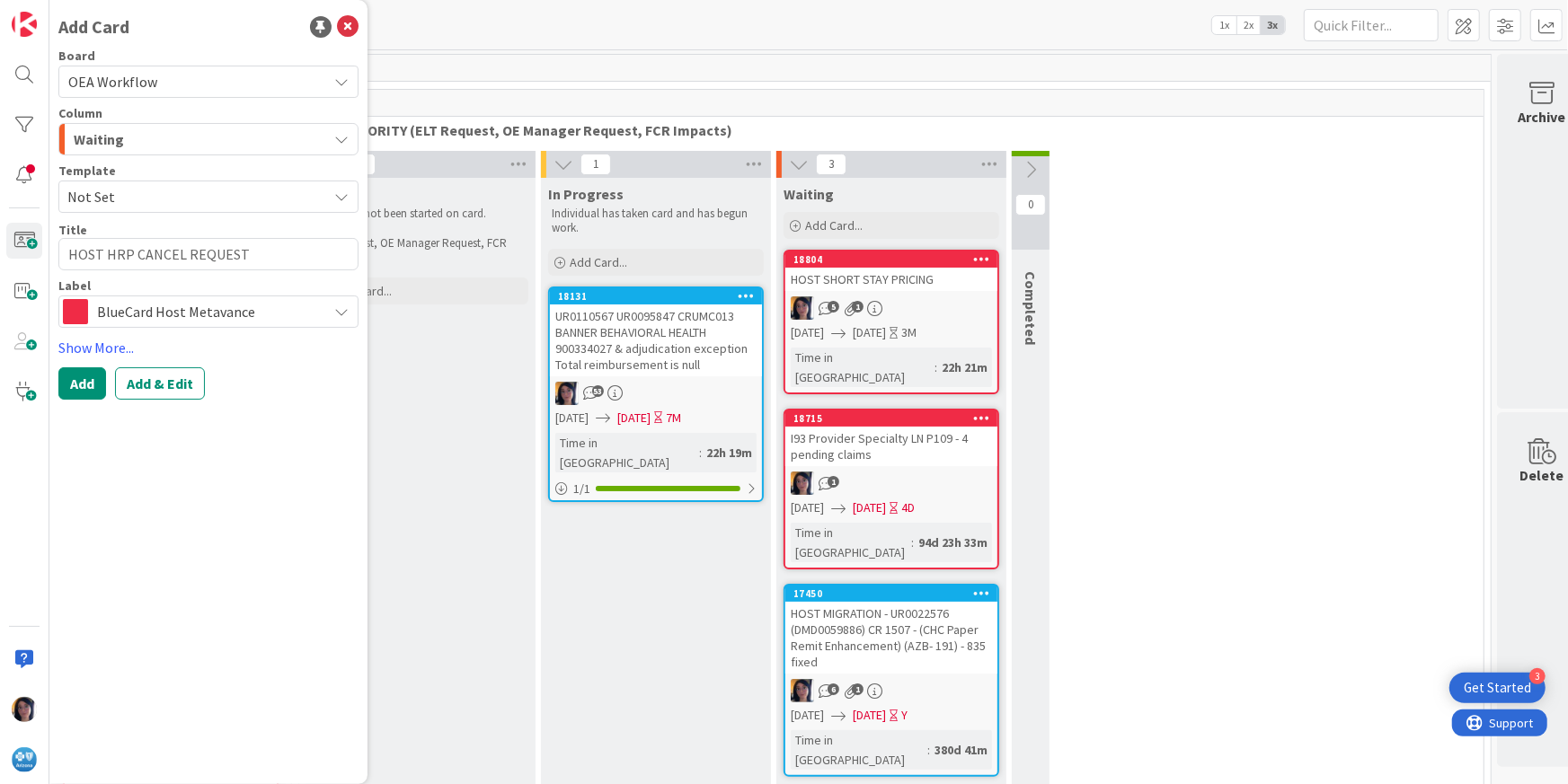
click at [108, 309] on span "BlueCard Host Metavance" at bounding box center [207, 310] width 221 height 25
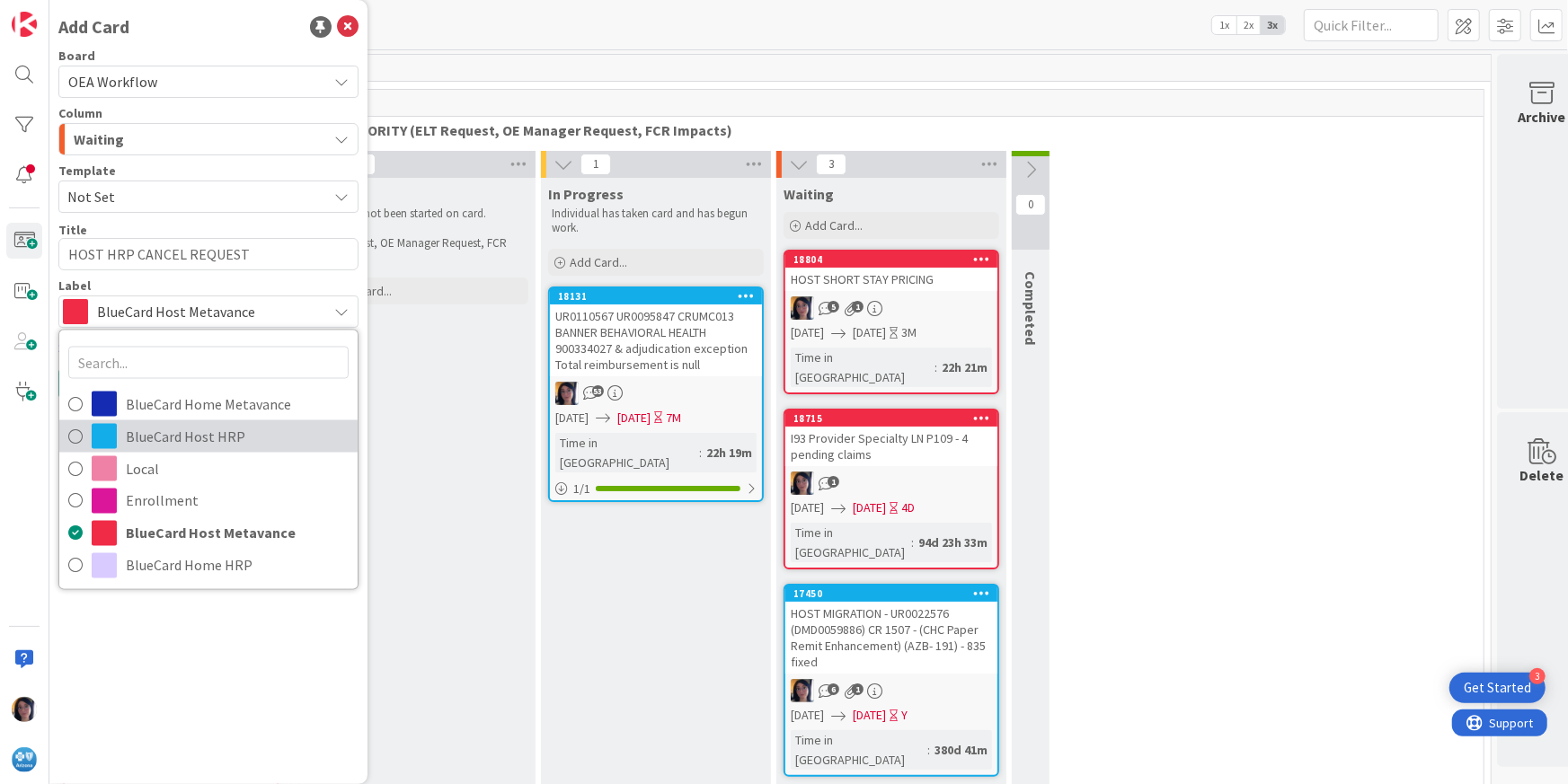
click at [159, 433] on span "BlueCard Host HRP" at bounding box center [236, 436] width 223 height 27
type textarea "x"
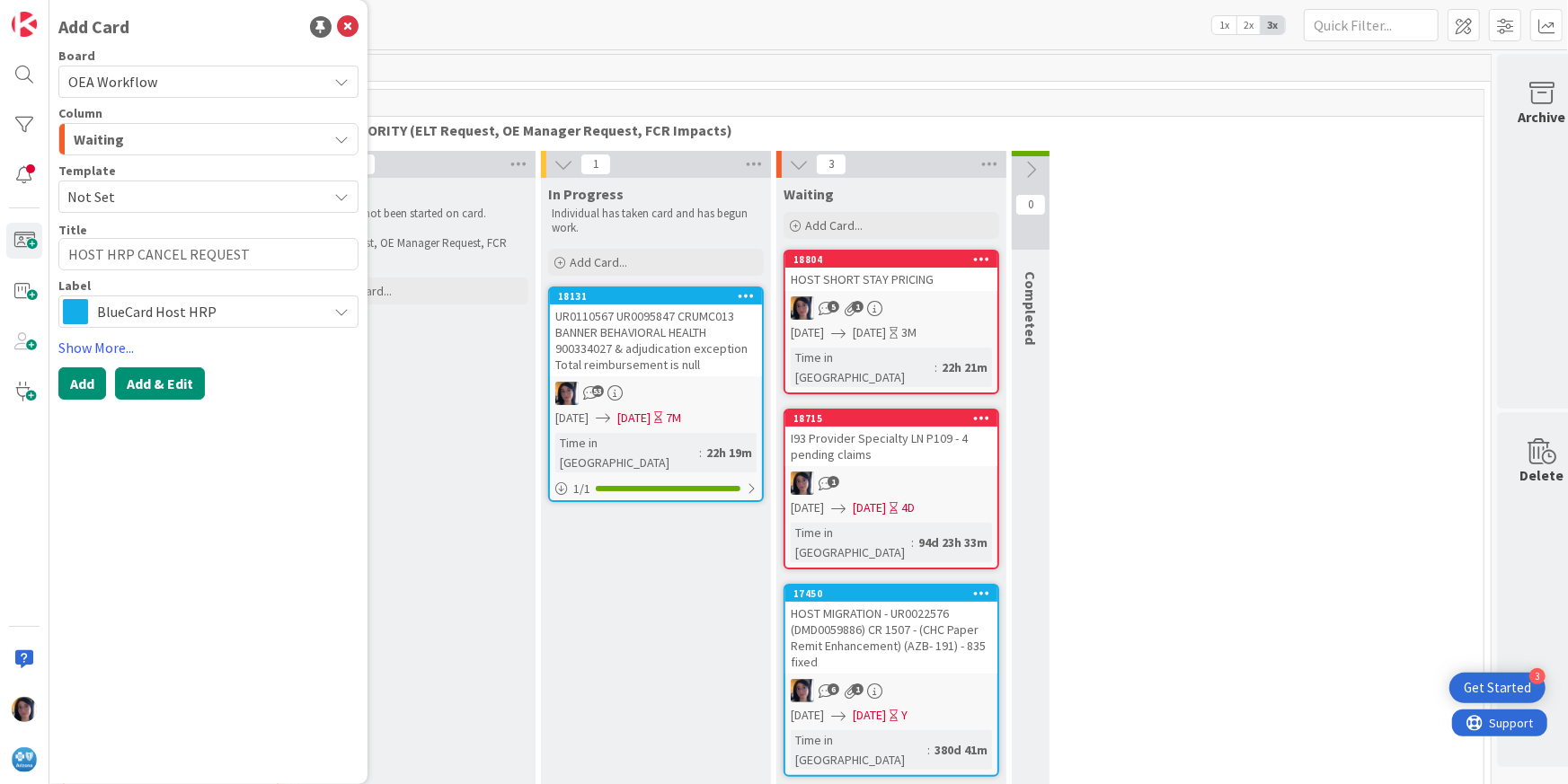
click at [157, 387] on button "Add & Edit" at bounding box center [159, 383] width 90 height 32
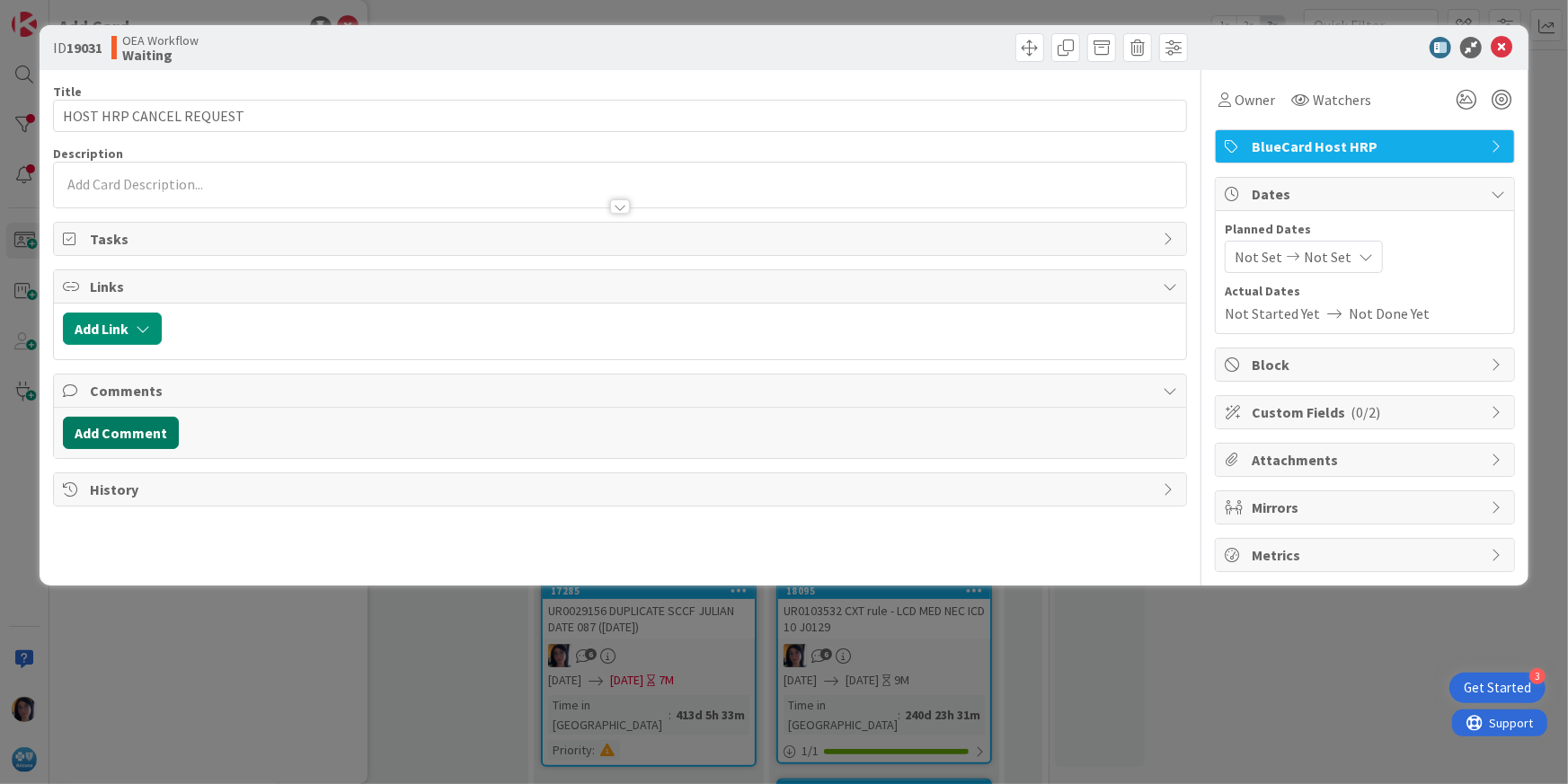
click at [122, 429] on button "Add Comment" at bounding box center [121, 432] width 115 height 32
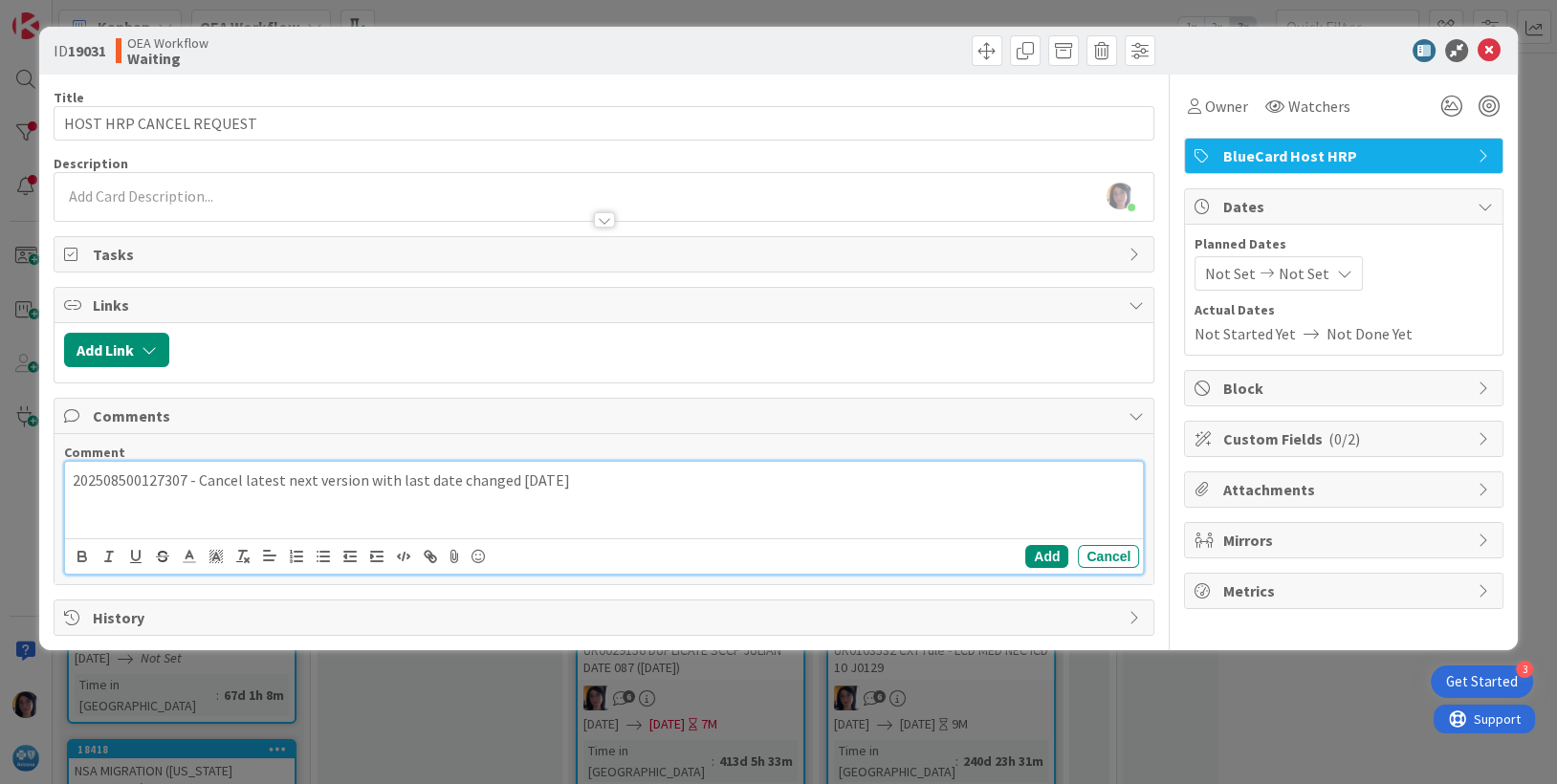
click at [584, 470] on p "202508500127307 - Cancel latest next version with last date changed 8/8/25" at bounding box center [605, 480] width 1063 height 22
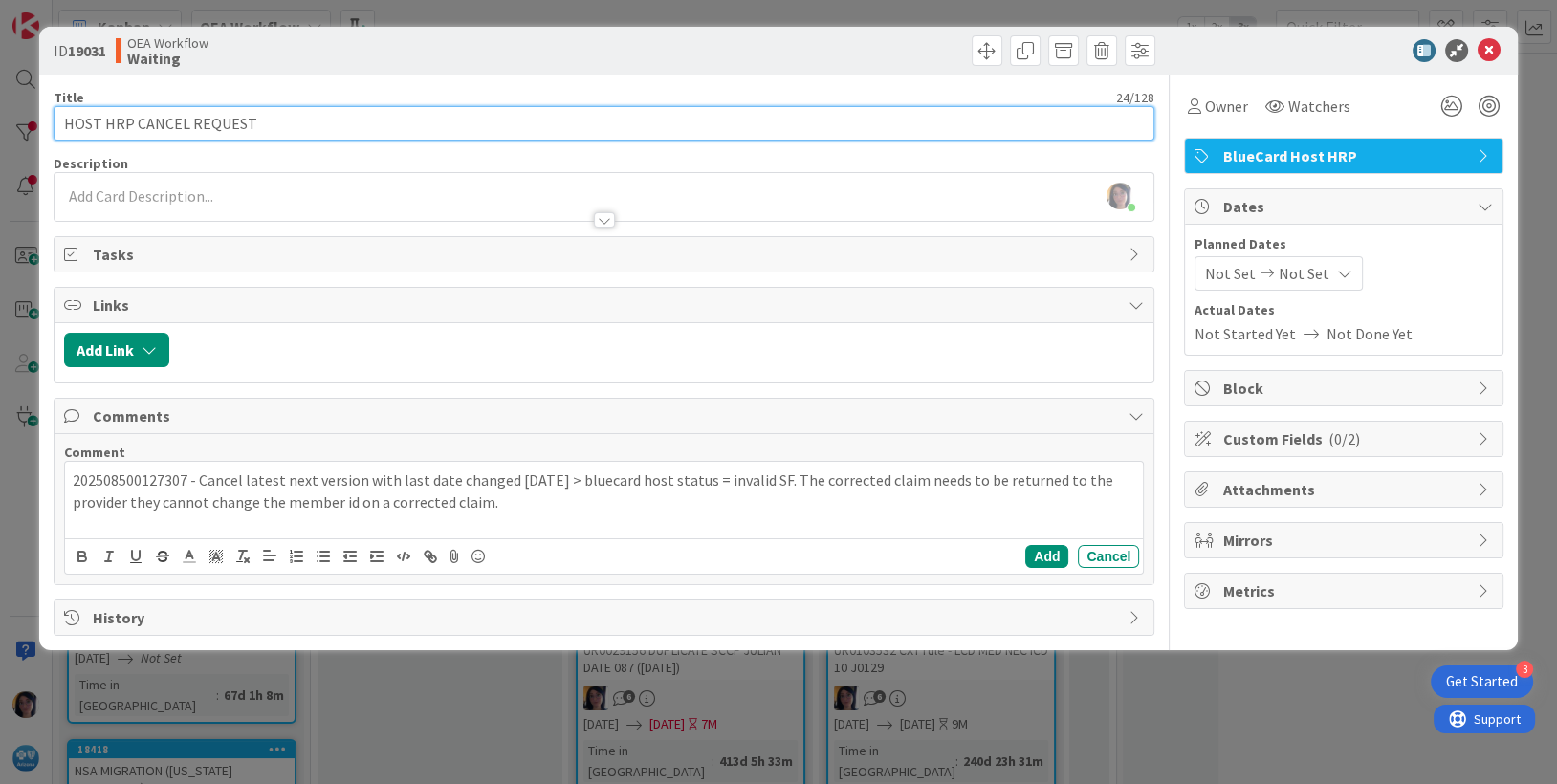
drag, startPoint x: 276, startPoint y: 124, endPoint x: 136, endPoint y: 143, distance: 141.3
click at [26, 127] on div "ID 19031 OEA Workflow Waiting Title 24 / 128 HOST HRP CANCEL REQUEST Descriptio…" at bounding box center [778, 392] width 1557 height 784
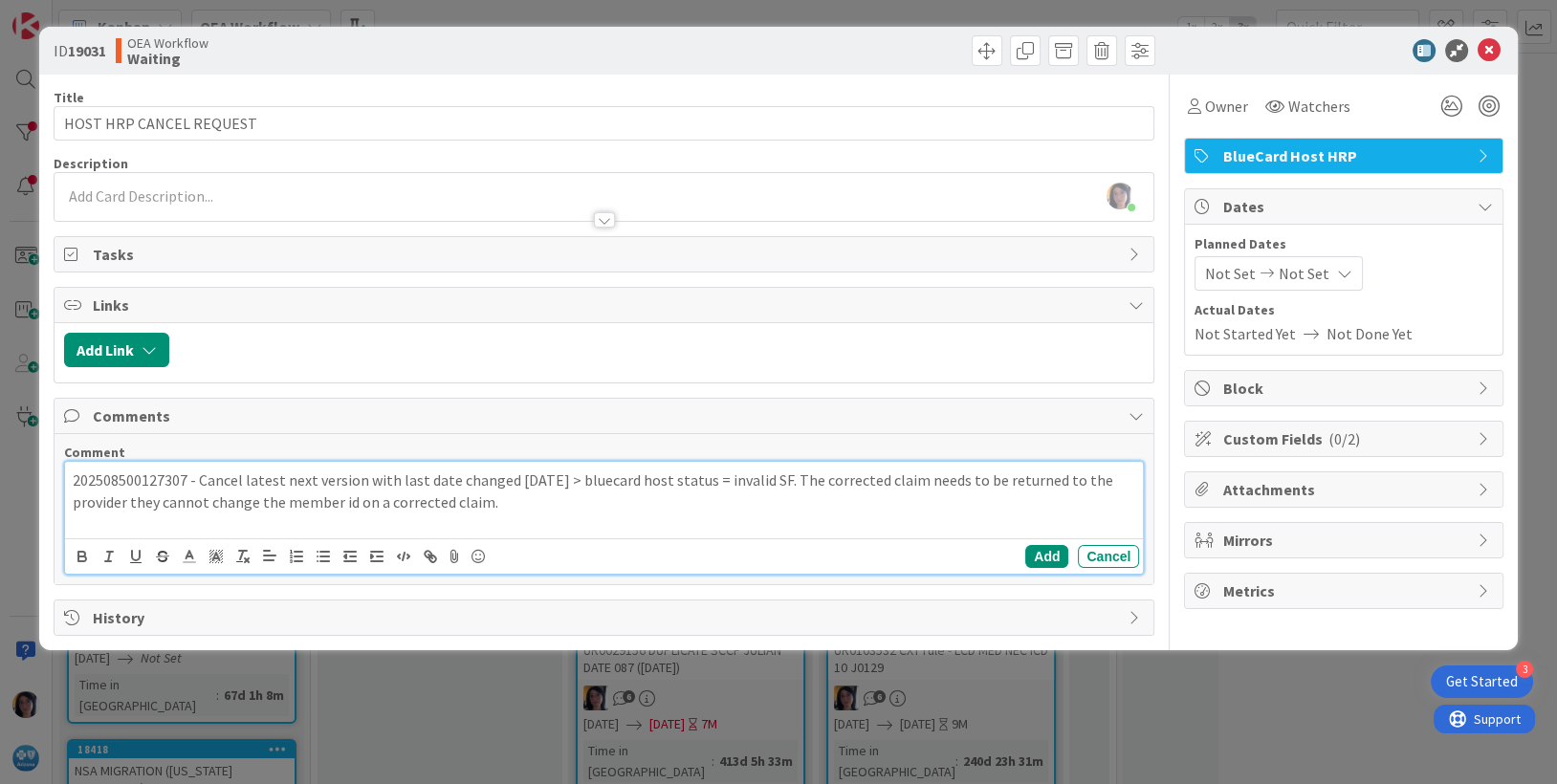
drag, startPoint x: 473, startPoint y: 507, endPoint x: 65, endPoint y: 476, distance: 409.2
click at [60, 473] on div "Comment 202508500127307 - Cancel latest next version with last date changed 8/8…" at bounding box center [604, 509] width 1099 height 150
copy p "202508500127307 - Cancel latest next version with last date changed 8/8/25 > bl…"
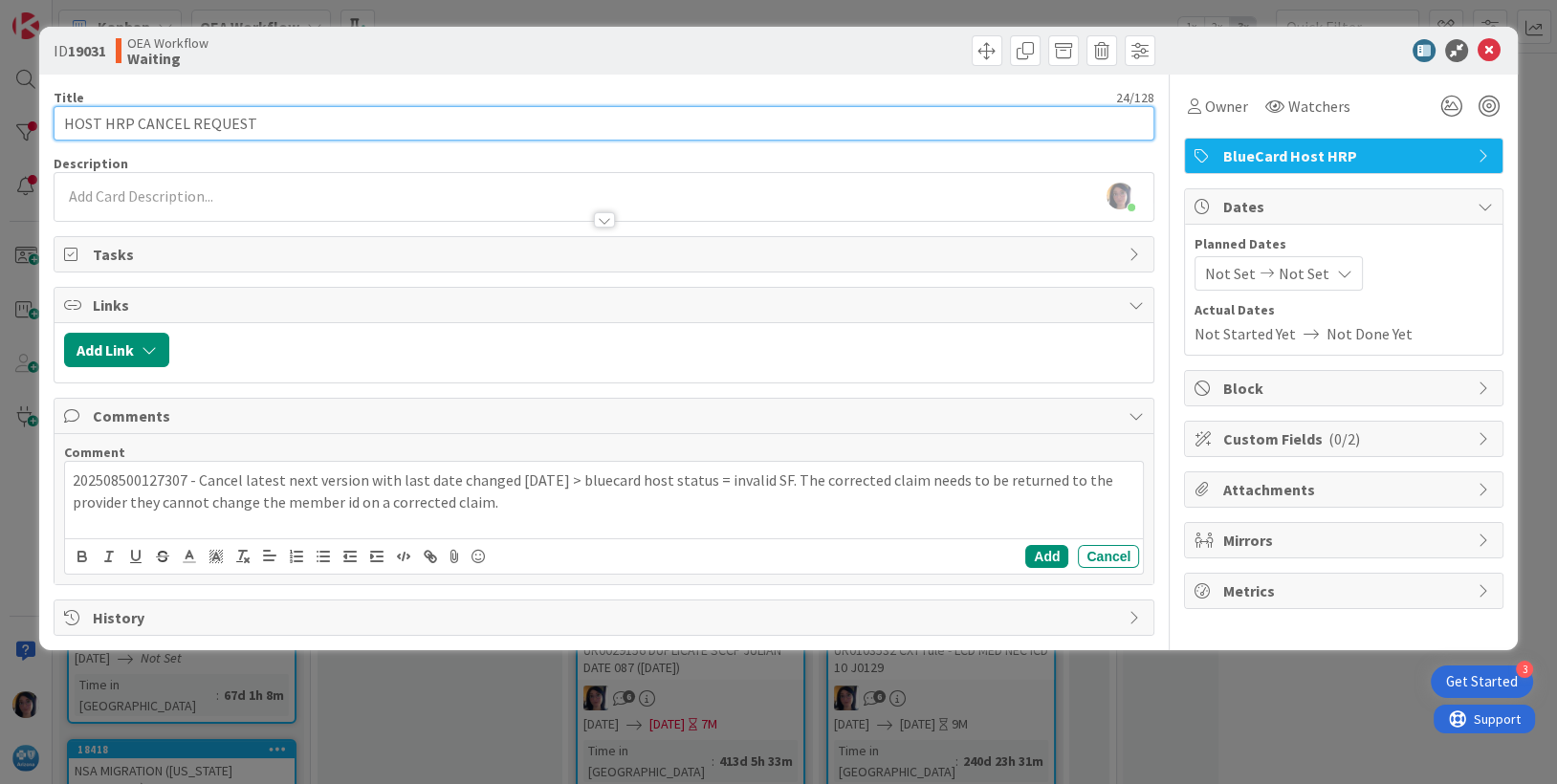
click at [64, 121] on input "HOST HRP CANCEL REQUEST" at bounding box center [604, 123] width 1101 height 34
paste input "UR0132535"
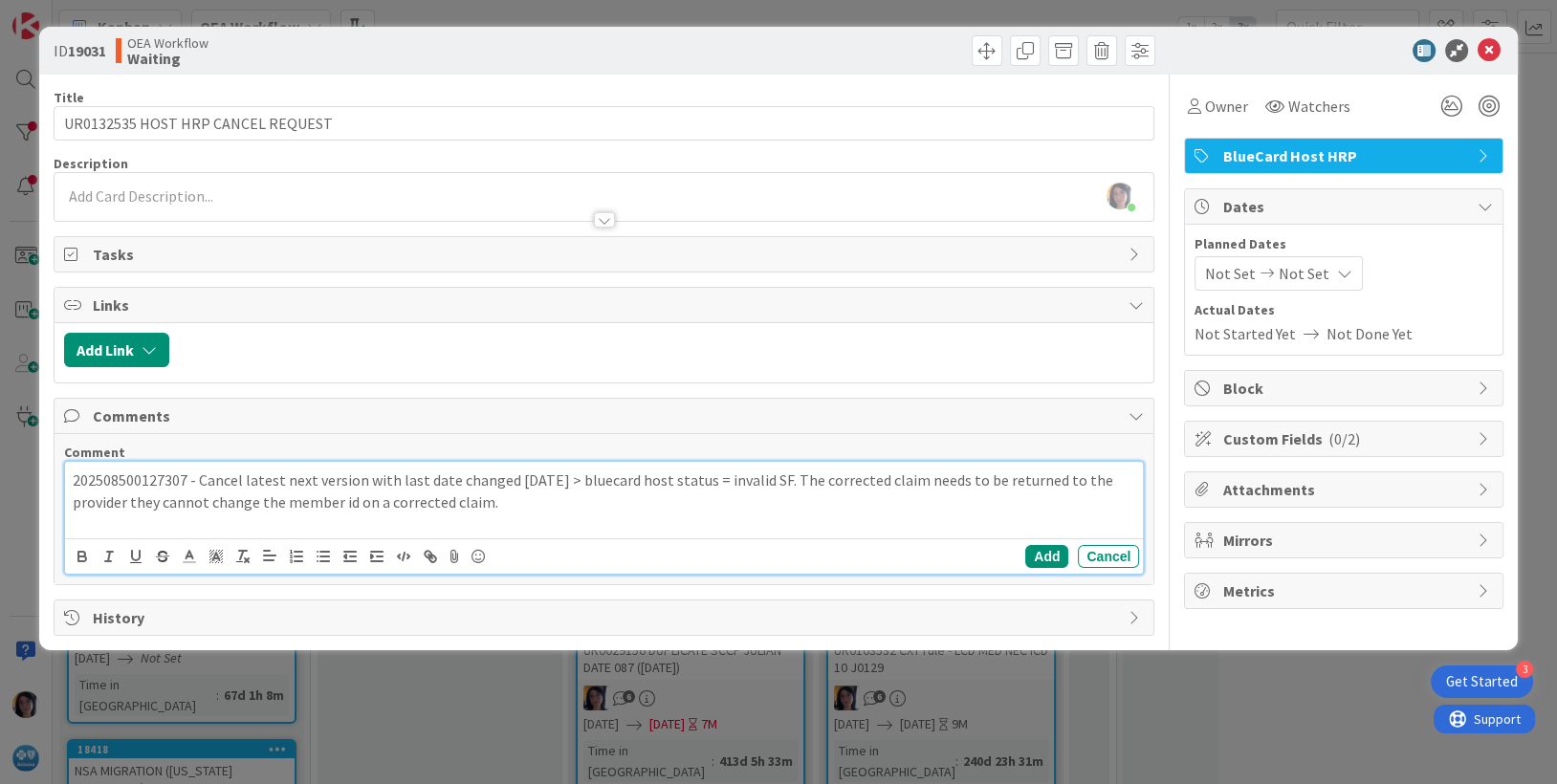
click at [111, 478] on p "202508500127307 - Cancel latest next version with last date changed 8/8/25 > bl…" at bounding box center [605, 490] width 1063 height 43
copy p "202508500127307"
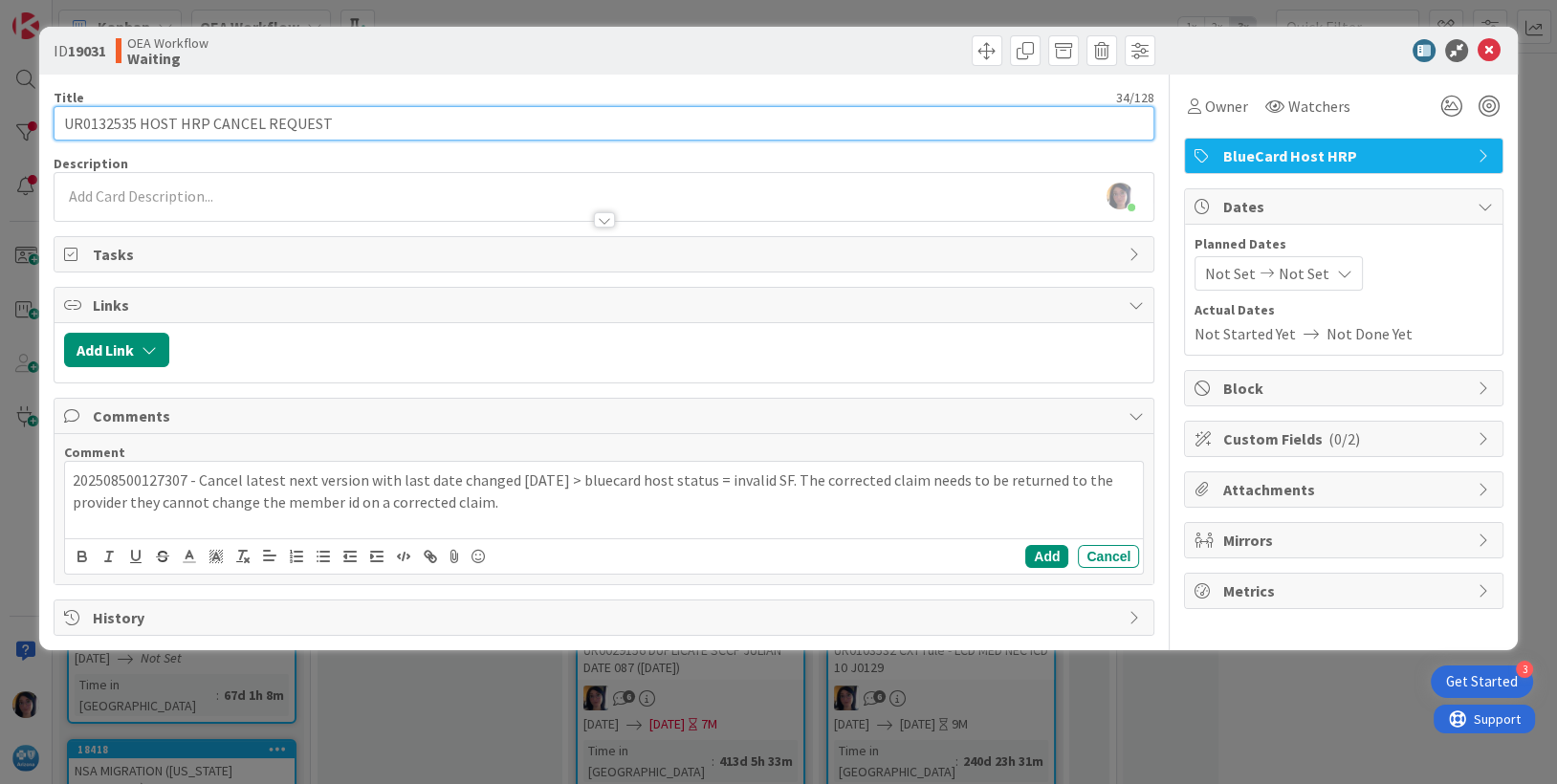
click at [363, 123] on input "UR0132535 HOST HRP CANCEL REQUEST" at bounding box center [604, 123] width 1101 height 34
paste input "202508500127307"
type input "UR0132535 HOST HRP CANCEL REQUEST 202508500127307"
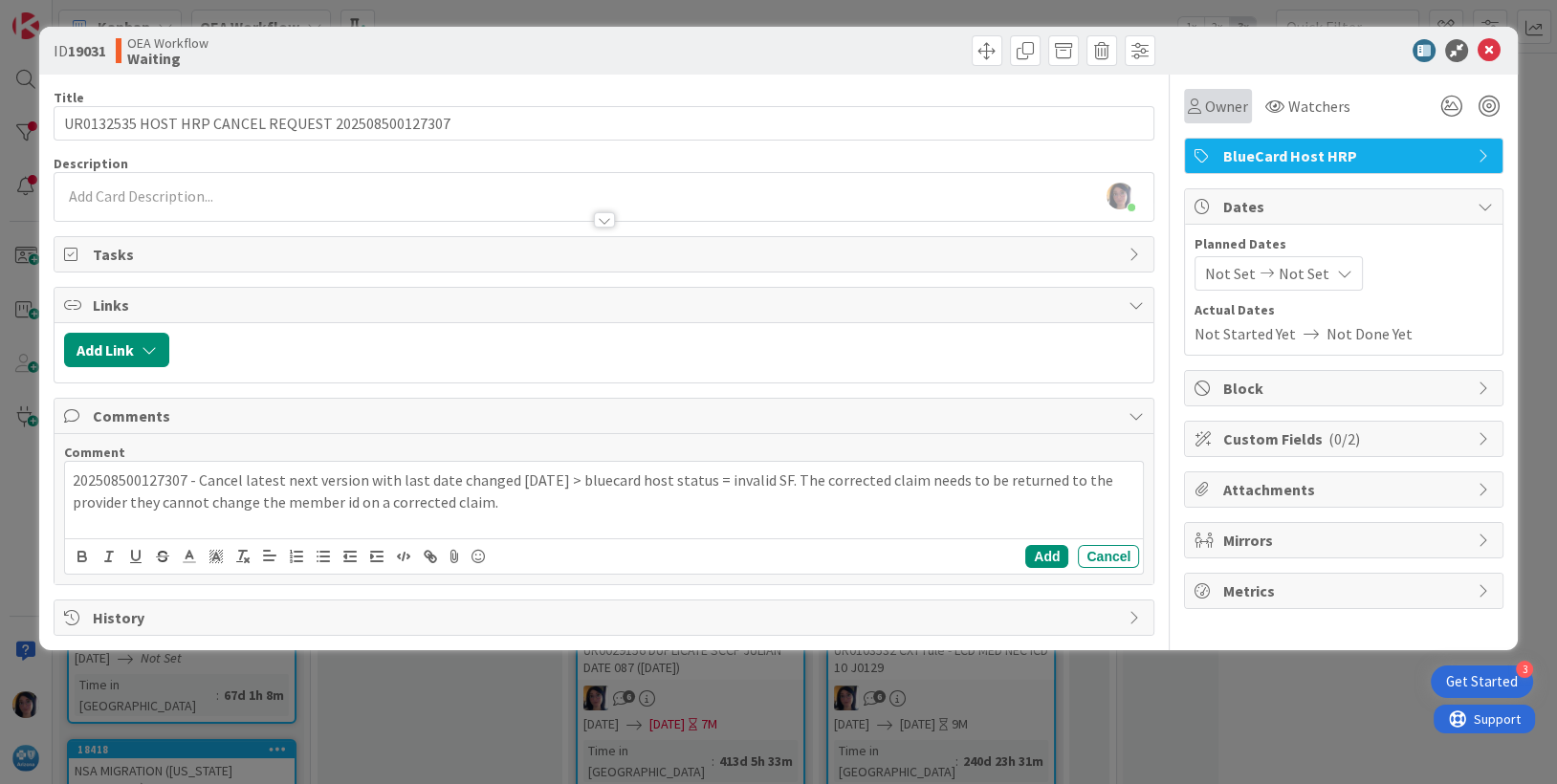
click at [1226, 106] on span "Owner" at bounding box center [1226, 106] width 43 height 23
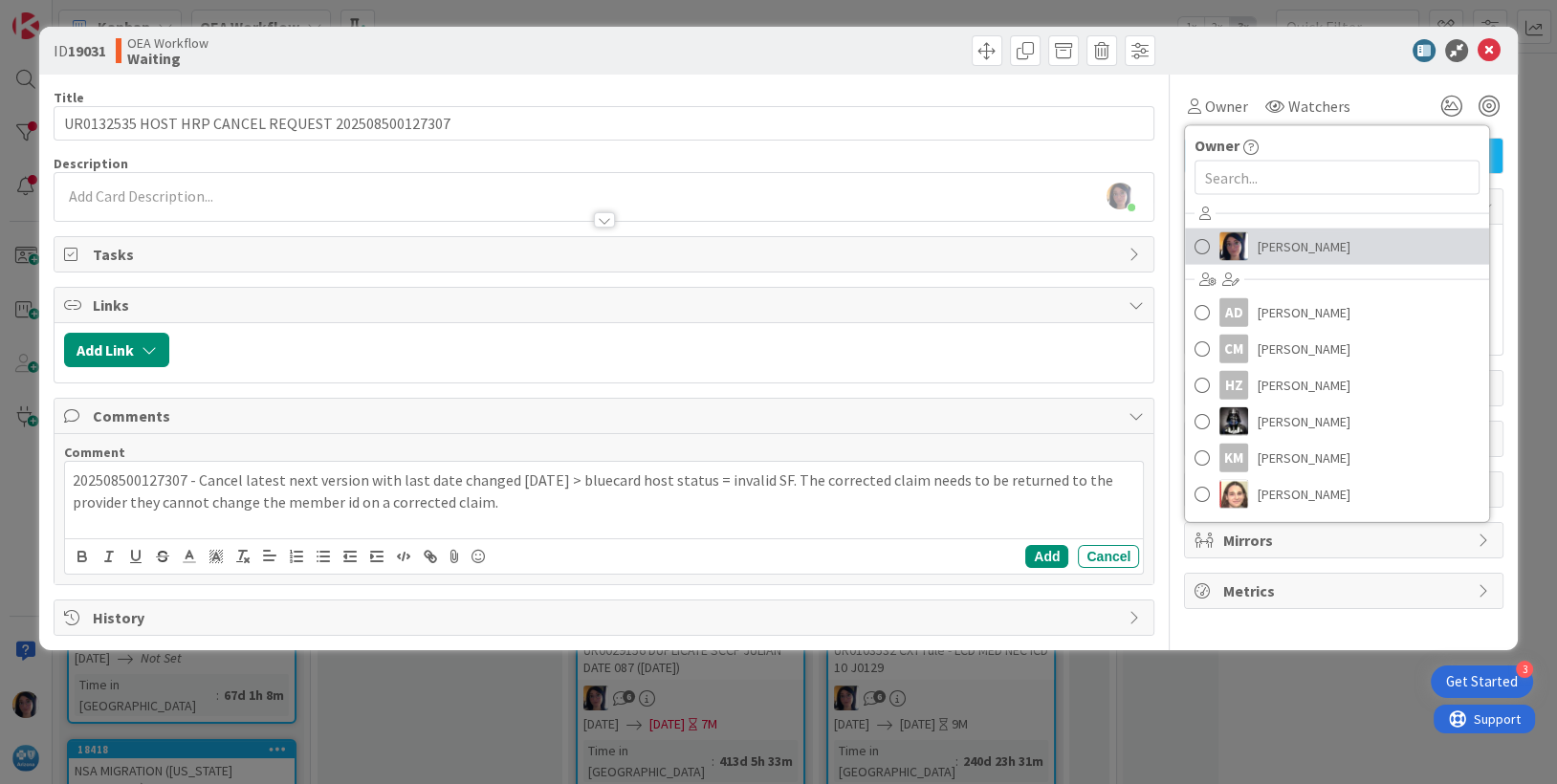
drag, startPoint x: 1238, startPoint y: 241, endPoint x: 1245, endPoint y: 227, distance: 15.7
click at [1238, 241] on img at bounding box center [1233, 246] width 28 height 28
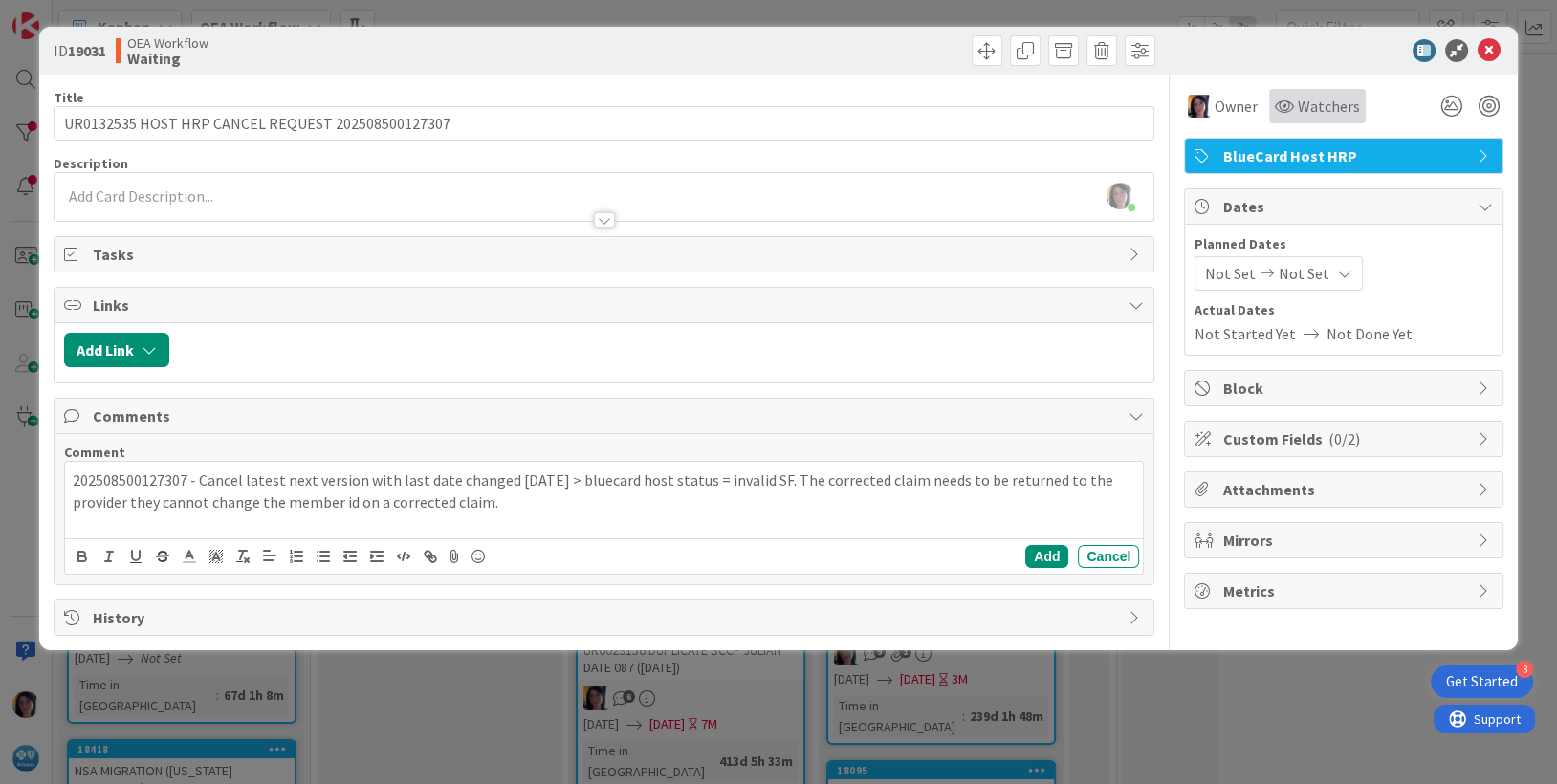
click at [1302, 108] on span "Watchers" at bounding box center [1329, 106] width 62 height 23
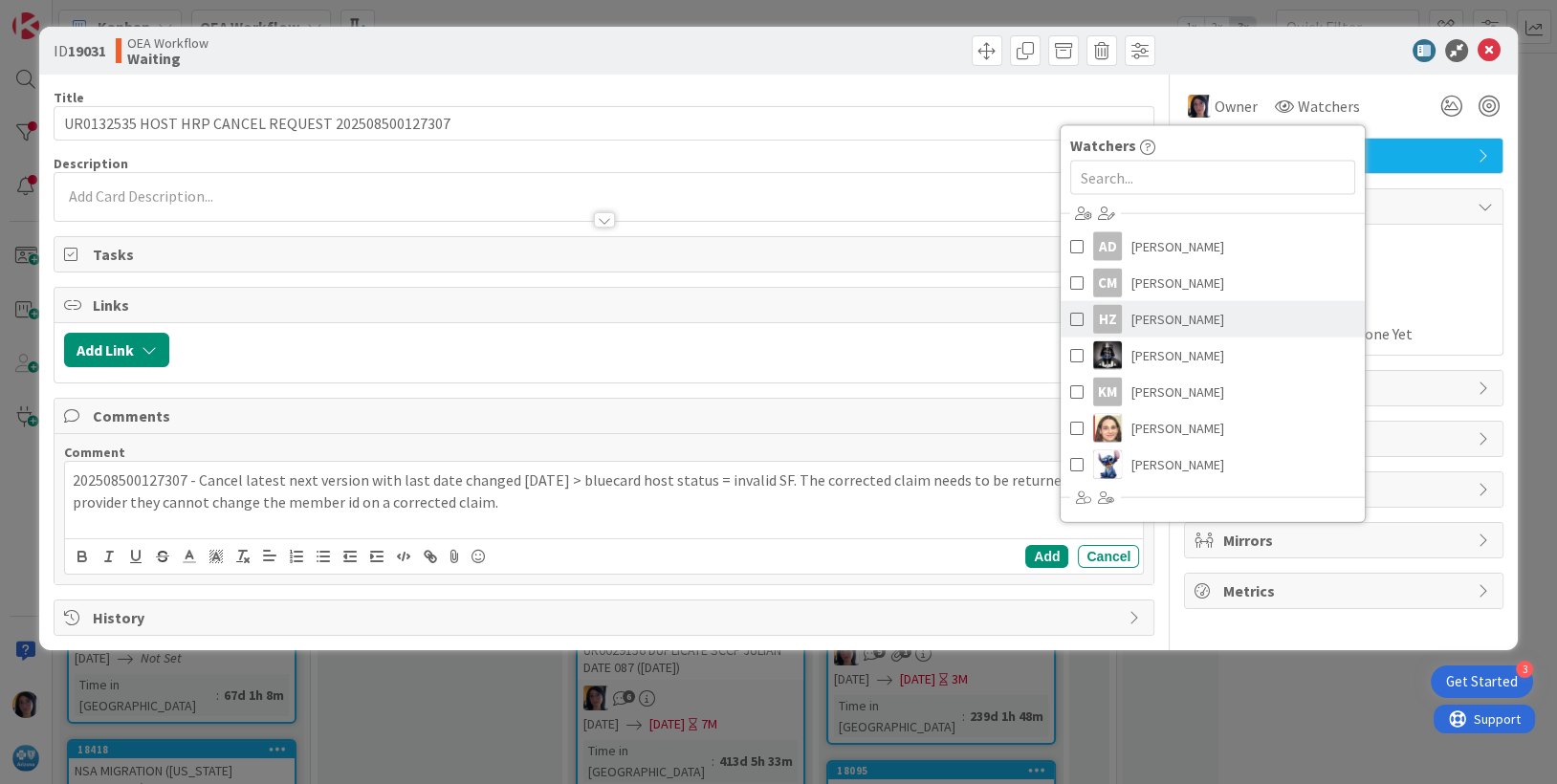
click at [1143, 324] on span "[PERSON_NAME]" at bounding box center [1178, 319] width 93 height 28
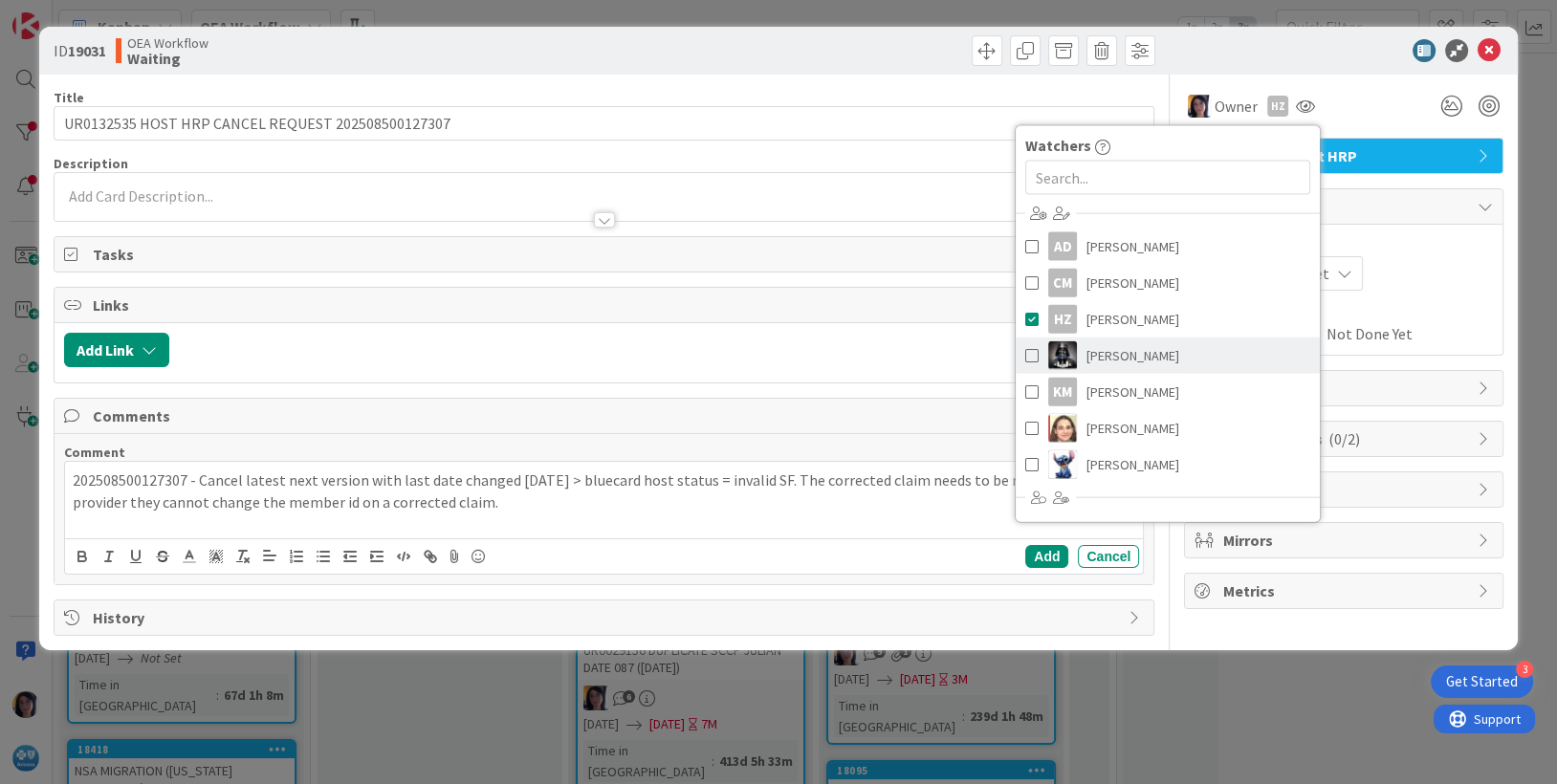
click at [1151, 359] on span "[PERSON_NAME]" at bounding box center [1133, 355] width 93 height 28
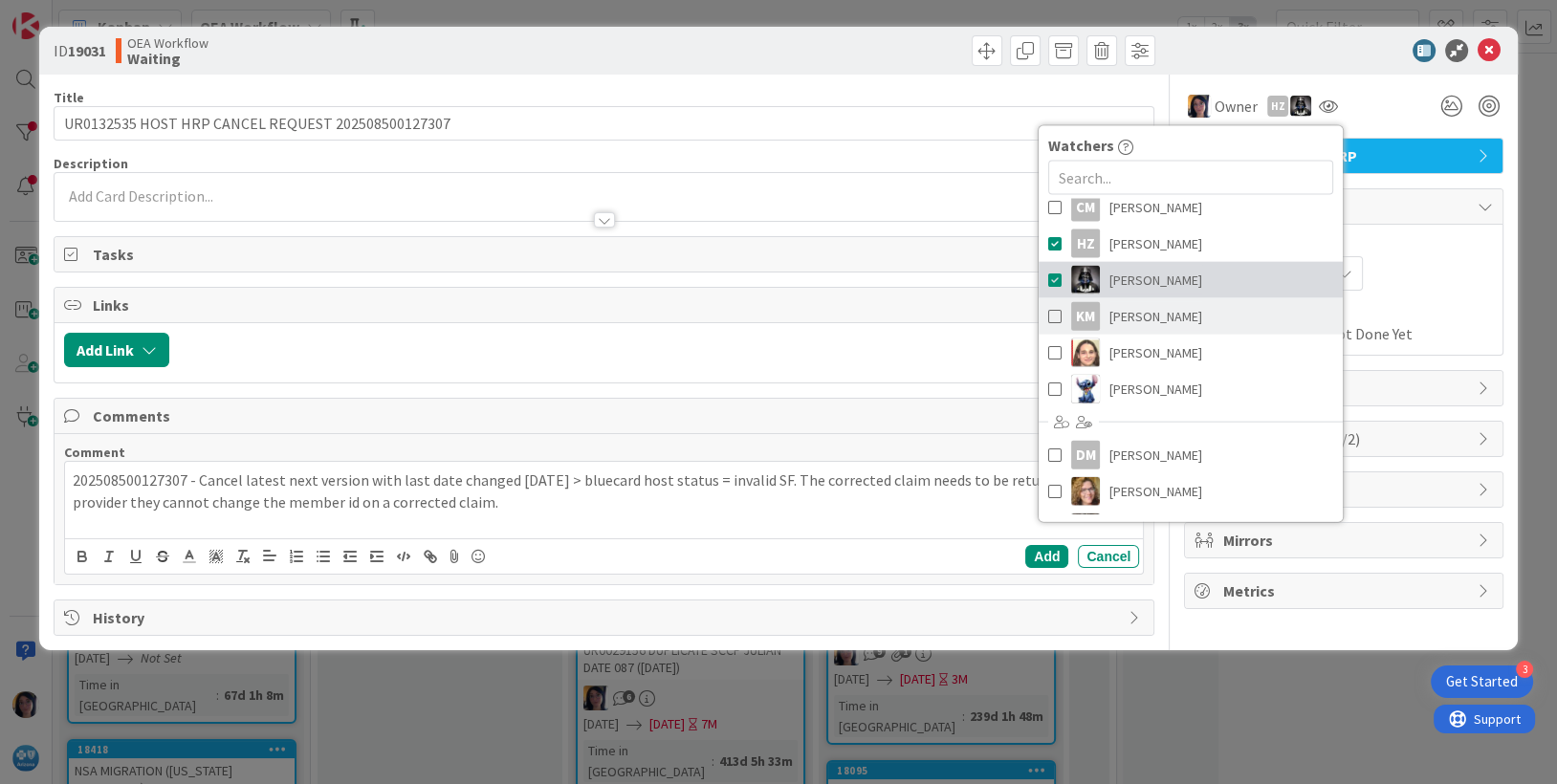
scroll to position [142, 0]
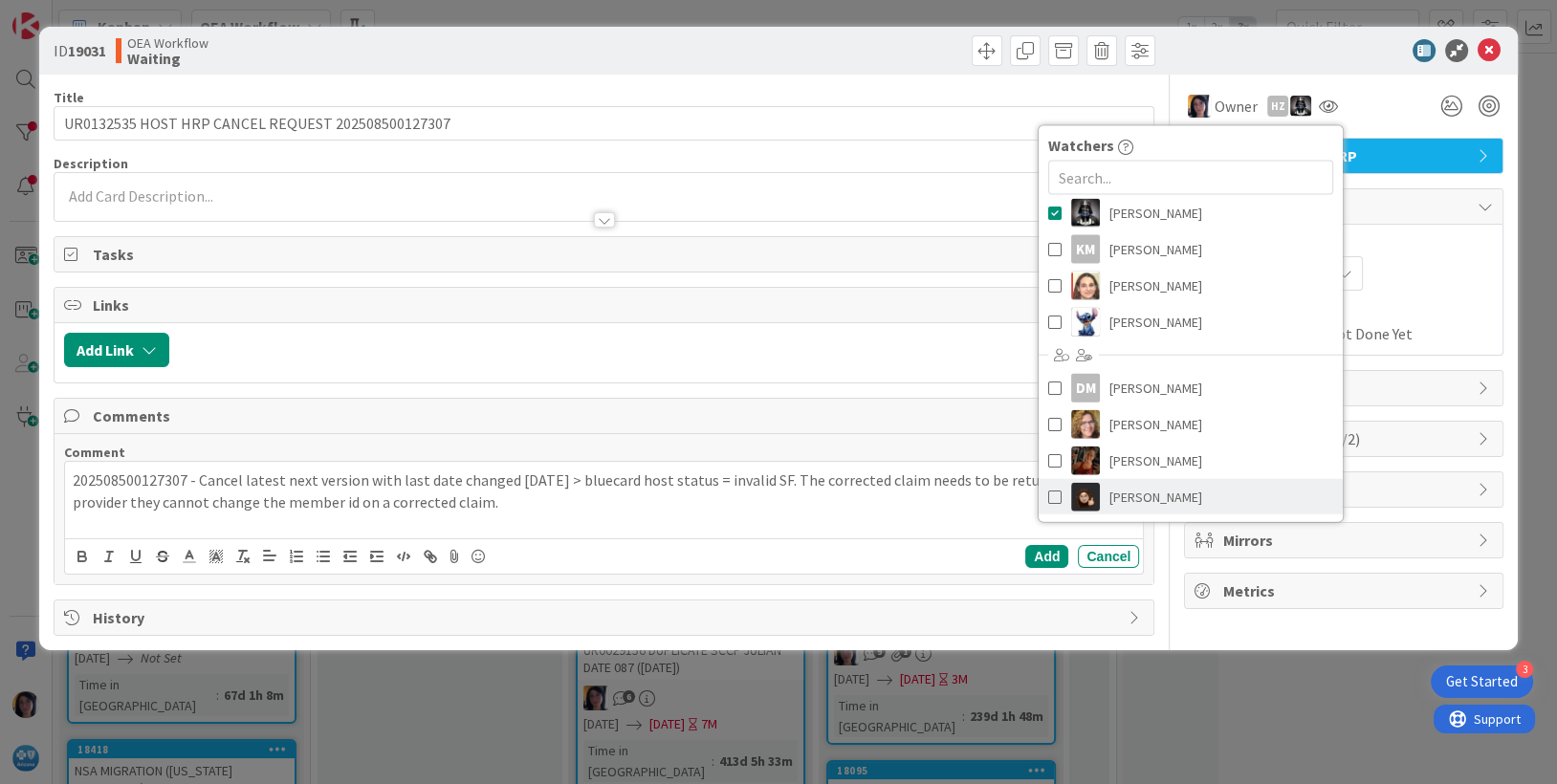
click at [1129, 490] on span "[PERSON_NAME]" at bounding box center [1155, 496] width 93 height 28
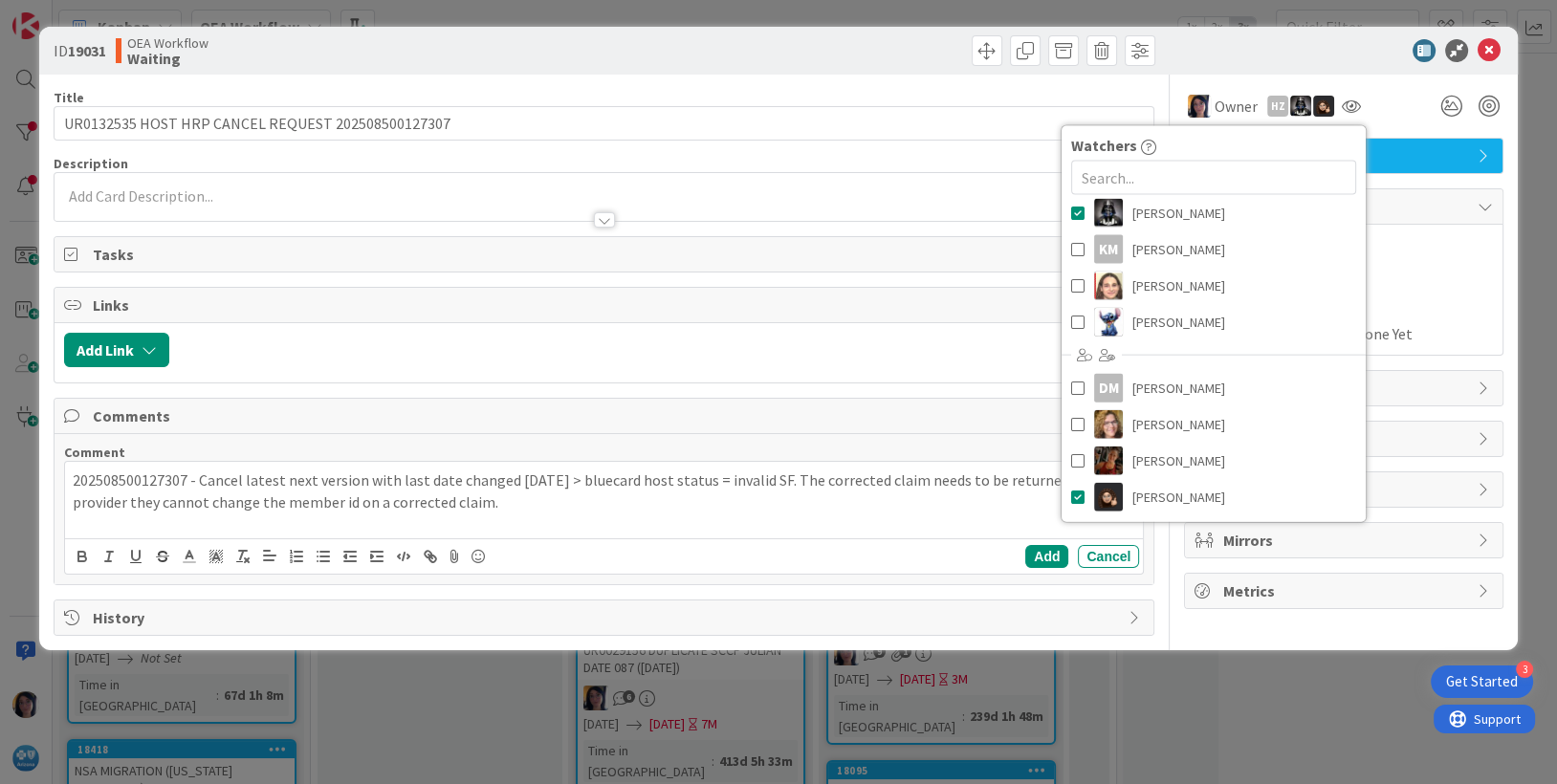
click at [1421, 288] on div "Not Set Not Set" at bounding box center [1343, 273] width 299 height 34
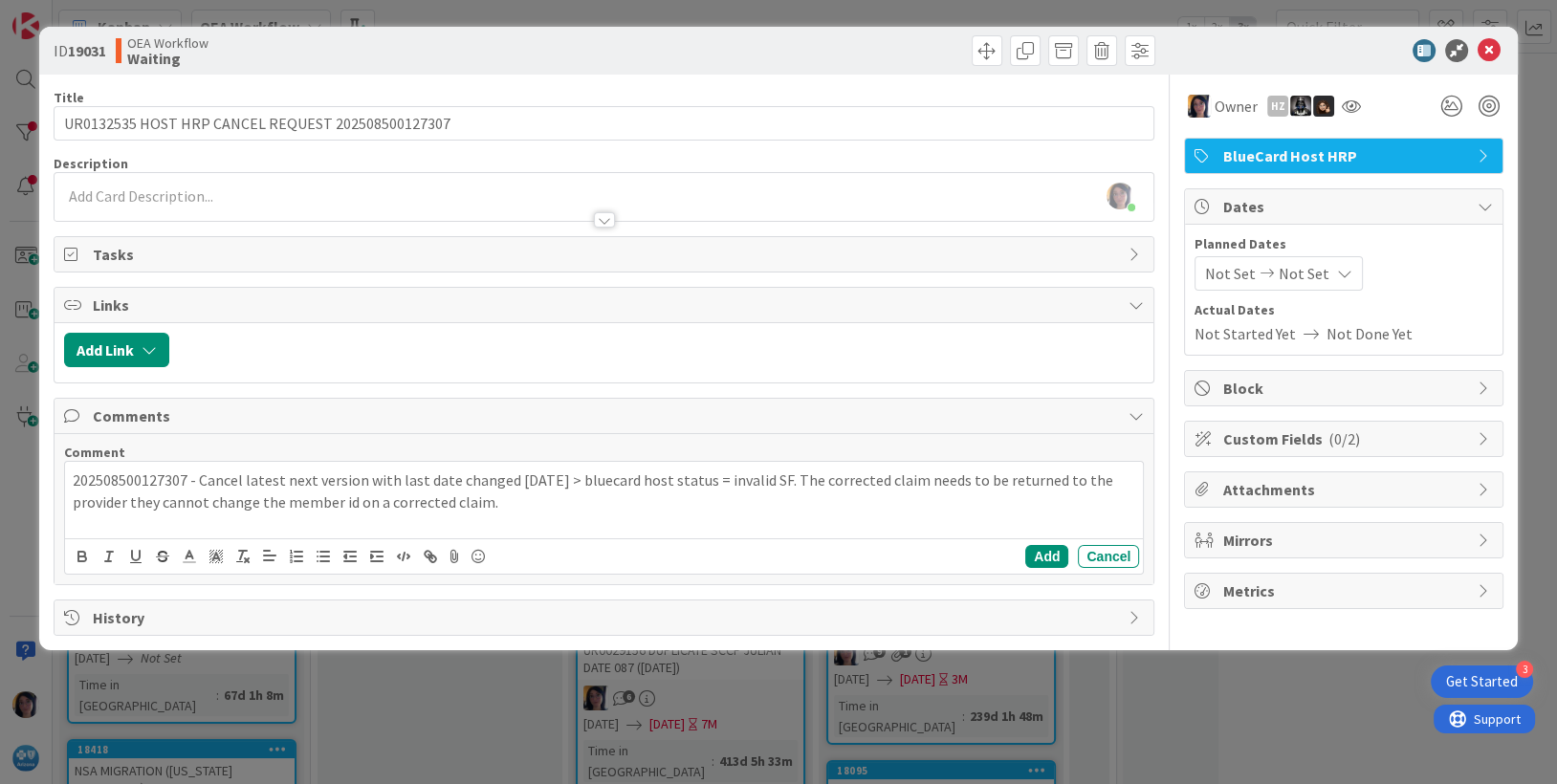
click at [1233, 264] on span "Not Set" at bounding box center [1230, 274] width 51 height 23
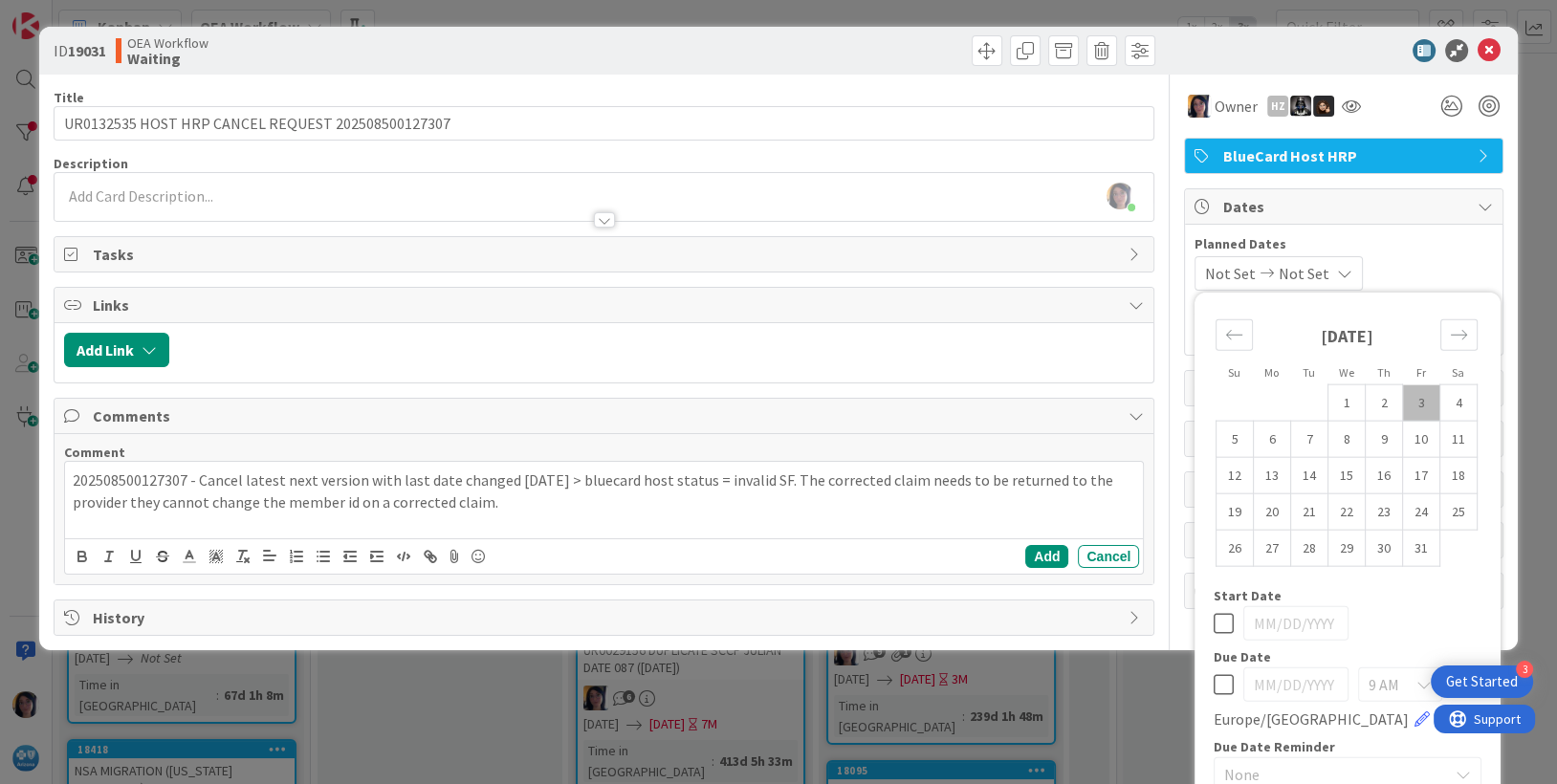
click at [1403, 396] on td "3" at bounding box center [1421, 402] width 37 height 36
type input "[DATE]"
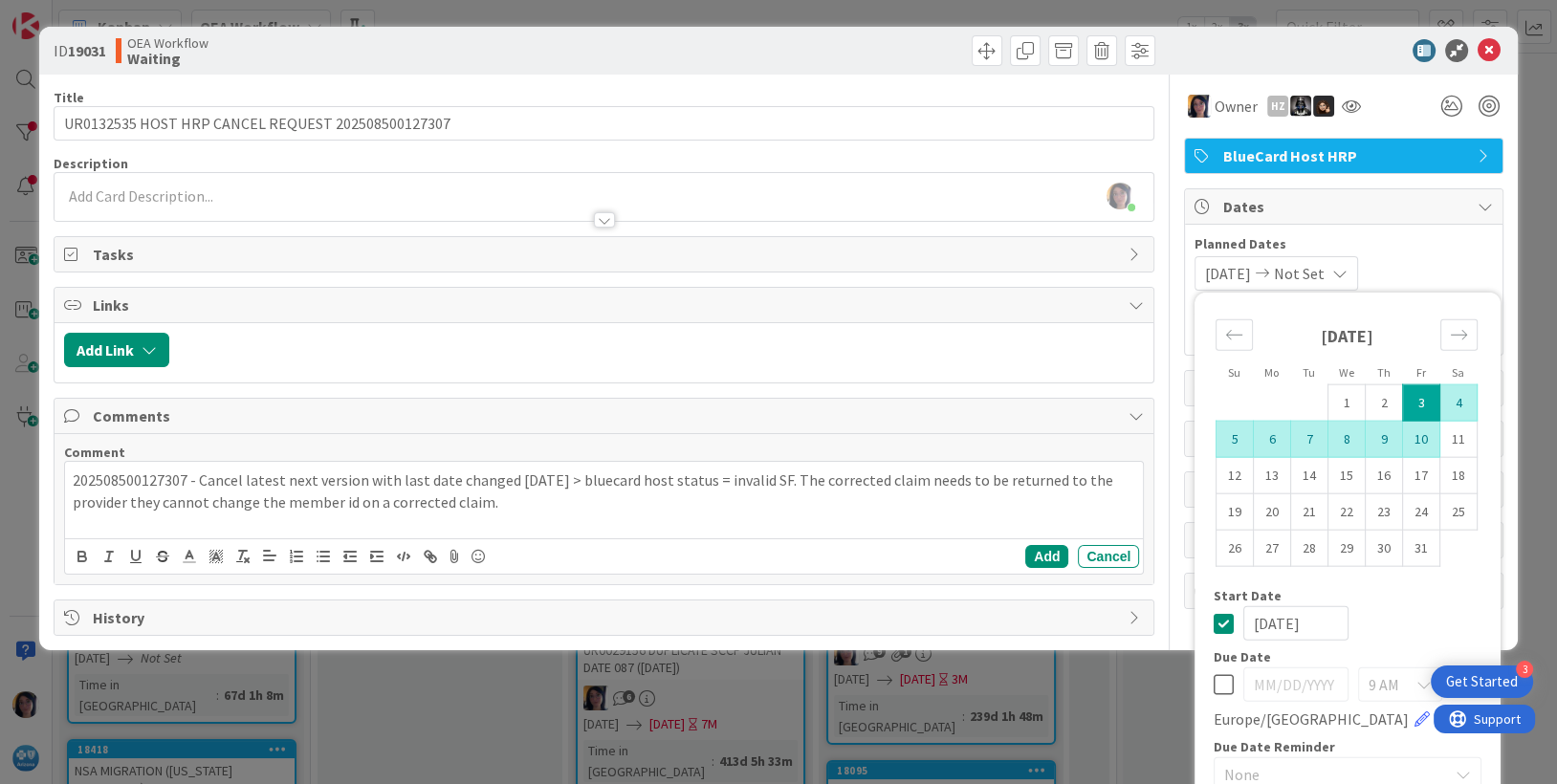
click at [1403, 449] on td "10" at bounding box center [1421, 438] width 37 height 36
type input "[DATE]"
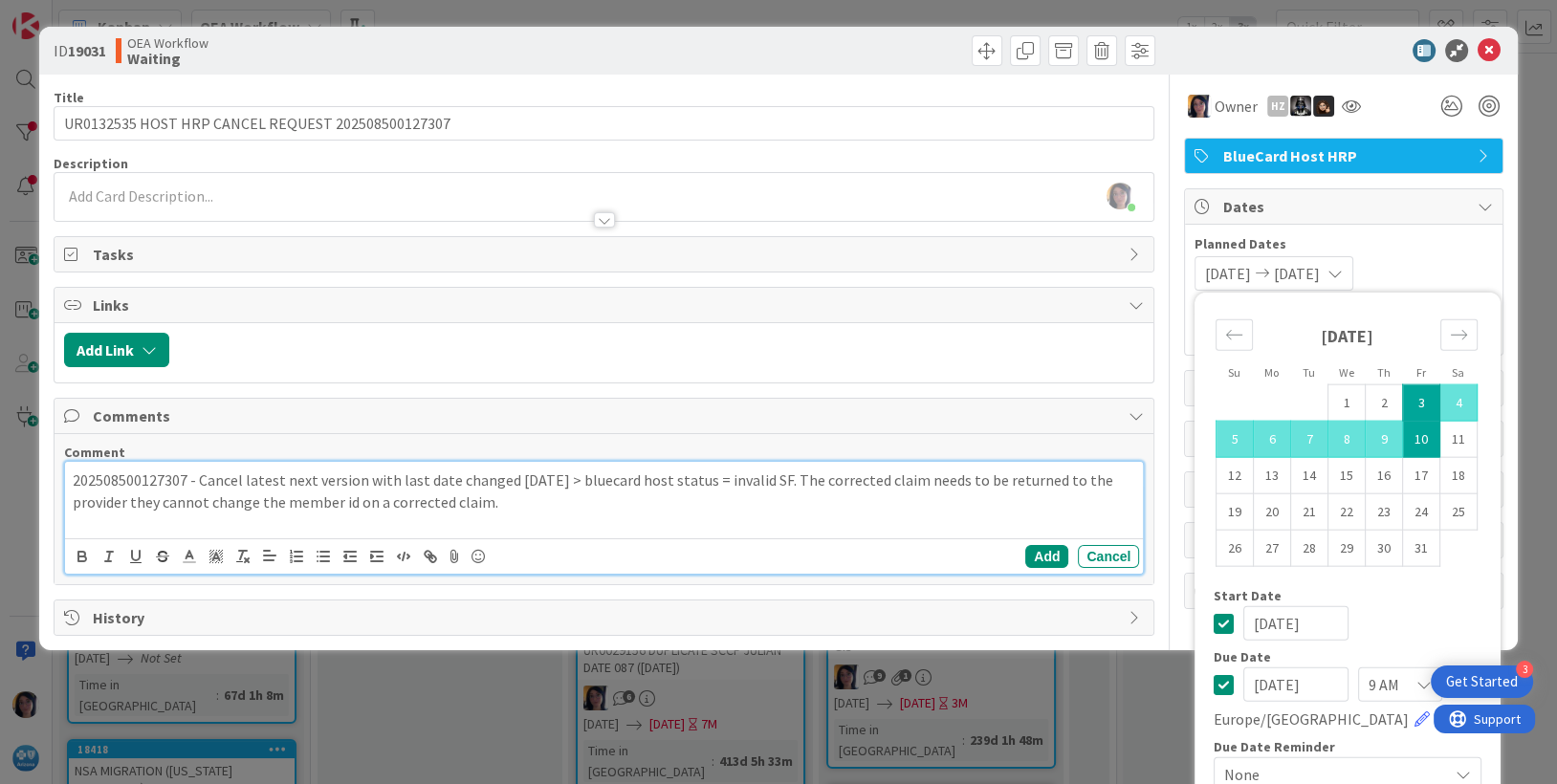
click at [770, 524] on div "202508500127307 - Cancel latest next version with last date changed 8/8/25 > bl…" at bounding box center [605, 499] width 1079 height 76
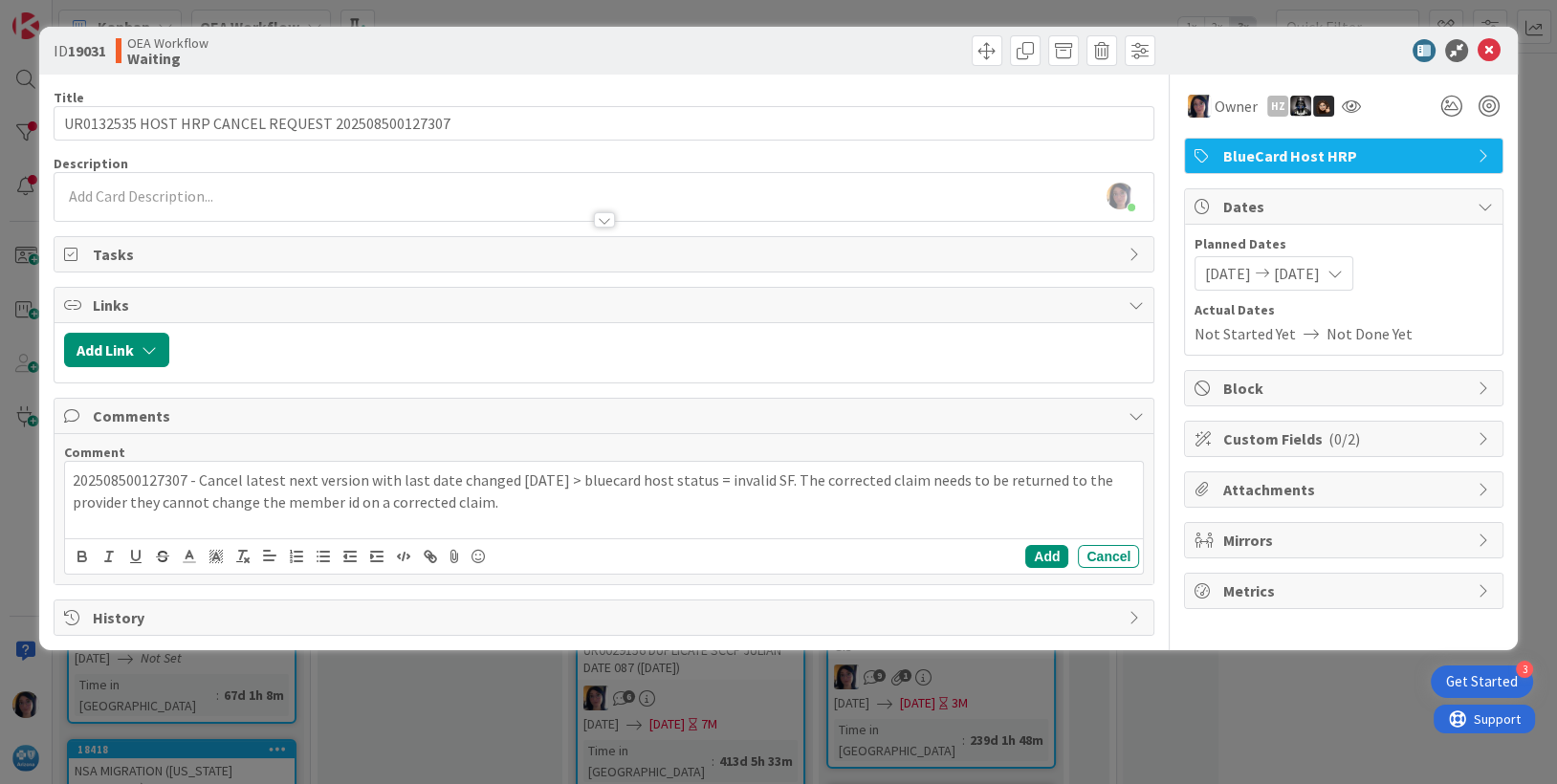
drag, startPoint x: 829, startPoint y: 41, endPoint x: 996, endPoint y: 63, distance: 168.4
click at [830, 41] on div at bounding box center [882, 50] width 546 height 30
click at [1490, 50] on icon at bounding box center [1490, 51] width 23 height 23
